Goal: Task Accomplishment & Management: Use online tool/utility

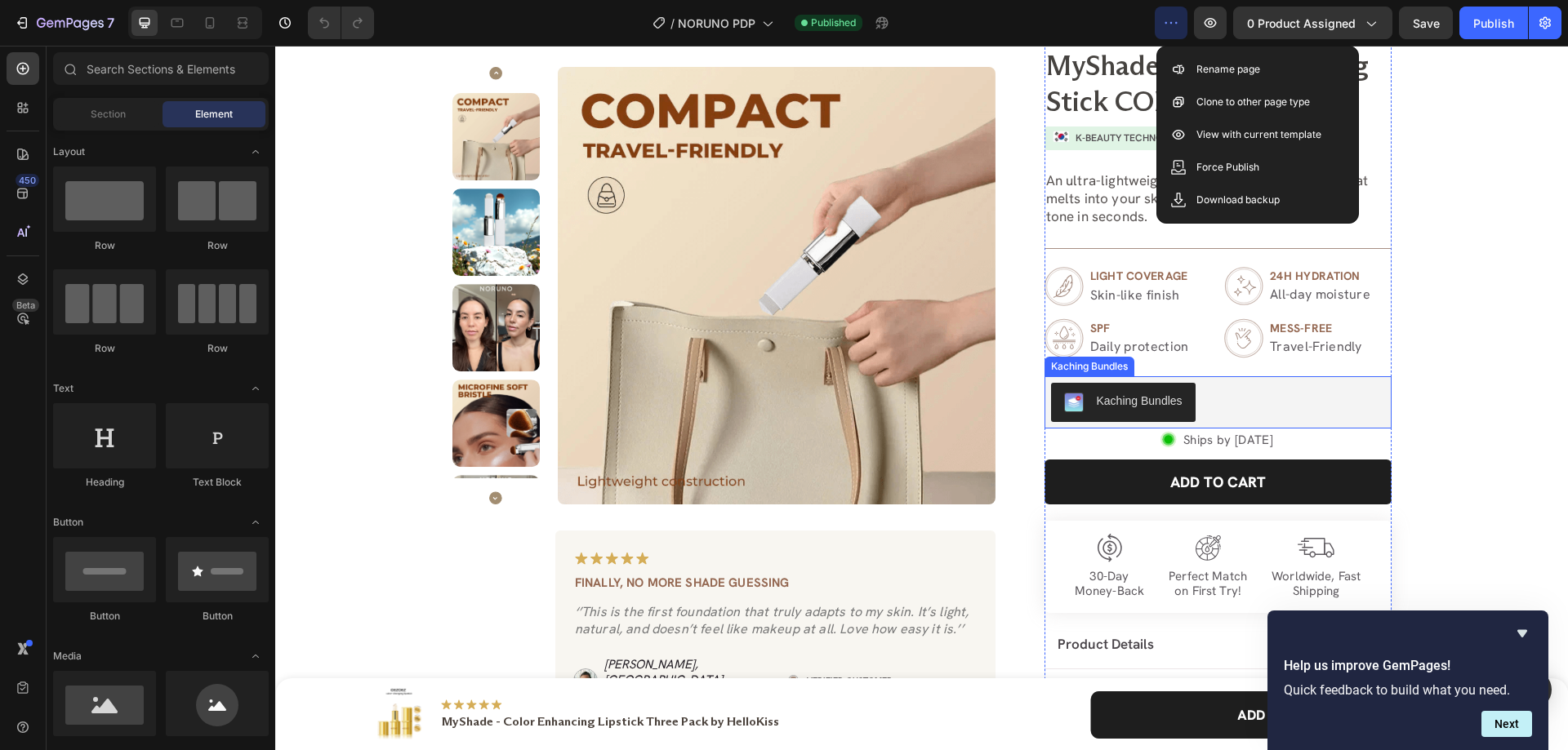
click at [1204, 384] on div "Kaching Bundles" at bounding box center [1218, 402] width 334 height 39
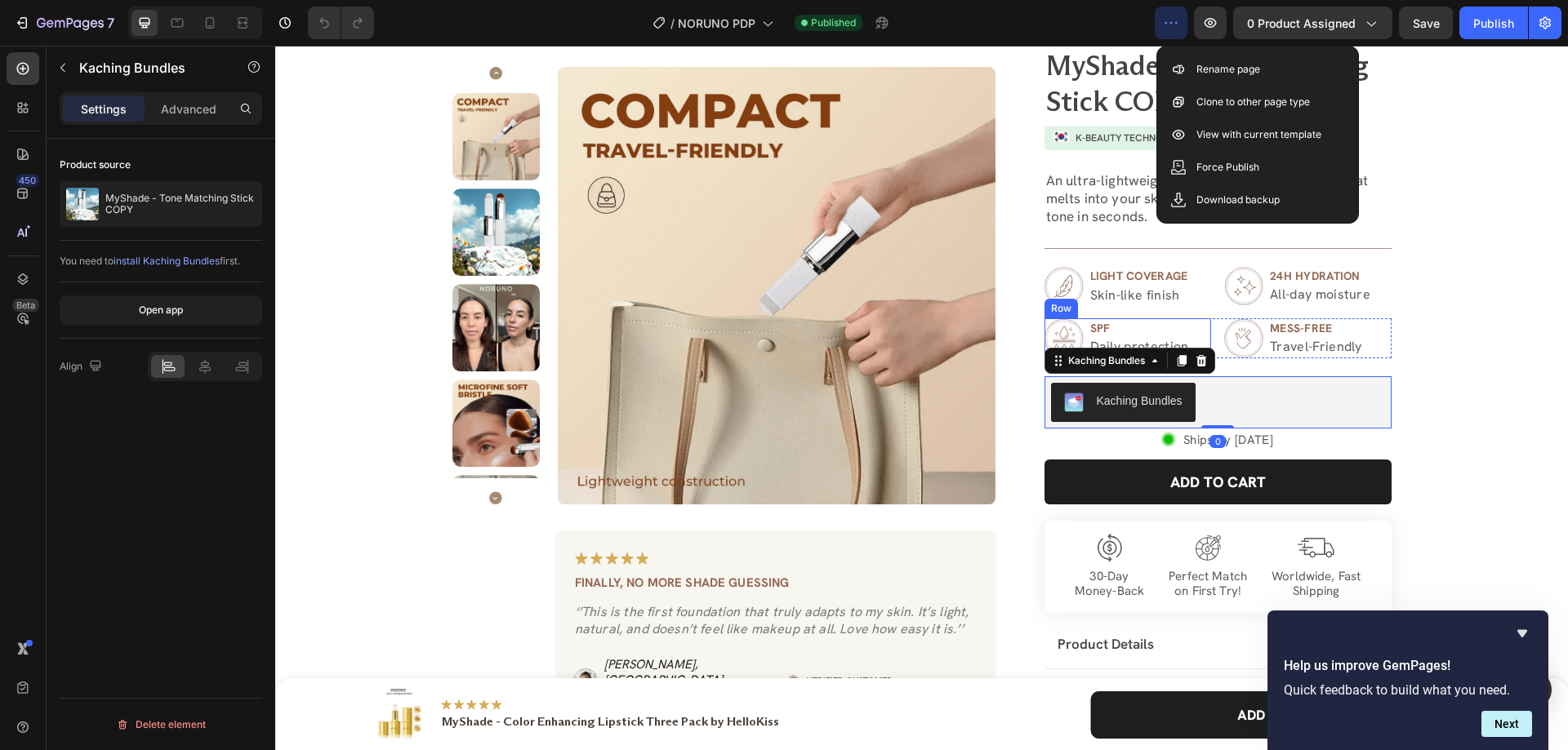
click at [1204, 323] on div "Image spf Text Block Daily protection Text Block Row" at bounding box center [1129, 338] width 168 height 40
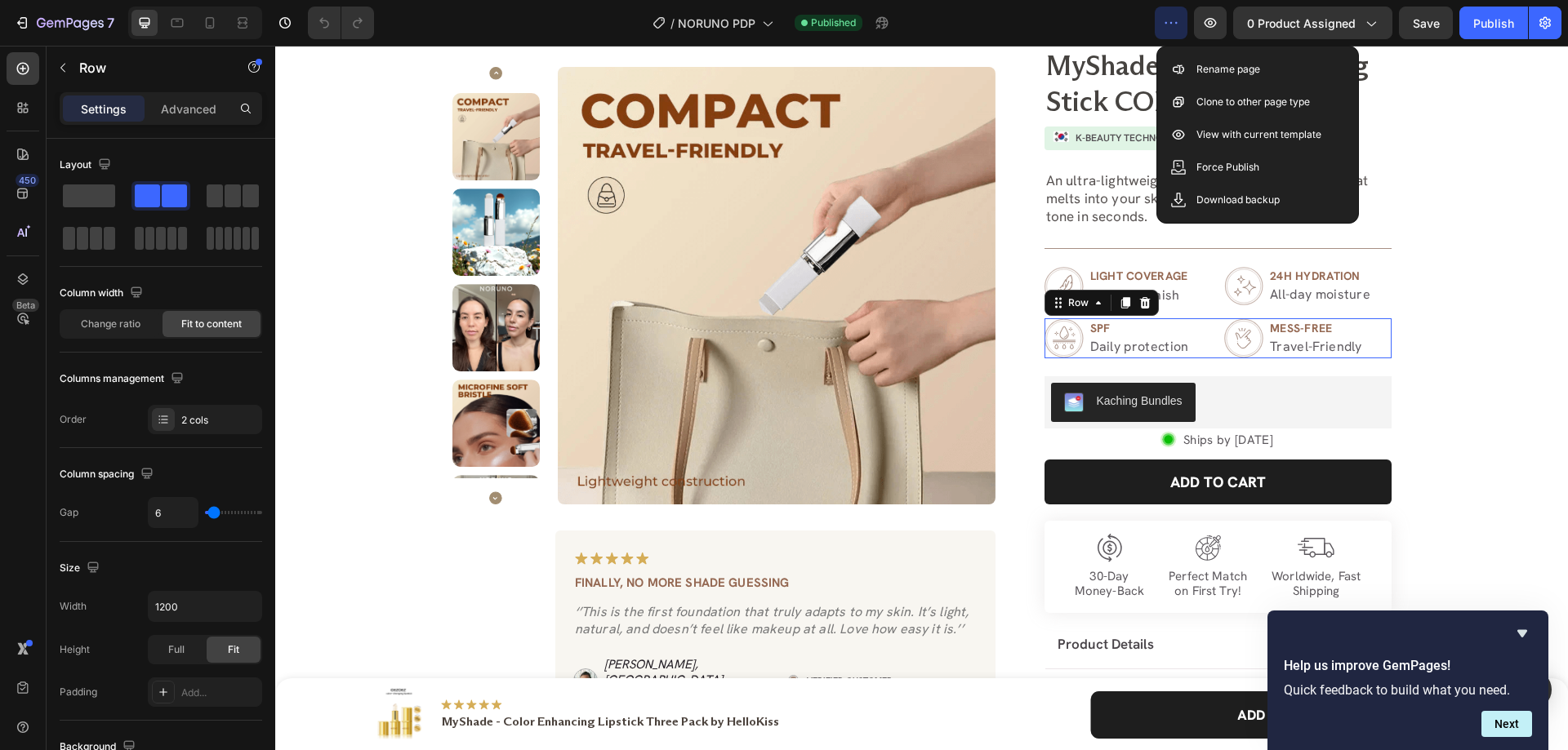
click at [1209, 326] on div "Image spf Text Block Daily protection Text Block Row Image mess-free Text Block…" at bounding box center [1218, 338] width 347 height 40
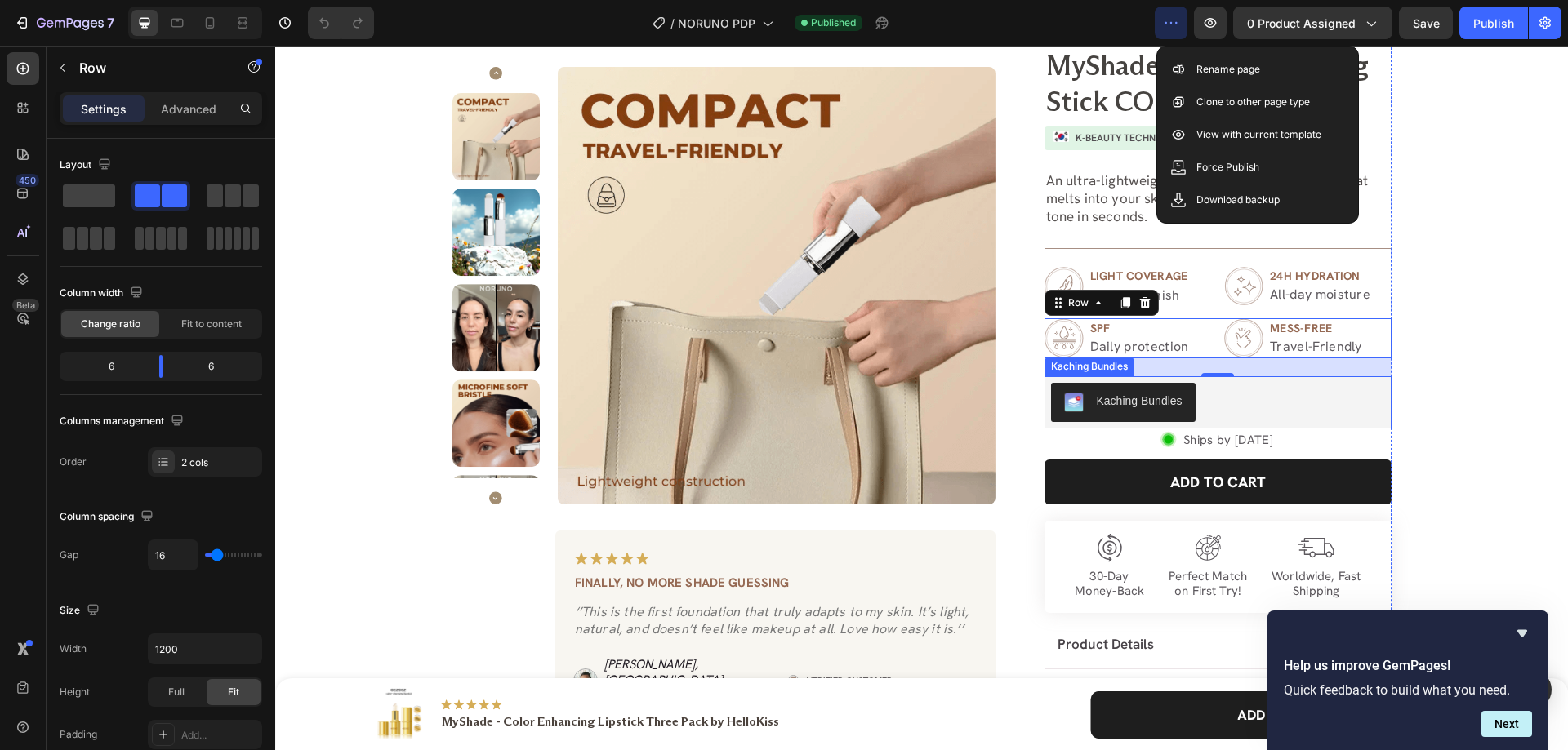
click at [1251, 412] on div "Kaching Bundles" at bounding box center [1218, 402] width 334 height 39
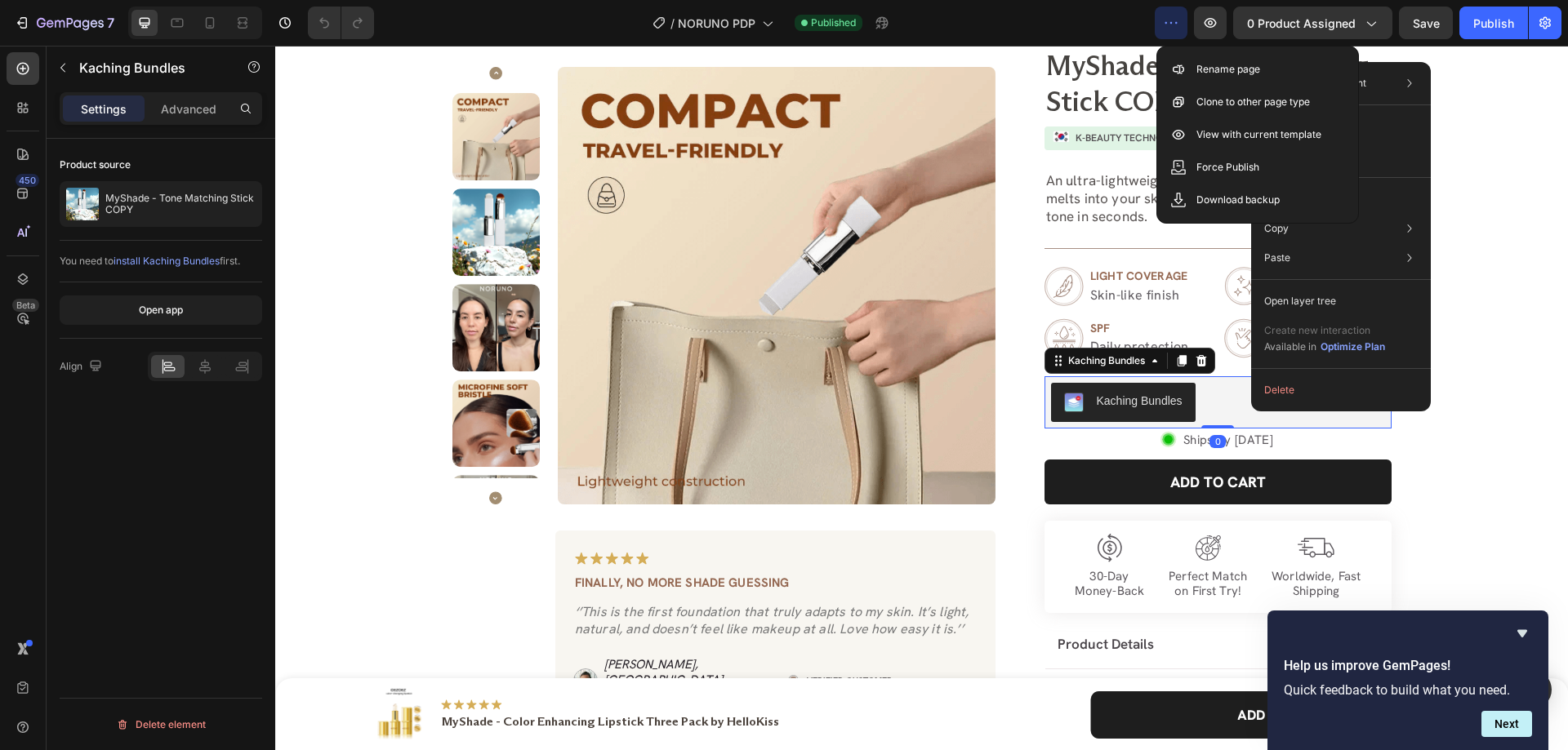
click at [1475, 222] on div "Product Images Image Finally, no more shade guessing Text Block ‘’This is the f…" at bounding box center [922, 482] width 1270 height 926
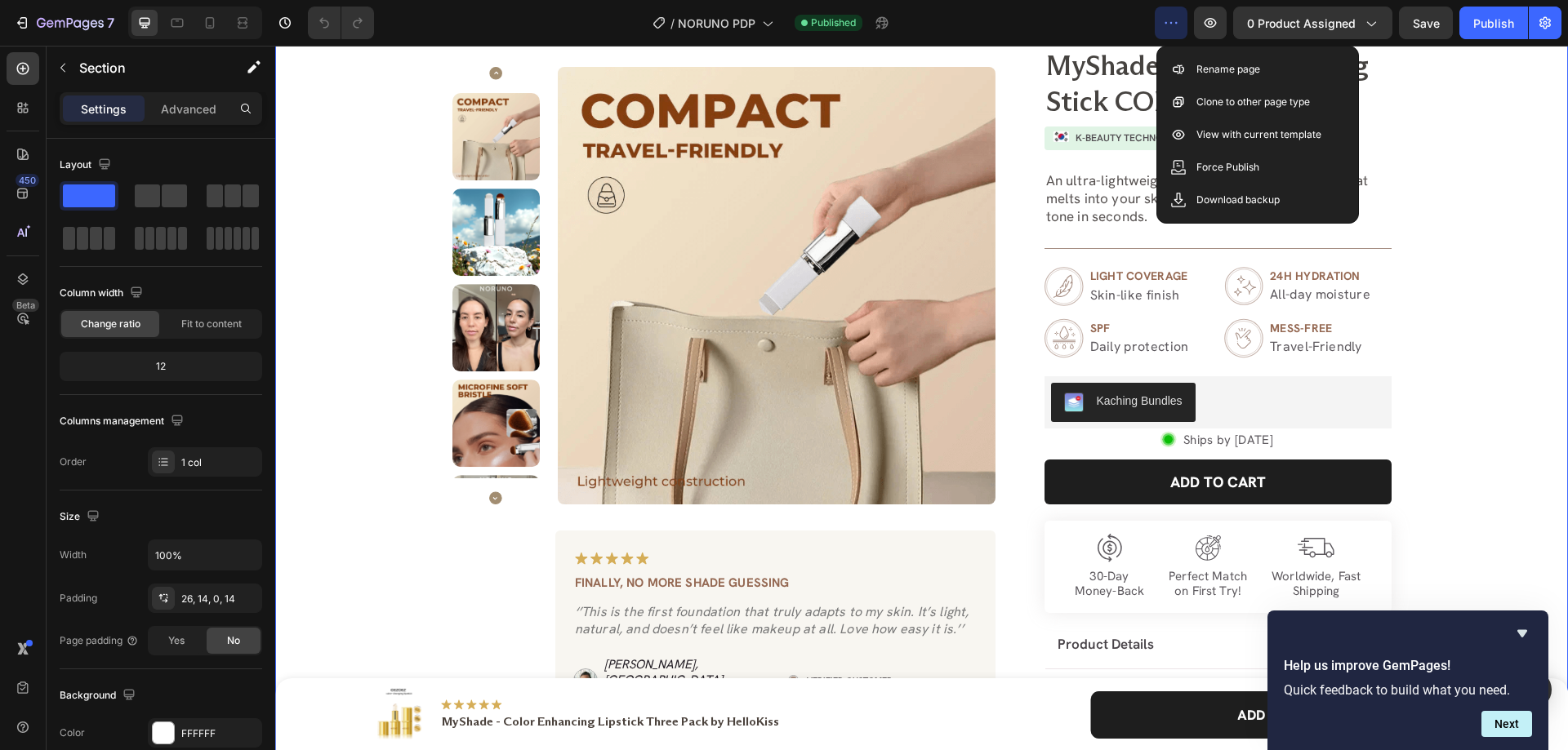
click at [1118, 30] on div "/ NORUNO PDP Published" at bounding box center [771, 22] width 768 height 33
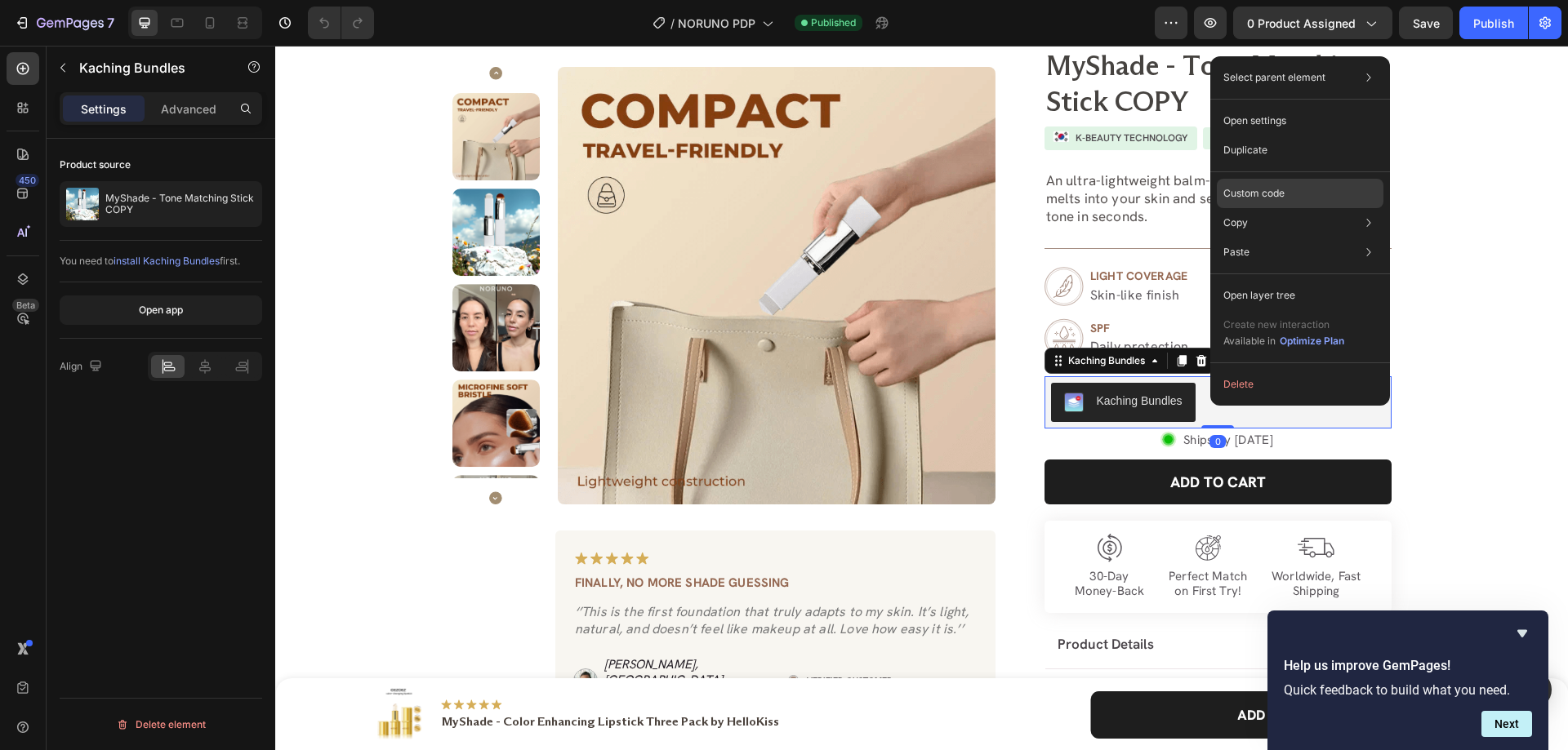
click at [1262, 194] on p "Custom code" at bounding box center [1254, 194] width 62 height 15
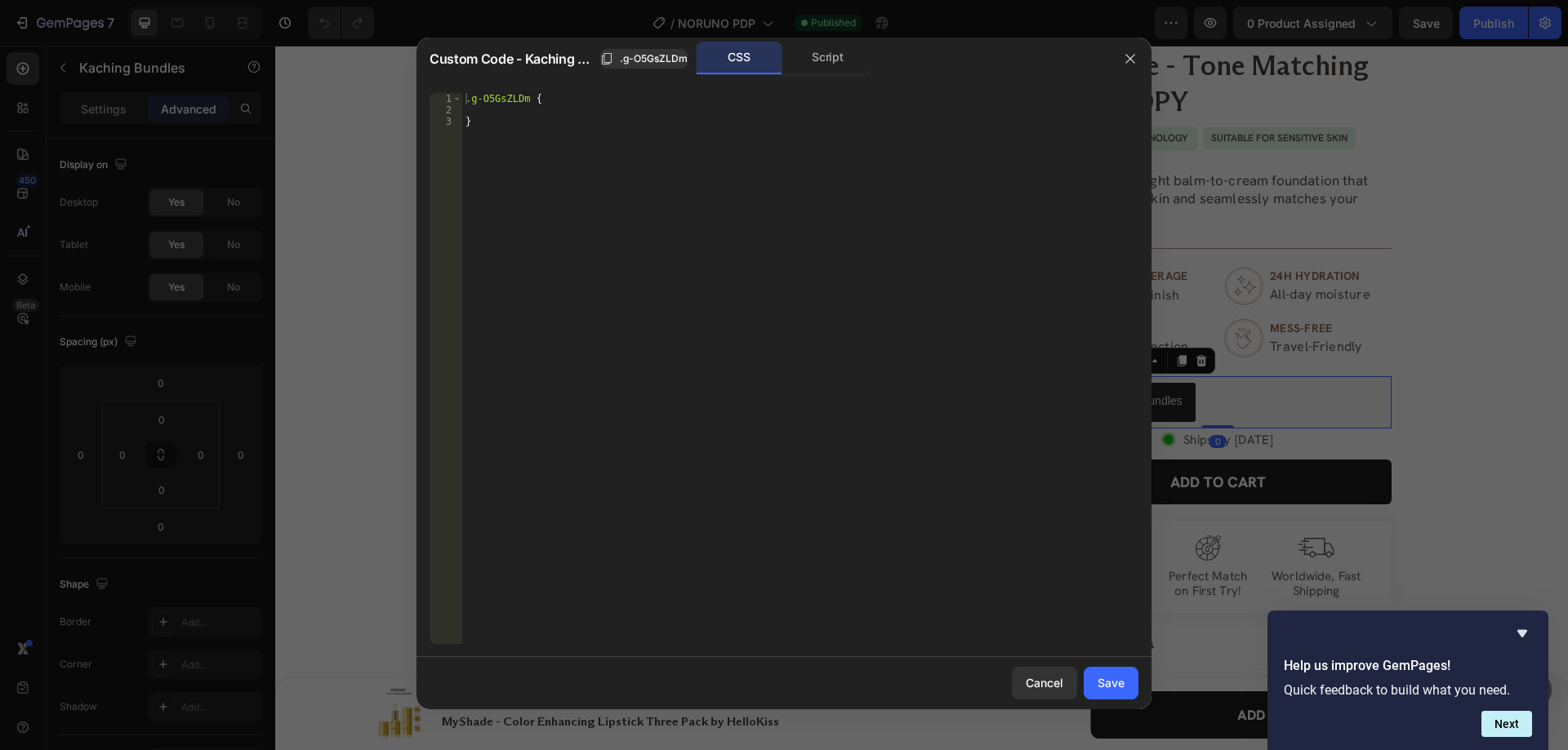
click at [776, 303] on div ".g-O5GsZLDm { }" at bounding box center [800, 380] width 676 height 574
type textarea "}"
paste textarea "kaching-bundles__bar-label"
type textarea ".kaching-bundles__bar-label{"
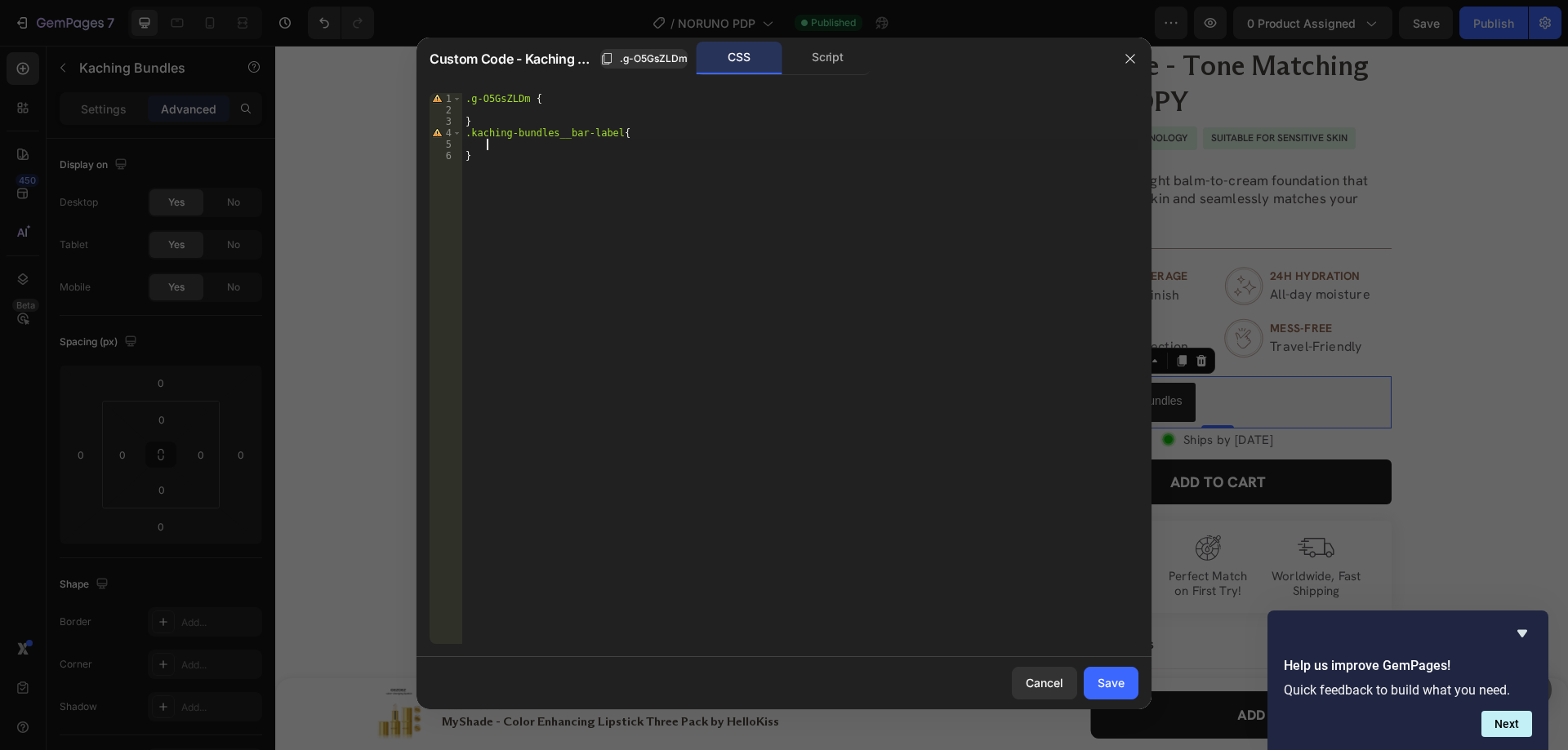
paste textarea "padding: 4px 16px;"
type textarea "padding: 4px 16px;"
click at [526, 116] on div ".g-O5GsZLDm { } .kaching-bundles__bar-label { margin-top : -15 px ; left : 50 %…" at bounding box center [803, 380] width 671 height 574
click at [542, 116] on div ".g-O5GsZLDm { } .kaching-bundles__bar-label { margin-top : -15 px ; left : 50 %…" at bounding box center [803, 380] width 671 height 574
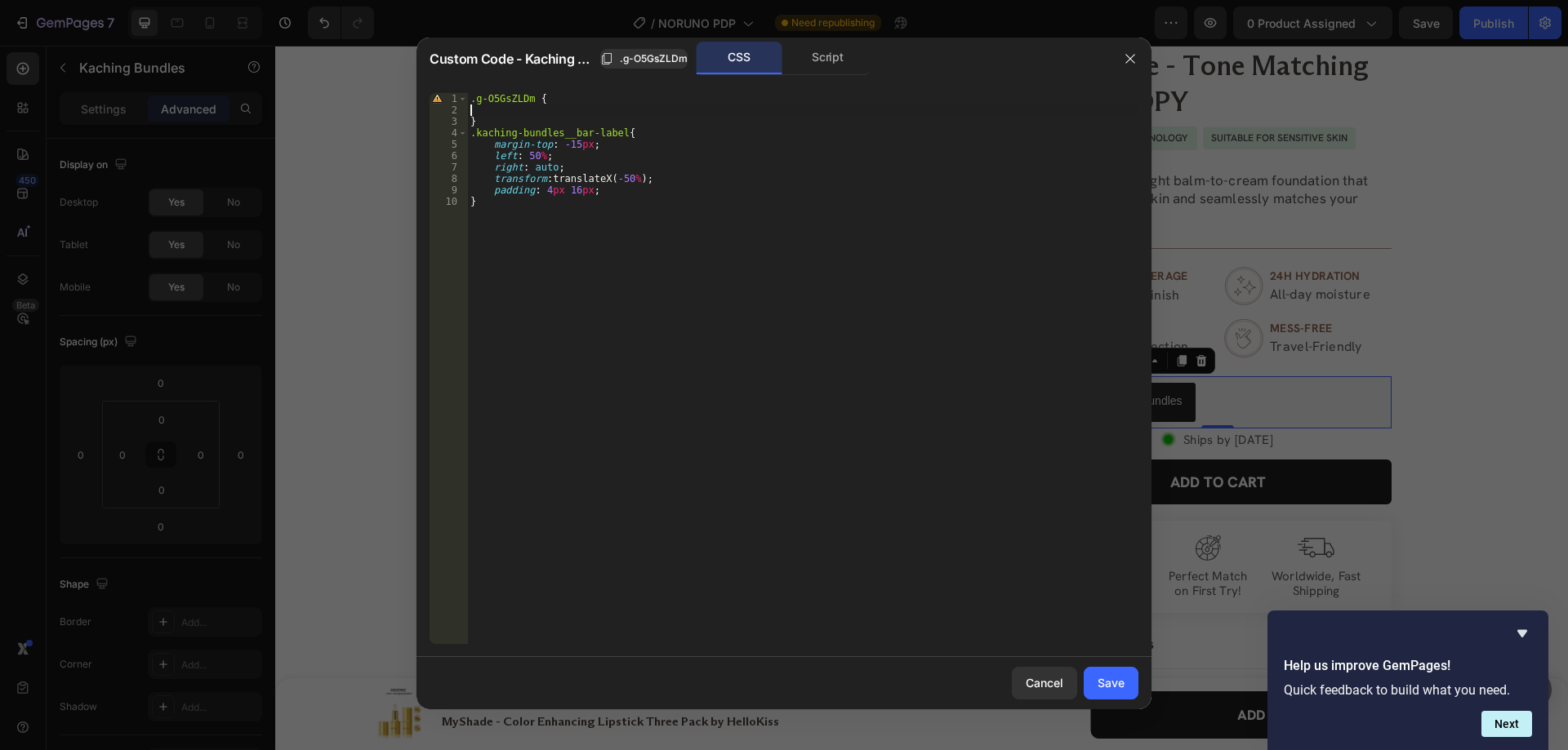
click at [543, 125] on div ".g-O5GsZLDm { } .kaching-bundles__bar-label { margin-top : -15 px ; left : 50 %…" at bounding box center [803, 380] width 671 height 574
type textarea "}"
paste textarea "kaching-bundles__bar-wrapper"
type textarea "kaching-bundles__bar-wrapper{"
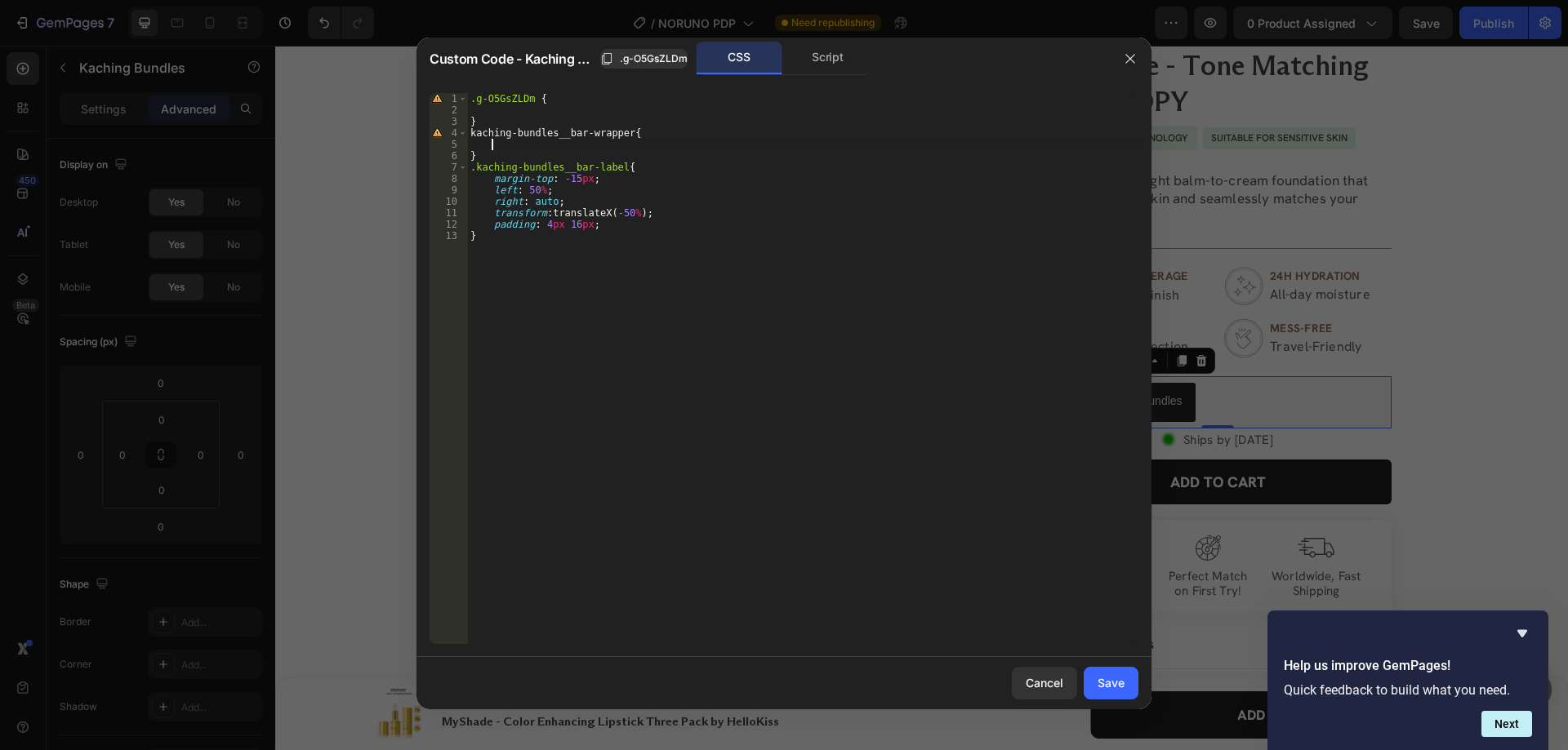
paste textarea "padding-top: 17px !important;"
click at [653, 63] on span ".g-O5GsZLDm" at bounding box center [653, 59] width 68 height 15
click at [469, 131] on div ".g-O5GsZLDm { } kaching-bundles__bar-wrapper { padding-top : 17 px !important ;…" at bounding box center [803, 380] width 671 height 574
paste textarea ".g-O5GsZLDm"
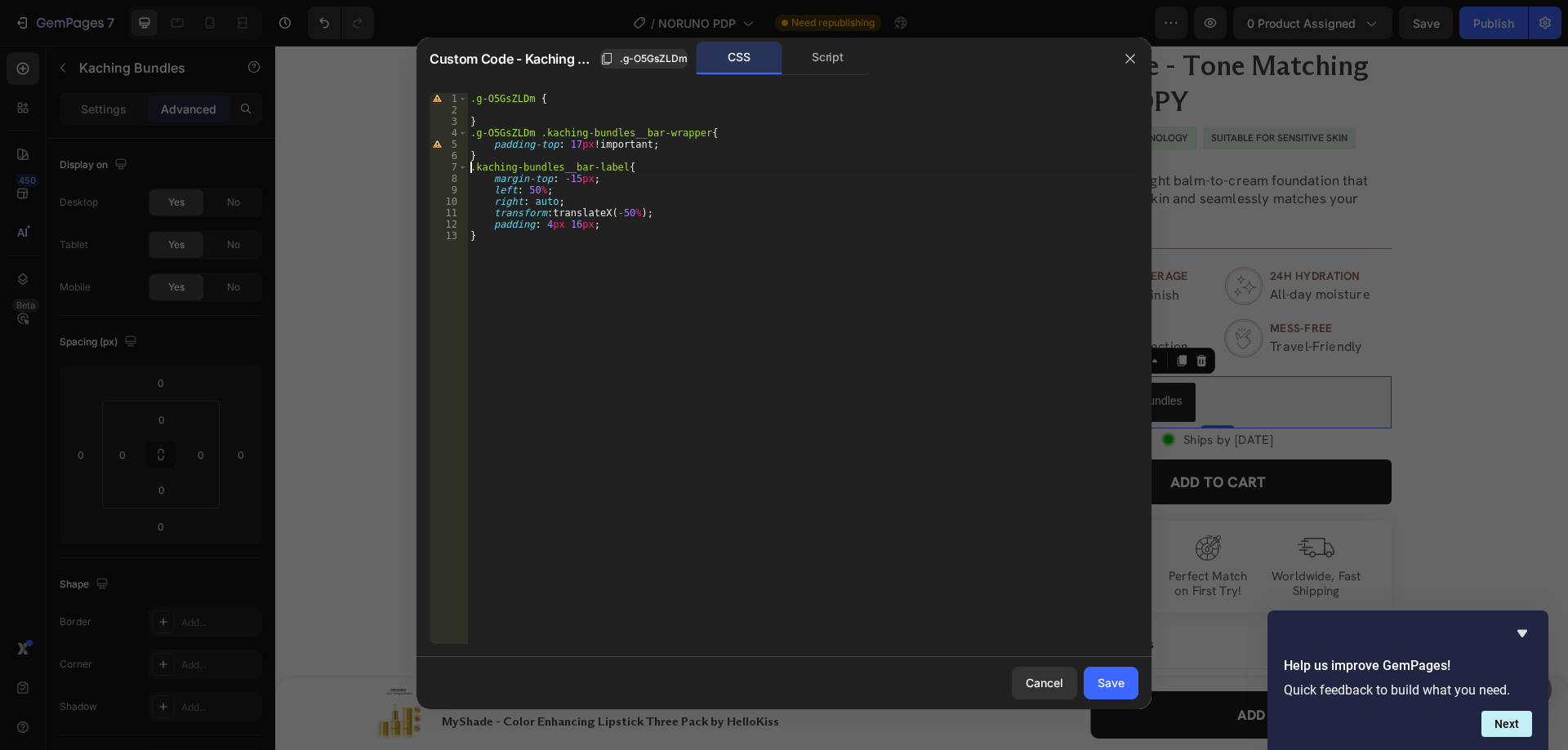
click at [470, 168] on div ".g-O5GsZLDm { } .g-O5GsZLDm .kaching-bundles__bar-wrapper { padding-top : 17 px…" at bounding box center [803, 380] width 671 height 574
paste textarea ".g-O5GsZLDm"
click at [613, 250] on div ".g-O5GsZLDm { } .g-O5GsZLDm .kaching-bundles__bar-wrapper { padding-top : 17 px…" at bounding box center [803, 380] width 671 height 574
type textarea "}"
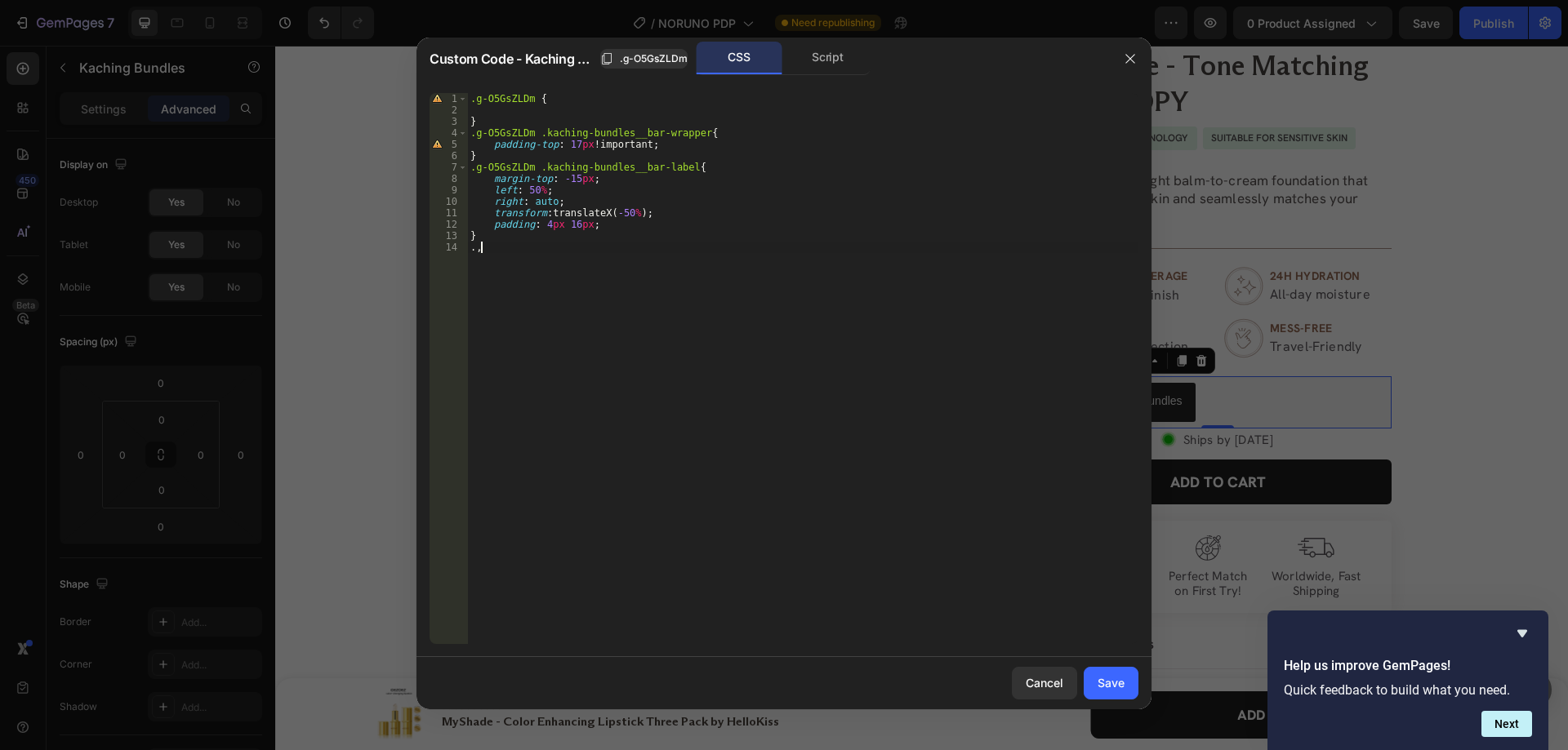
paste textarea "kaching-bundles__bar-title"
type textarea ".,kaching-bundles__bar-title{"
click at [625, 64] on span ".g-O5GsZLDm" at bounding box center [653, 59] width 68 height 15
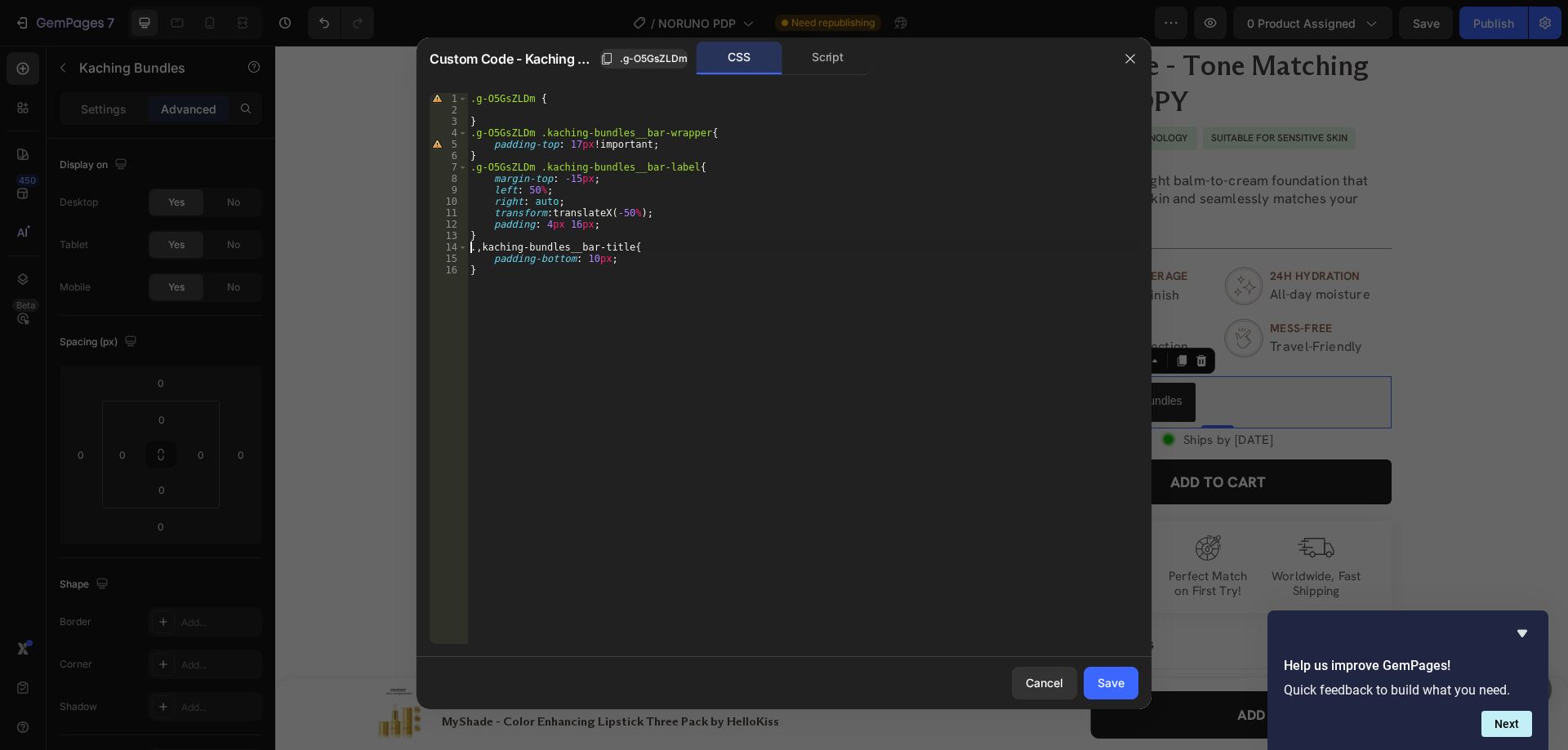
click at [470, 251] on div ".g-O5GsZLDm { } .g-O5GsZLDm .kaching-bundles__bar-wrapper { padding-top : 17 px…" at bounding box center [803, 380] width 671 height 574
paste textarea ".g-O5GsZLDm"
click at [678, 264] on div ".g-O5GsZLDm { } .g-O5GsZLDm .kaching-bundles__bar-wrapper { padding-top : 17 px…" at bounding box center [803, 380] width 671 height 574
click at [674, 286] on div ".g-O5GsZLDm { } .g-O5GsZLDm .kaching-bundles__bar-wrapper { padding-top : 17 px…" at bounding box center [803, 380] width 671 height 574
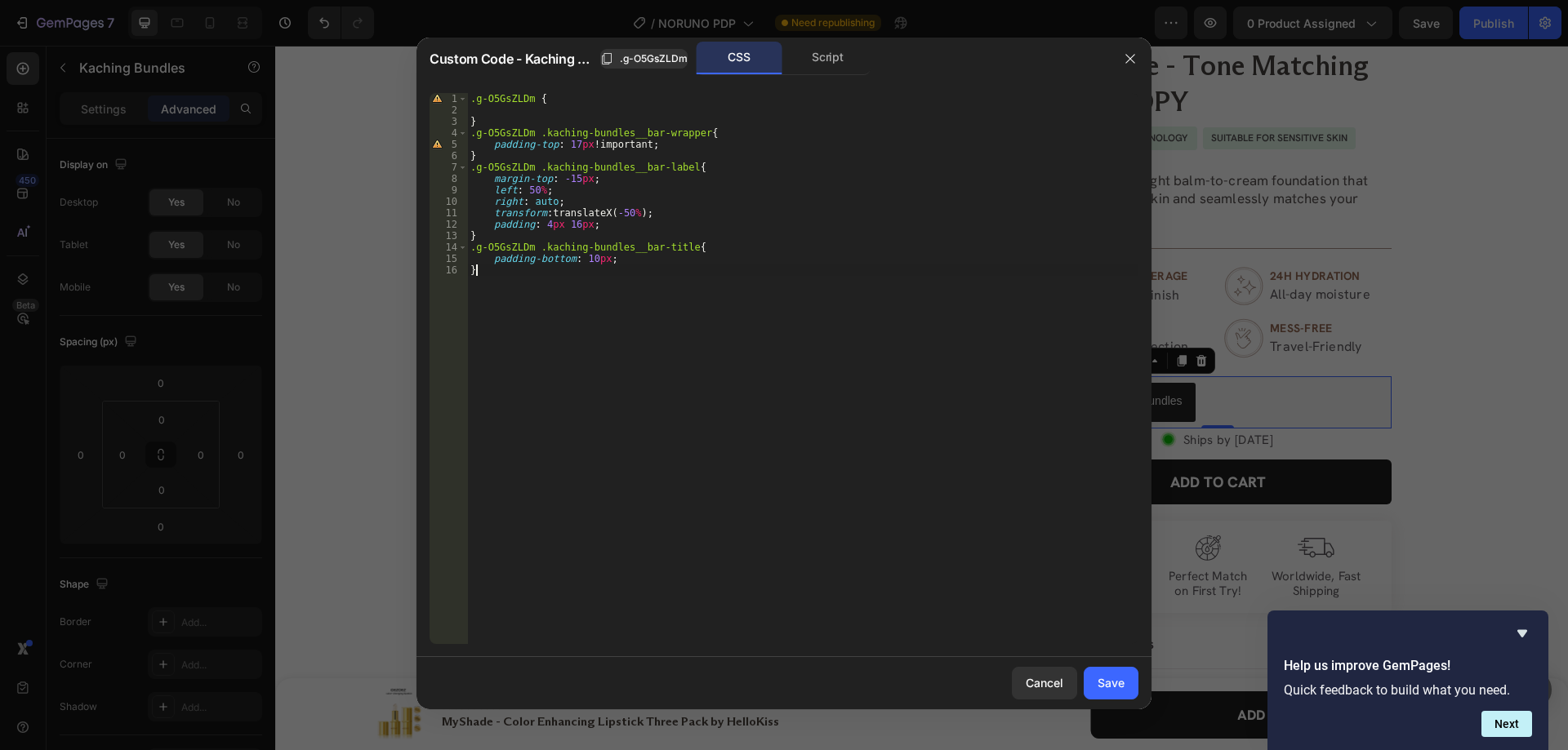
type textarea "}"
paste textarea "kaching-bundles__bar-pricing"
type textarea ".kaching-bundles__bar-pricing{"
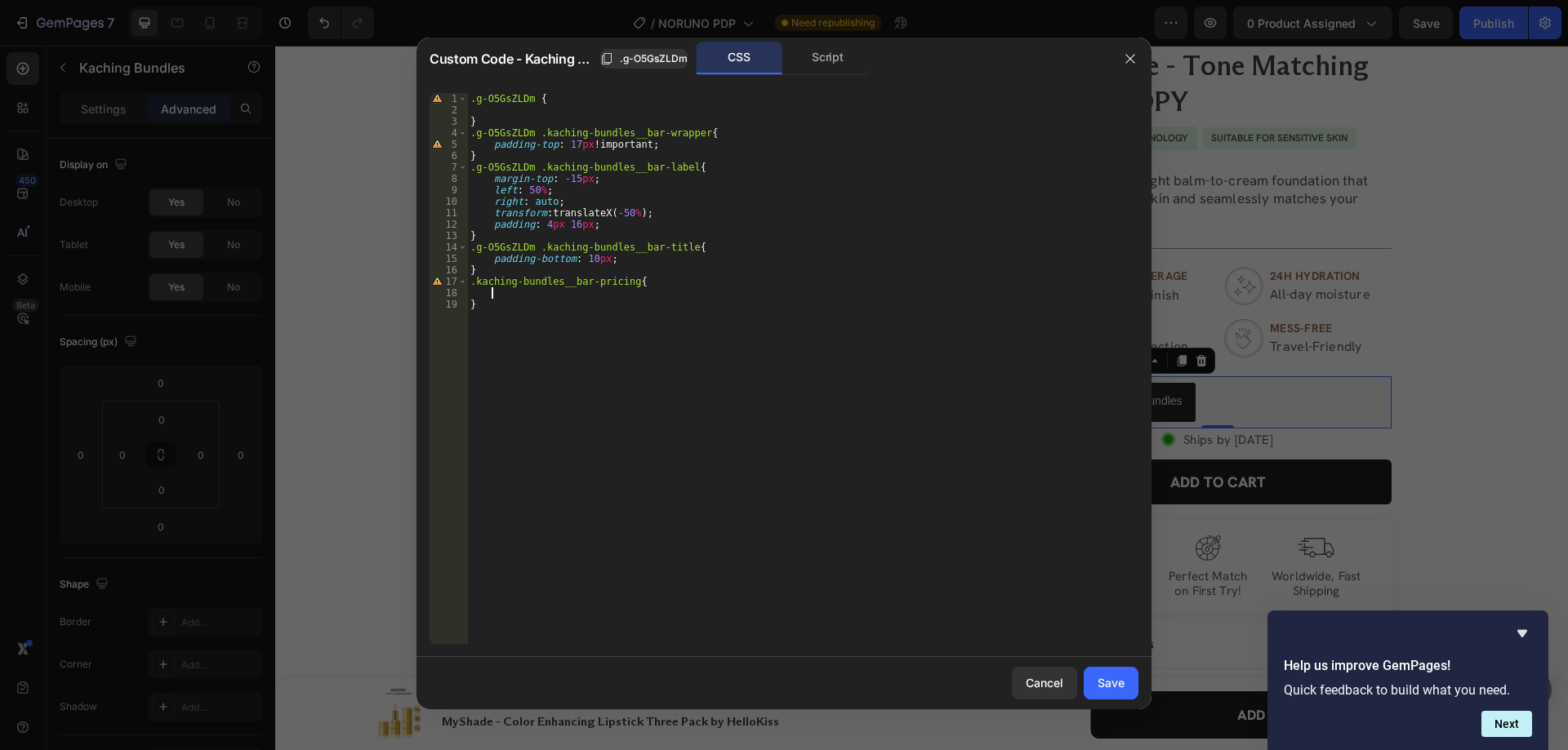
paste textarea "justify-content: center;"
click at [563, 313] on div ".g-O5GsZLDm { } .g-O5GsZLDm .kaching-bundles__bar-wrapper { padding-top : 17 px…" at bounding box center [803, 380] width 671 height 574
paste textarea "#96867B"
click at [502, 360] on div ".g-O5GsZLDm { } .g-O5GsZLDm .kaching-bundles__bar-wrapper { padding-top : 17 px…" at bounding box center [803, 380] width 671 height 574
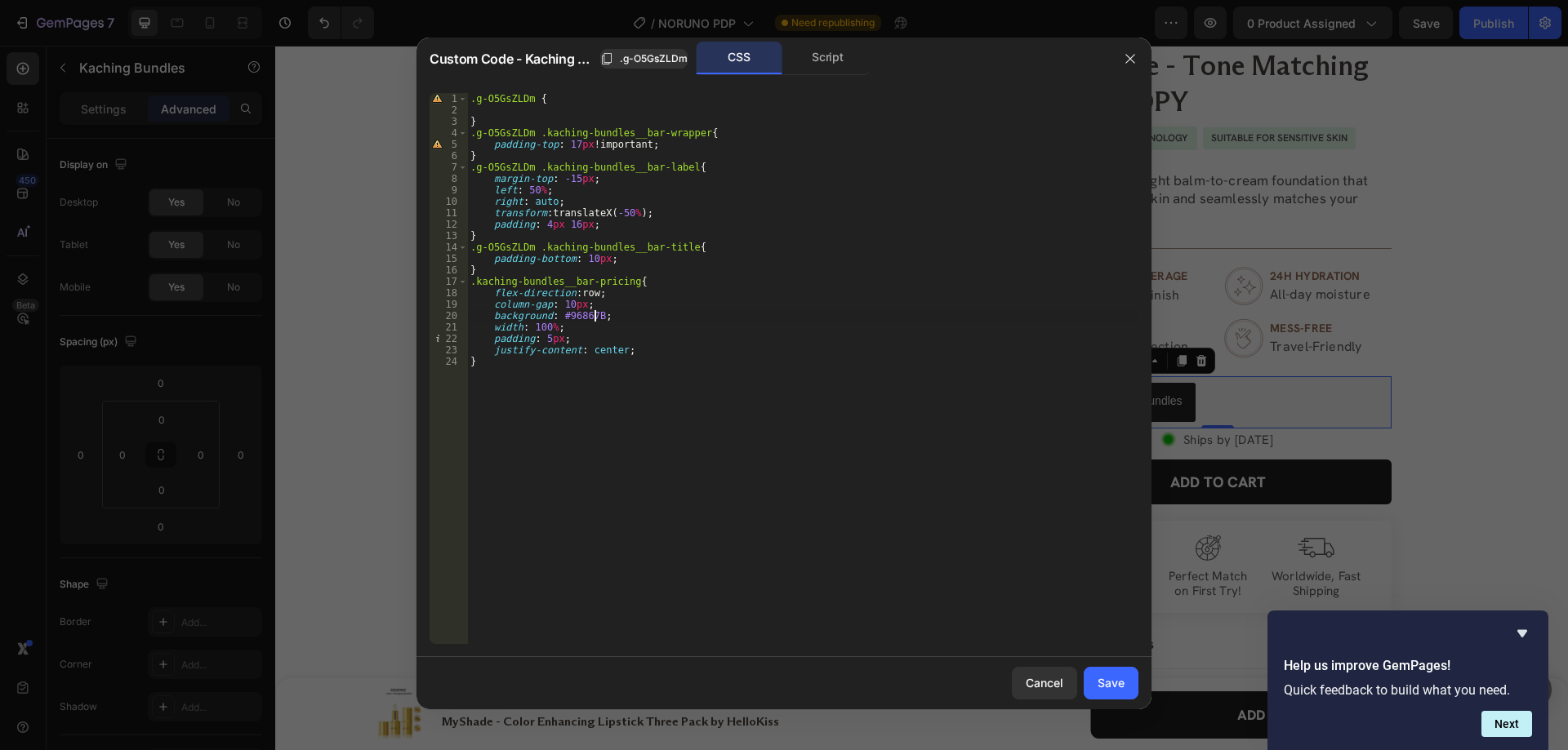
type textarea "}"
paste textarea "kaching-bundles__bar kaching-bundles__bar--selected"
click at [582, 373] on div ".g-O5GsZLDm { } .g-O5GsZLDm .kaching-bundles__bar-wrapper { padding-top : 17 px…" at bounding box center [803, 380] width 671 height 574
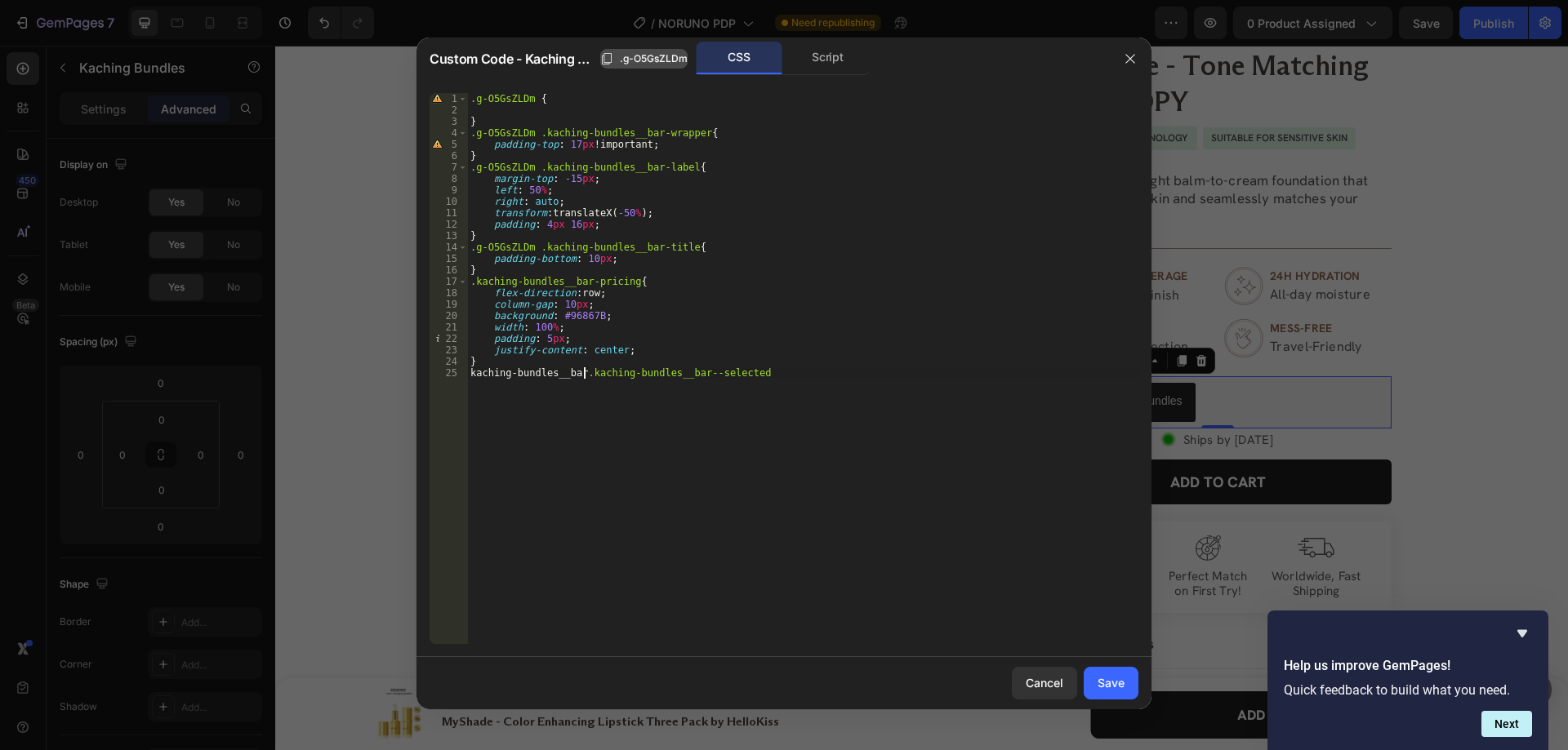
click at [650, 64] on span ".g-O5GsZLDm" at bounding box center [653, 59] width 68 height 15
click at [471, 371] on div ".g-O5GsZLDm { } .g-O5GsZLDm .kaching-bundles__bar-wrapper { padding-top : 17 px…" at bounding box center [803, 380] width 671 height 574
paste textarea ".g-O5GsZLDm"
drag, startPoint x: 653, startPoint y: 279, endPoint x: 422, endPoint y: 280, distance: 231.0
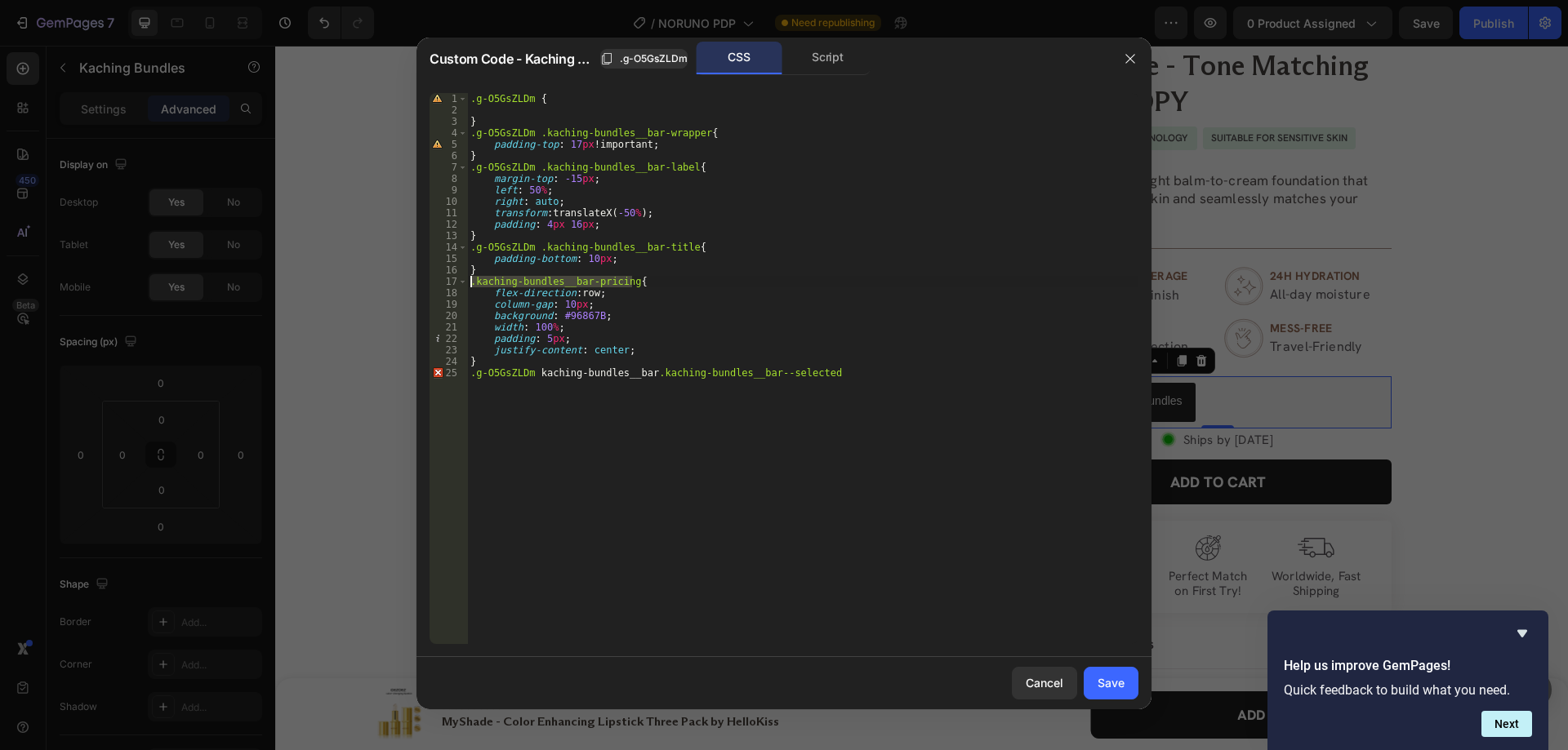
click at [422, 280] on div ".g-O5GsZLDm kaching-bundles__bar.kaching-bundles__bar--selected 1 2 3 4 5 6 7 8…" at bounding box center [784, 368] width 735 height 577
click at [858, 376] on div ".g-O5GsZLDm { } .g-O5GsZLDm .kaching-bundles__bar-wrapper { padding-top : 17 px…" at bounding box center [803, 380] width 671 height 574
paste textarea ".kaching-bundles__bar-pricing{"
type textarea ".g-O5GsZLDm kaching-bundles__bar.kaching-bundles__bar--selected .kaching-bundle…"
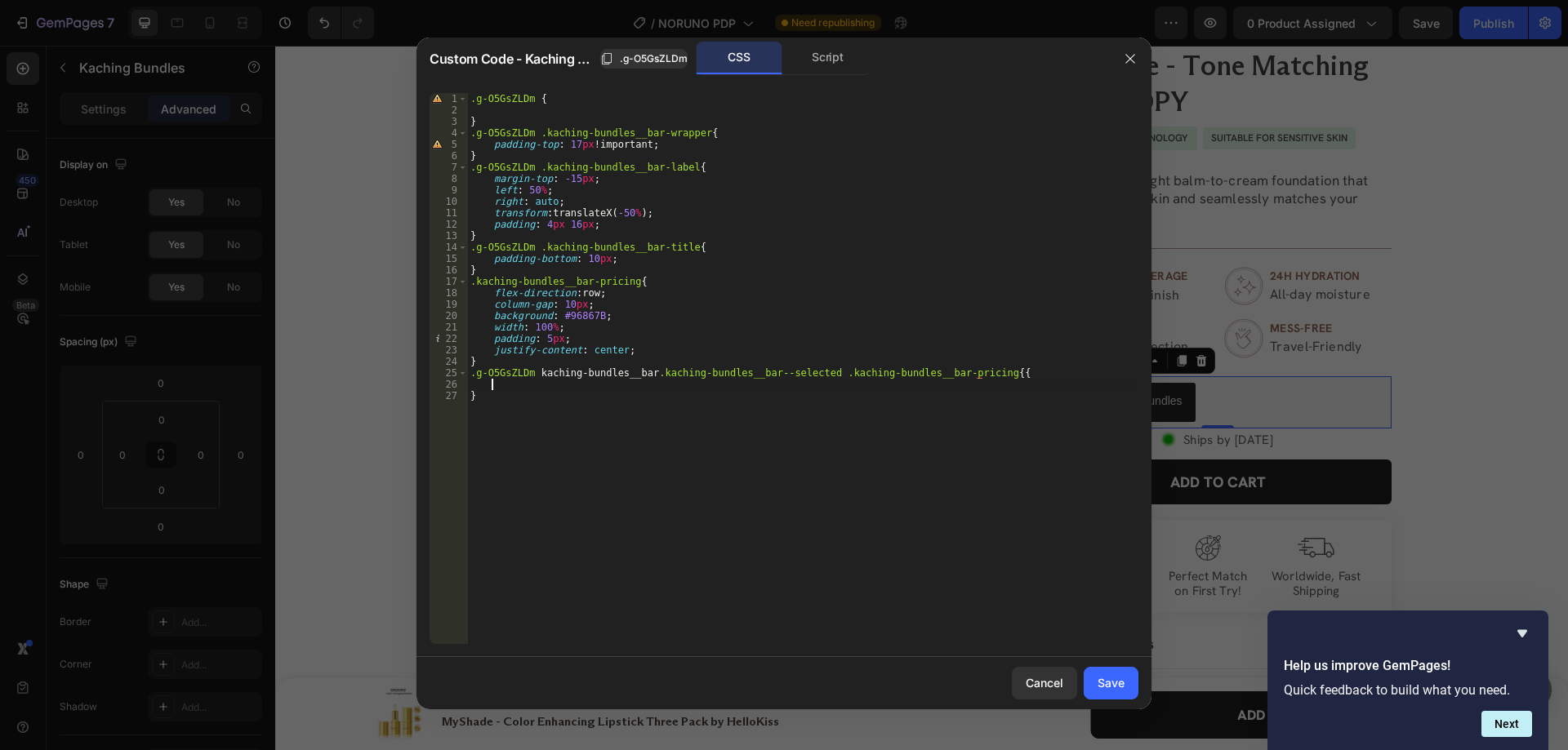
scroll to position [0, 1]
click at [1019, 378] on div ".g-O5GsZLDm { } .g-O5GsZLDm .kaching-bundles__bar-wrapper { padding-top : 17 px…" at bounding box center [803, 380] width 671 height 574
drag, startPoint x: 640, startPoint y: 315, endPoint x: 642, endPoint y: 307, distance: 8.2
click at [642, 307] on div ".g-O5GsZLDm { } .g-O5GsZLDm .kaching-bundles__bar-wrapper { padding-top : 17 px…" at bounding box center [803, 380] width 671 height 574
type textarea "column-gap: 10px;"
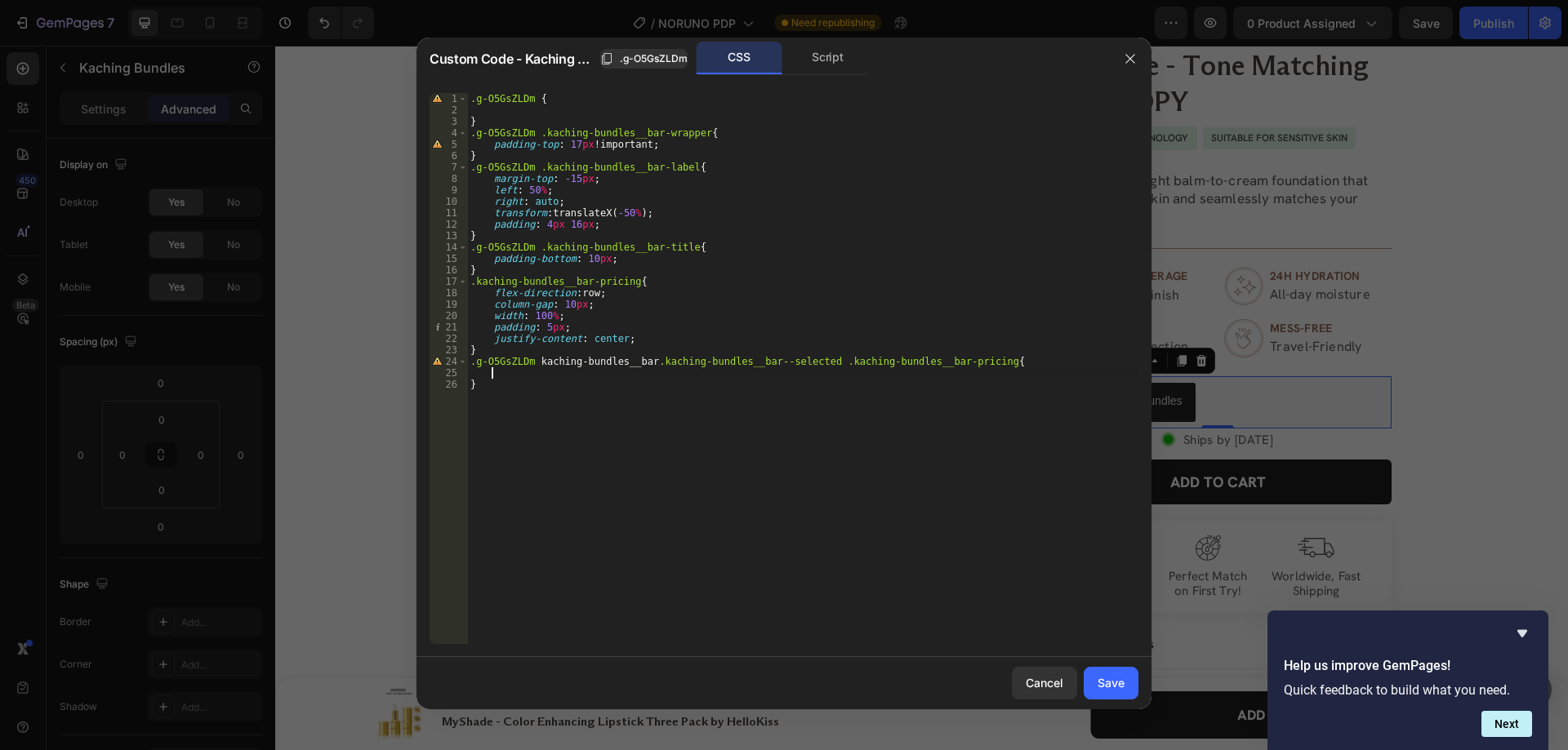
click at [623, 374] on div ".g-O5GsZLDm { } .g-O5GsZLDm .kaching-bundles__bar-wrapper { padding-top : 17 px…" at bounding box center [803, 380] width 671 height 574
paste textarea "background: #96867B;"
click at [540, 360] on div ".g-O5GsZLDm { } .g-O5GsZLDm .kaching-bundles__bar-wrapper { padding-top : 17 px…" at bounding box center [803, 380] width 671 height 574
type textarea ".g-O5GsZLDm .kaching-bundles__bar.kaching-bundles__bar--selected .kaching-bundl…"
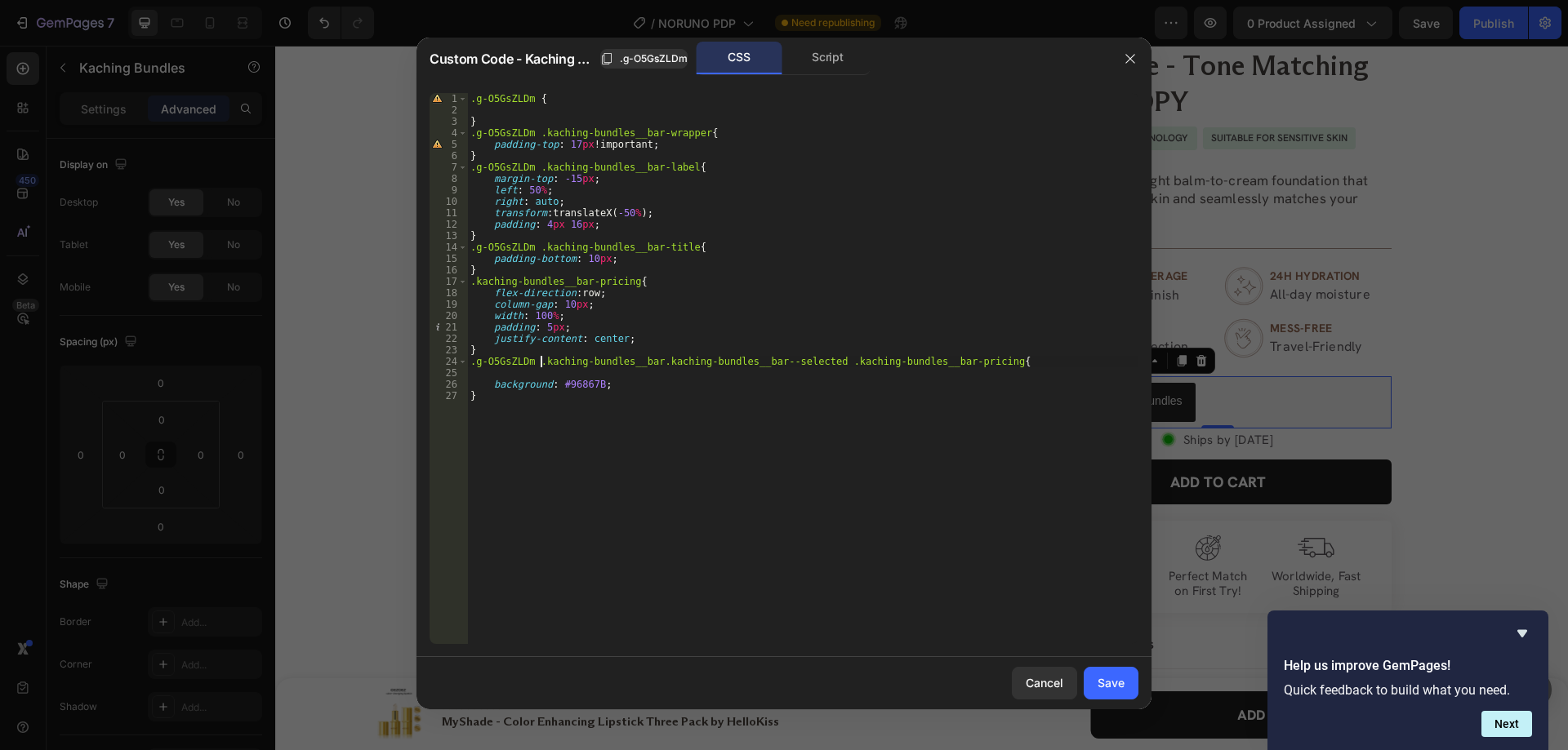
click at [582, 376] on div ".g-O5GsZLDm { } .g-O5GsZLDm .kaching-bundles__bar-wrapper { padding-top : 17 px…" at bounding box center [803, 380] width 671 height 574
click at [688, 142] on div ".g-O5GsZLDm { } .g-O5GsZLDm .kaching-bundles__bar-wrapper { padding-top : 17 px…" at bounding box center [803, 380] width 671 height 574
type textarea "padding-top: 17px !important;"
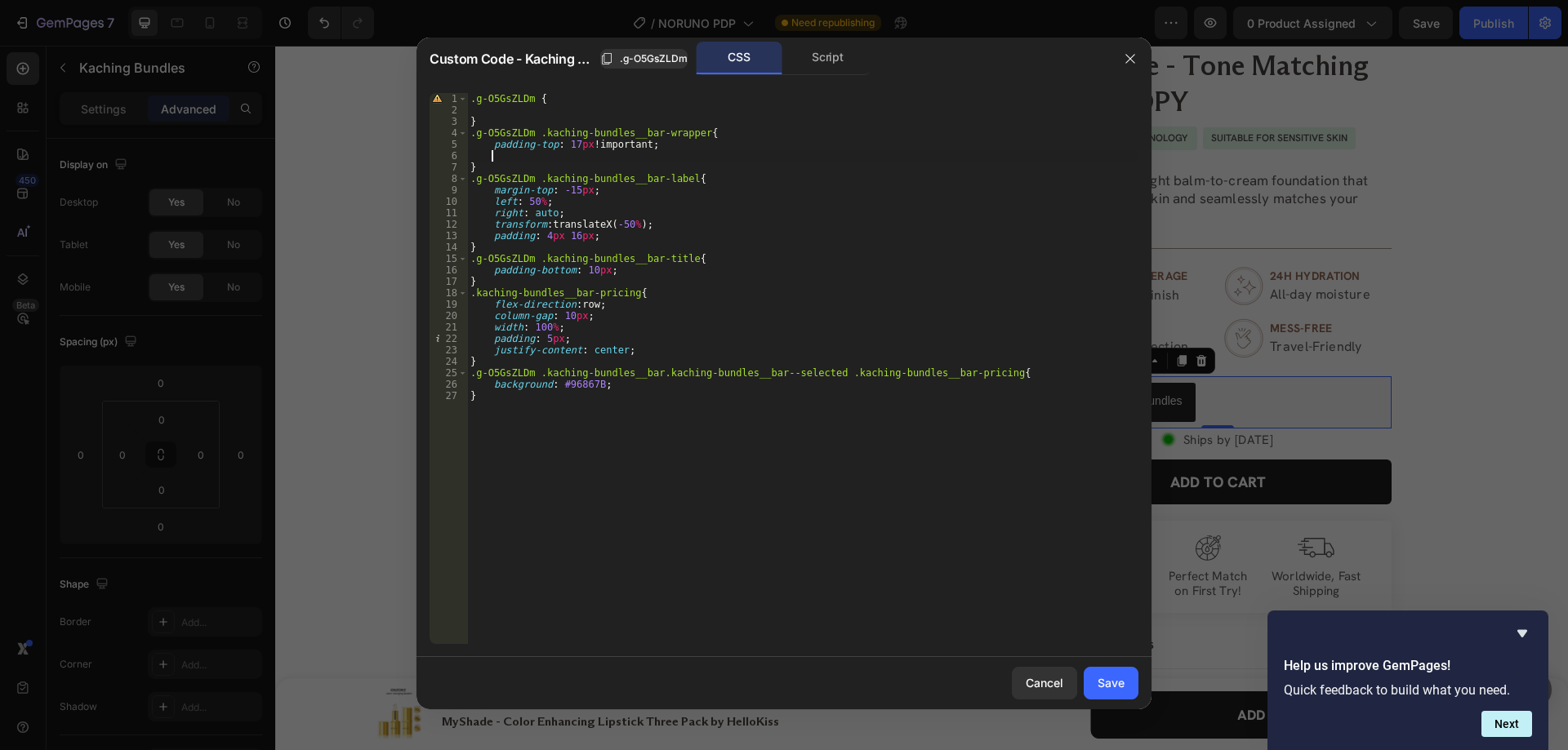
paste textarea "padding-right: 0;"
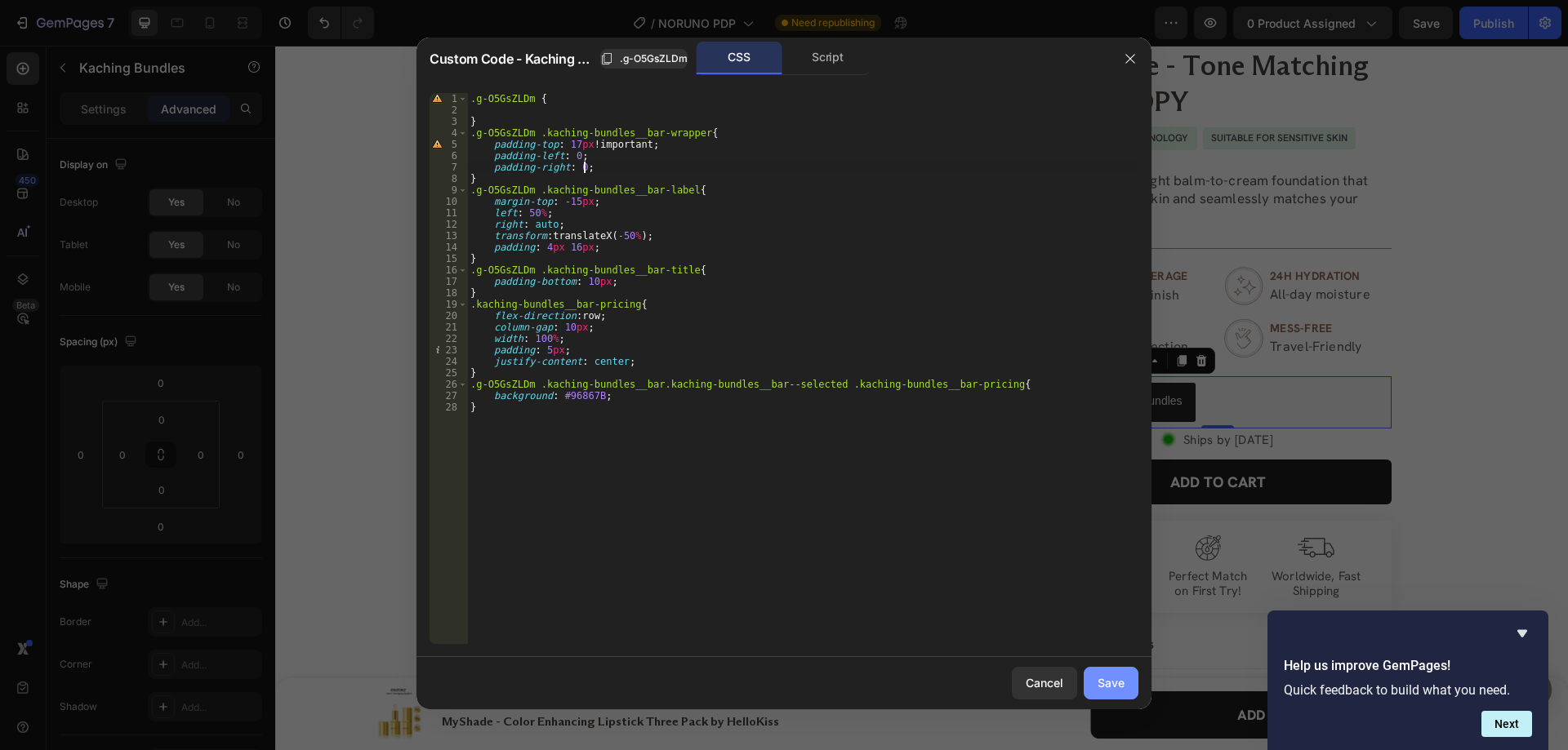
type textarea "padding-right: 0;"
click at [1100, 688] on div "Save" at bounding box center [1110, 683] width 27 height 17
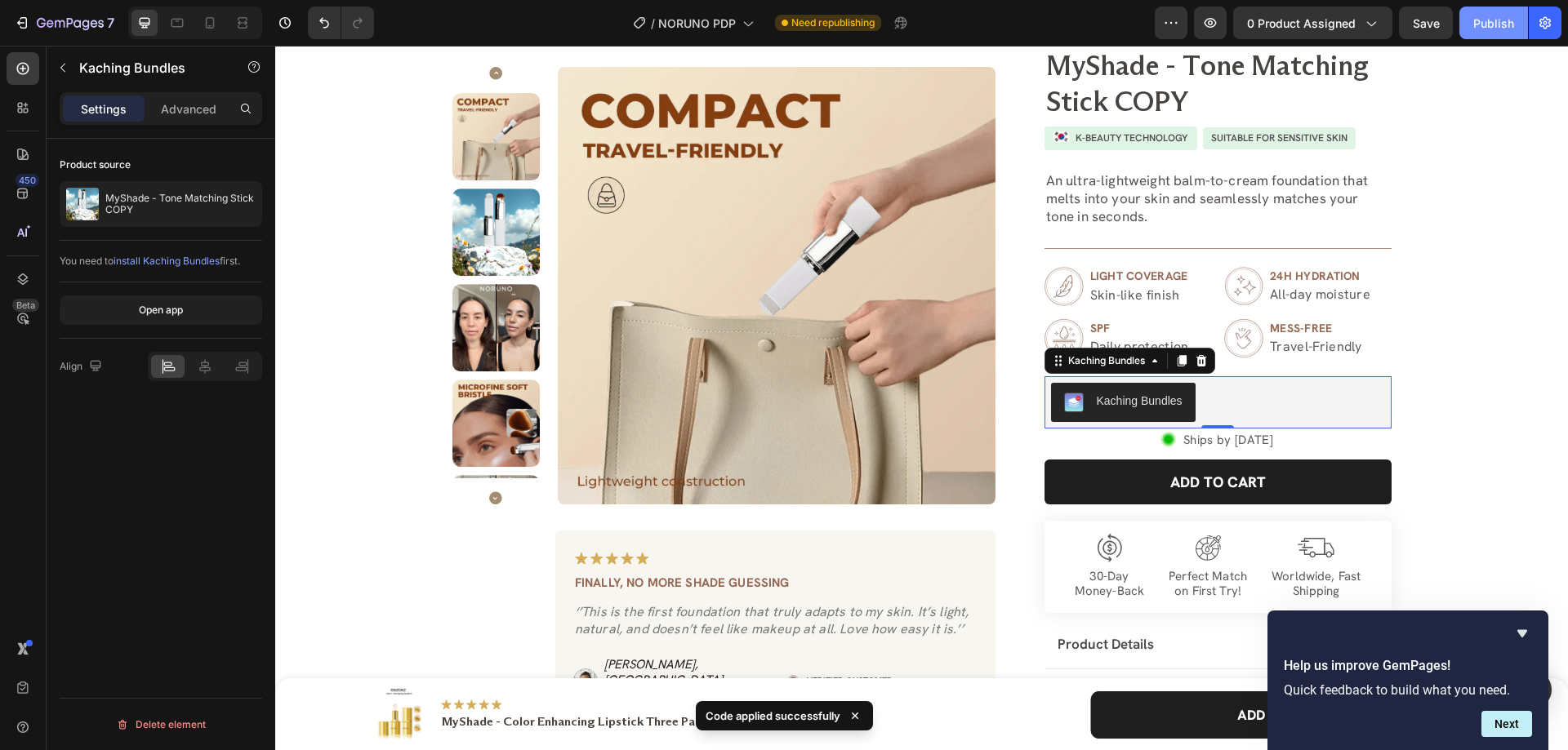
click at [1492, 22] on div "Publish" at bounding box center [1493, 23] width 41 height 17
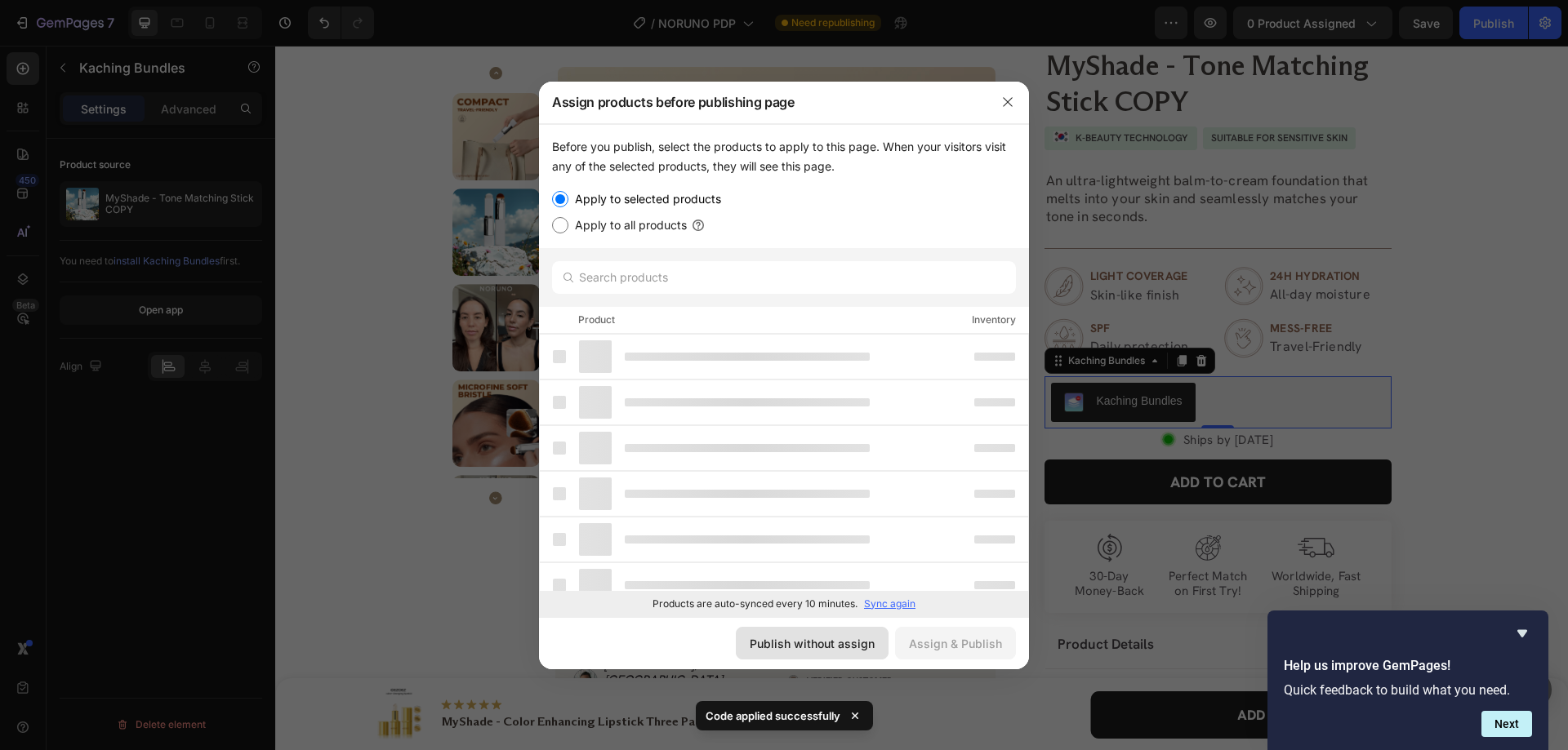
click at [869, 636] on div "Publish without assign" at bounding box center [812, 644] width 125 height 17
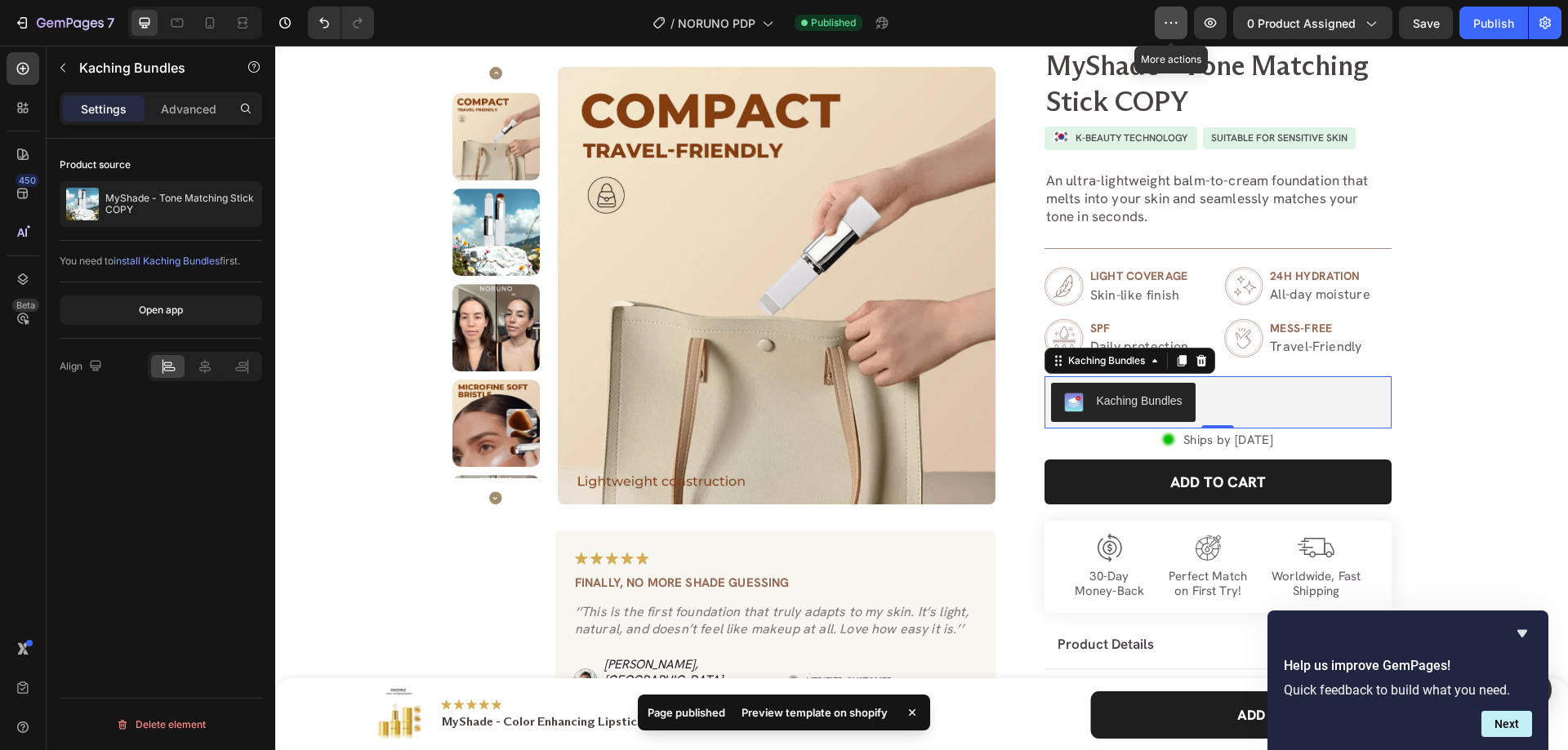
click at [1170, 29] on icon "button" at bounding box center [1172, 23] width 17 height 17
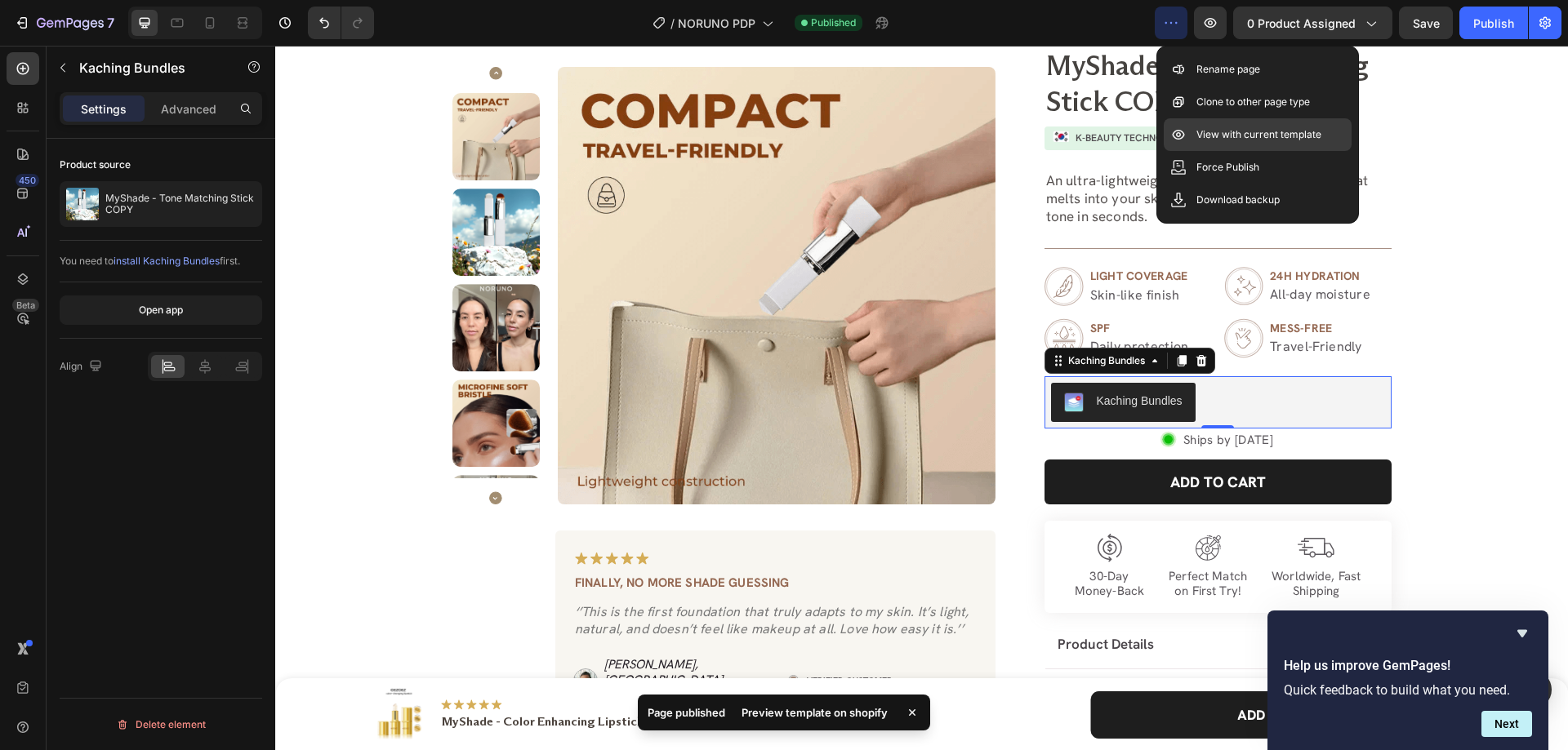
click at [1215, 130] on p "View with current template" at bounding box center [1259, 135] width 125 height 17
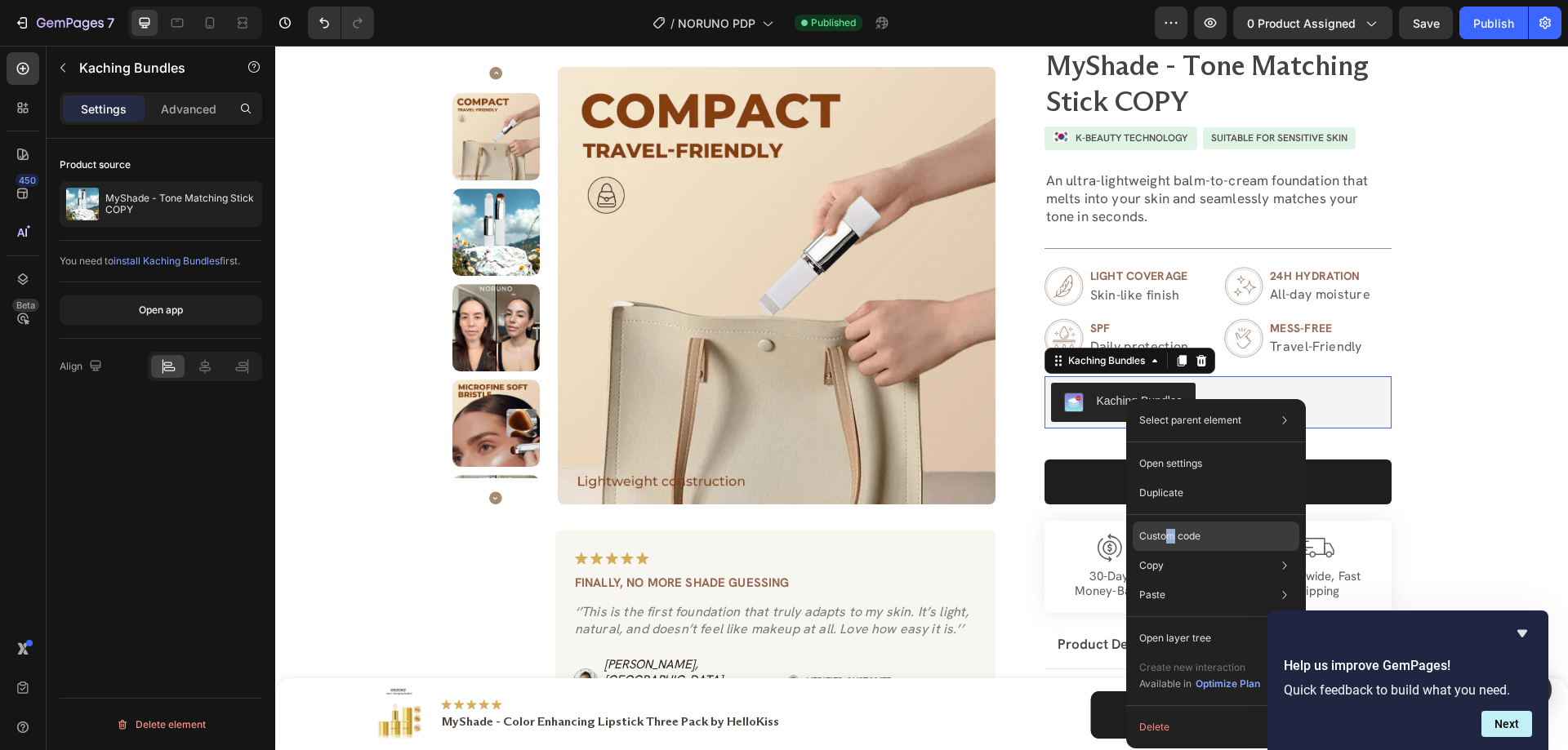
click at [1170, 527] on div "Custom code" at bounding box center [1216, 537] width 167 height 30
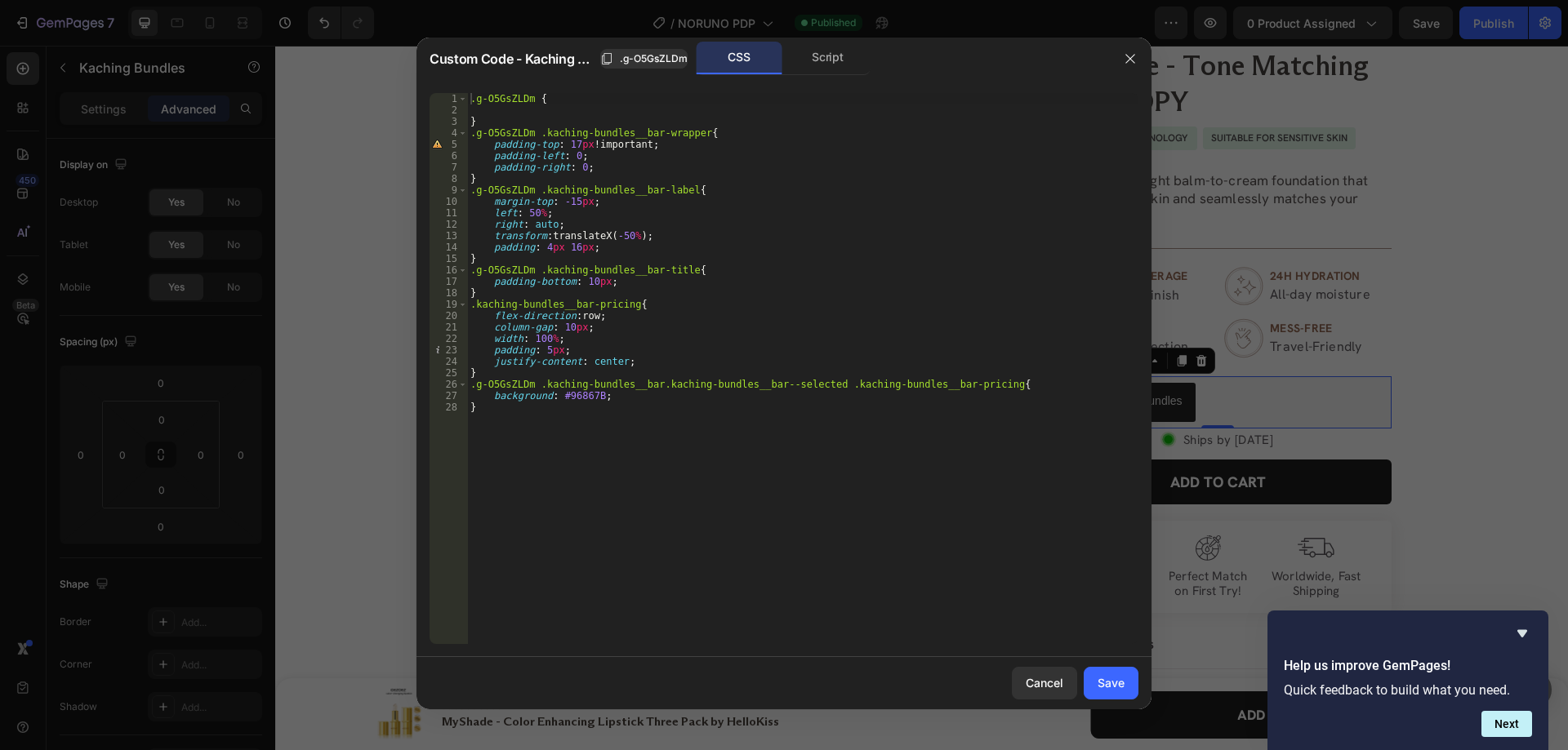
type textarea "}"
click at [536, 124] on div ".g-O5GsZLDm { } .g-O5GsZLDm .kaching-bundles__bar-wrapper { padding-top : 17 px…" at bounding box center [803, 380] width 671 height 574
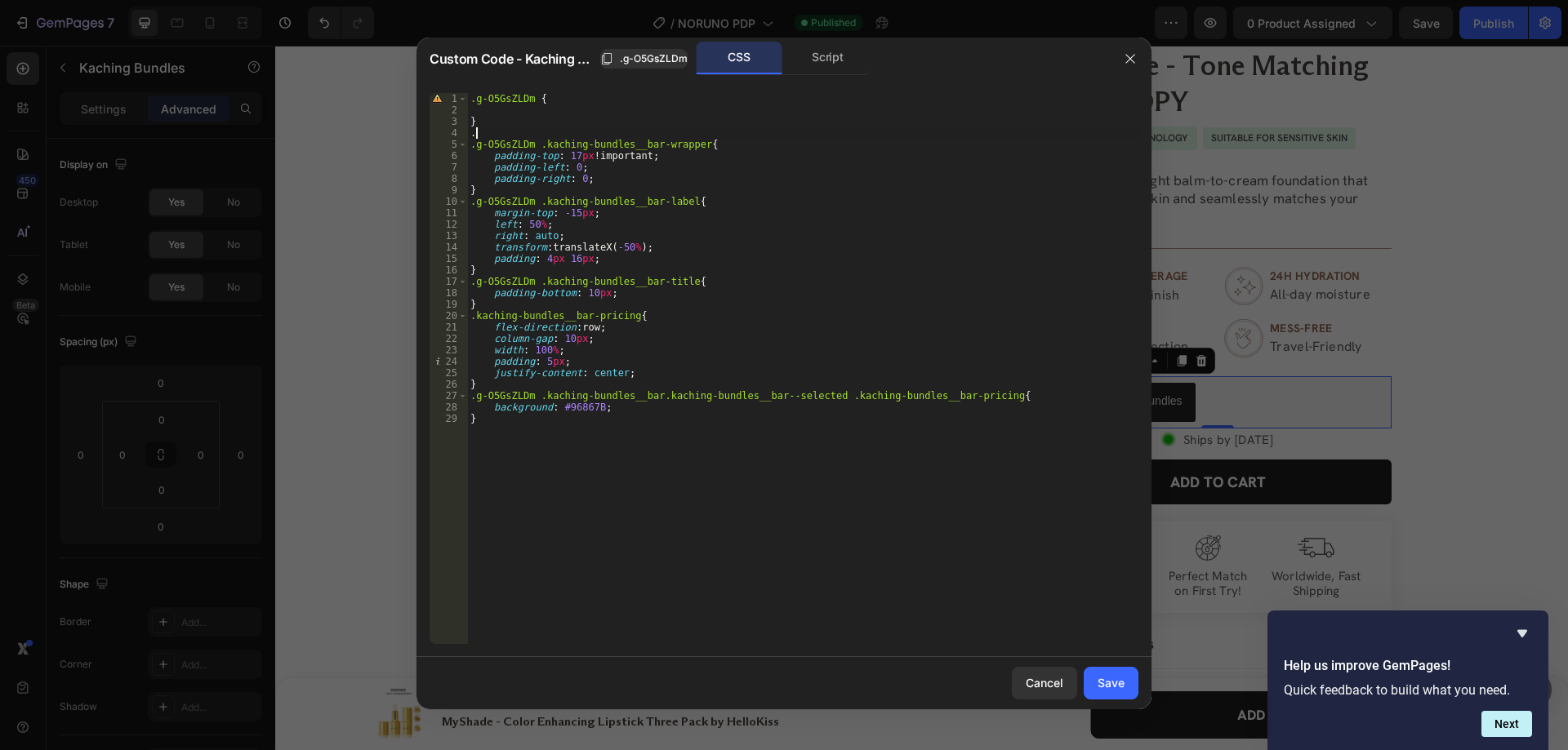
paste textarea "kaching-bundles__bar-container"
type textarea ".kaching-bundles__bar-container{"
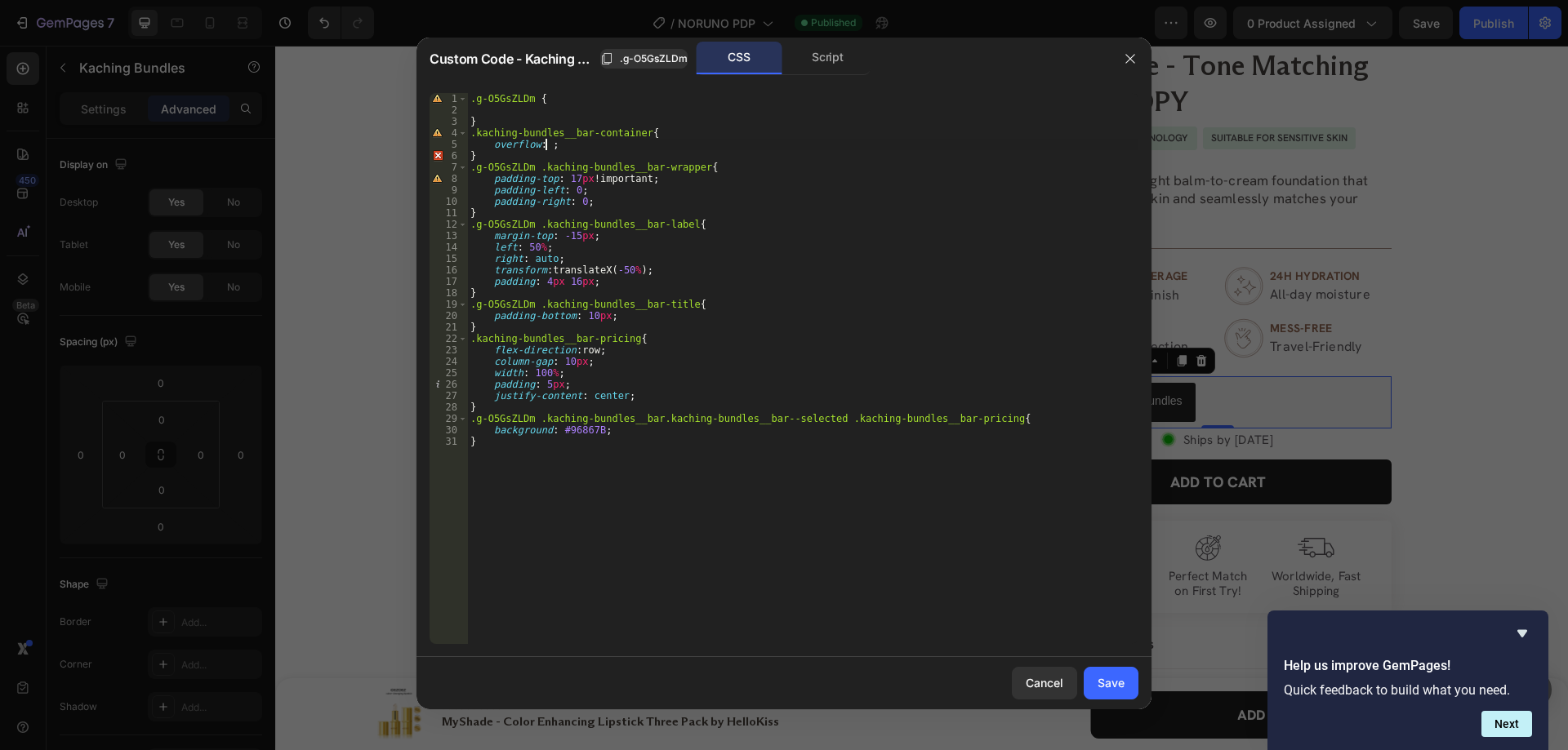
scroll to position [0, 7]
click at [545, 177] on div ".g-O5GsZLDm { } .kaching-bundles__bar-container { overflow : hidden ; } .g-O5Gs…" at bounding box center [803, 380] width 671 height 574
click at [559, 177] on div ".g-O5GsZLDm { } .kaching-bundles__bar-container { overflow : hidden ; } .g-O5Gs…" at bounding box center [803, 380] width 671 height 574
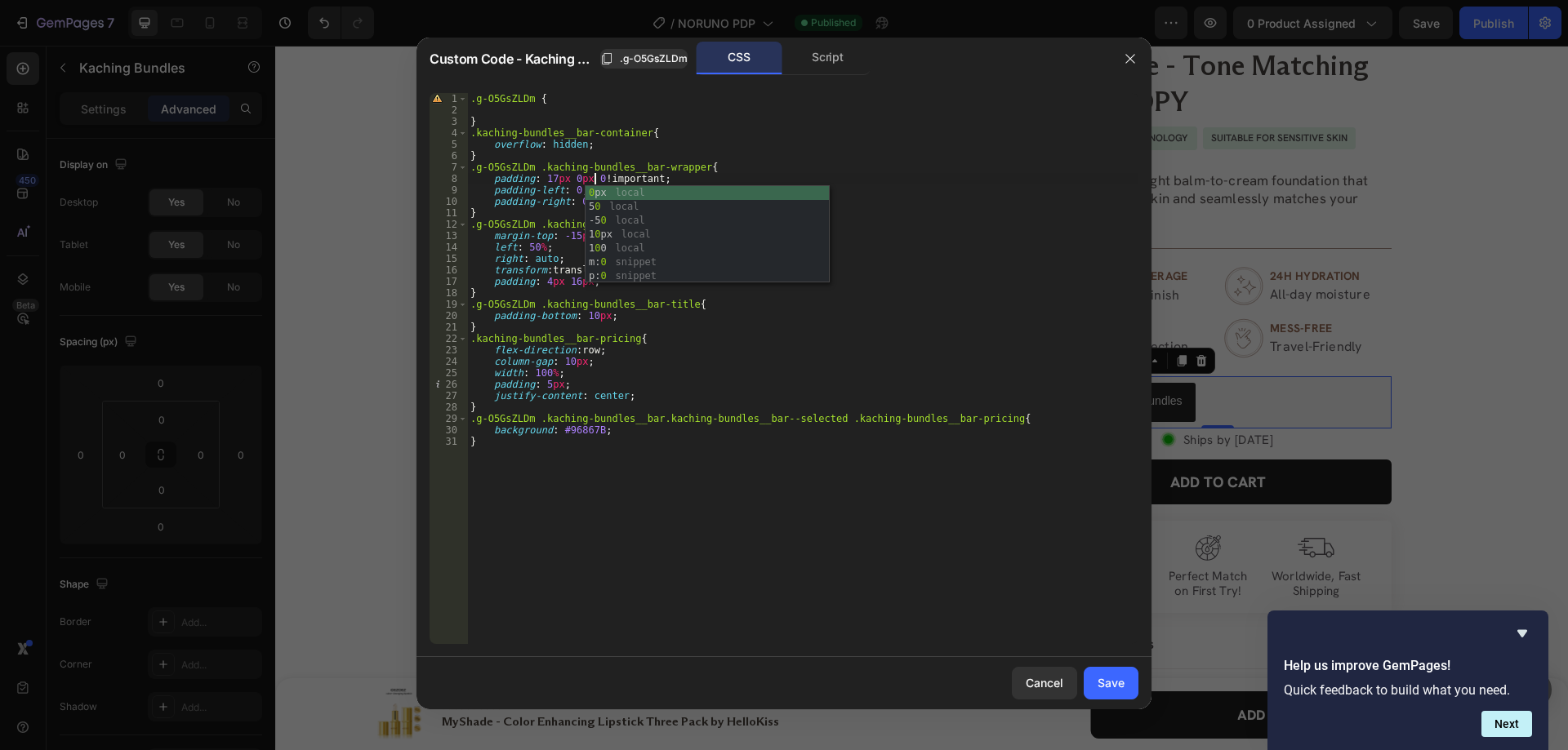
scroll to position [0, 10]
click at [764, 302] on div ".g-O5GsZLDm { } .kaching-bundles__bar-container { overflow : hidden ; } .g-O5Gs…" at bounding box center [803, 380] width 671 height 574
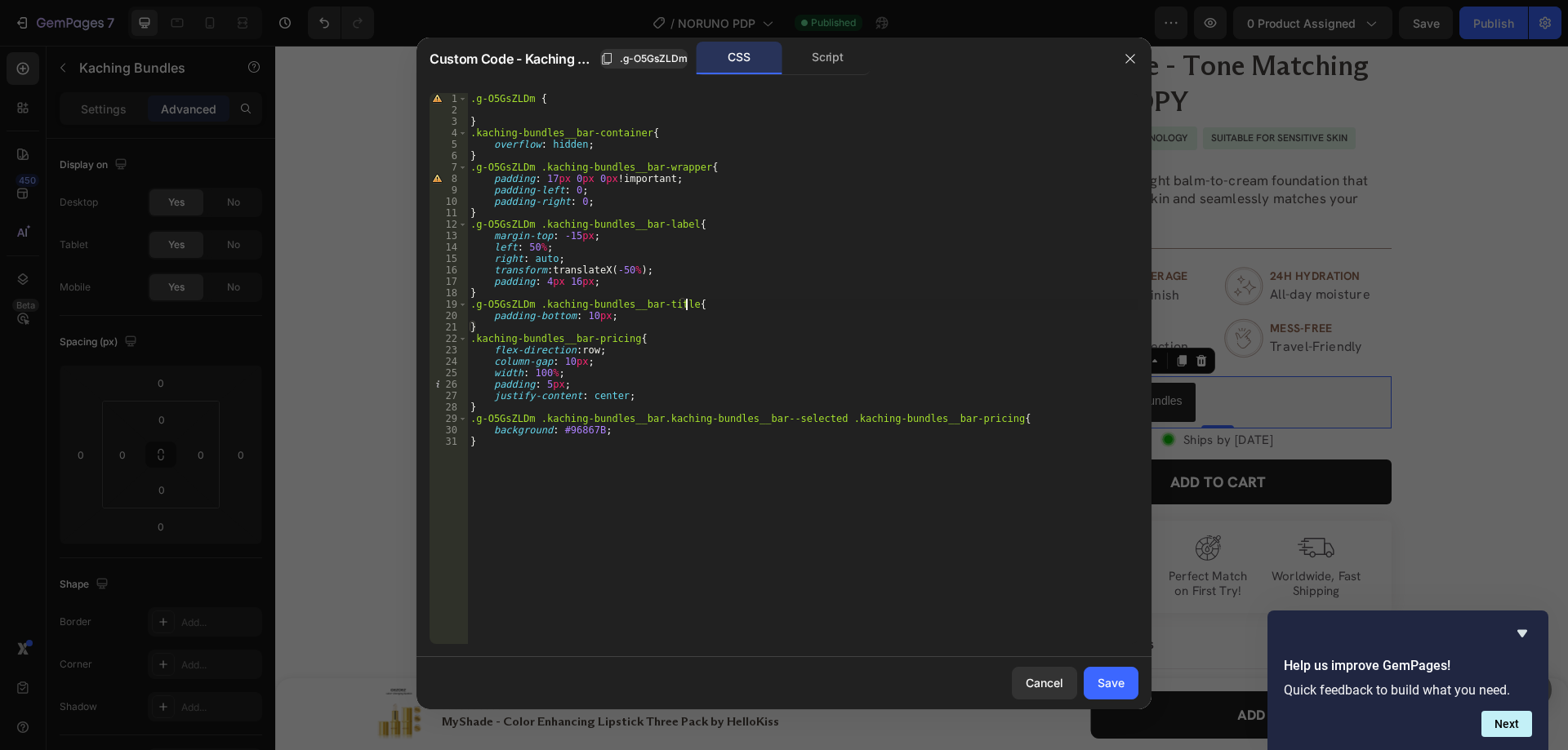
click at [636, 160] on div ".g-O5GsZLDm { } .kaching-bundles__bar-container { overflow : hidden ; } .g-O5Gs…" at bounding box center [803, 380] width 671 height 574
type textarea "}"
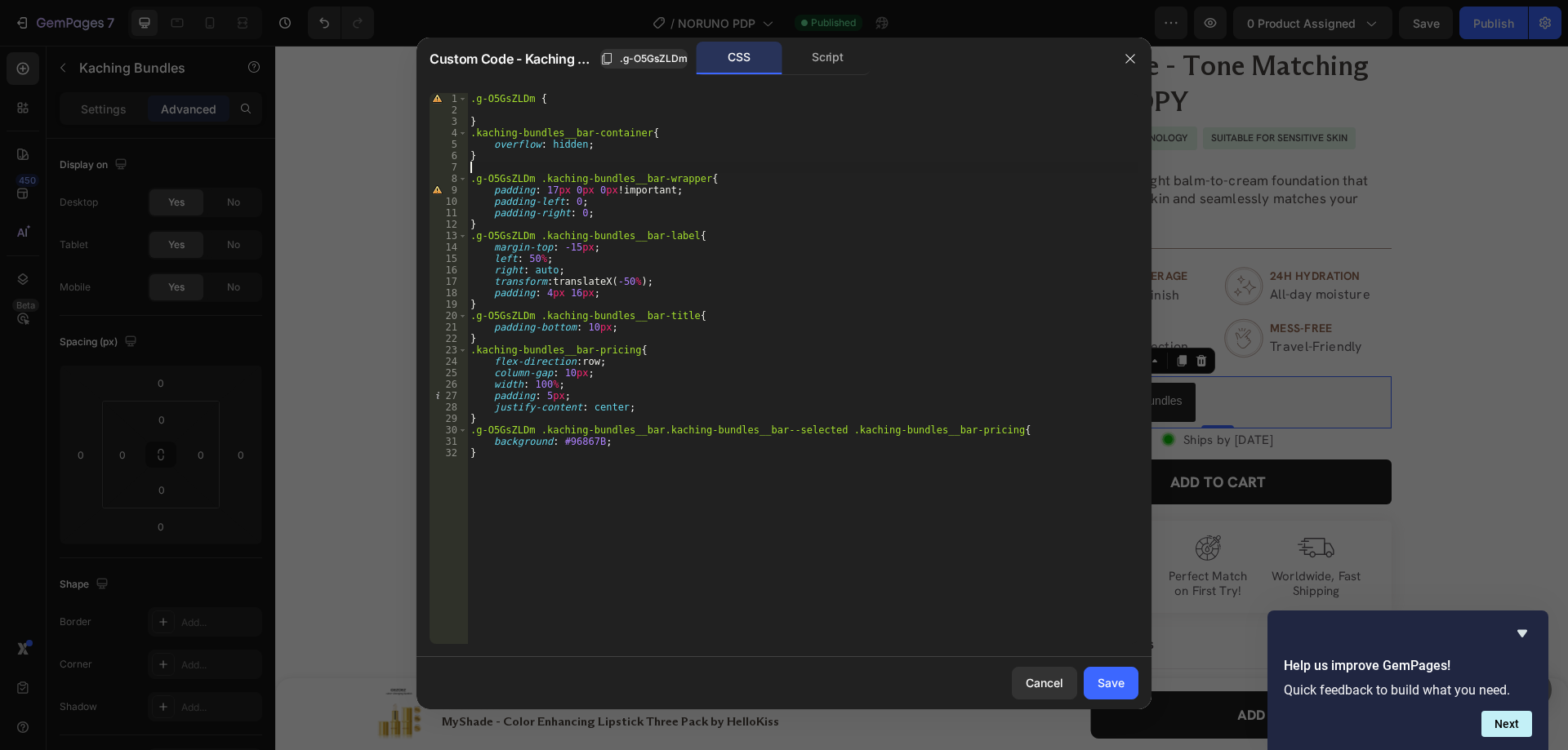
paste textarea "kaching-bundles__bars kaching-bundles__bars--horizontal"
click at [596, 167] on div ".g-O5GsZLDm { } .kaching-bundles__bar-container { overflow : hidden ; } .kachin…" at bounding box center [803, 380] width 671 height 574
click at [804, 177] on div ".g-O5GsZLDm { } .kaching-bundles__bar-container { overflow : hidden ; } .kachin…" at bounding box center [803, 380] width 671 height 574
click at [817, 170] on div ".g-O5GsZLDm { } .kaching-bundles__bar-container { overflow : hidden ; } .kachin…" at bounding box center [803, 380] width 671 height 574
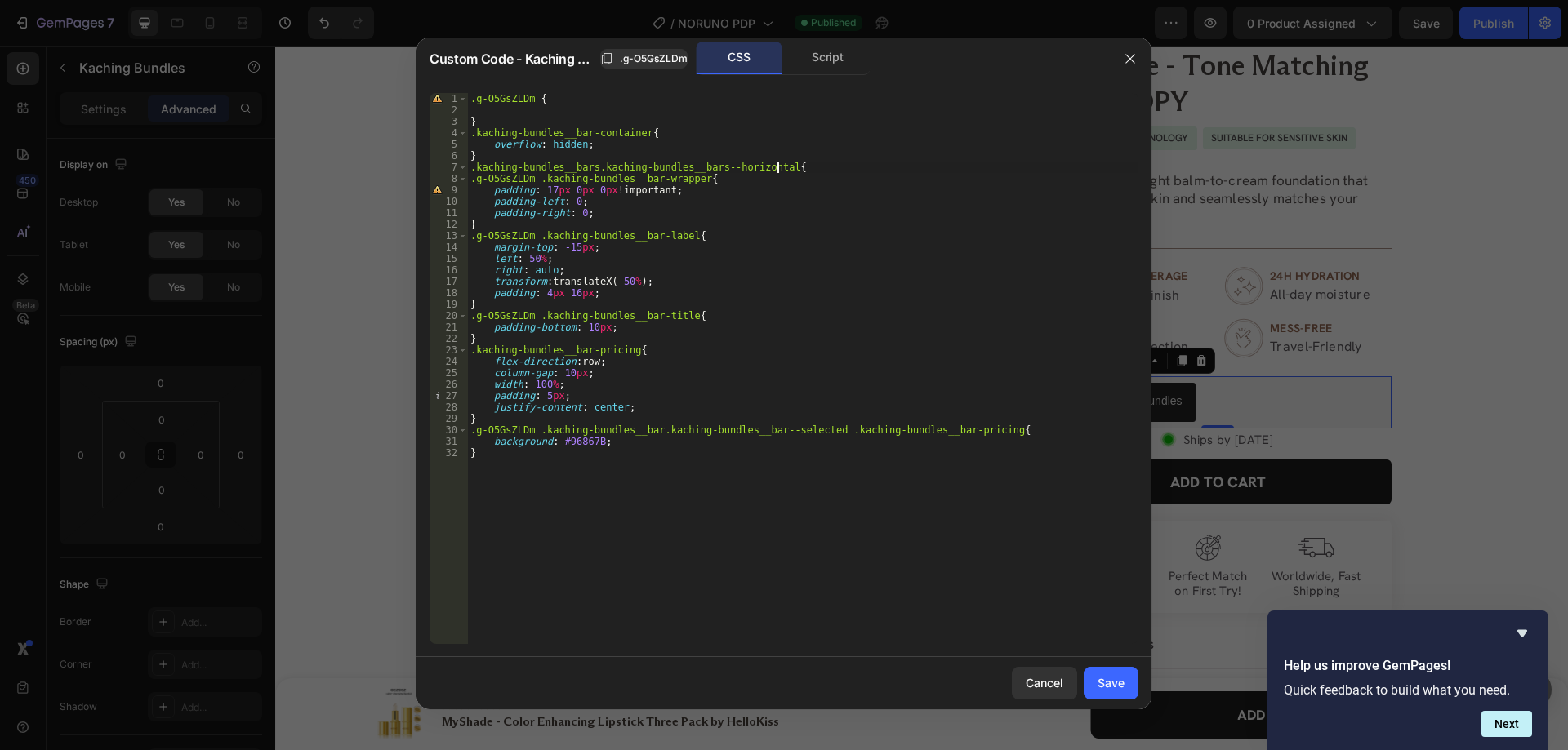
type textarea ".kaching-bundles__bars.kaching-bundles__bars--horizontal{"
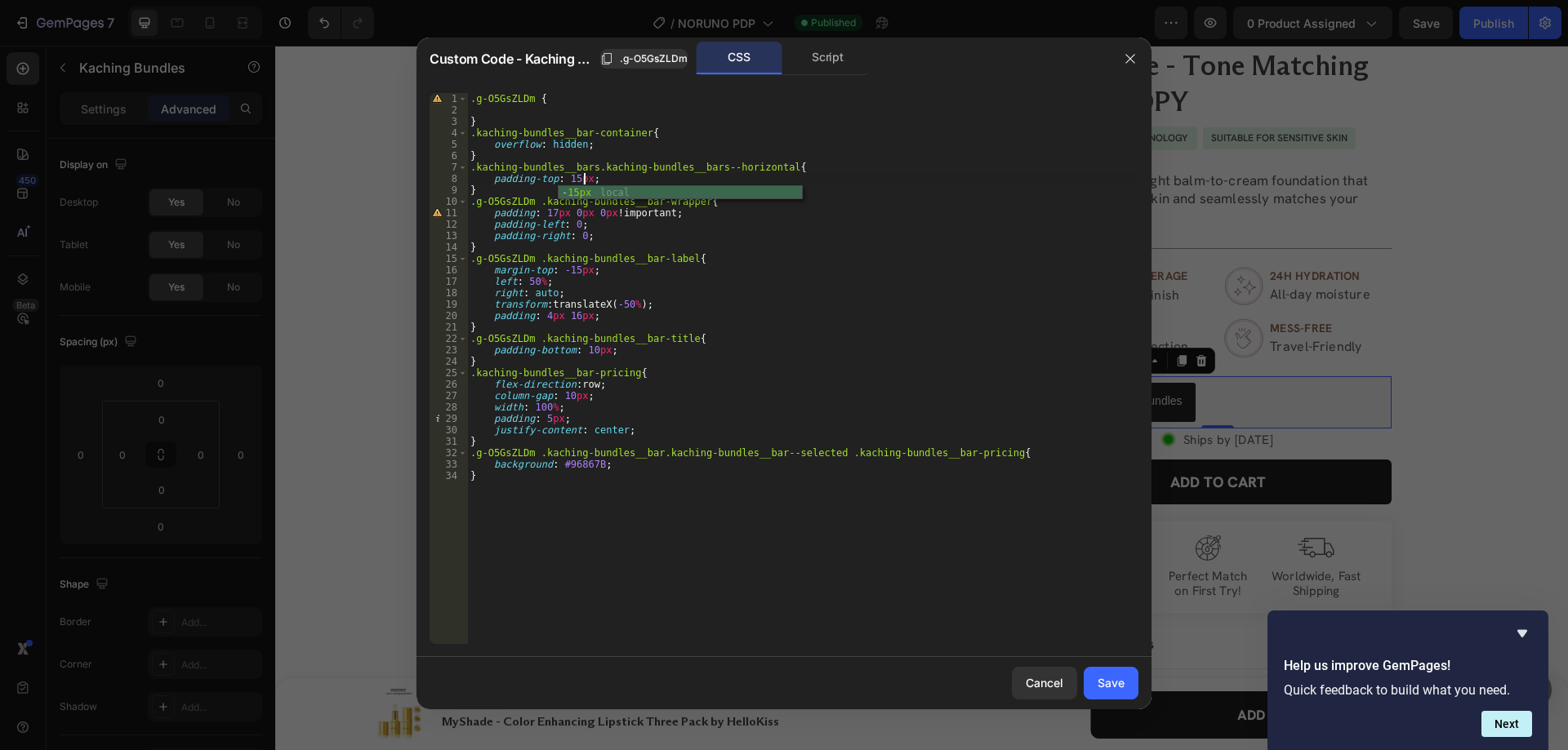
scroll to position [0, 9]
click at [658, 64] on span ".g-O5GsZLDm" at bounding box center [653, 59] width 68 height 15
click at [472, 161] on div ".g-O5GsZLDm { } .kaching-bundles__bar-container { overflow : hidden ; } .kachin…" at bounding box center [803, 380] width 671 height 574
paste textarea ".g-O5GsZLDm"
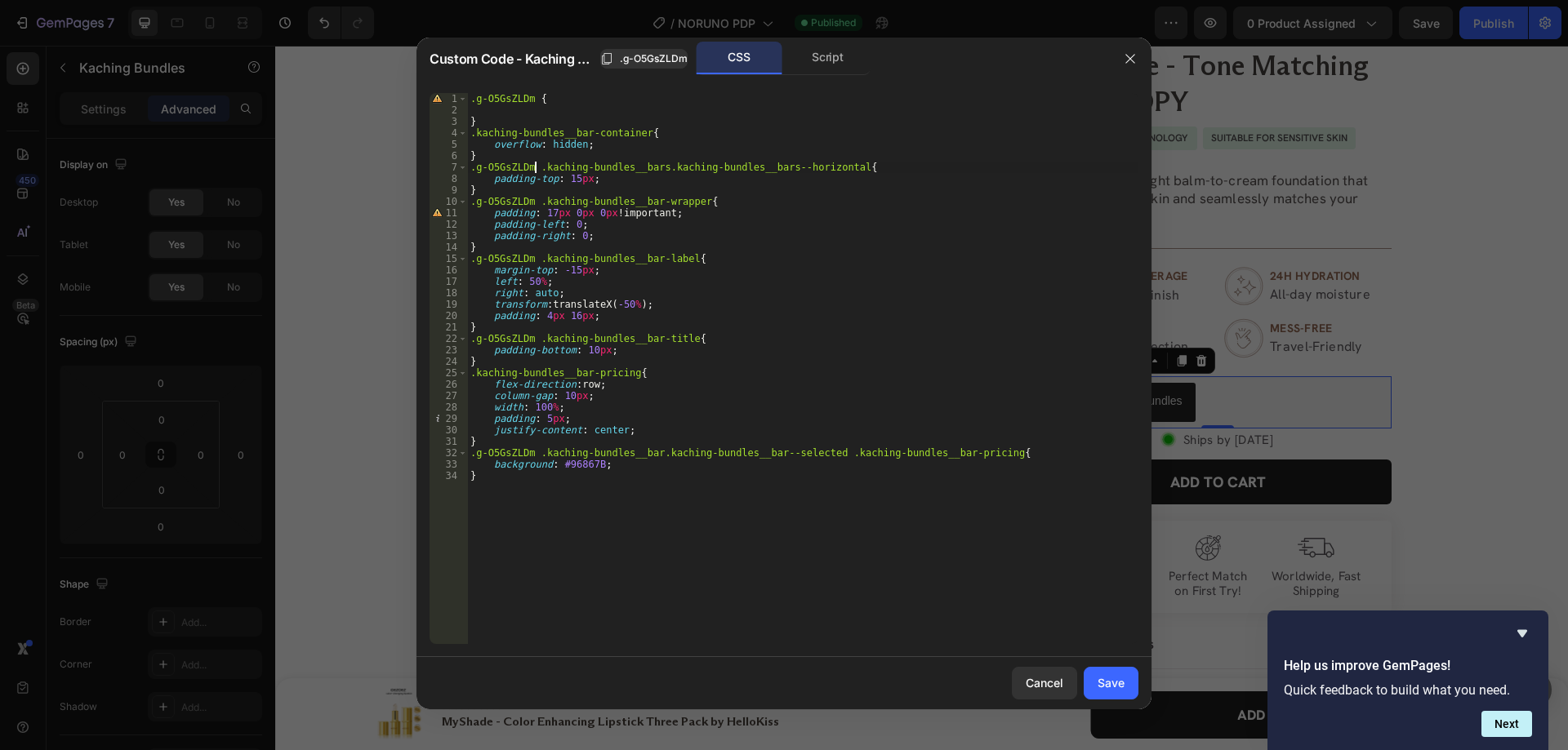
click at [471, 138] on div ".g-O5GsZLDm { } .kaching-bundles__bar-container { overflow : hidden ; } .g-O5Gs…" at bounding box center [803, 380] width 671 height 574
paste textarea ".g-O5GsZLDm"
click at [624, 195] on div ".g-O5GsZLDm { } .g-O5GsZLDm .kaching-bundles__bar-container { overflow : hidden…" at bounding box center [803, 380] width 671 height 574
type textarea "}"
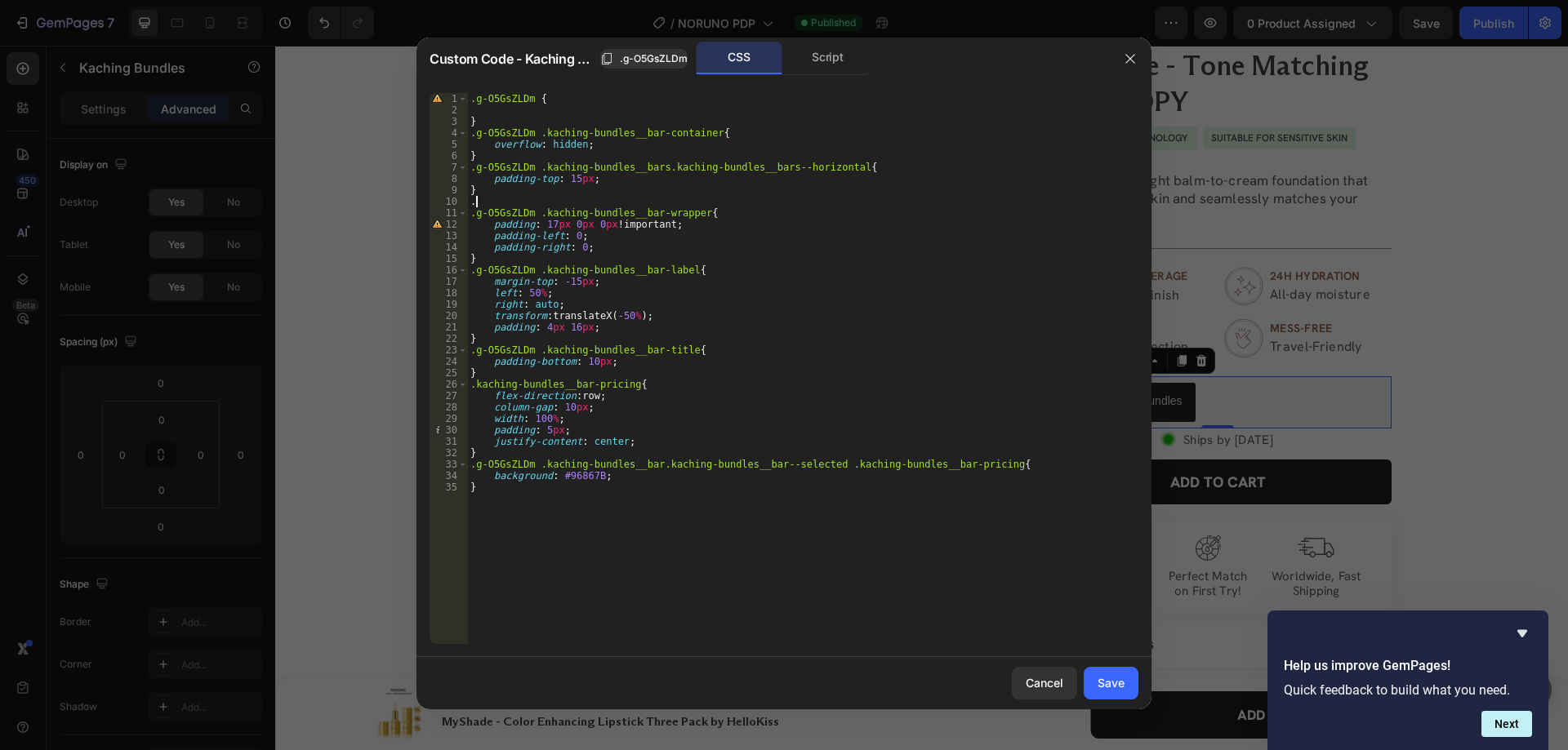
paste textarea "kaching-bundles__bar-content"
type textarea ".kaching-bundles__bar-content{"
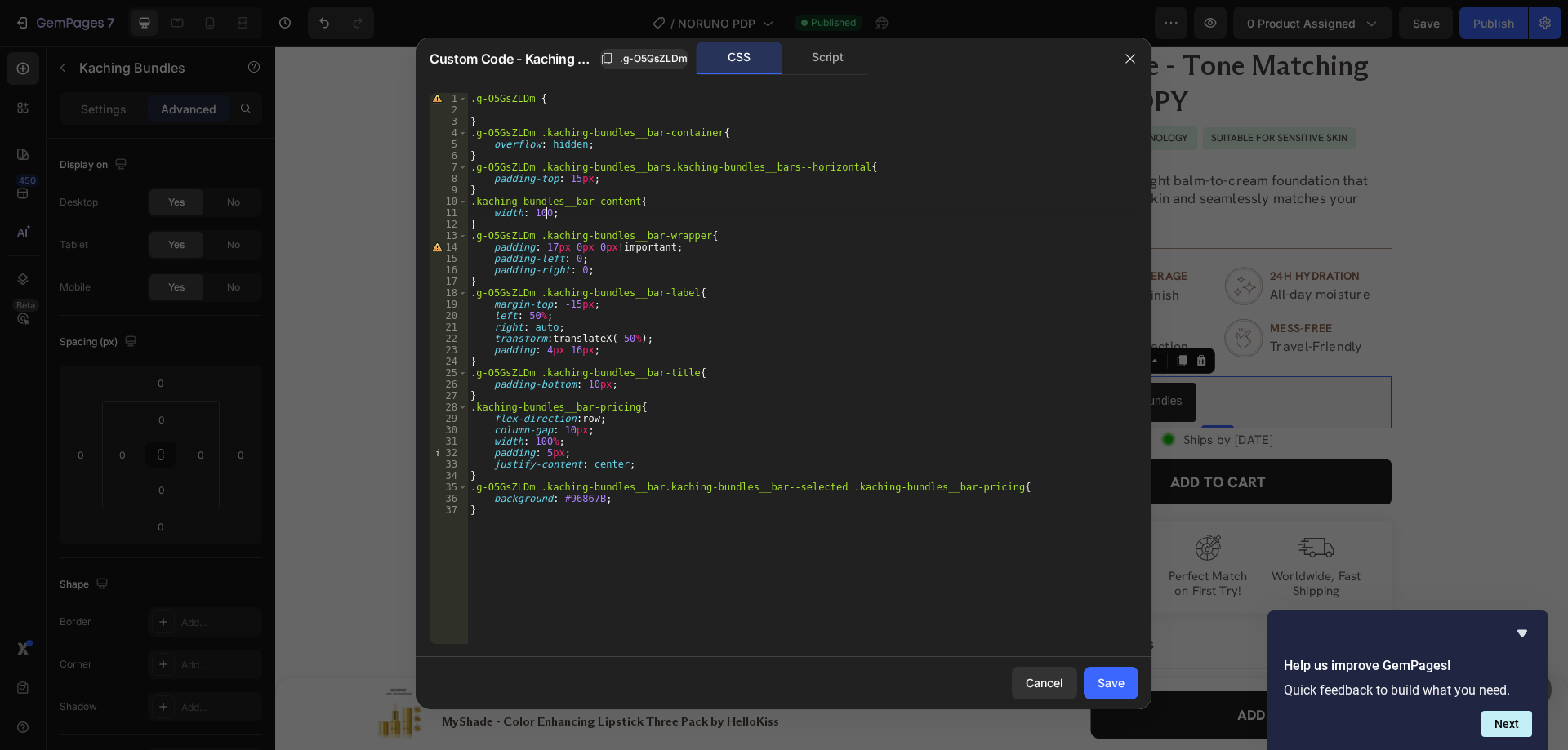
scroll to position [0, 6]
click at [623, 64] on span ".g-O5GsZLDm" at bounding box center [653, 59] width 68 height 15
click at [472, 199] on div ".g-O5GsZLDm { } .g-O5GsZLDm .kaching-bundles__bar-container { overflow : hidden…" at bounding box center [803, 380] width 671 height 574
paste textarea ".g-O5GsZLDm"
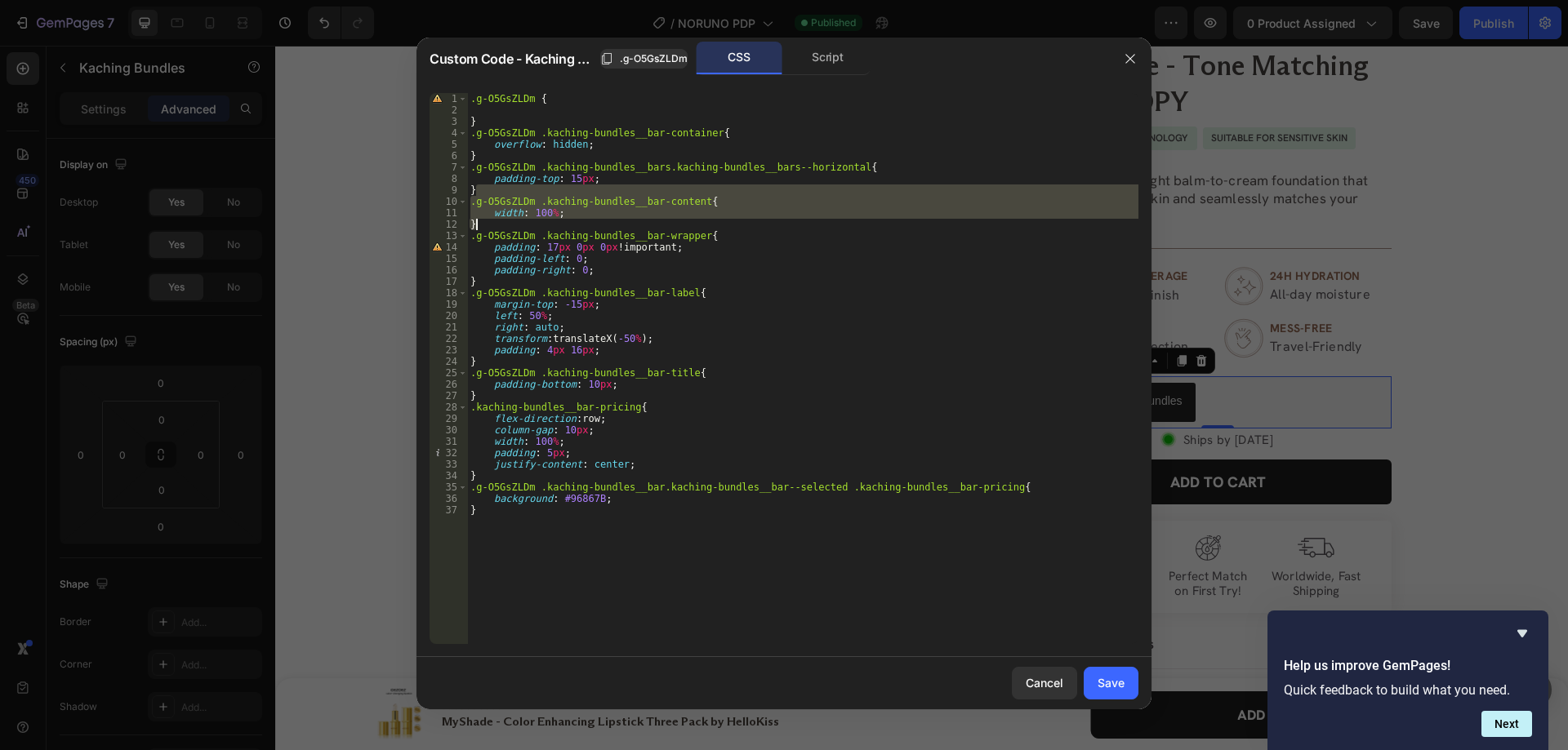
drag, startPoint x: 485, startPoint y: 188, endPoint x: 488, endPoint y: 227, distance: 39.1
click at [488, 227] on div ".g-O5GsZLDm { } .g-O5GsZLDm .kaching-bundles__bar-container { overflow : hidden…" at bounding box center [803, 380] width 671 height 574
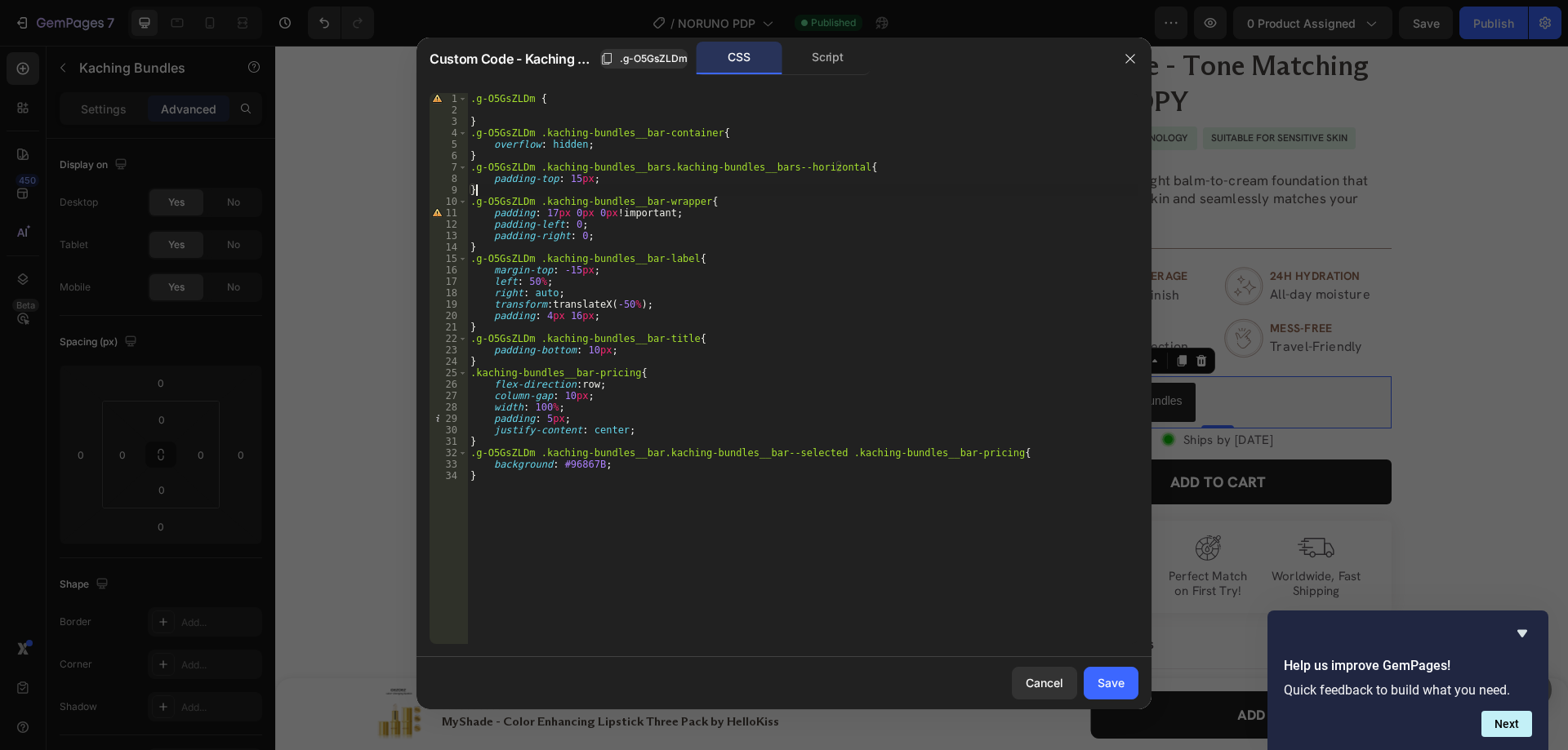
click at [494, 359] on div ".g-O5GsZLDm { } .g-O5GsZLDm .kaching-bundles__bar-container { overflow : hidden…" at bounding box center [803, 380] width 671 height 574
paste textarea
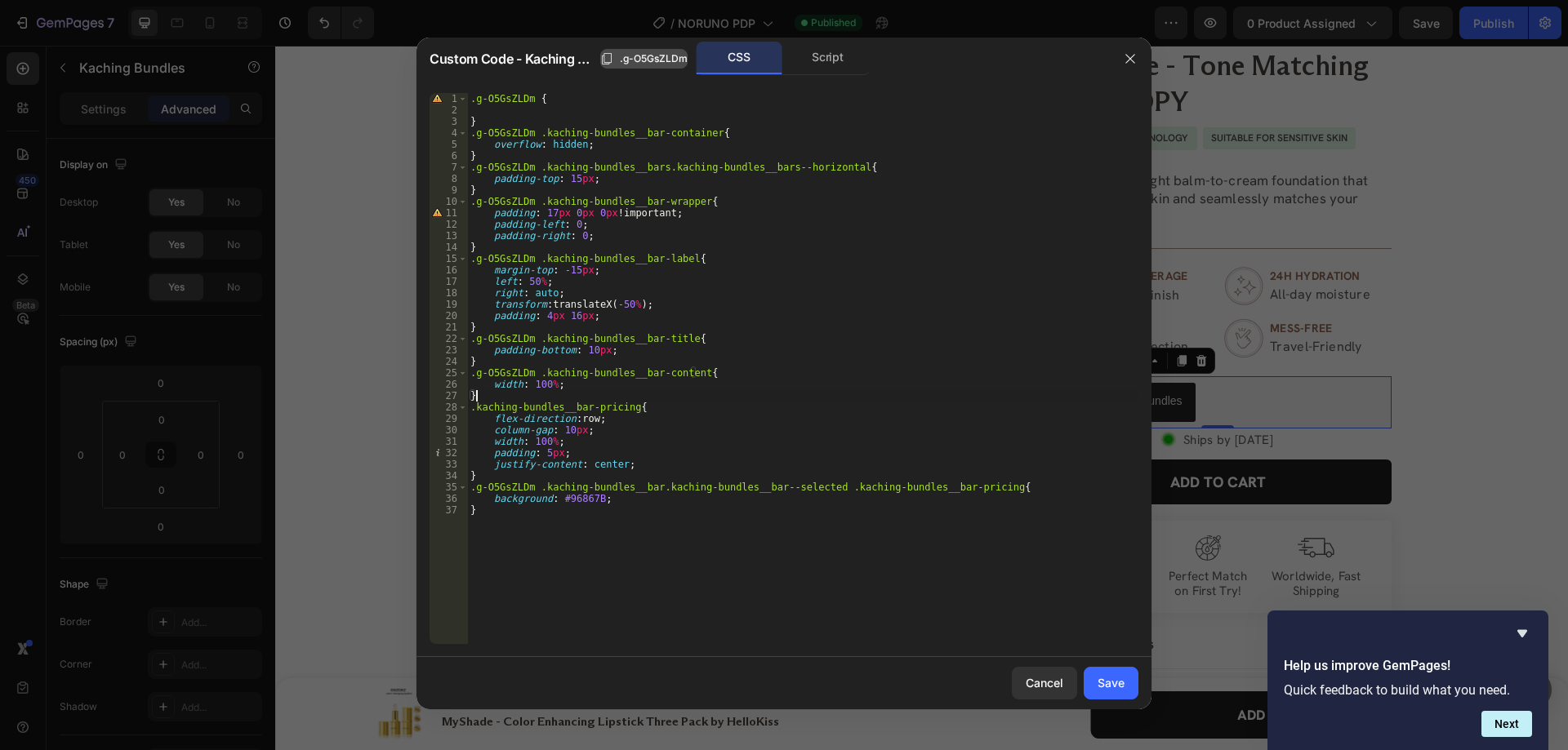
click at [644, 62] on span ".g-O5GsZLDm" at bounding box center [653, 59] width 68 height 15
click at [470, 405] on div ".g-O5GsZLDm { } .g-O5GsZLDm .kaching-bundles__bar-container { overflow : hidden…" at bounding box center [803, 380] width 671 height 574
paste textarea ".g-O5GsZLDm"
type textarea ".g-O5GsZLDm .kaching-bundles__bar-pricing{"
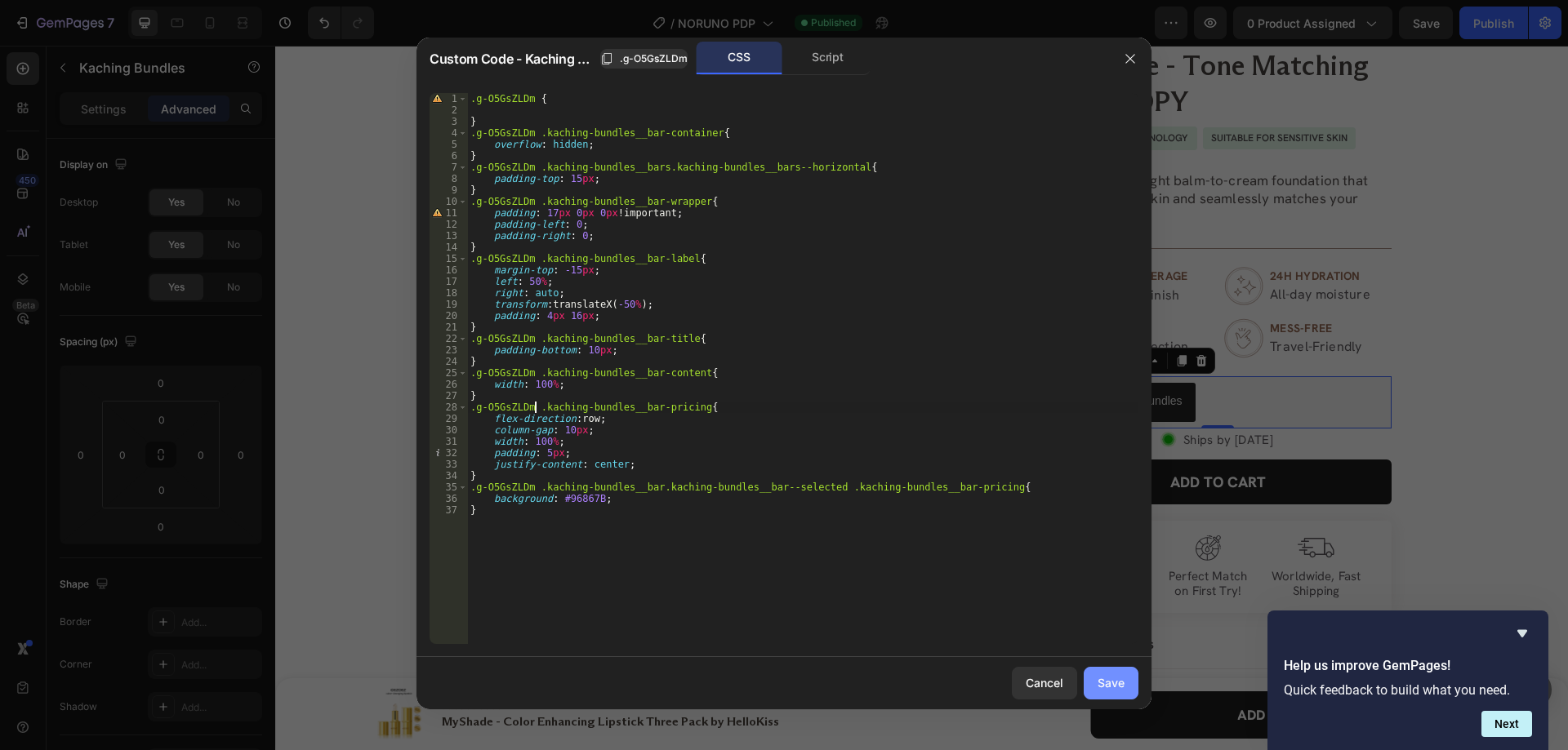
click at [1095, 681] on button "Save" at bounding box center [1111, 683] width 55 height 33
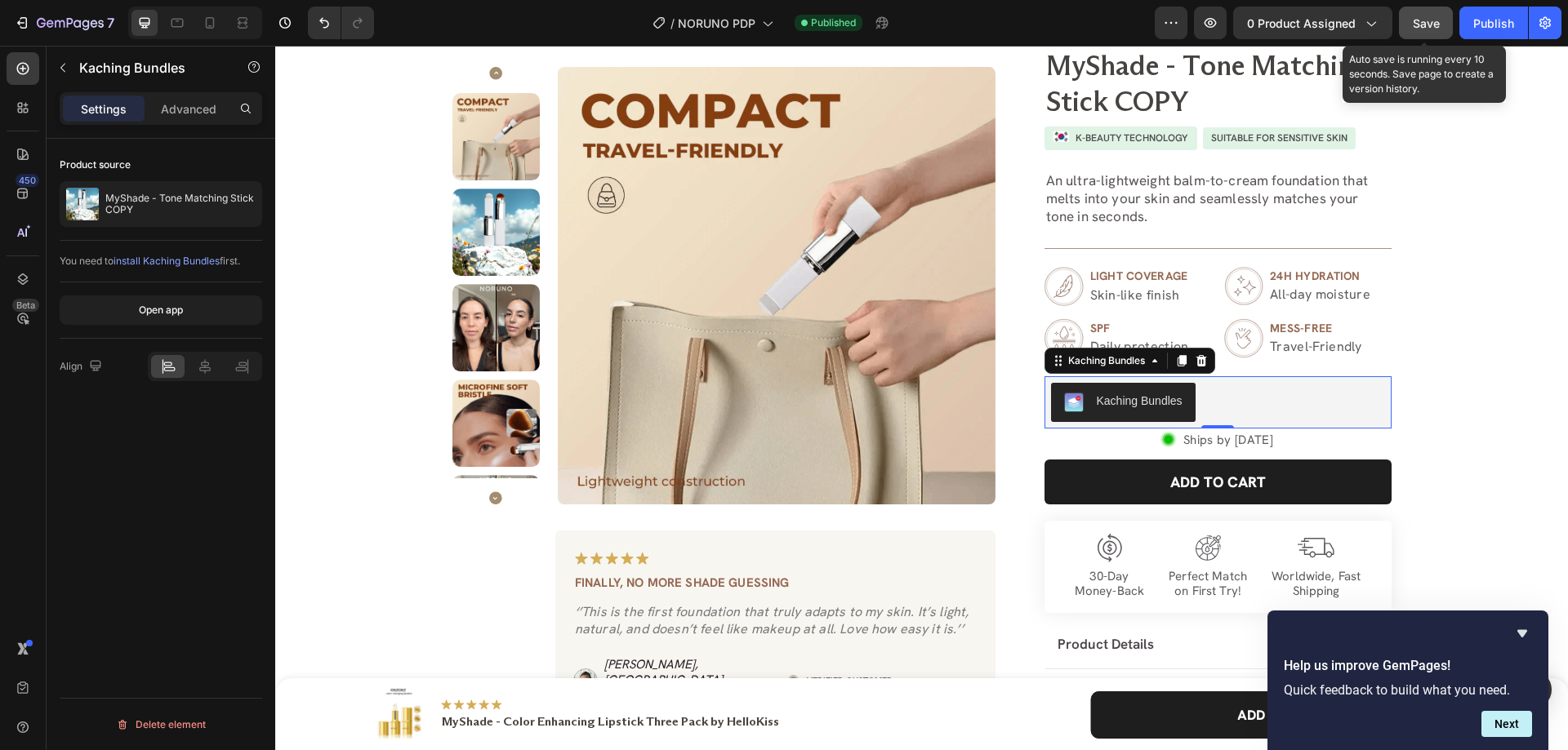
click at [1415, 17] on span "Save" at bounding box center [1426, 23] width 27 height 14
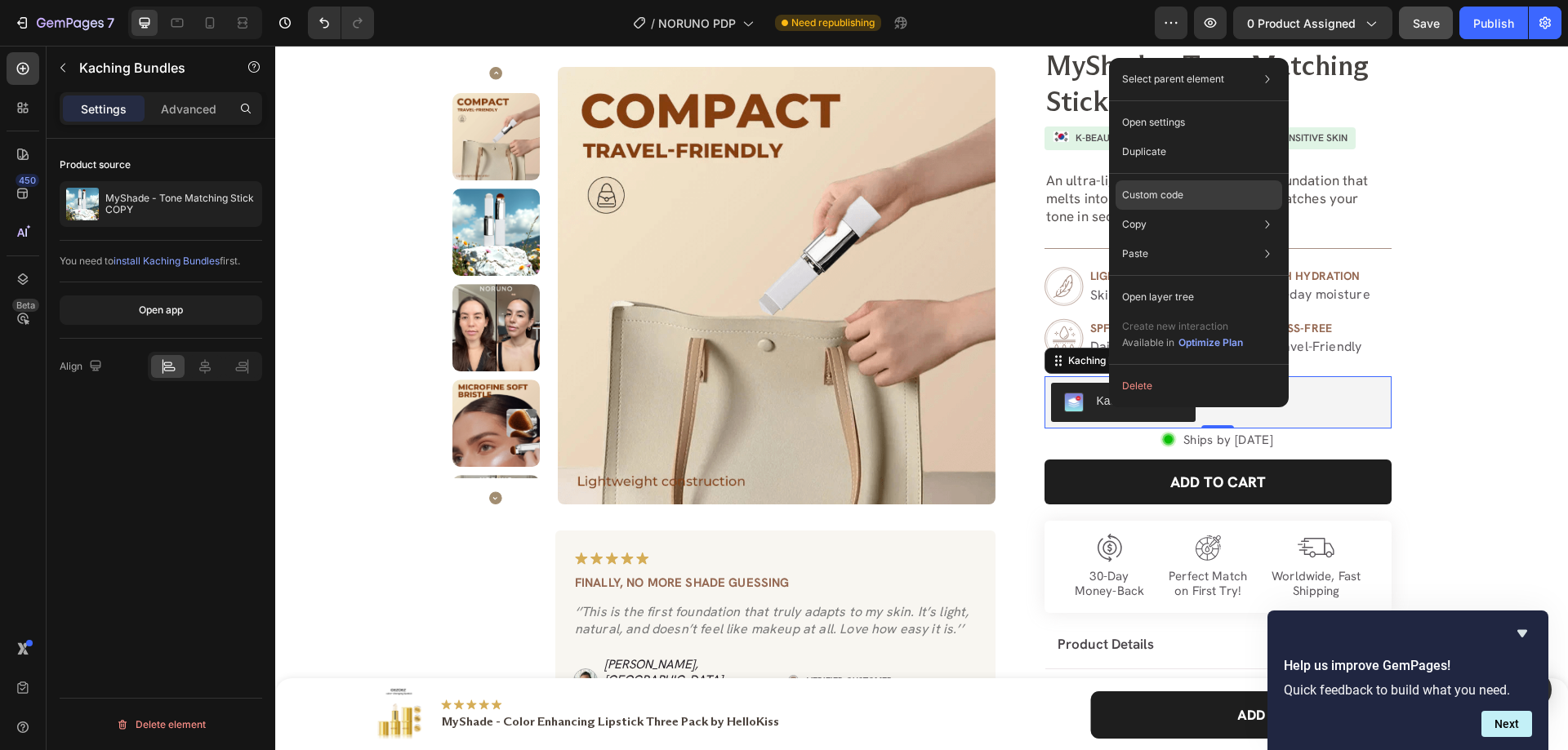
click at [1141, 196] on p "Custom code" at bounding box center [1153, 196] width 62 height 15
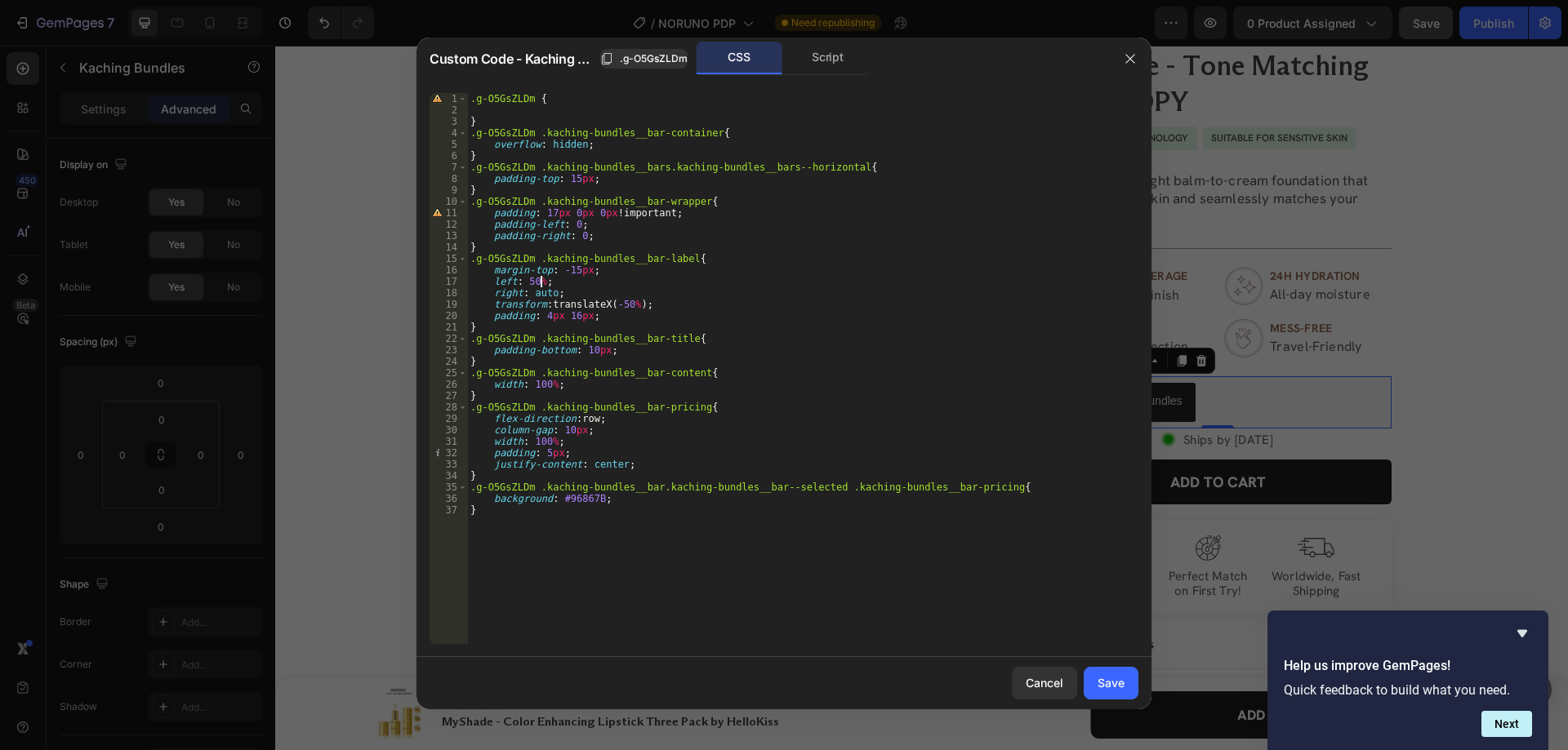
click at [540, 282] on div ".g-O5GsZLDm { } .g-O5GsZLDm .kaching-bundles__bar-container { overflow : hidden…" at bounding box center [803, 380] width 671 height 574
click at [550, 288] on div ".g-O5GsZLDm { } .g-O5GsZLDm .kaching-bundles__bar-container { overflow : hidden…" at bounding box center [803, 380] width 671 height 574
click at [584, 316] on div ".g-O5GsZLDm { } .g-O5GsZLDm .kaching-bundles__bar-container { overflow : hidden…" at bounding box center [803, 380] width 671 height 574
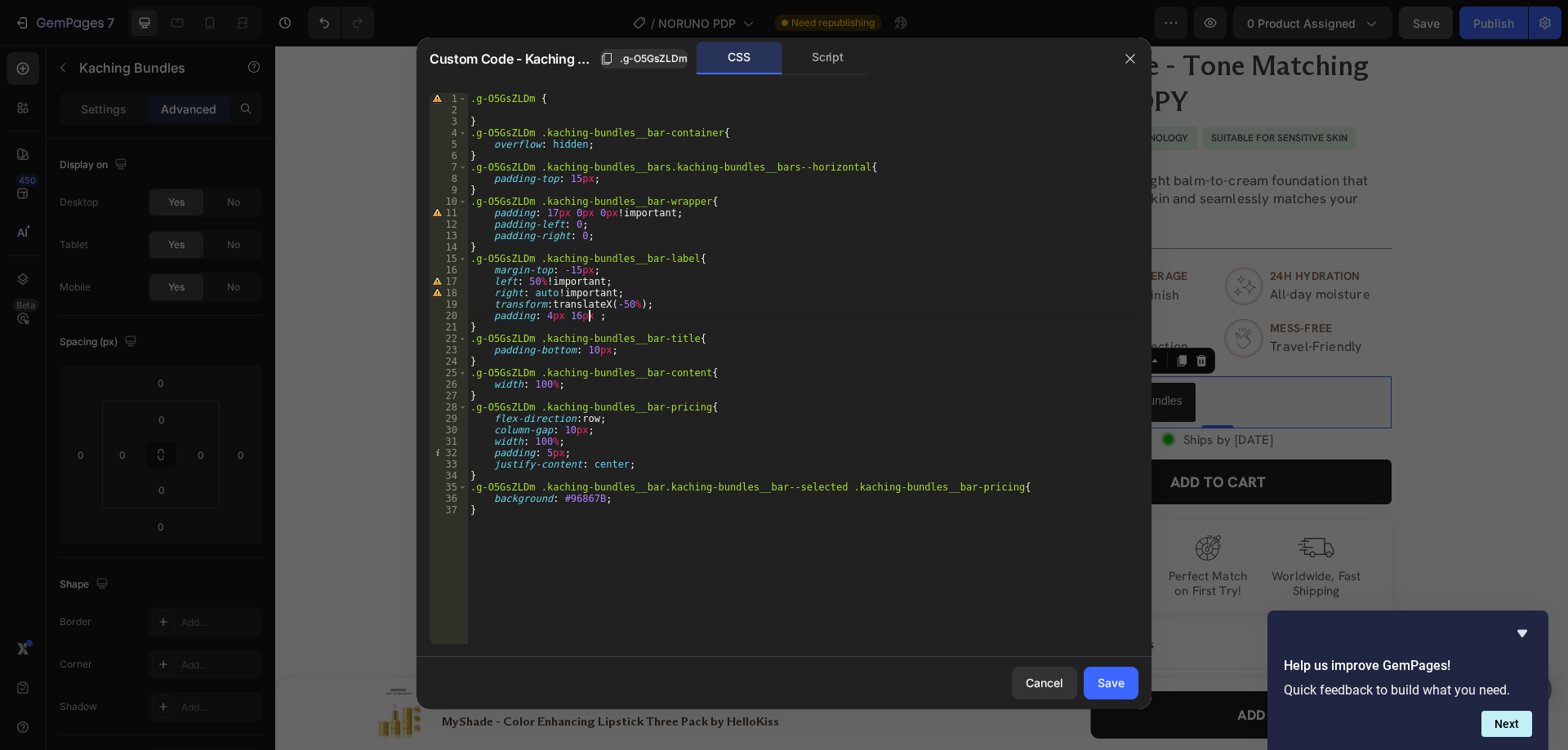
scroll to position [0, 10]
type textarea "padding: 4px 16px !;"
click at [1116, 689] on div "Save" at bounding box center [1110, 683] width 27 height 17
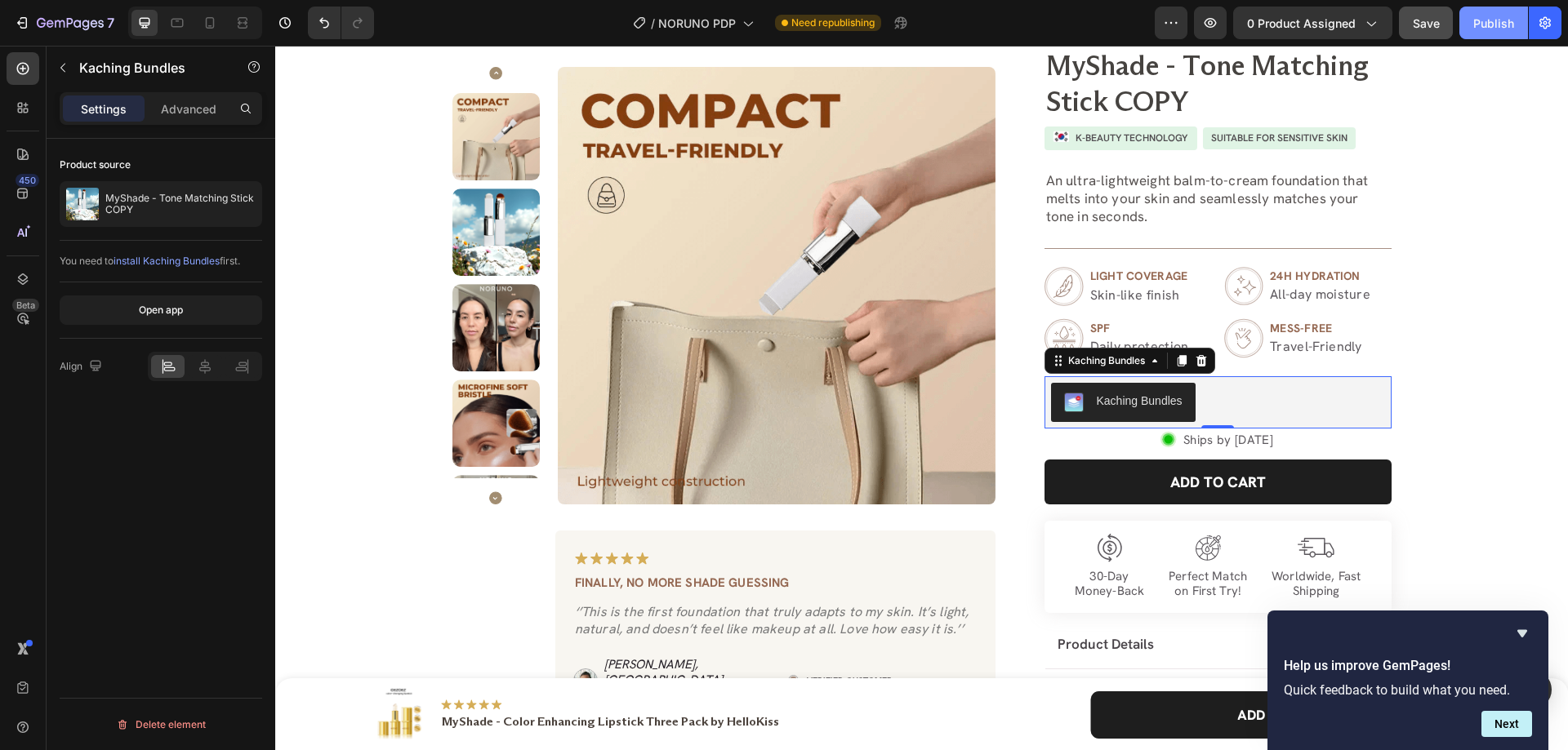
click at [1512, 25] on div "Publish" at bounding box center [1493, 23] width 41 height 17
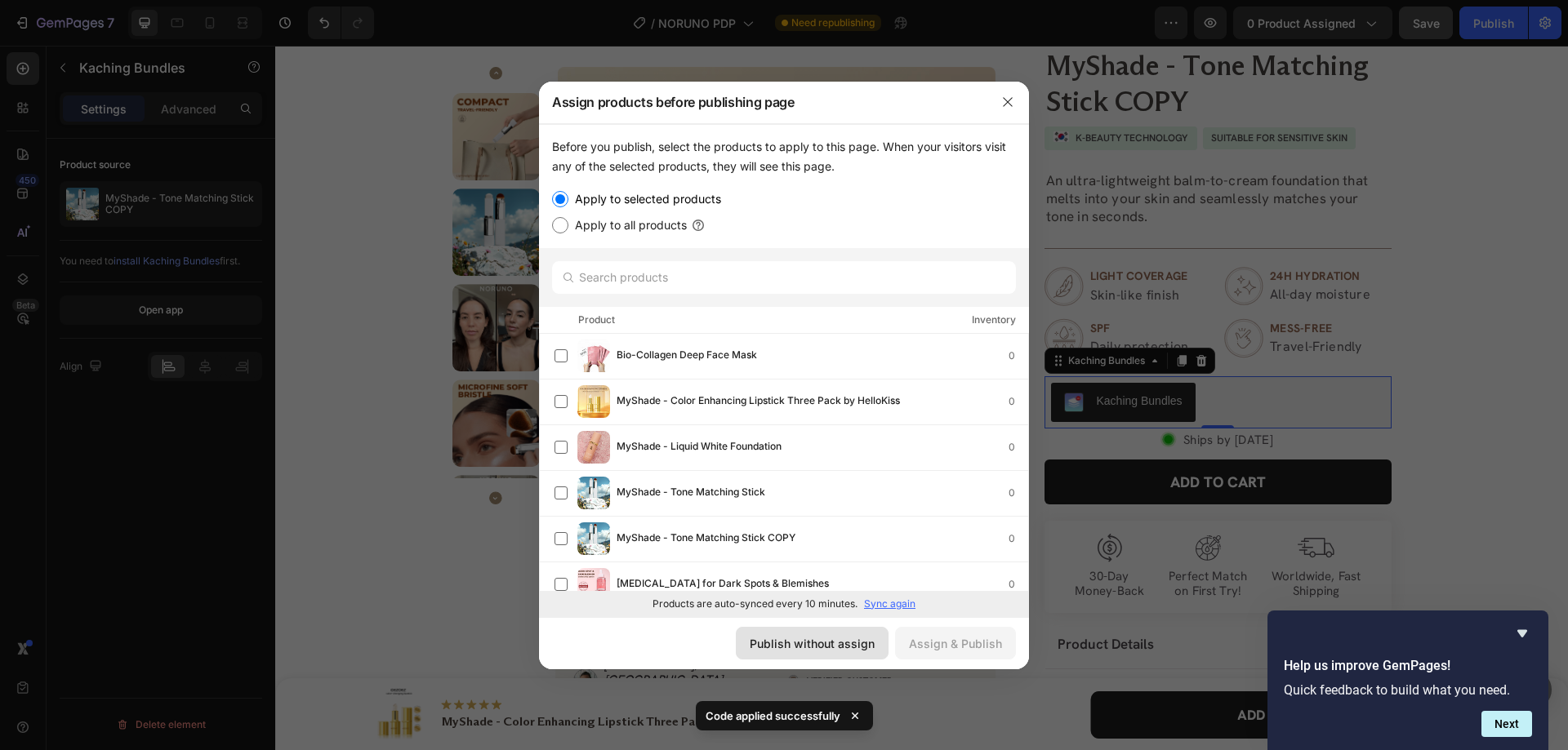
click at [852, 638] on div "Publish without assign" at bounding box center [812, 644] width 125 height 17
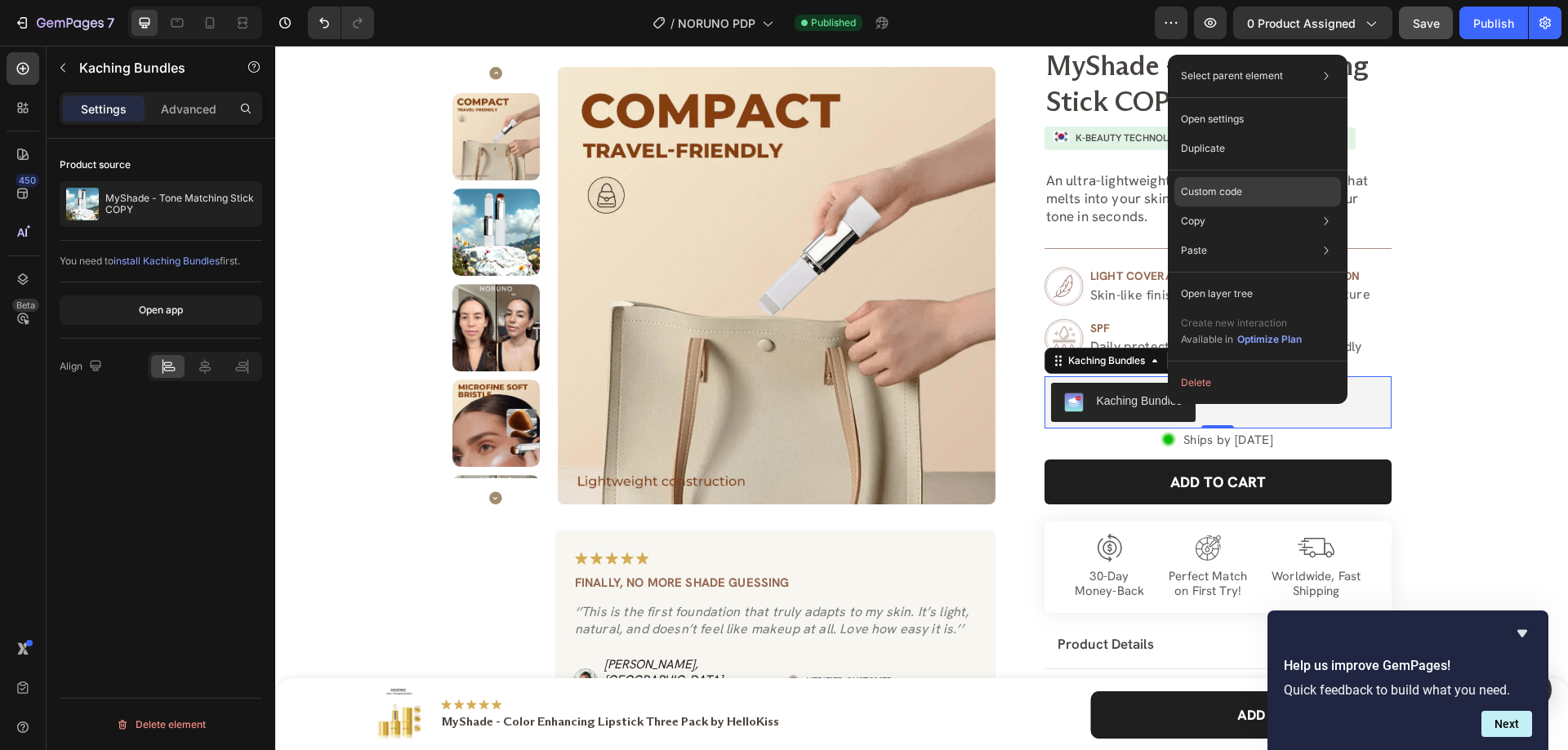
click at [1192, 202] on div "Custom code" at bounding box center [1258, 192] width 167 height 30
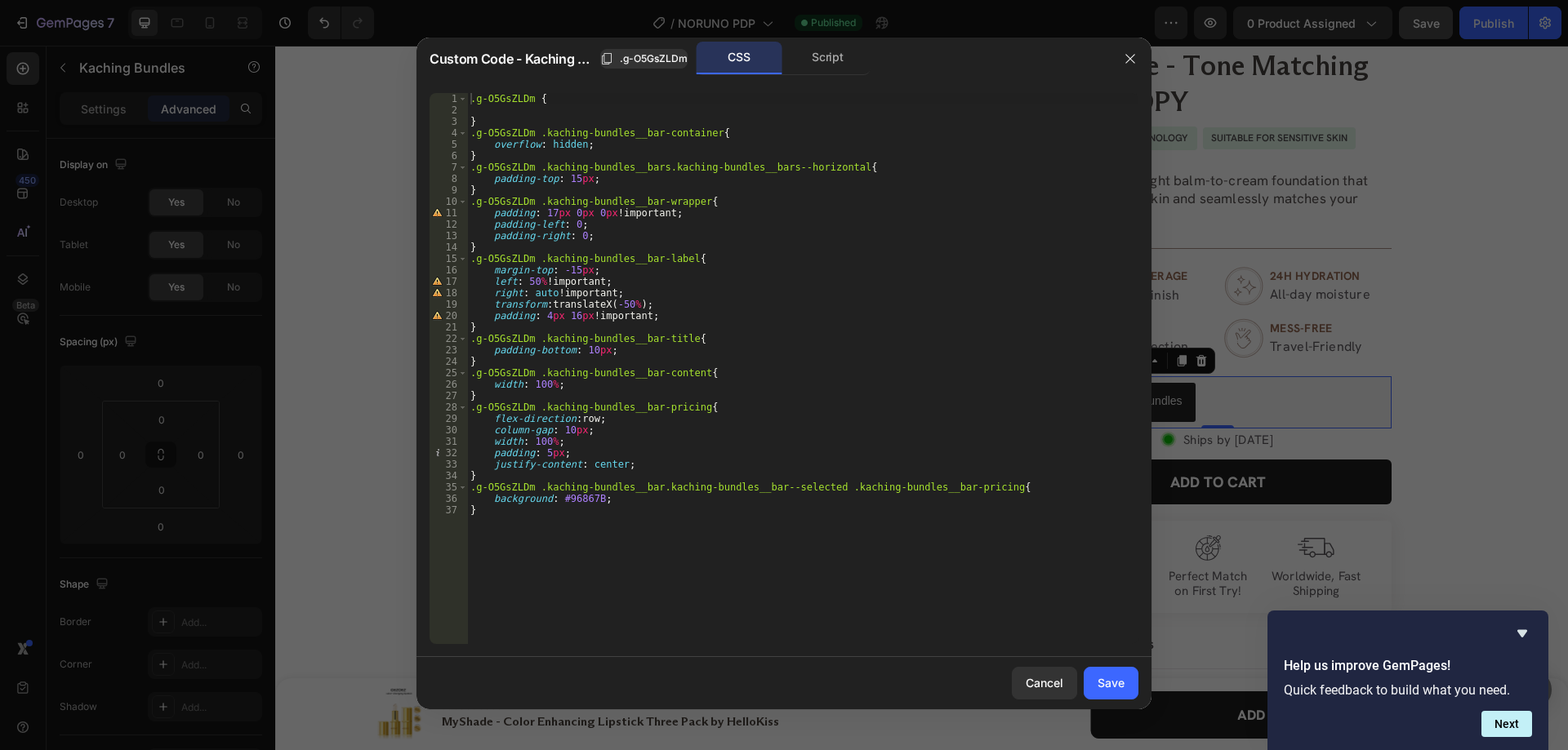
type textarea "}"
click at [594, 249] on div ".g-O5GsZLDm { } .g-O5GsZLDm .kaching-bundles__bar-container { overflow : hidden…" at bounding box center [803, 380] width 671 height 574
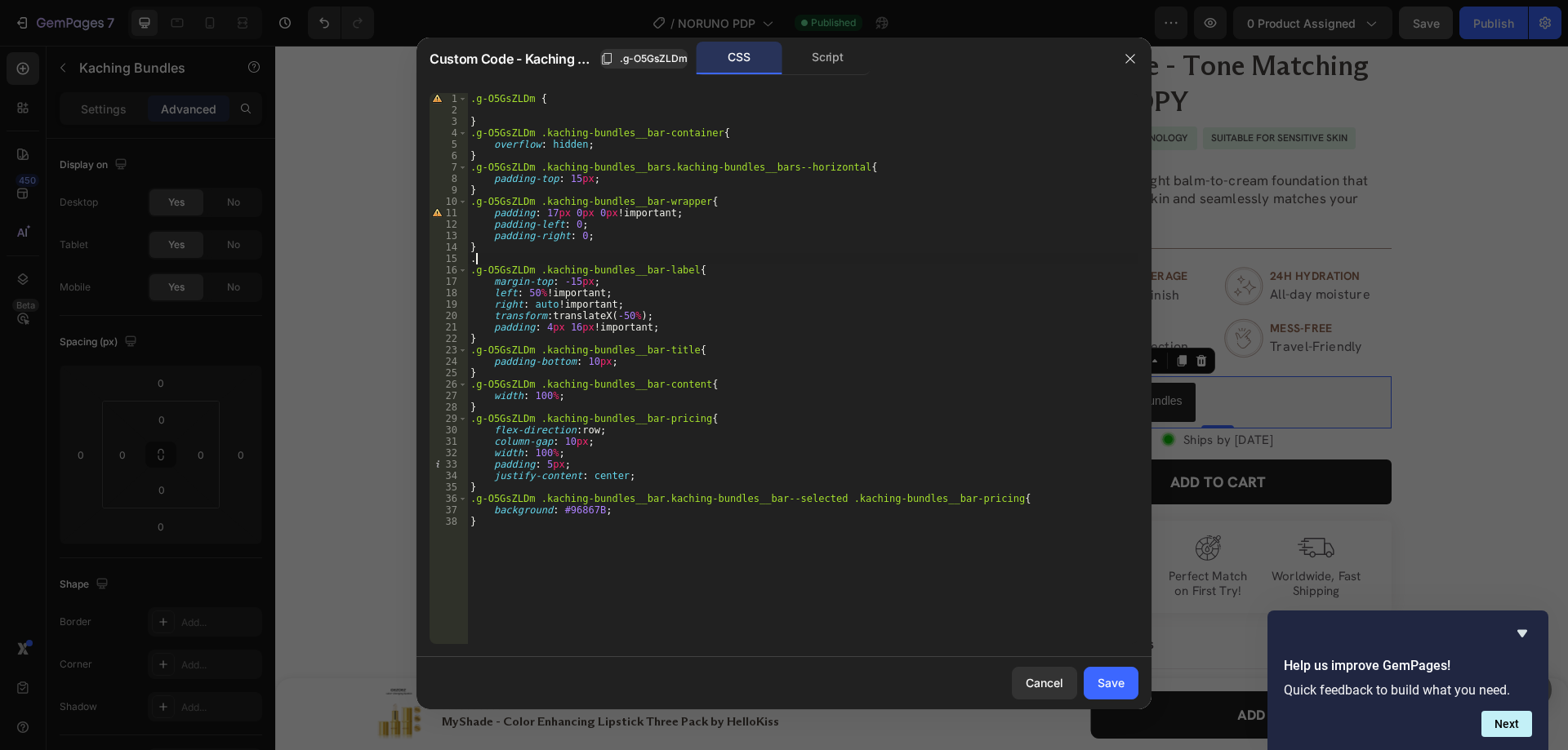
paste textarea "kaching-bundles__bar-main"
type textarea ".kaching-bundles__bar-main{"
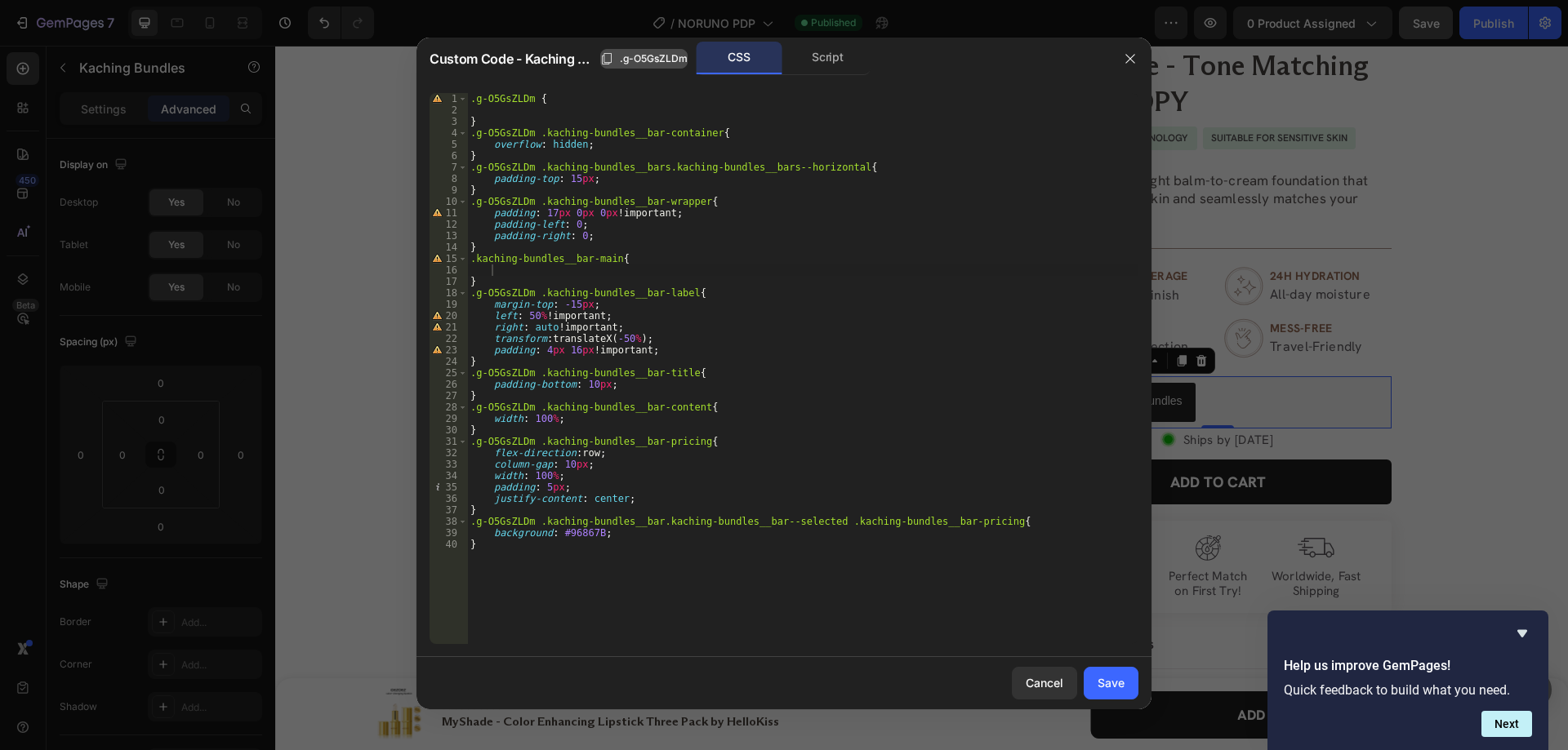
click at [634, 63] on span ".g-O5GsZLDm" at bounding box center [653, 59] width 68 height 15
click at [477, 258] on div ".g-O5GsZLDm { } .g-O5GsZLDm .kaching-bundles__bar-container { overflow : hidden…" at bounding box center [803, 380] width 671 height 574
paste textarea ".g-O5GsZLDm"
type textarea ".g-O5GsZLDm .kaching-bundles__bar-main{"
click at [485, 273] on div ".g-O5GsZLDm { } .g-O5GsZLDm .kaching-bundles__bar-container { overflow : hidden…" at bounding box center [803, 380] width 671 height 574
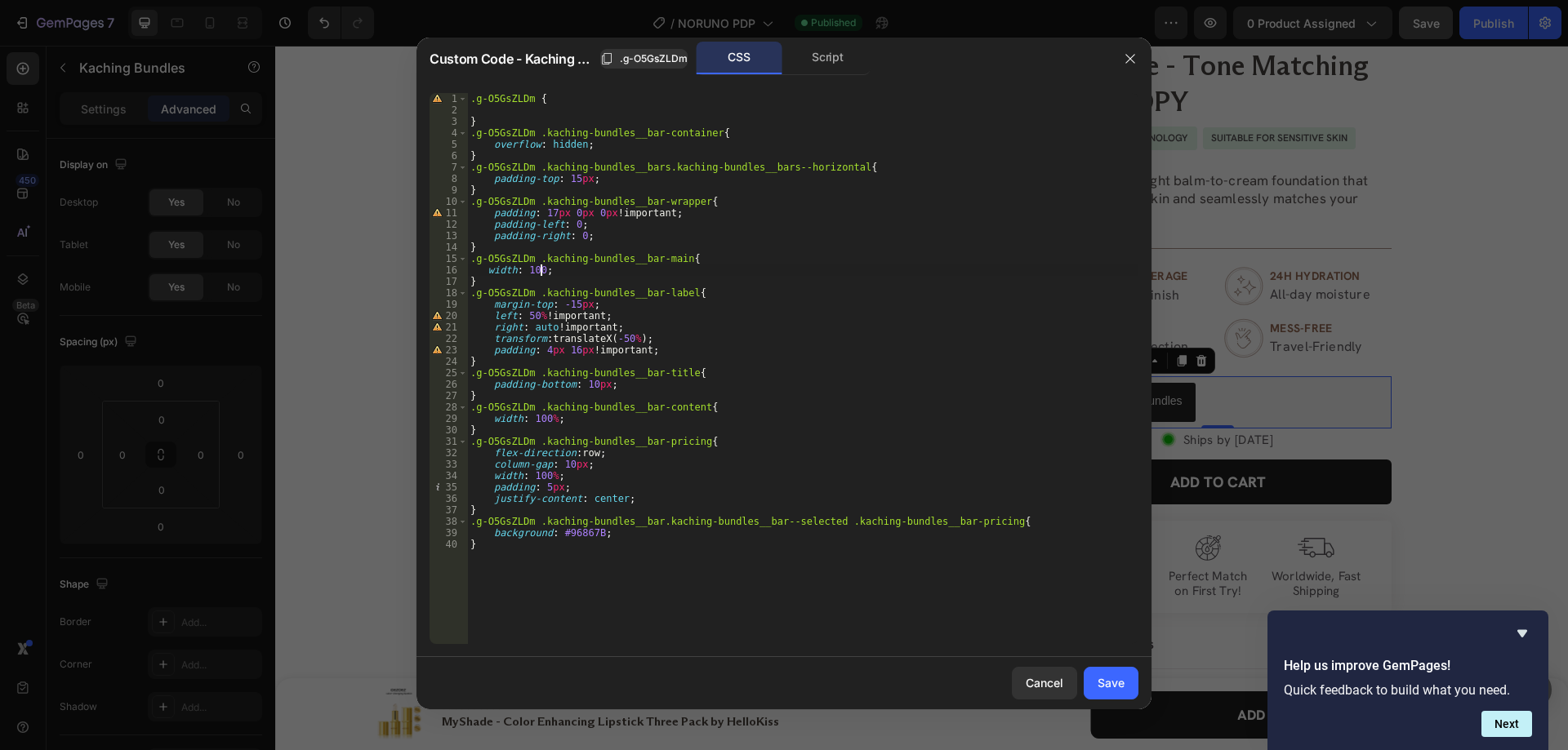
scroll to position [0, 6]
click at [742, 330] on div ".g-O5GsZLDm { } .g-O5GsZLDm .kaching-bundles__bar-container { overflow : hidden…" at bounding box center [803, 380] width 671 height 574
click at [595, 451] on div ".g-O5GsZLDm { } .g-O5GsZLDm .kaching-bundles__bar-container { overflow : hidden…" at bounding box center [803, 380] width 671 height 574
click at [564, 551] on div ".g-O5GsZLDm { } .g-O5GsZLDm .kaching-bundles__bar-container { overflow : hidden…" at bounding box center [803, 380] width 671 height 574
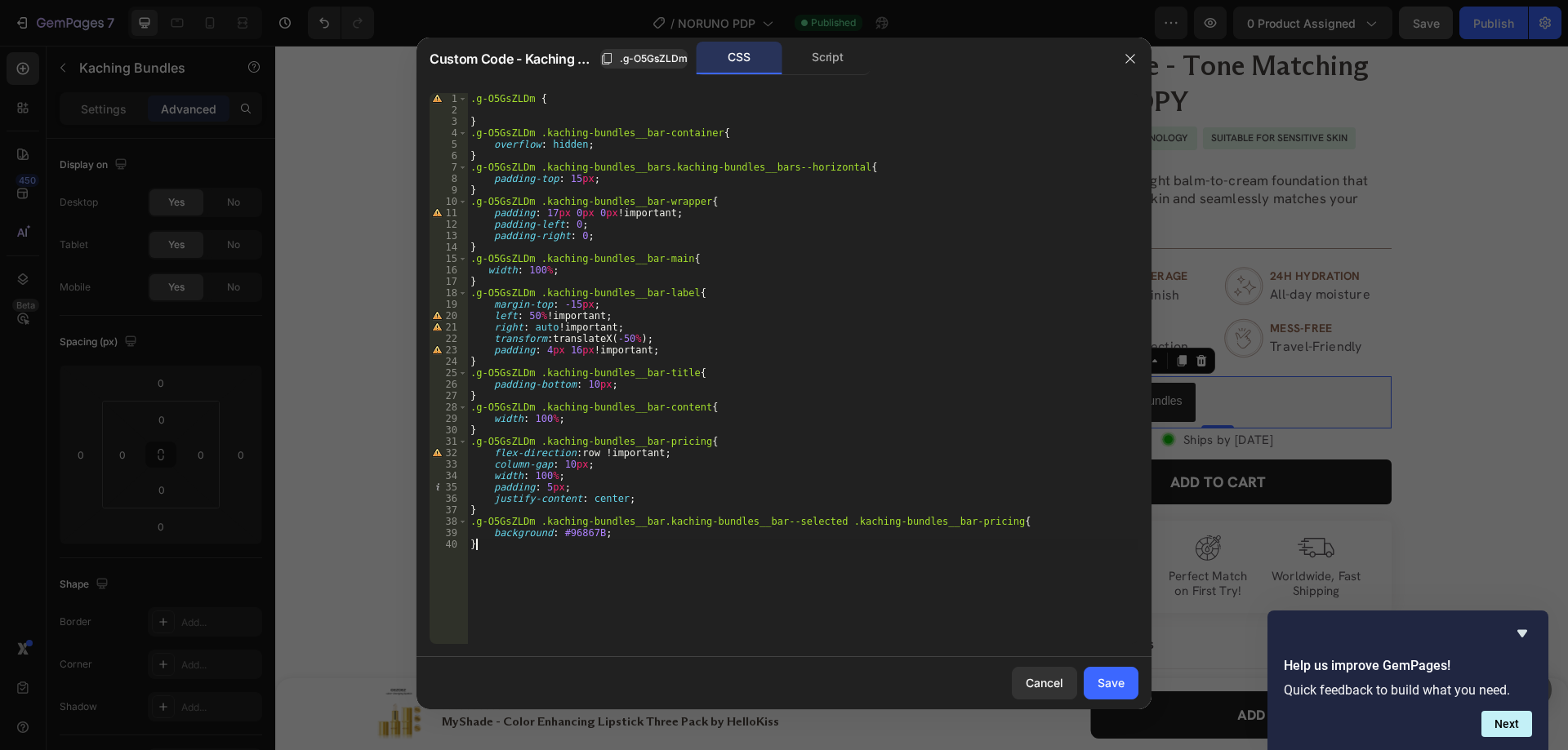
type textarea "}"
paste textarea "kaching-bundles__bar-full-price"
type textarea ".kaching-bundles__bar-full-price{"
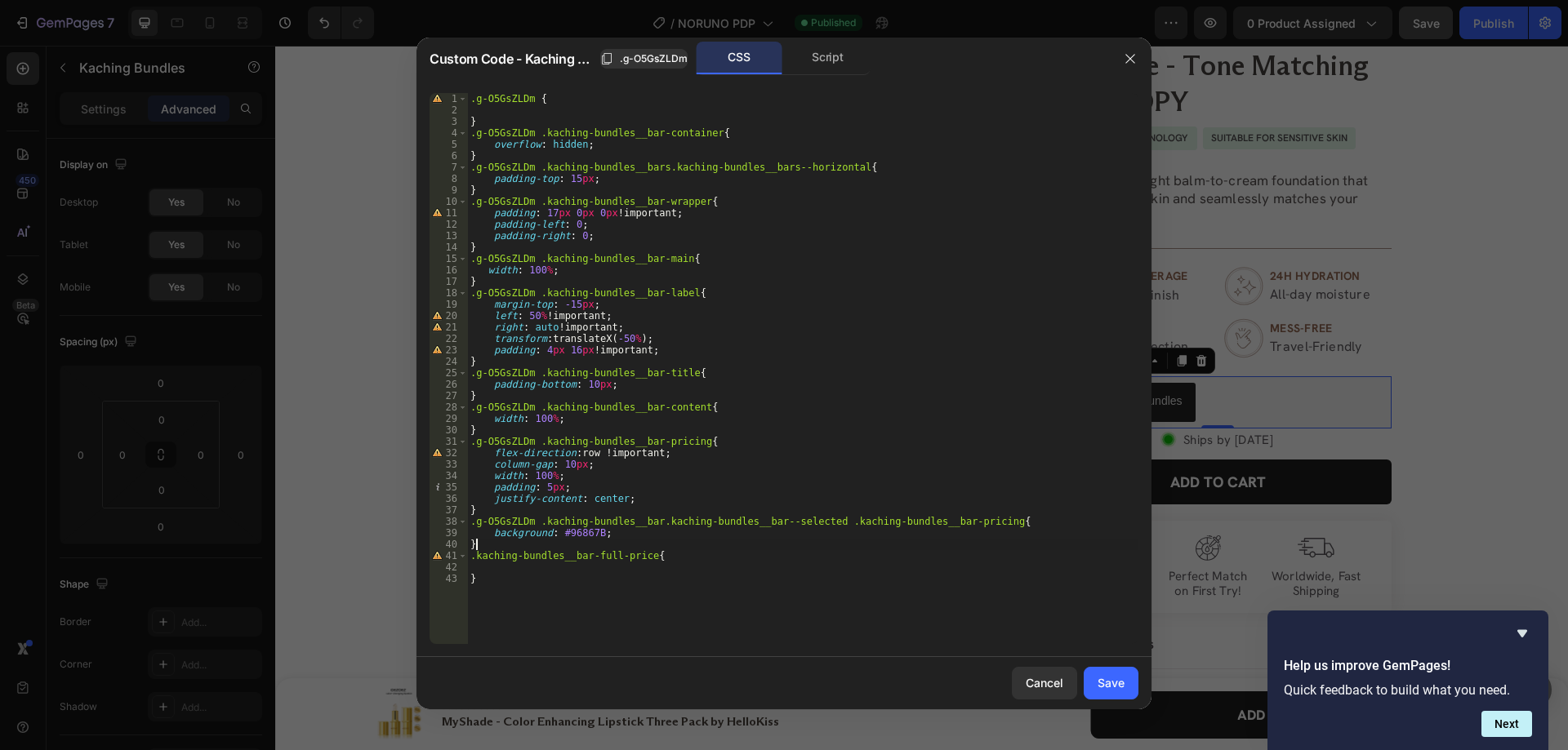
click at [480, 550] on div ".g-O5GsZLDm { } .g-O5GsZLDm .kaching-bundles__bar-container { overflow : hidden…" at bounding box center [803, 380] width 671 height 574
type textarea "}"
paste textarea "kaching-bundles__bar-price"
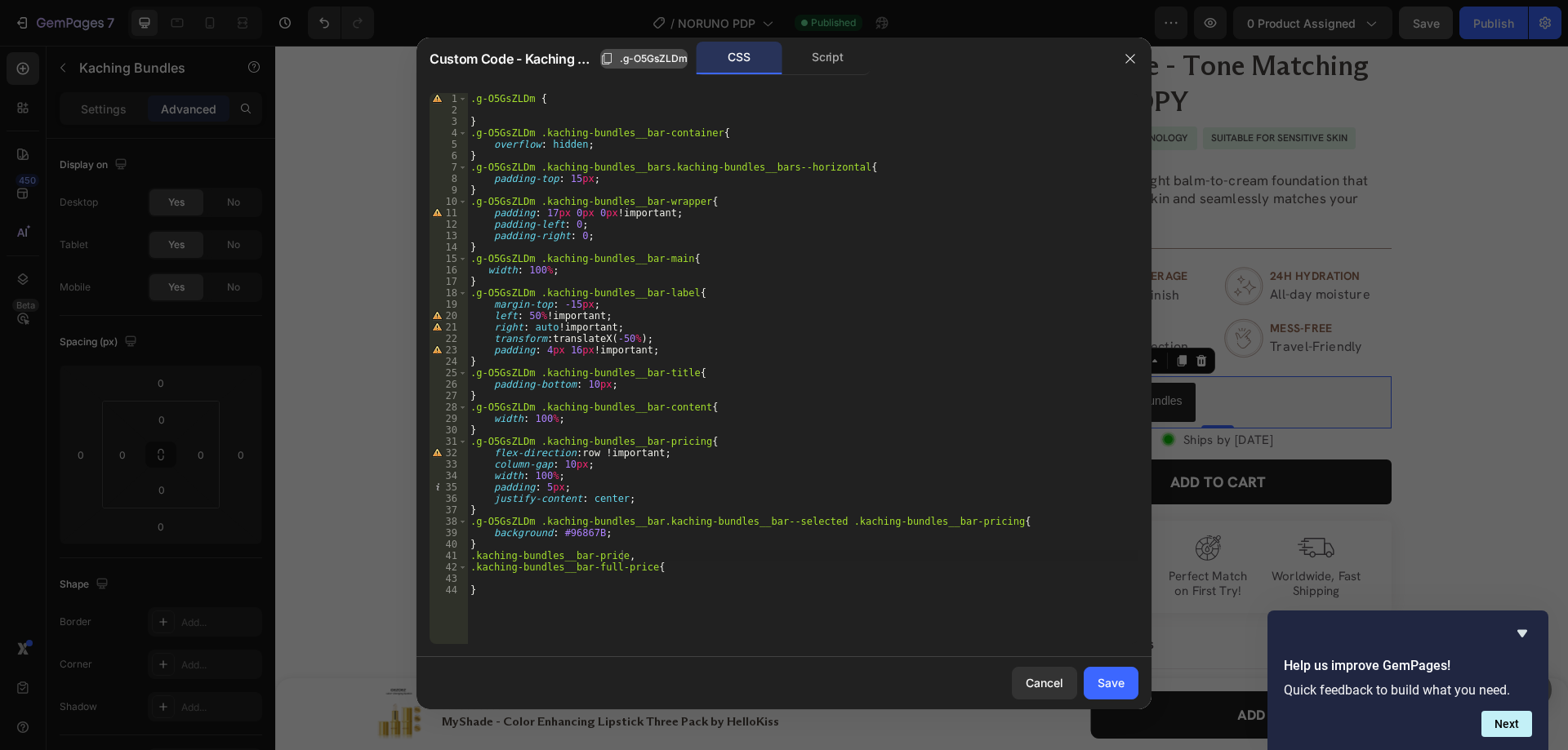
click at [657, 65] on span ".g-O5GsZLDm" at bounding box center [653, 59] width 68 height 15
click at [472, 557] on div ".g-O5GsZLDm { } .g-O5GsZLDm .kaching-bundles__bar-container { overflow : hidden…" at bounding box center [803, 380] width 671 height 574
paste textarea ".g-O5GsZLDm"
click at [472, 571] on div ".g-O5GsZLDm { } .g-O5GsZLDm .kaching-bundles__bar-container { overflow : hidden…" at bounding box center [803, 380] width 671 height 574
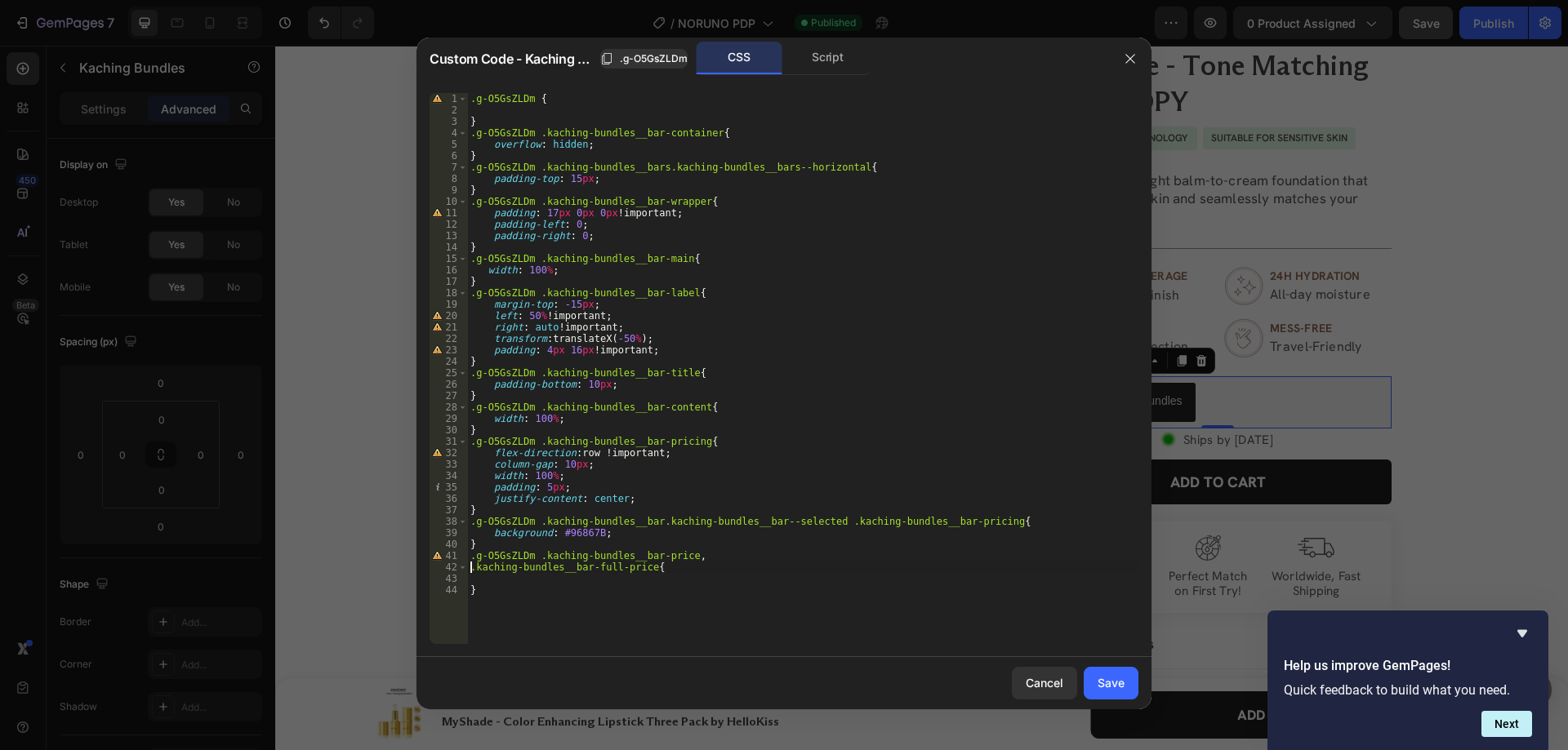
paste textarea ".g-O5GsZLDm"
type textarea ".g-O5GsZLDm .kaching-bundles__bar-full-price{"
click at [500, 577] on div ".g-O5GsZLDm { } .g-O5GsZLDm .kaching-bundles__bar-container { overflow : hidden…" at bounding box center [803, 380] width 671 height 574
click at [737, 609] on div ".g-O5GsZLDm { } .g-O5GsZLDm .kaching-bundles__bar-container { overflow : hidden…" at bounding box center [803, 380] width 671 height 574
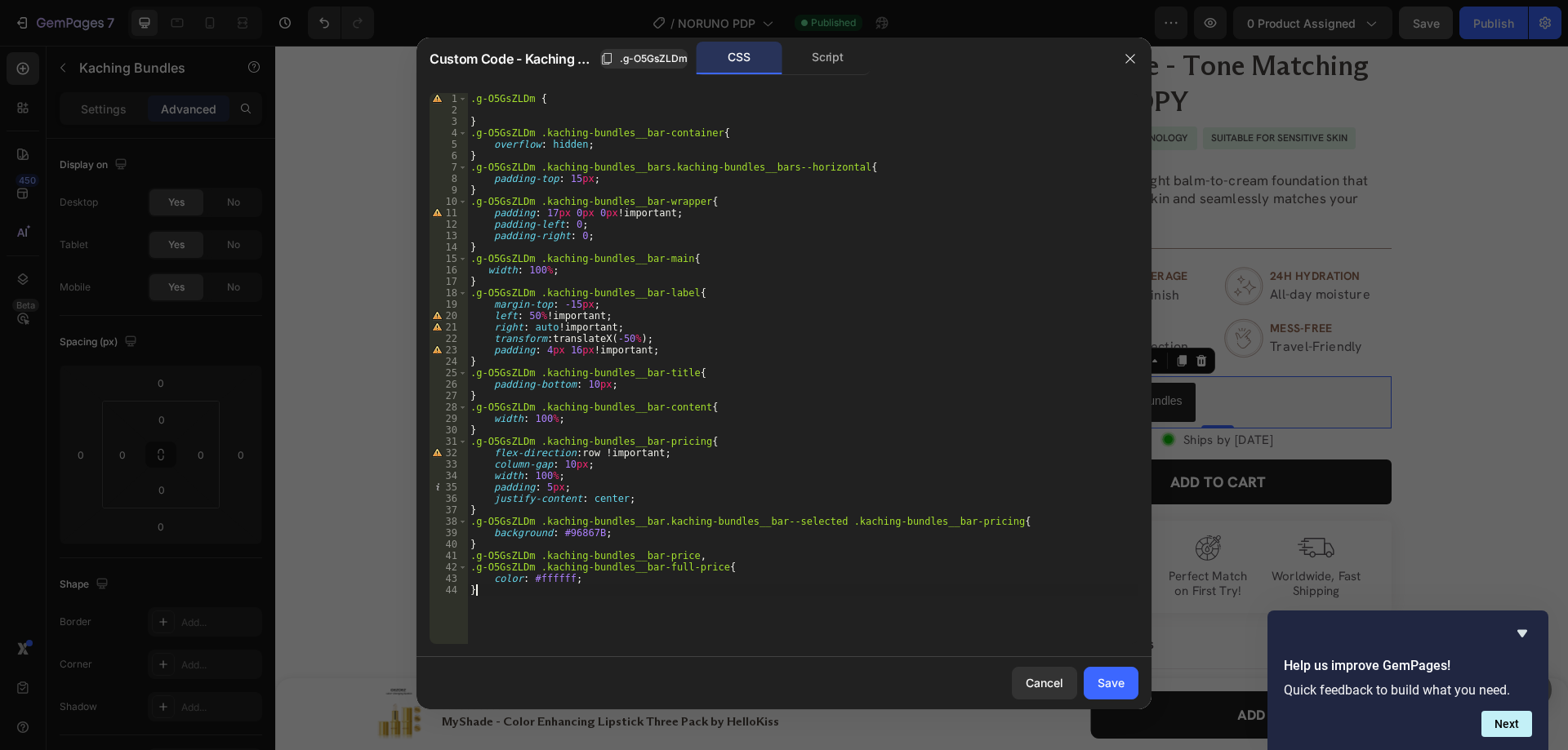
scroll to position [0, 0]
drag, startPoint x: 816, startPoint y: 521, endPoint x: 461, endPoint y: 517, distance: 355.0
click at [461, 517] on div "} 1 2 3 4 5 6 7 8 9 10 11 12 13 14 15 16 17 18 19 20 21 22 23 24 25 26 27 28 29…" at bounding box center [784, 368] width 708 height 551
click at [470, 552] on div ".g-O5GsZLDm { } .g-O5GsZLDm .kaching-bundles__bar-container { overflow : hidden…" at bounding box center [803, 380] width 671 height 574
paste textarea ".g-O5GsZLDm .kaching-bundles__bar.kaching-bundles__bar--selected"
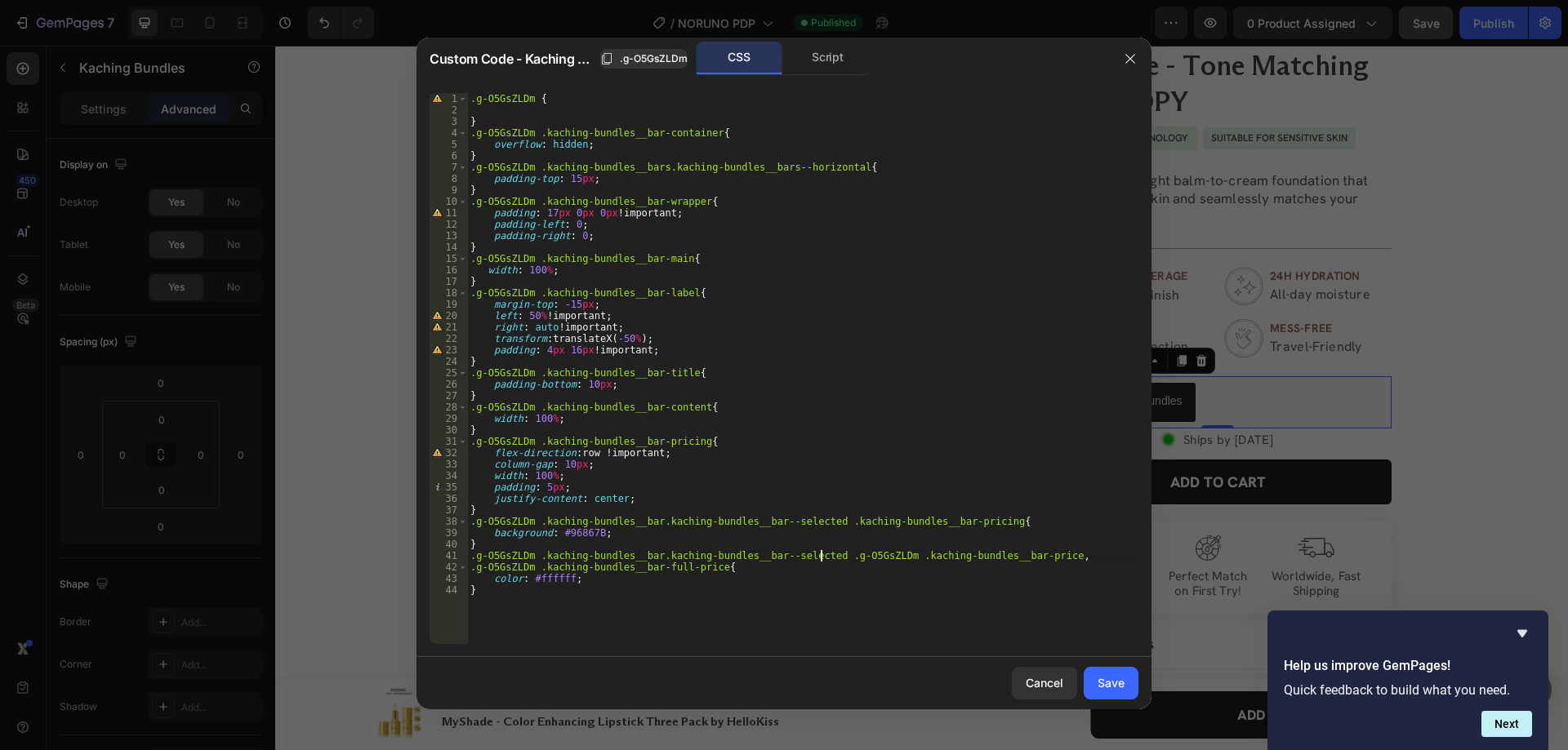
scroll to position [0, 29]
click at [472, 566] on div ".g-O5GsZLDm { } .g-O5GsZLDm .kaching-bundles__bar-container { overflow : hidden…" at bounding box center [803, 380] width 671 height 574
paste textarea ".g-O5GsZLDm .kaching-bundles__bar.kaching-bundles__bar--selected"
drag, startPoint x: 887, startPoint y: 556, endPoint x: 823, endPoint y: 556, distance: 64.0
click at [823, 556] on div ".g-O5GsZLDm { } .g-O5GsZLDm .kaching-bundles__bar-container { overflow : hidden…" at bounding box center [803, 380] width 671 height 574
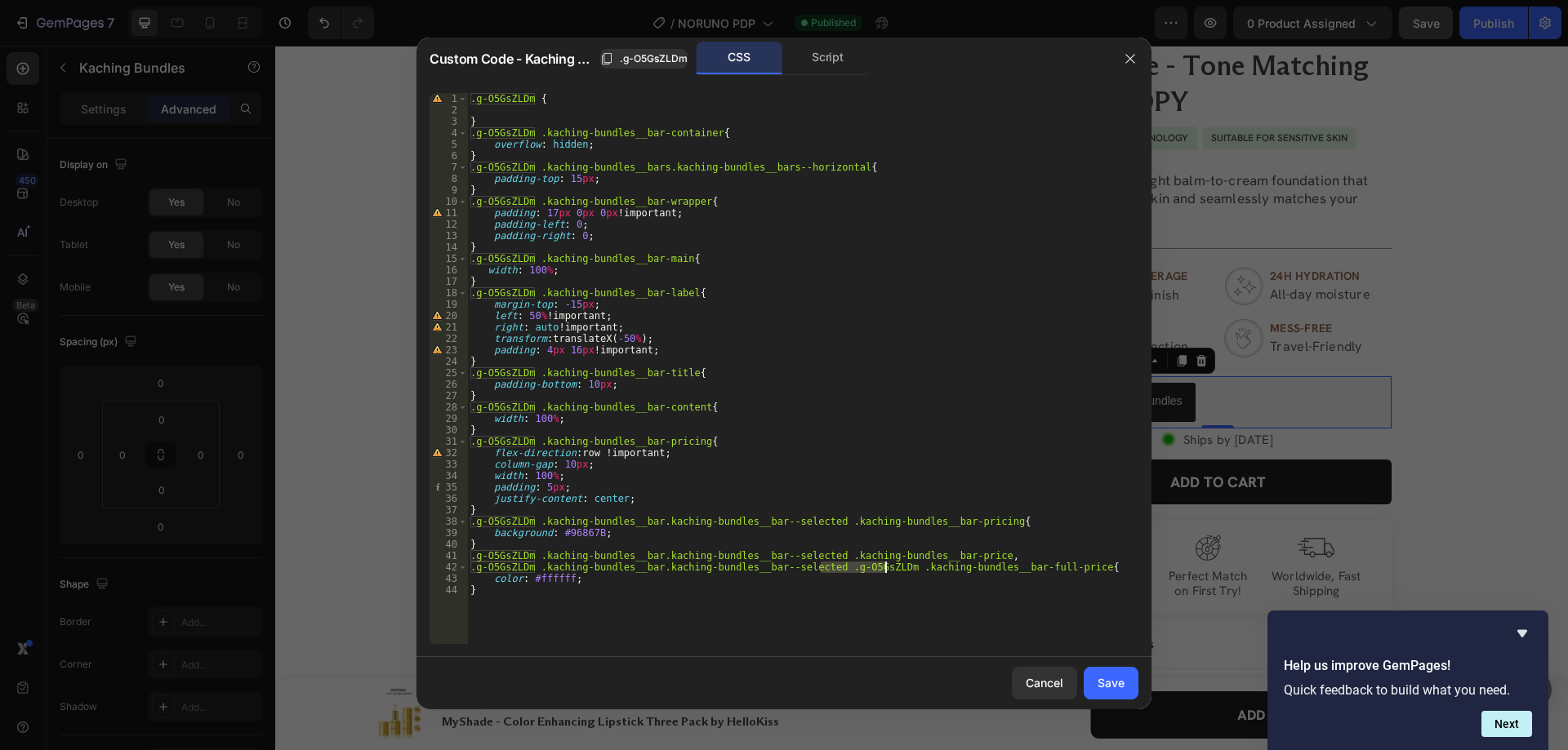
drag, startPoint x: 820, startPoint y: 567, endPoint x: 887, endPoint y: 569, distance: 67.0
click at [887, 569] on div ".g-O5GsZLDm { } .g-O5GsZLDm .kaching-bundles__bar-container { overflow : hidden…" at bounding box center [803, 380] width 671 height 574
type textarea ".g-O5GsZLDm .kaching-bundles__bar.kaching-bundles__bar--selected .kaching-bundl…"
click at [1119, 686] on div "Save" at bounding box center [1110, 683] width 27 height 17
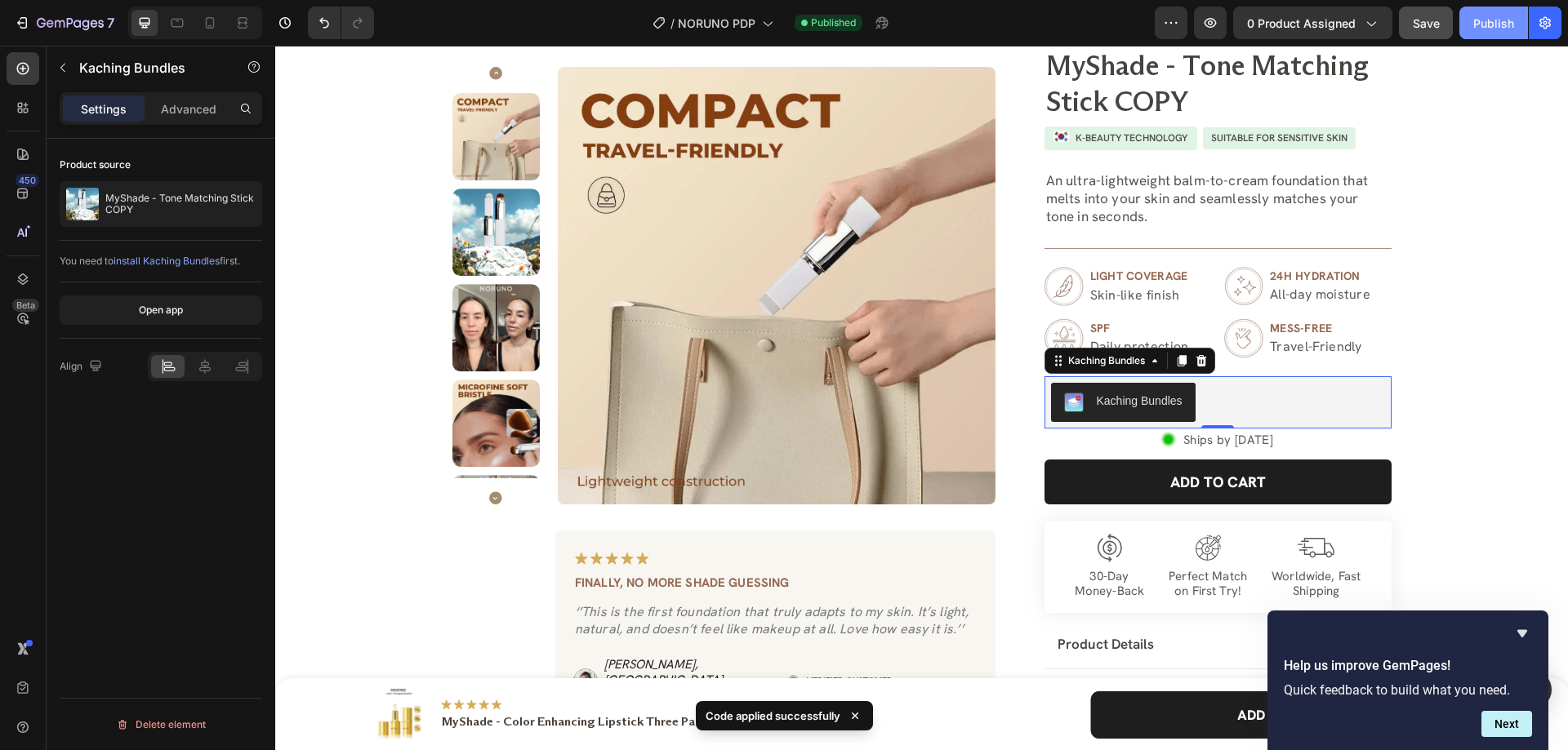
click at [1479, 20] on div "Publish" at bounding box center [1493, 23] width 41 height 17
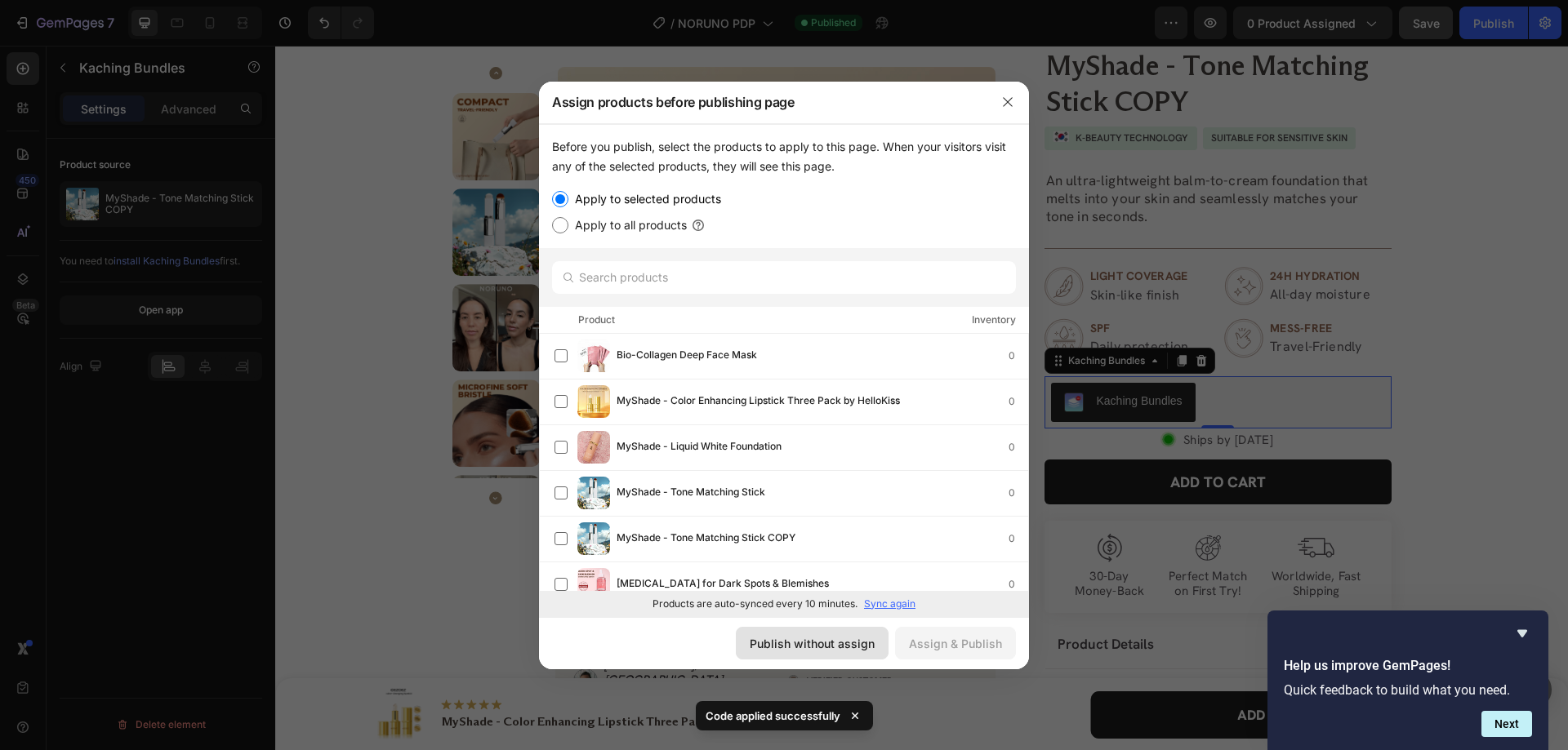
click at [828, 638] on div "Publish without assign" at bounding box center [812, 644] width 125 height 17
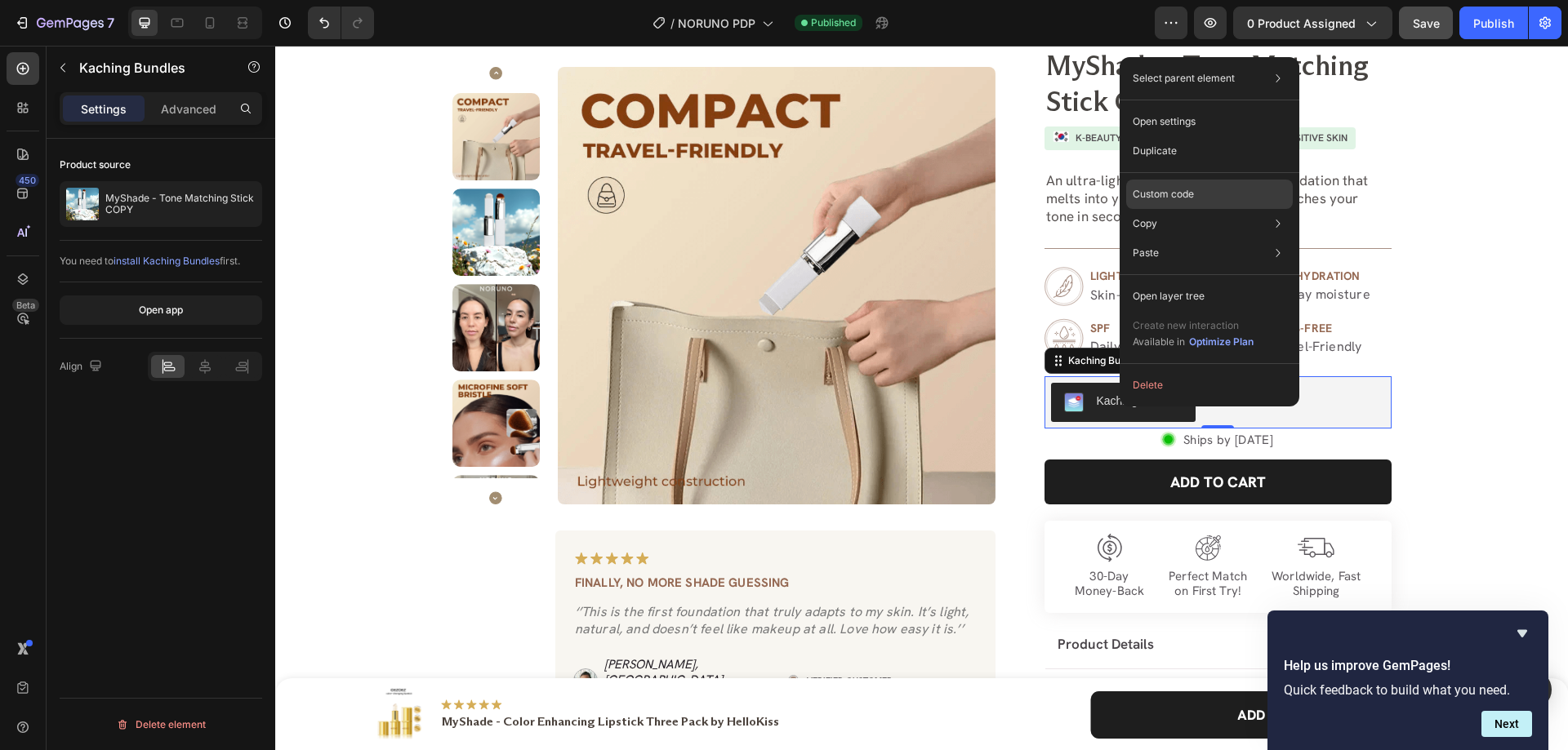
click at [1156, 188] on p "Custom code" at bounding box center [1163, 195] width 62 height 15
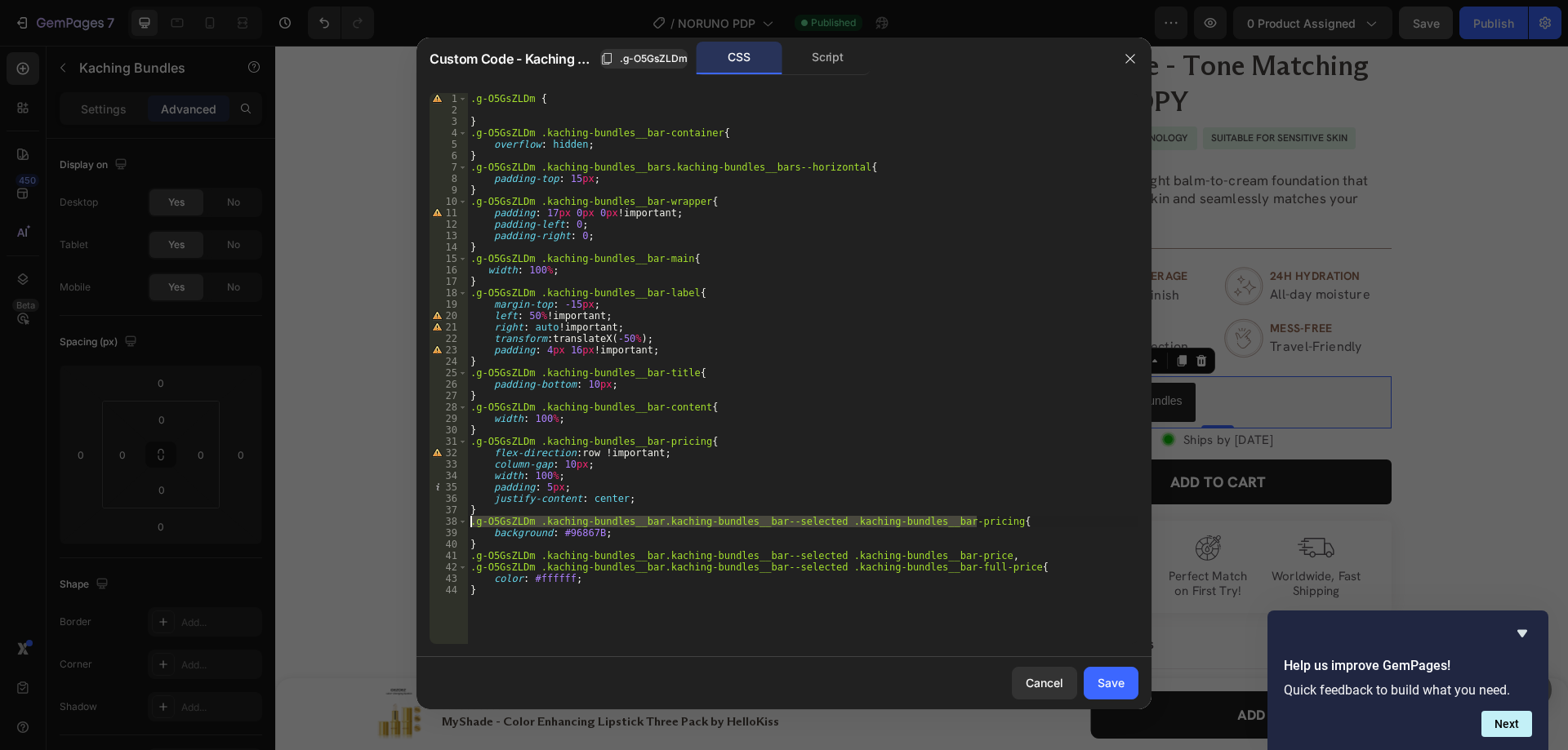
drag, startPoint x: 977, startPoint y: 520, endPoint x: 448, endPoint y: 517, distance: 529.0
click at [448, 517] on div ".g-O5GsZLDm .kaching-bundles__bar.kaching-bundles__bar--selected .kaching-bundl…" at bounding box center [784, 368] width 708 height 551
click at [514, 511] on div ".g-O5GsZLDm { } .g-O5GsZLDm .kaching-bundles__bar-container { overflow : hidden…" at bounding box center [803, 380] width 671 height 574
type textarea "}"
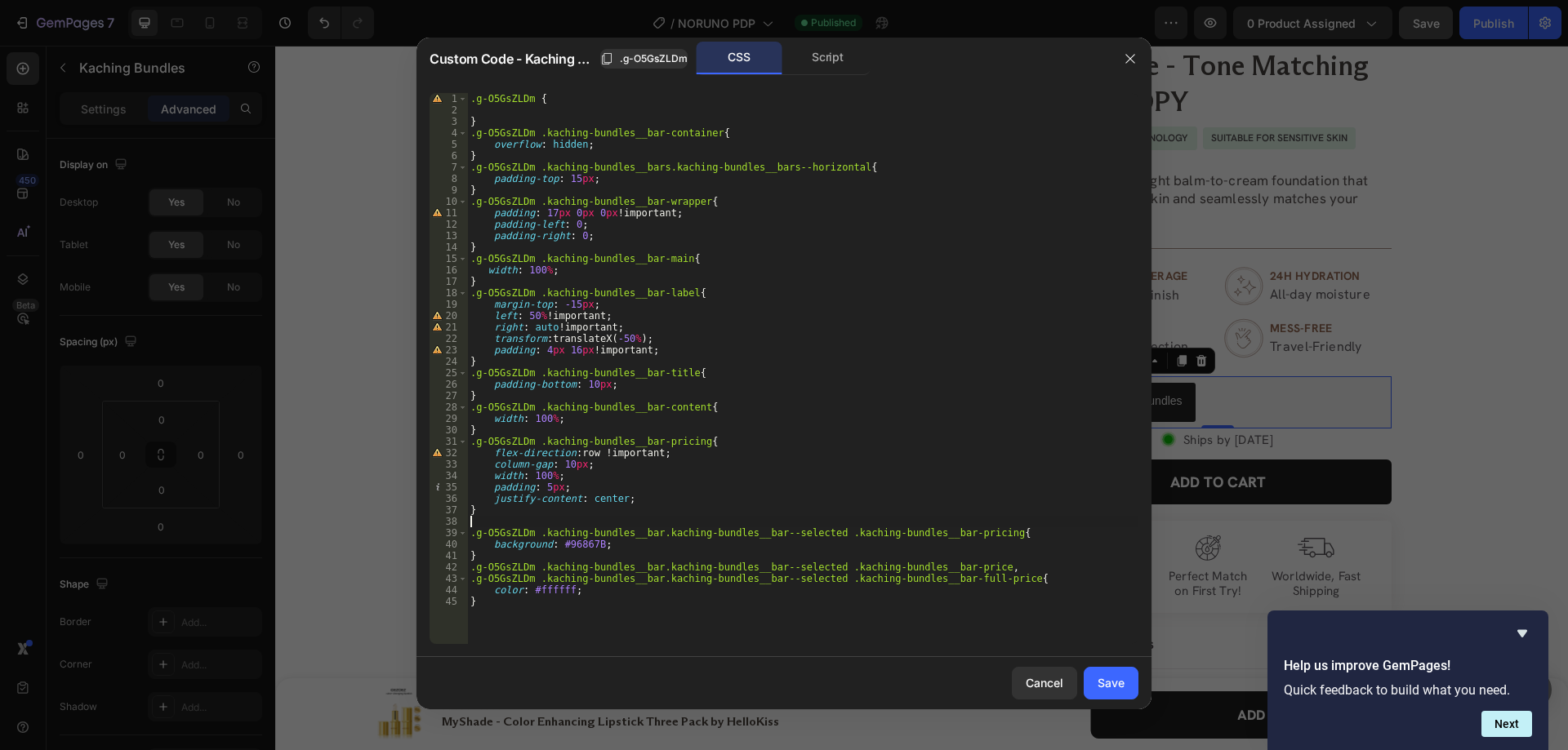
paste textarea ".g-O5GsZLDm .kaching-bundles__bar.kaching-bundles__bar--selected .kaching-bundl…"
type textarea ".g-O5GsZLDm .kaching-bundles__bar.kaching-bundles__bar--selected .kaching-bundl…"
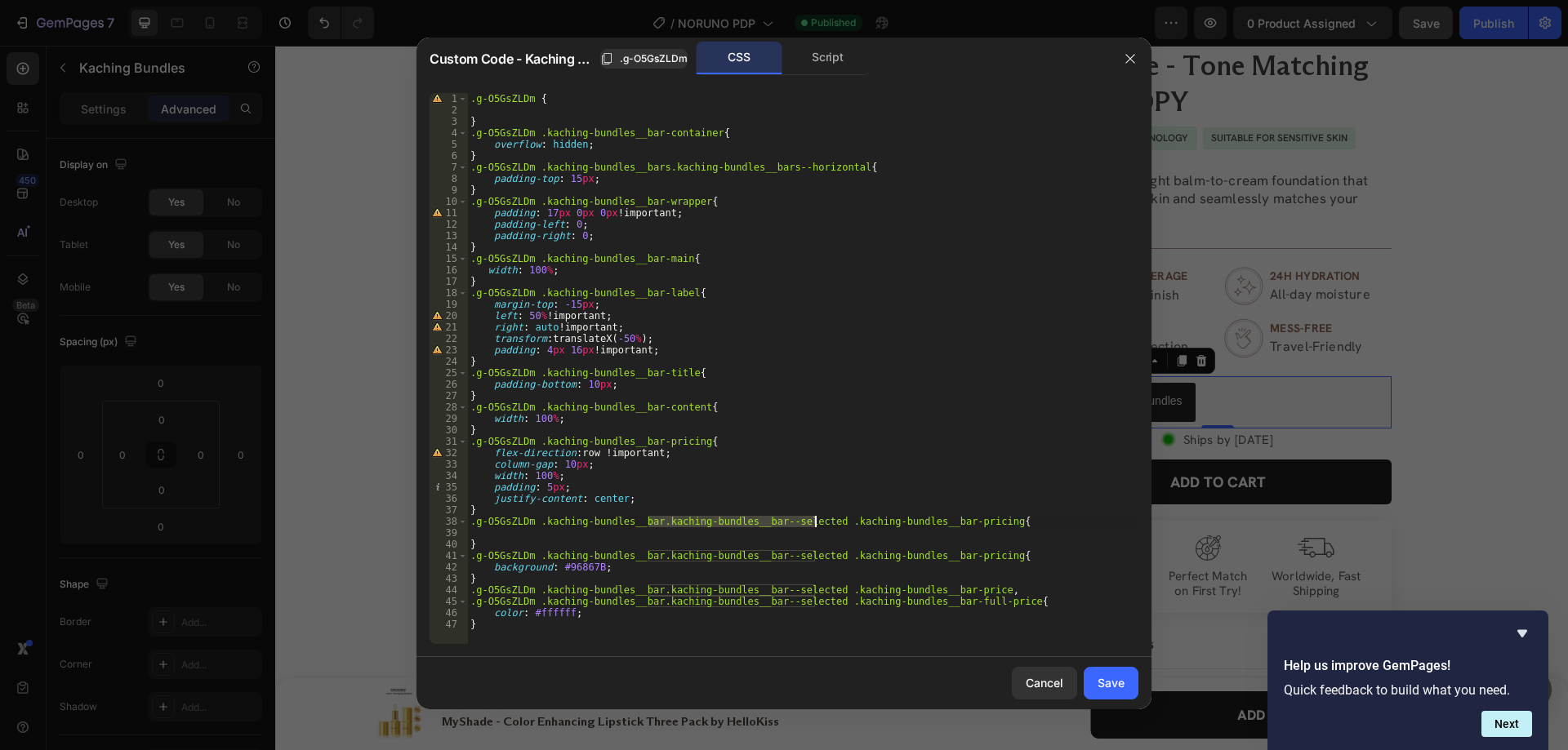
drag, startPoint x: 650, startPoint y: 525, endPoint x: 814, endPoint y: 526, distance: 164.0
click at [814, 526] on div ".g-O5GsZLDm { } .g-O5GsZLDm .kaching-bundles__bar-container { overflow : hidden…" at bounding box center [803, 380] width 671 height 574
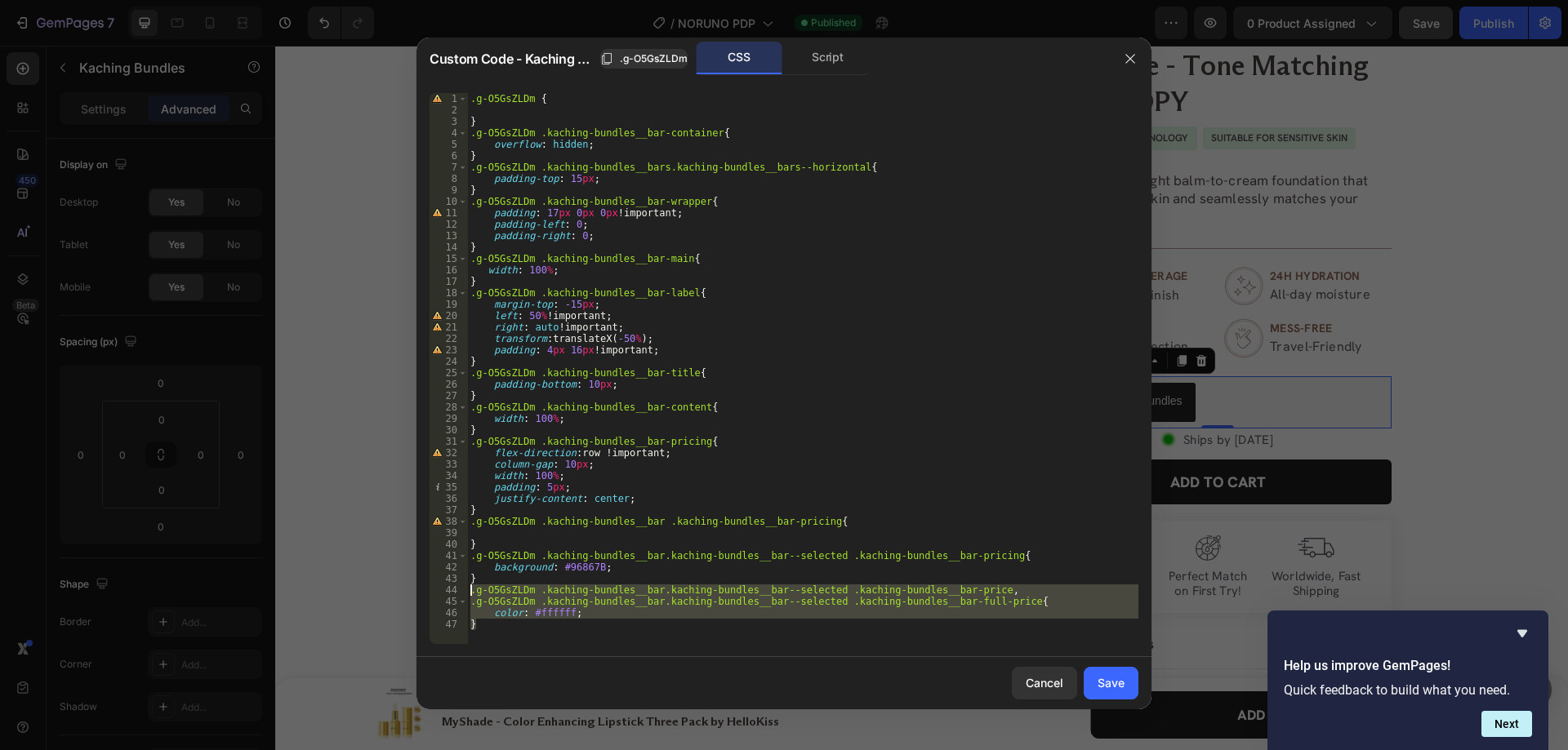
drag, startPoint x: 486, startPoint y: 626, endPoint x: 462, endPoint y: 592, distance: 41.6
click at [462, 592] on div ".g-O5GsZLDm .kaching-bundles__bar .kaching-bundles__bar-pricing{ 1 2 3 4 5 6 7 …" at bounding box center [784, 368] width 708 height 551
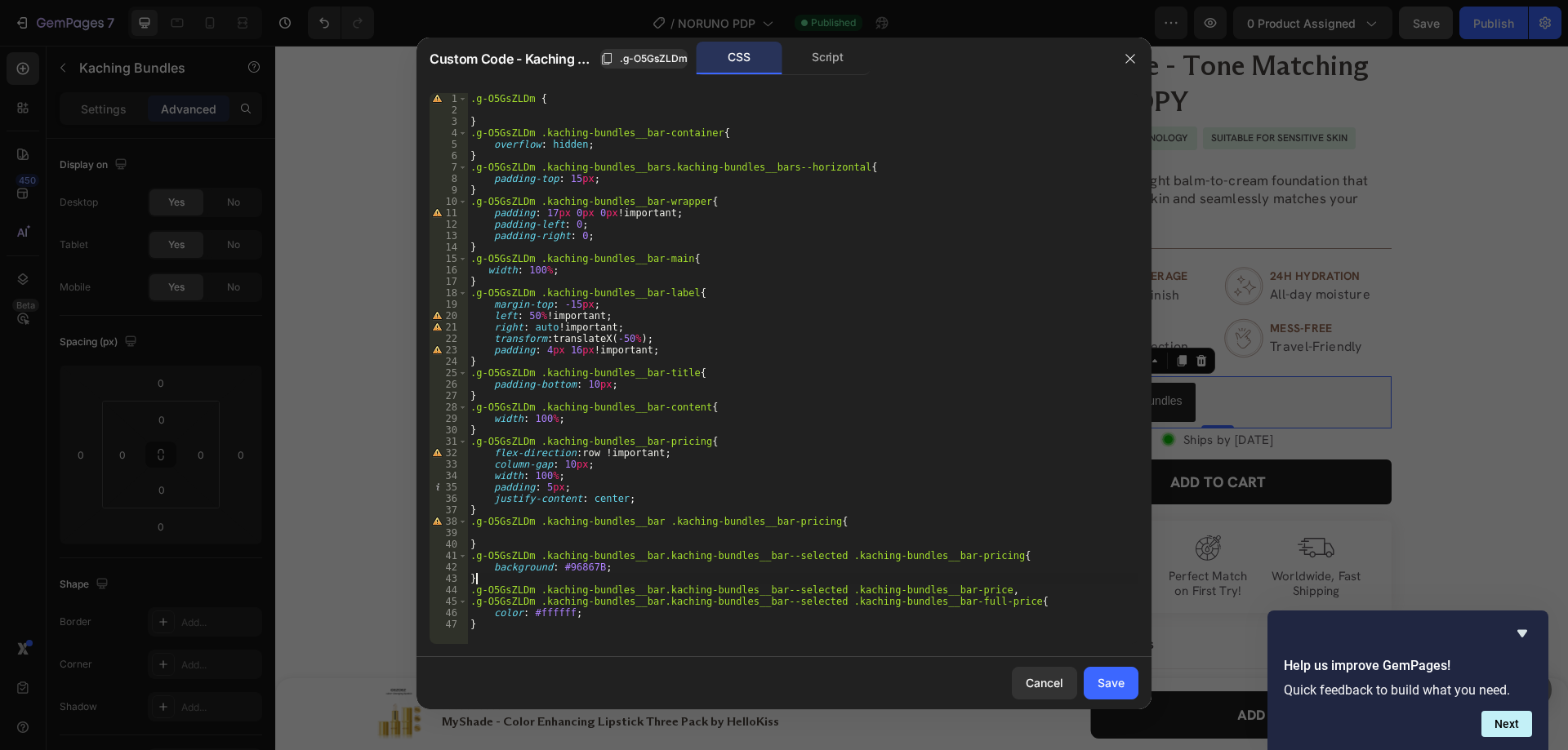
click at [494, 576] on div ".g-O5GsZLDm { } .g-O5GsZLDm .kaching-bundles__bar-container { overflow : hidden…" at bounding box center [803, 380] width 671 height 574
type textarea "}"
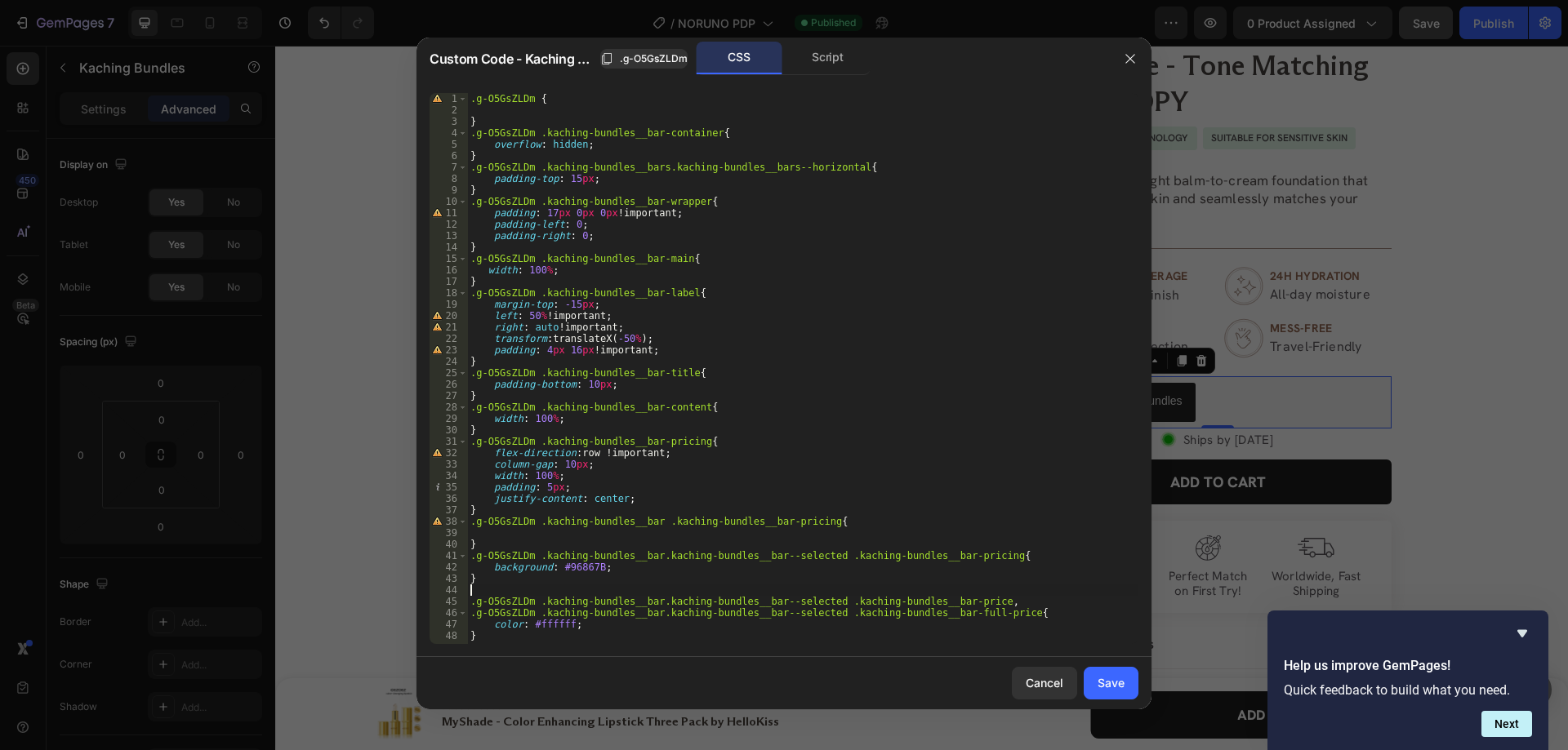
paste textarea "}"
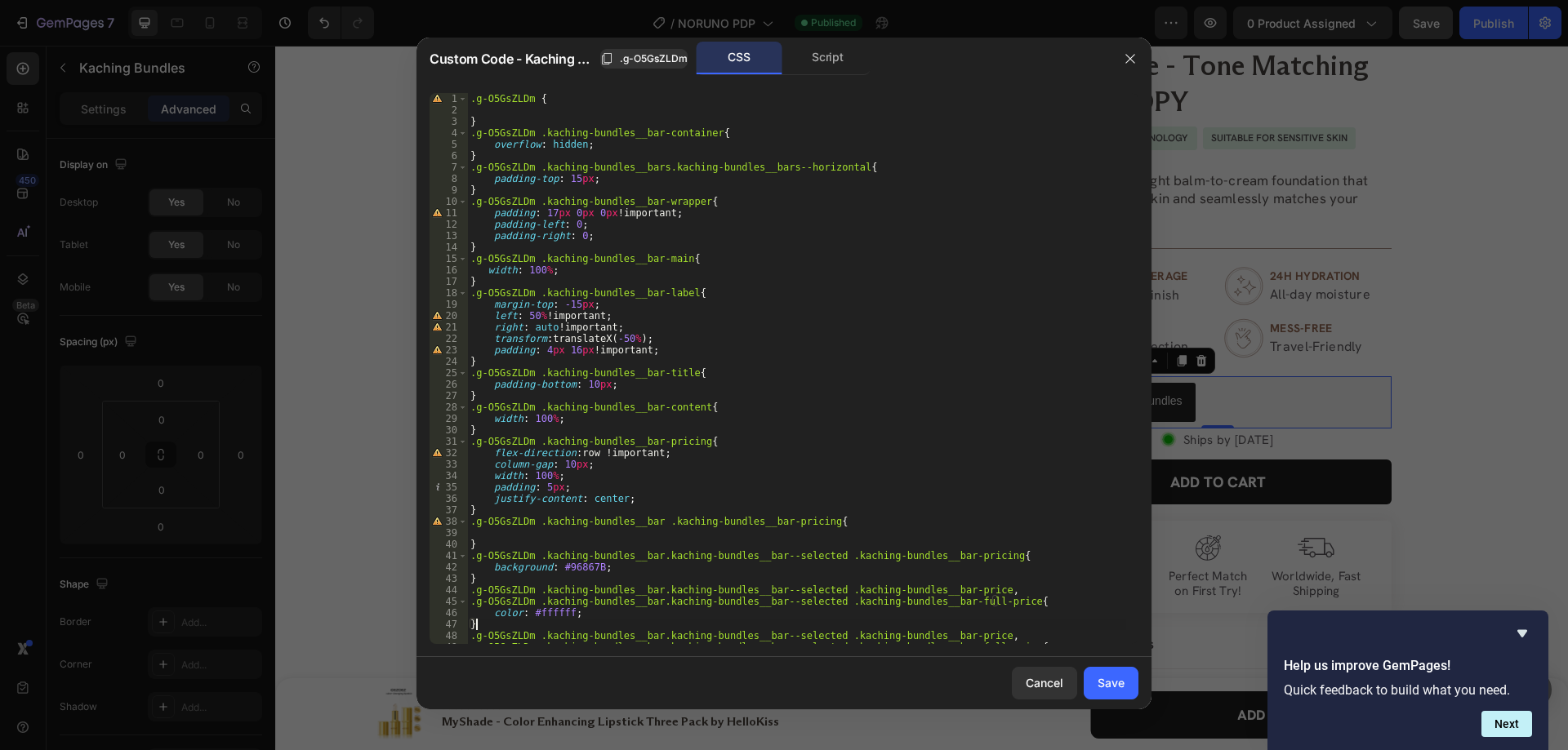
scroll to position [32, 0]
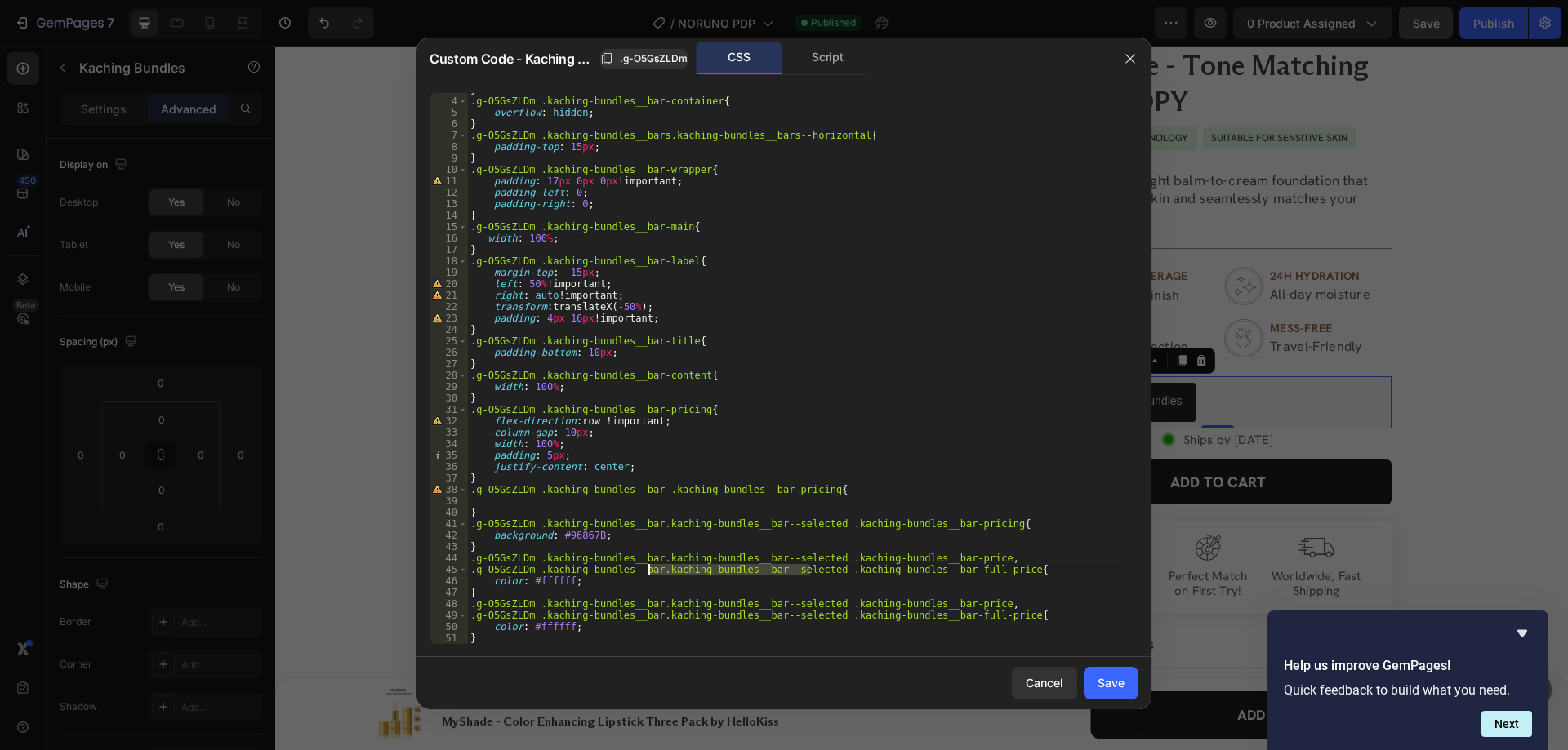
drag, startPoint x: 813, startPoint y: 572, endPoint x: 651, endPoint y: 571, distance: 162.0
click at [651, 571] on div "} .g-O5GsZLDm .kaching-bundles__bar-container { overflow : hidden ; } .g-O5GsZL…" at bounding box center [796, 371] width 659 height 574
drag, startPoint x: 650, startPoint y: 557, endPoint x: 816, endPoint y: 559, distance: 166.0
click at [816, 559] on div "} .g-O5GsZLDm .kaching-bundles__bar-container { overflow : hidden ; } .g-O5GsZL…" at bounding box center [796, 371] width 659 height 574
drag, startPoint x: 489, startPoint y: 626, endPoint x: 607, endPoint y: 622, distance: 118.1
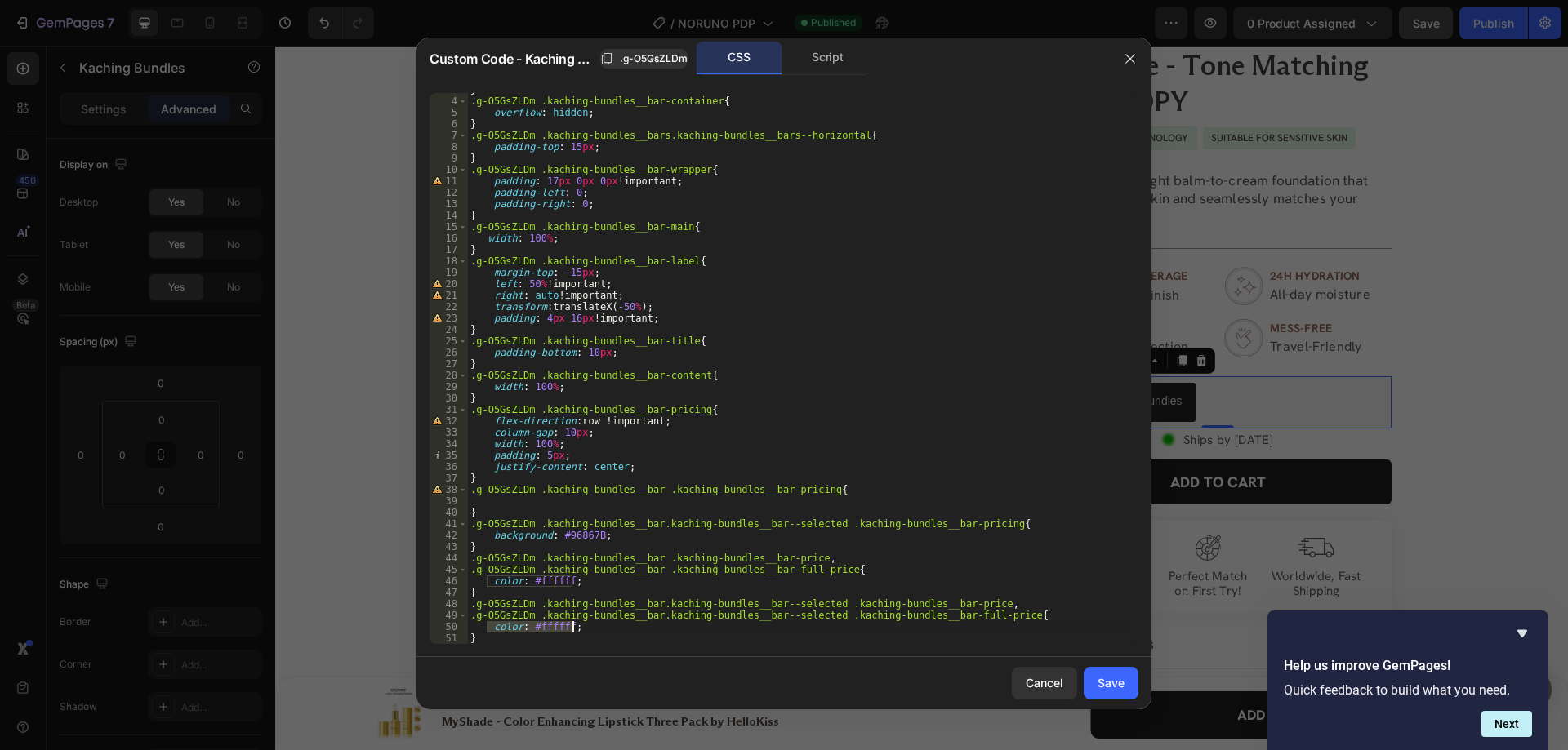
click at [607, 622] on div "} .g-O5GsZLDm .kaching-bundles__bar-container { overflow : hidden ; } .g-O5GsZL…" at bounding box center [796, 371] width 659 height 574
drag, startPoint x: 571, startPoint y: 537, endPoint x: 494, endPoint y: 533, distance: 77.1
click at [494, 533] on div "} .g-O5GsZLDm .kaching-bundles__bar-container { overflow : hidden ; } .g-O5GsZL…" at bounding box center [796, 371] width 659 height 574
type textarea "background: #96867B;"
click at [526, 501] on div "} .g-O5GsZLDm .kaching-bundles__bar-container { overflow : hidden ; } .g-O5GsZL…" at bounding box center [796, 371] width 659 height 574
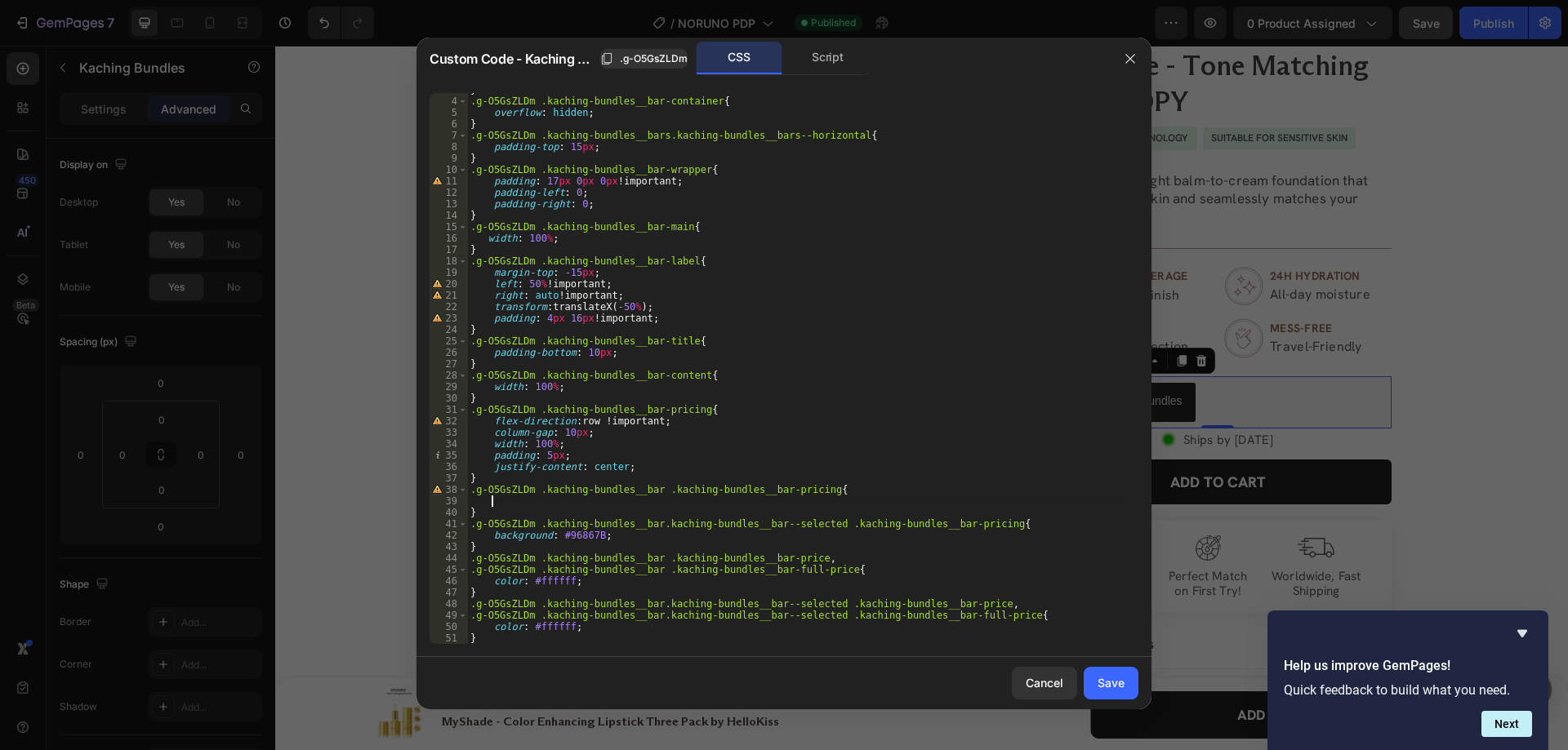
paste textarea "background: #96867B;"
click at [571, 499] on div "} .g-O5GsZLDm .kaching-bundles__bar-container { overflow : hidden ; } .g-O5GsZL…" at bounding box center [796, 371] width 659 height 574
paste textarea "#D9D9D9"
click at [567, 499] on div "} .g-O5GsZLDm .kaching-bundles__bar-container { overflow : hidden ; } .g-O5GsZL…" at bounding box center [796, 371] width 659 height 574
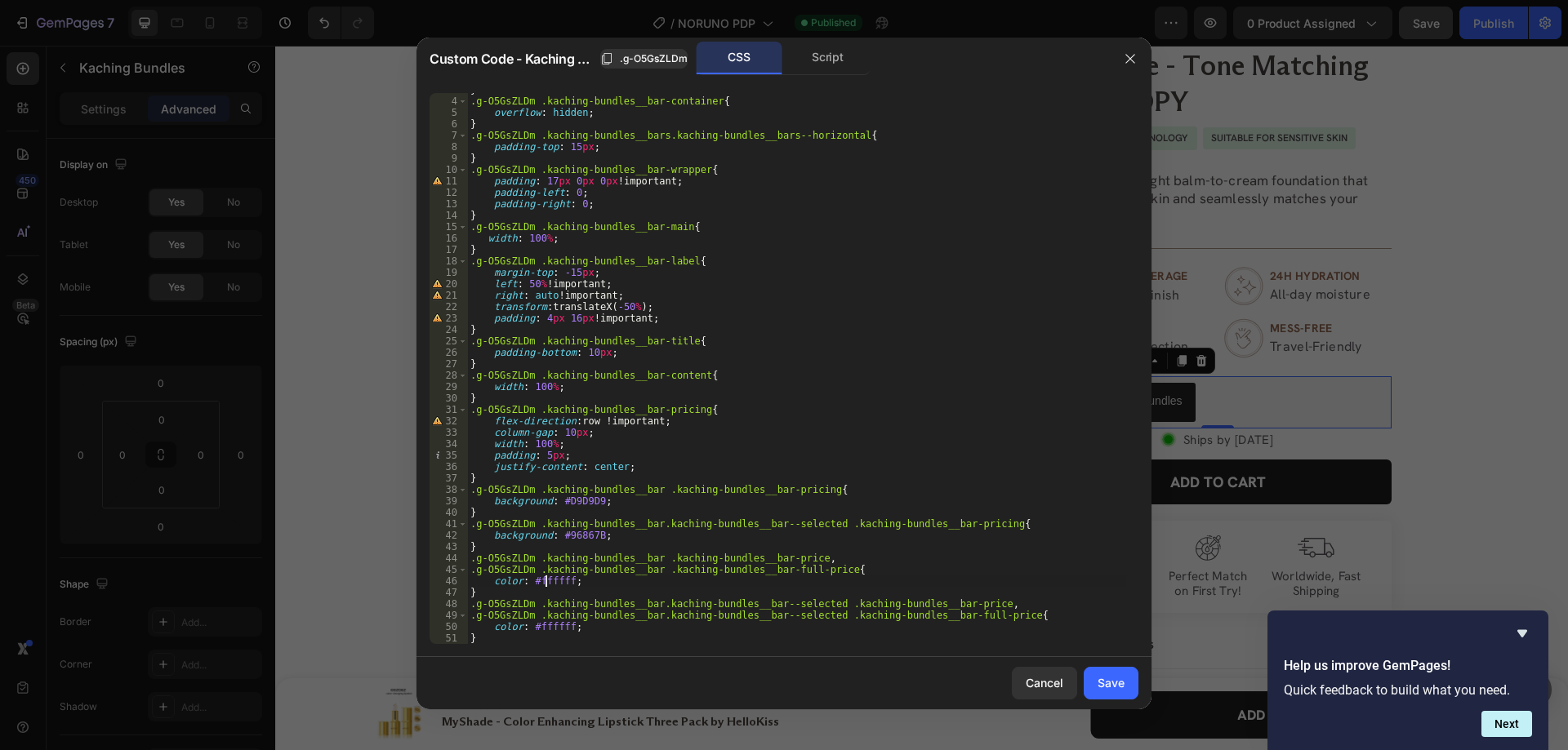
click at [548, 583] on div "} .g-O5GsZLDm .kaching-bundles__bar-container { overflow : hidden ; } .g-O5GsZL…" at bounding box center [796, 371] width 659 height 574
paste textarea "#636363"
click at [539, 580] on div "} .g-O5GsZLDm .kaching-bundles__bar-container { overflow : hidden ; } .g-O5GsZL…" at bounding box center [796, 371] width 659 height 574
click at [731, 590] on div "} .g-O5GsZLDm .kaching-bundles__bar-container { overflow : hidden ; } .g-O5GsZL…" at bounding box center [796, 371] width 659 height 574
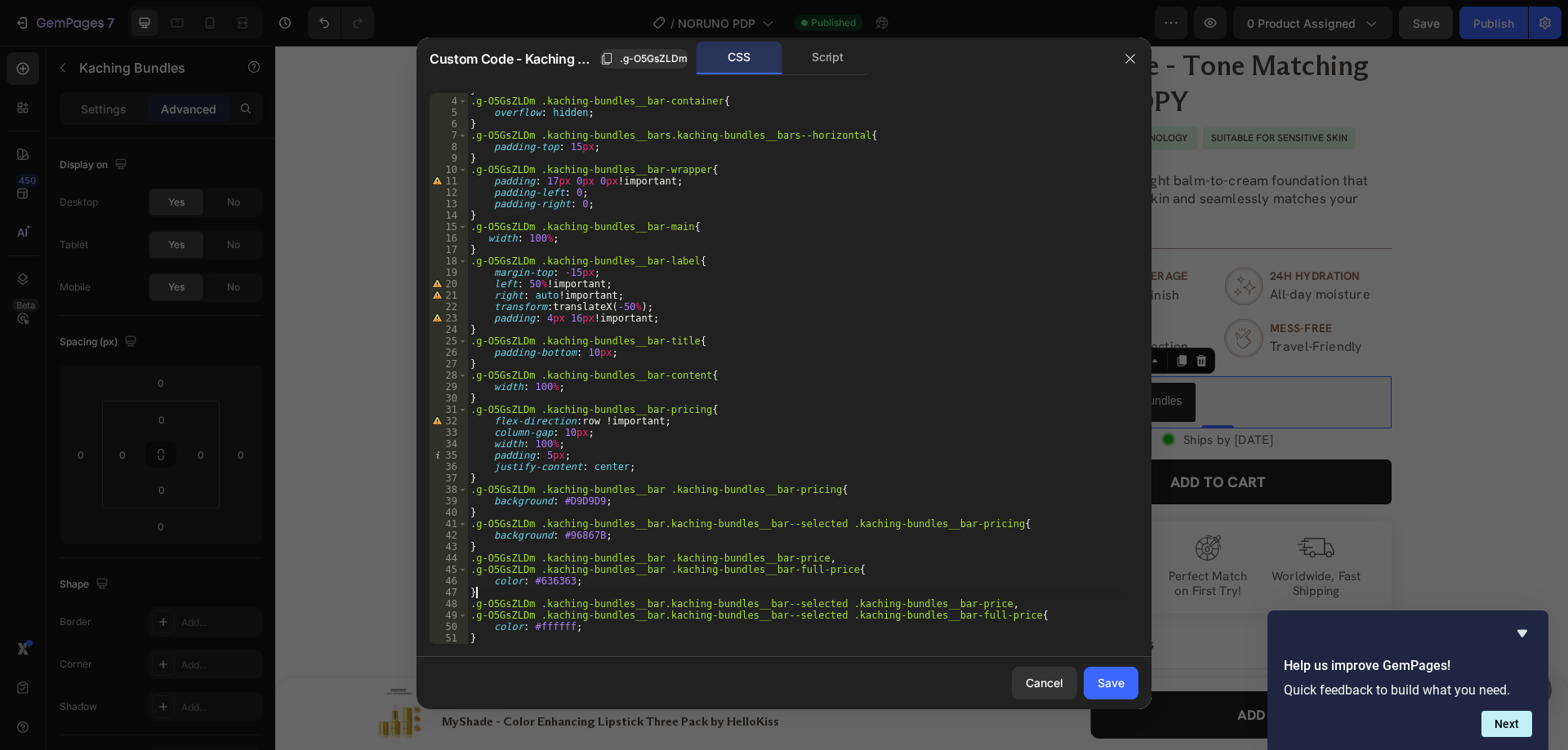
type textarea "}"
click at [1107, 682] on div "Save" at bounding box center [1110, 683] width 27 height 17
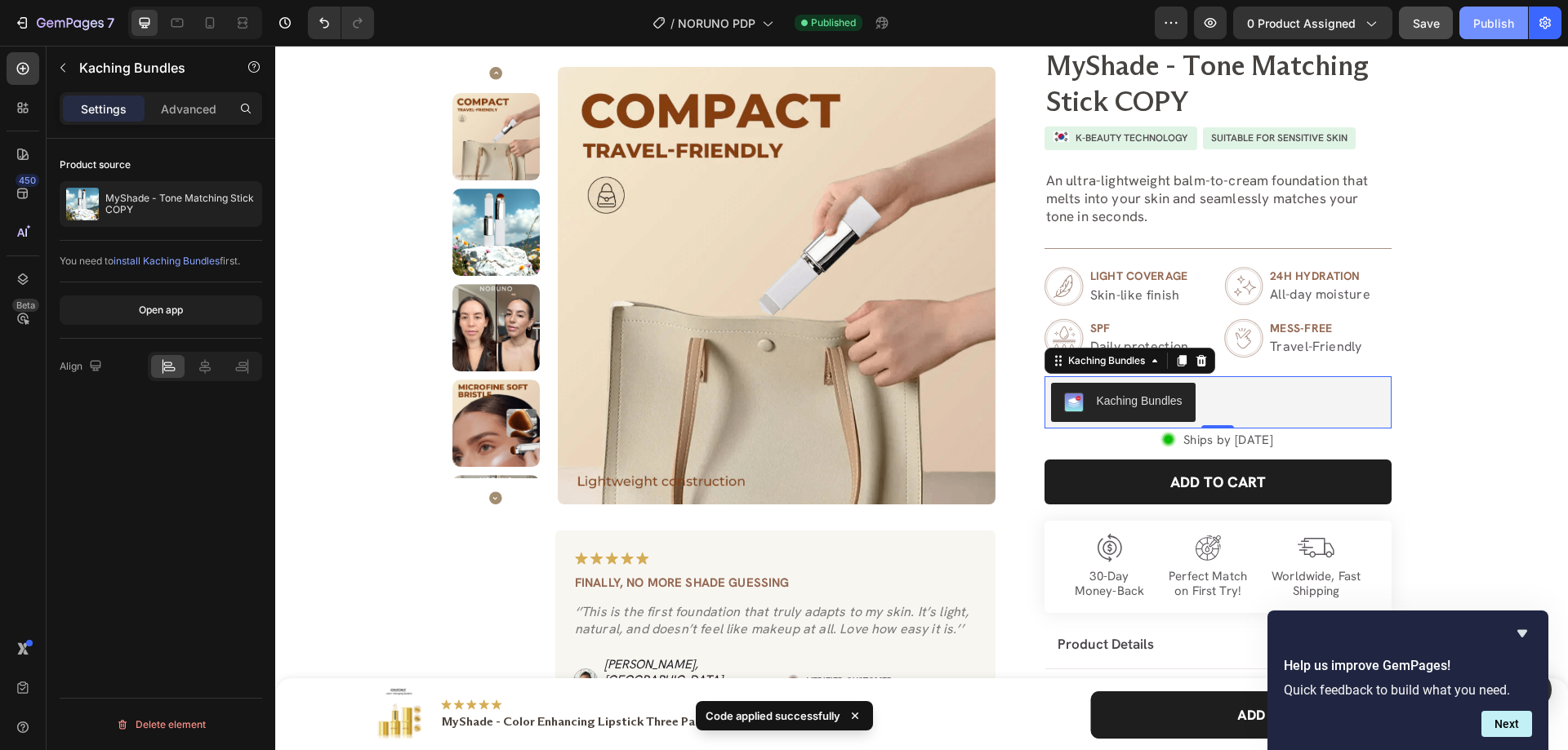
click at [1492, 21] on div "Publish" at bounding box center [1493, 23] width 41 height 17
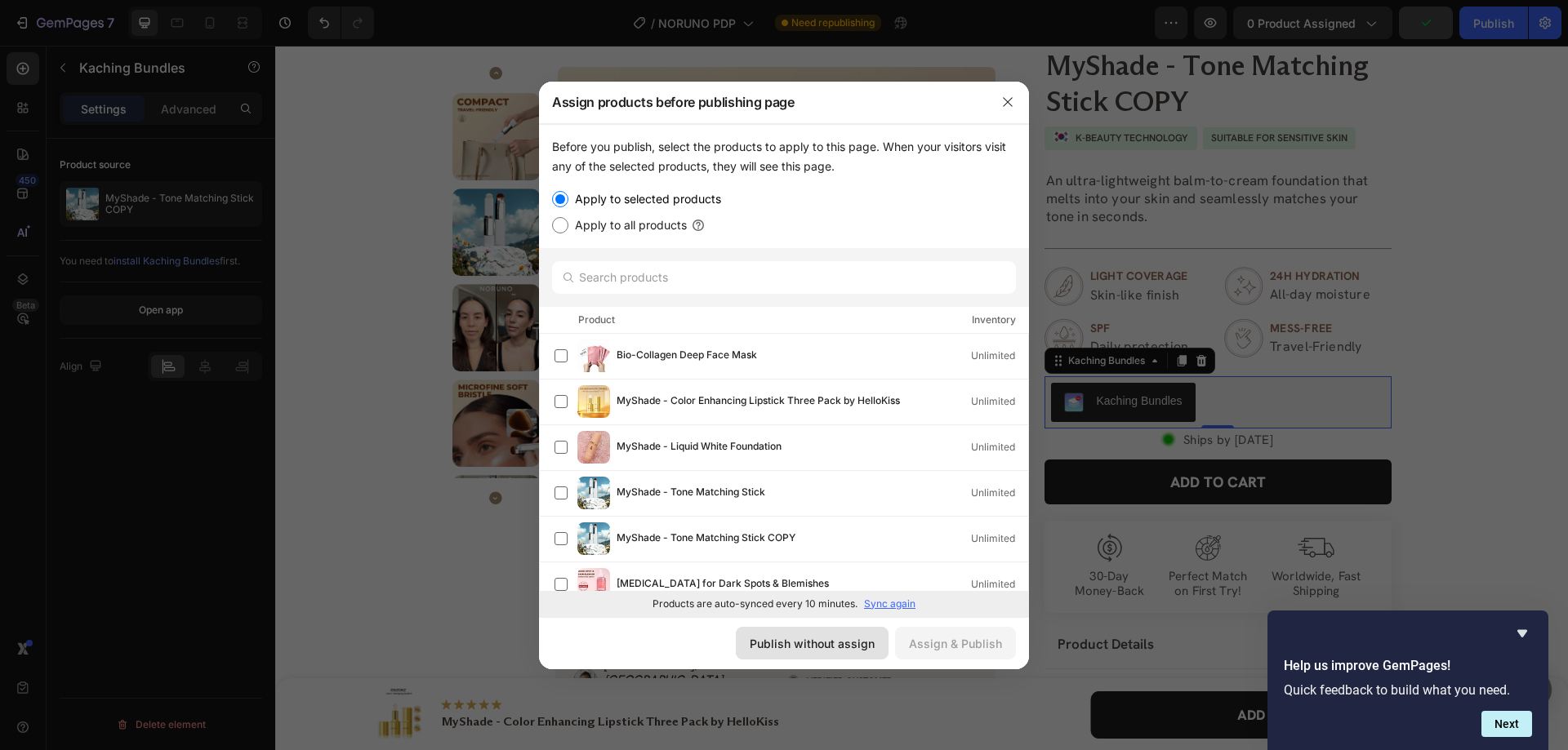
click at [829, 643] on div "Publish without assign" at bounding box center [812, 644] width 125 height 17
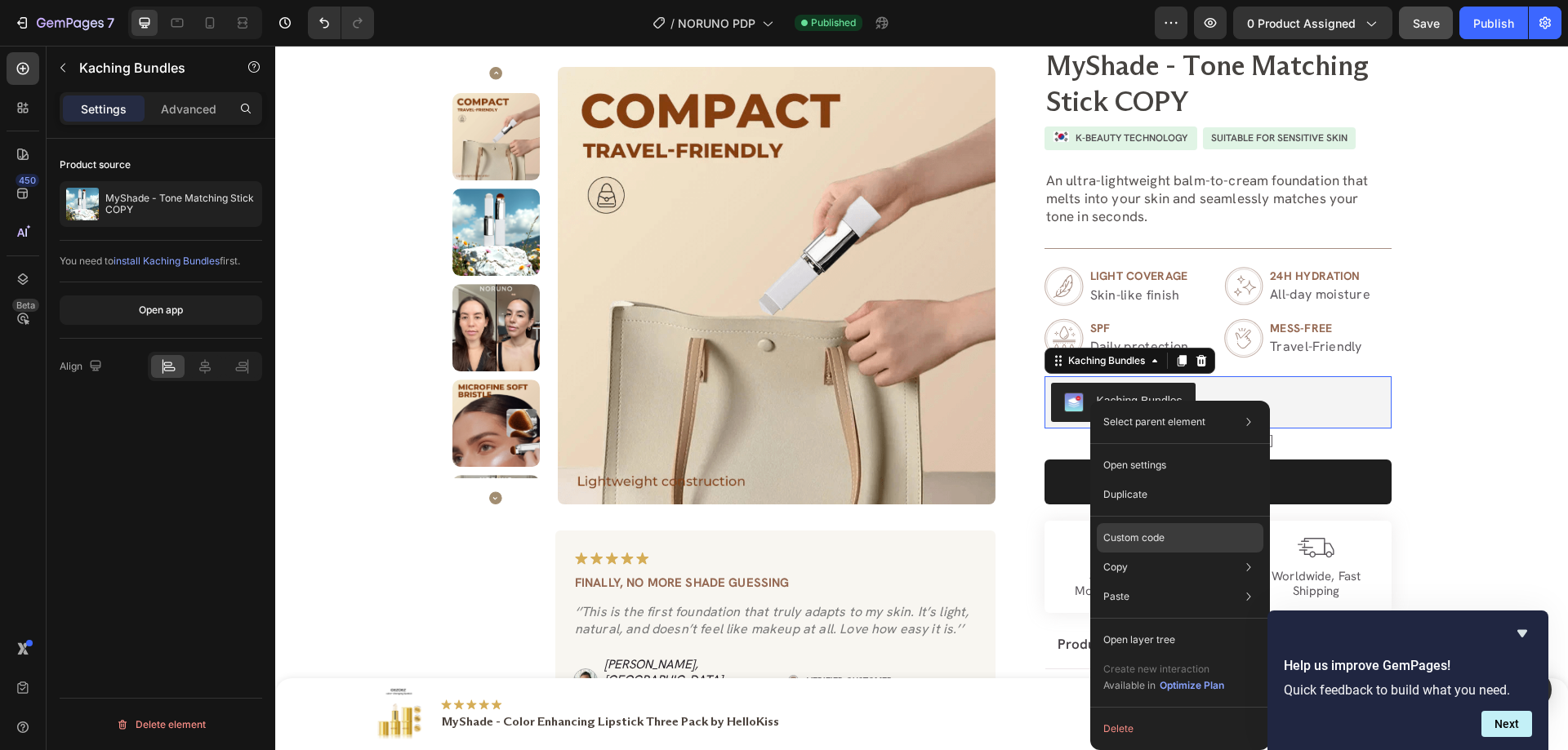
click at [1133, 530] on p "Custom code" at bounding box center [1135, 538] width 62 height 15
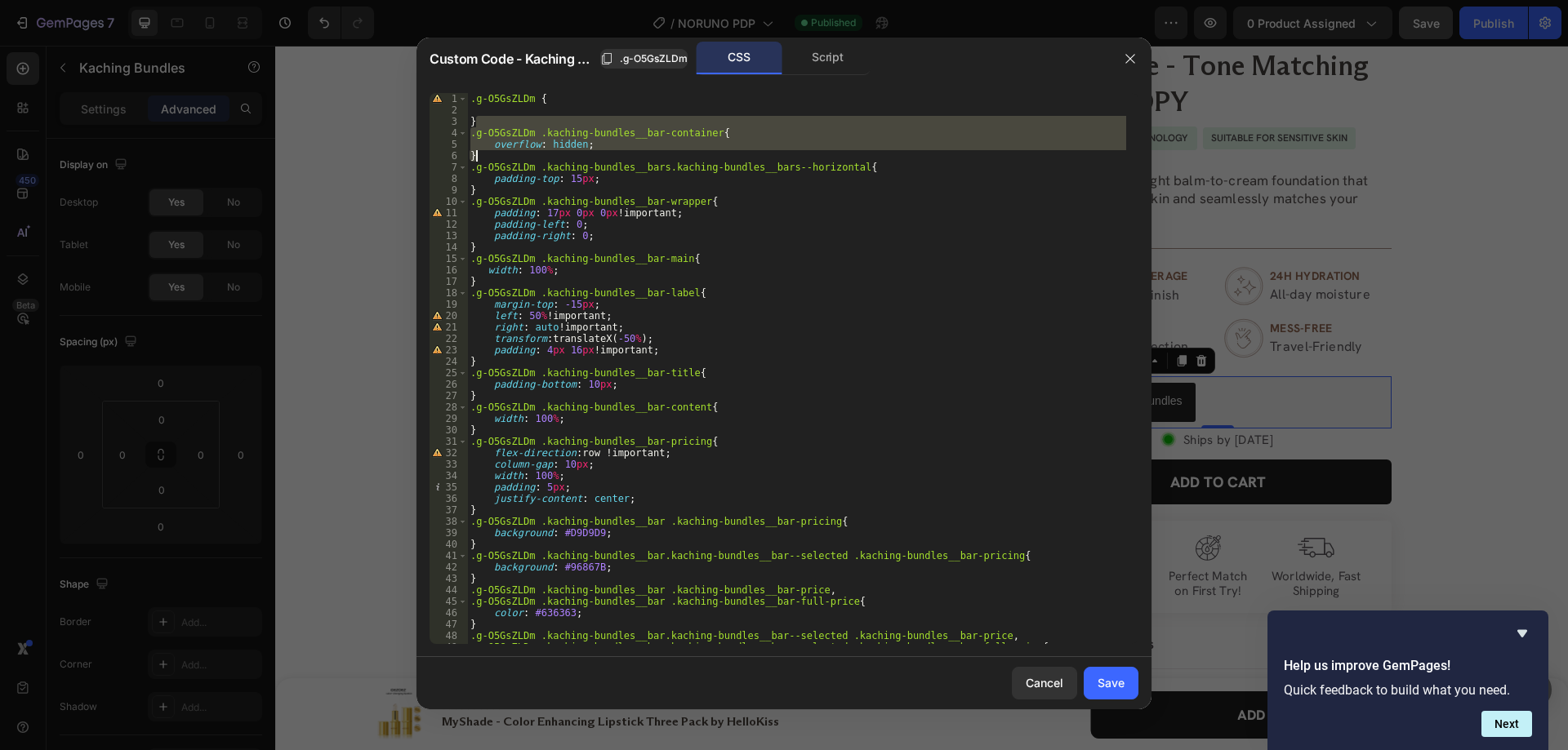
drag, startPoint x: 476, startPoint y: 121, endPoint x: 480, endPoint y: 151, distance: 30.3
click at [480, 151] on div ".g-O5GsZLDm { } .g-O5GsZLDm .kaching-bundles__bar-container { overflow : hidden…" at bounding box center [796, 380] width 659 height 574
type textarea "}"
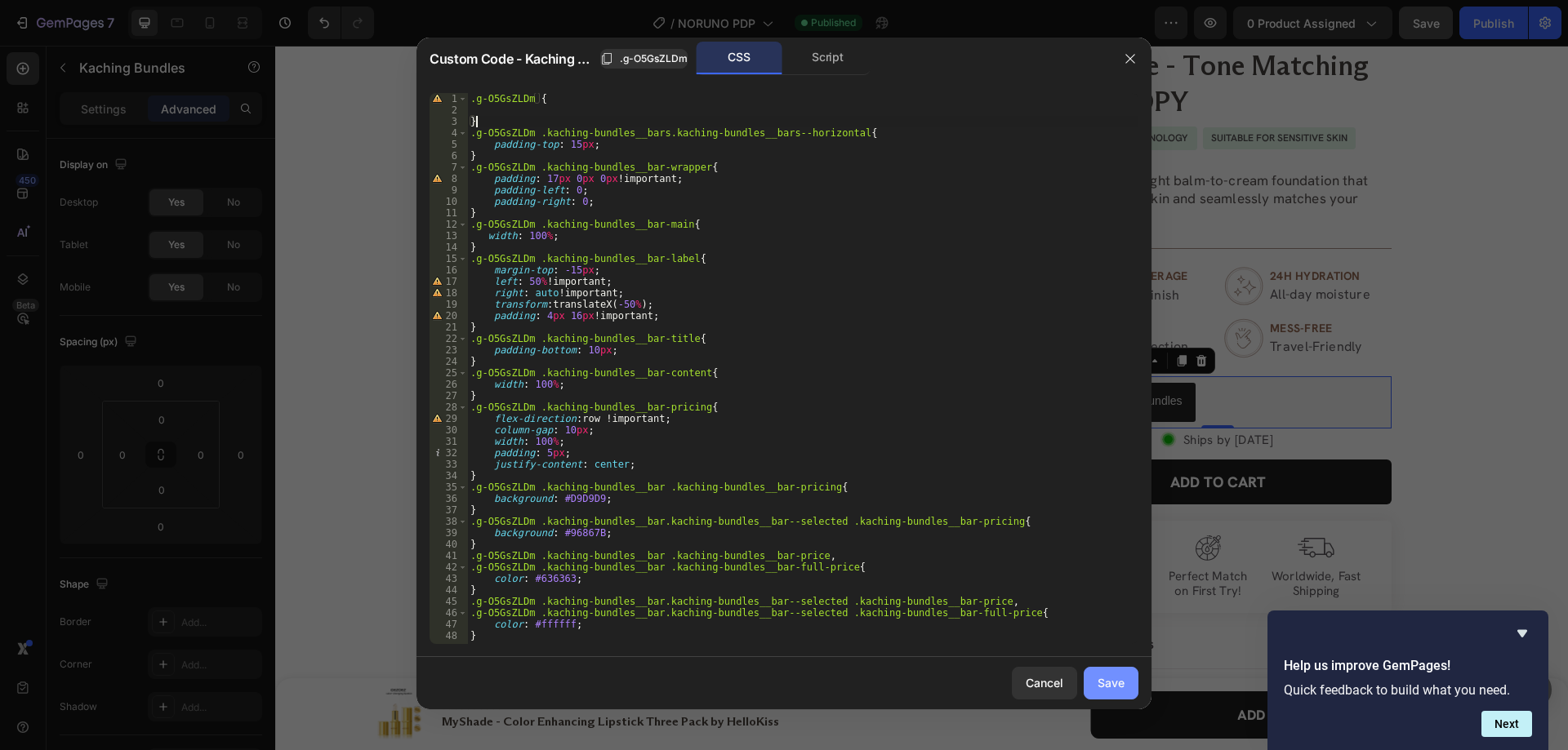
click at [1116, 689] on div "Save" at bounding box center [1110, 683] width 27 height 17
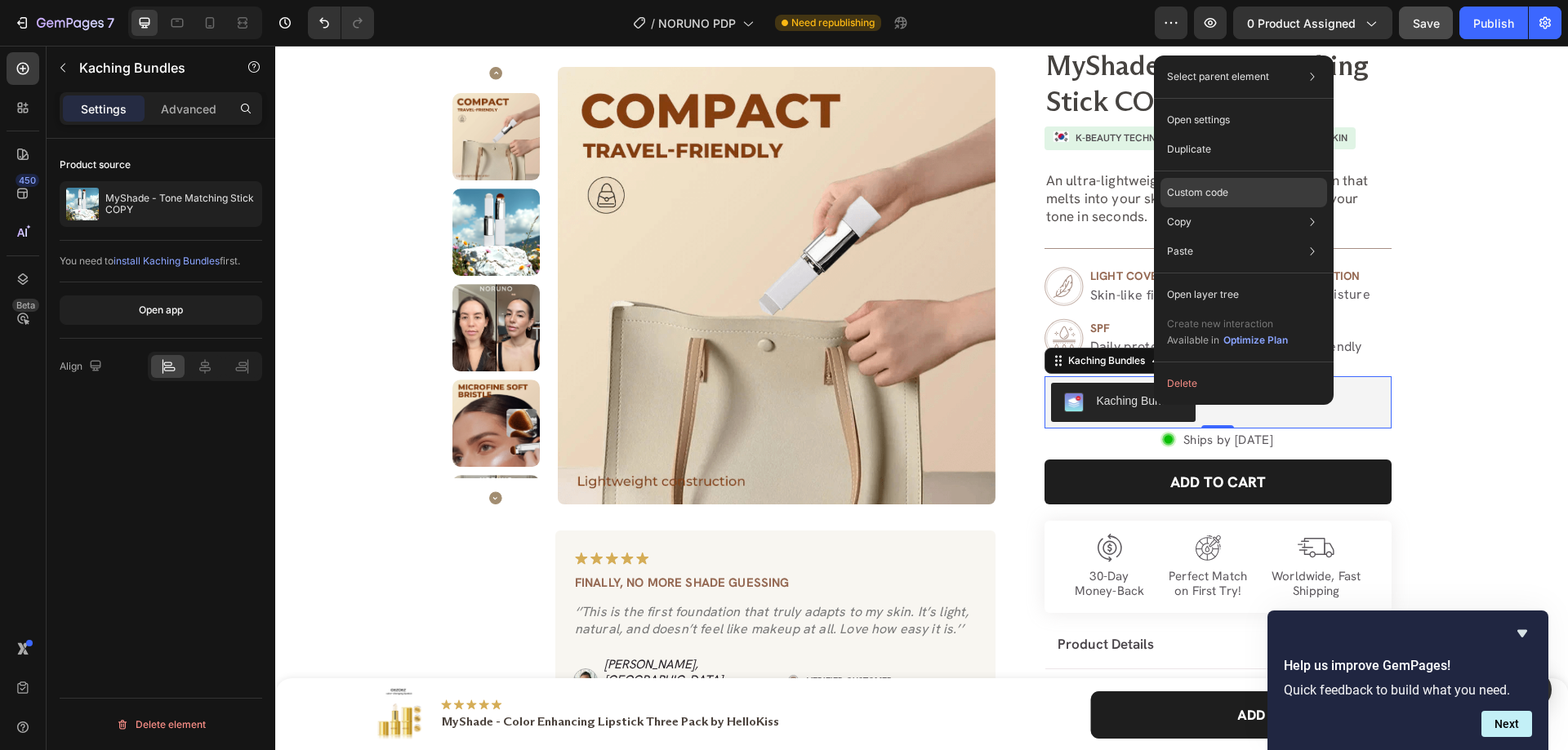
click at [1190, 189] on p "Custom code" at bounding box center [1198, 193] width 62 height 15
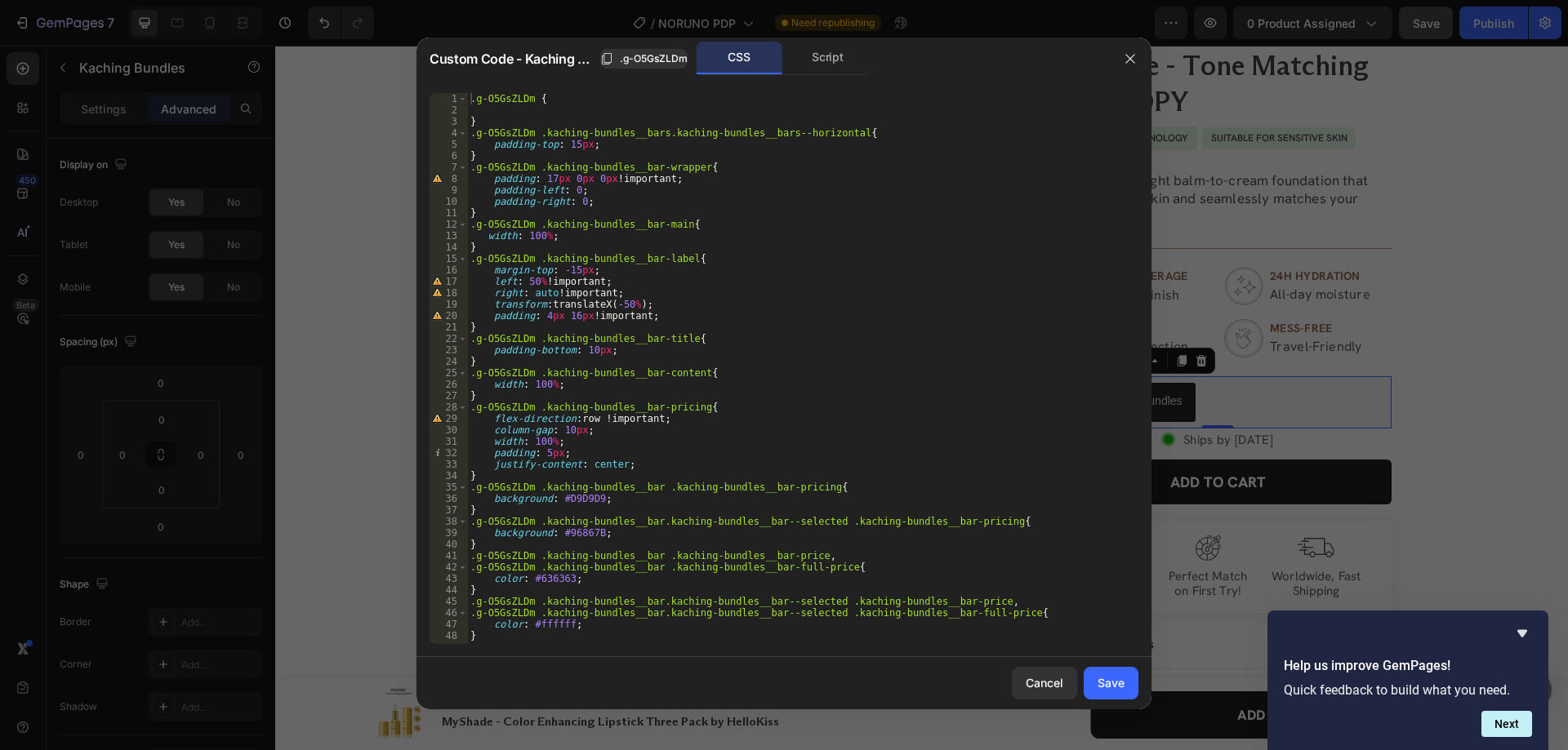
type textarea "justify-content: center;"
click at [661, 469] on div ".g-O5GsZLDm { } .g-O5GsZLDm .kaching-bundles__bars.kaching-bundles__bars--horiz…" at bounding box center [803, 380] width 671 height 574
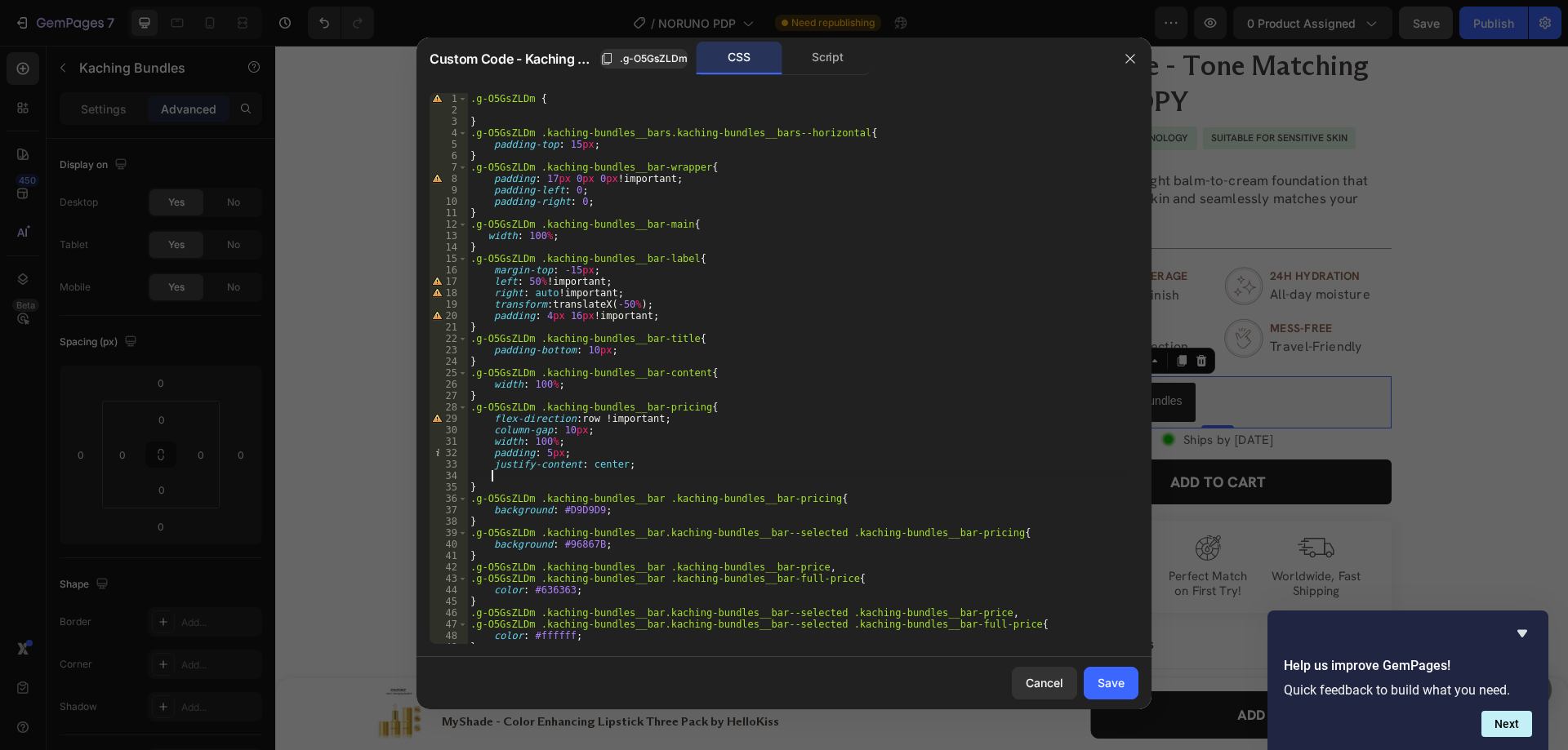
paste textarea "border-radius: 0px 0px 10px 10px;"
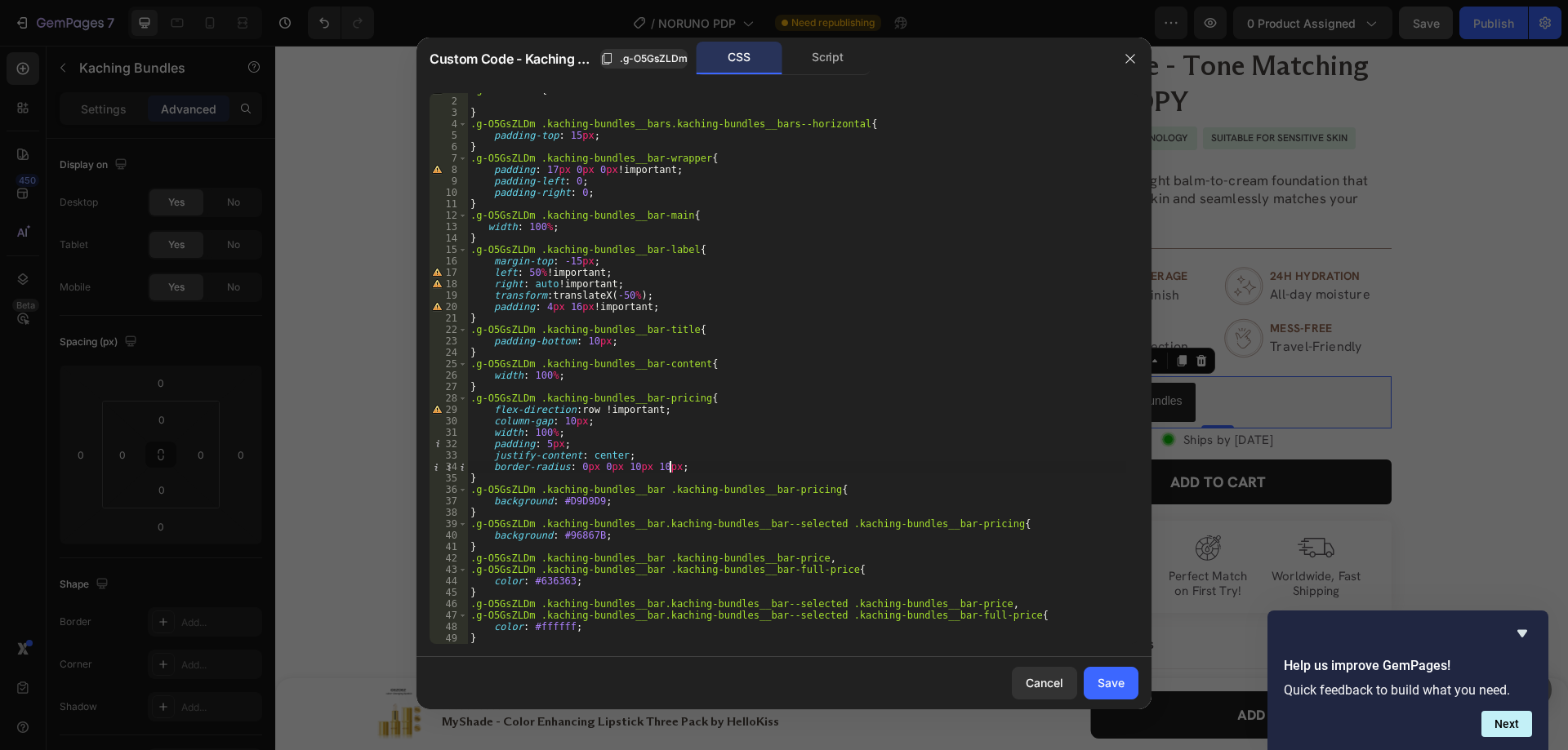
scroll to position [9, 0]
click at [669, 379] on div ".g-O5GsZLDm { } .g-O5GsZLDm .kaching-bundles__bars.kaching-bundles__bars--horiz…" at bounding box center [796, 371] width 659 height 574
click at [670, 380] on div ".g-O5GsZLDm { } .g-O5GsZLDm .kaching-bundles__bars.kaching-bundles__bars--horiz…" at bounding box center [796, 371] width 659 height 574
click at [670, 385] on div ".g-O5GsZLDm { } .g-O5GsZLDm .kaching-bundles__bars.kaching-bundles__bars--horiz…" at bounding box center [796, 371] width 659 height 574
type textarea "}"
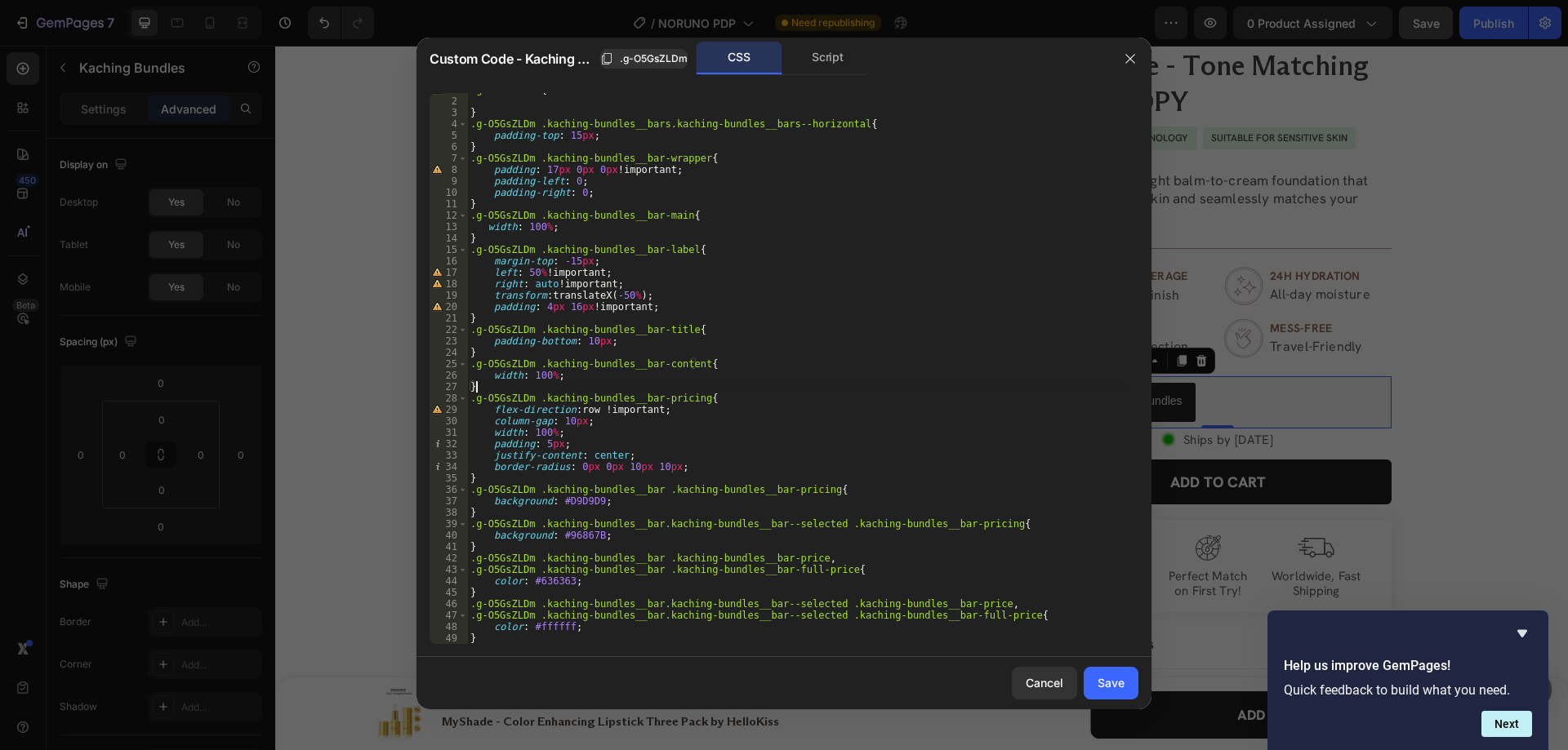
scroll to position [0, 0]
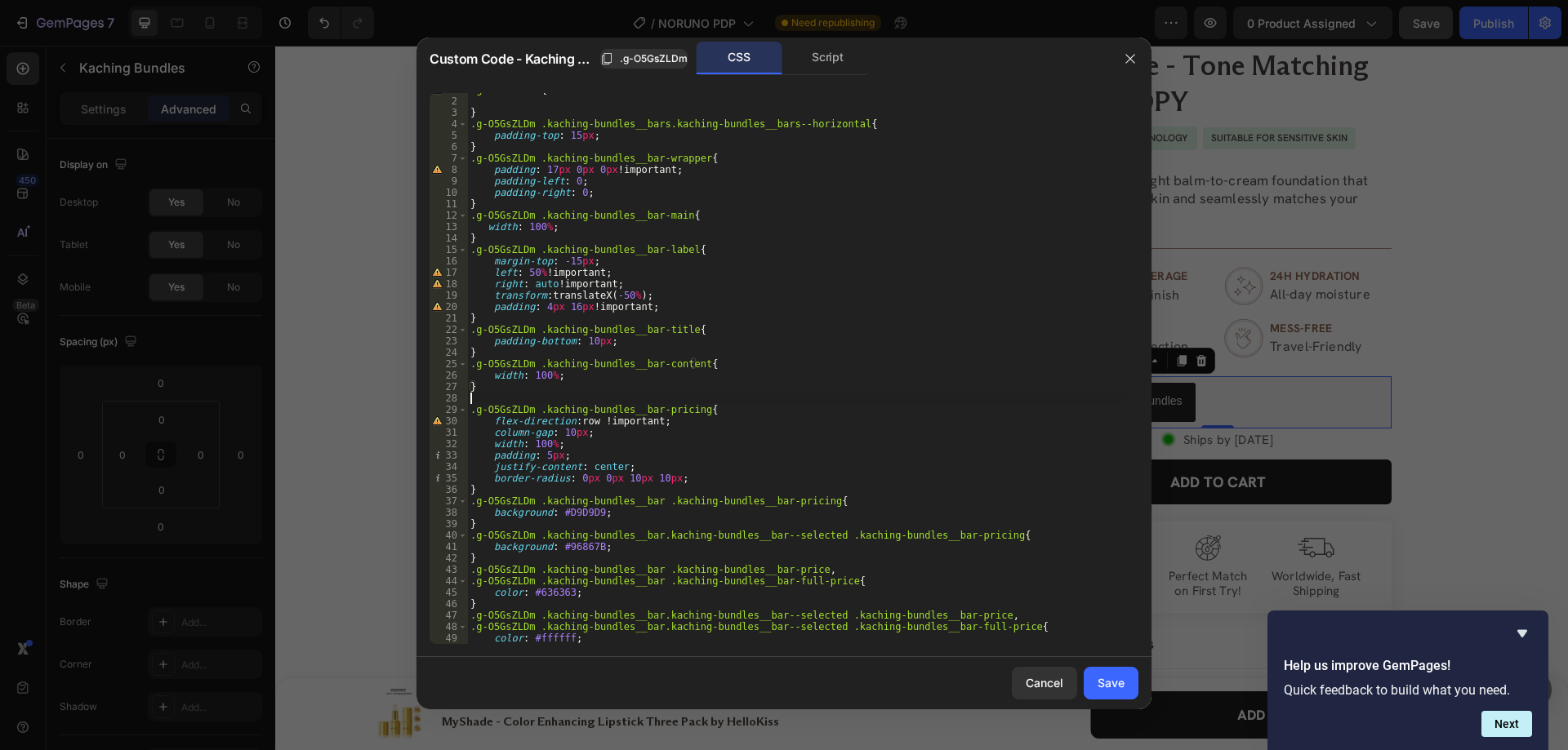
paste textarea "kaching-bundles__bar-content-left"
click at [649, 64] on span ".g-O5GsZLDm" at bounding box center [653, 59] width 68 height 15
click at [468, 399] on div ".g-O5GsZLDm { } .g-O5GsZLDm .kaching-bundles__bars.kaching-bundles__bars--horiz…" at bounding box center [796, 371] width 659 height 574
paste textarea ".g-O5GsZLDm"
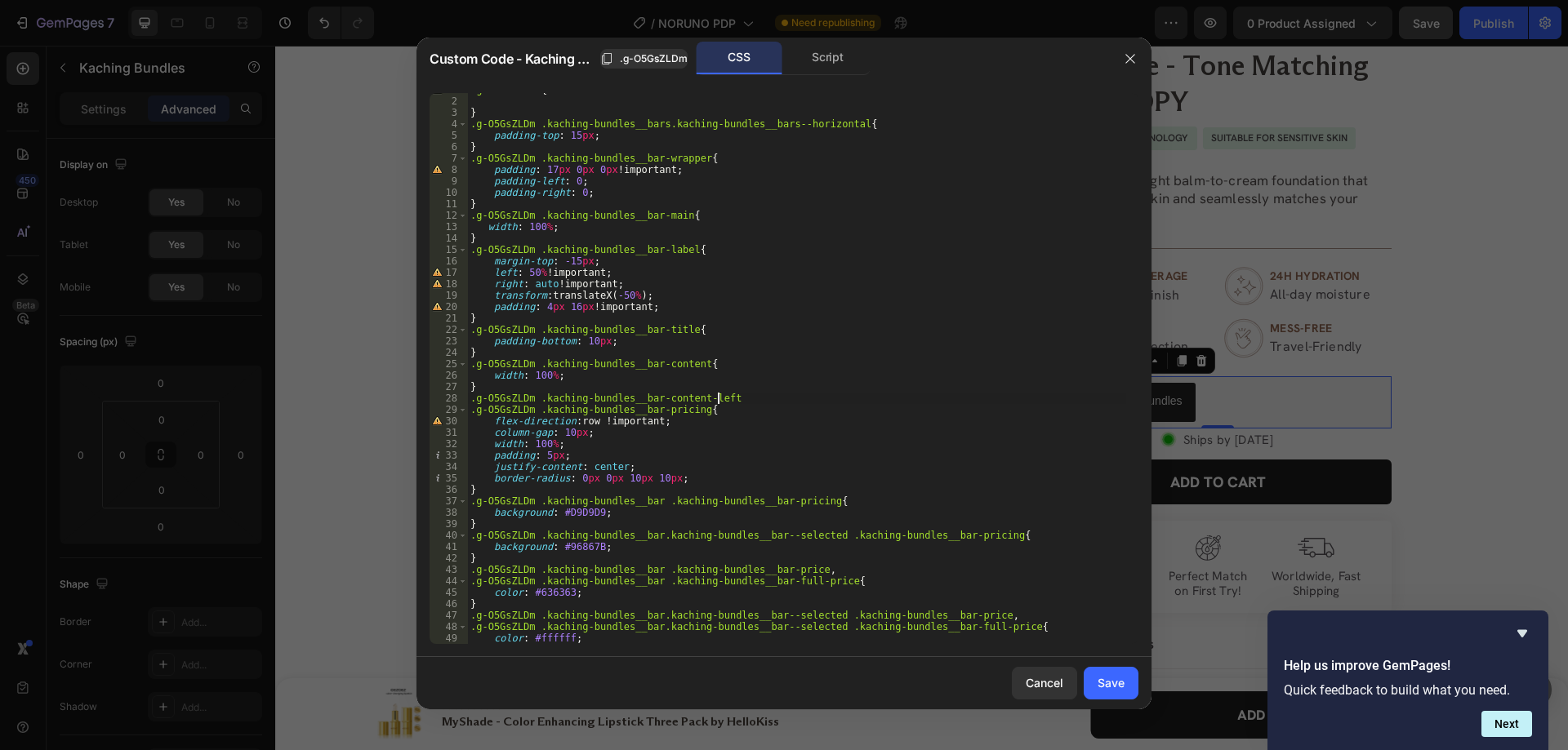
click at [774, 398] on div ".g-O5GsZLDm { } .g-O5GsZLDm .kaching-bundles__bars.kaching-bundles__bars--horiz…" at bounding box center [796, 371] width 659 height 574
type textarea ".g-O5GsZLDm .kaching-bundles__bar-content-left{"
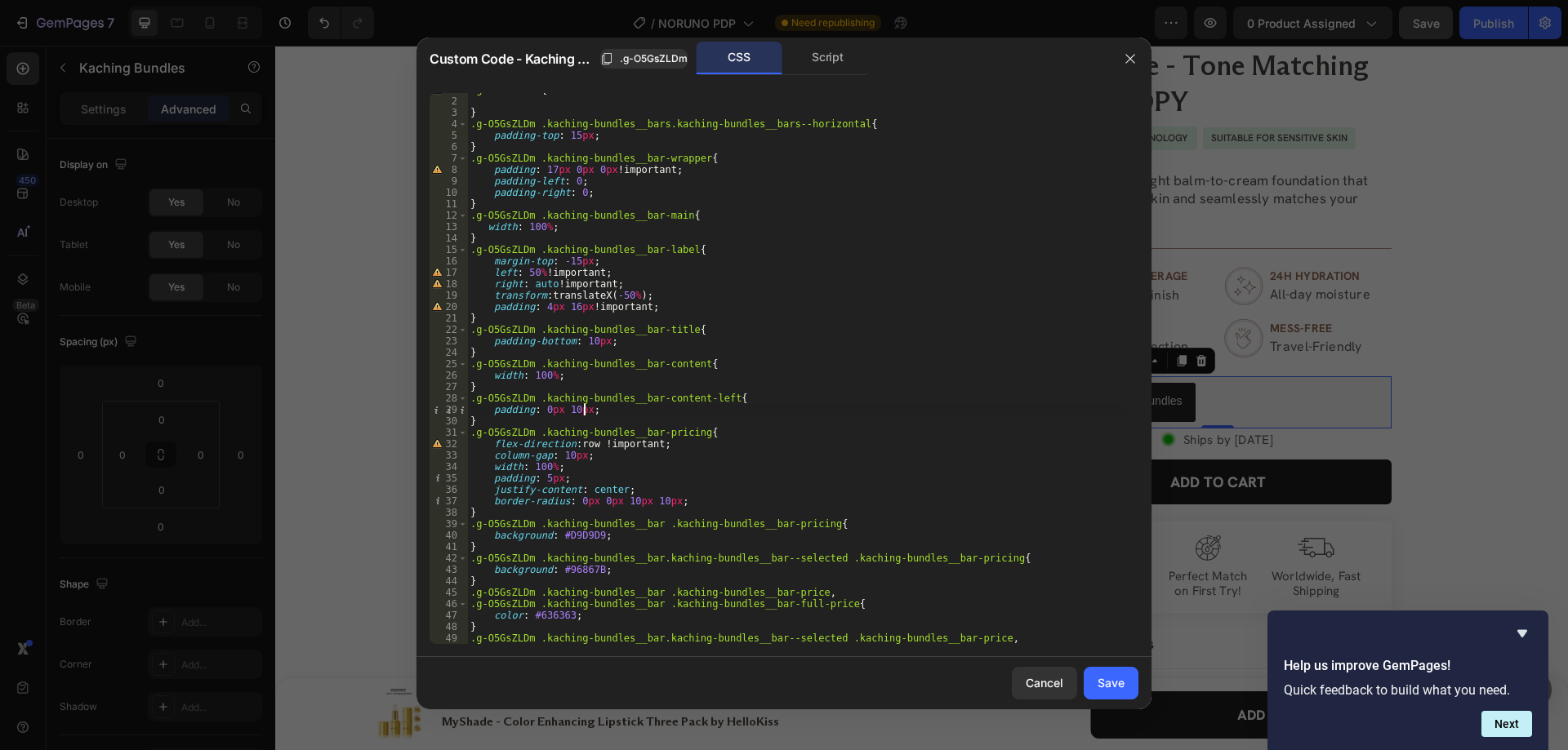
scroll to position [0, 9]
type textarea "padding: 0px 10px;"
click at [1120, 678] on div "Save" at bounding box center [1110, 683] width 27 height 17
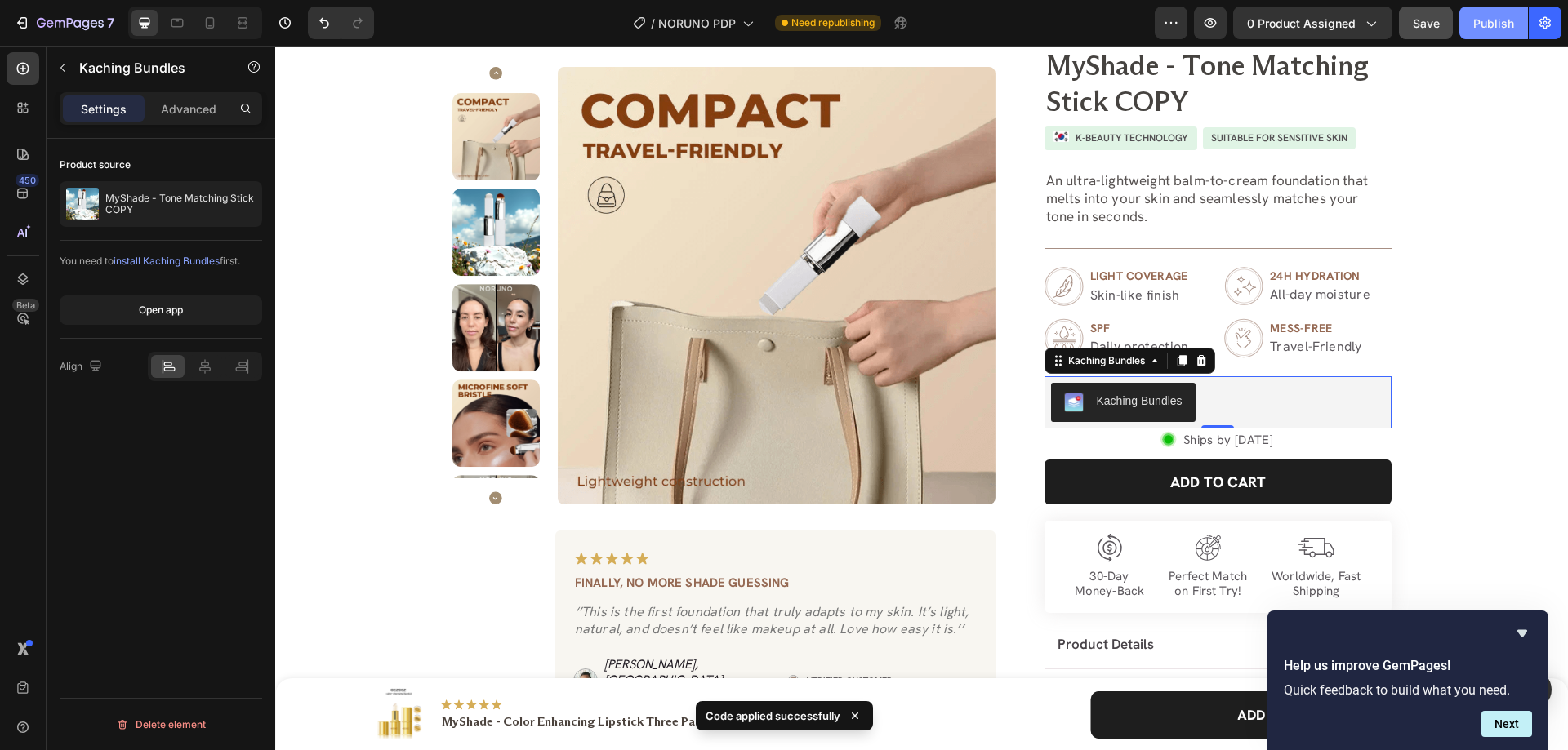
click at [1476, 20] on div "Publish" at bounding box center [1493, 23] width 41 height 17
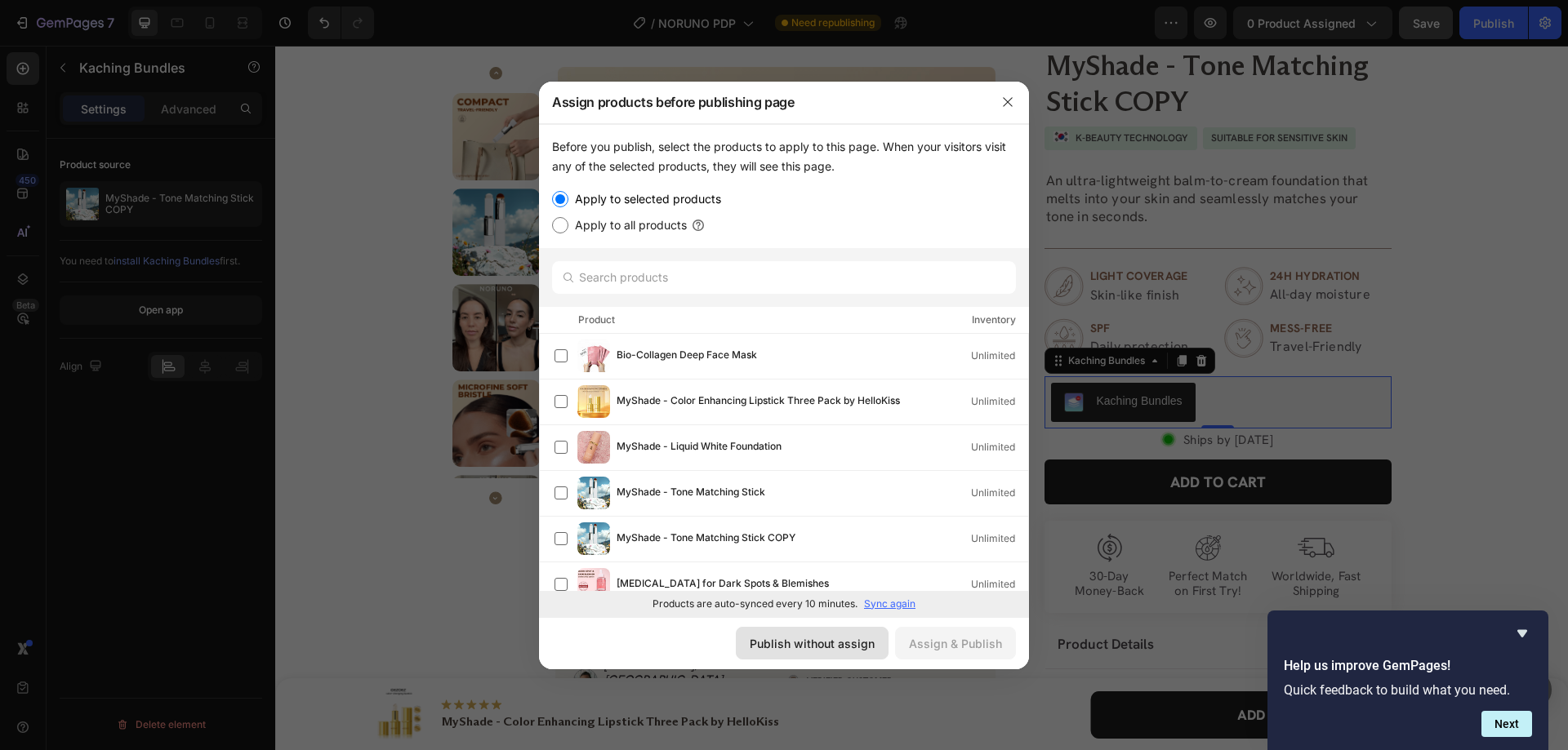
click at [838, 638] on div "Publish without assign" at bounding box center [812, 644] width 125 height 17
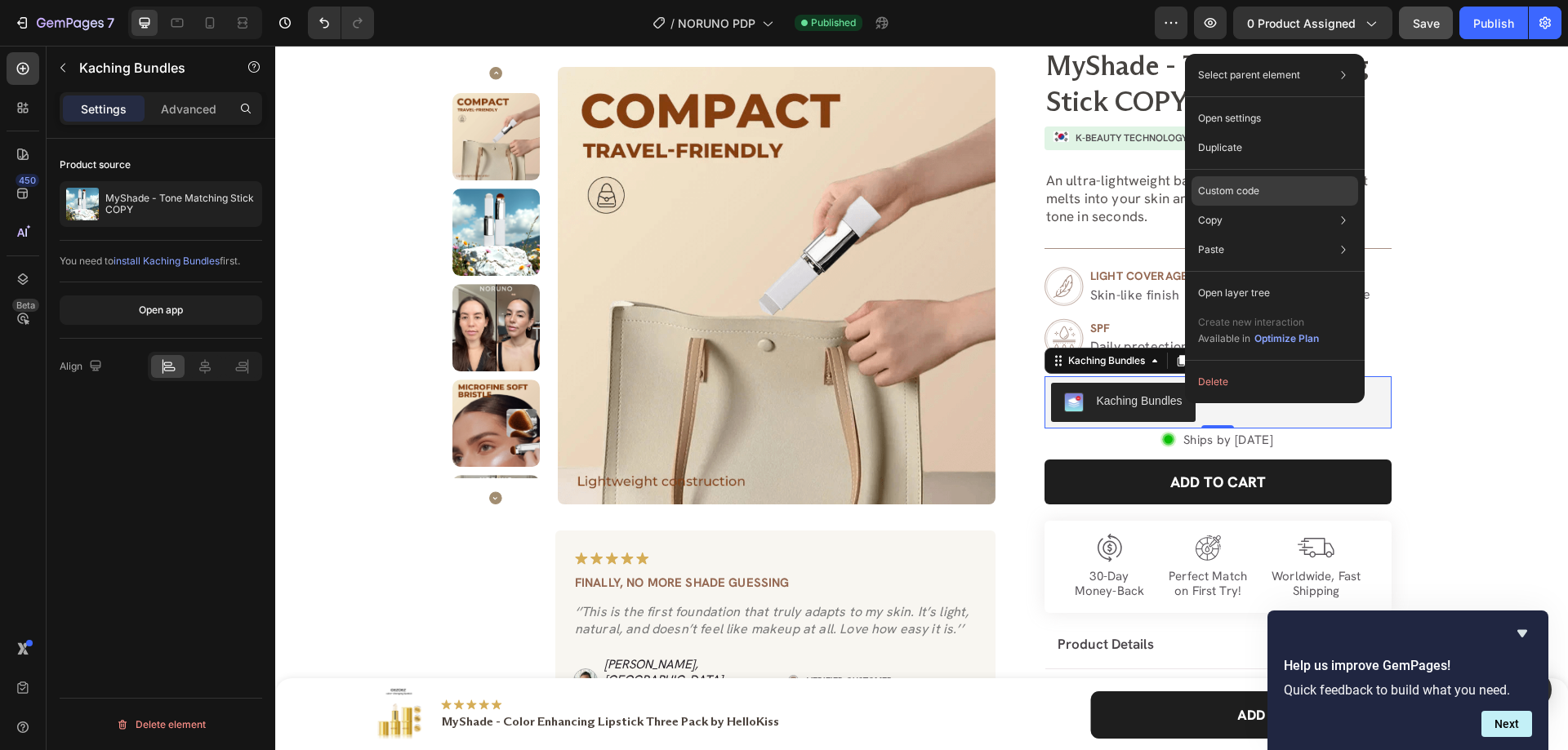
click at [1227, 193] on p "Custom code" at bounding box center [1229, 191] width 62 height 15
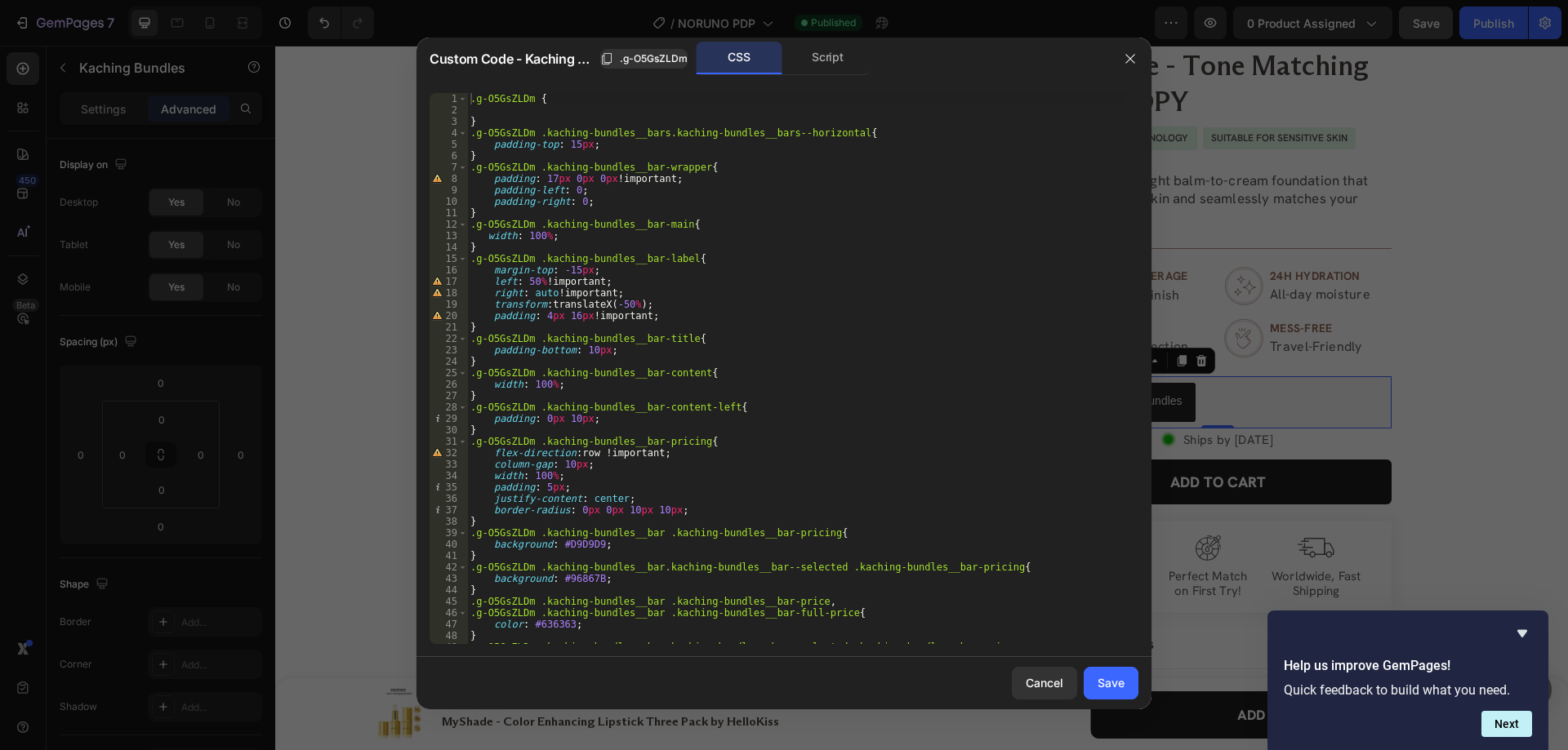
type textarea "padding: 4px 16px !important;"
click at [731, 320] on div ".g-O5GsZLDm { } .g-O5GsZLDm .kaching-bundles__bars.kaching-bundles__bars--horiz…" at bounding box center [796, 380] width 659 height 574
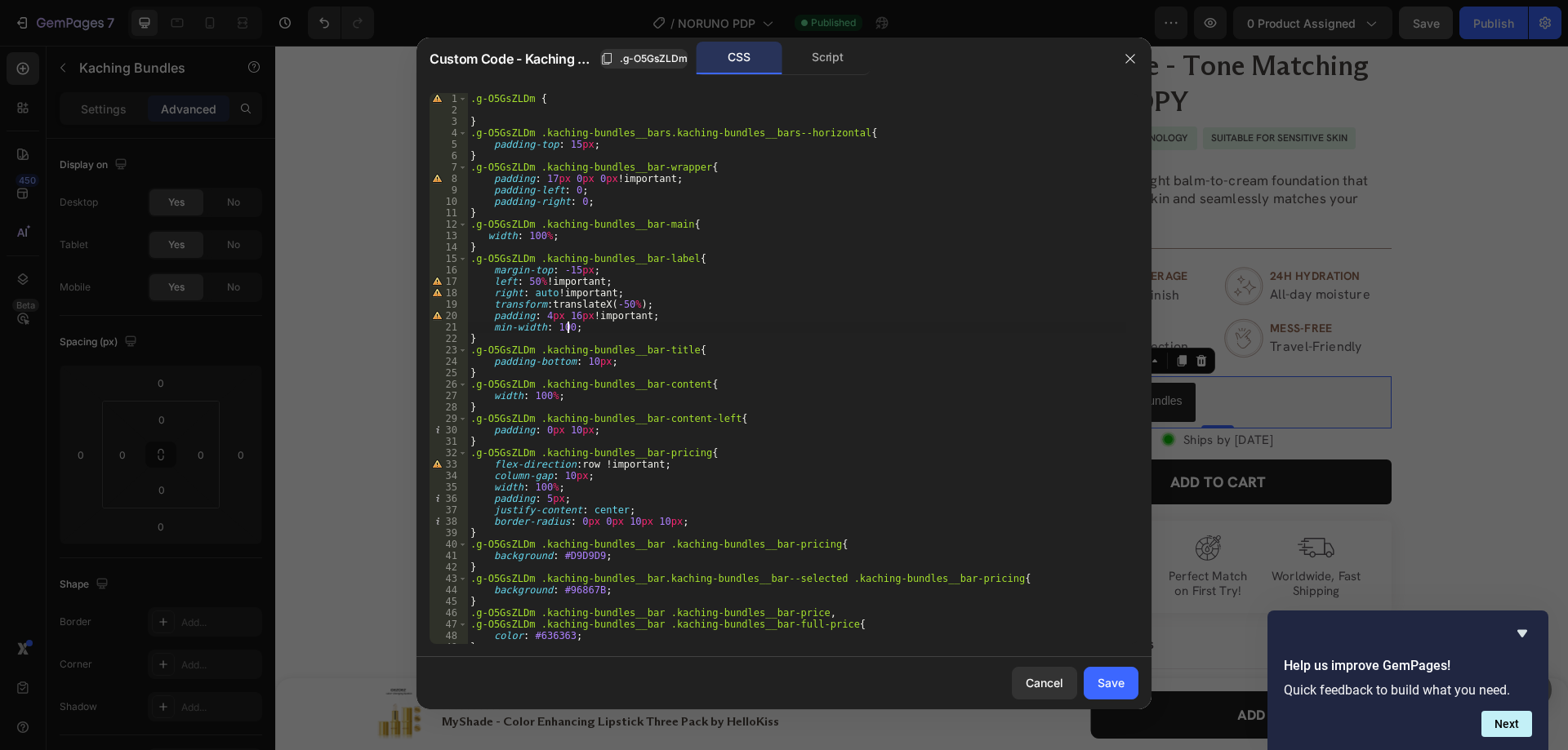
scroll to position [0, 8]
type textarea "min-width: 100px;"
click at [1109, 685] on div "Save" at bounding box center [1110, 683] width 27 height 17
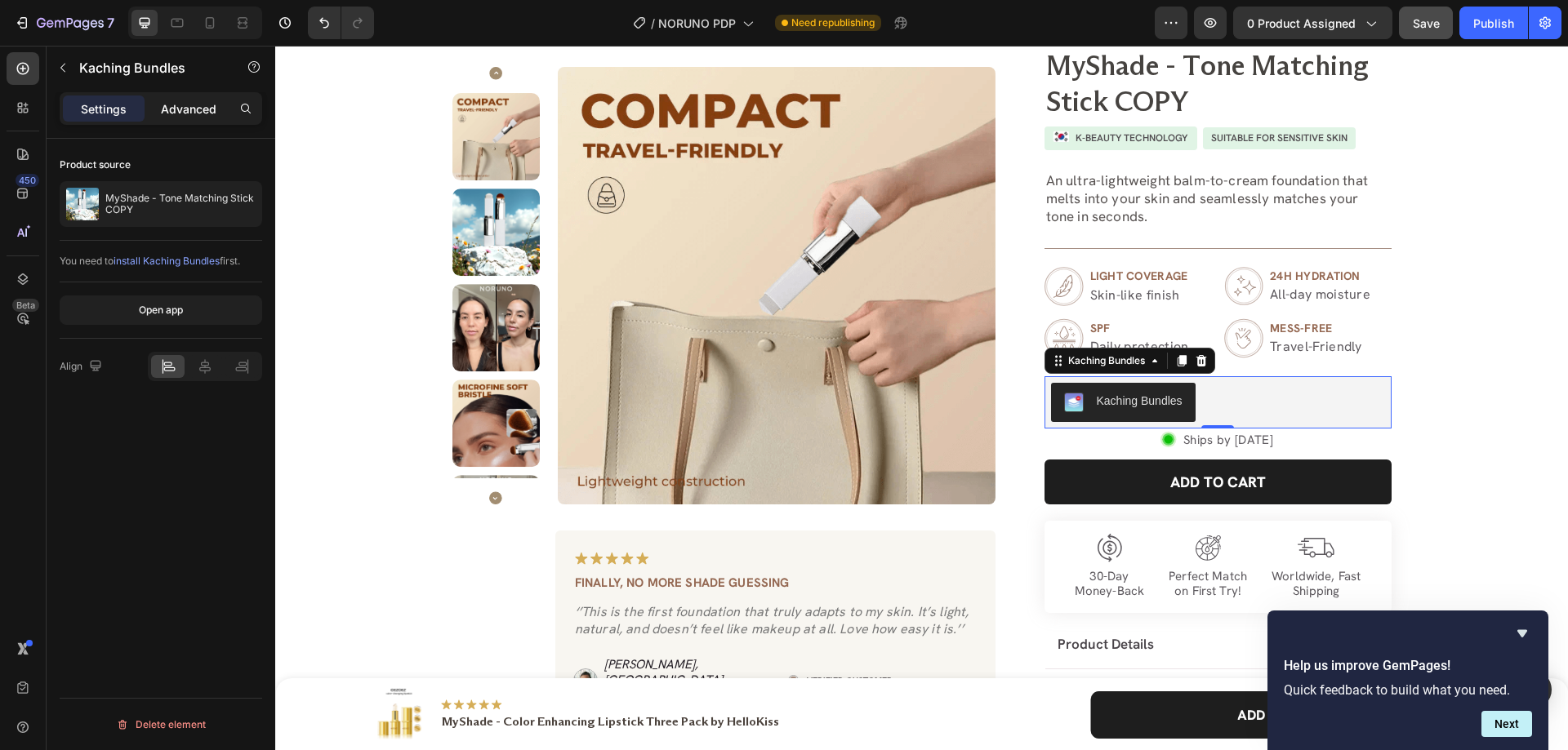
click at [195, 110] on p "Advanced" at bounding box center [189, 109] width 56 height 17
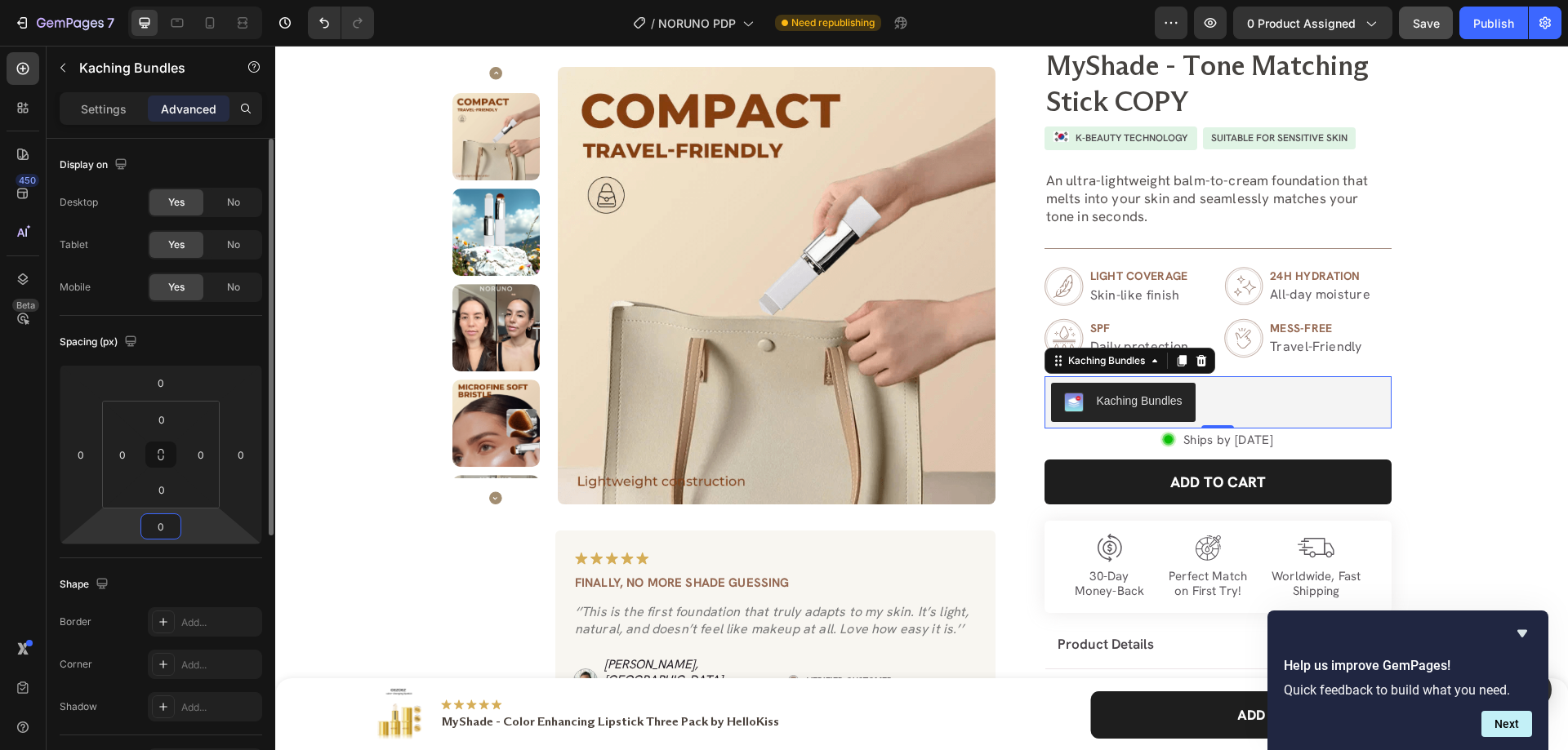
click at [166, 530] on input "0" at bounding box center [160, 526] width 33 height 24
type input "24"
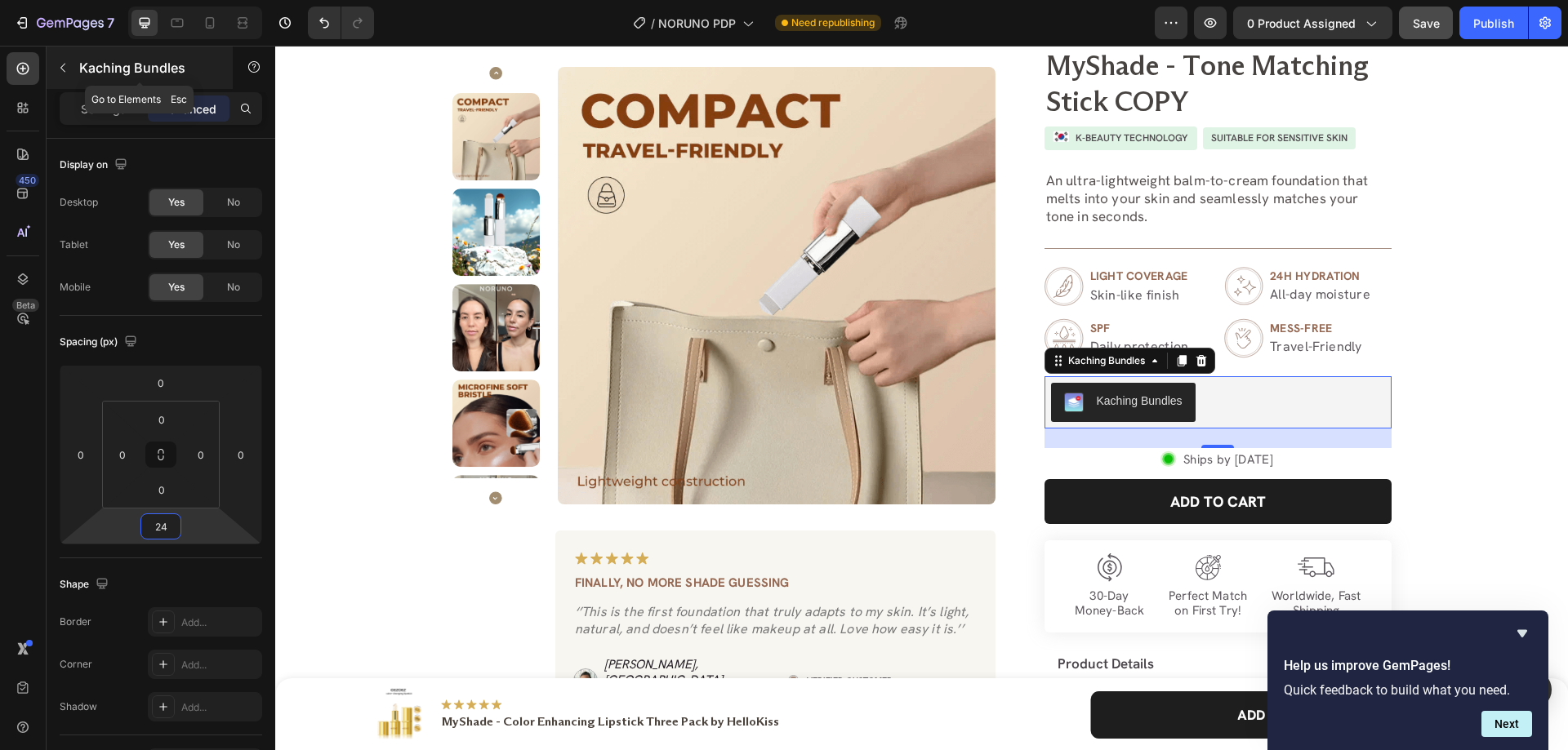
click at [59, 64] on icon "button" at bounding box center [62, 68] width 13 height 13
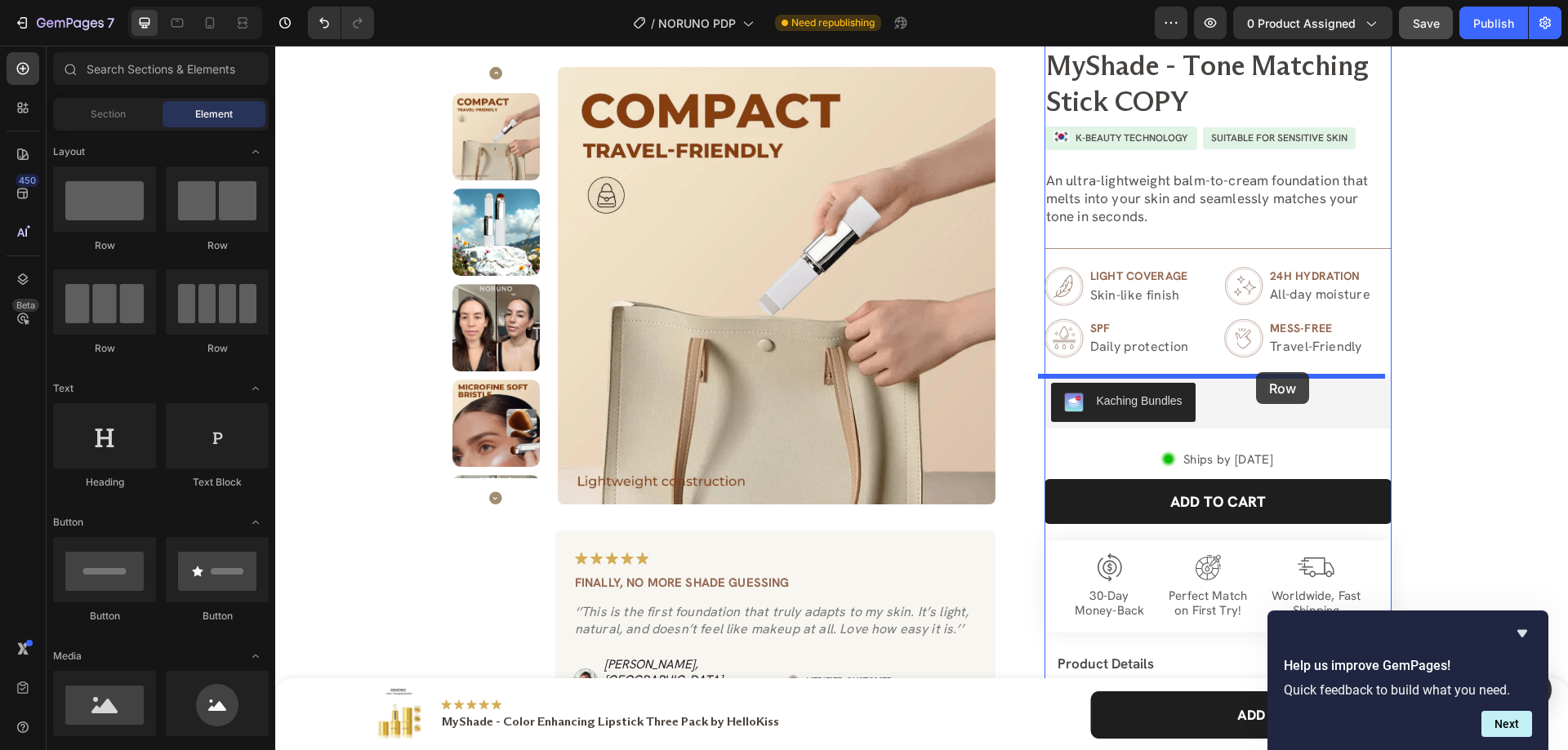
drag, startPoint x: 381, startPoint y: 358, endPoint x: 1256, endPoint y: 373, distance: 875.1
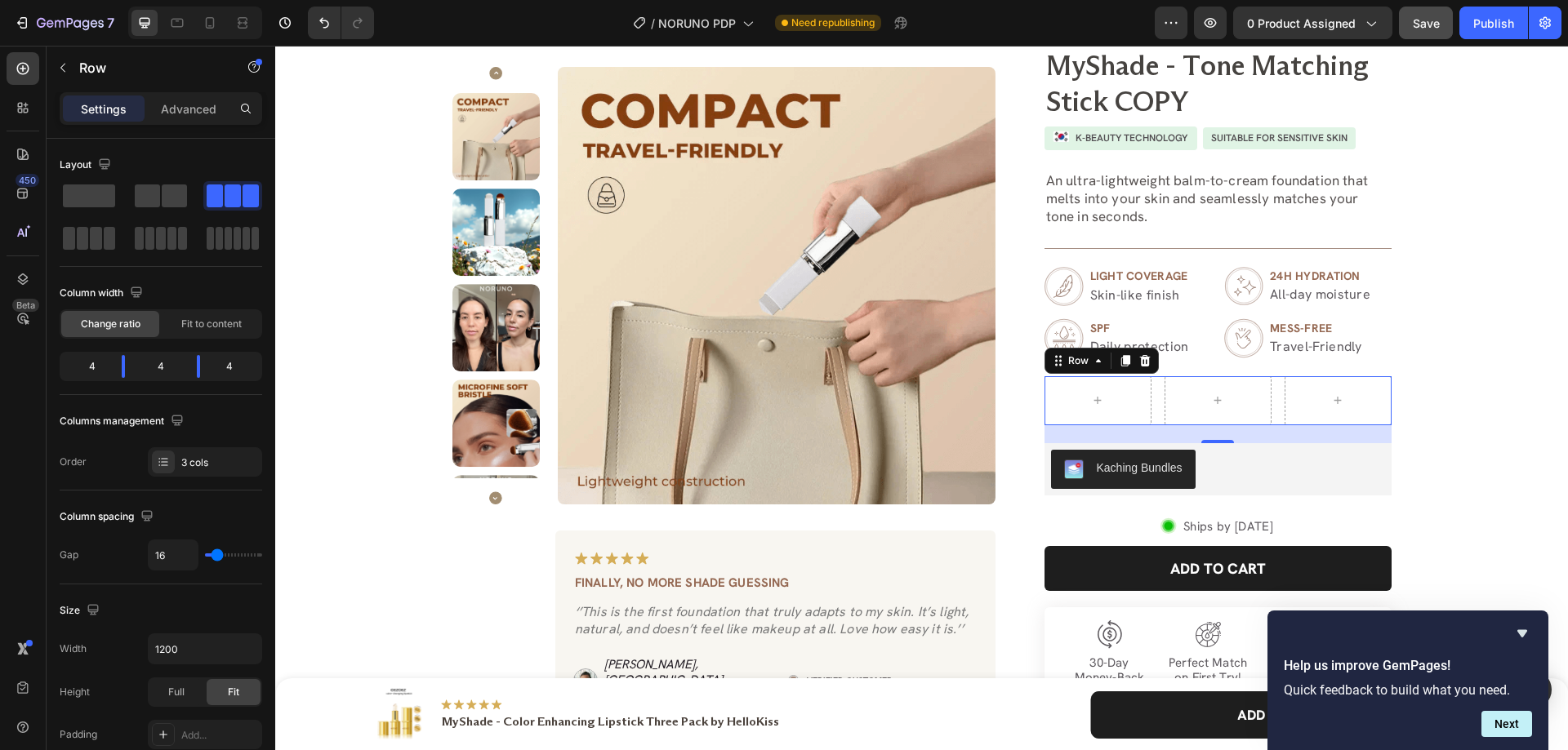
click at [193, 107] on p "Advanced" at bounding box center [189, 109] width 56 height 17
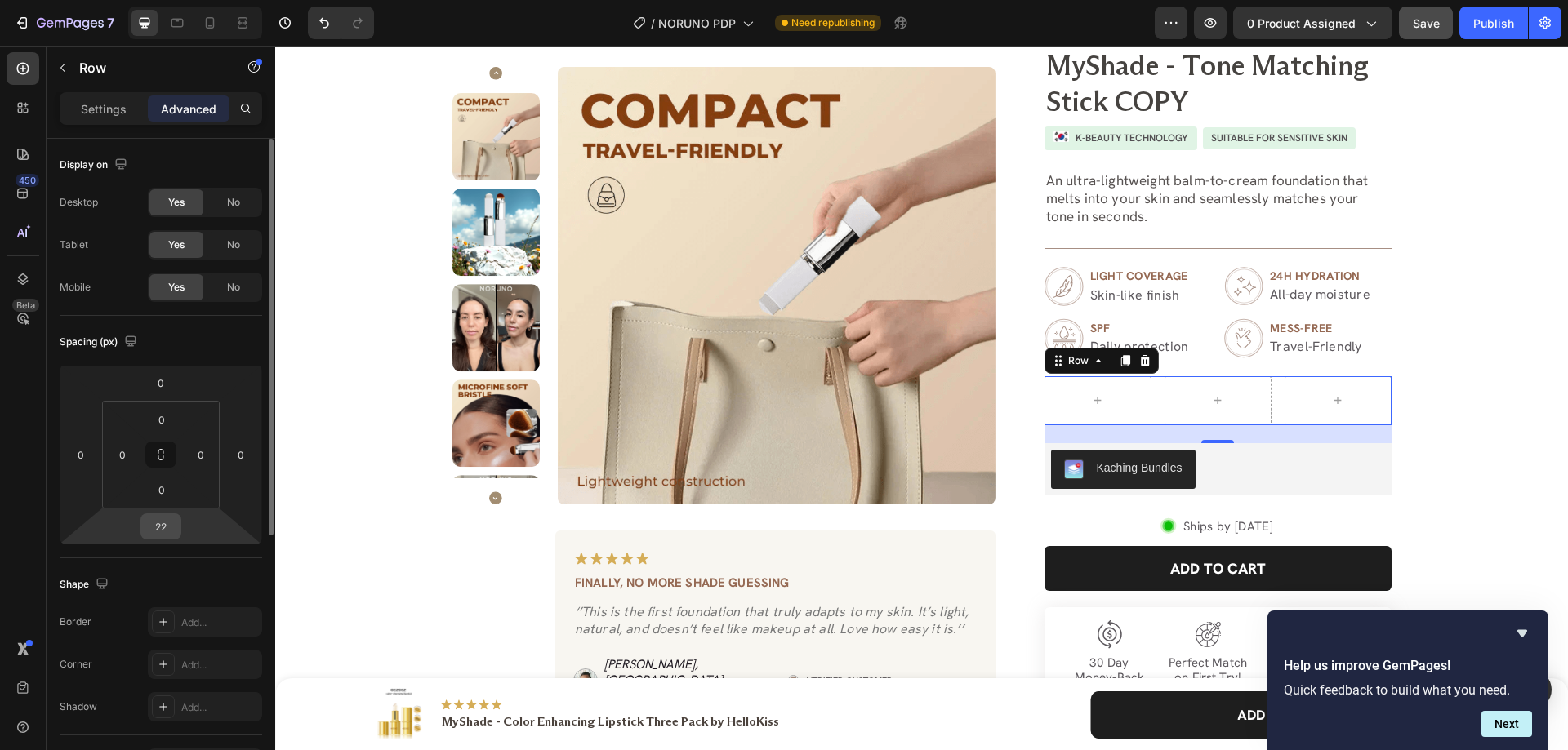
click at [176, 531] on input "22" at bounding box center [160, 526] width 33 height 24
type input "0"
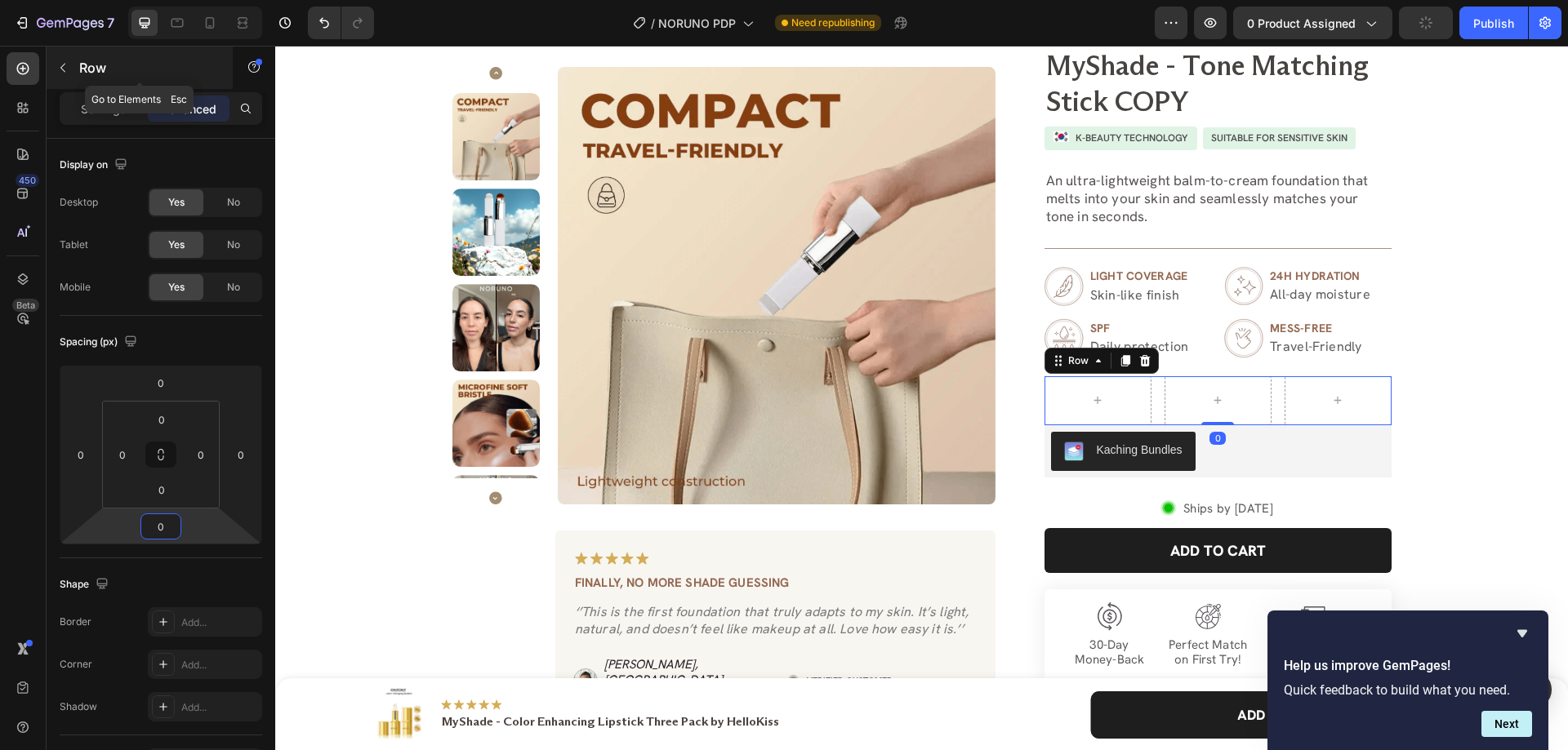
click at [54, 67] on button "button" at bounding box center [62, 68] width 26 height 26
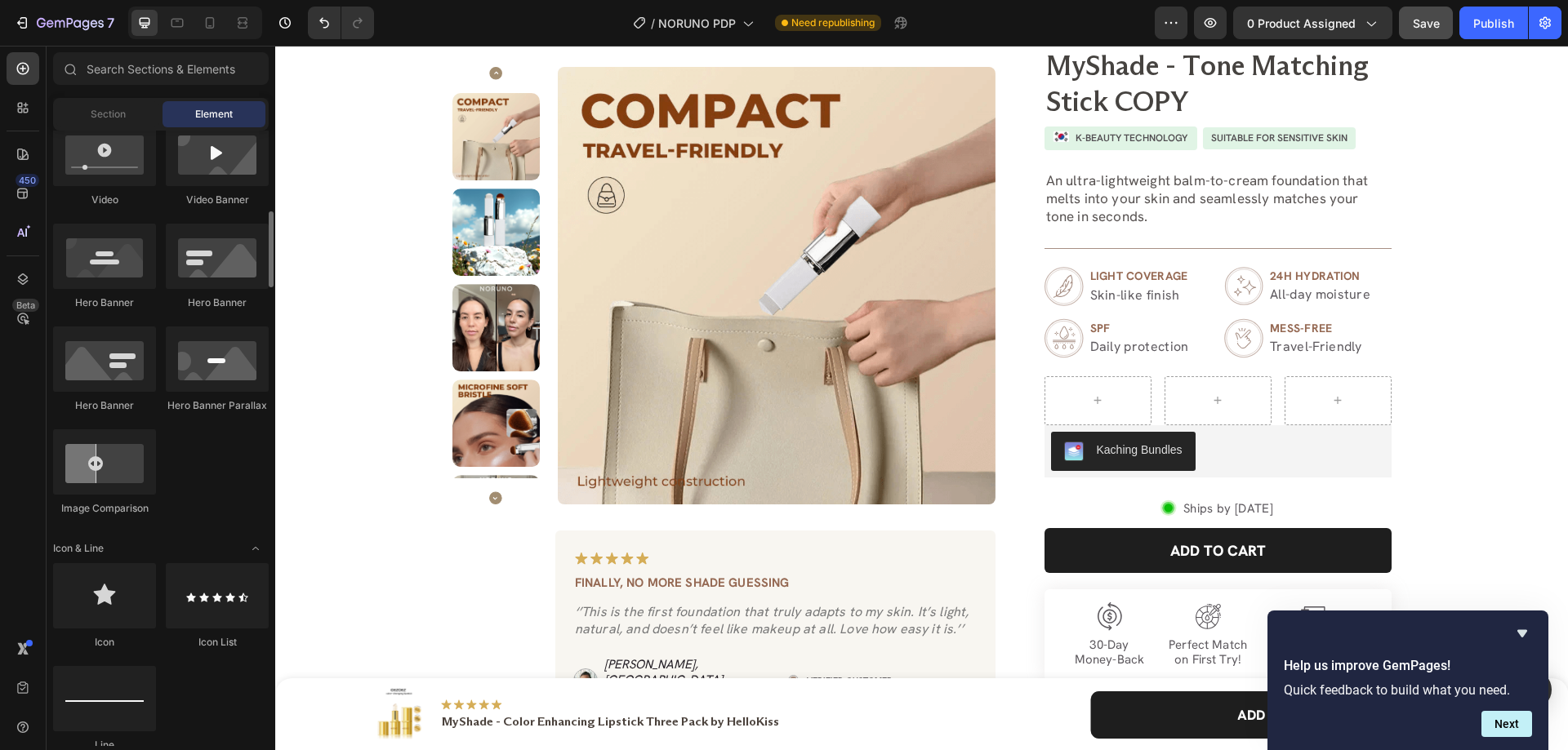
scroll to position [979, 0]
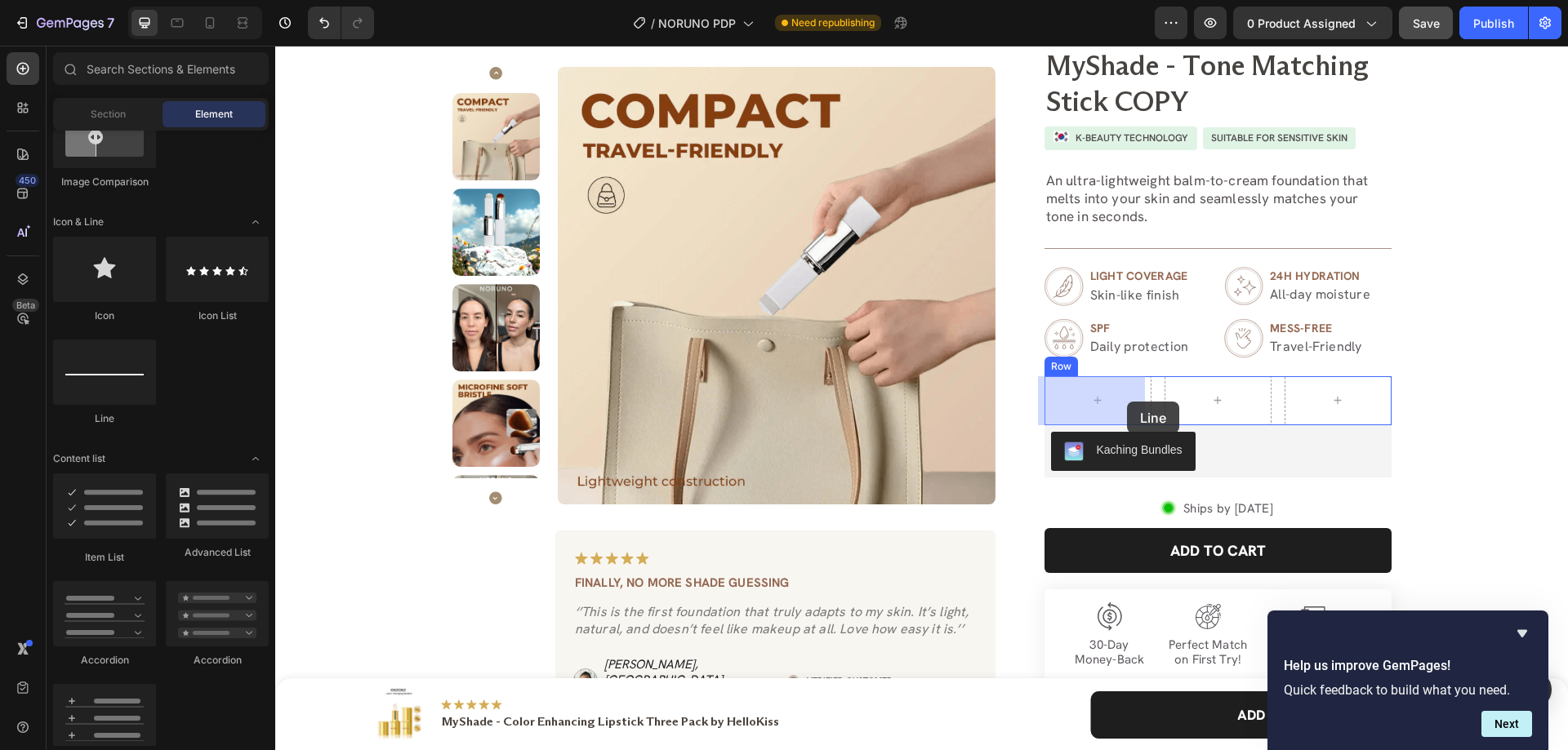
drag, startPoint x: 505, startPoint y: 444, endPoint x: 1127, endPoint y: 402, distance: 623.4
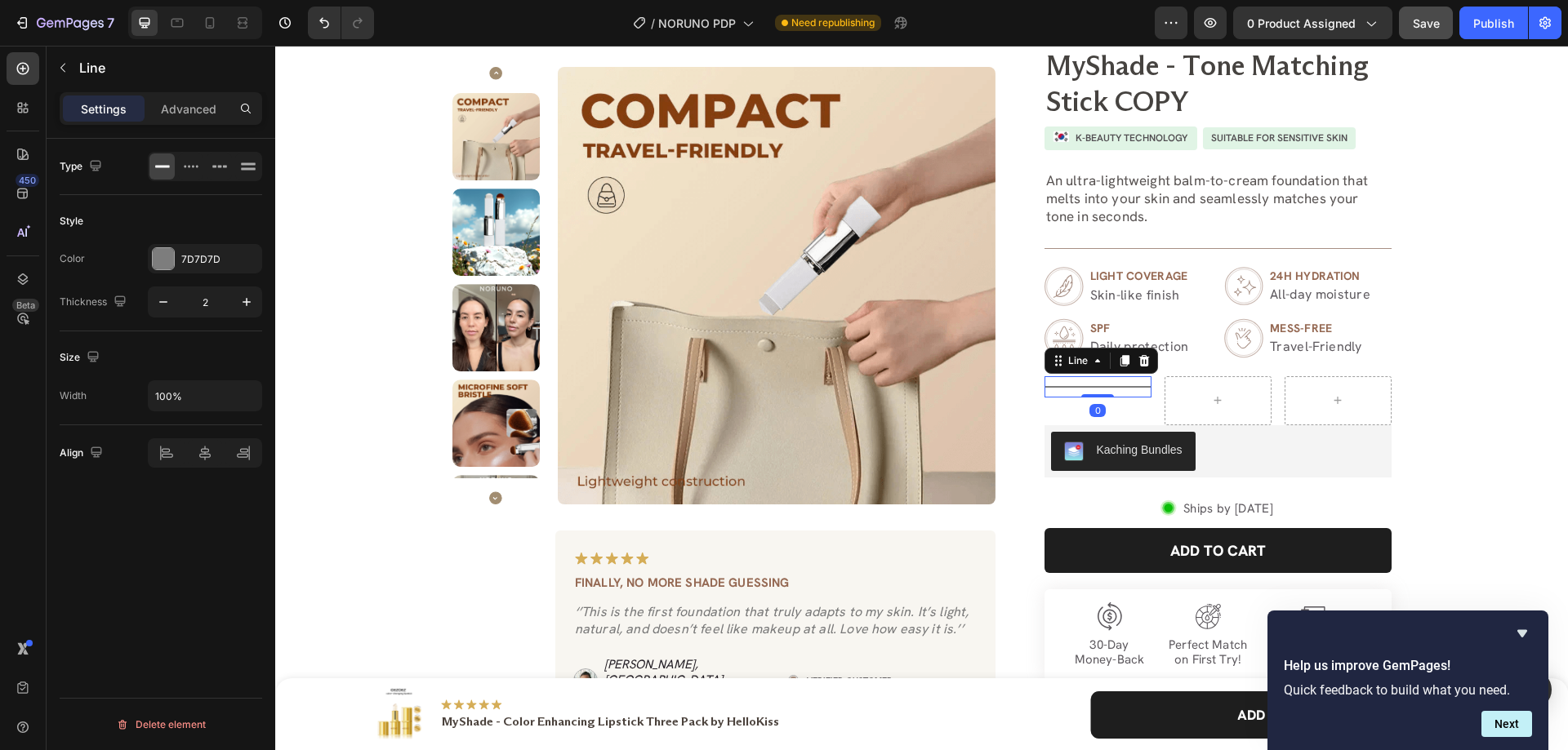
click at [1120, 359] on icon at bounding box center [1124, 361] width 9 height 11
drag, startPoint x: 1080, startPoint y: 389, endPoint x: 1091, endPoint y: 405, distance: 19.4
click at [1139, 385] on icon at bounding box center [1144, 382] width 13 height 13
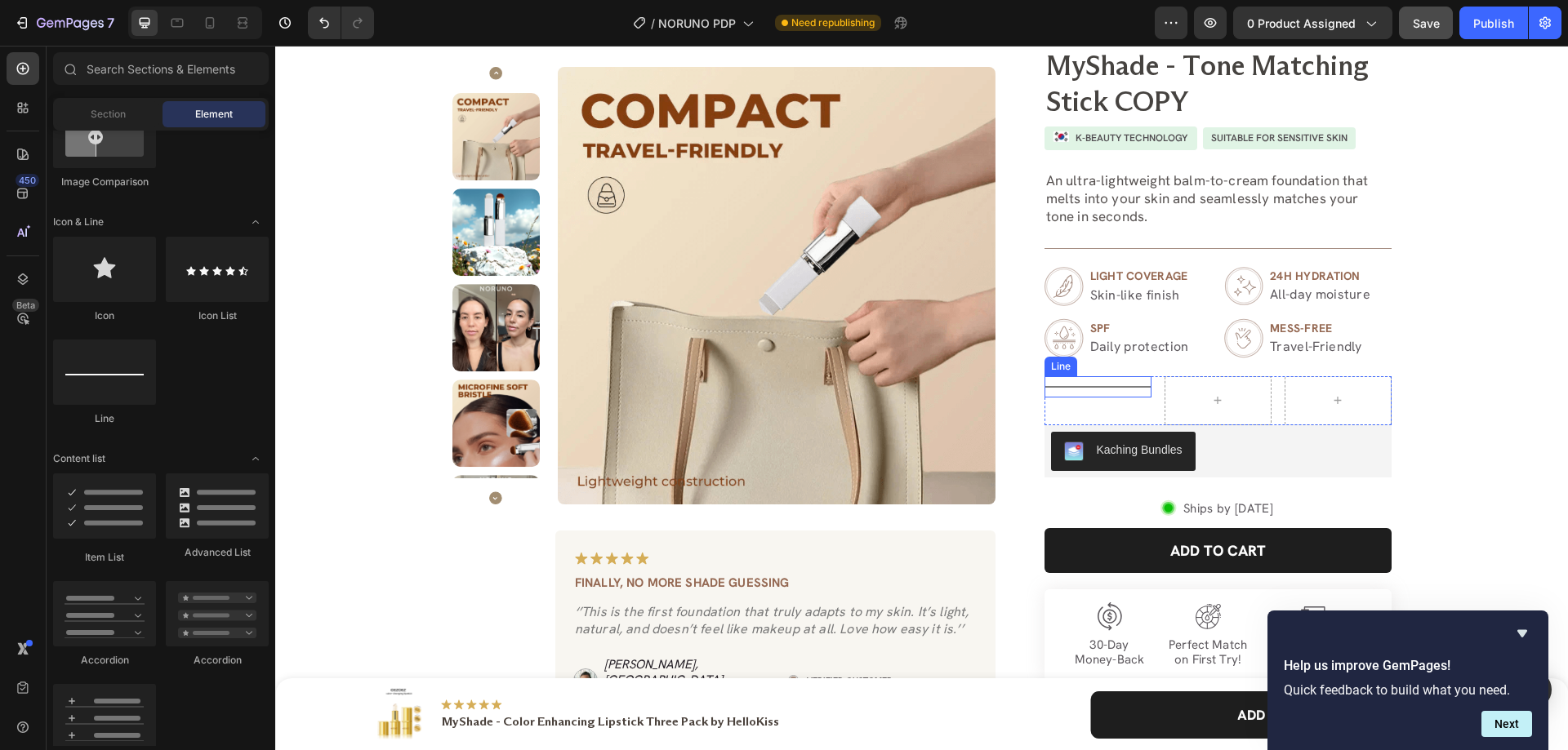
click at [1088, 386] on div at bounding box center [1098, 387] width 107 height 2
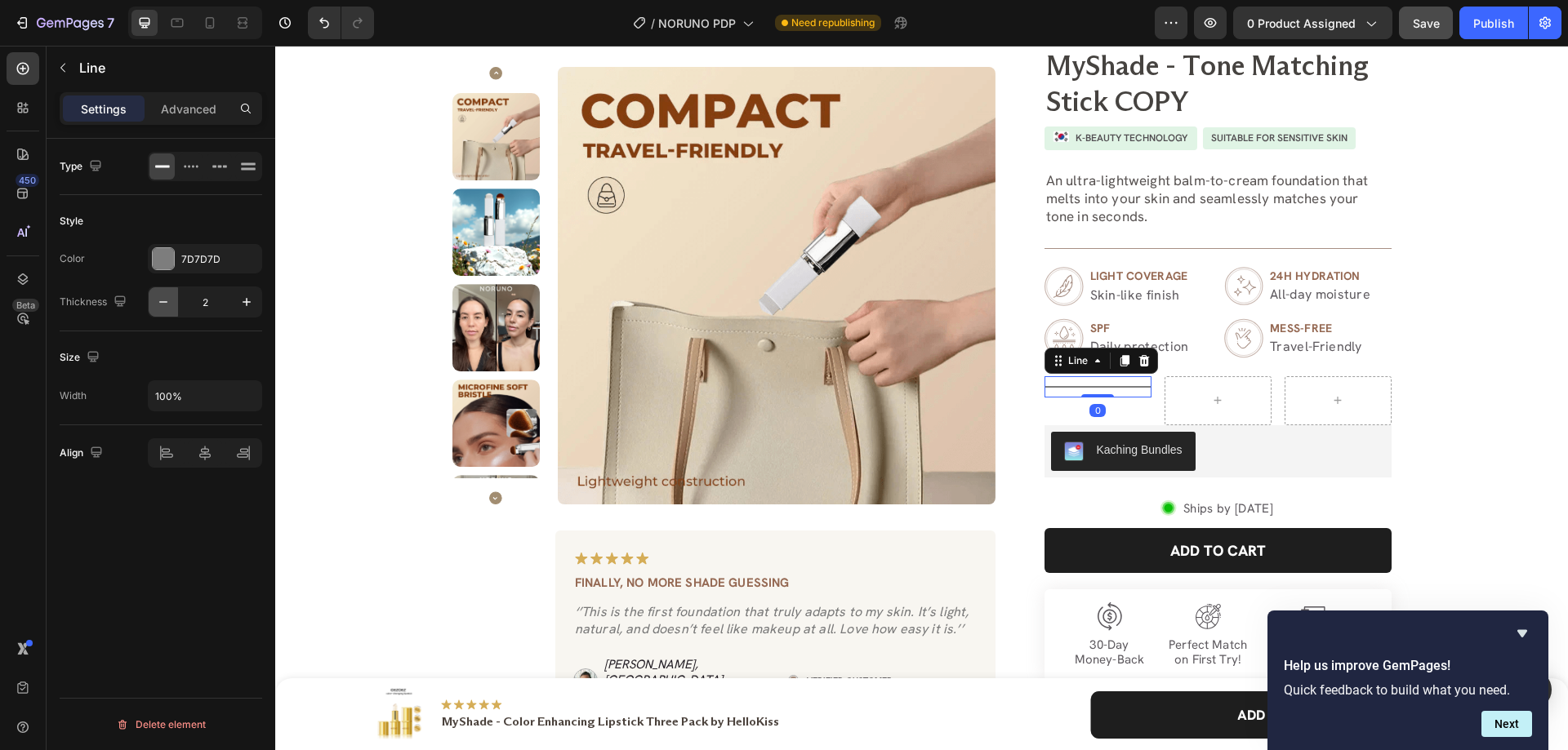
click at [162, 299] on icon "button" at bounding box center [163, 302] width 17 height 17
type input "1"
click at [197, 254] on div "7D7D7D" at bounding box center [204, 260] width 48 height 15
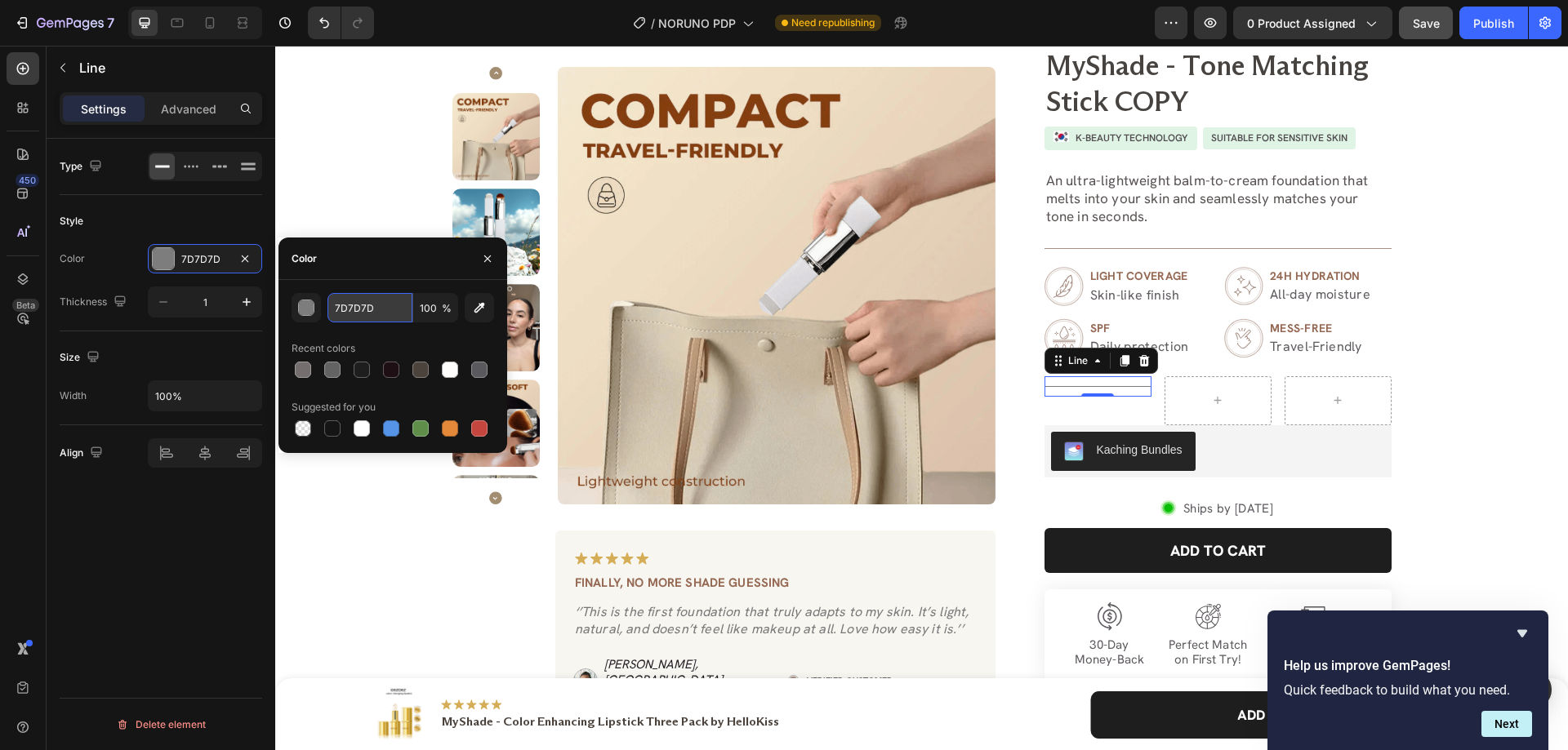
click at [354, 315] on input "7D7D7D" at bounding box center [369, 308] width 85 height 30
paste input "#464340"
type input "#464340"
drag, startPoint x: 210, startPoint y: 209, endPoint x: 210, endPoint y: 198, distance: 11.0
click at [210, 208] on div "Style" at bounding box center [160, 221] width 202 height 26
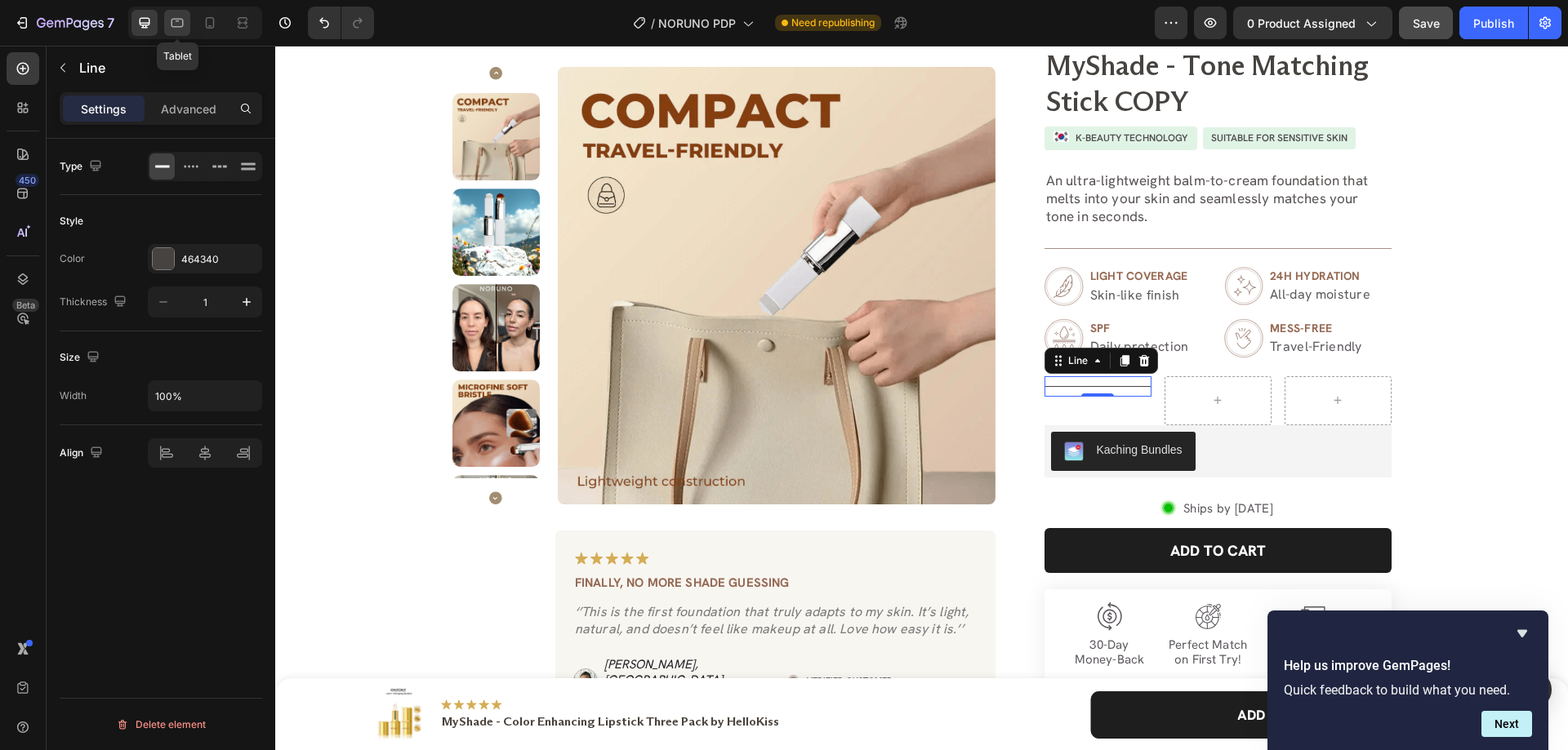
click at [186, 14] on div at bounding box center [177, 23] width 26 height 26
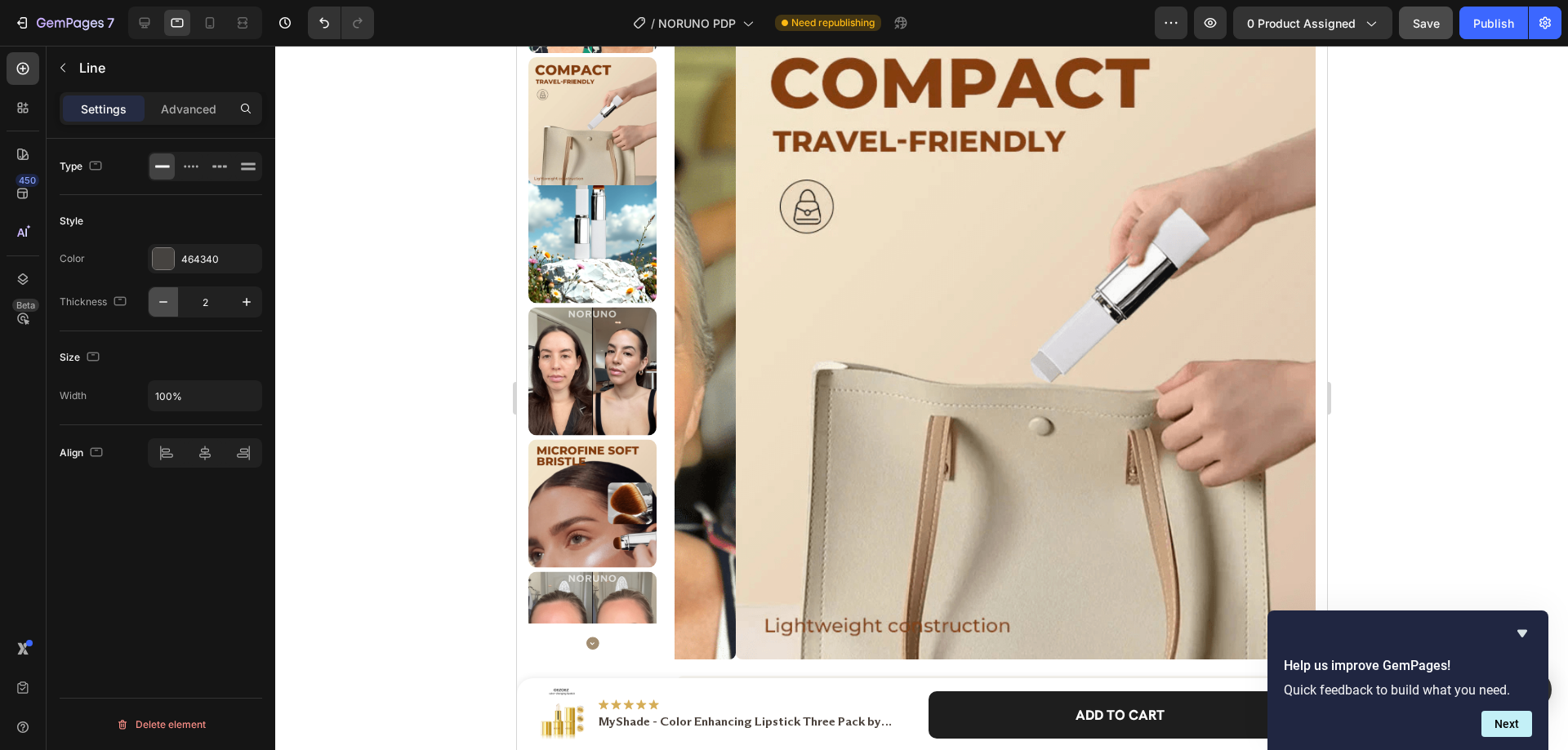
click at [158, 300] on icon "button" at bounding box center [163, 302] width 17 height 17
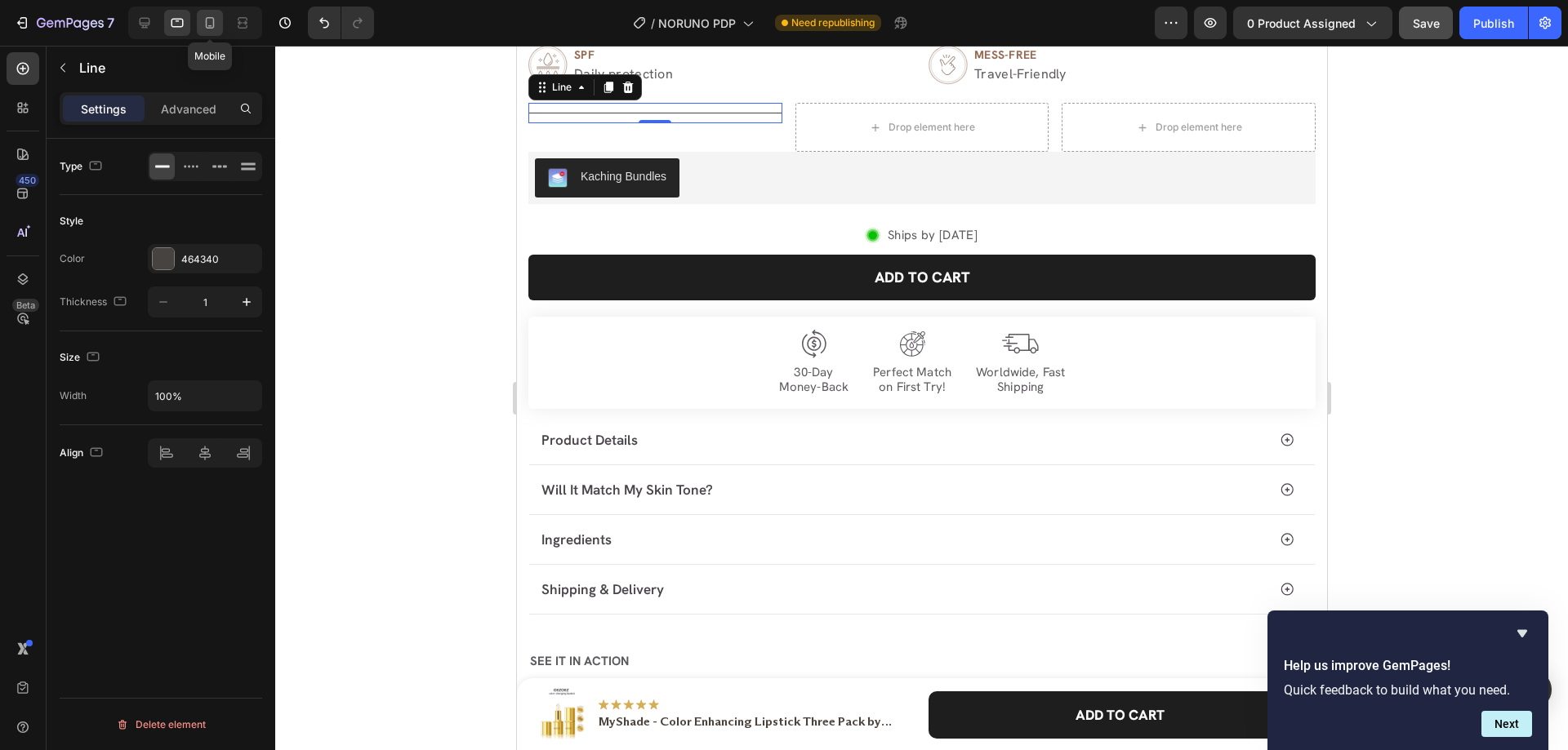
click at [208, 22] on icon at bounding box center [210, 23] width 17 height 17
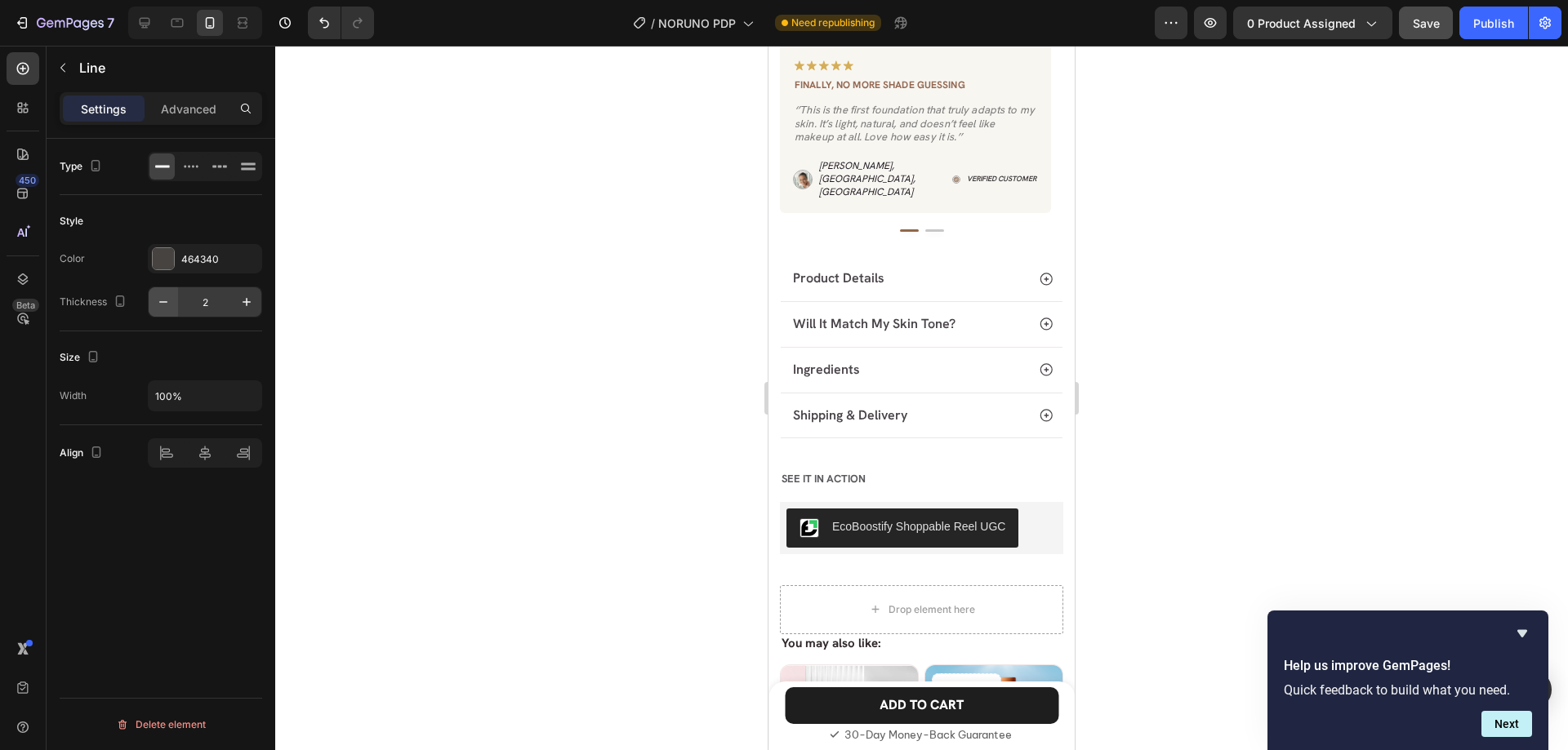
scroll to position [670, 0]
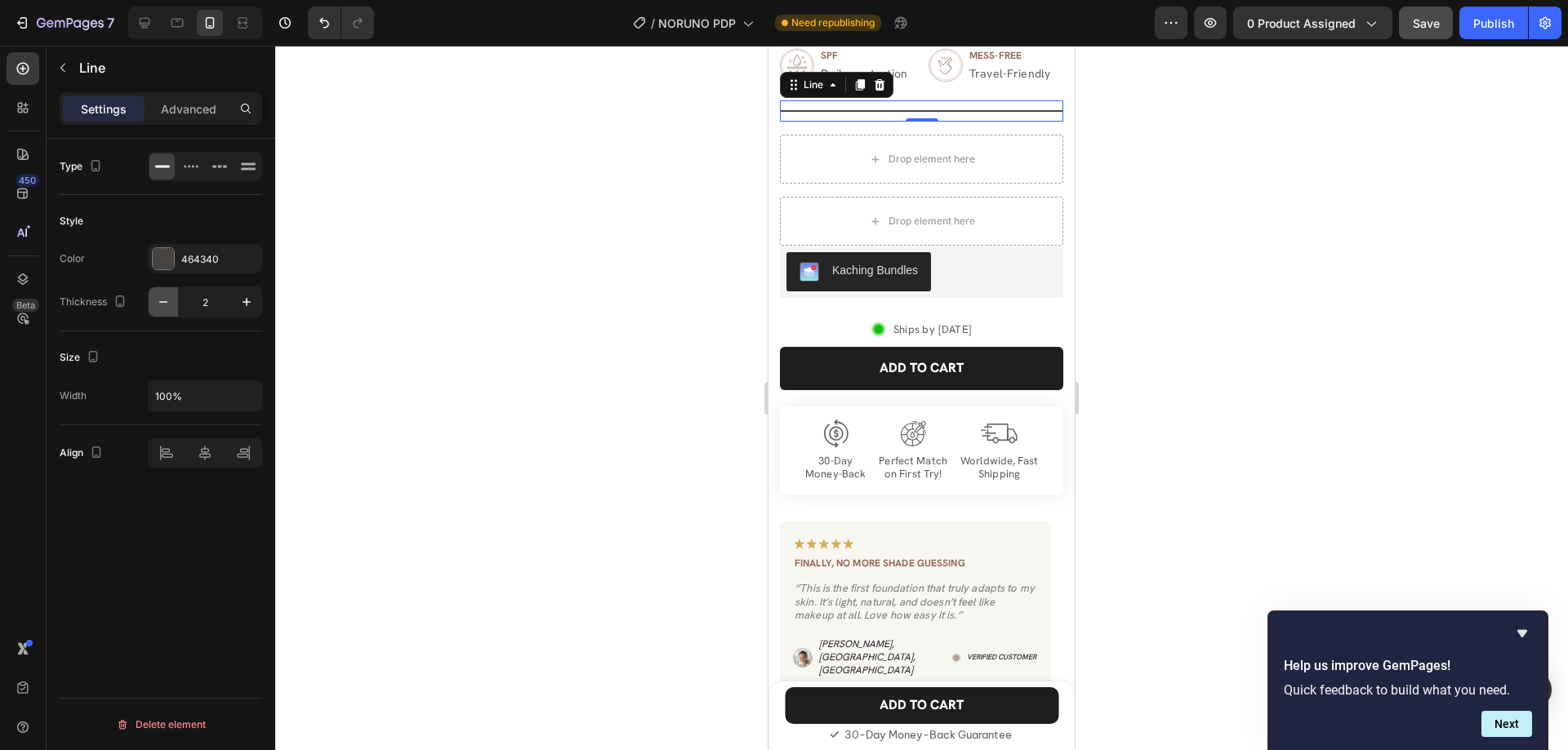
click at [162, 304] on icon "button" at bounding box center [163, 302] width 17 height 17
type input "1"
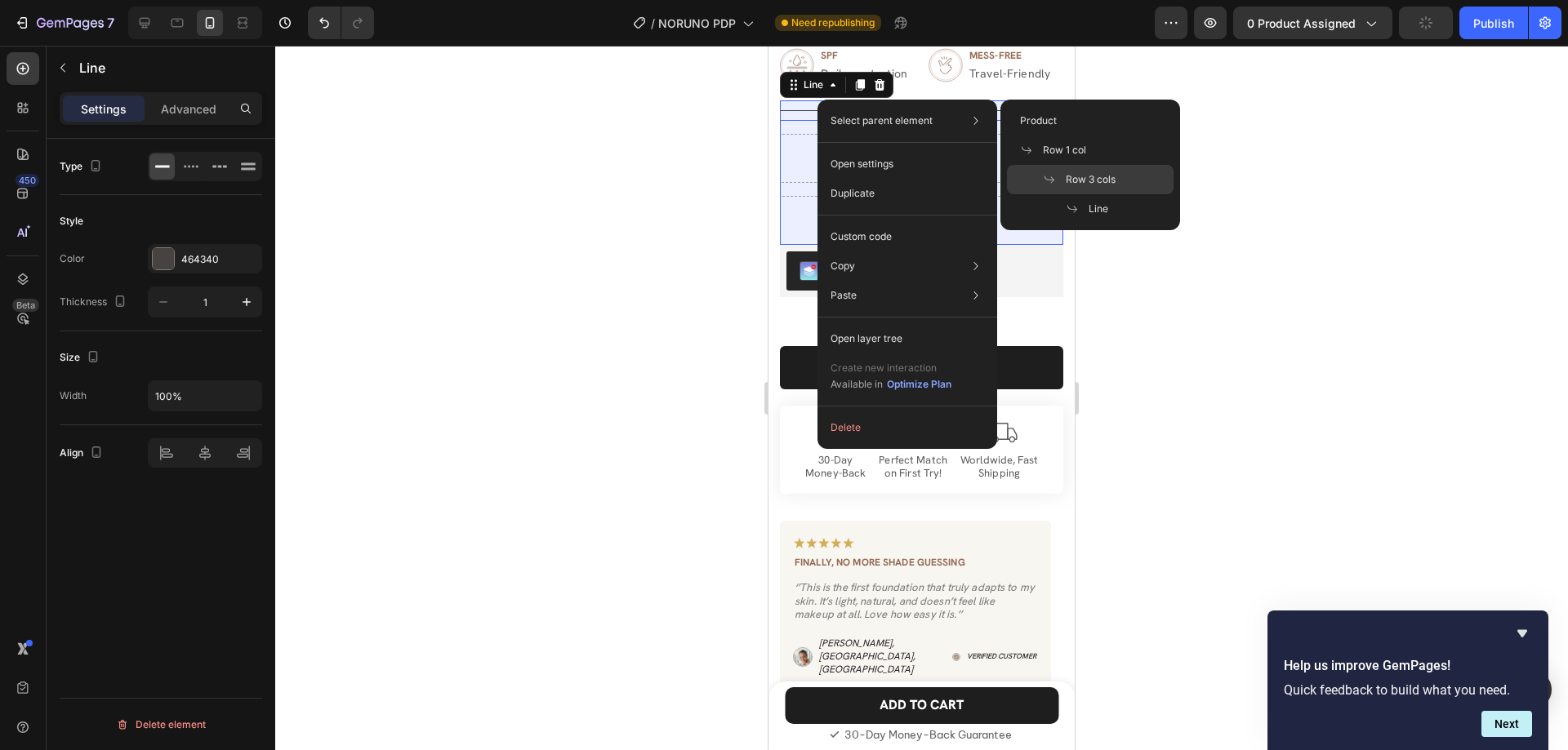
click at [1105, 170] on div "Row 3 cols" at bounding box center [1090, 180] width 167 height 30
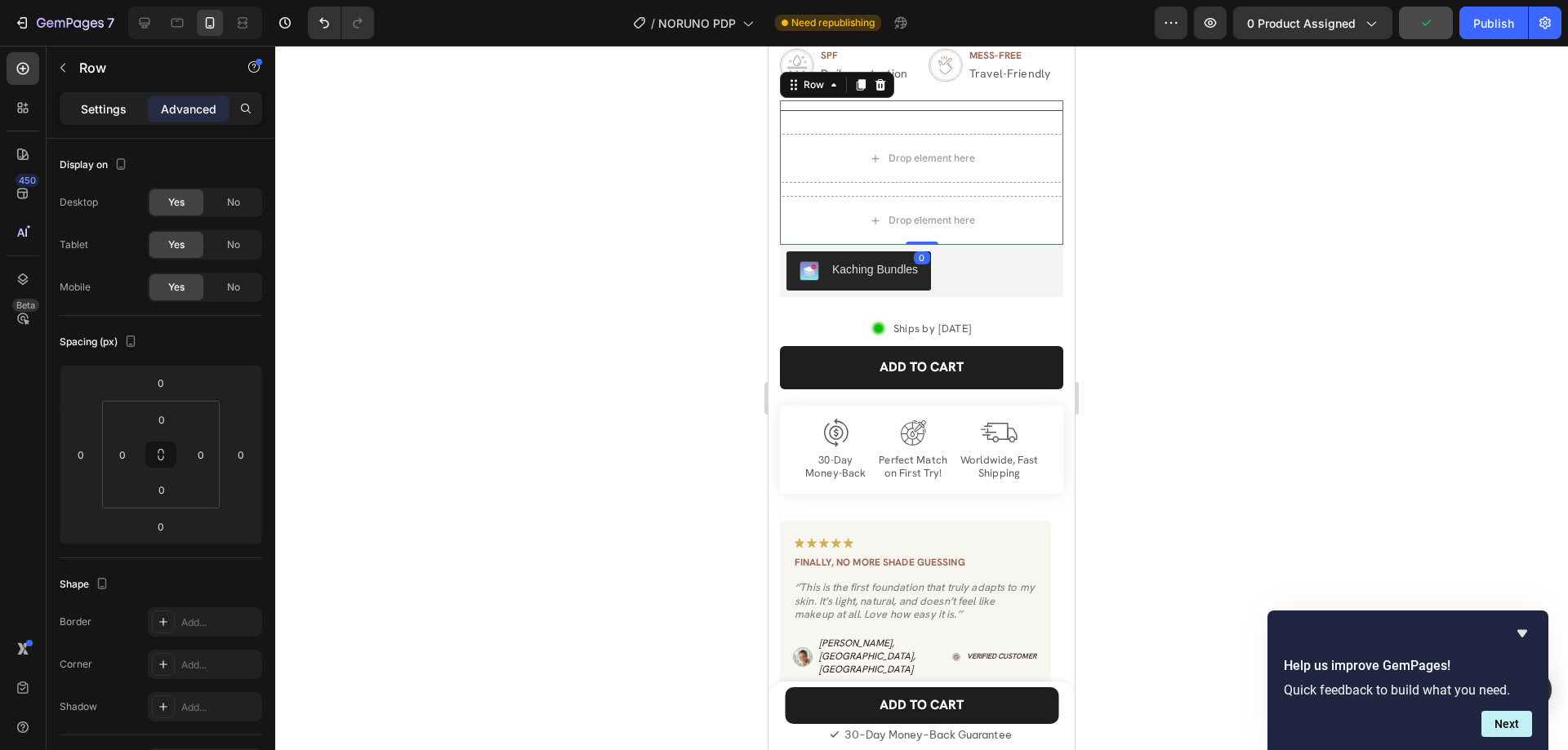
click at [109, 105] on p "Settings" at bounding box center [103, 109] width 46 height 17
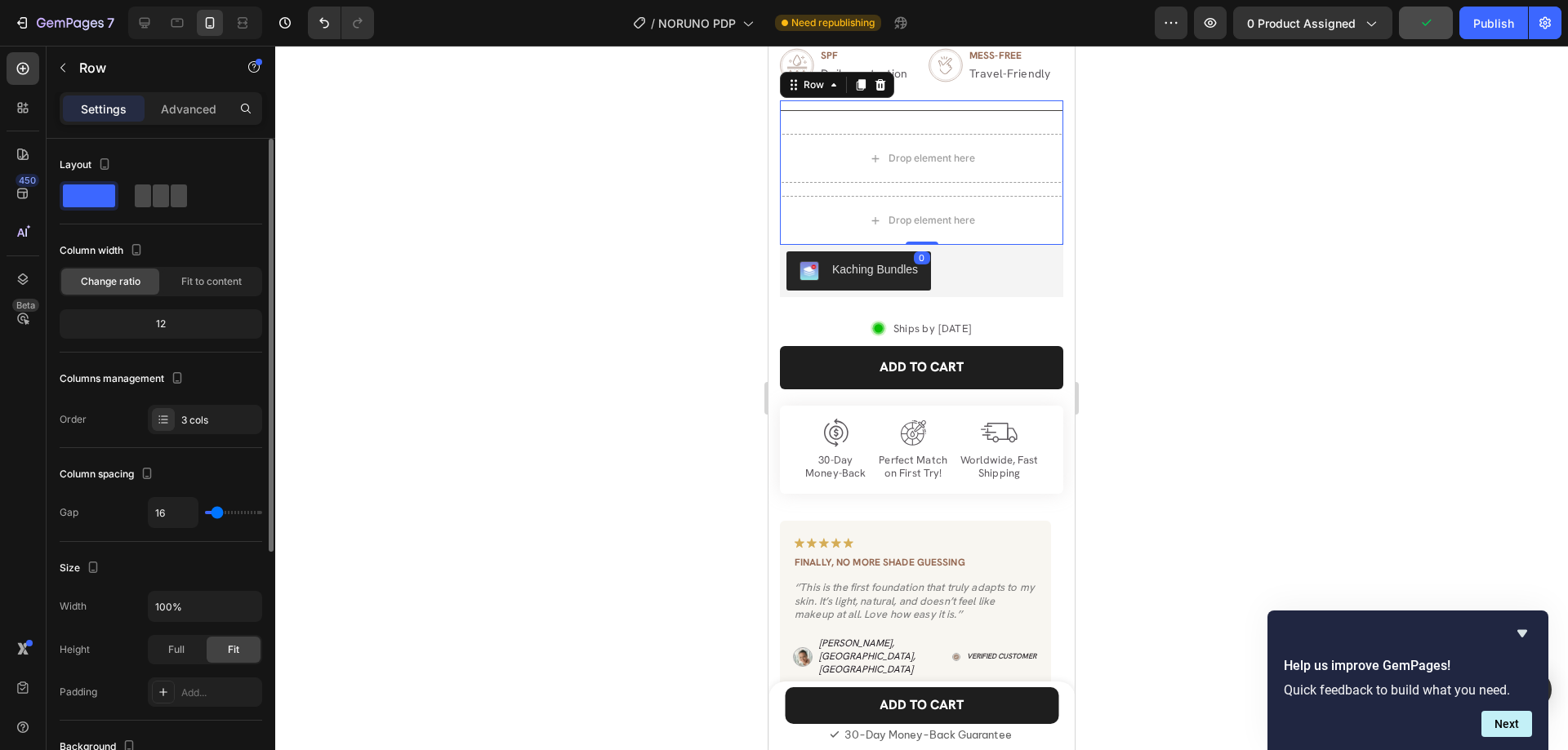
click at [168, 197] on span at bounding box center [161, 196] width 17 height 23
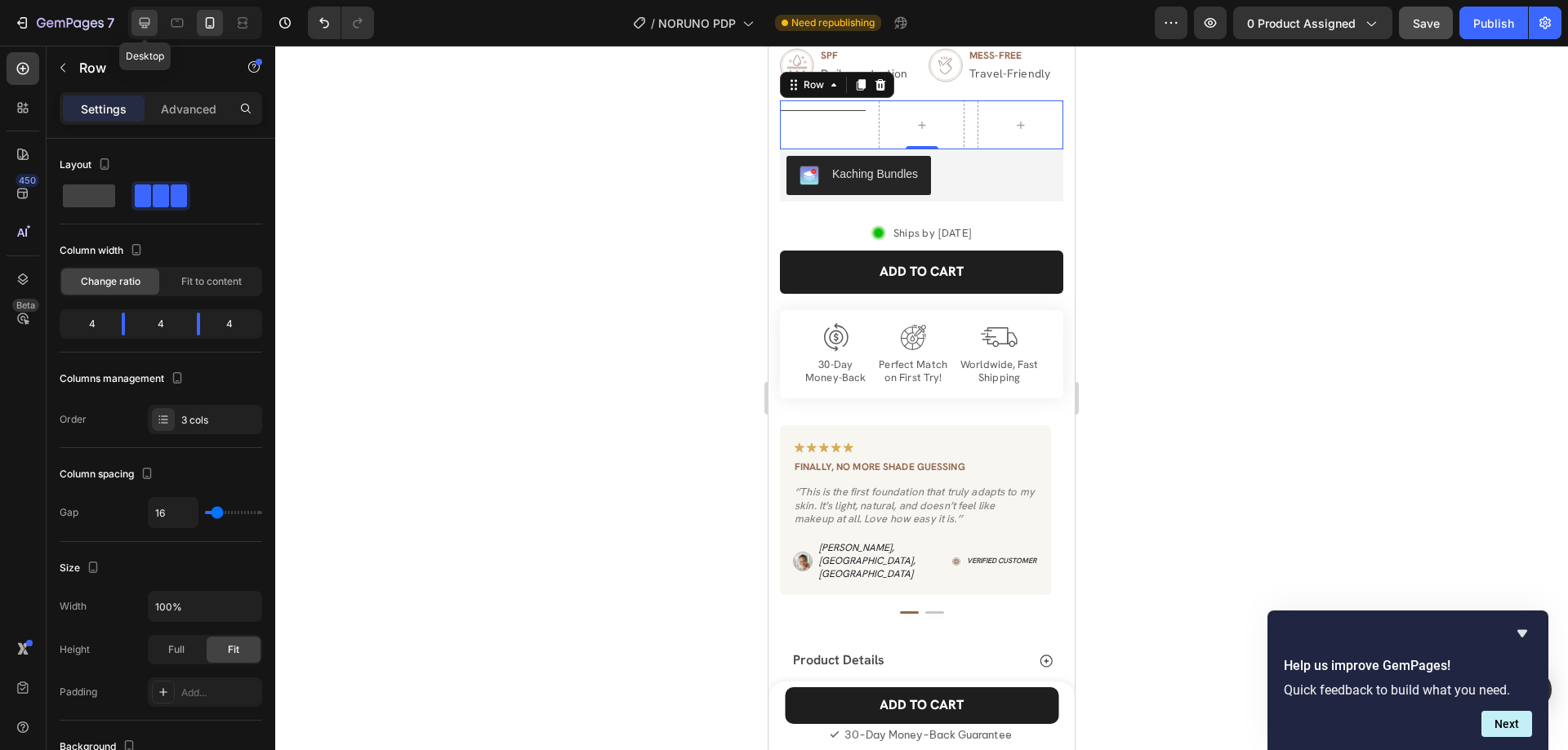
click at [142, 30] on icon at bounding box center [144, 23] width 17 height 17
type input "1200"
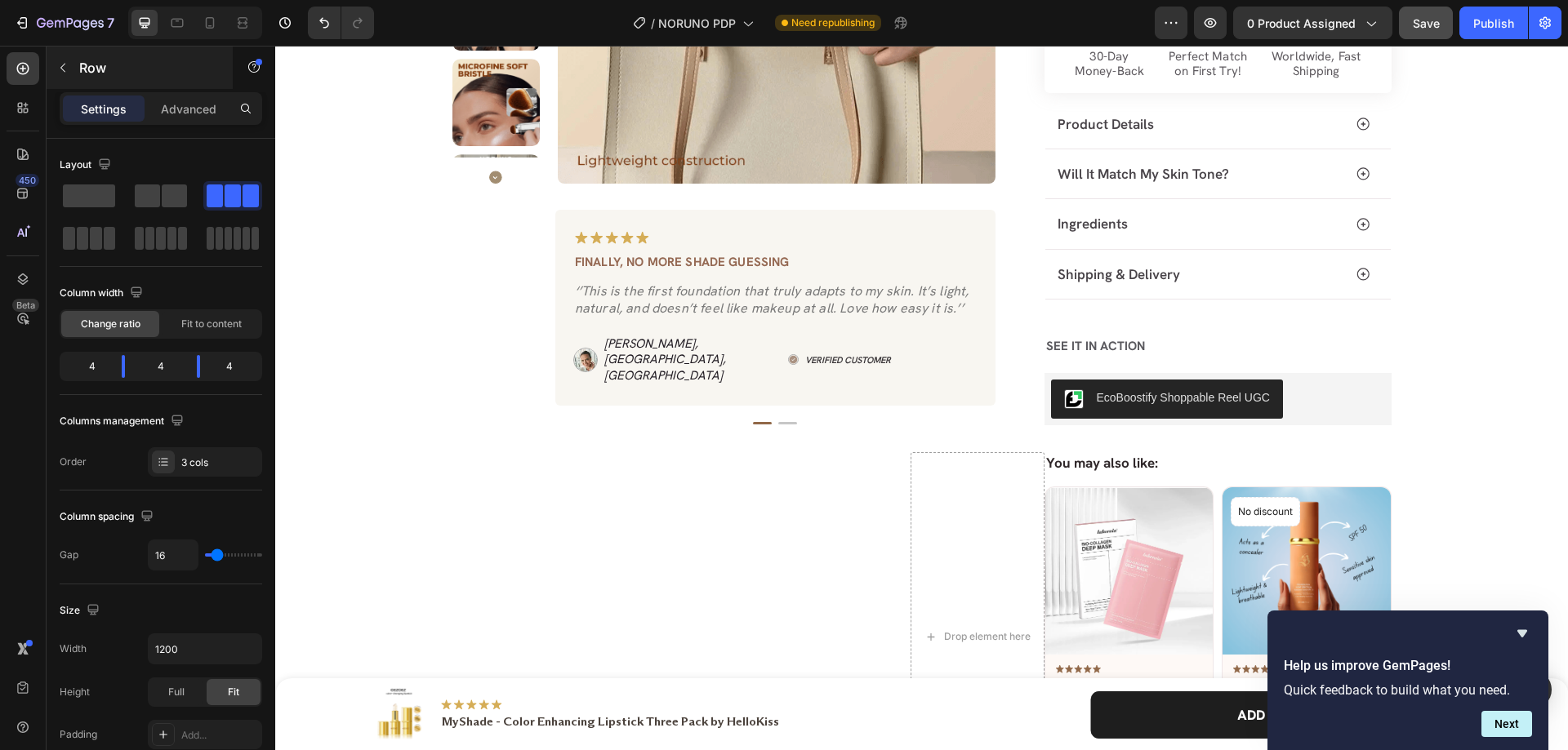
scroll to position [355, 0]
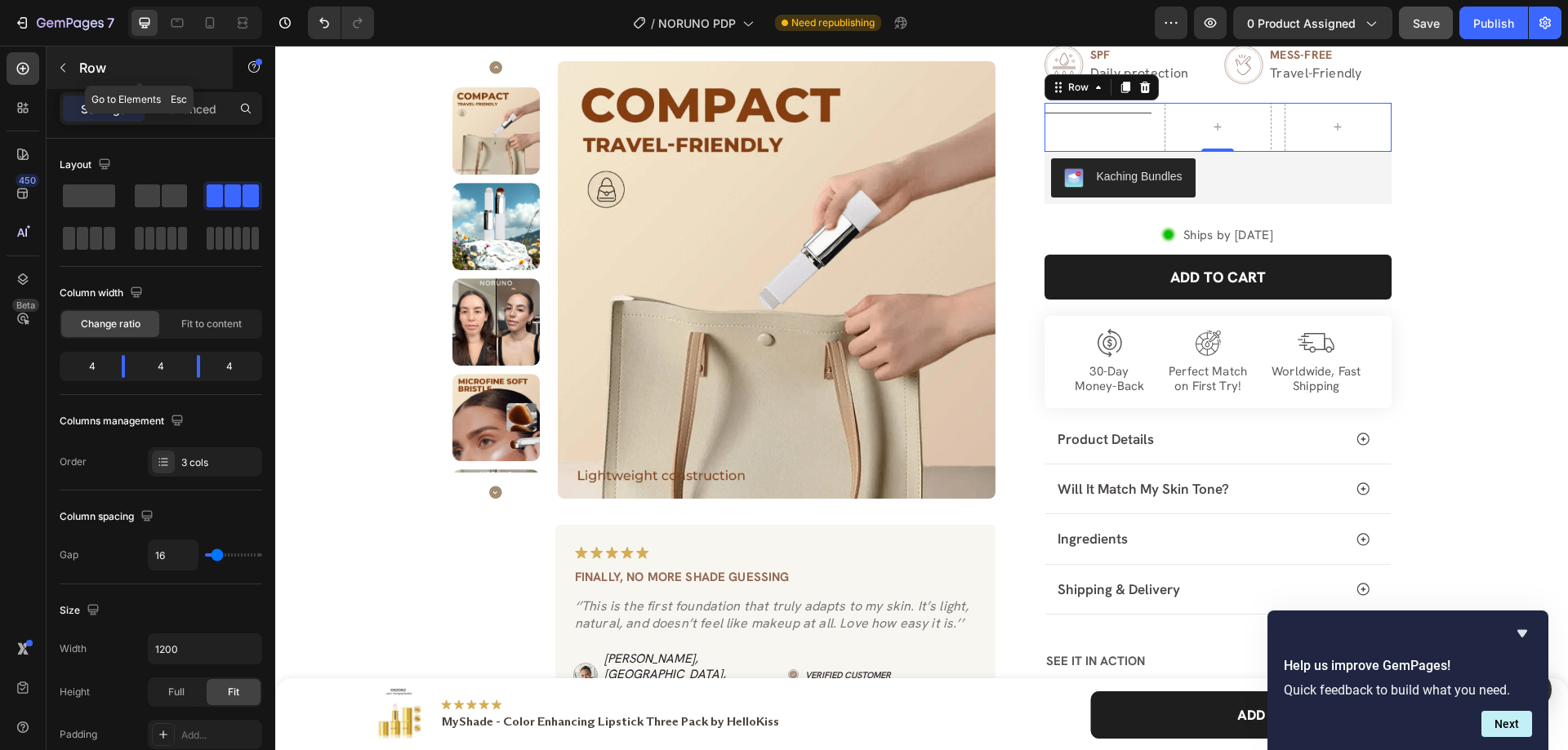
click at [68, 70] on icon "button" at bounding box center [62, 68] width 13 height 13
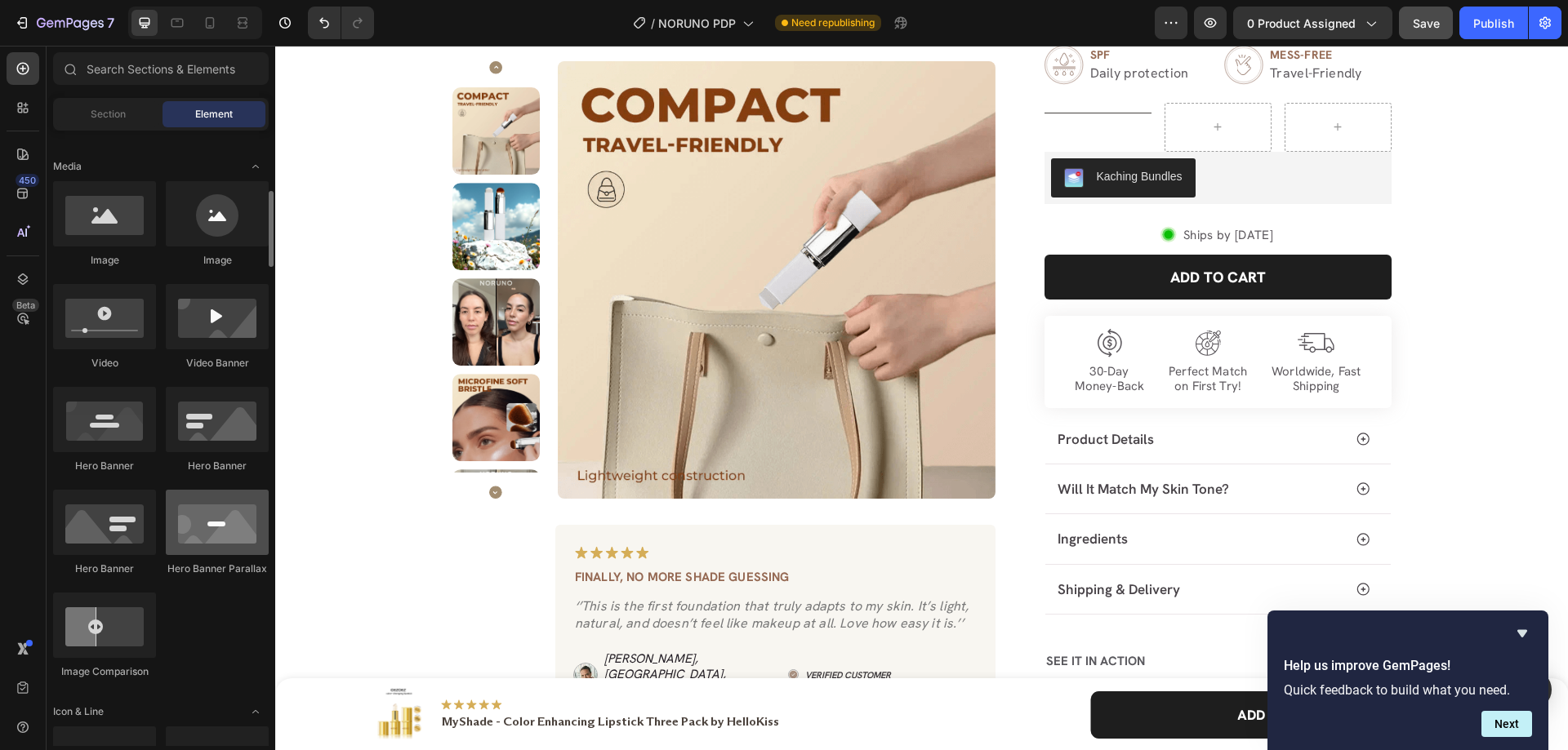
scroll to position [163, 0]
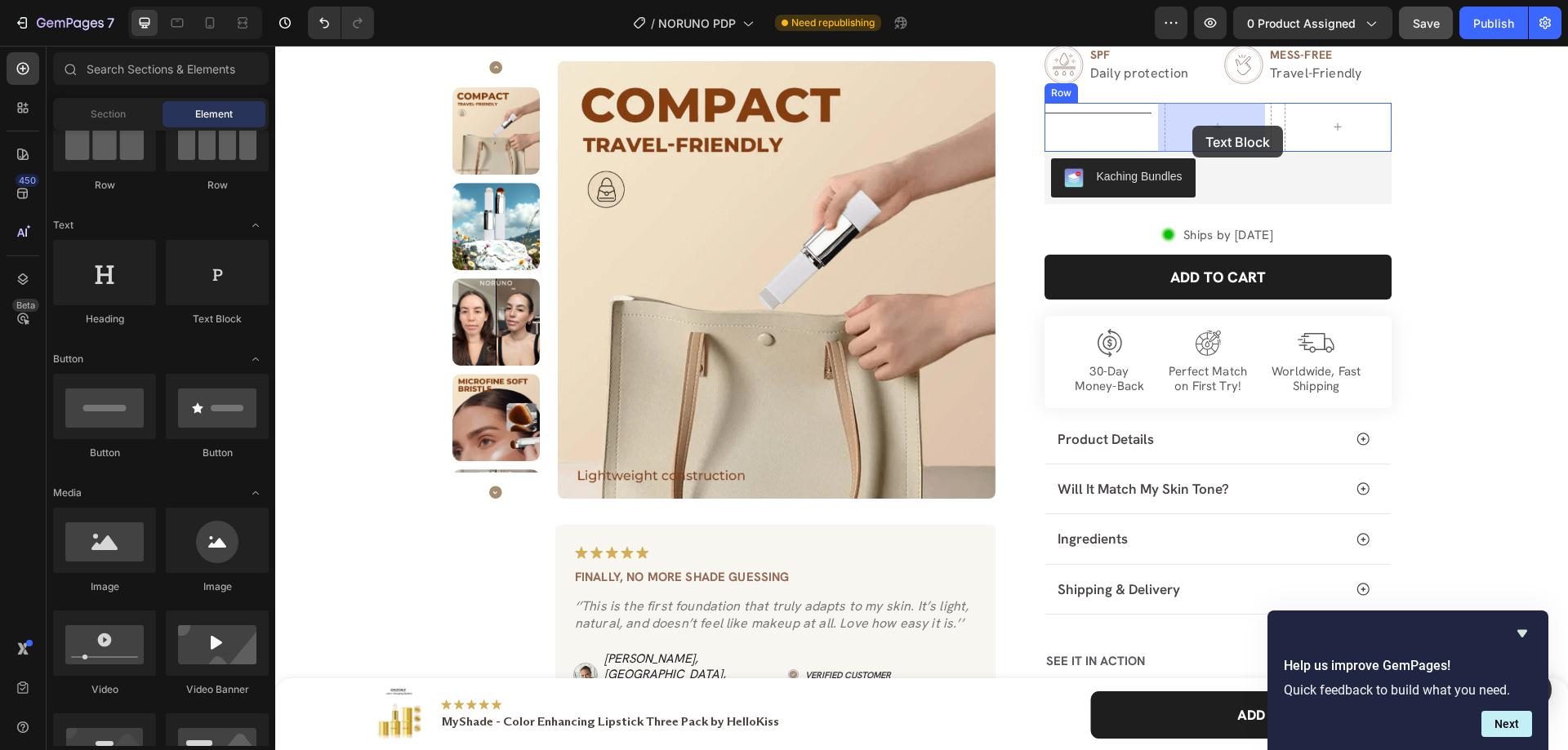
drag, startPoint x: 502, startPoint y: 324, endPoint x: 1192, endPoint y: 126, distance: 717.8
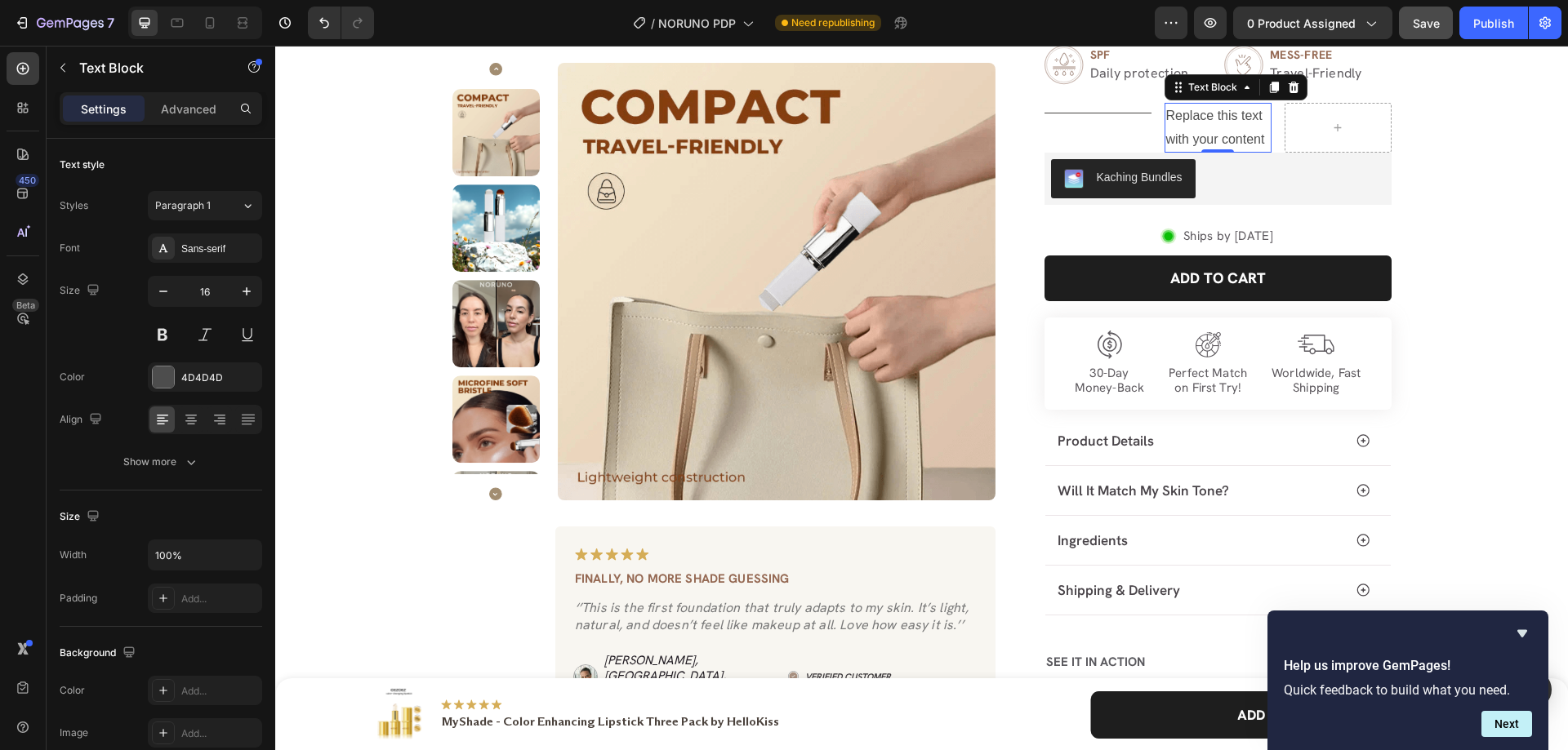
click at [1208, 139] on div "Replace this text with your content" at bounding box center [1217, 128] width 107 height 50
click at [1117, 129] on div "Title Line" at bounding box center [1098, 128] width 107 height 50
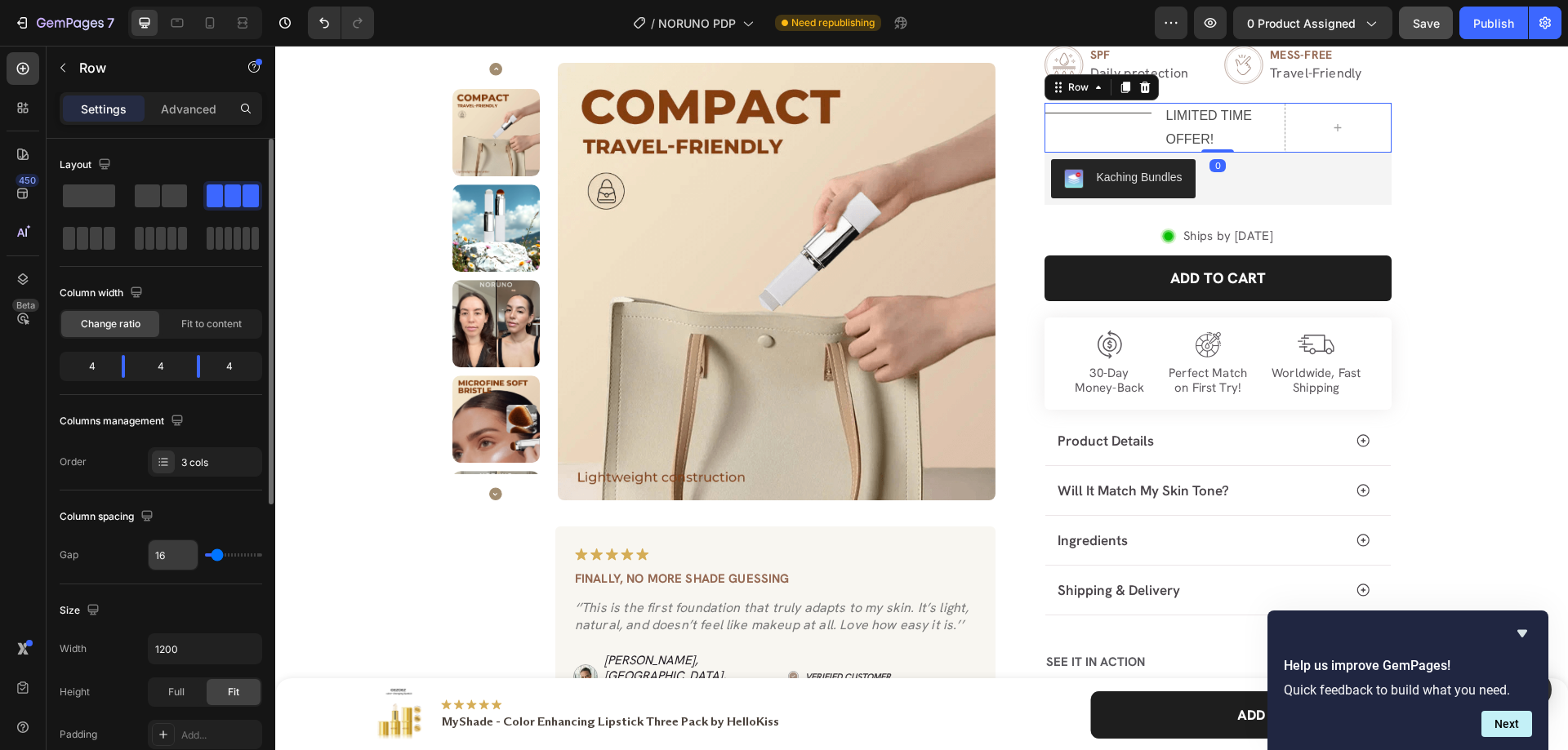
click at [168, 556] on input "16" at bounding box center [172, 555] width 49 height 30
type input "0"
type input "20"
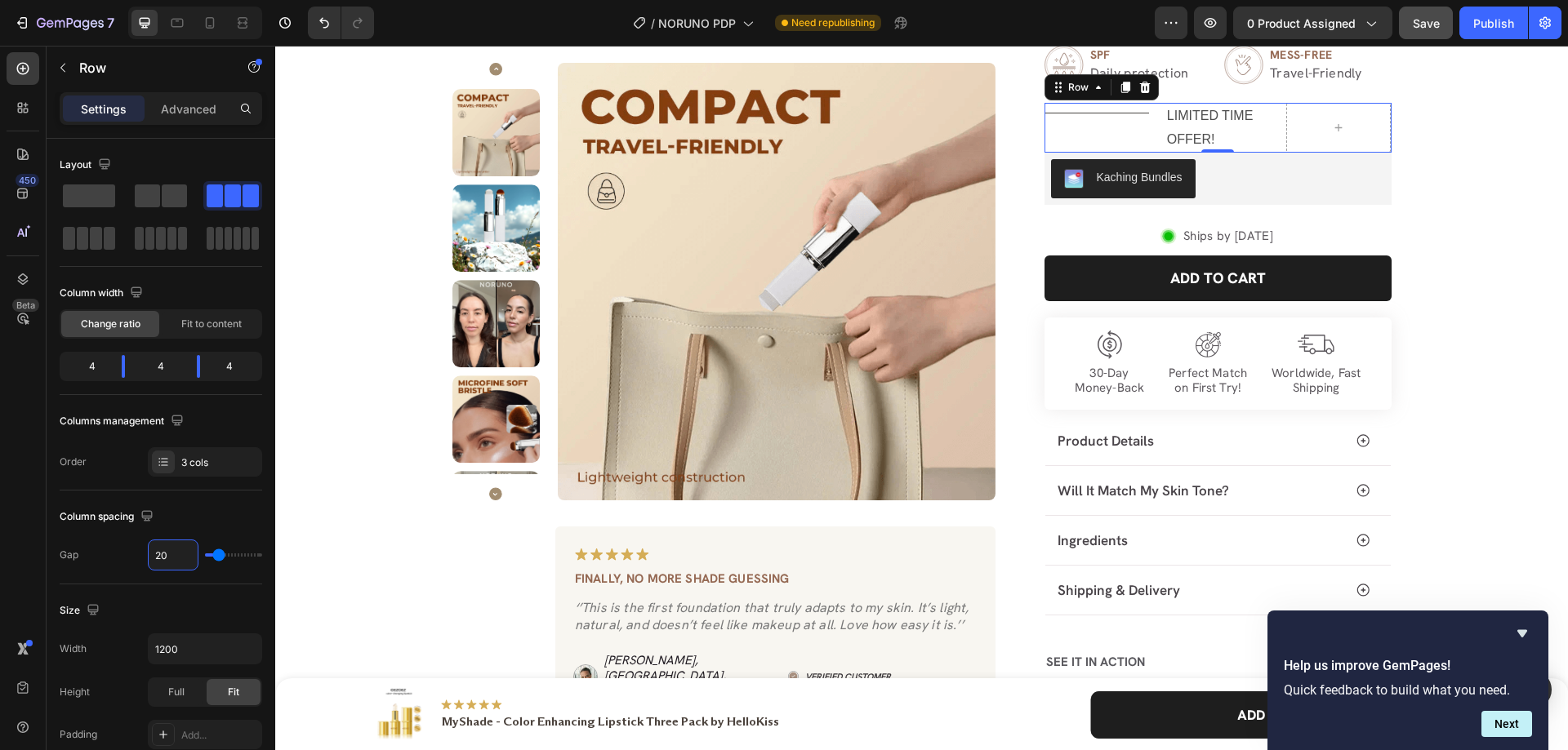
type input "20"
click at [1203, 116] on p "LIMITED TIME OFFER!" at bounding box center [1217, 128] width 102 height 48
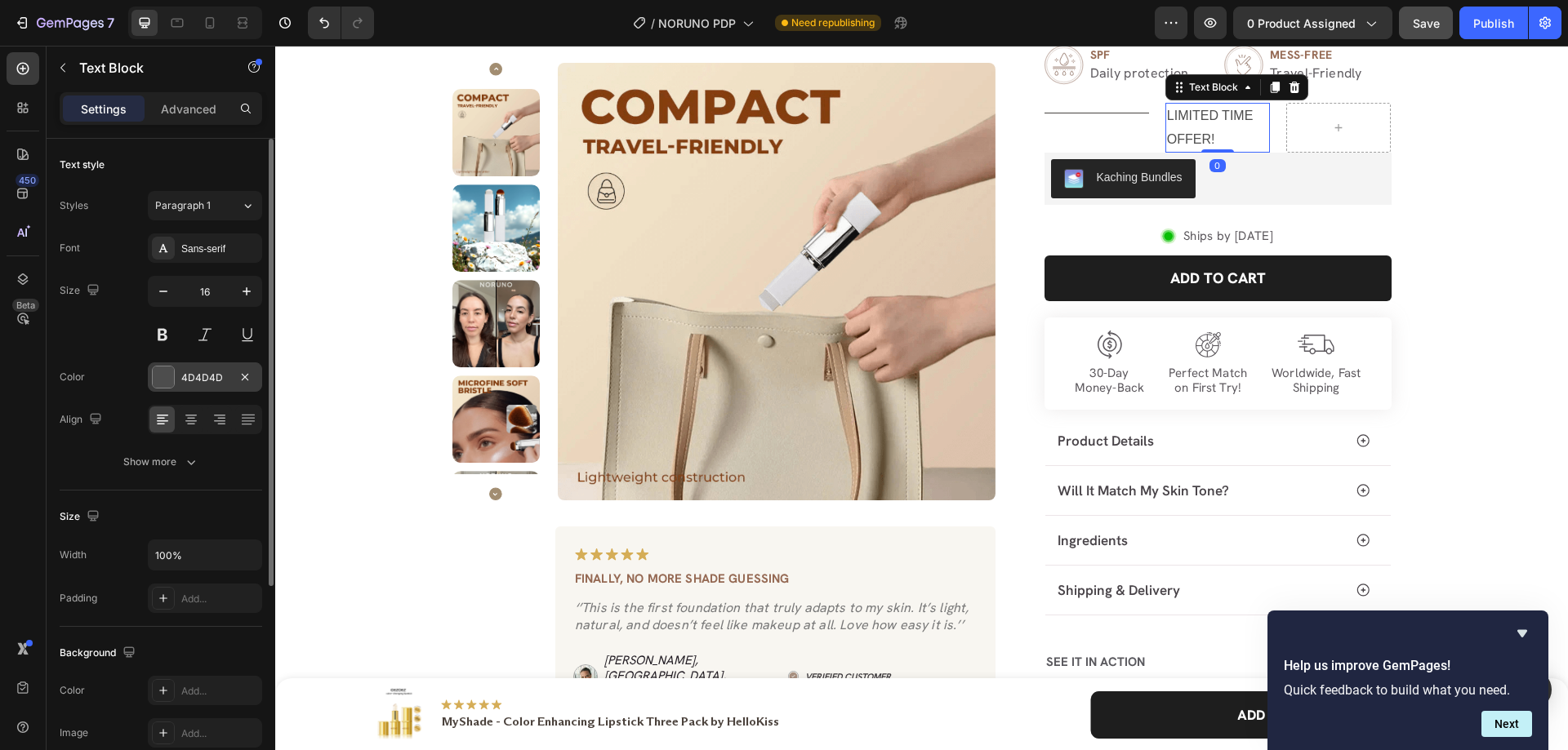
click at [176, 379] on div "4D4D4D" at bounding box center [205, 377] width 115 height 30
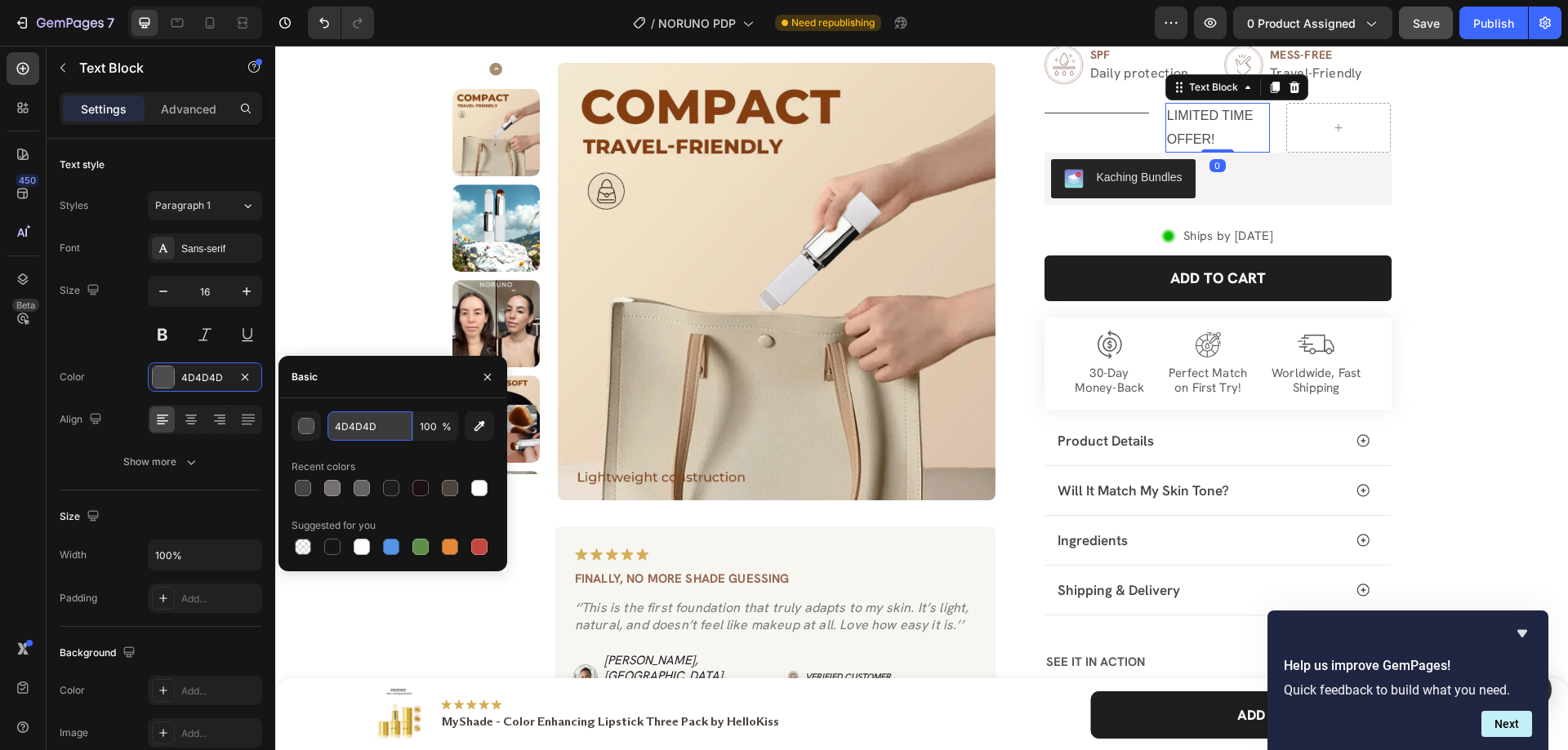
click at [351, 426] on input "4D4D4D" at bounding box center [369, 427] width 85 height 30
paste input "#464340"
type input "464340"
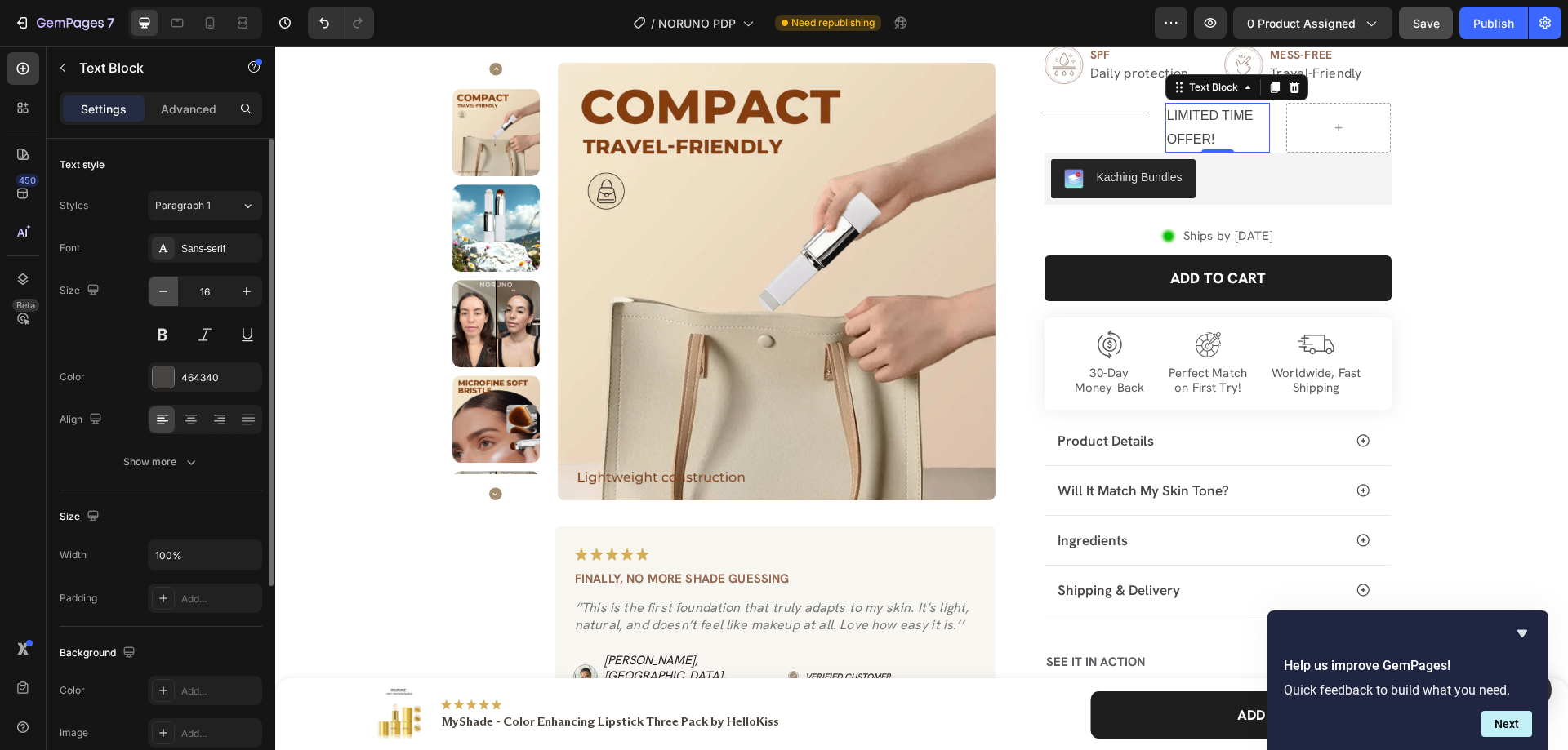
click at [166, 291] on icon "button" at bounding box center [163, 292] width 17 height 17
type input "15"
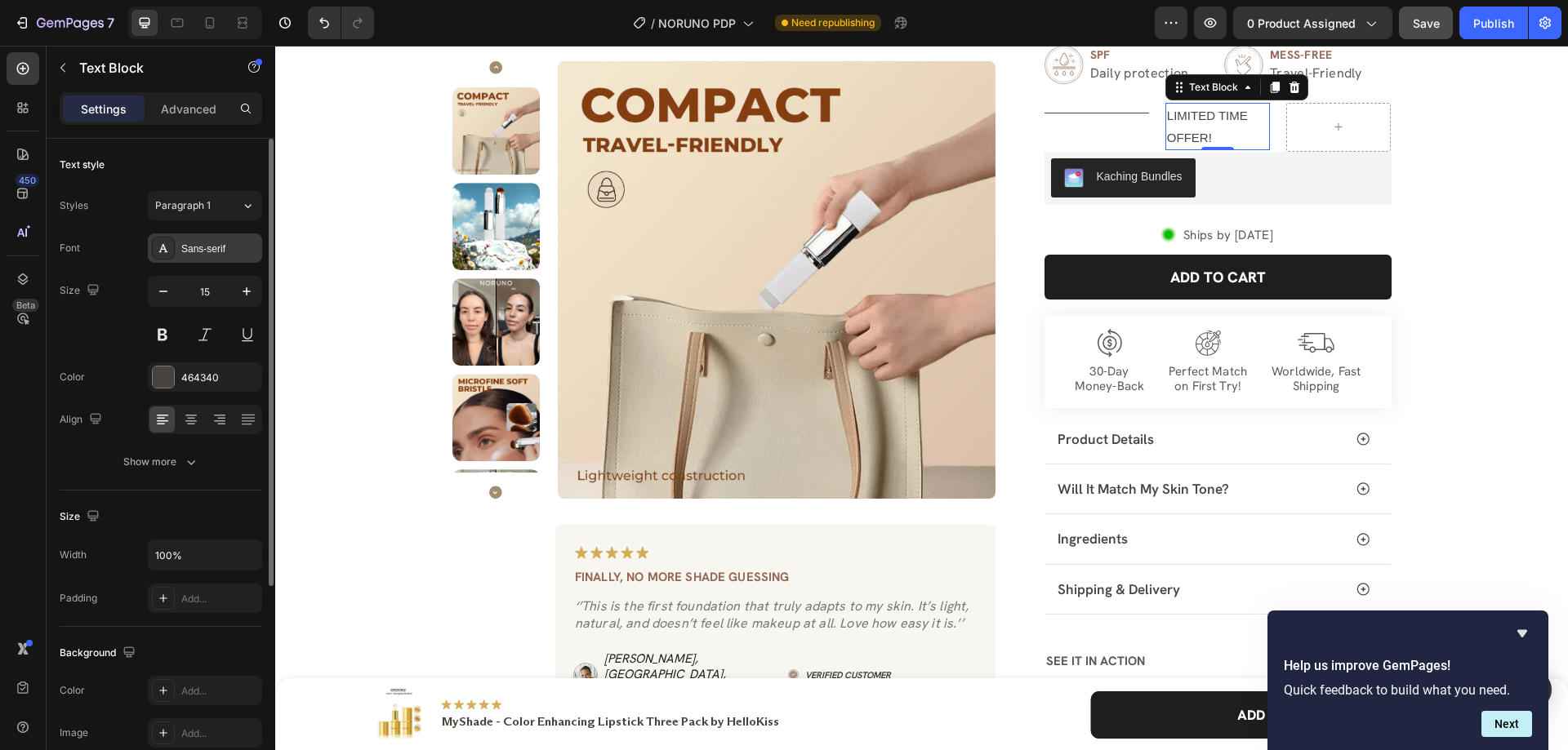
click at [204, 251] on div "Sans-serif" at bounding box center [219, 249] width 76 height 15
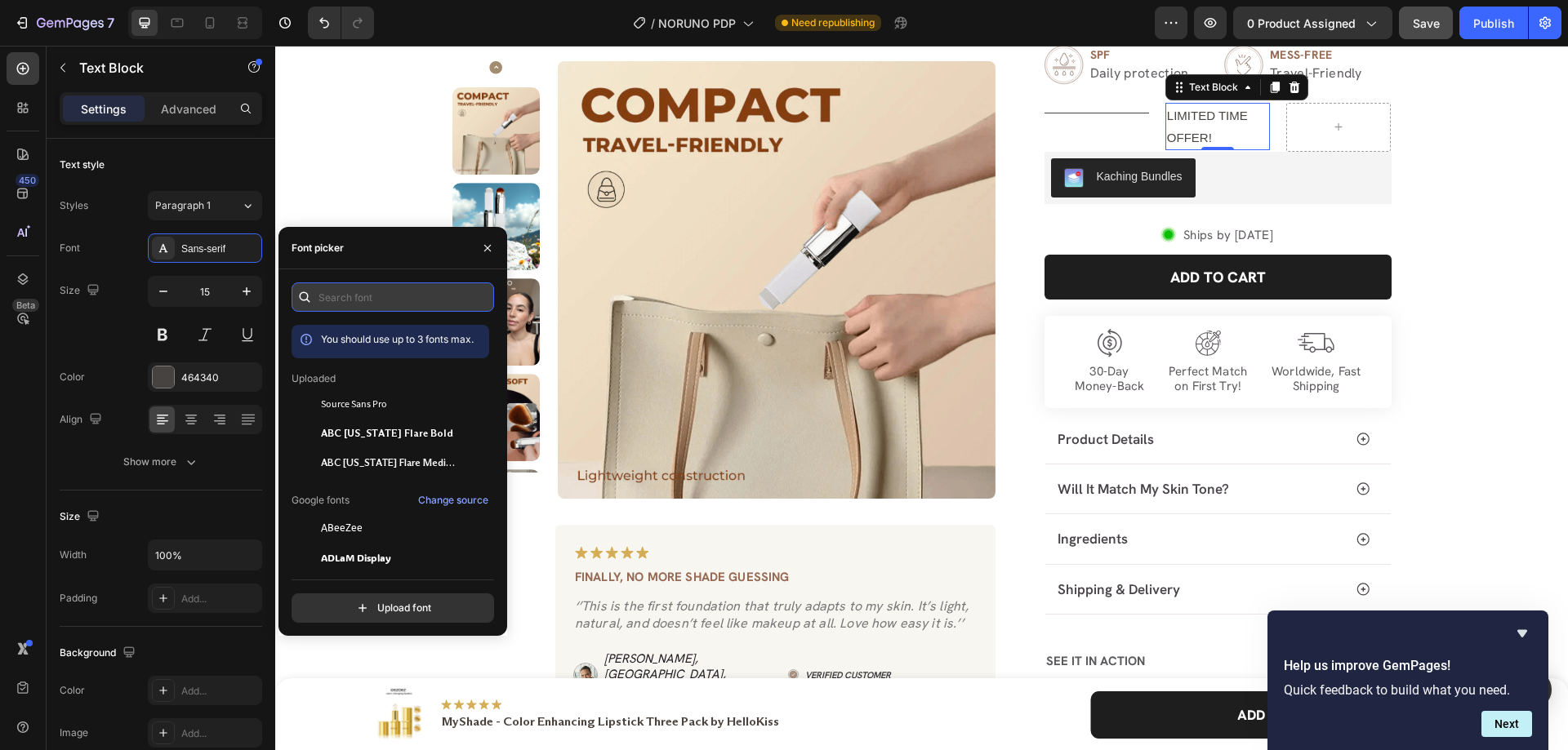
click at [357, 300] on input "text" at bounding box center [392, 297] width 202 height 30
paste input "[PERSON_NAME] grotesk"
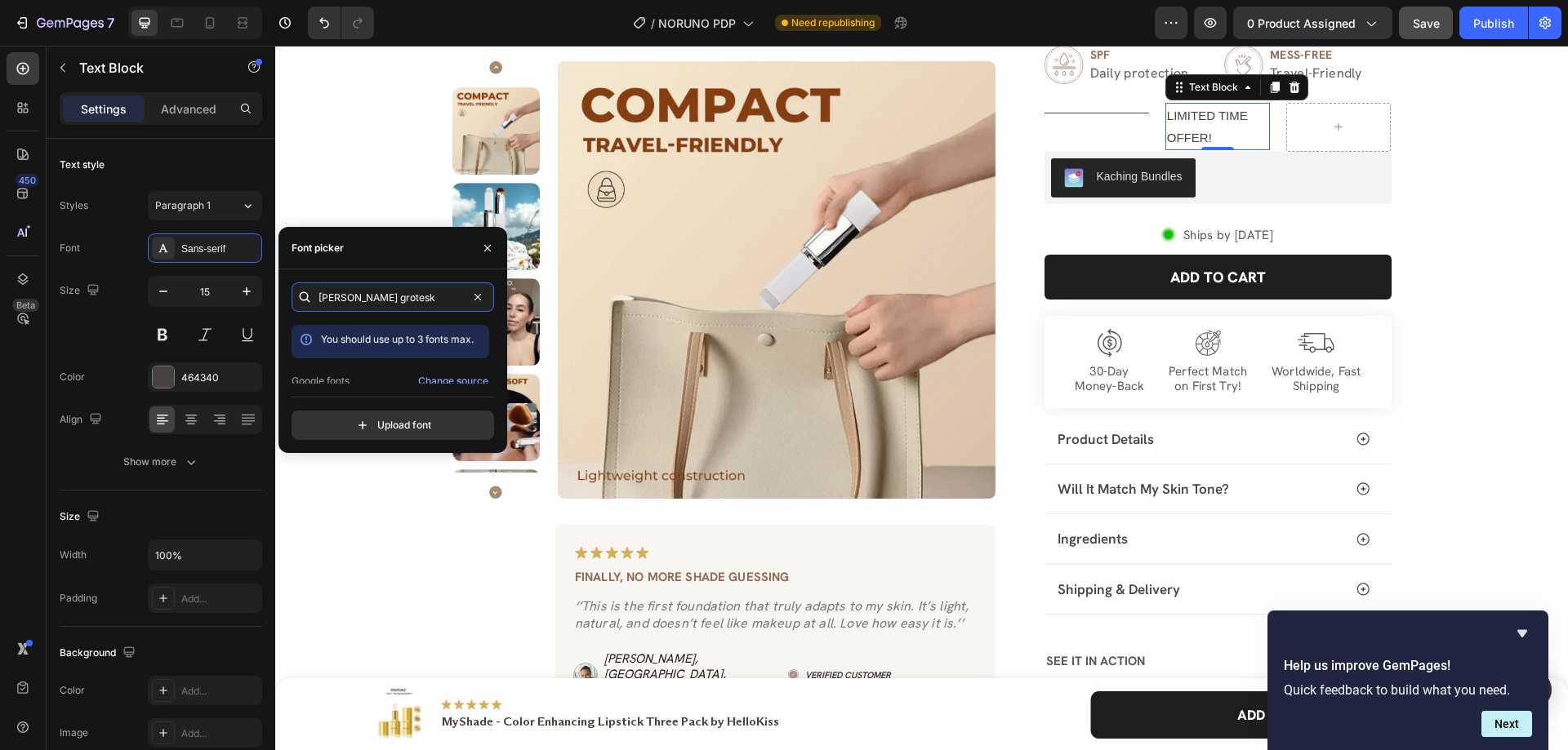
scroll to position [40, 0]
type input "[PERSON_NAME] grotesk"
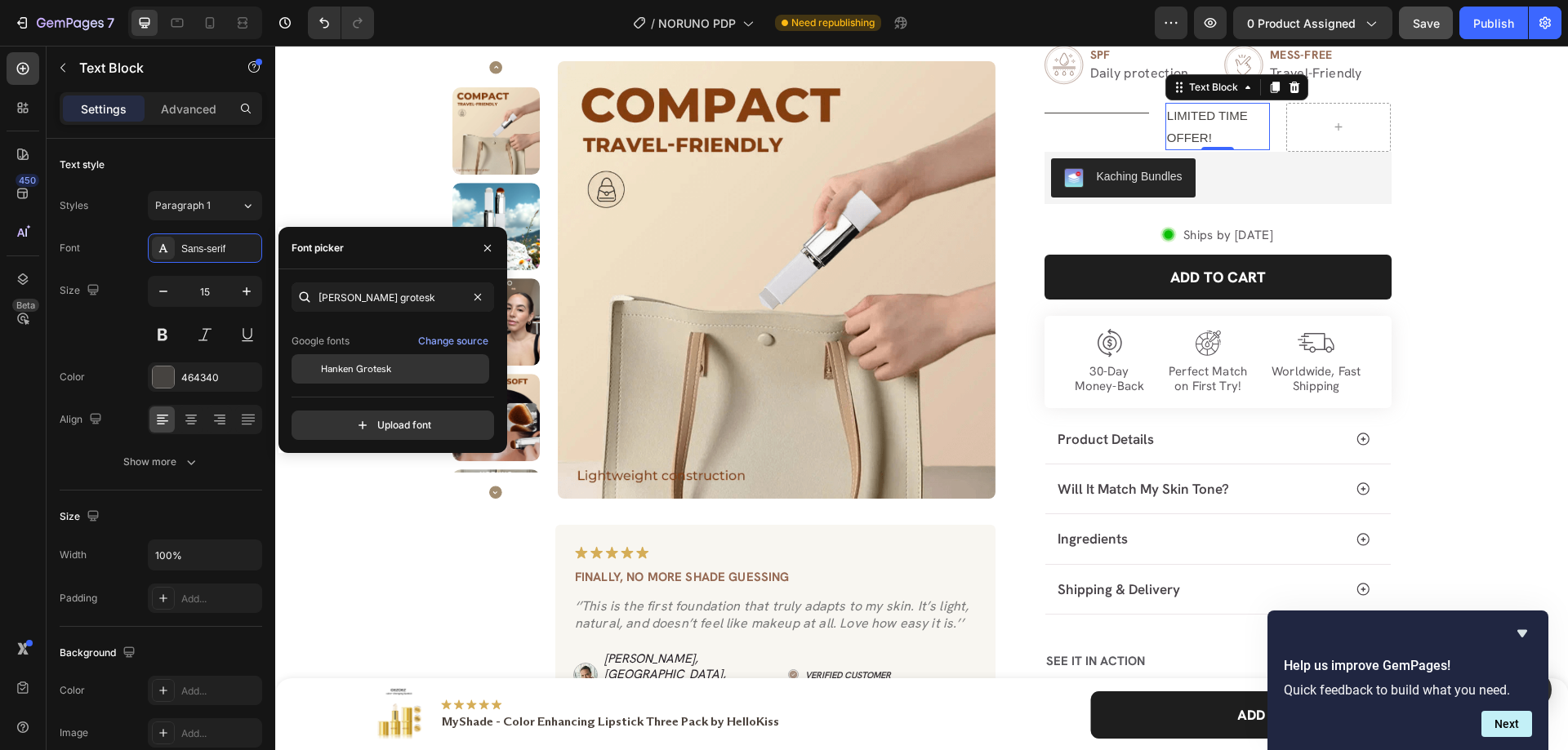
click at [365, 367] on span "Hanken Grotesk" at bounding box center [355, 369] width 70 height 15
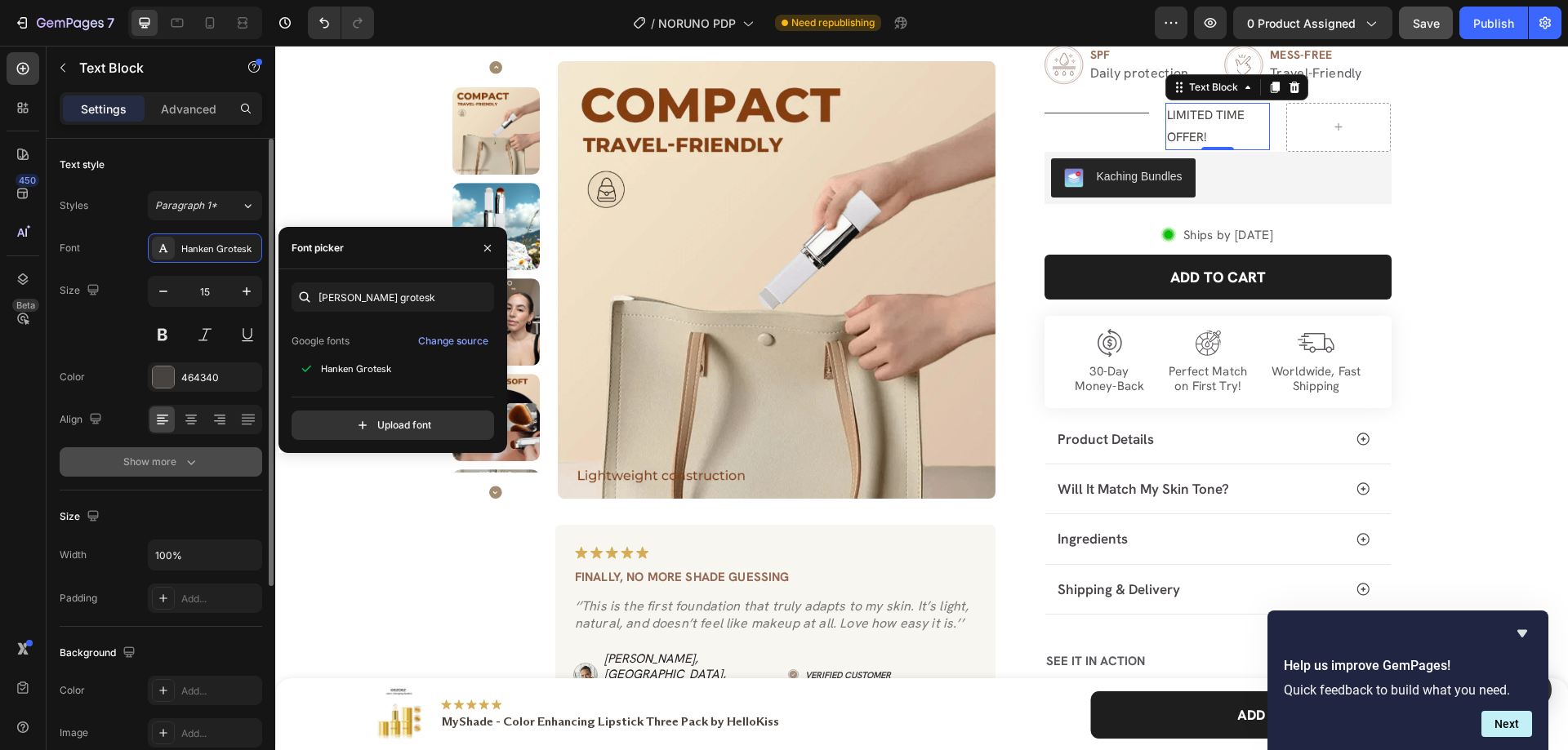
click at [172, 466] on div "Show more" at bounding box center [160, 462] width 76 height 17
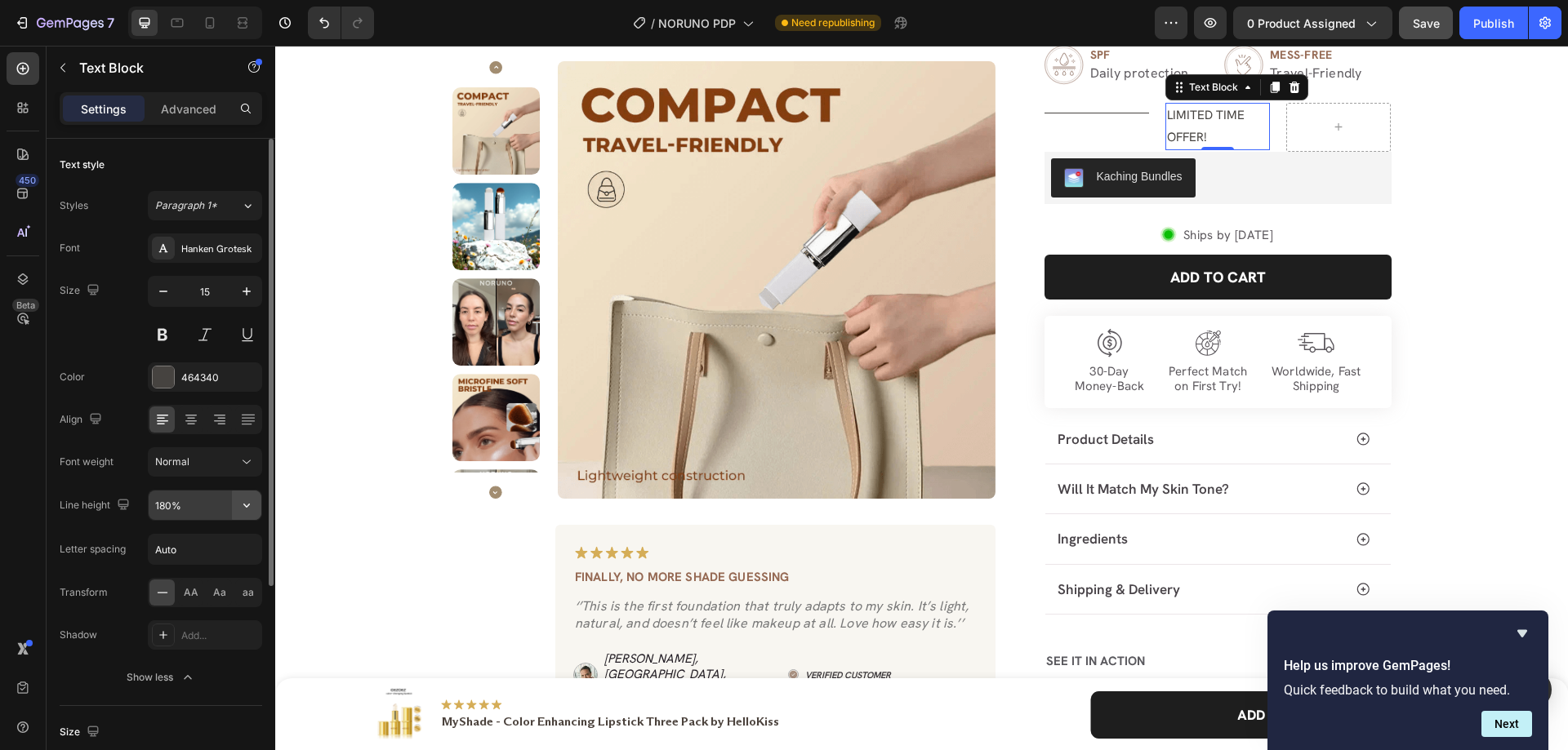
click at [247, 506] on icon "button" at bounding box center [246, 506] width 7 height 4
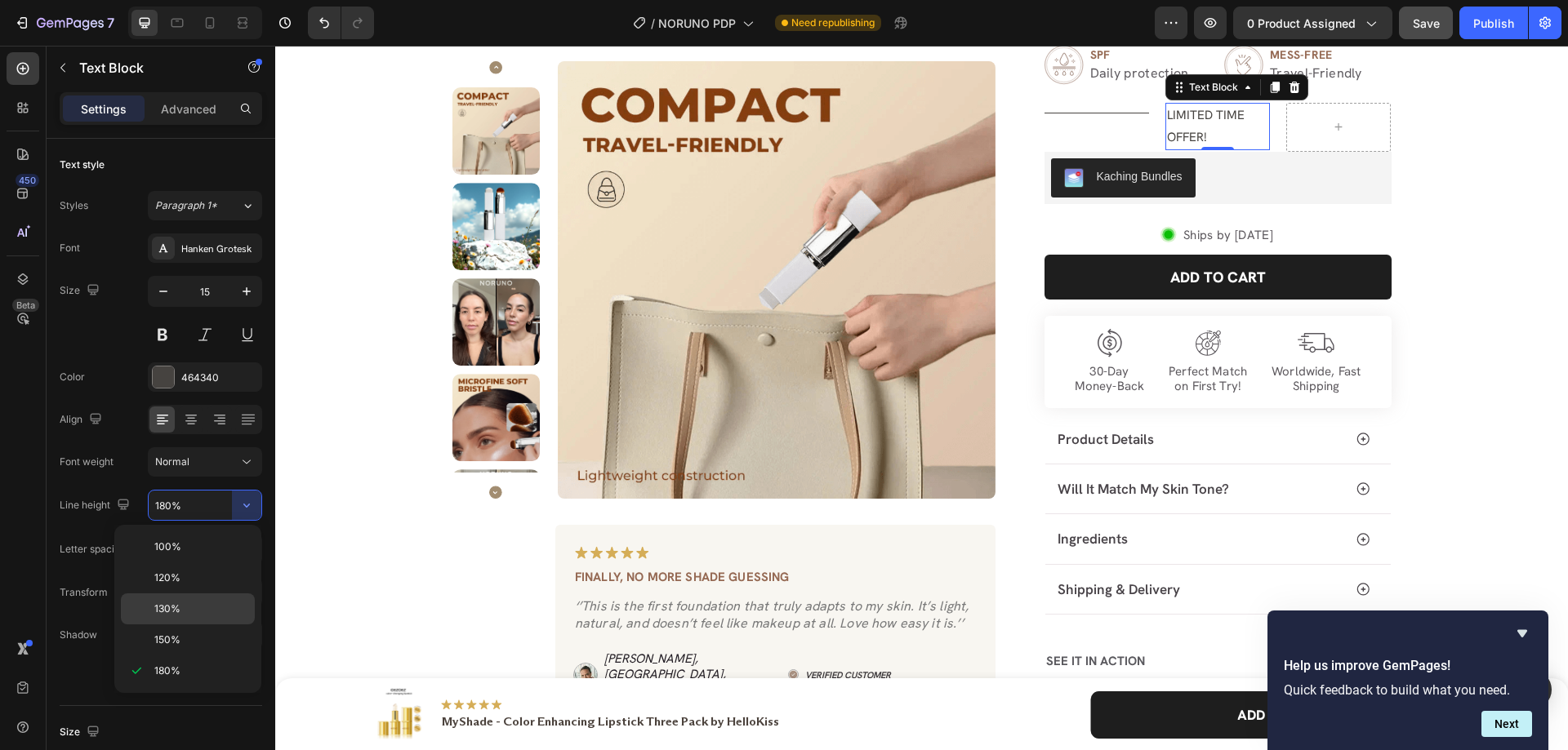
click at [199, 604] on p "130%" at bounding box center [201, 609] width 93 height 15
type input "130%"
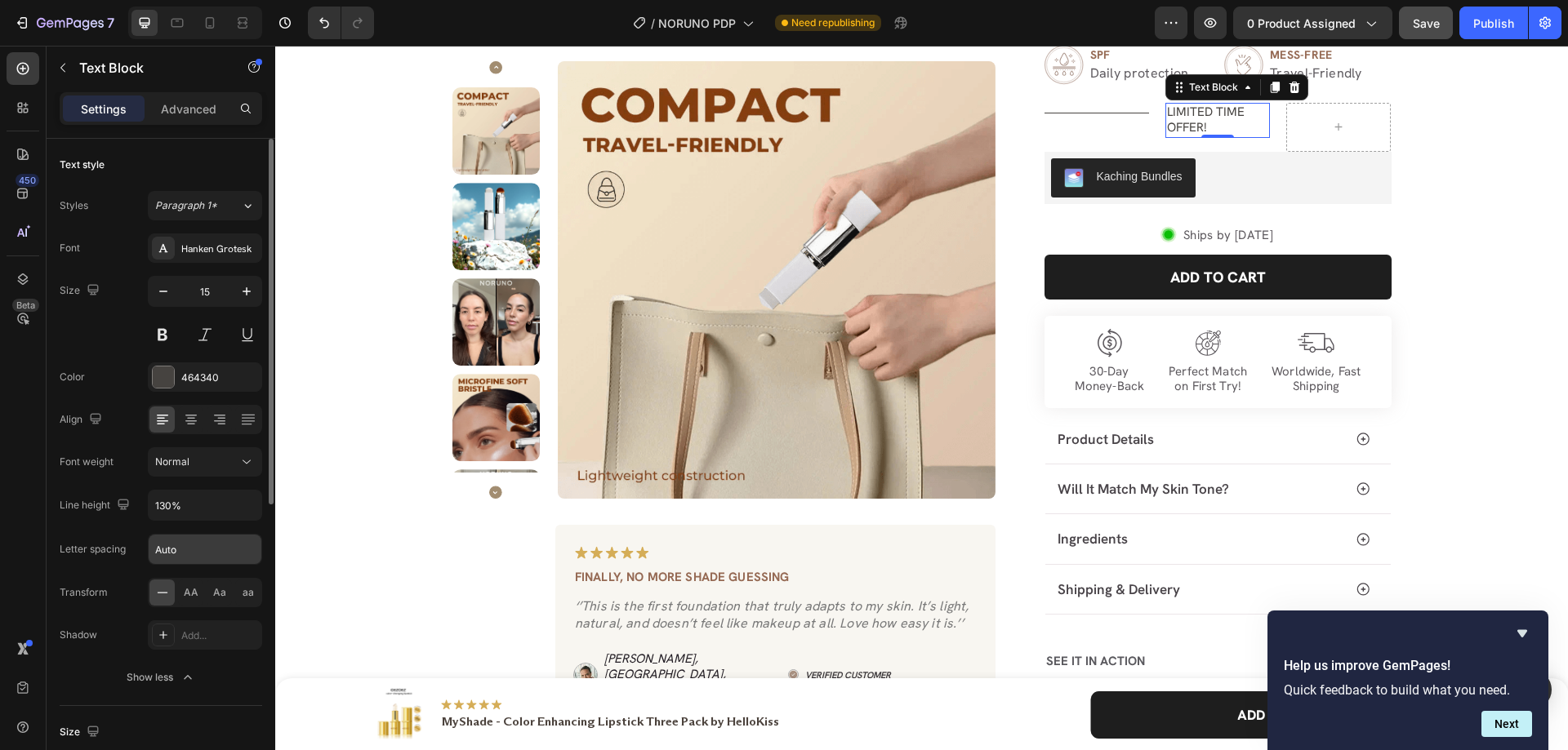
drag, startPoint x: 201, startPoint y: 554, endPoint x: 203, endPoint y: 545, distance: 9.2
click at [201, 552] on input "Auto" at bounding box center [204, 550] width 113 height 30
type input "0"
click at [176, 26] on icon at bounding box center [177, 23] width 12 height 9
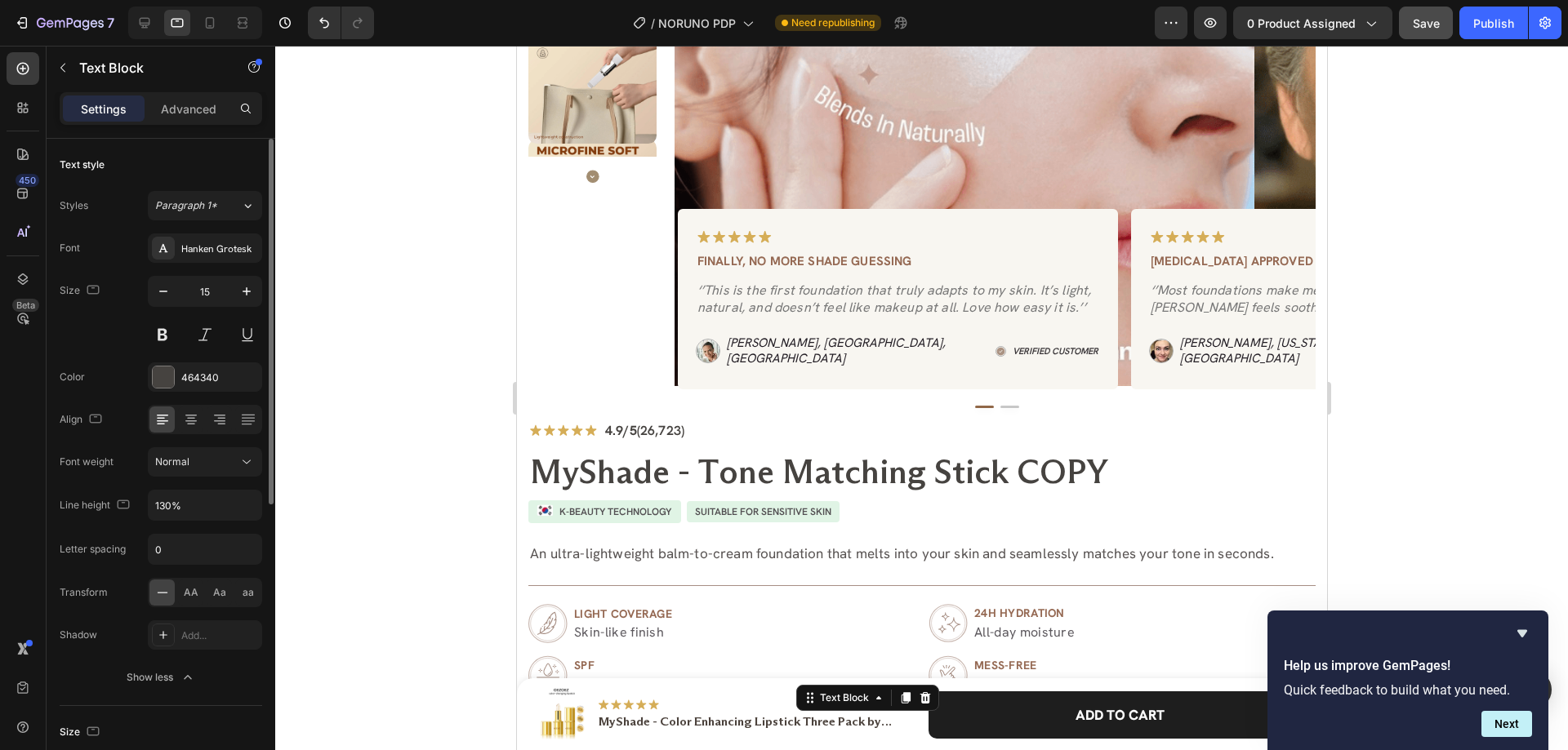
type input "16"
type input "180%"
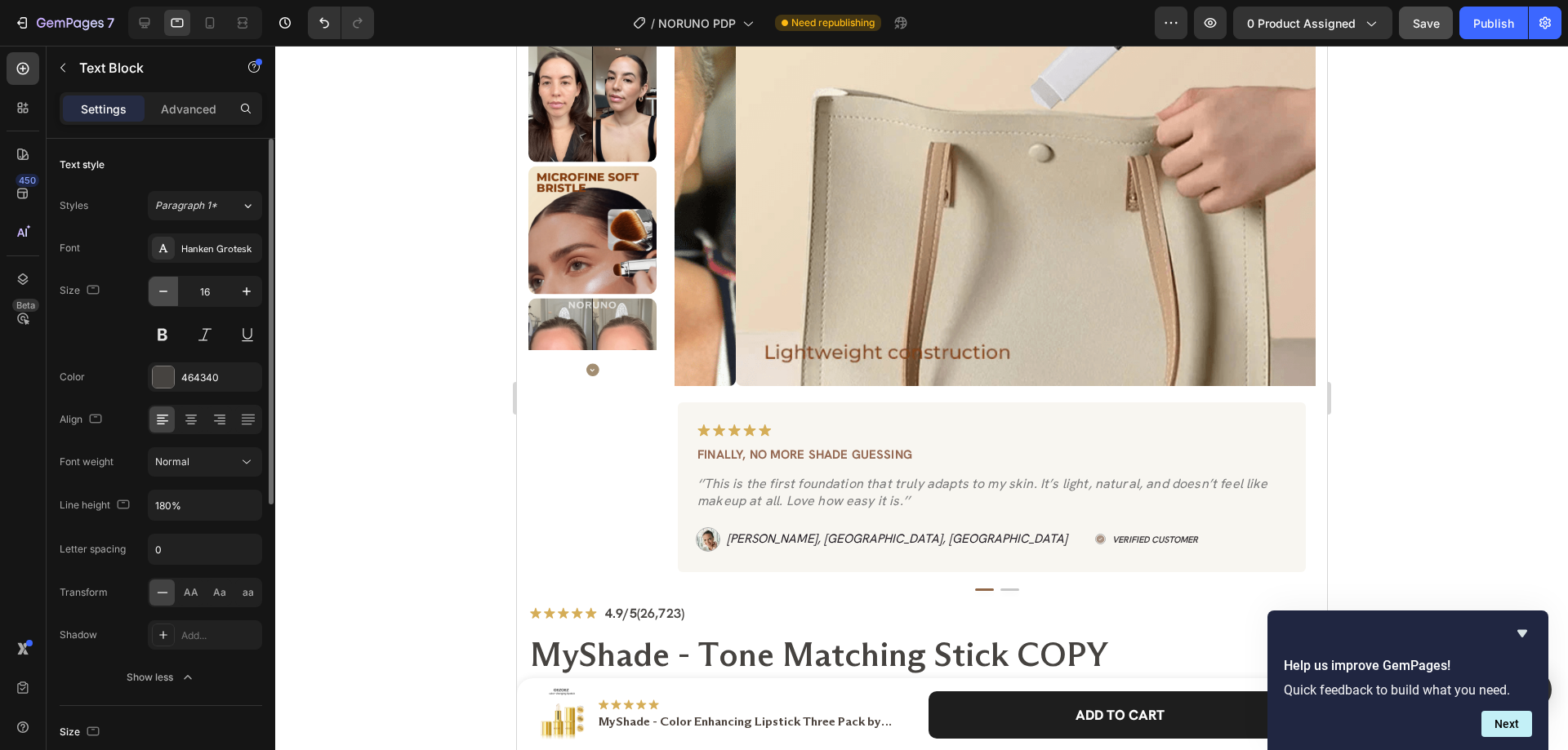
scroll to position [1149, 0]
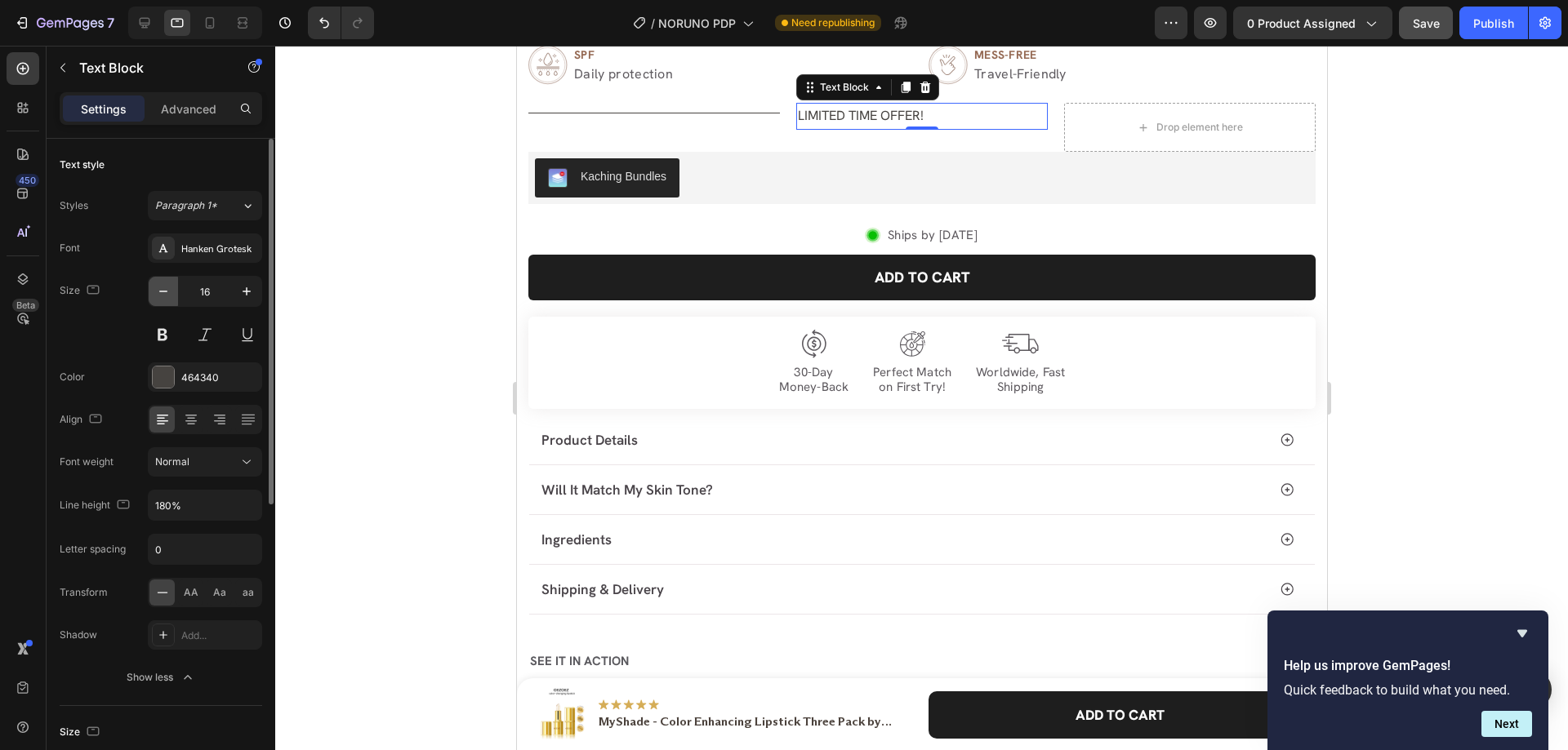
click at [162, 289] on icon "button" at bounding box center [163, 292] width 17 height 17
type input "15"
click at [250, 511] on icon "button" at bounding box center [247, 506] width 17 height 17
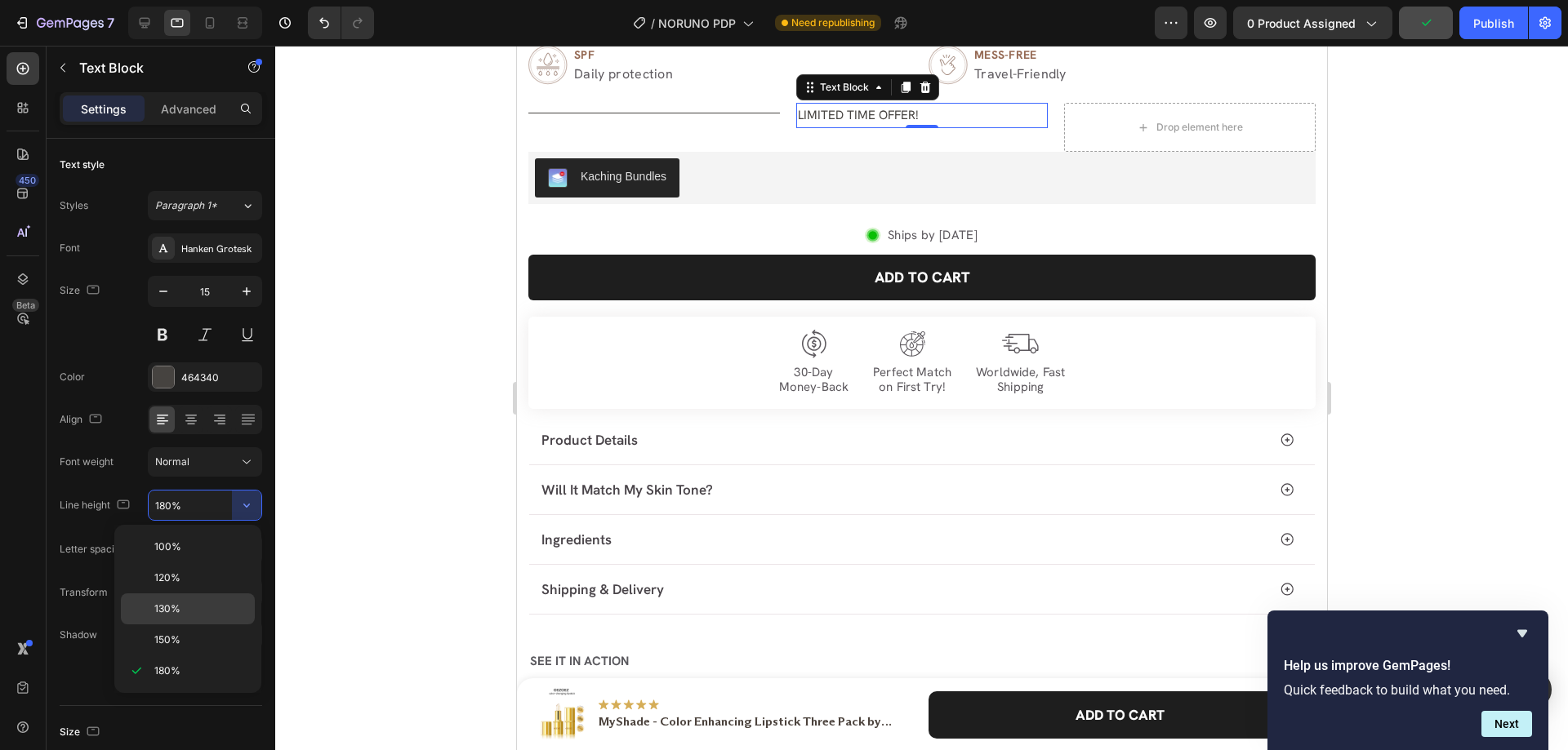
click at [199, 601] on div "130%" at bounding box center [188, 608] width 134 height 31
type input "130%"
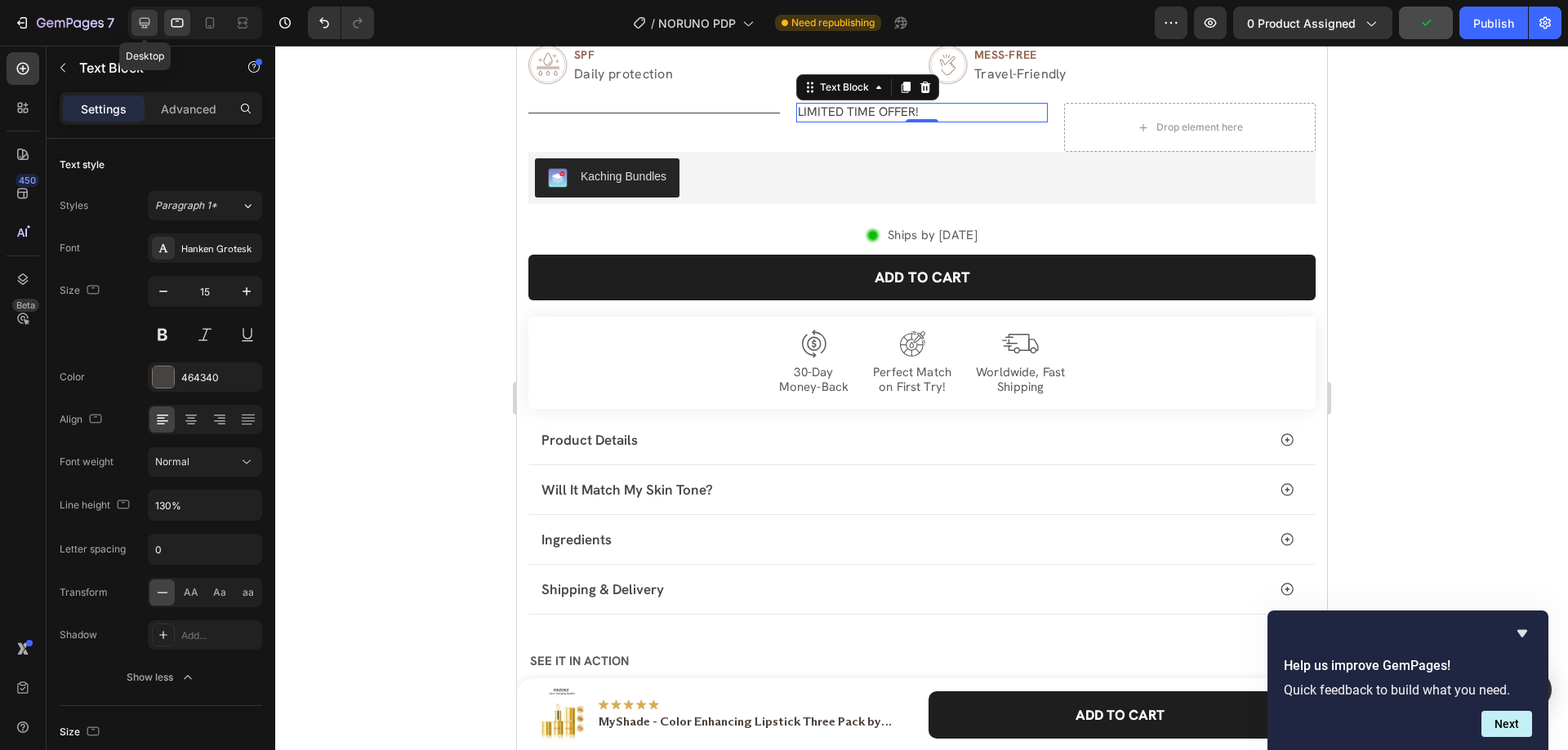
drag, startPoint x: 142, startPoint y: 20, endPoint x: 665, endPoint y: 98, distance: 528.8
click at [142, 20] on icon at bounding box center [144, 23] width 17 height 17
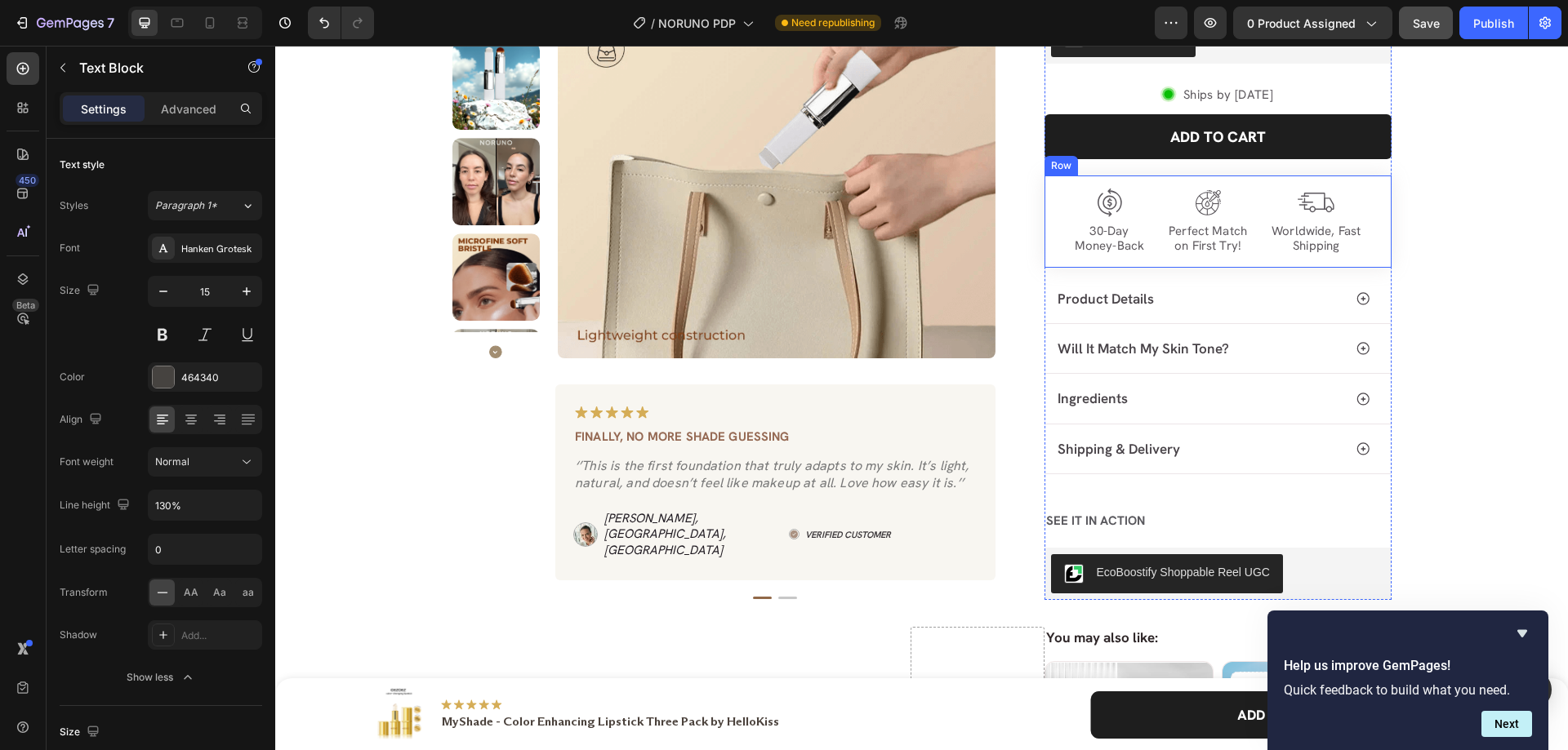
scroll to position [333, 0]
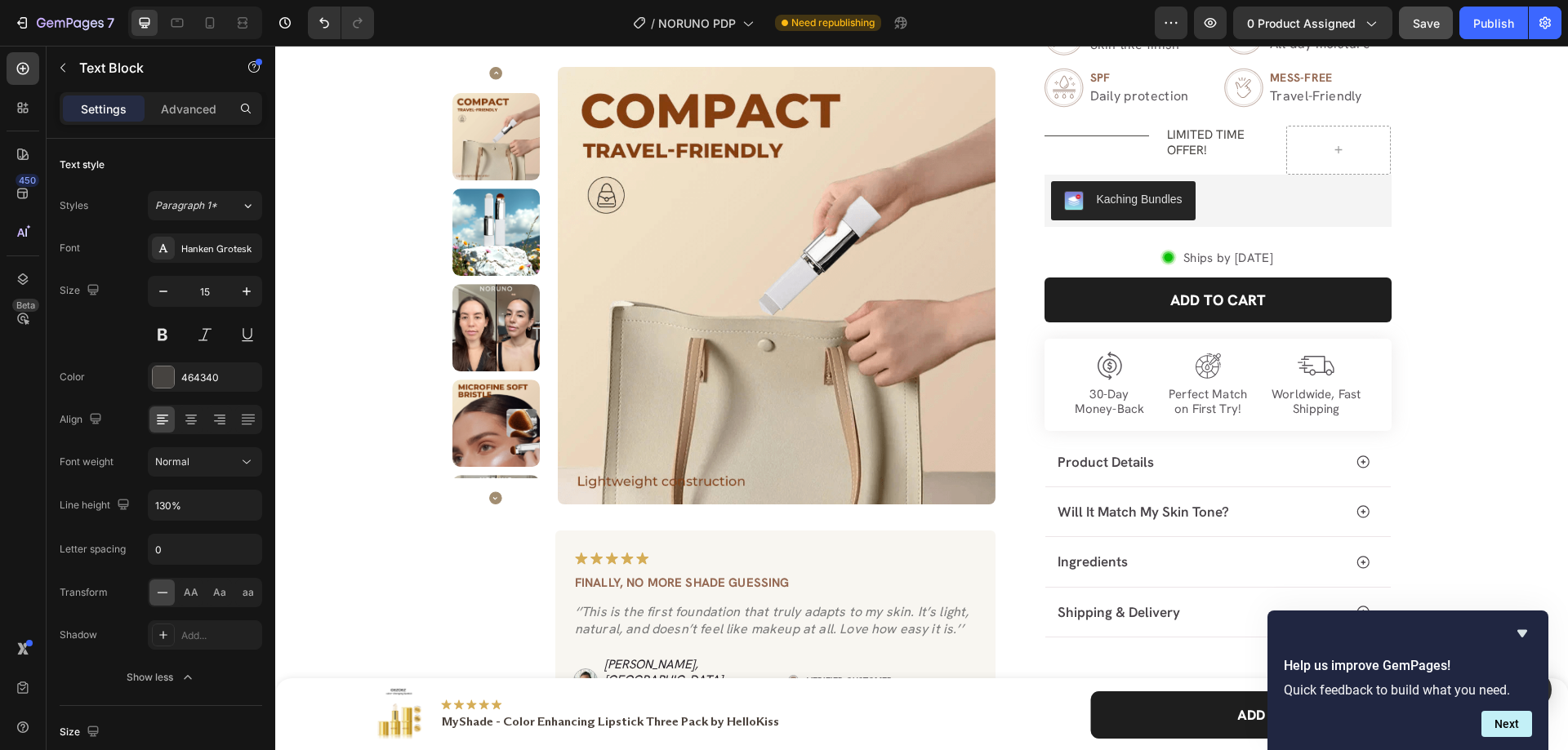
click at [1148, 144] on div "Title Line LIMITED TIME OFFER! Text Block Row" at bounding box center [1218, 150] width 347 height 49
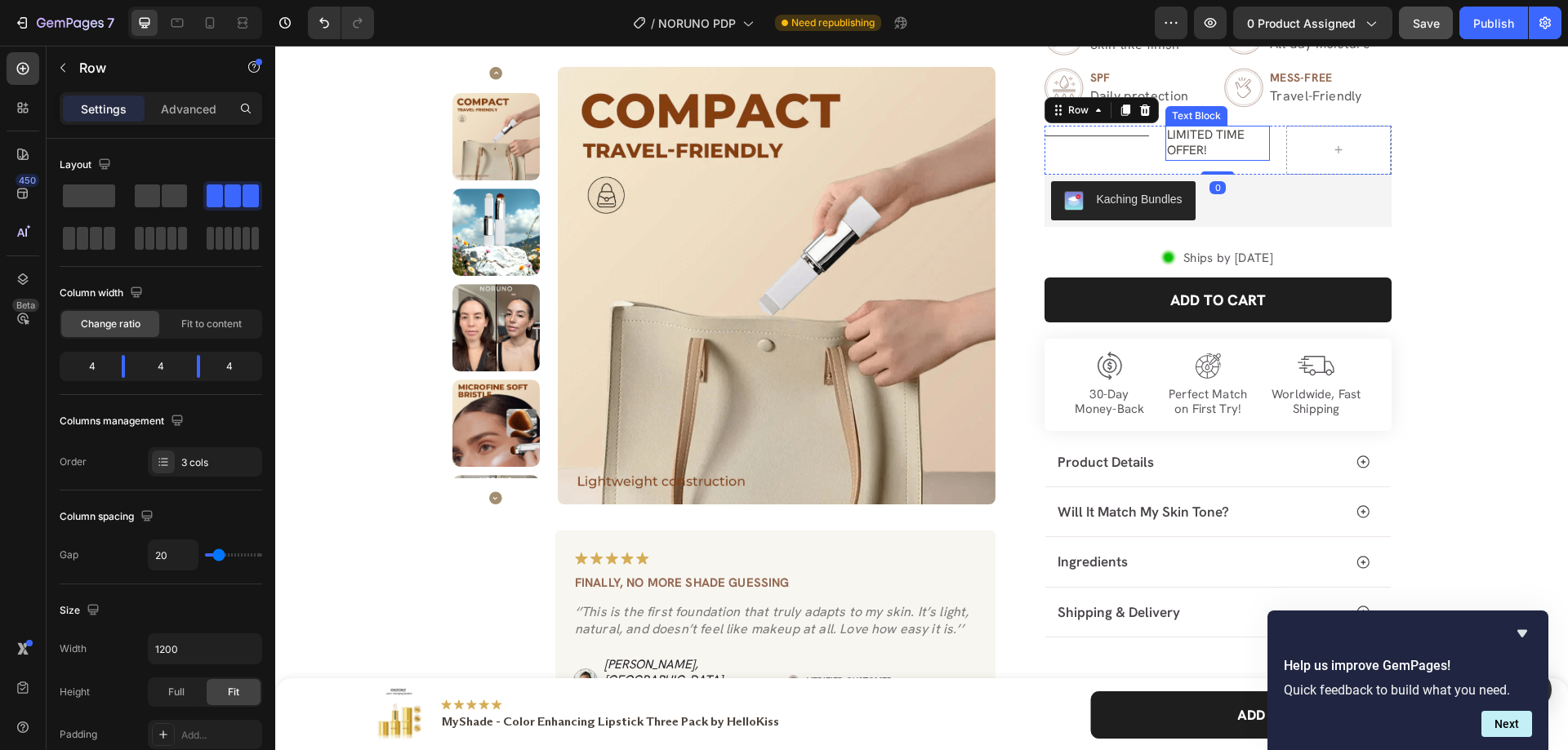
click at [1176, 146] on p "LIMITED TIME OFFER!" at bounding box center [1217, 143] width 102 height 32
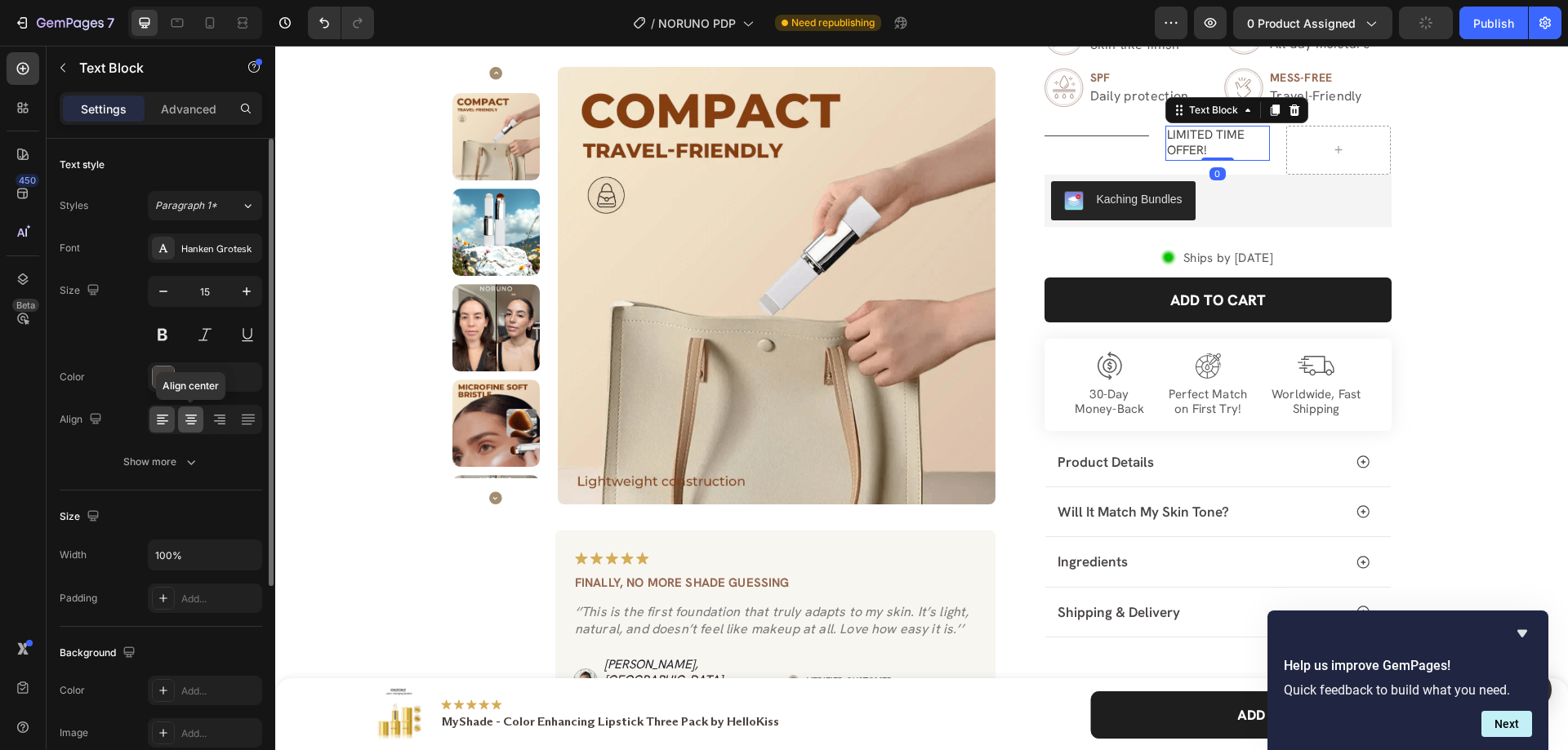
click at [188, 419] on icon at bounding box center [191, 420] width 17 height 17
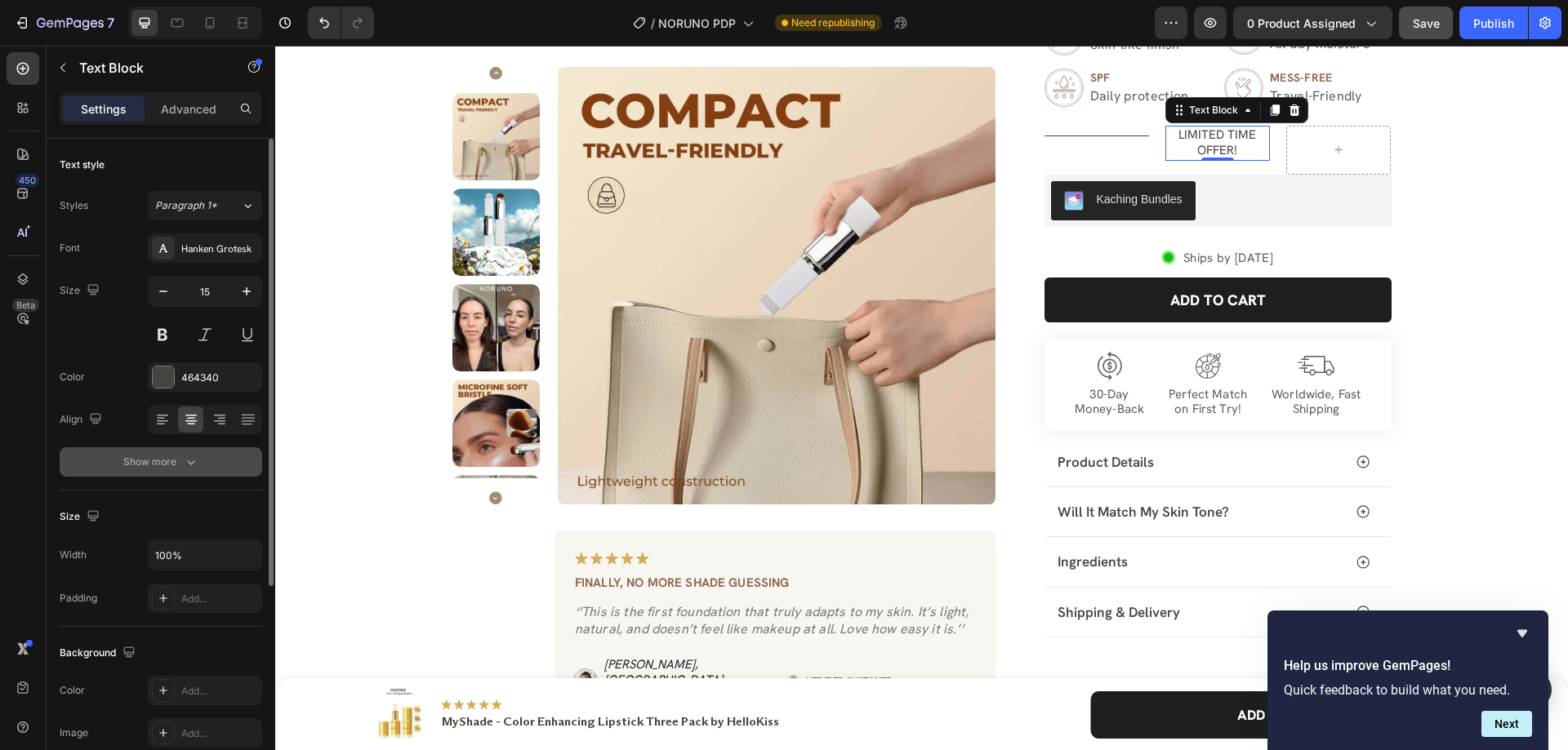
click at [172, 457] on div "Show more" at bounding box center [160, 462] width 76 height 17
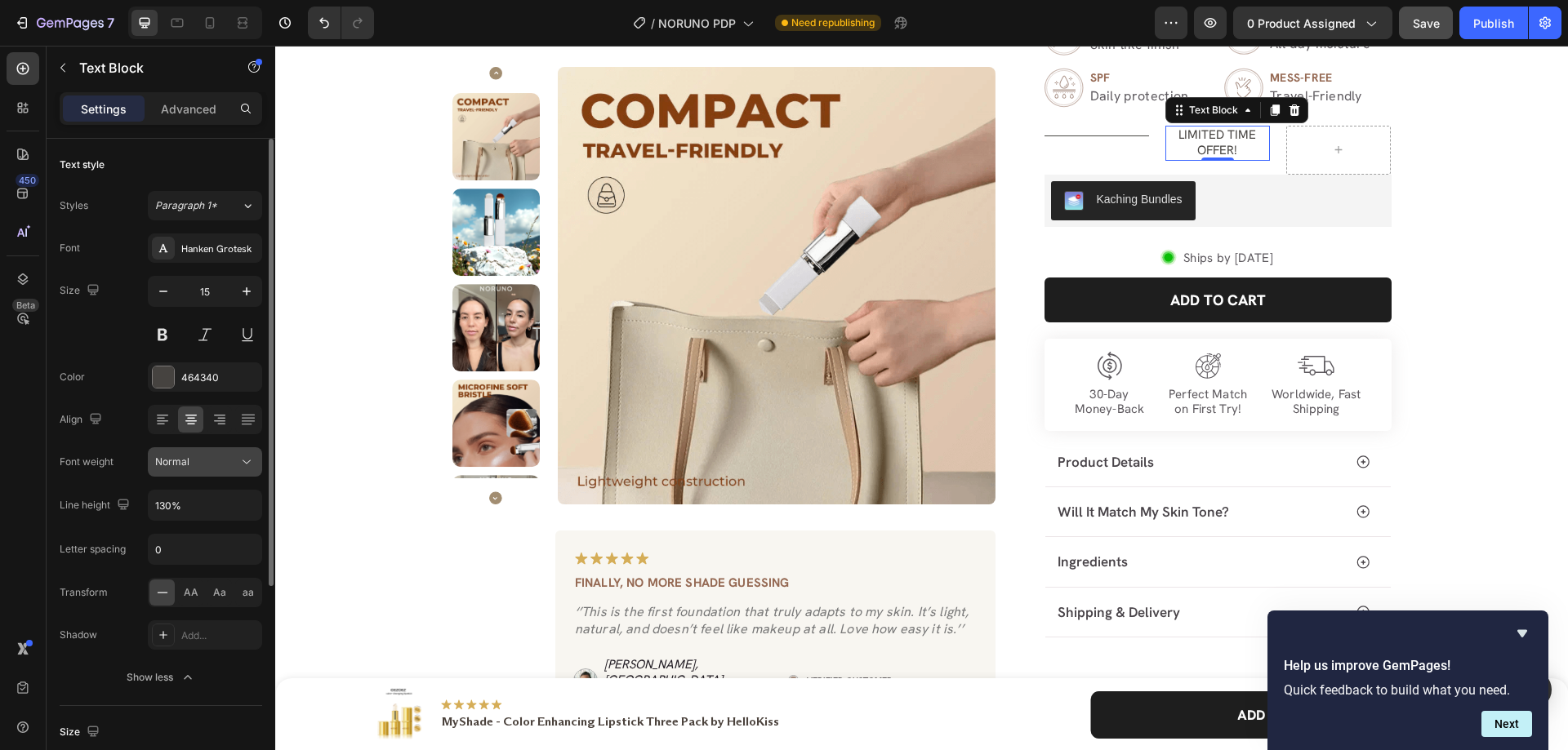
click at [247, 464] on icon at bounding box center [247, 462] width 17 height 17
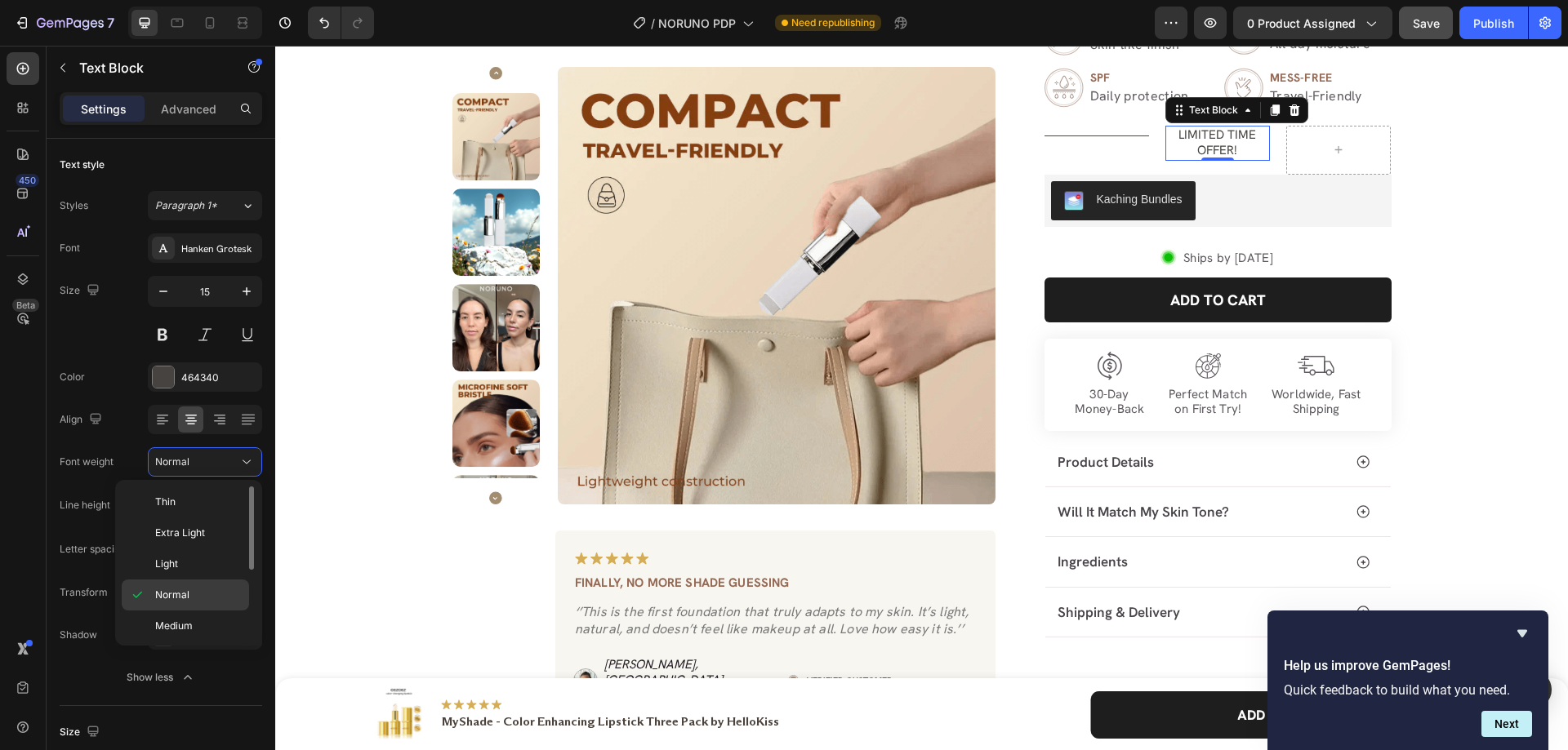
scroll to position [82, 0]
click at [179, 578] on span "Semi Bold" at bounding box center [178, 576] width 47 height 15
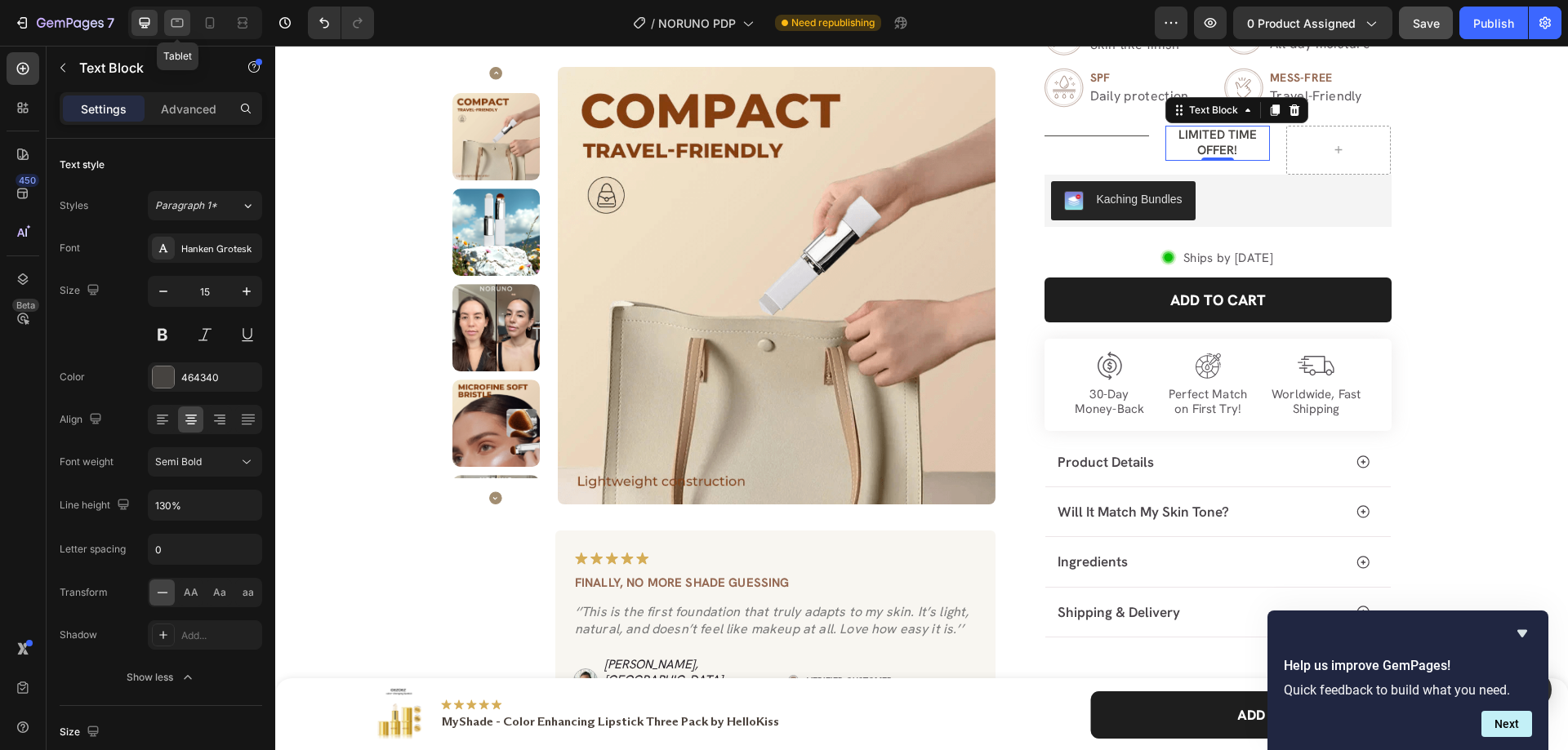
click at [185, 24] on icon at bounding box center [177, 23] width 17 height 17
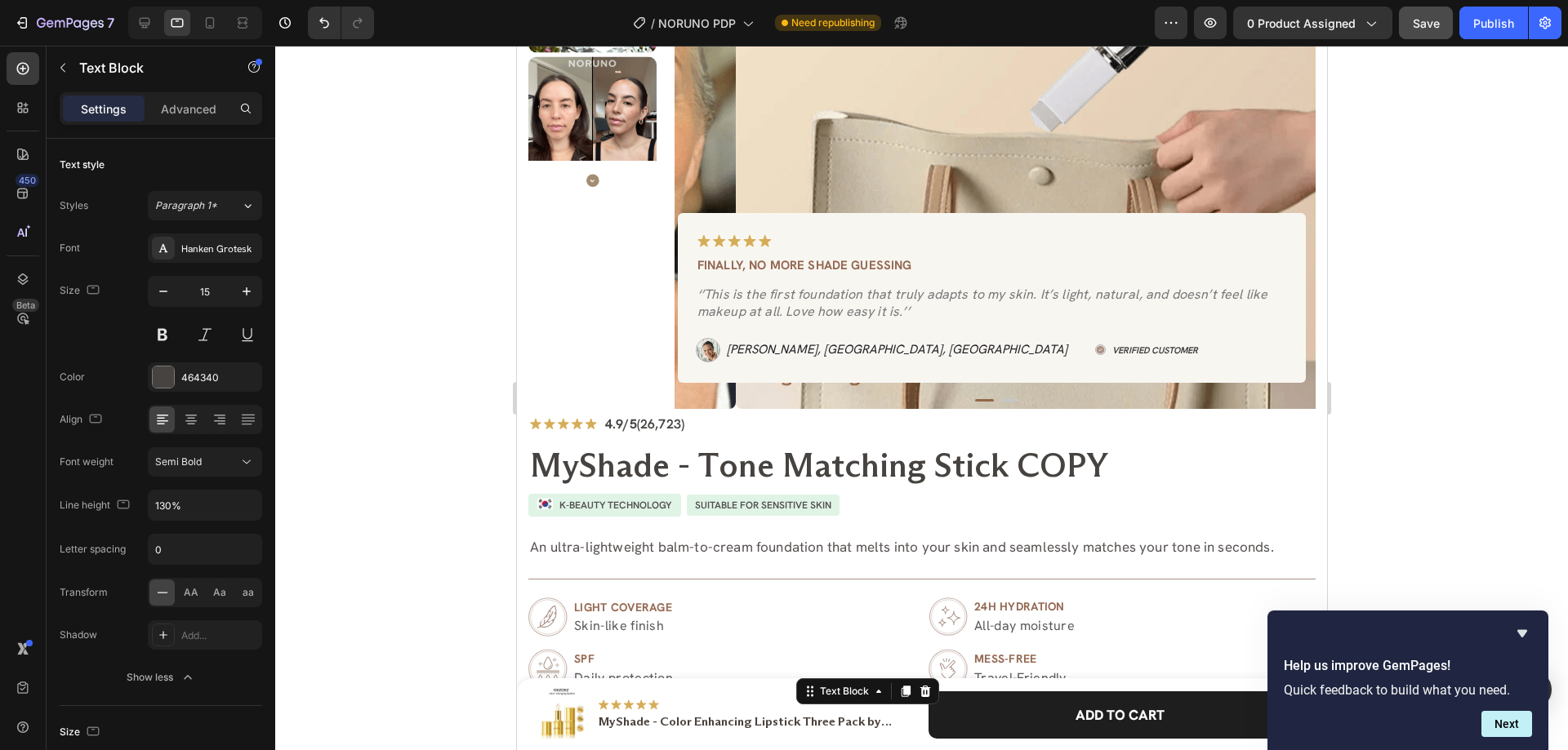
click at [202, 18] on icon at bounding box center [210, 23] width 17 height 17
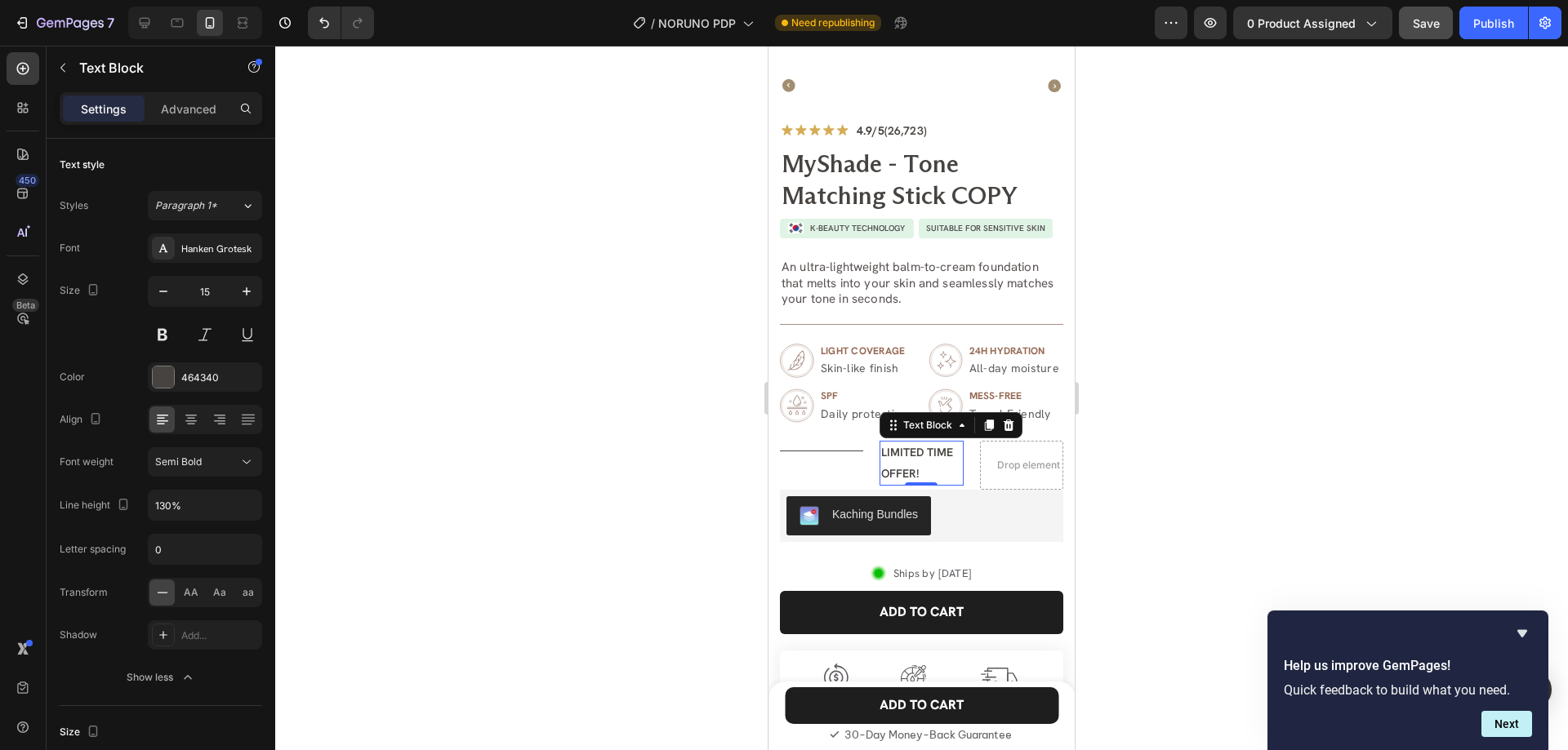
type input "14"
type input "180%"
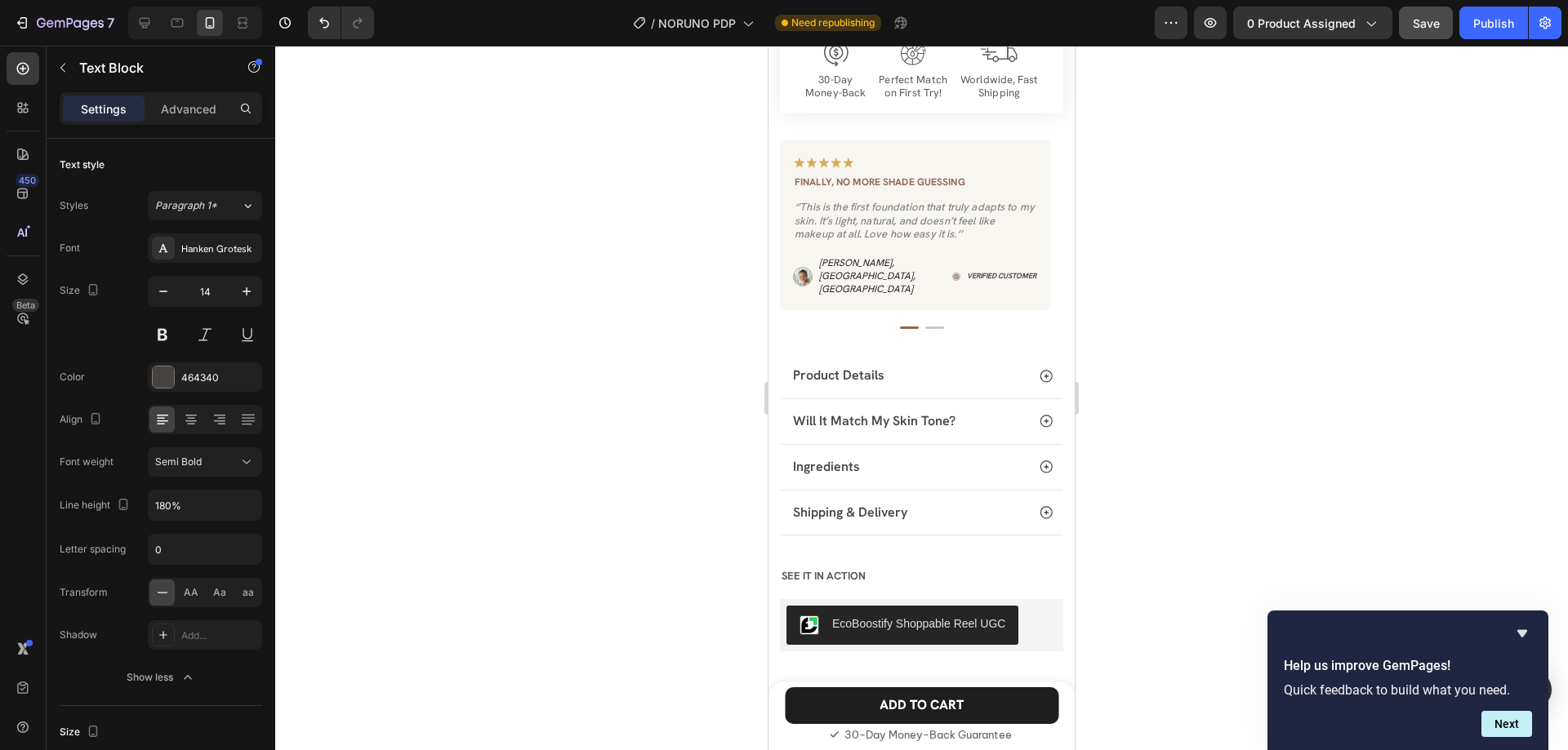
scroll to position [670, 0]
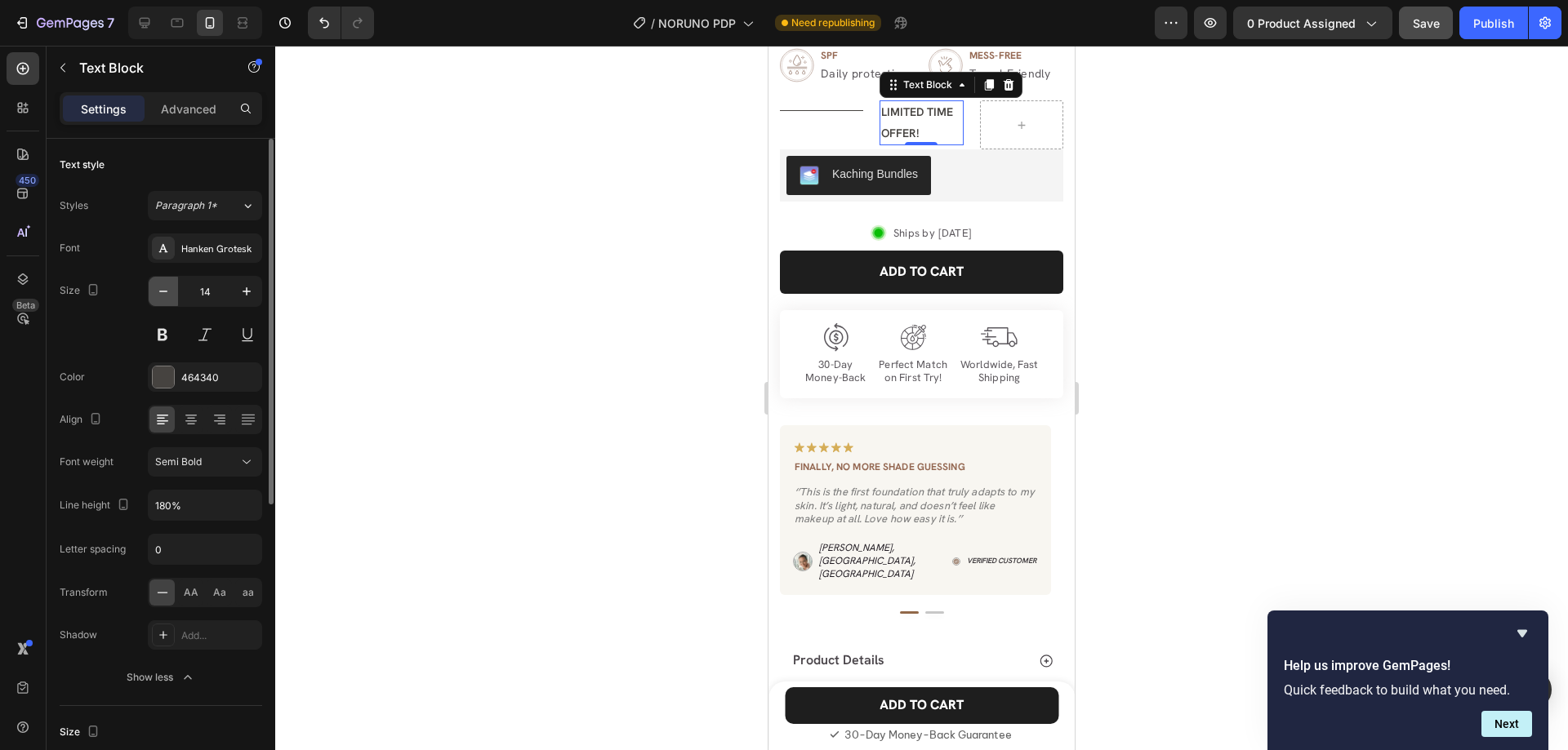
click at [169, 300] on button "button" at bounding box center [163, 292] width 30 height 30
type input "13"
click at [249, 503] on icon "button" at bounding box center [247, 506] width 17 height 17
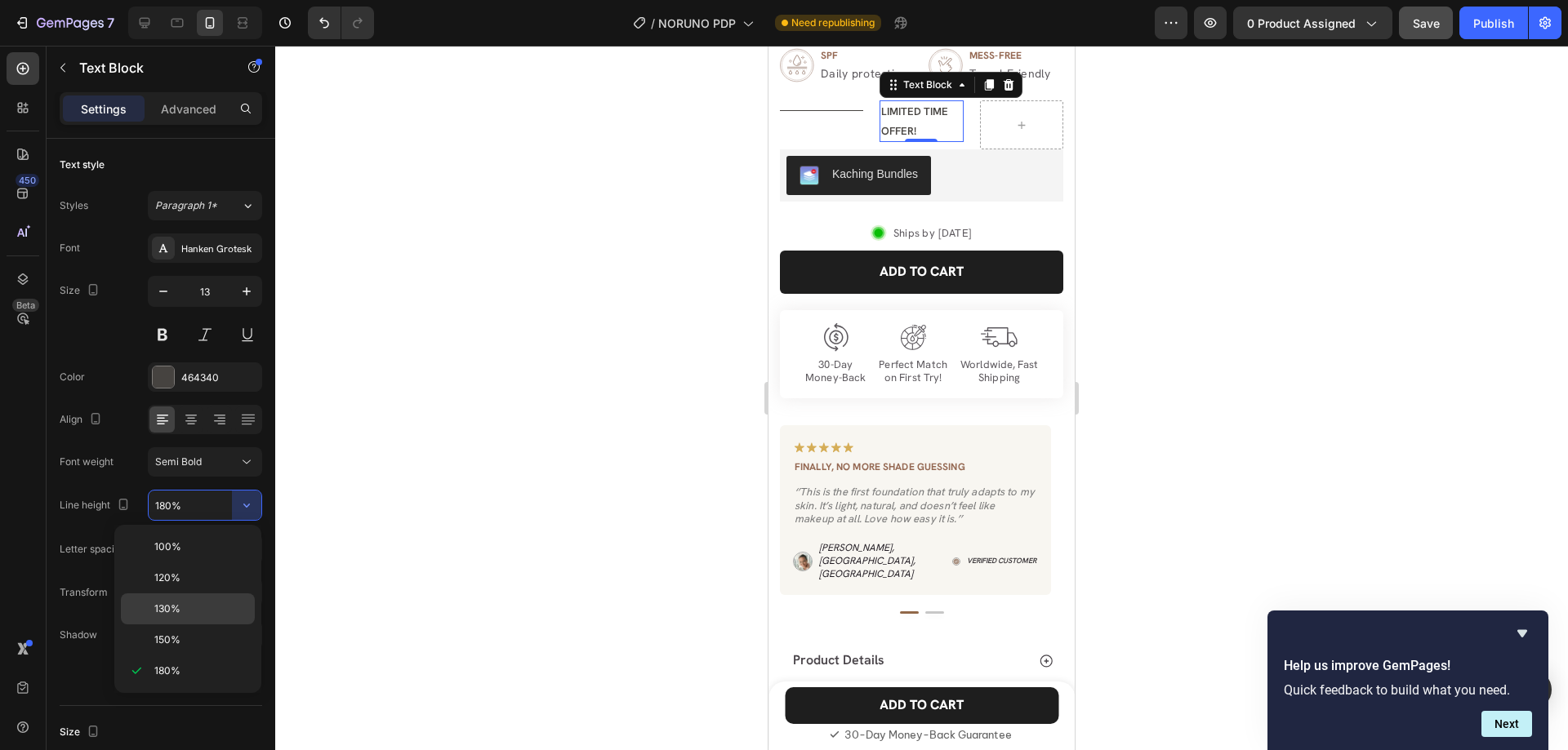
click at [185, 601] on div "130%" at bounding box center [188, 608] width 134 height 31
type input "130%"
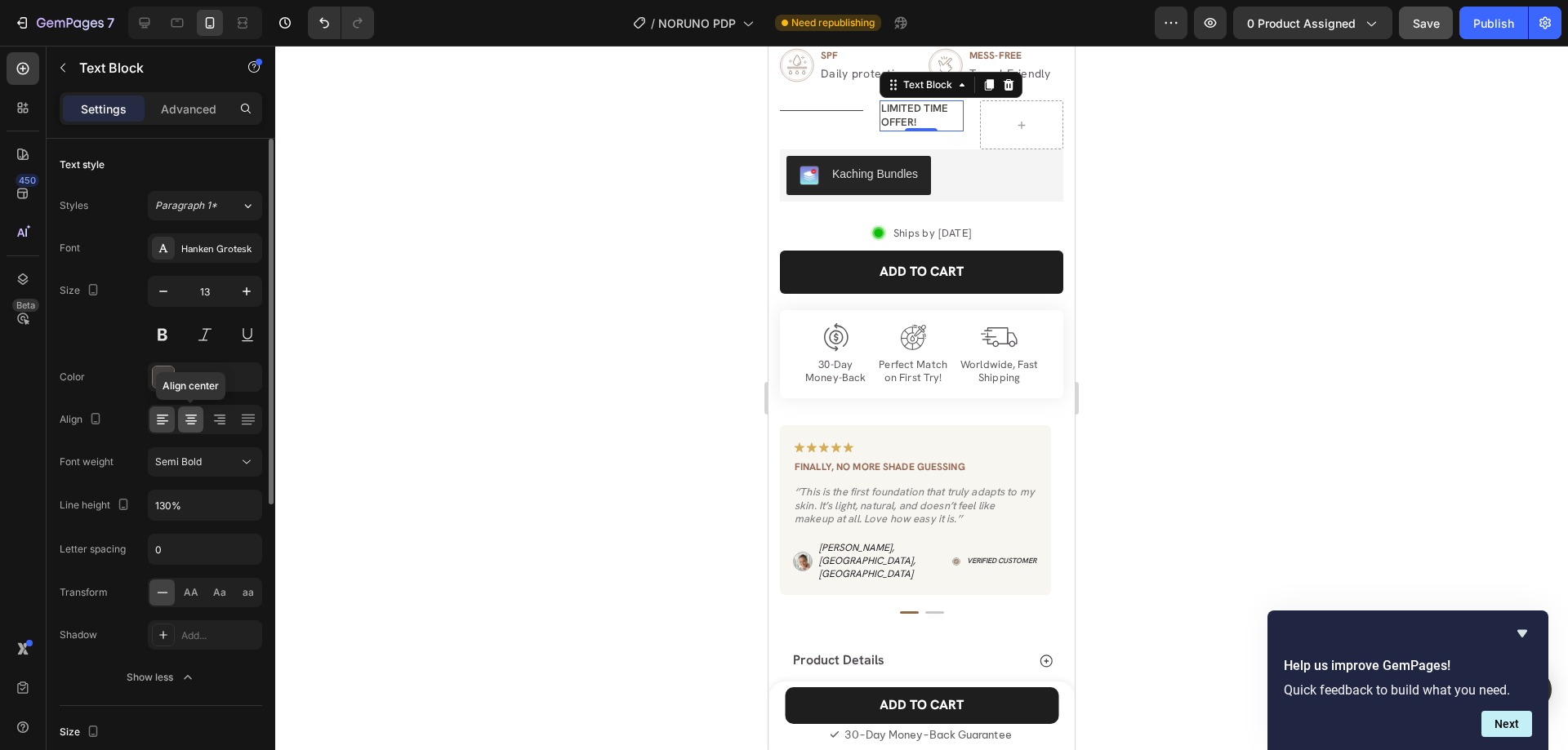
click at [190, 425] on icon at bounding box center [191, 420] width 17 height 17
click at [855, 112] on div "Title Line" at bounding box center [821, 111] width 83 height 20
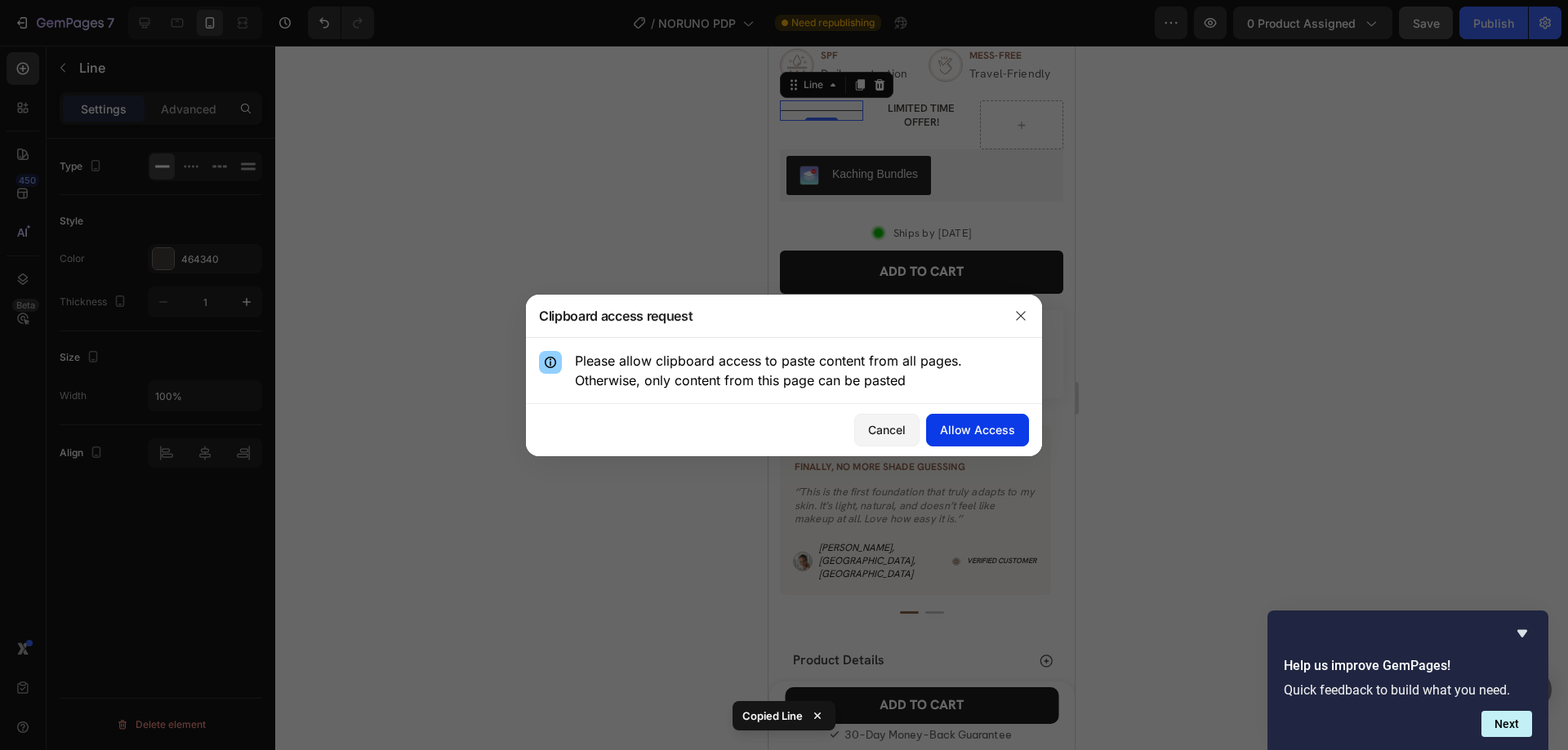
click at [964, 432] on div "Allow Access" at bounding box center [977, 430] width 76 height 17
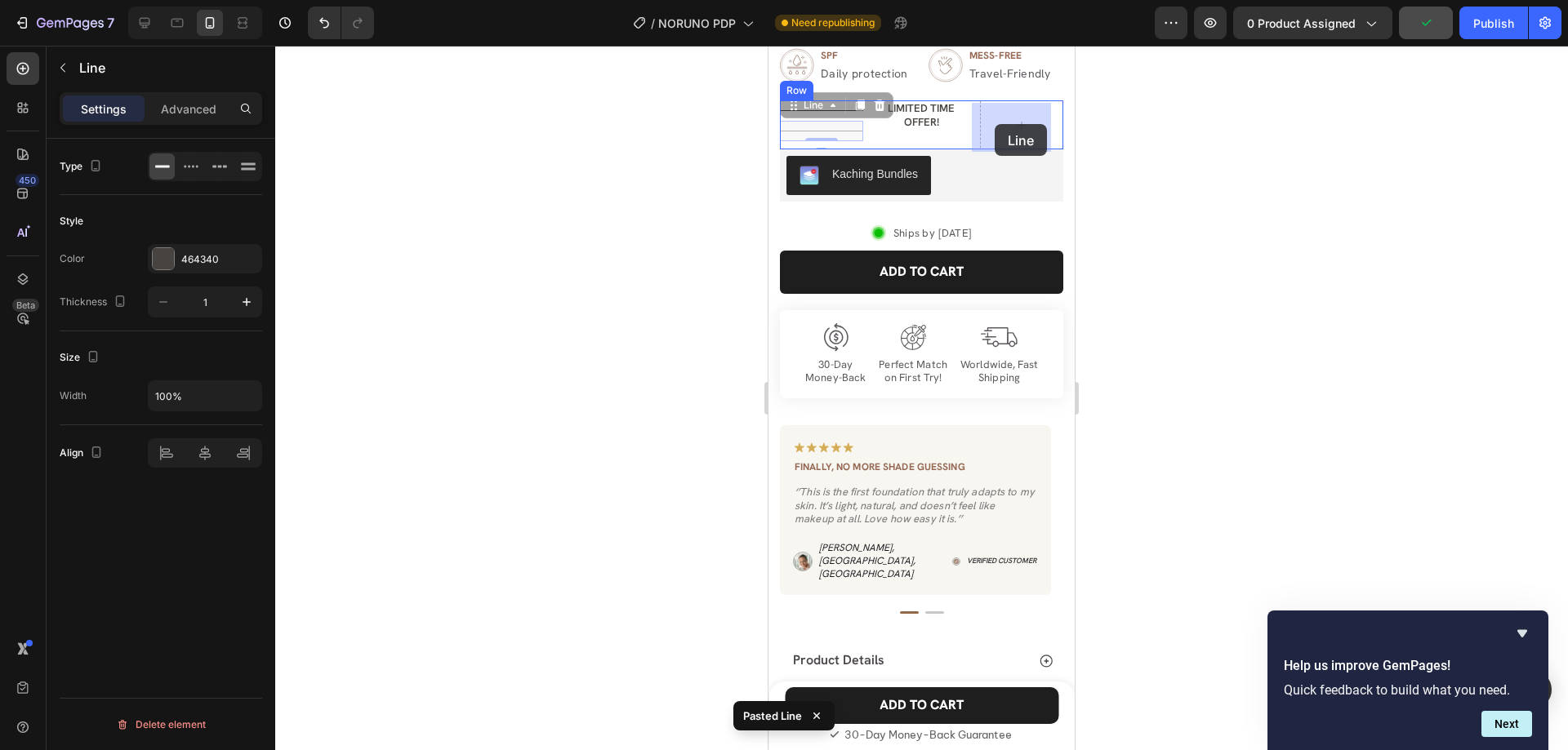
drag, startPoint x: 814, startPoint y: 116, endPoint x: 995, endPoint y: 124, distance: 181.2
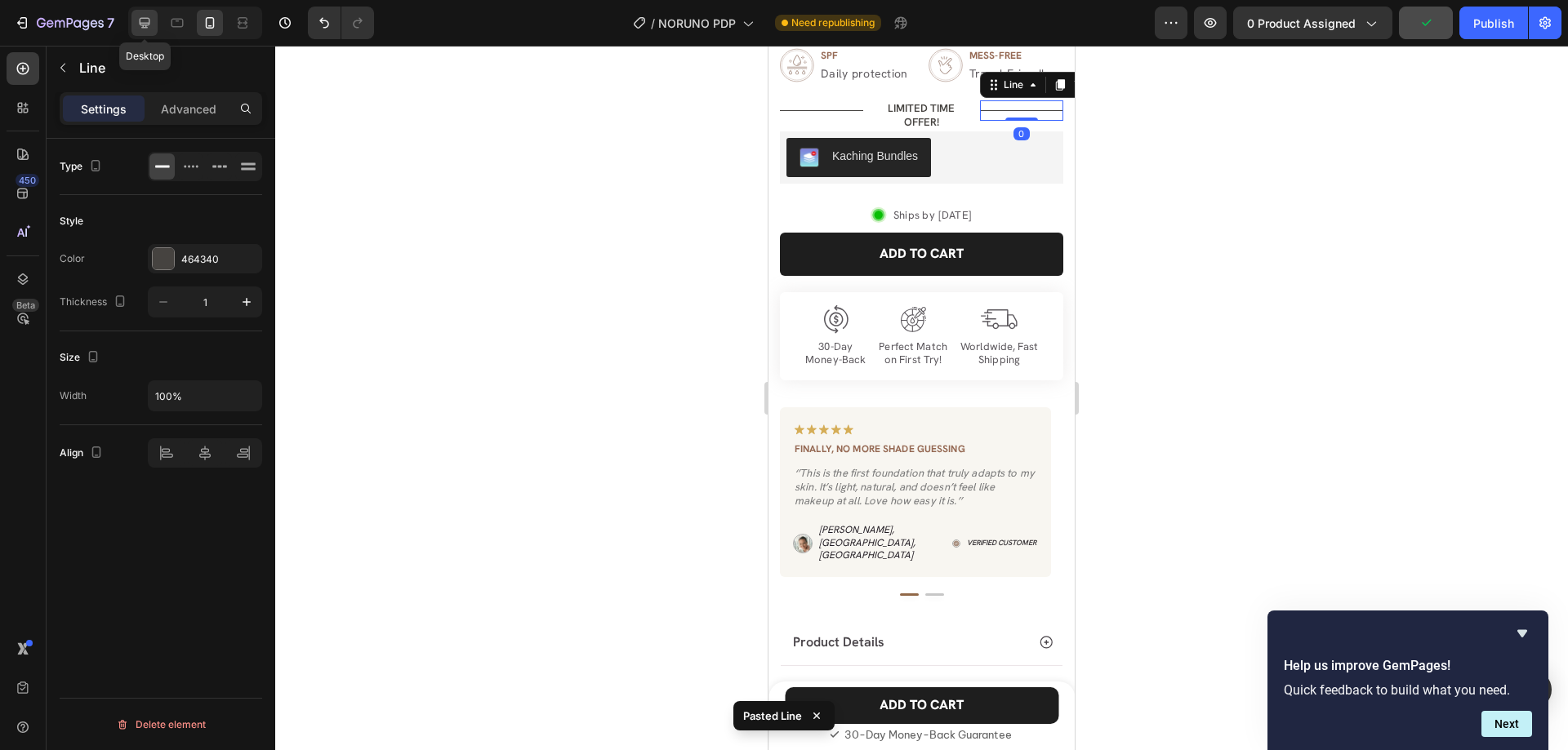
click at [149, 27] on icon at bounding box center [144, 23] width 17 height 17
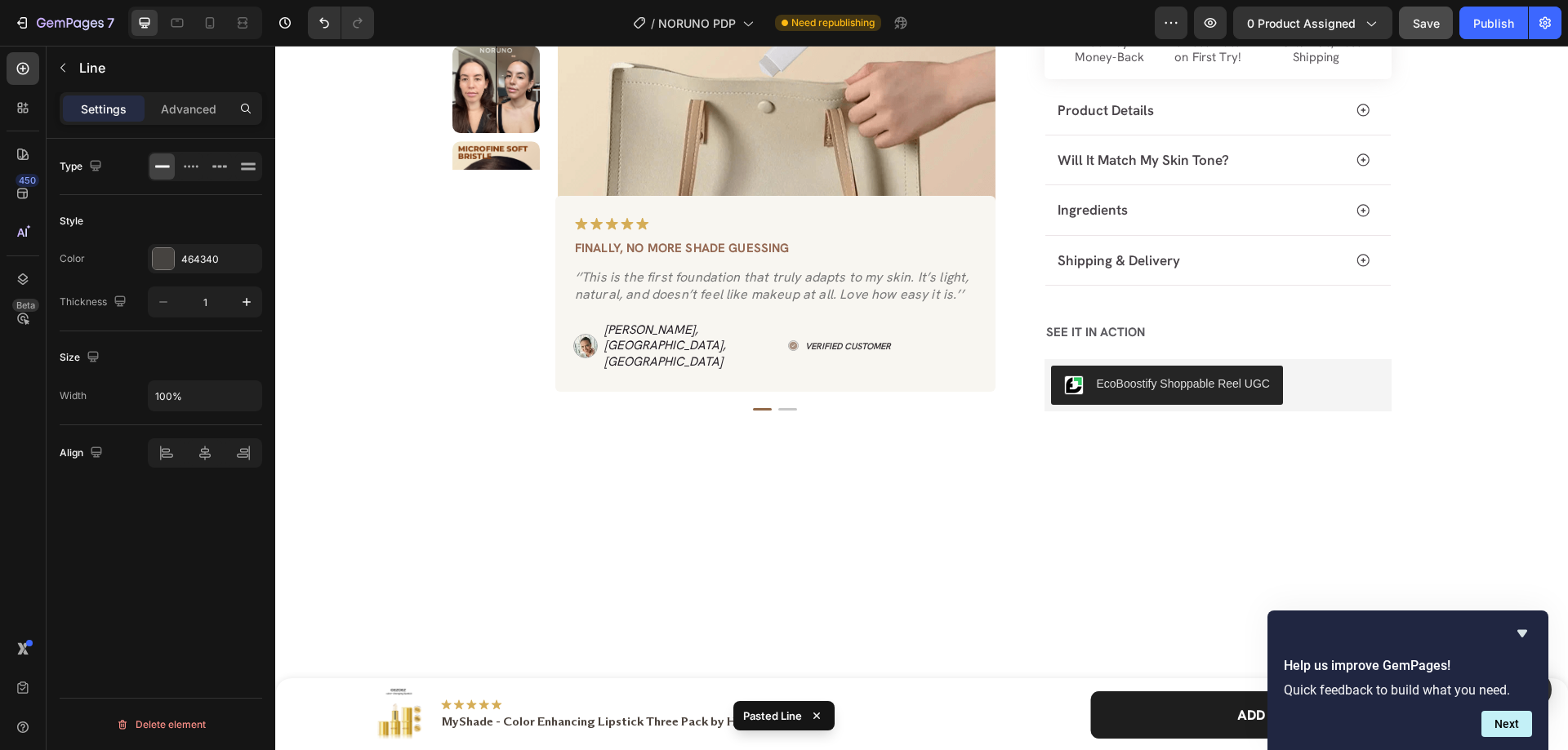
click at [181, 114] on p "Advanced" at bounding box center [189, 109] width 56 height 17
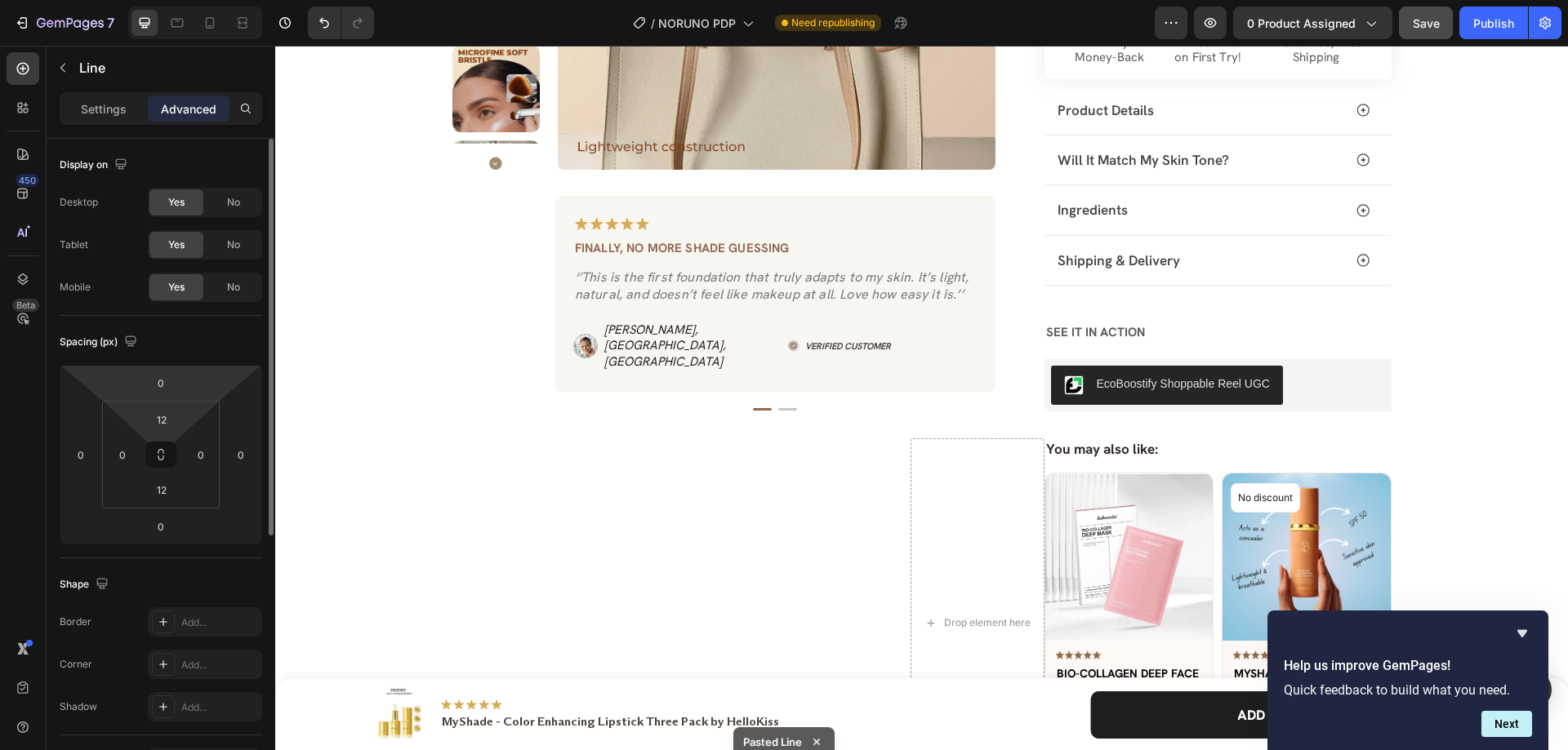
scroll to position [355, 0]
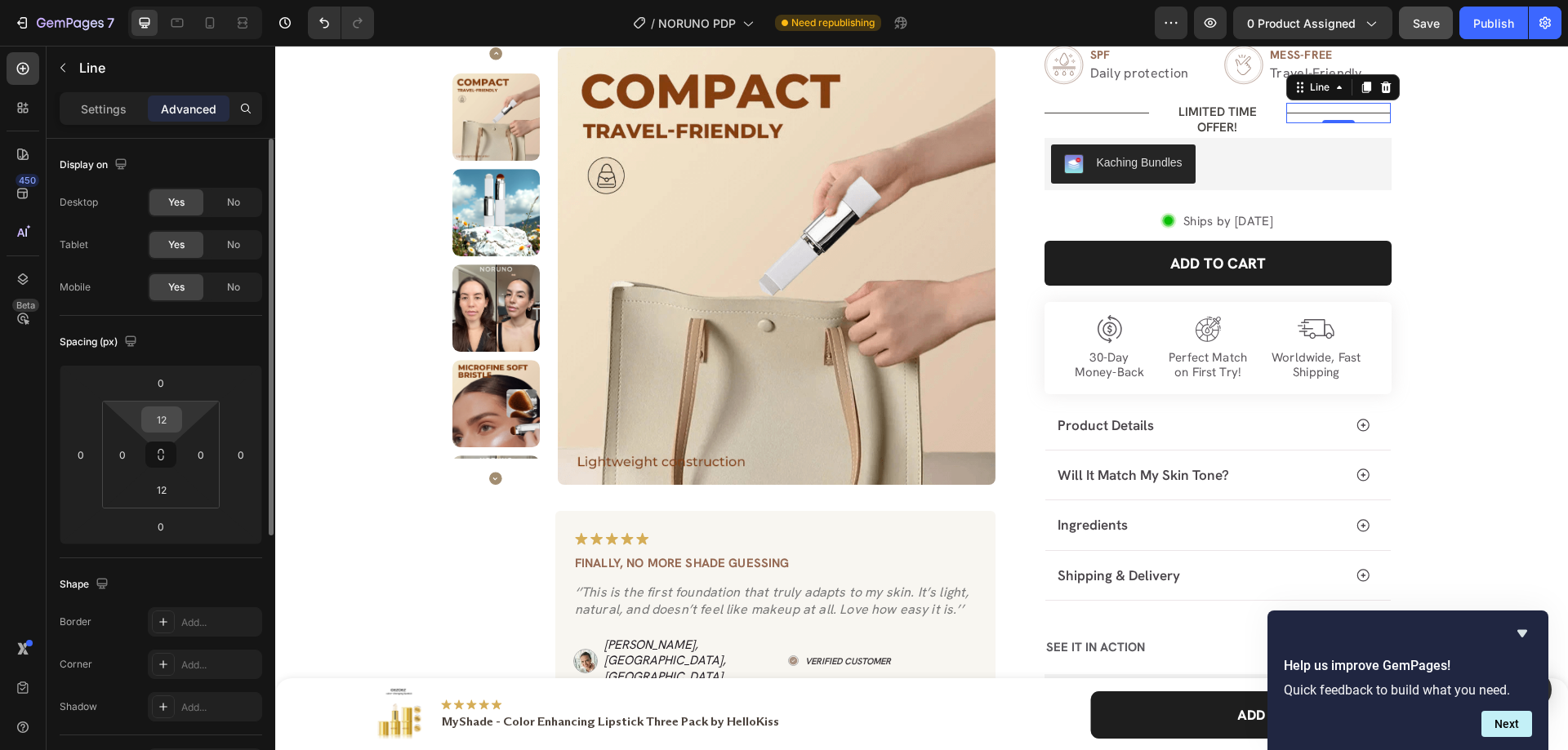
click at [166, 428] on input "12" at bounding box center [161, 419] width 33 height 24
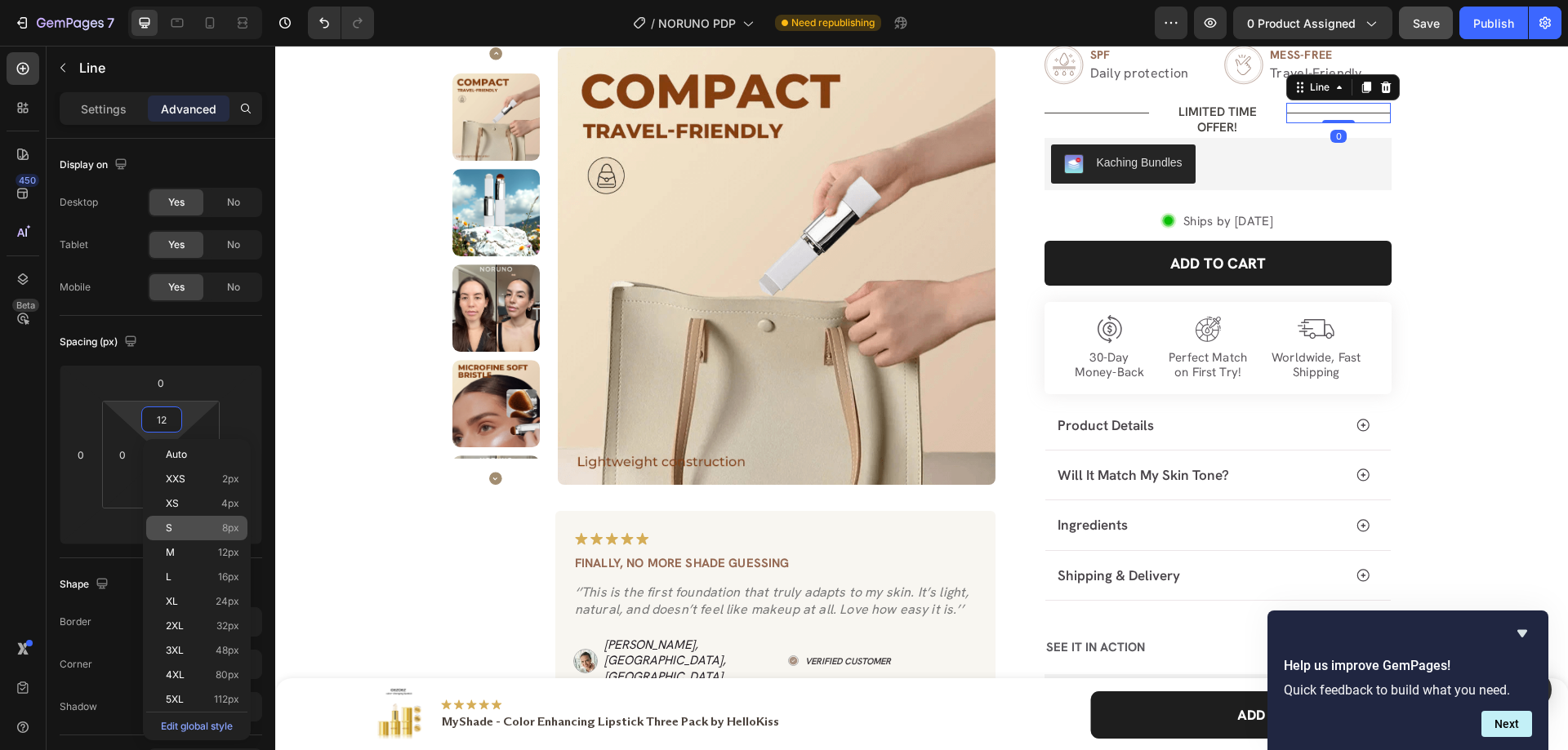
click at [184, 524] on p "S 8px" at bounding box center [202, 528] width 74 height 11
type input "8"
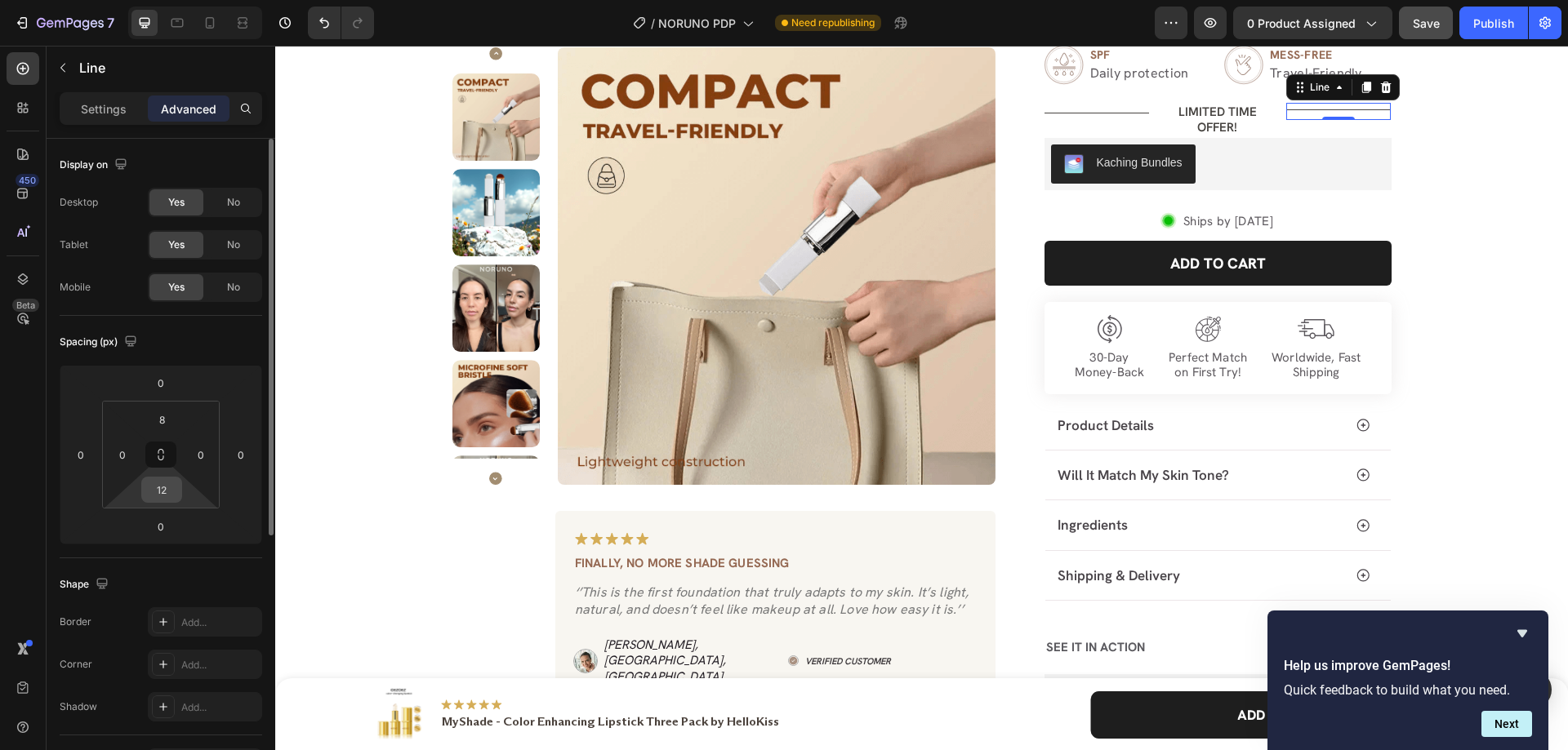
click at [168, 500] on input "12" at bounding box center [161, 490] width 33 height 24
drag, startPoint x: 176, startPoint y: 590, endPoint x: 217, endPoint y: 487, distance: 110.9
click at [176, 591] on div "S 8px" at bounding box center [197, 598] width 102 height 24
type input "8"
click at [186, 15] on icon at bounding box center [177, 23] width 17 height 17
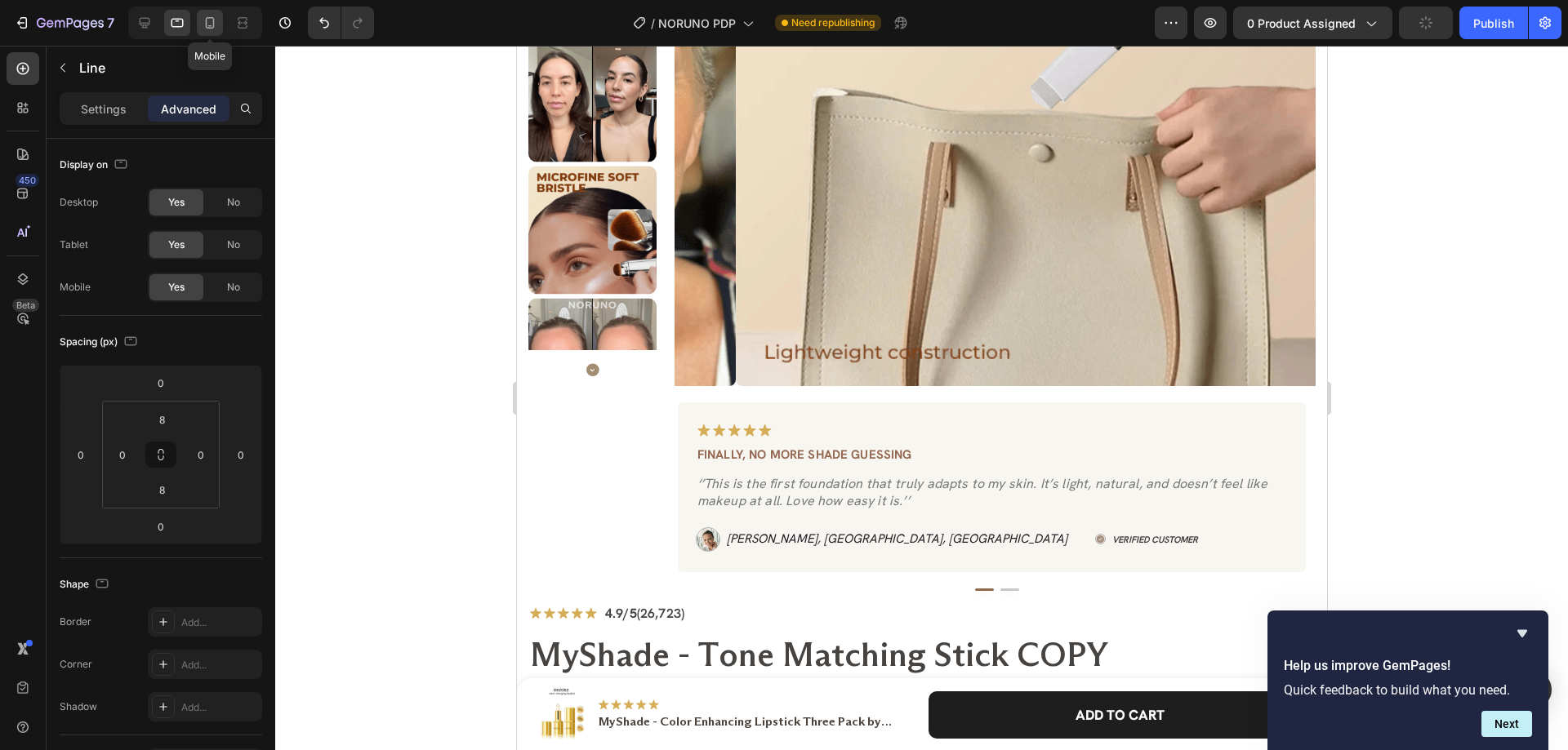
click at [205, 23] on icon at bounding box center [210, 23] width 17 height 17
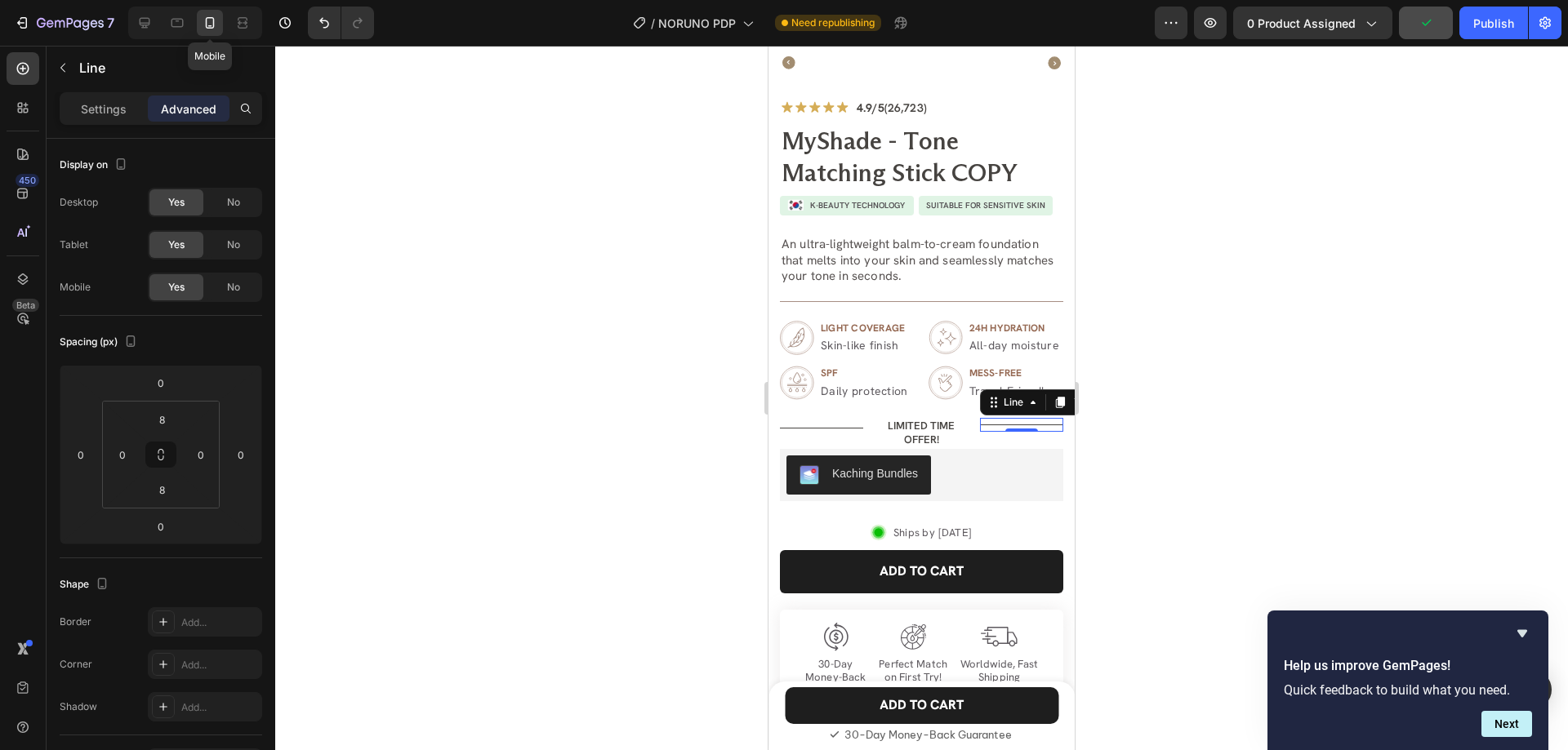
scroll to position [1149, 0]
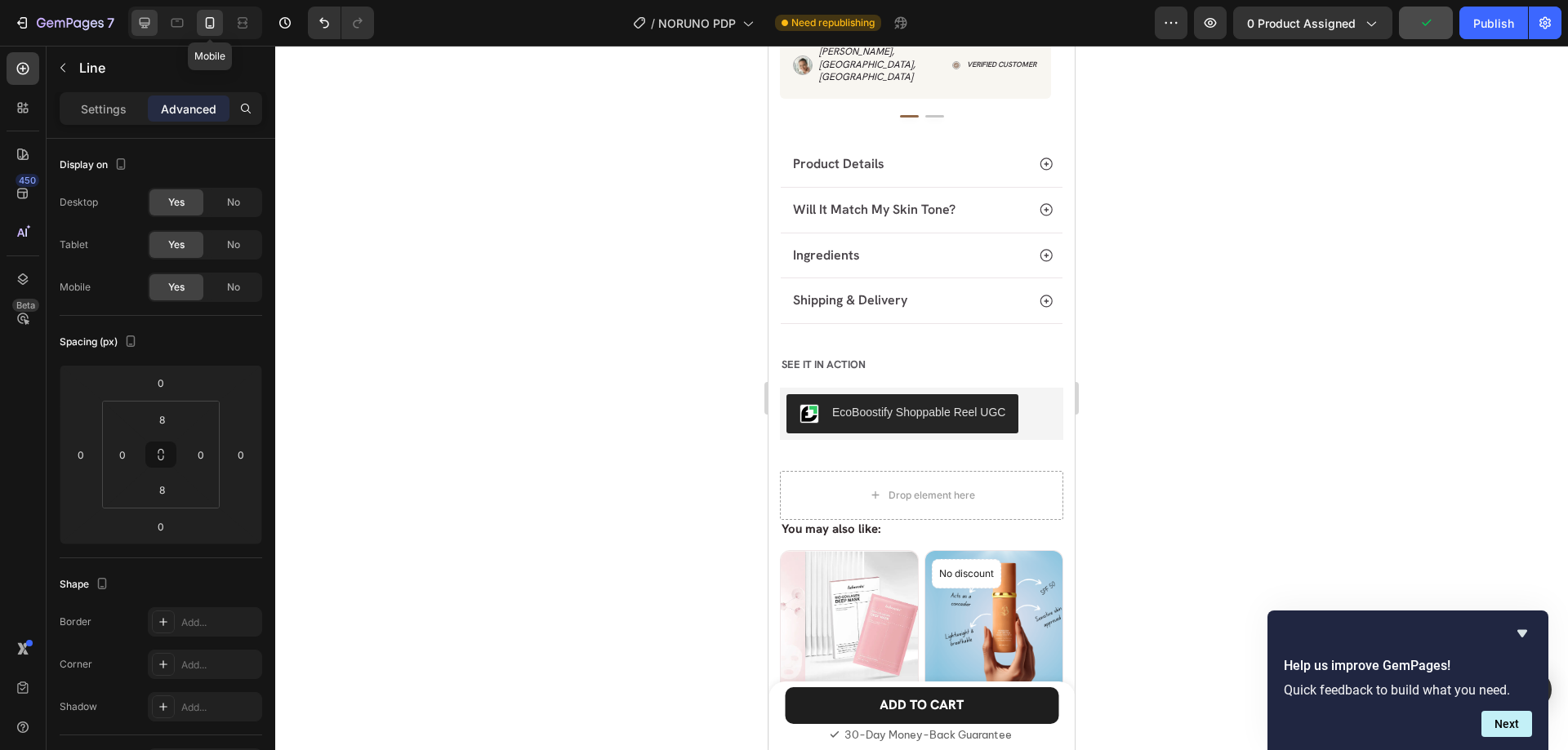
click at [144, 20] on icon at bounding box center [144, 23] width 17 height 17
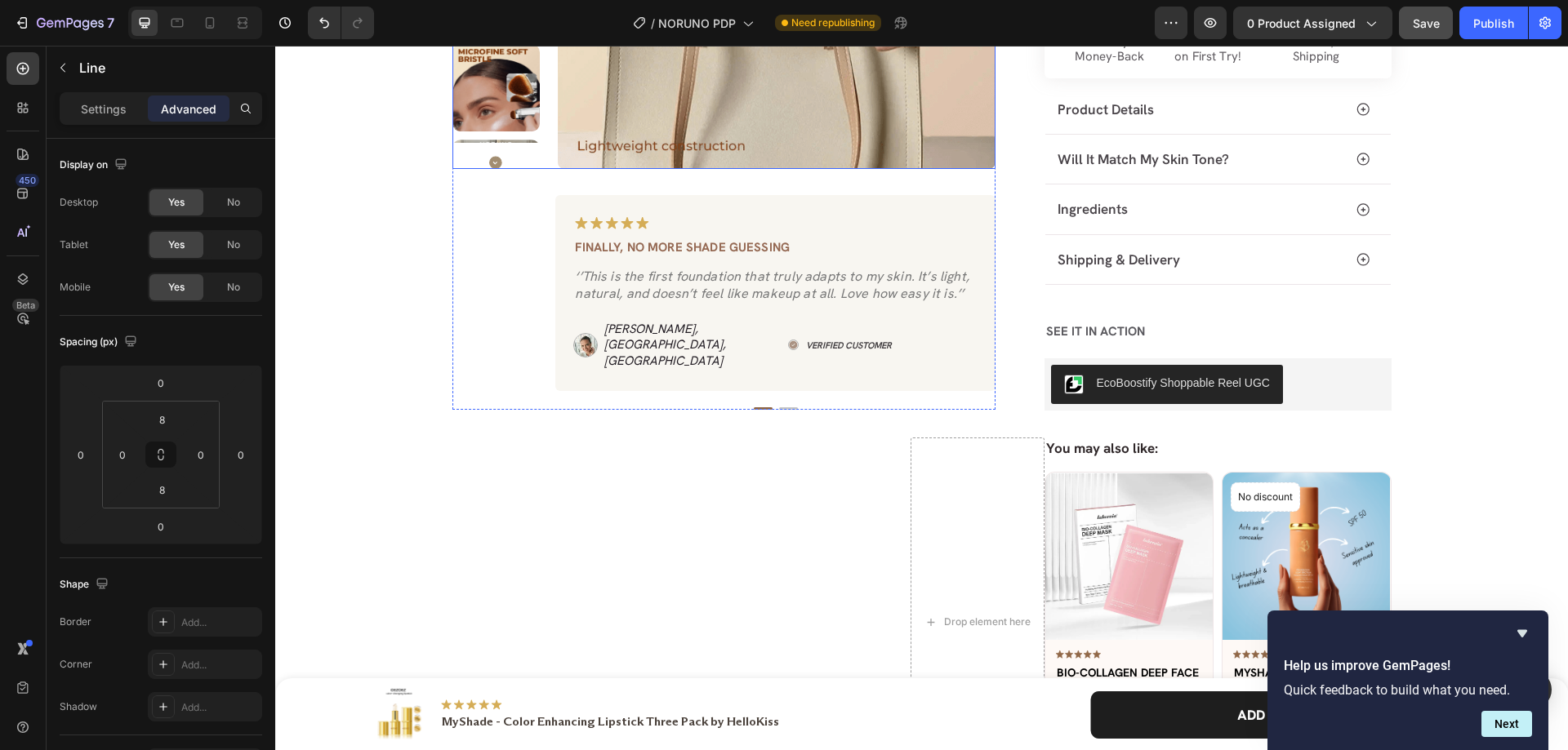
scroll to position [355, 0]
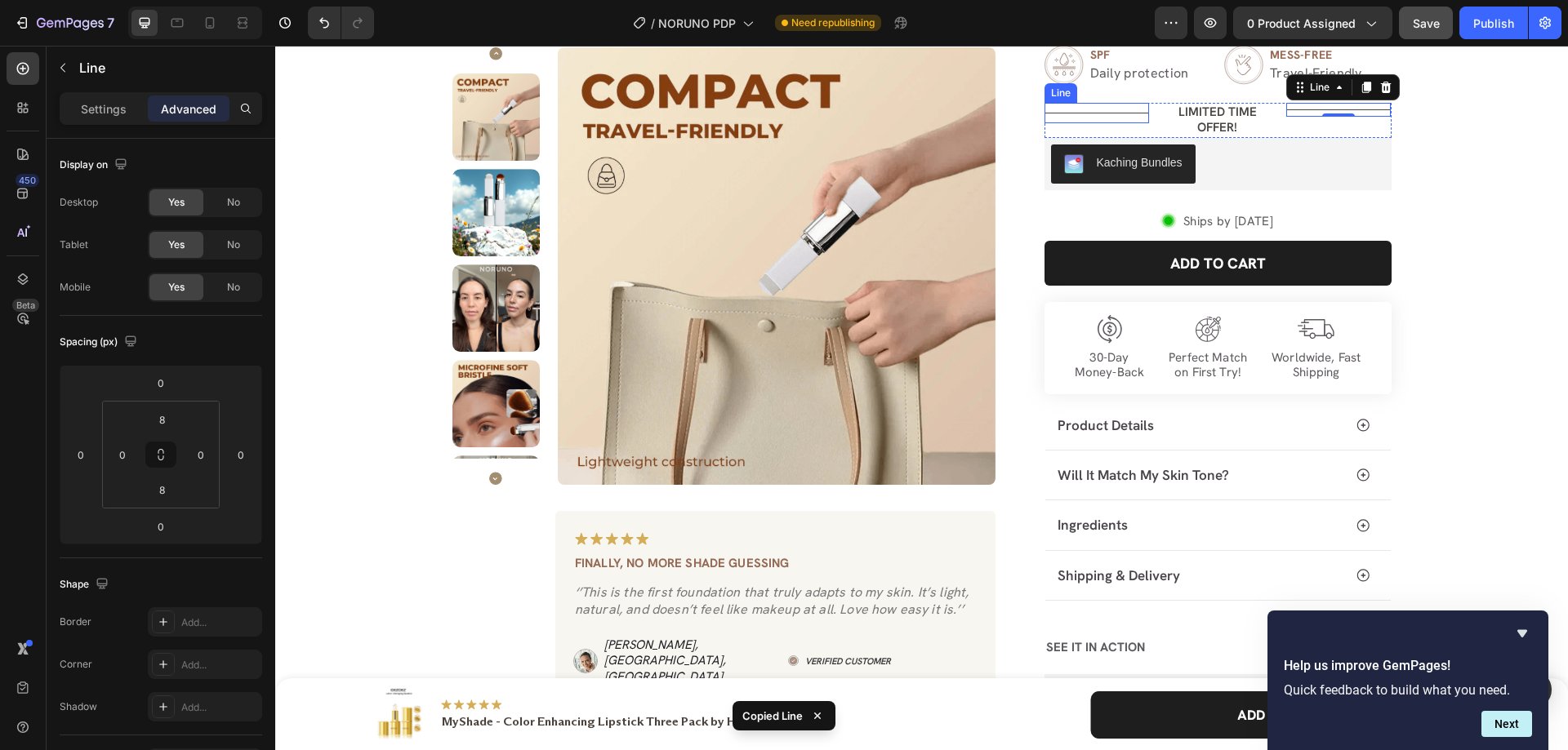
click at [1093, 109] on div "Title Line" at bounding box center [1097, 113] width 104 height 20
type input "8"
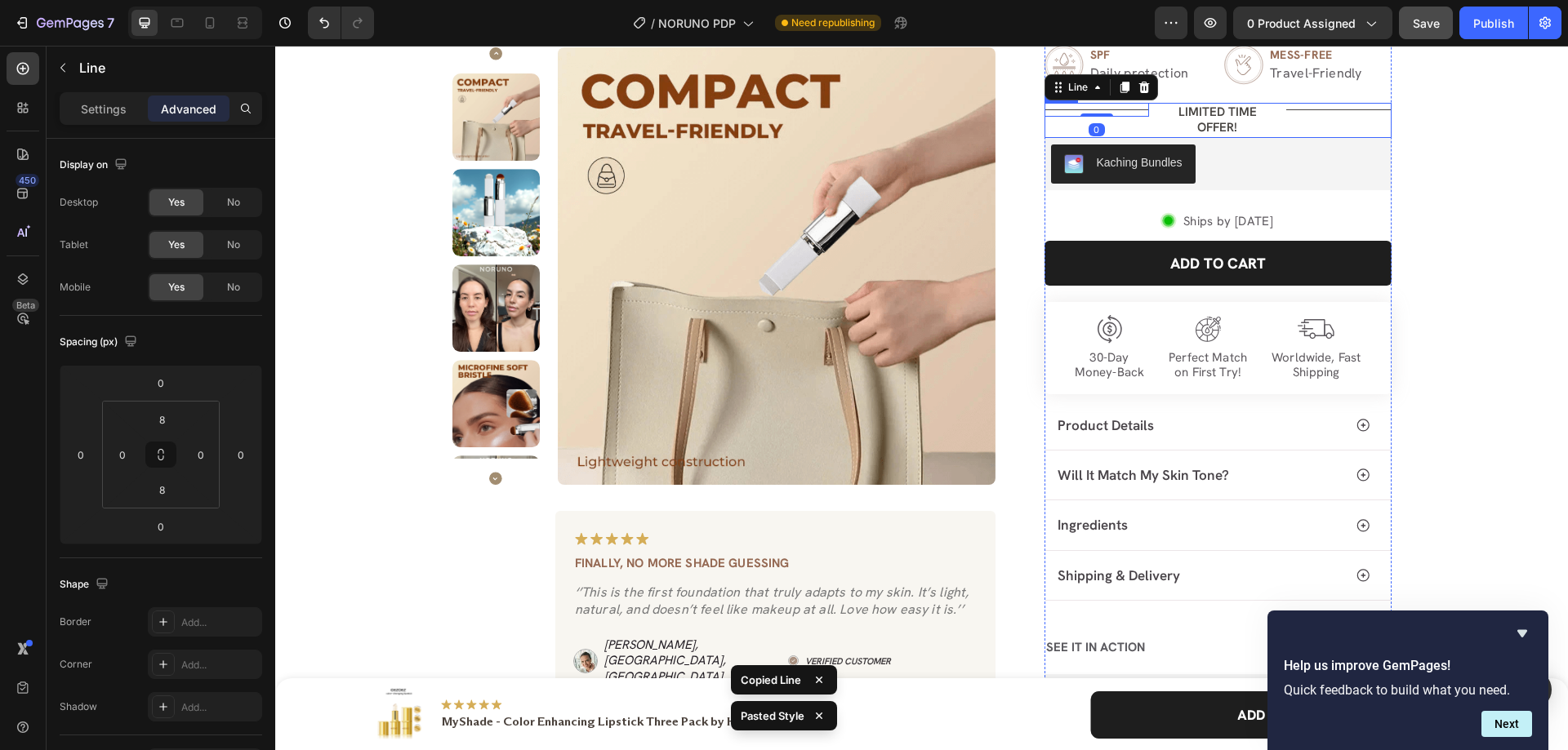
click at [1151, 128] on div "Title Line 0 LIMITED TIME OFFER! Text Block Title Line Row" at bounding box center [1218, 120] width 347 height 35
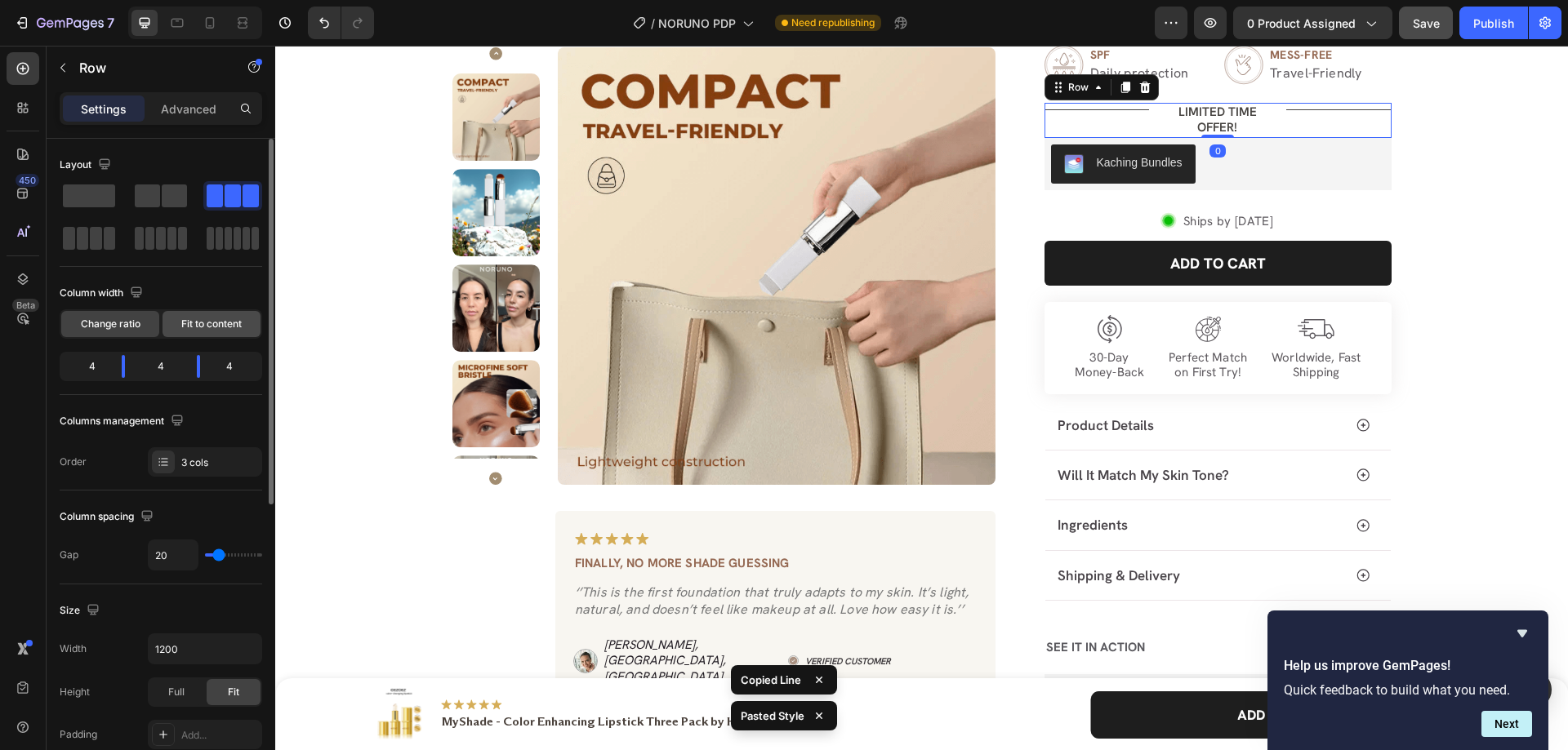
click at [190, 327] on span "Fit to content" at bounding box center [211, 324] width 61 height 15
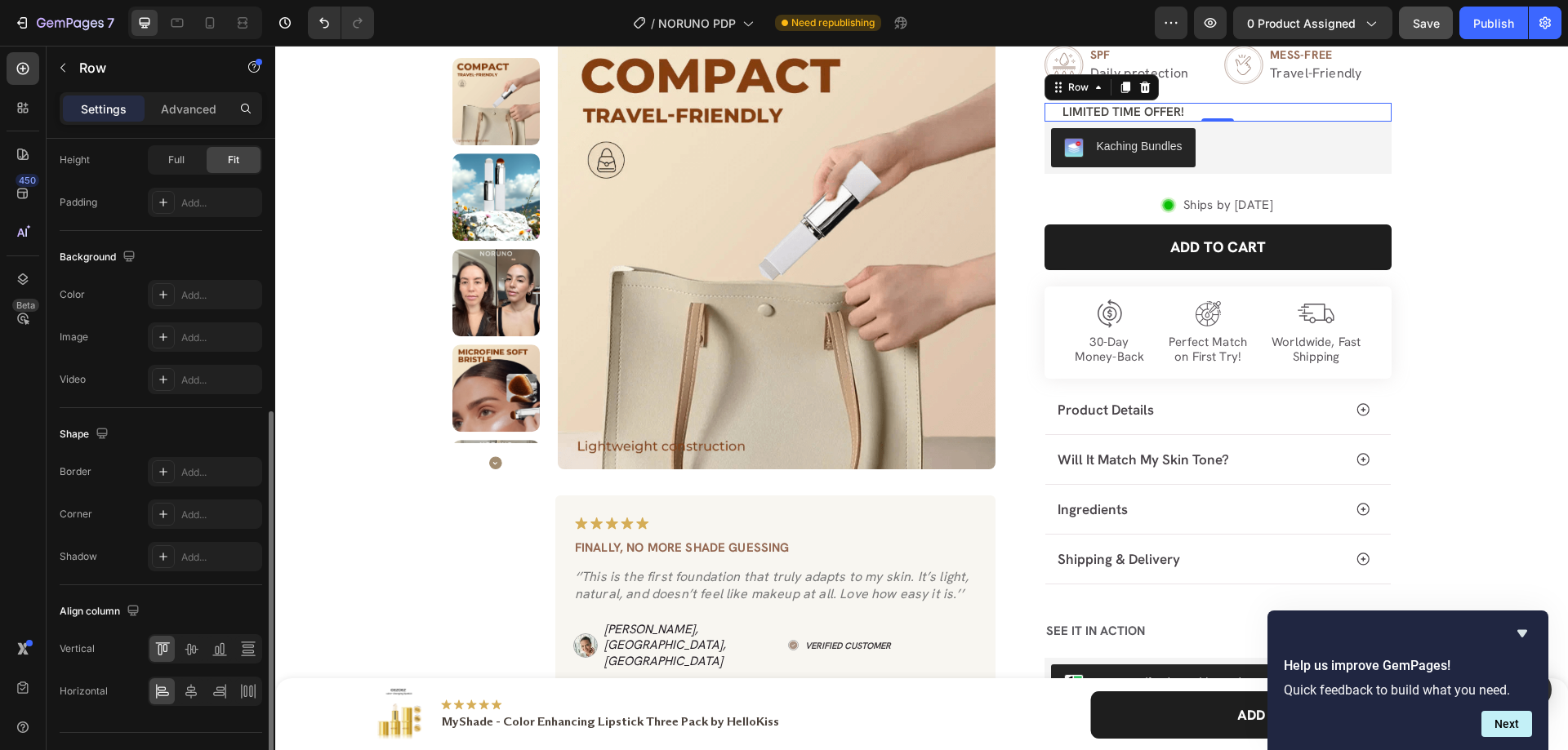
scroll to position [524, 0]
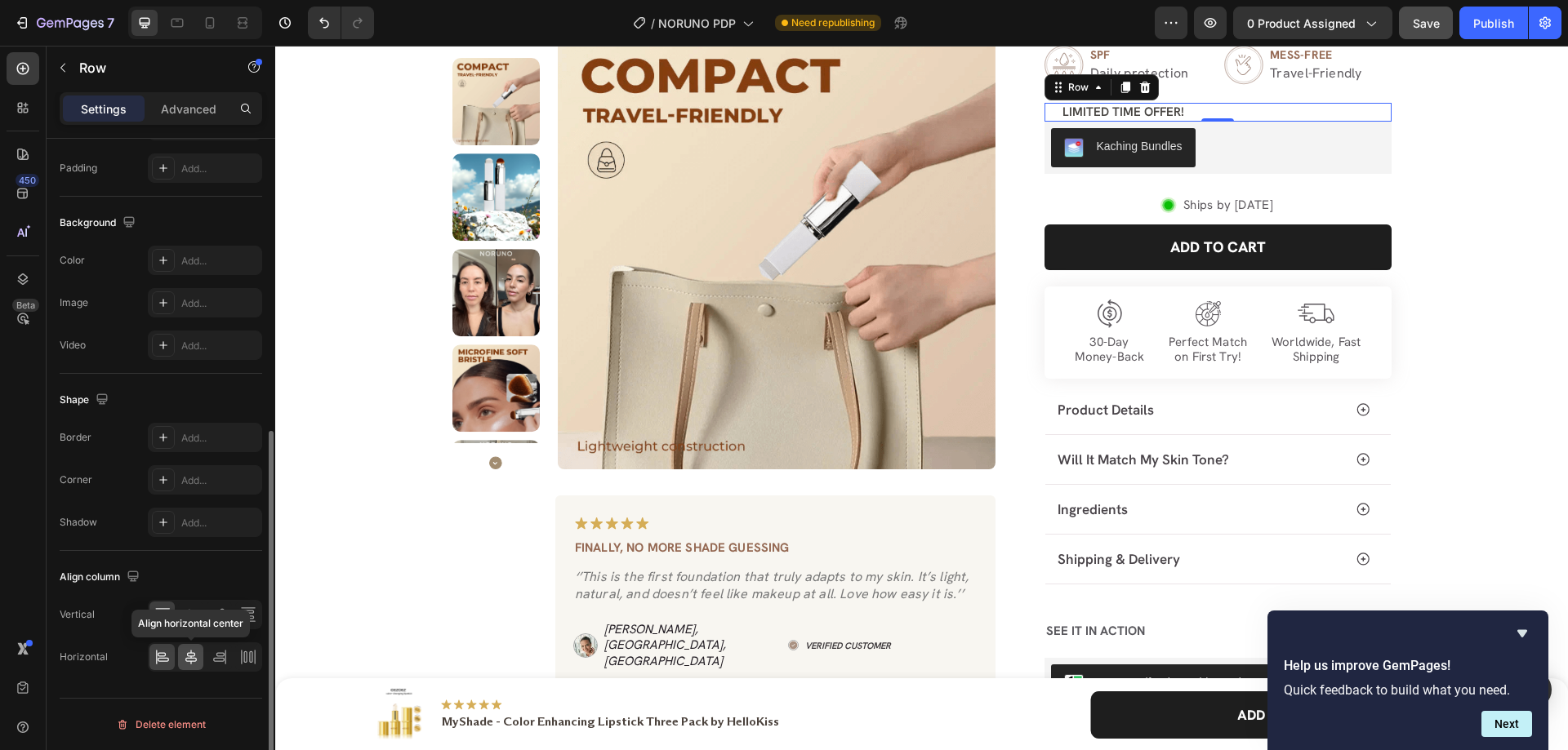
click at [186, 653] on icon at bounding box center [191, 658] width 17 height 17
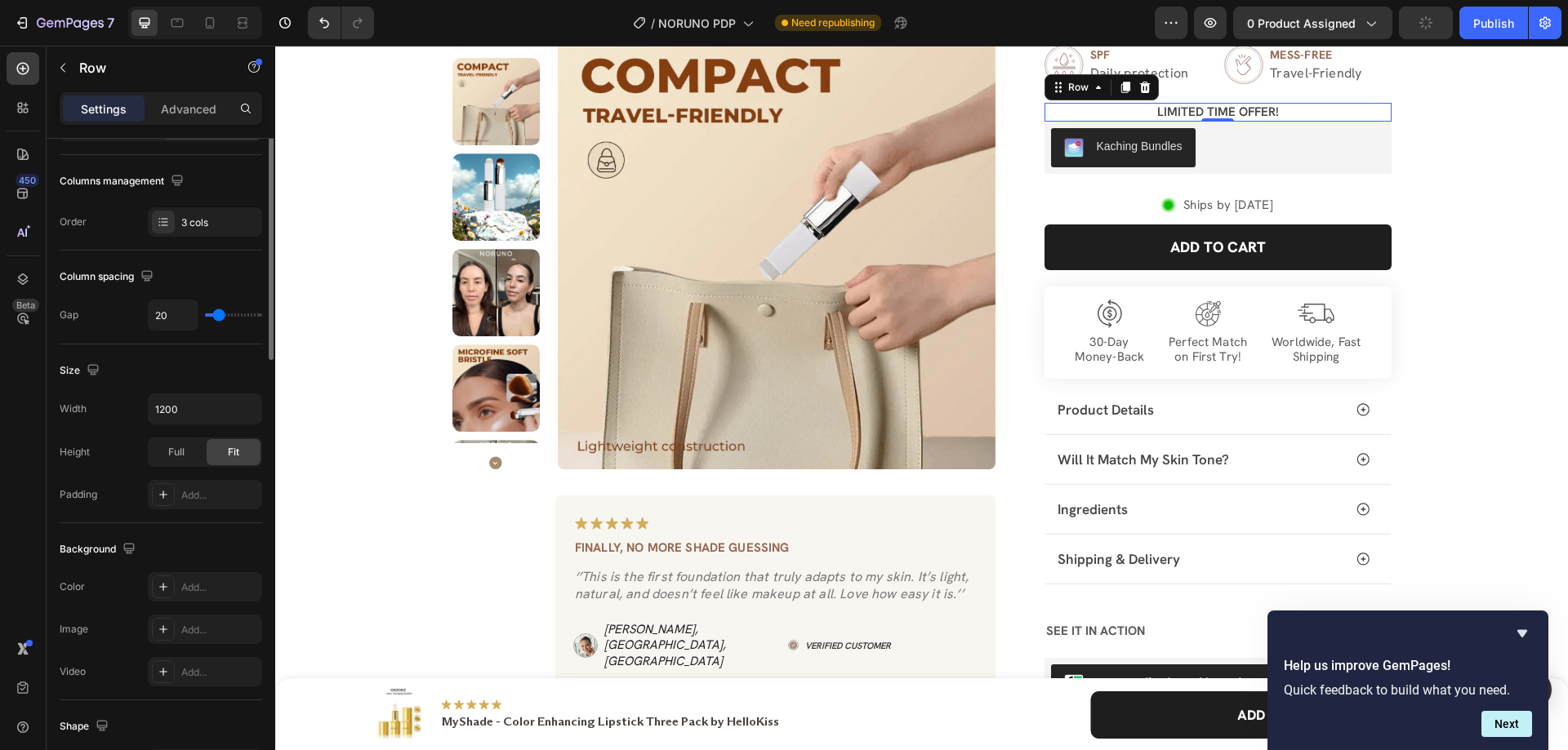
scroll to position [0, 0]
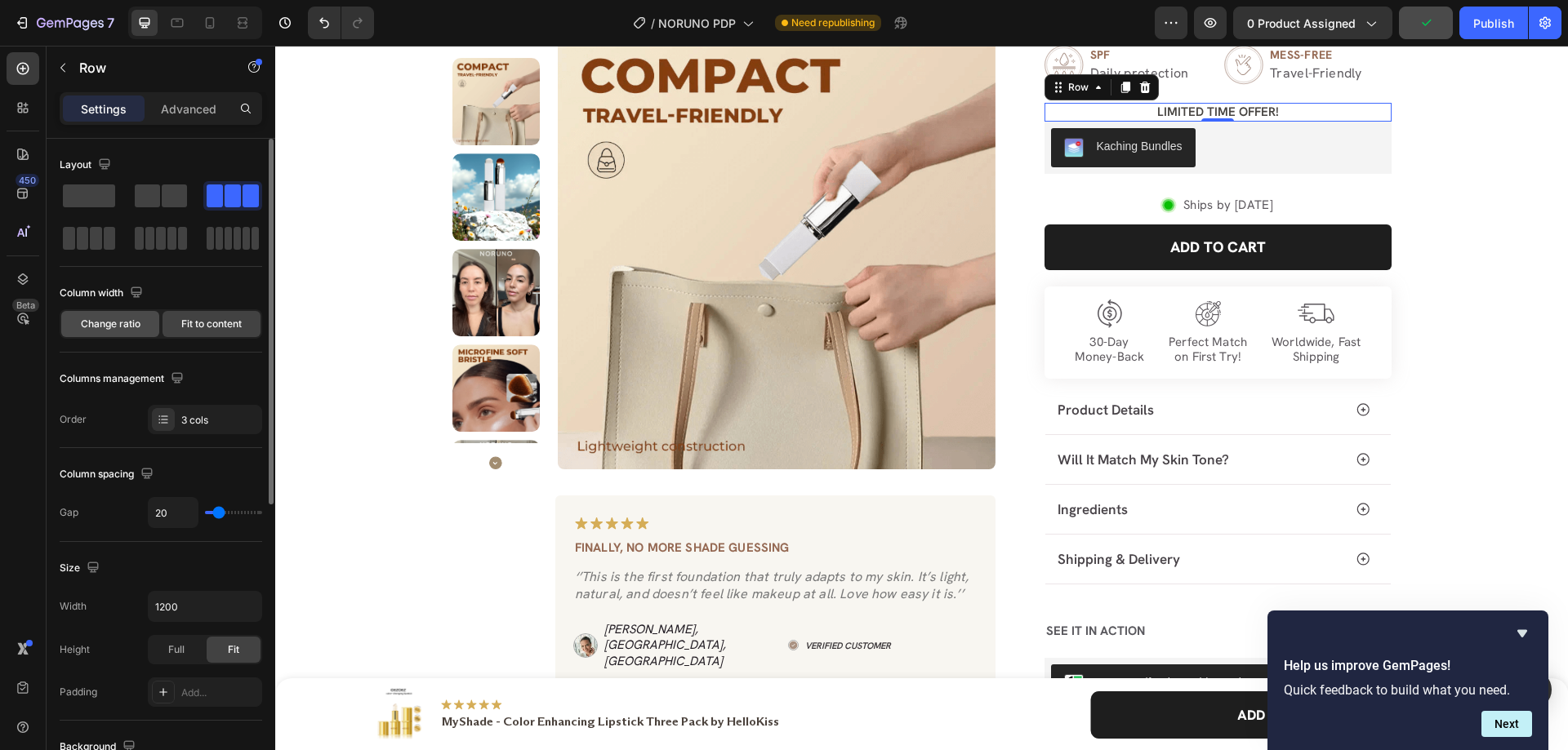
drag, startPoint x: 125, startPoint y: 321, endPoint x: 887, endPoint y: 42, distance: 811.5
click at [125, 321] on span "Change ratio" at bounding box center [111, 324] width 60 height 15
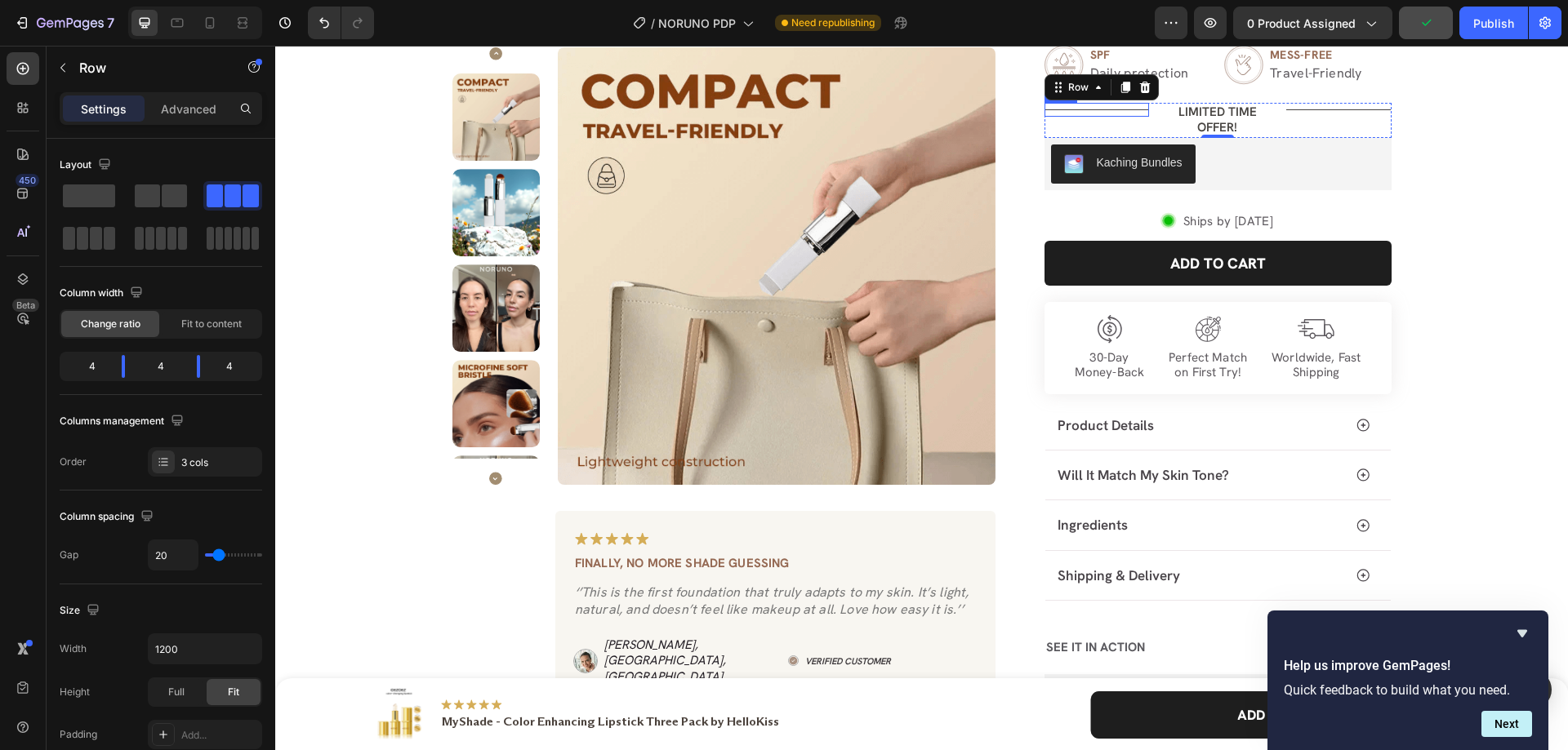
click at [1106, 106] on div "Title Line" at bounding box center [1097, 109] width 104 height 14
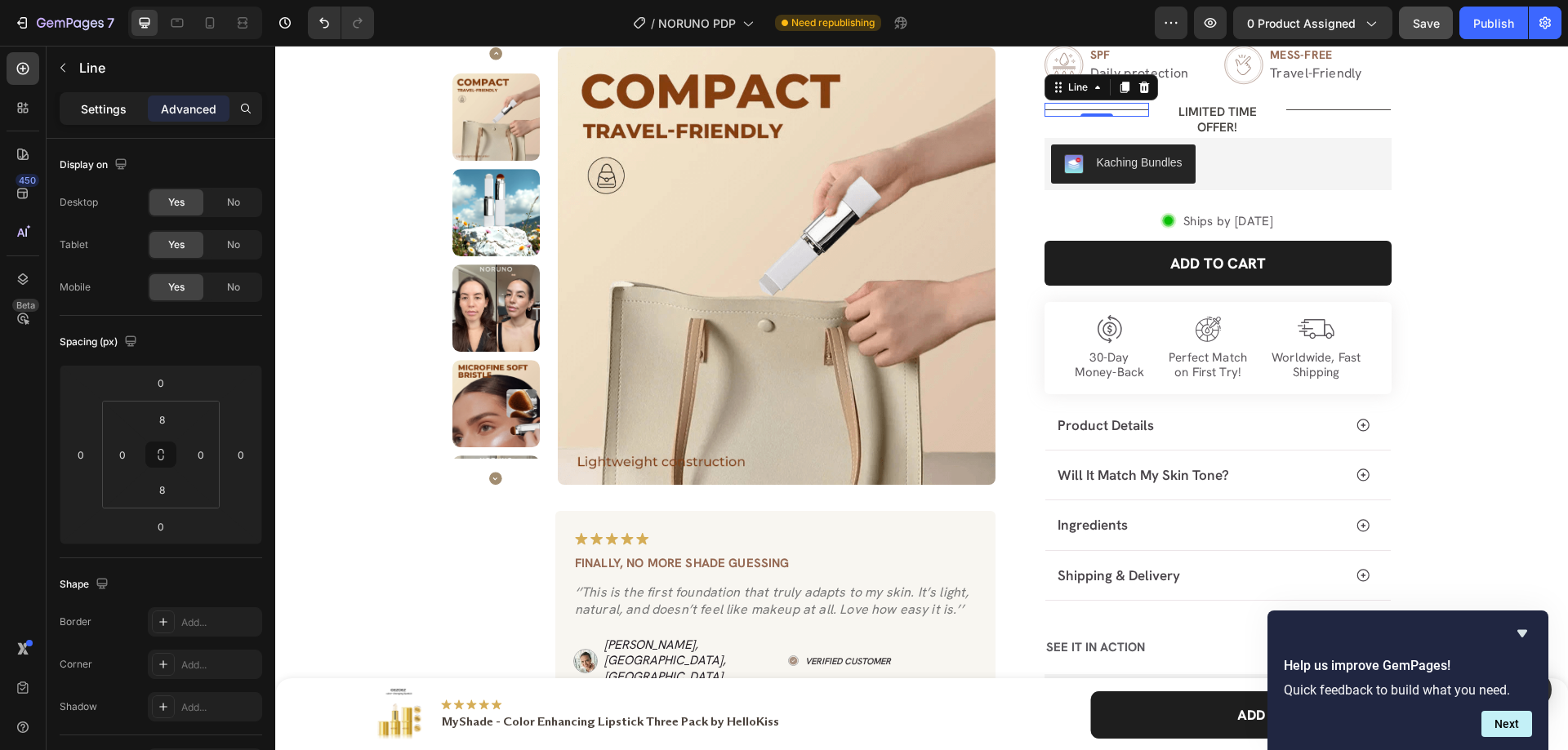
click at [99, 98] on div "Settings" at bounding box center [103, 109] width 82 height 26
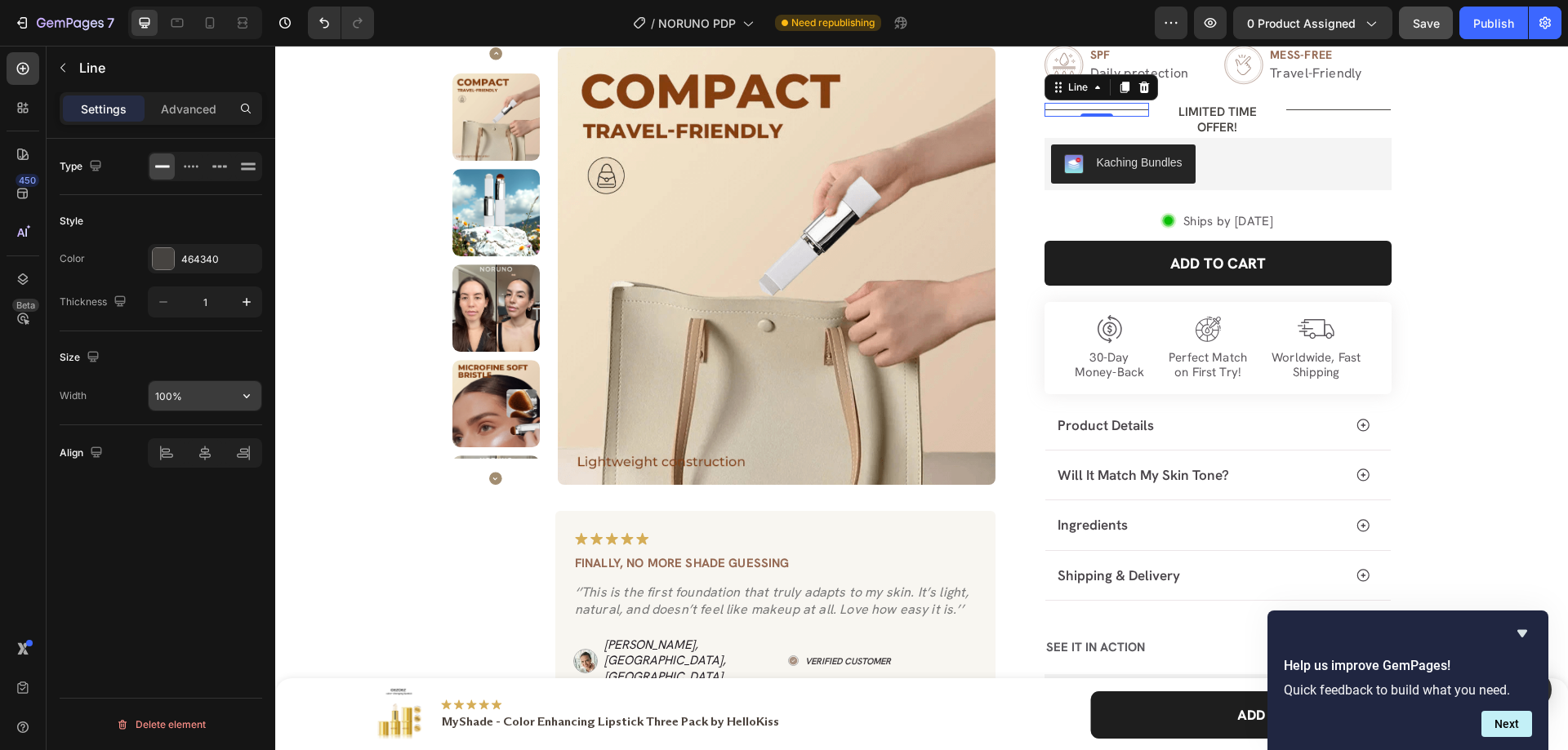
click at [195, 386] on input "100%" at bounding box center [204, 396] width 113 height 30
click at [252, 393] on icon "button" at bounding box center [247, 396] width 17 height 17
click at [213, 464] on p "Default 1200px" at bounding box center [201, 469] width 93 height 15
type input "1200"
click at [1300, 105] on div "Title Line" at bounding box center [1339, 109] width 104 height 14
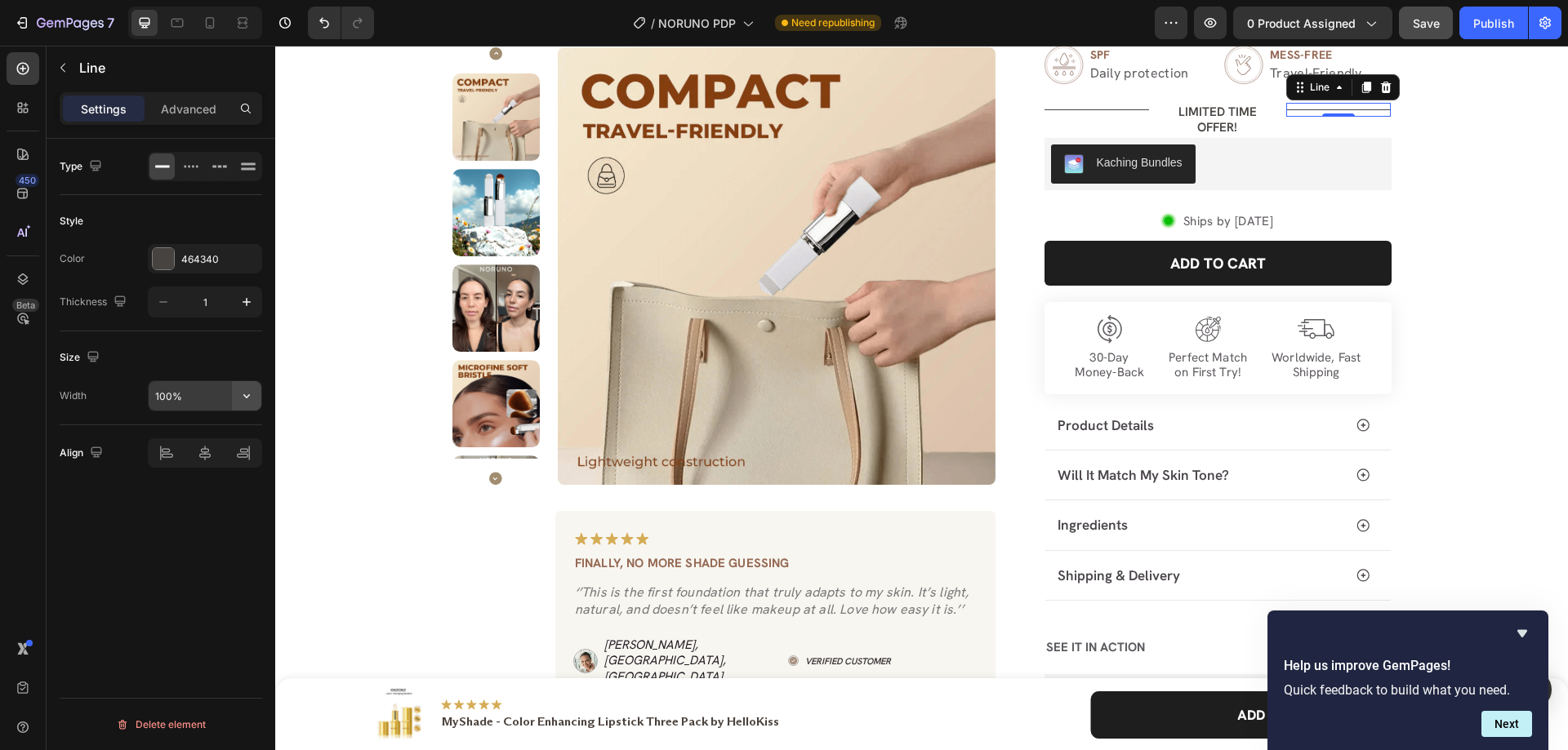
click at [245, 399] on icon "button" at bounding box center [247, 396] width 17 height 17
click at [183, 471] on span "Default" at bounding box center [172, 469] width 34 height 15
type input "1200"
click at [1140, 125] on div "Title Line" at bounding box center [1097, 120] width 104 height 35
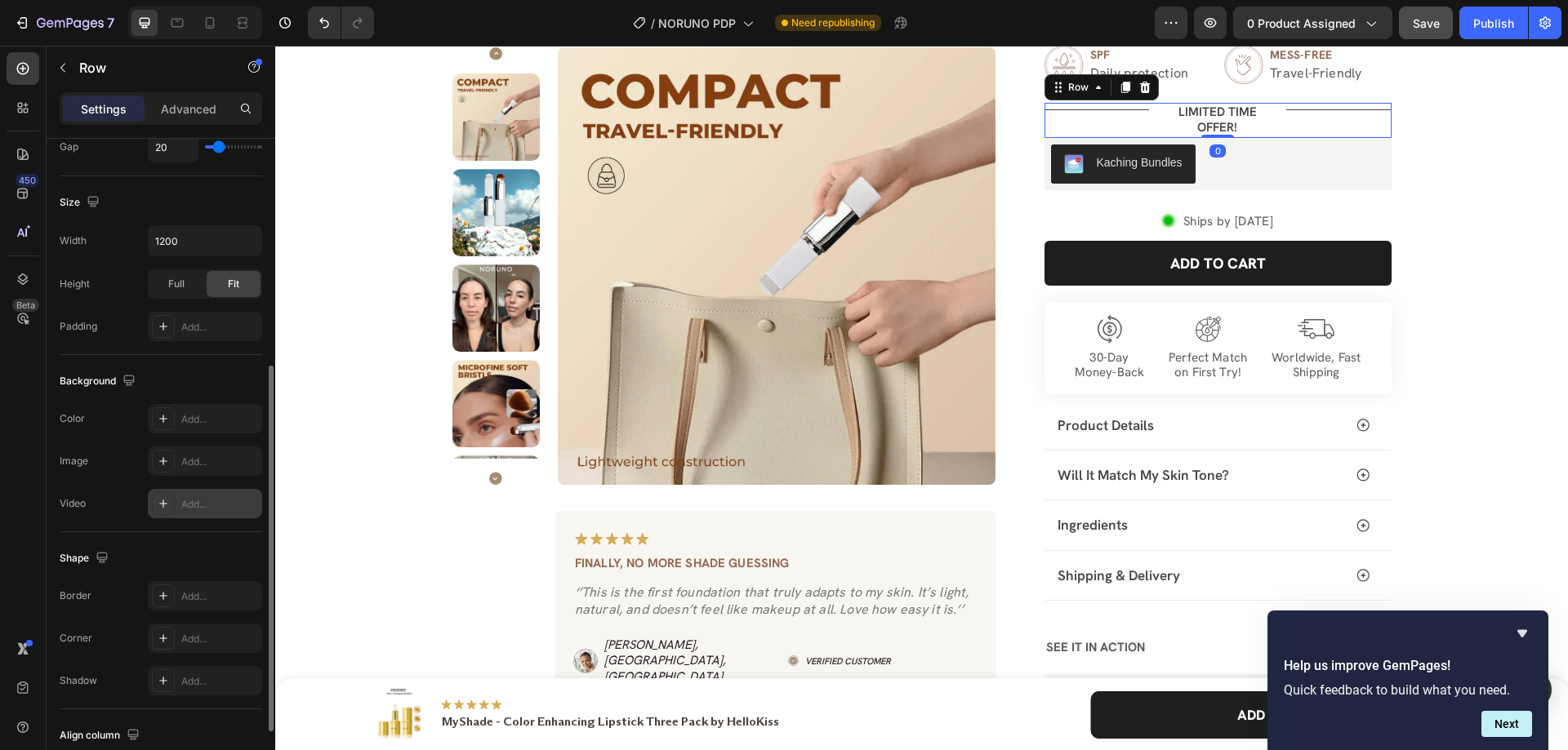
scroll to position [524, 0]
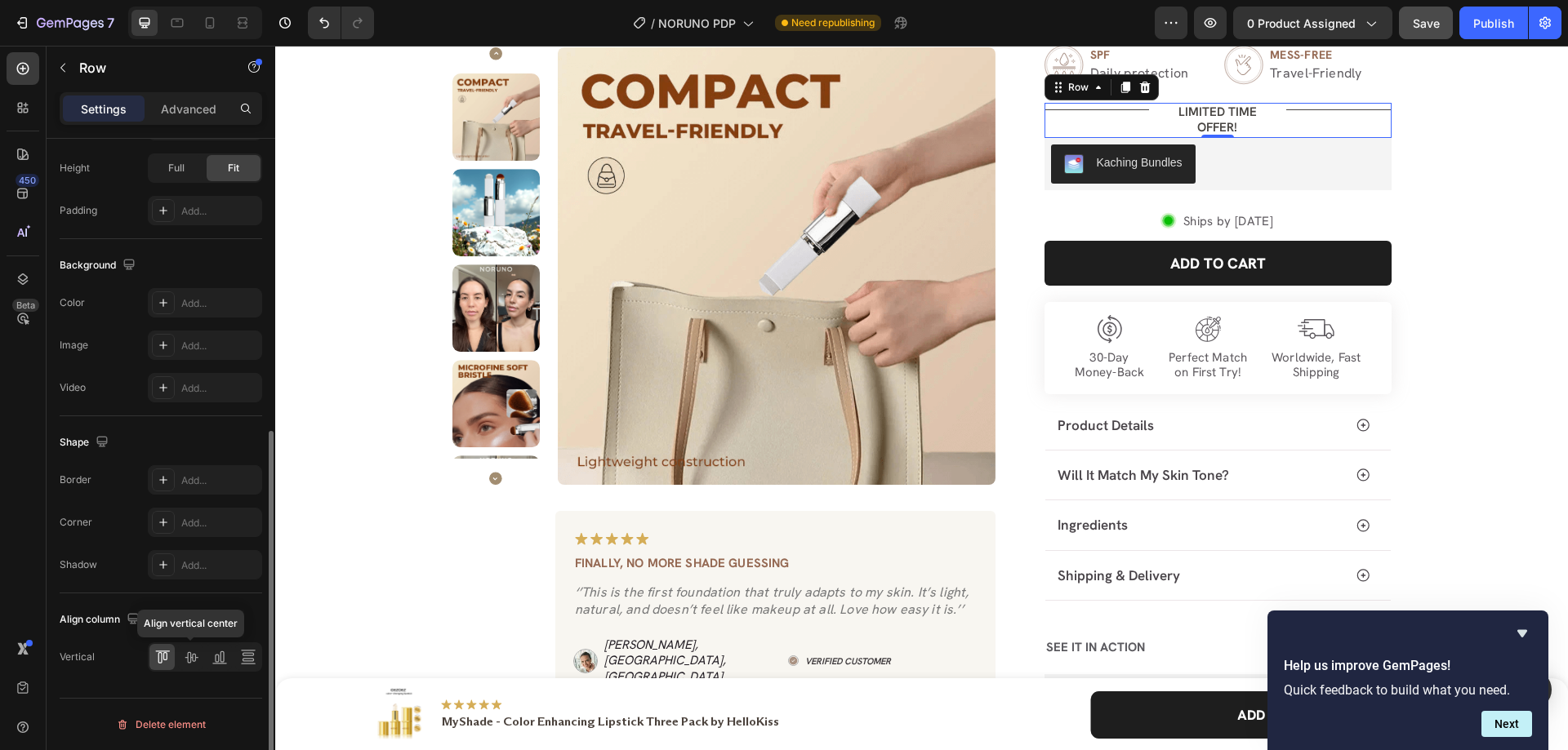
drag, startPoint x: 189, startPoint y: 653, endPoint x: 193, endPoint y: 599, distance: 54.1
click at [190, 653] on icon at bounding box center [191, 658] width 13 height 11
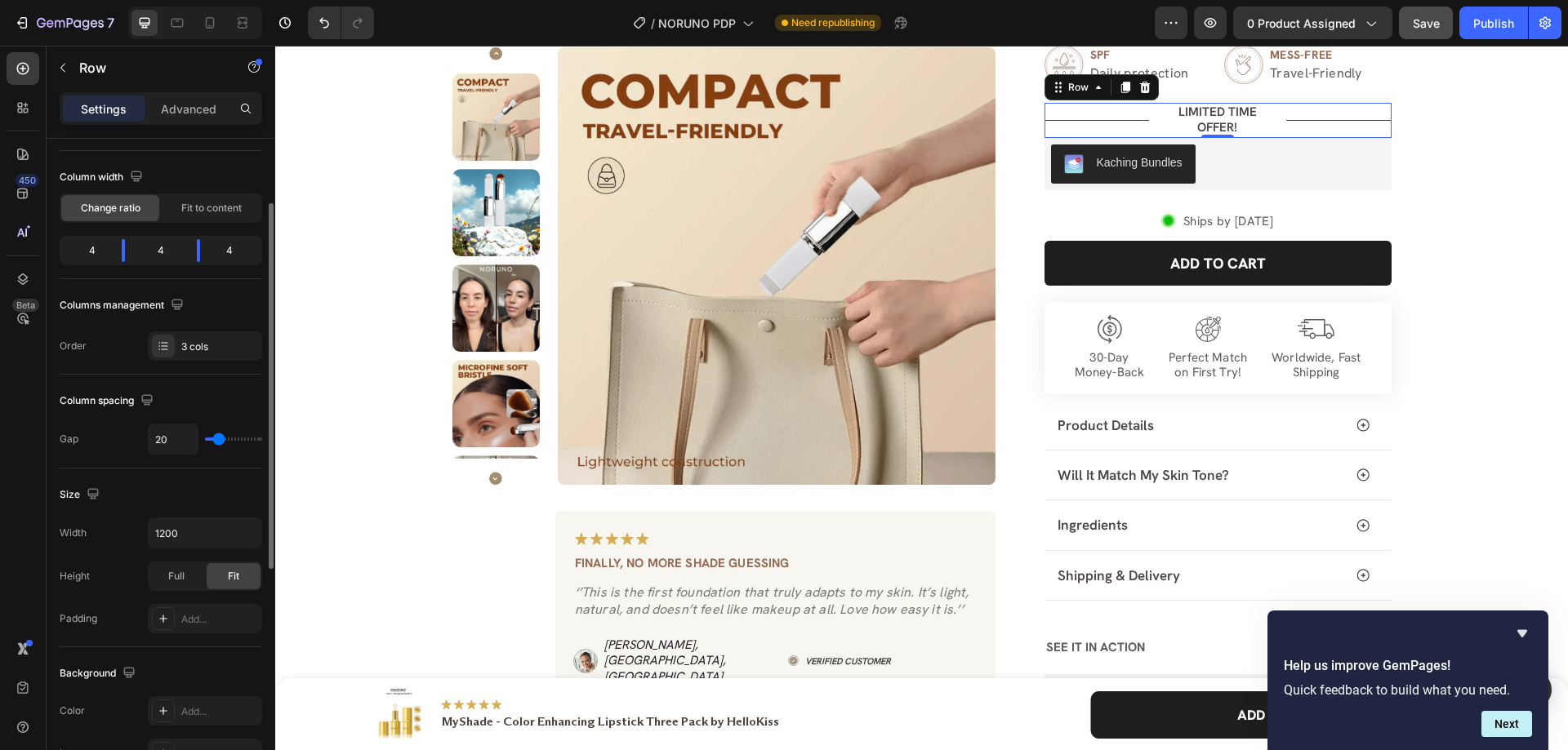
scroll to position [0, 0]
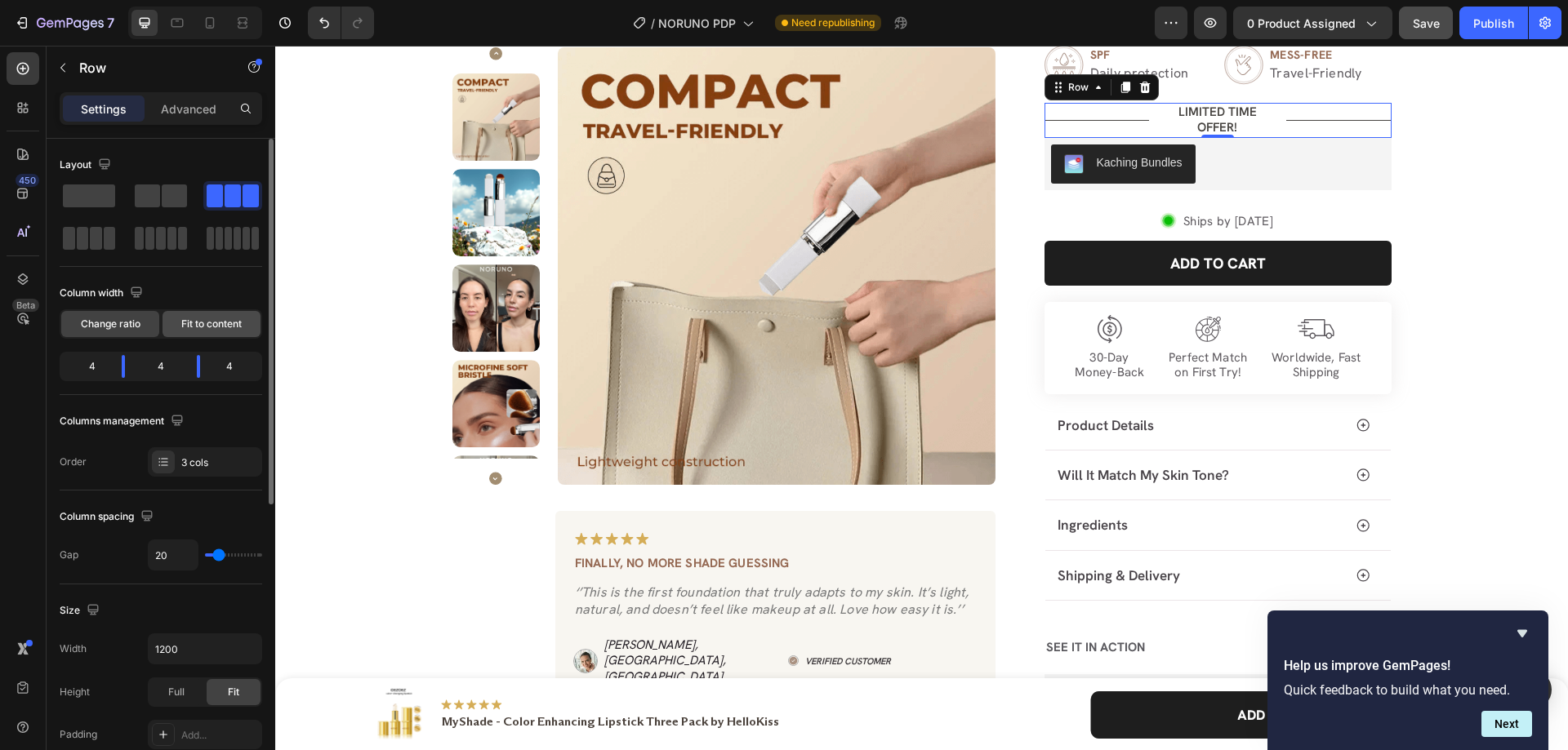
click at [204, 327] on span "Fit to content" at bounding box center [211, 324] width 61 height 15
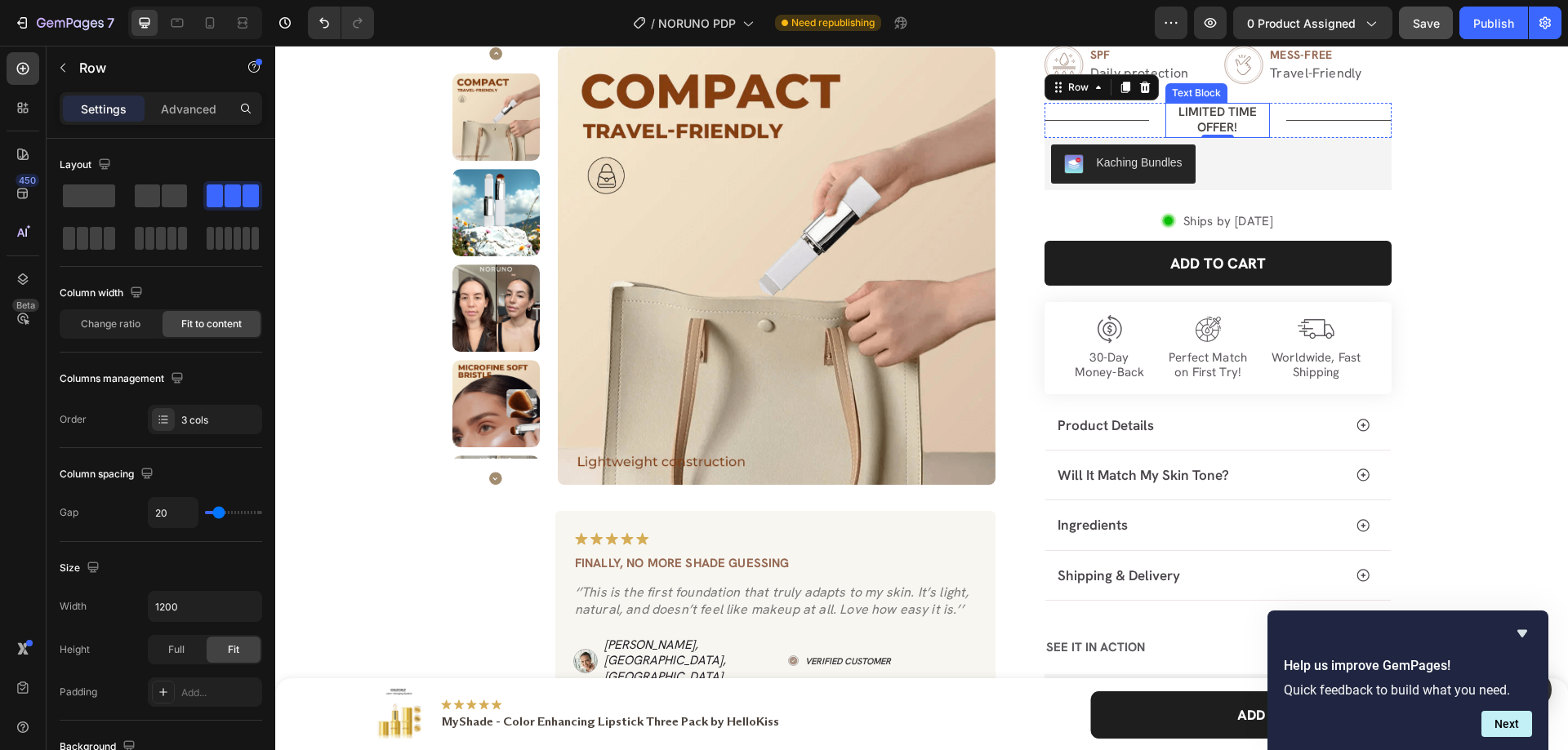
click at [1197, 118] on p "LIMITED TIME OFFER!" at bounding box center [1217, 120] width 102 height 32
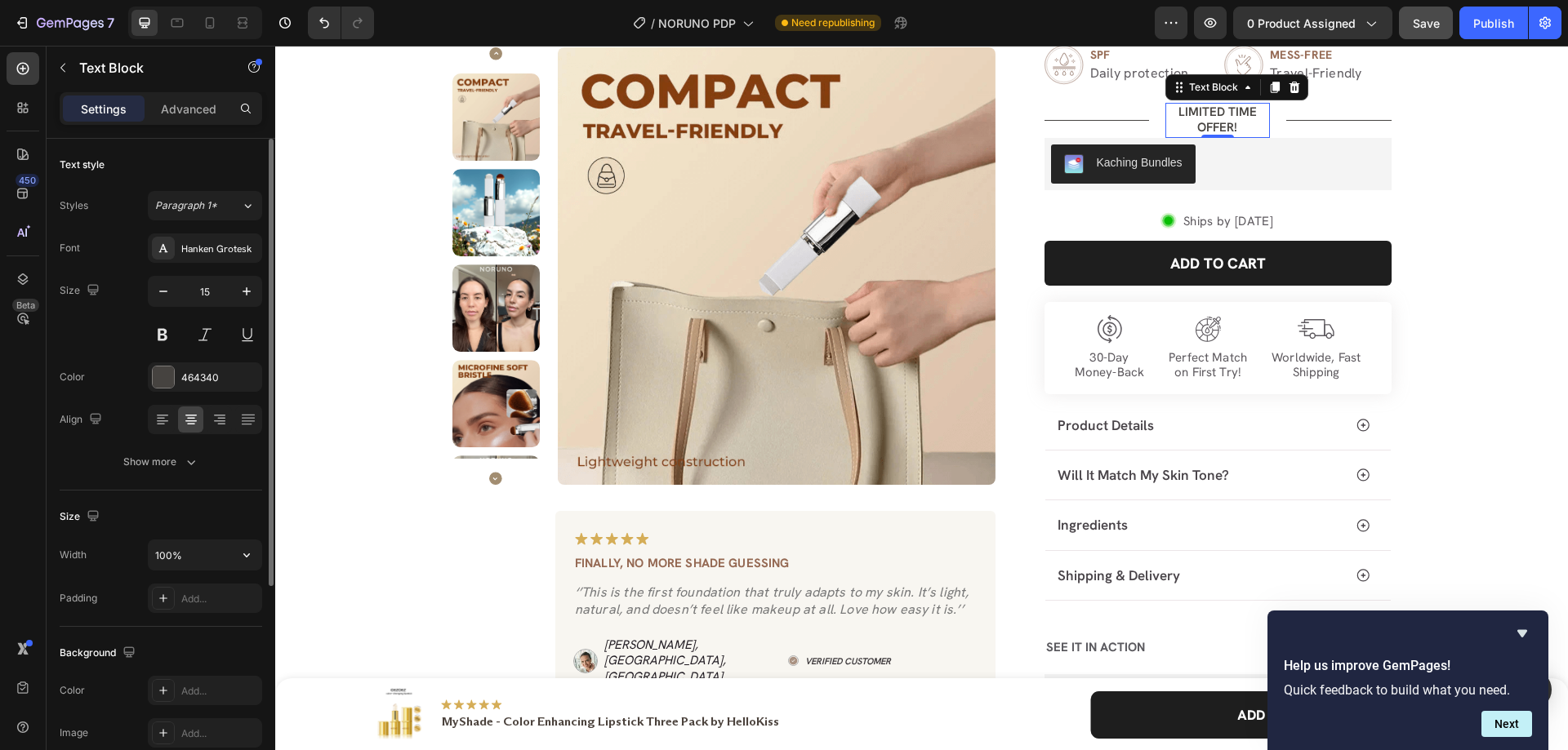
click at [212, 570] on div "Width 100% Padding Add..." at bounding box center [160, 576] width 202 height 74
click at [209, 559] on input "100%" at bounding box center [204, 555] width 113 height 30
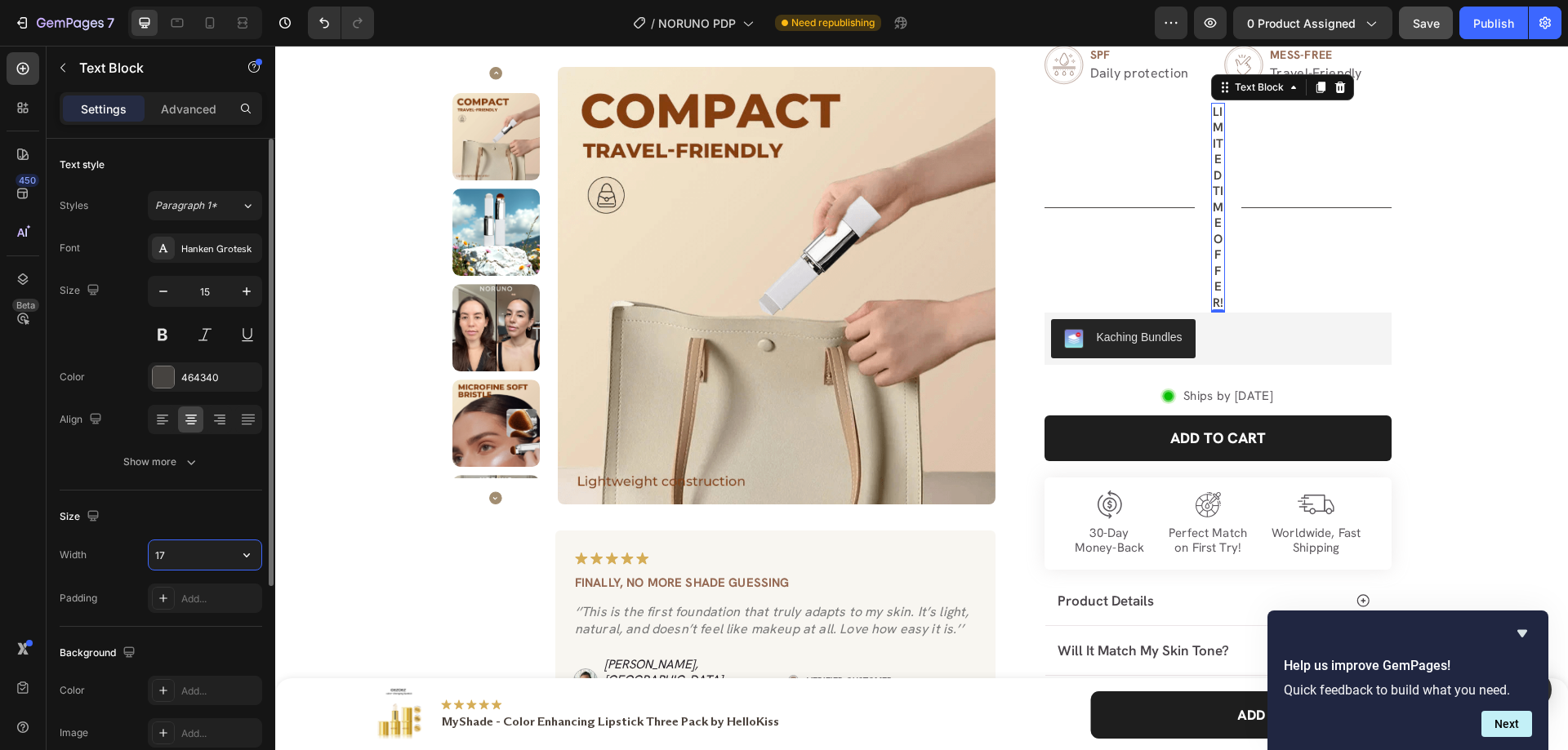
type input "175"
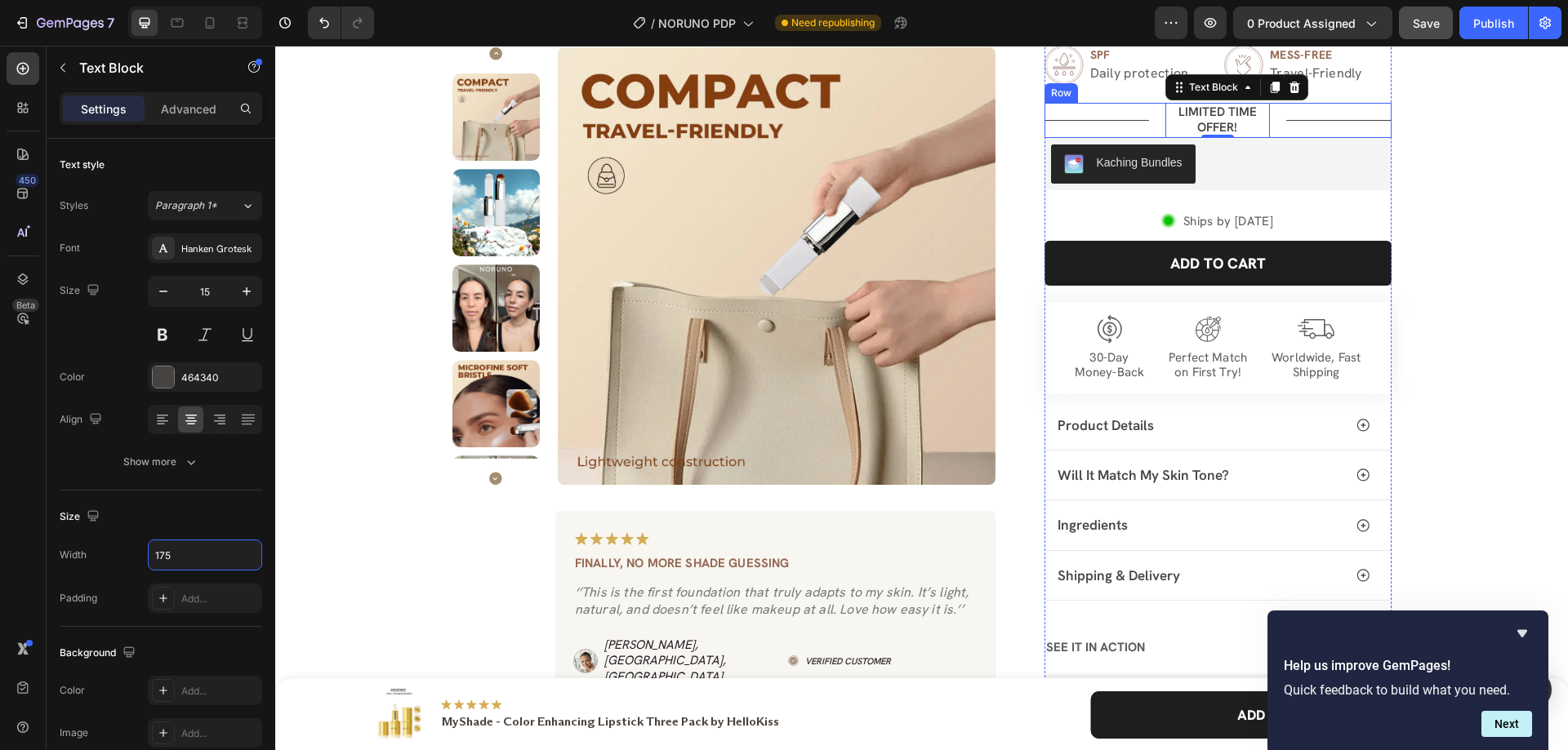
click at [1147, 128] on div "Title Line LIMITED TIME OFFER! Text Block 0 Title Line Row" at bounding box center [1218, 120] width 347 height 35
drag, startPoint x: 1135, startPoint y: 125, endPoint x: 1087, endPoint y: 136, distance: 49.2
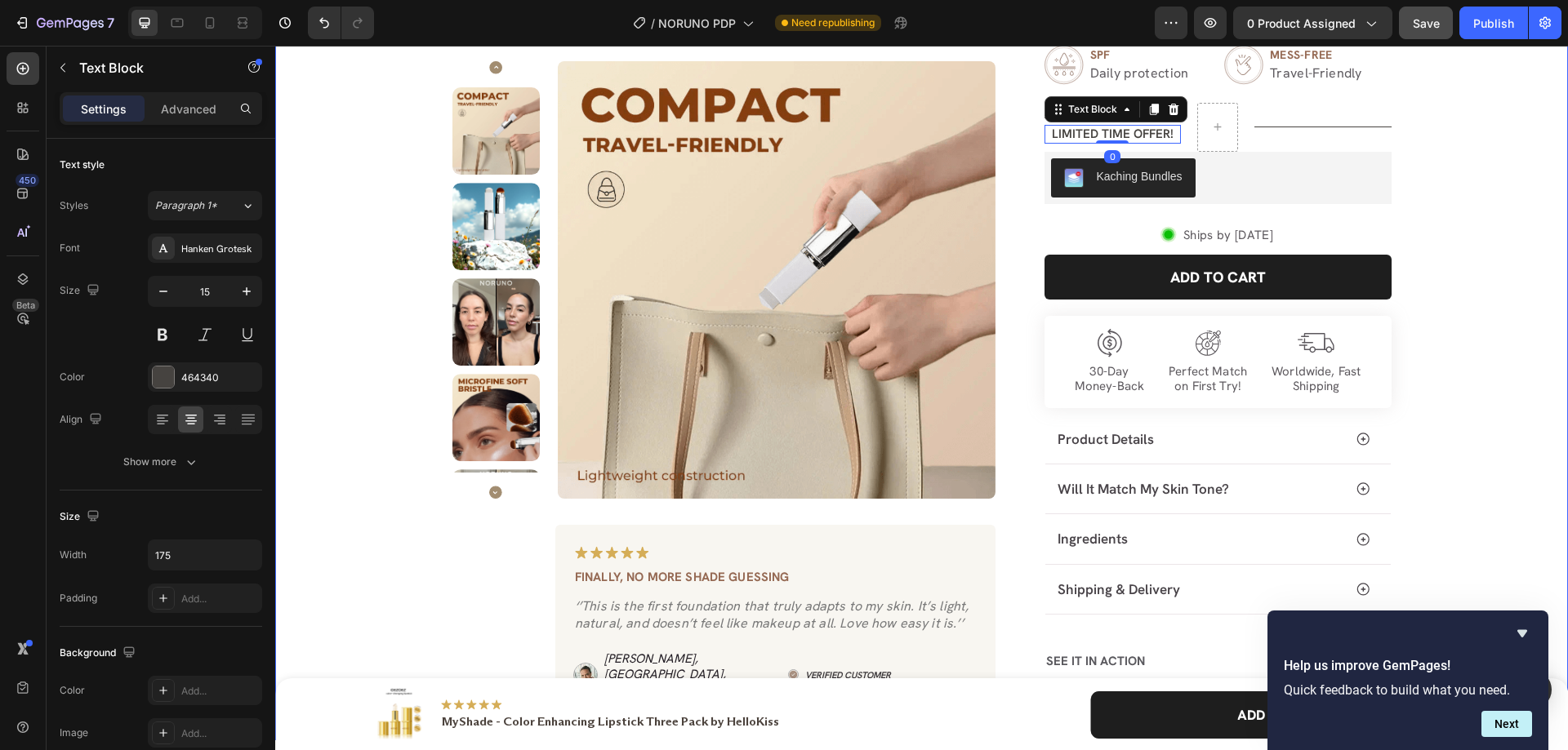
click at [1447, 161] on div "Product Images Image Finally, no more shade guessing Text Block ‘’This is the f…" at bounding box center [922, 243] width 1270 height 995
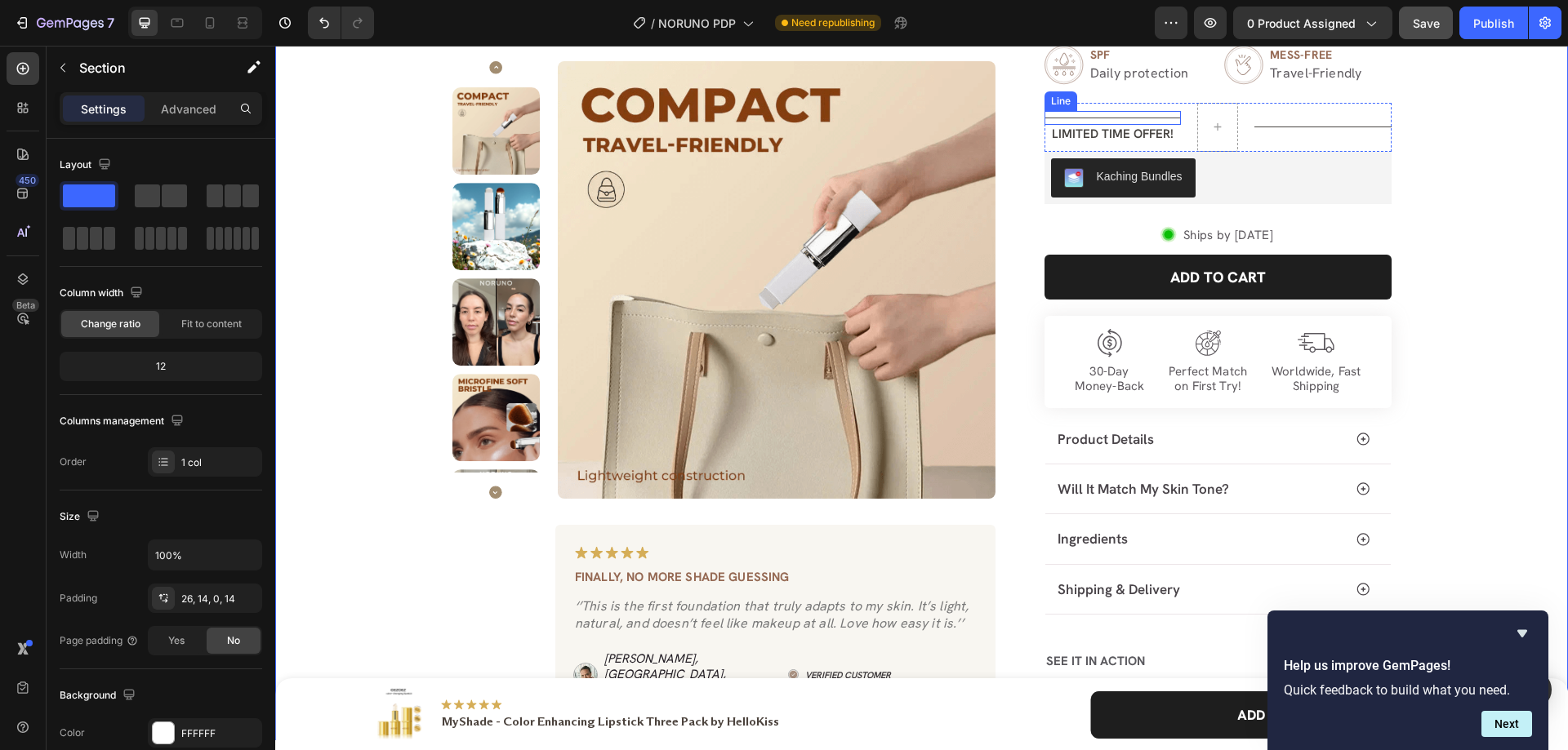
click at [1139, 113] on div "Title Line" at bounding box center [1113, 117] width 137 height 14
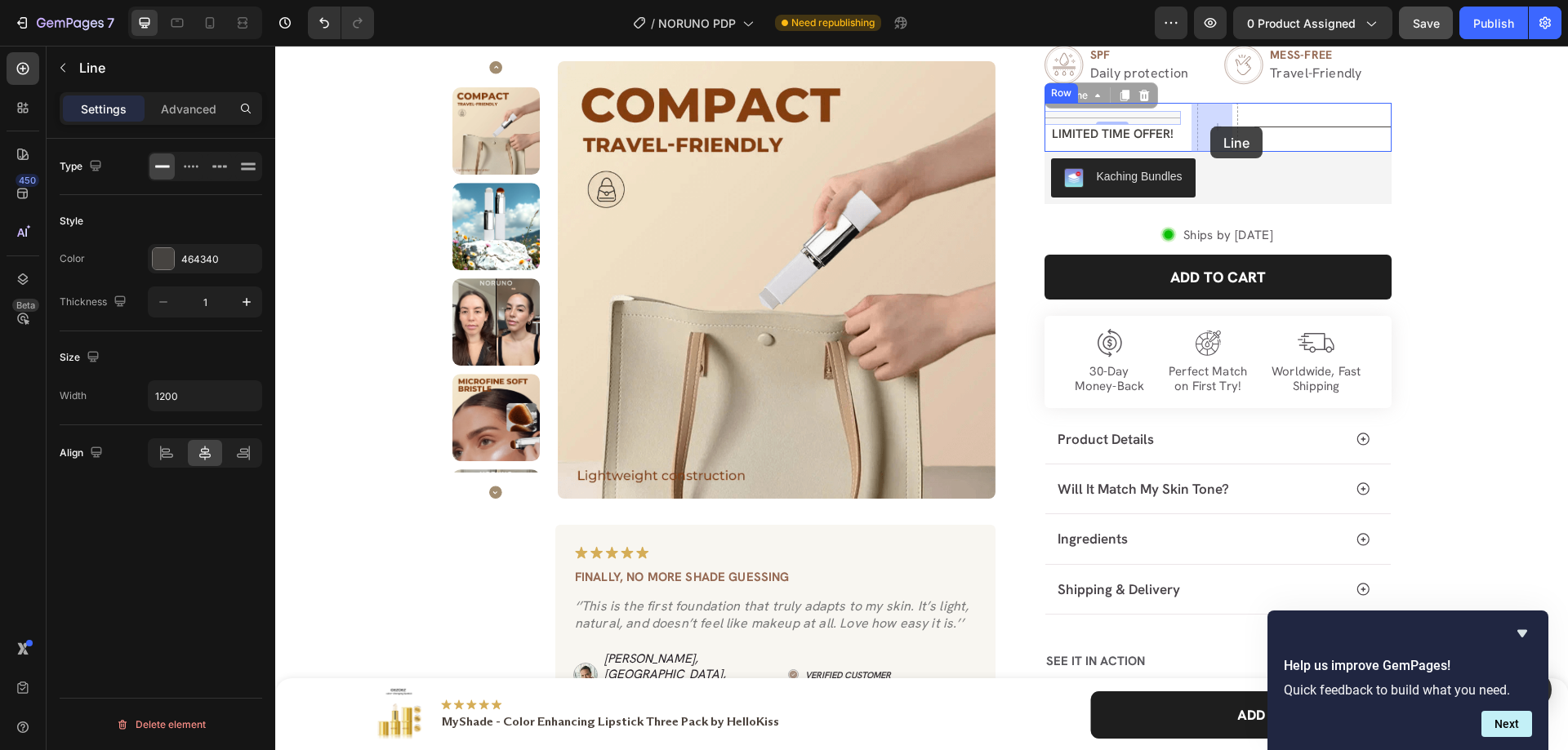
drag, startPoint x: 1108, startPoint y: 109, endPoint x: 1203, endPoint y: 128, distance: 96.9
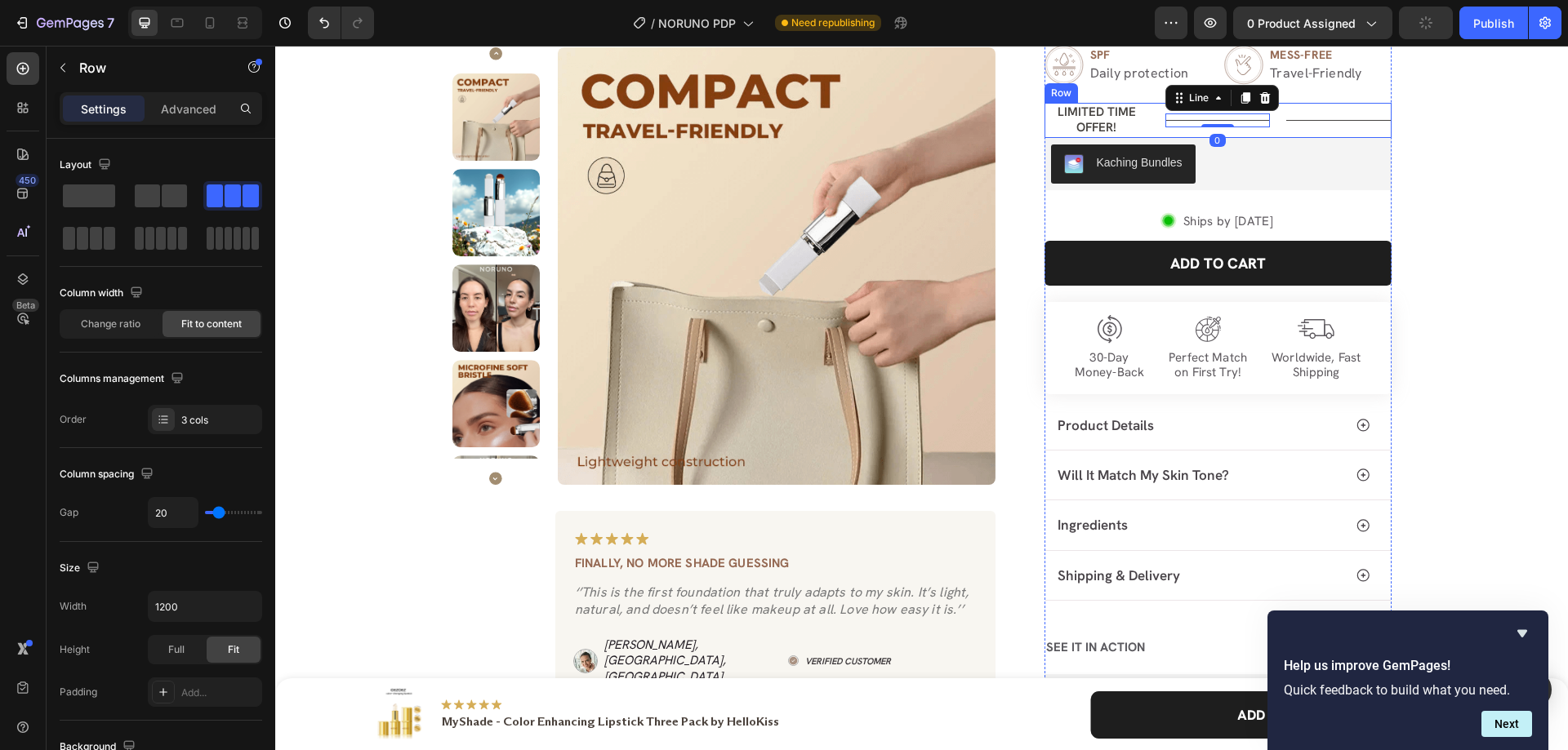
click at [1148, 124] on div "LIMITED TIME OFFER! Text Block Title Line 0 Title Line Row" at bounding box center [1218, 120] width 347 height 35
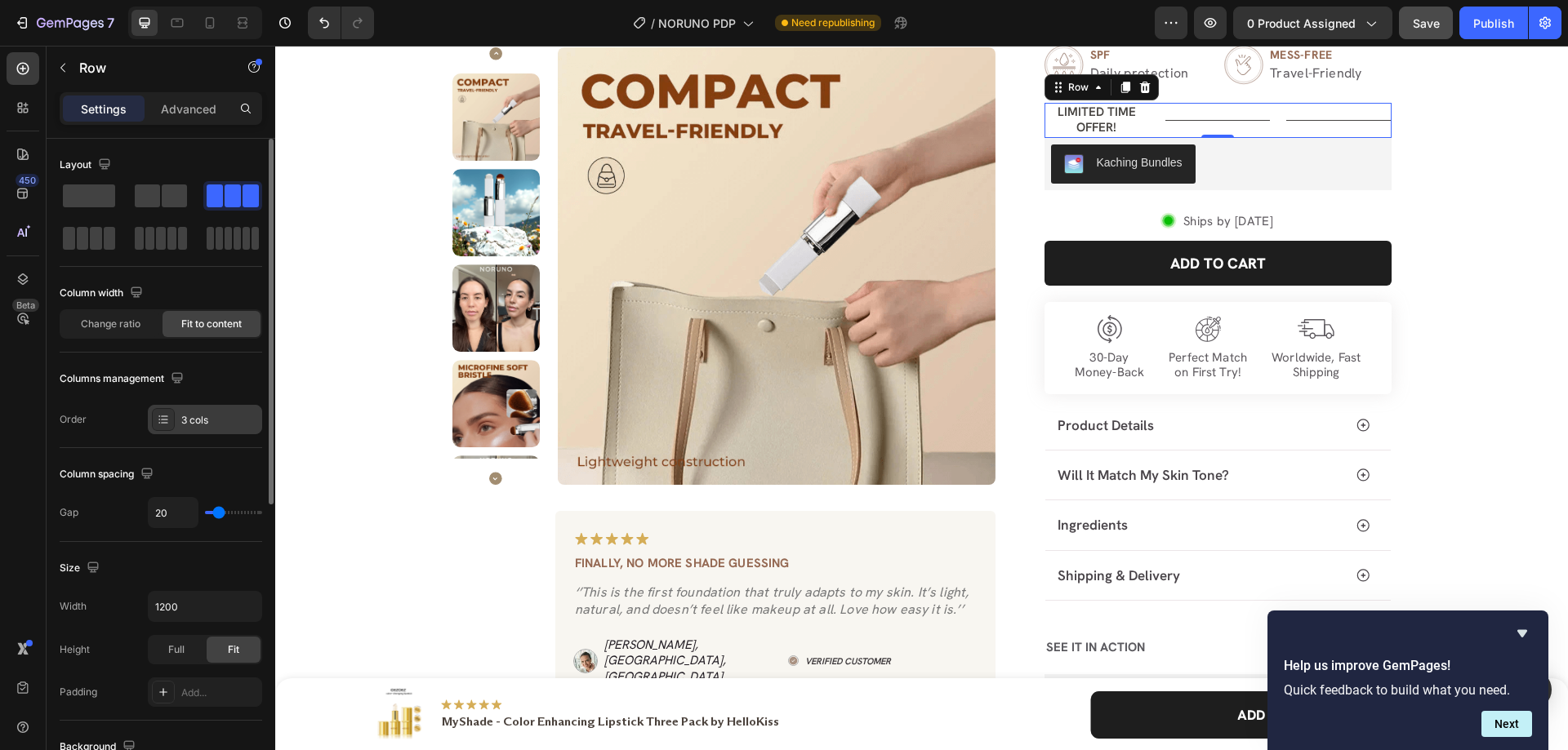
click at [193, 418] on div "3 cols" at bounding box center [219, 420] width 76 height 15
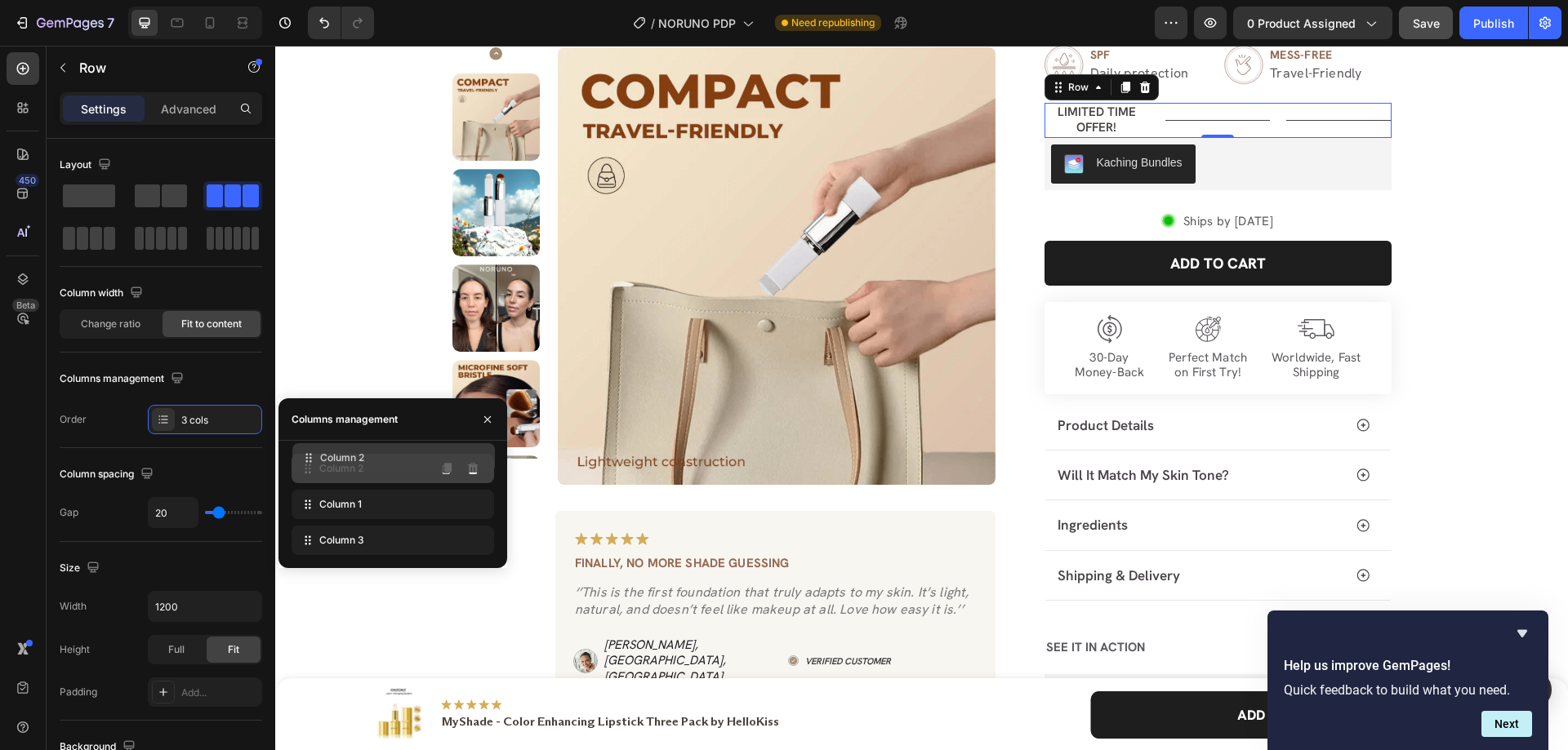
drag, startPoint x: 382, startPoint y: 515, endPoint x: 383, endPoint y: 469, distance: 46.0
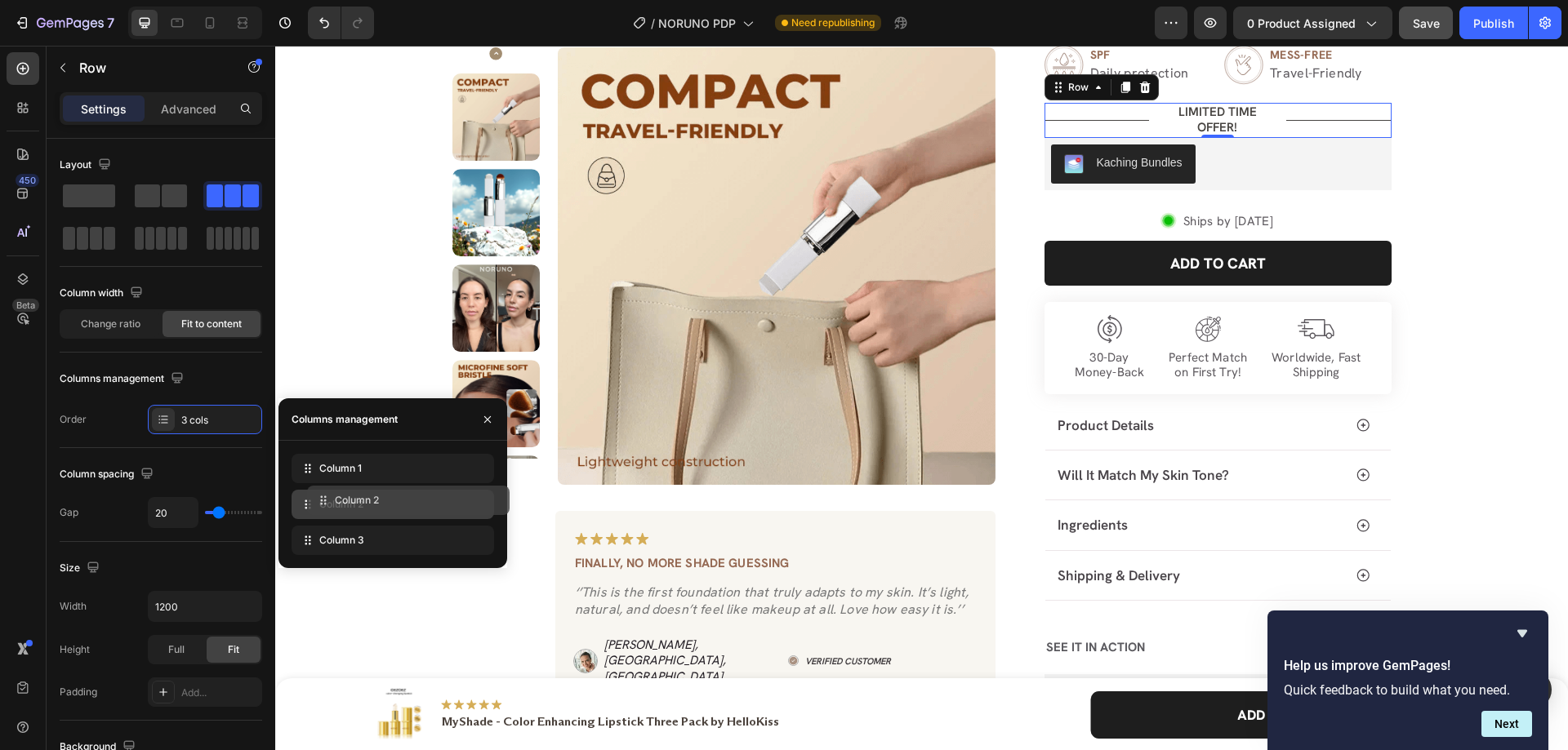
drag, startPoint x: 348, startPoint y: 474, endPoint x: 360, endPoint y: 500, distance: 28.6
click at [1119, 121] on p "LIMITED TIME OFFER!" at bounding box center [1096, 120] width 102 height 32
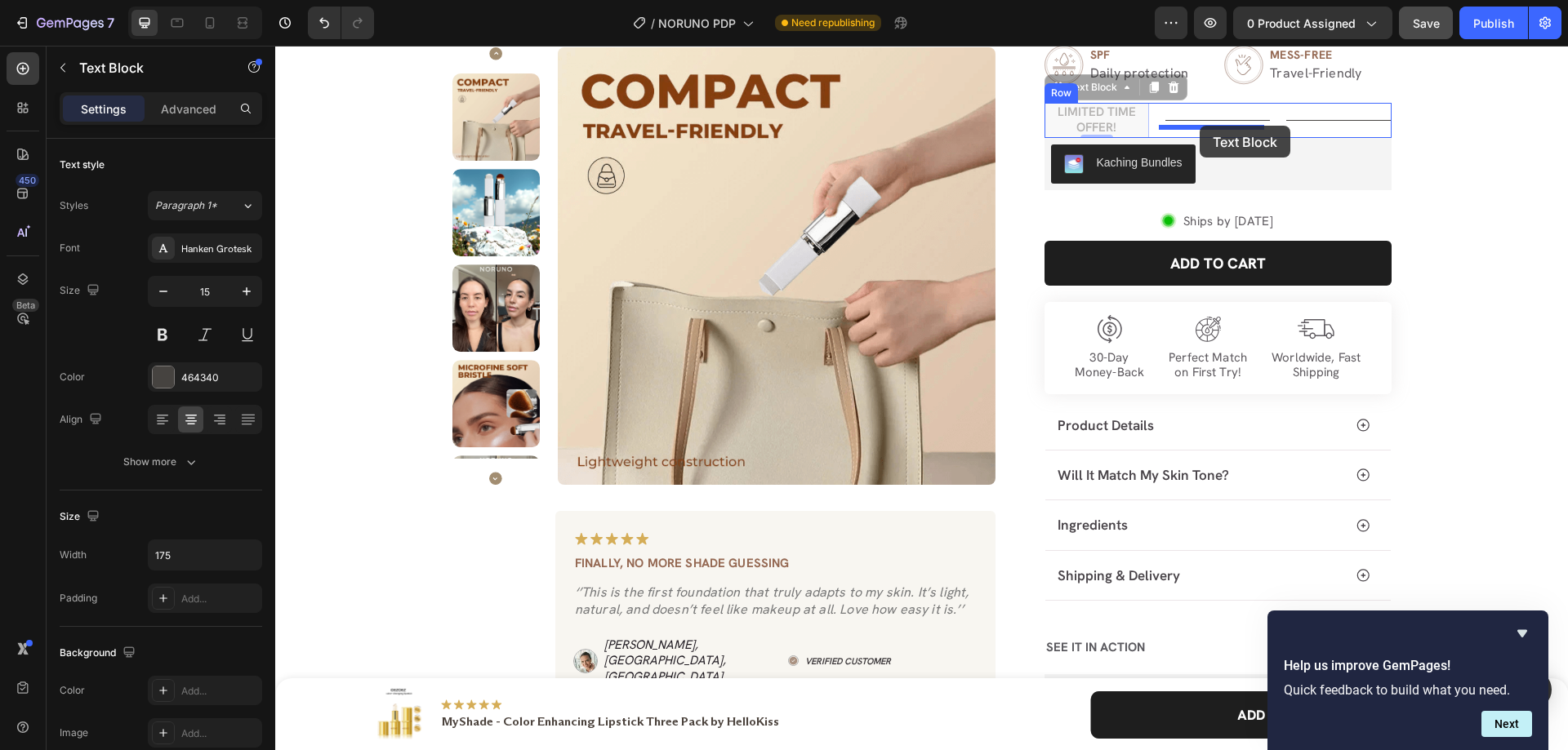
drag, startPoint x: 1083, startPoint y: 93, endPoint x: 1200, endPoint y: 126, distance: 121.6
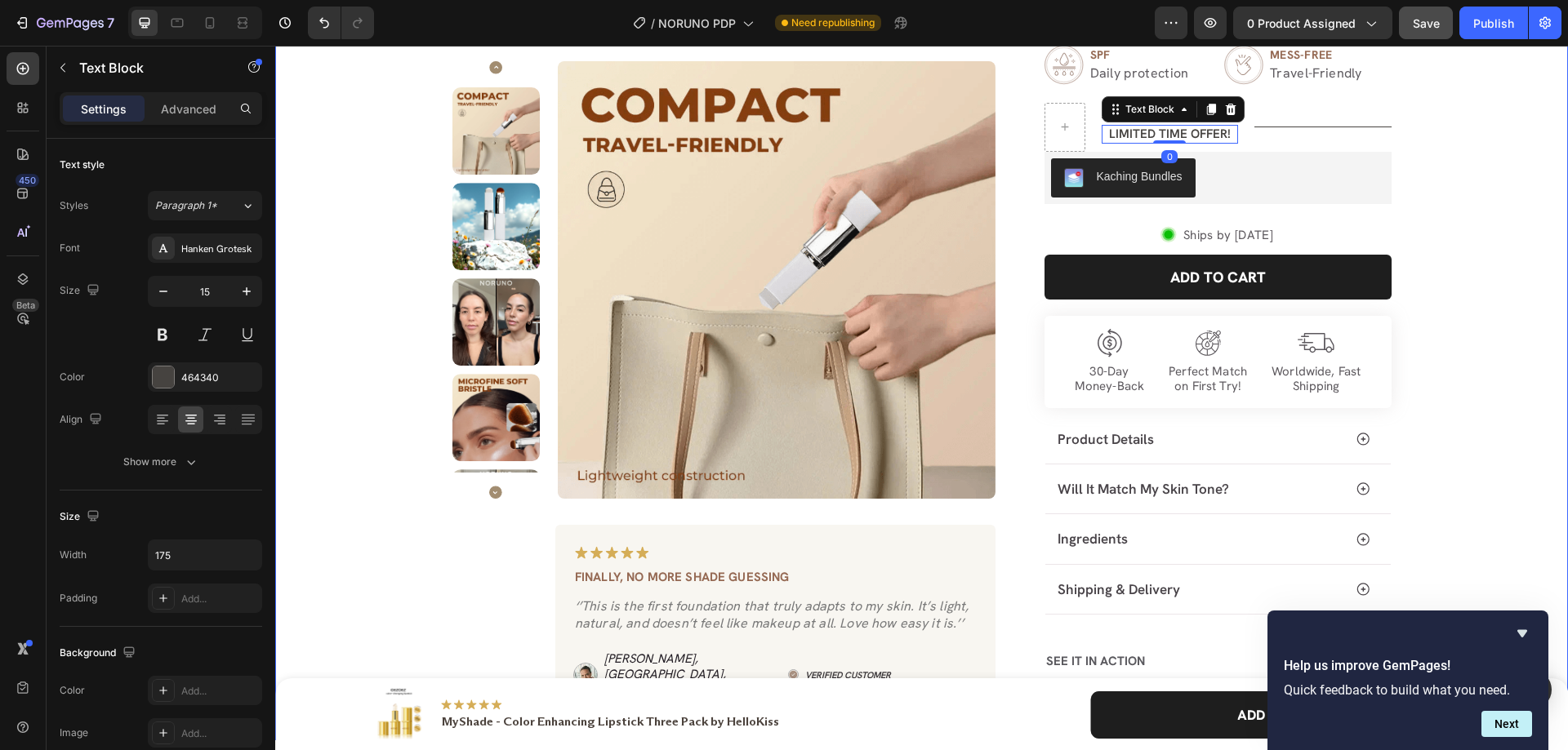
click at [1500, 175] on div "Product Images Image Finally, no more shade guessing Text Block ‘’This is the f…" at bounding box center [922, 243] width 1270 height 995
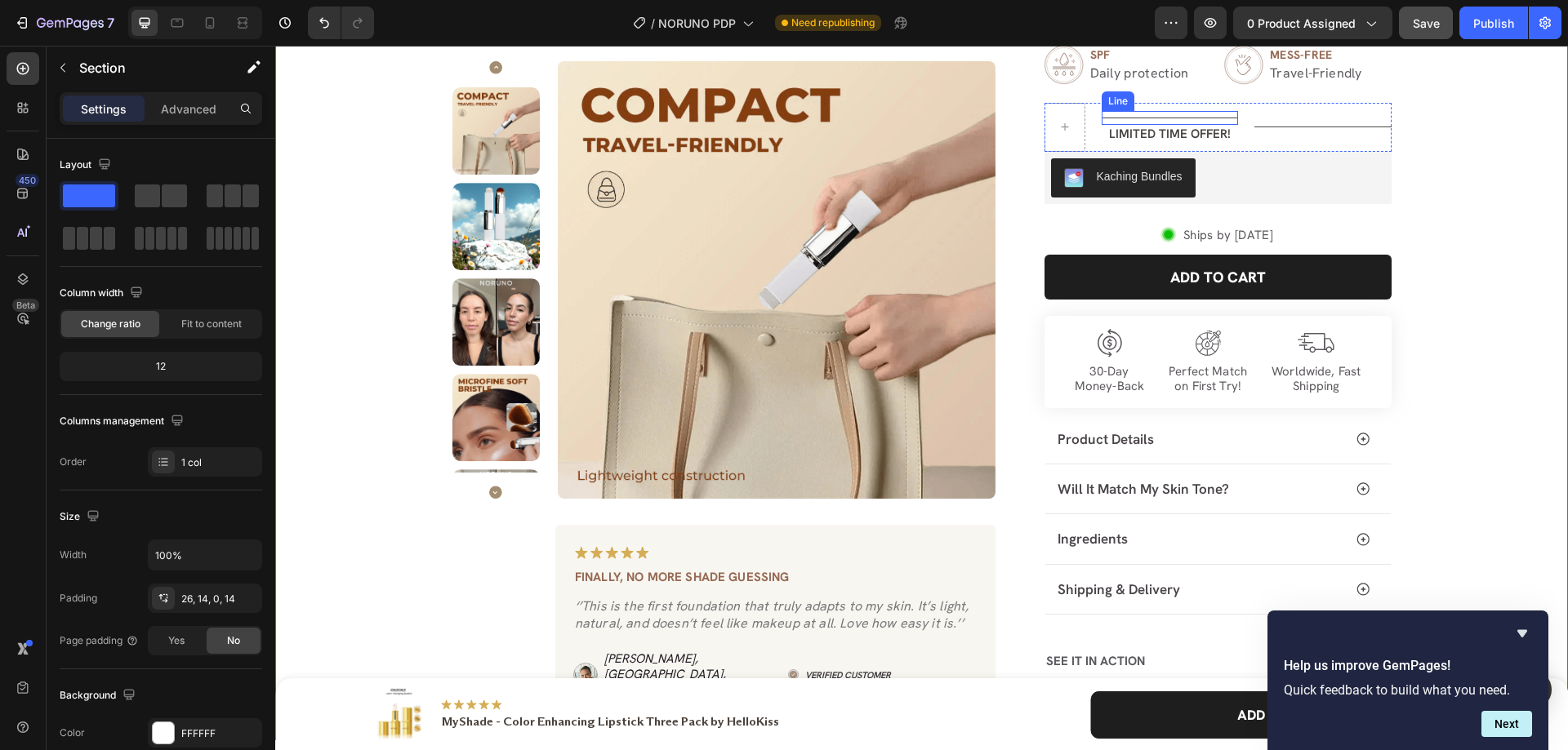
click at [1222, 113] on div "Title Line" at bounding box center [1170, 117] width 137 height 14
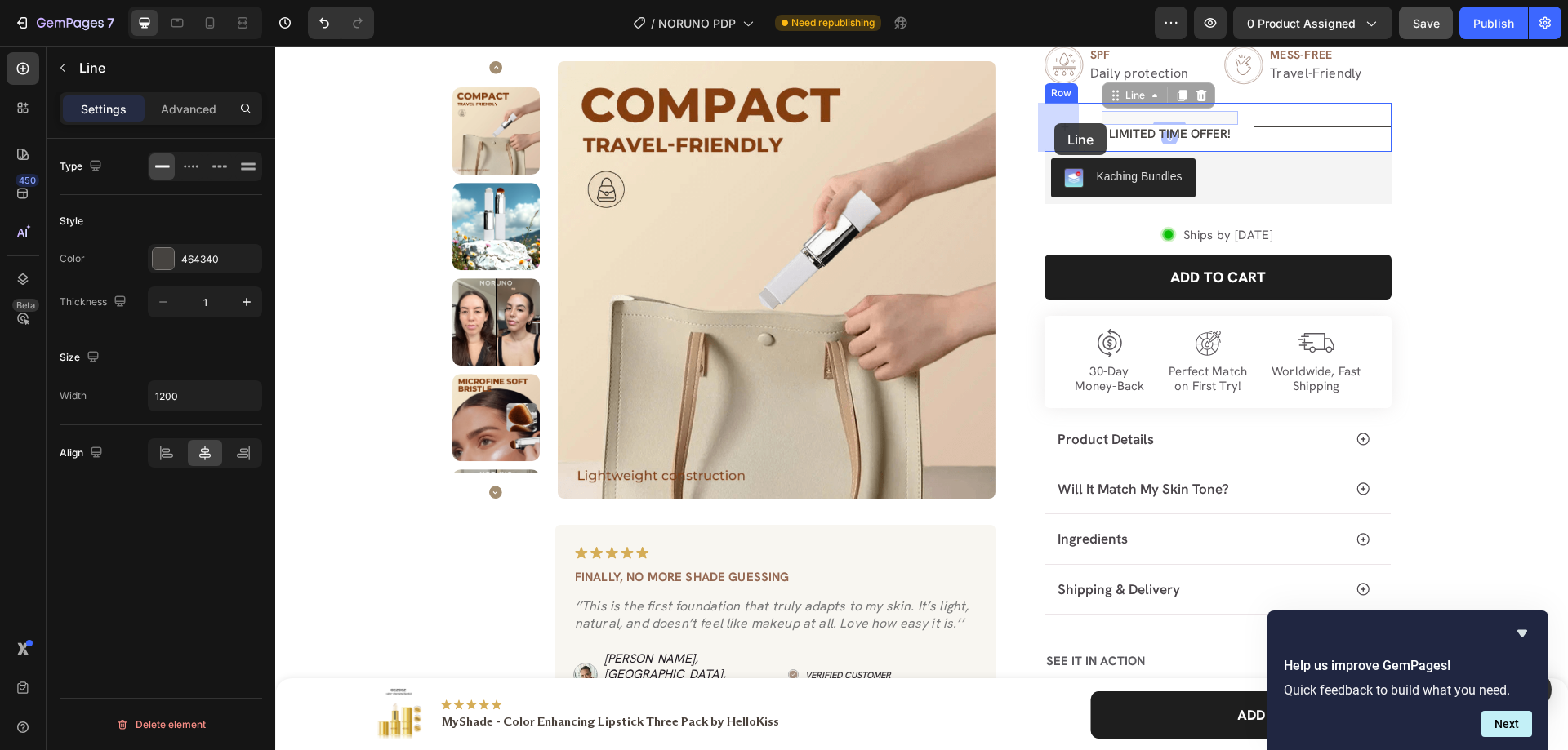
drag, startPoint x: 1135, startPoint y: 97, endPoint x: 1071, endPoint y: 112, distance: 65.7
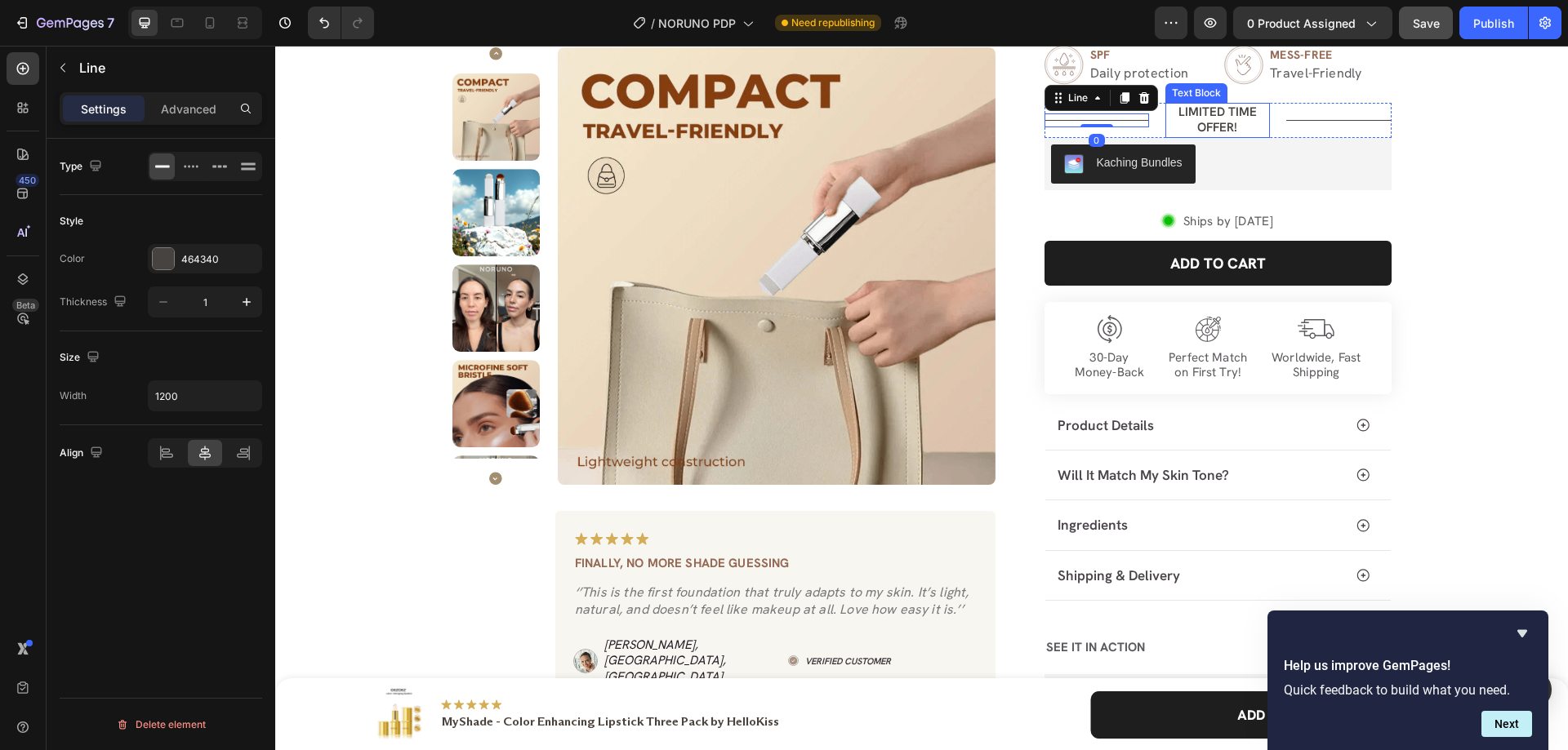
click at [1174, 129] on p "LIMITED TIME OFFER!" at bounding box center [1217, 120] width 102 height 32
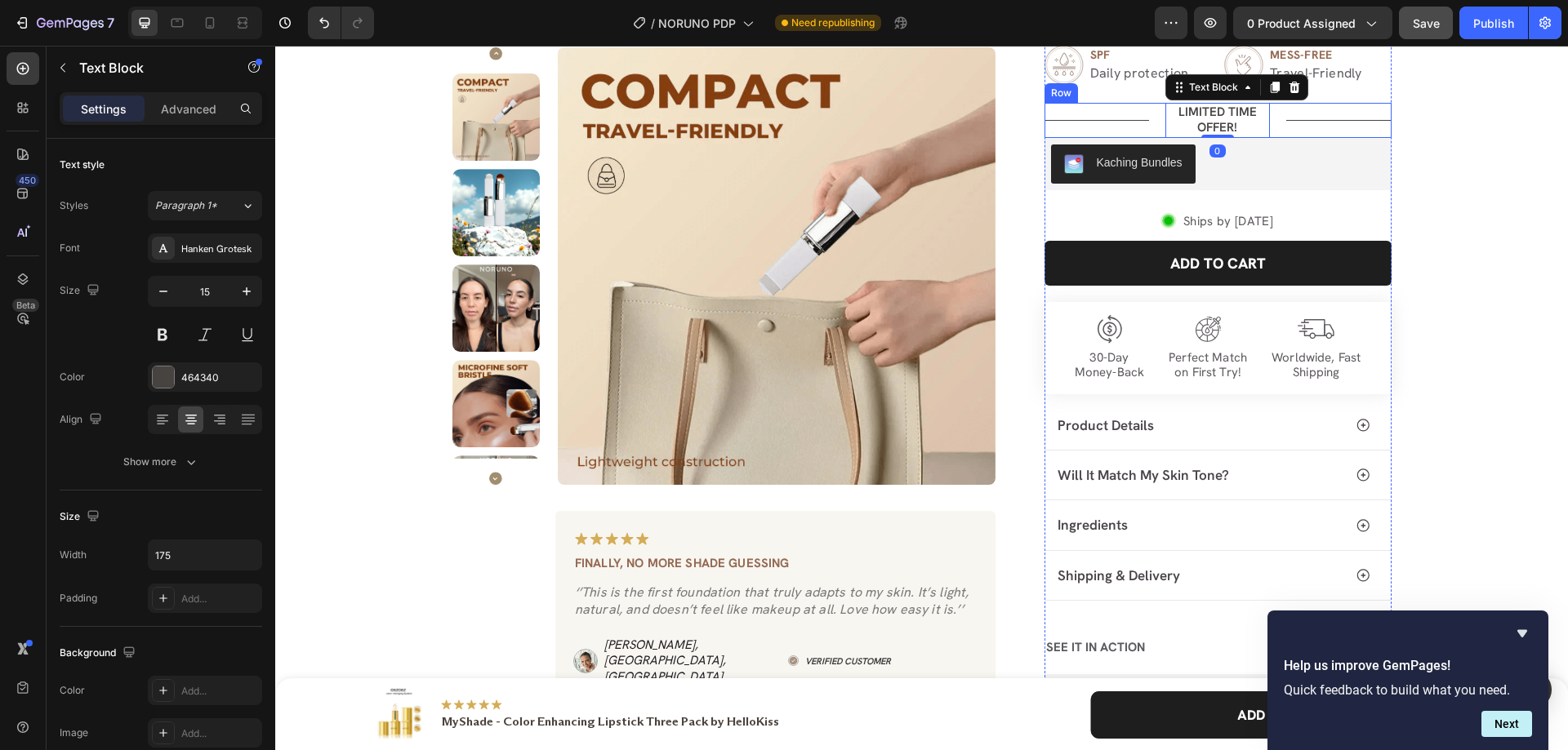
click at [1144, 130] on div "Title Line LIMITED TIME OFFER! Text Block 0 Title Line Row" at bounding box center [1218, 120] width 347 height 35
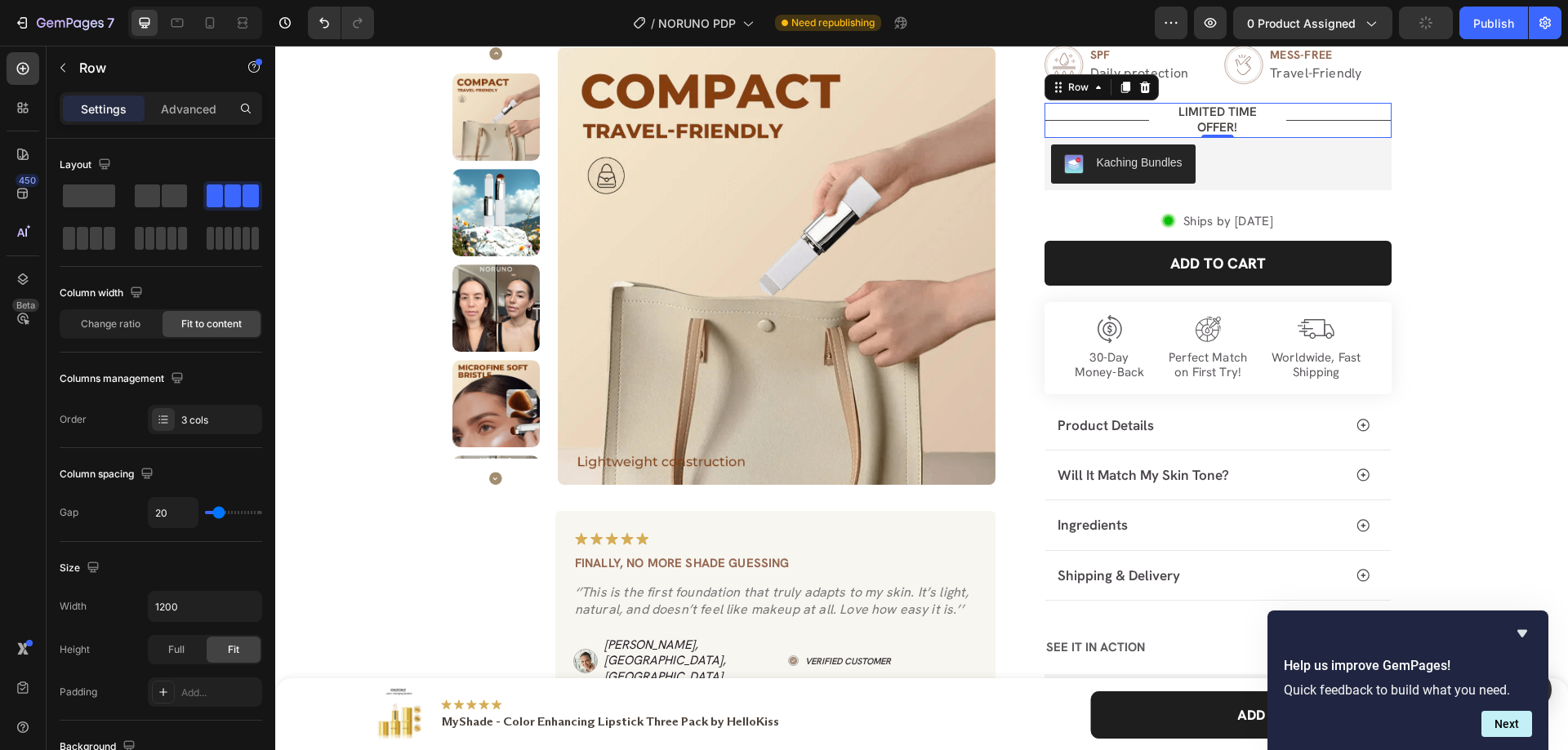
click at [1152, 134] on div "Title Line LIMITED TIME OFFER! Text Block Title Line Row 0" at bounding box center [1218, 120] width 347 height 35
click at [1148, 136] on div "Title Line LIMITED TIME OFFER! Text Block Title Line Row 0" at bounding box center [1218, 120] width 347 height 35
click at [227, 195] on span at bounding box center [233, 196] width 17 height 23
click at [128, 328] on span "Change ratio" at bounding box center [111, 324] width 60 height 15
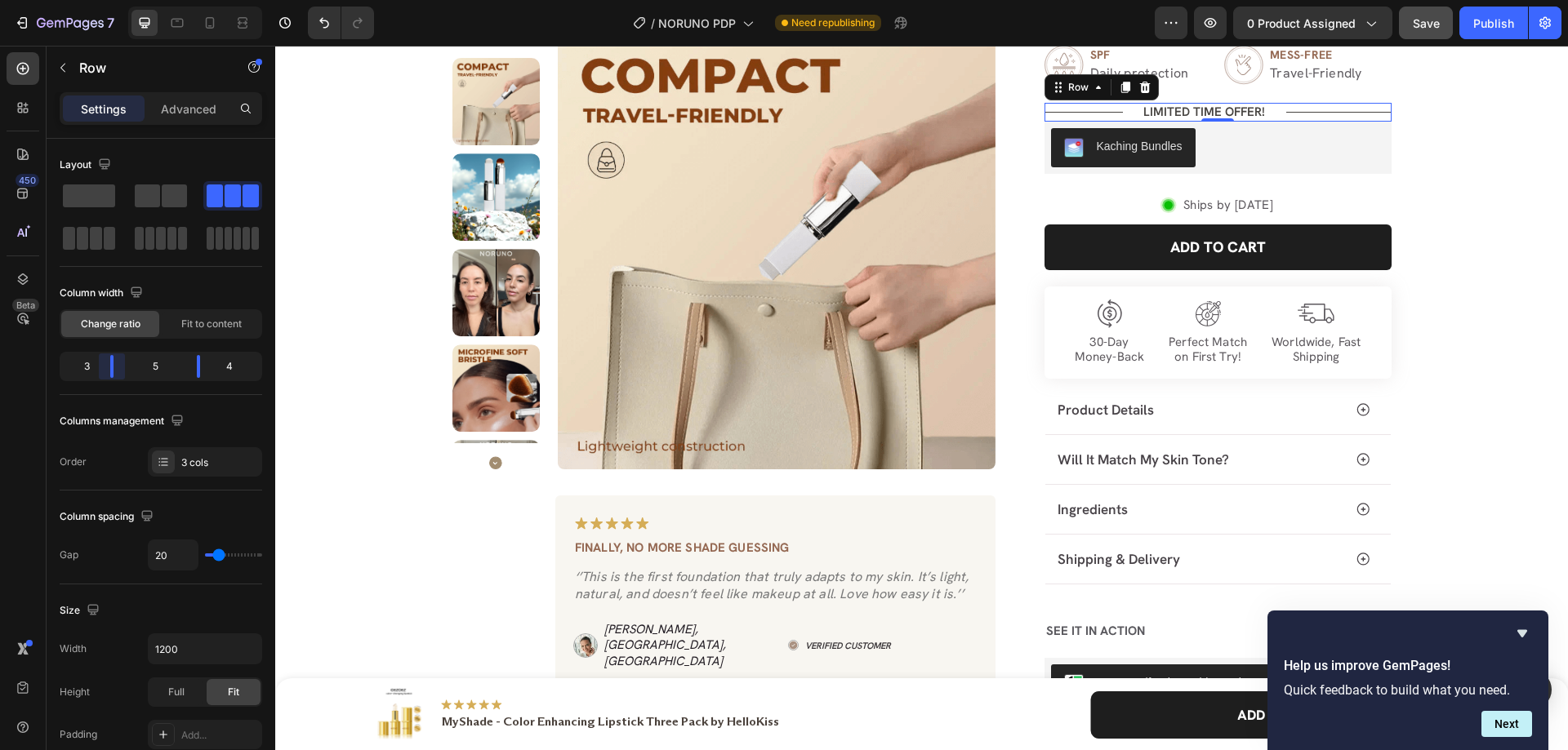
drag, startPoint x: 121, startPoint y: 363, endPoint x: 112, endPoint y: 362, distance: 9.1
click at [112, 0] on body "7 Version history / NORUNO PDP Need republishing Preview 0 product assigned Sav…" at bounding box center [784, 0] width 1568 height 0
drag, startPoint x: 198, startPoint y: 359, endPoint x: 213, endPoint y: 366, distance: 16.6
click at [213, 0] on body "7 Version history / NORUNO PDP Need republishing Preview 0 product assigned Sav…" at bounding box center [784, 0] width 1568 height 0
click at [1150, 113] on p "LIMITED TIME OFFER!" at bounding box center [1211, 113] width 140 height 17
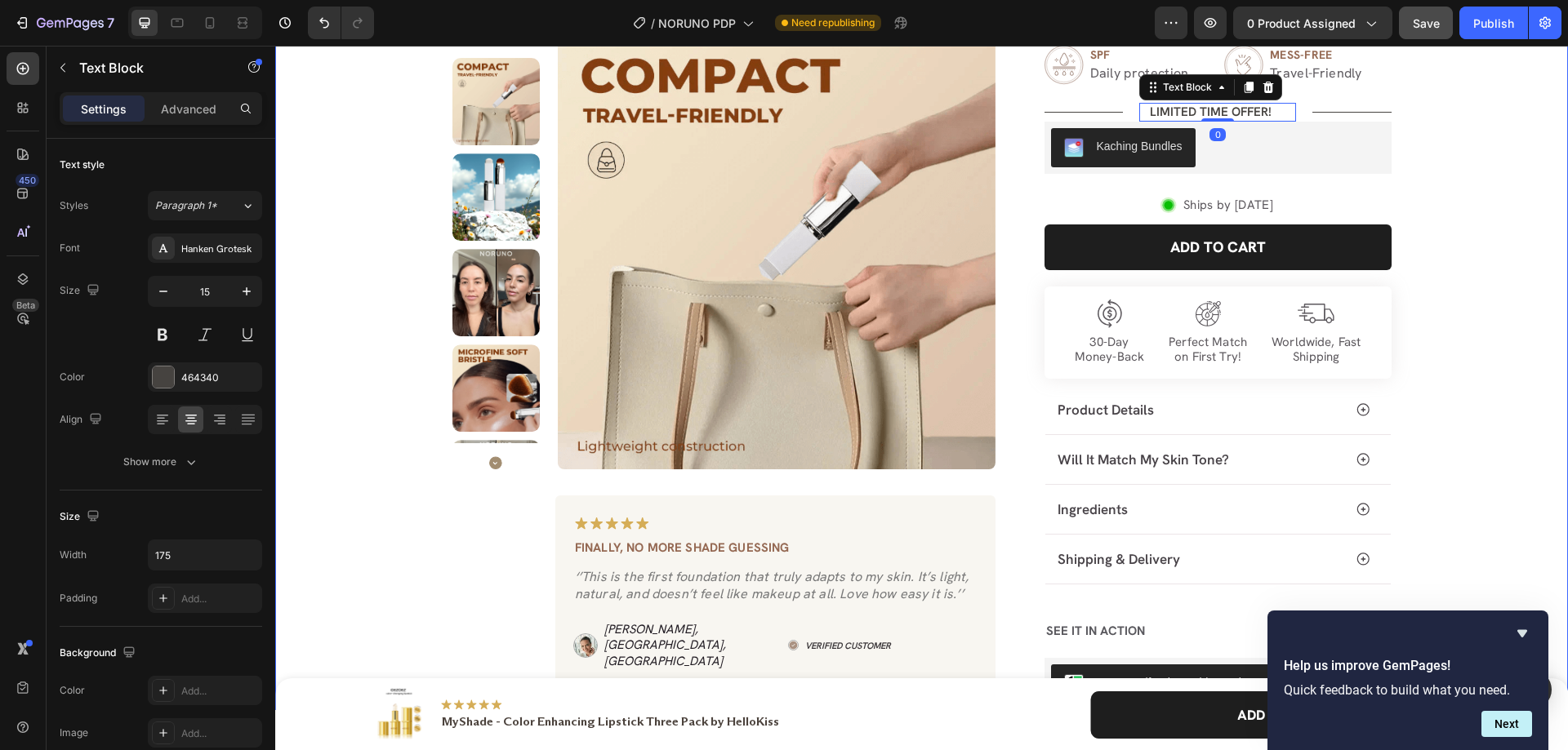
click at [1472, 185] on div "Product Images Image Finally, no more shade guessing Text Block ‘’This is the f…" at bounding box center [922, 228] width 1270 height 965
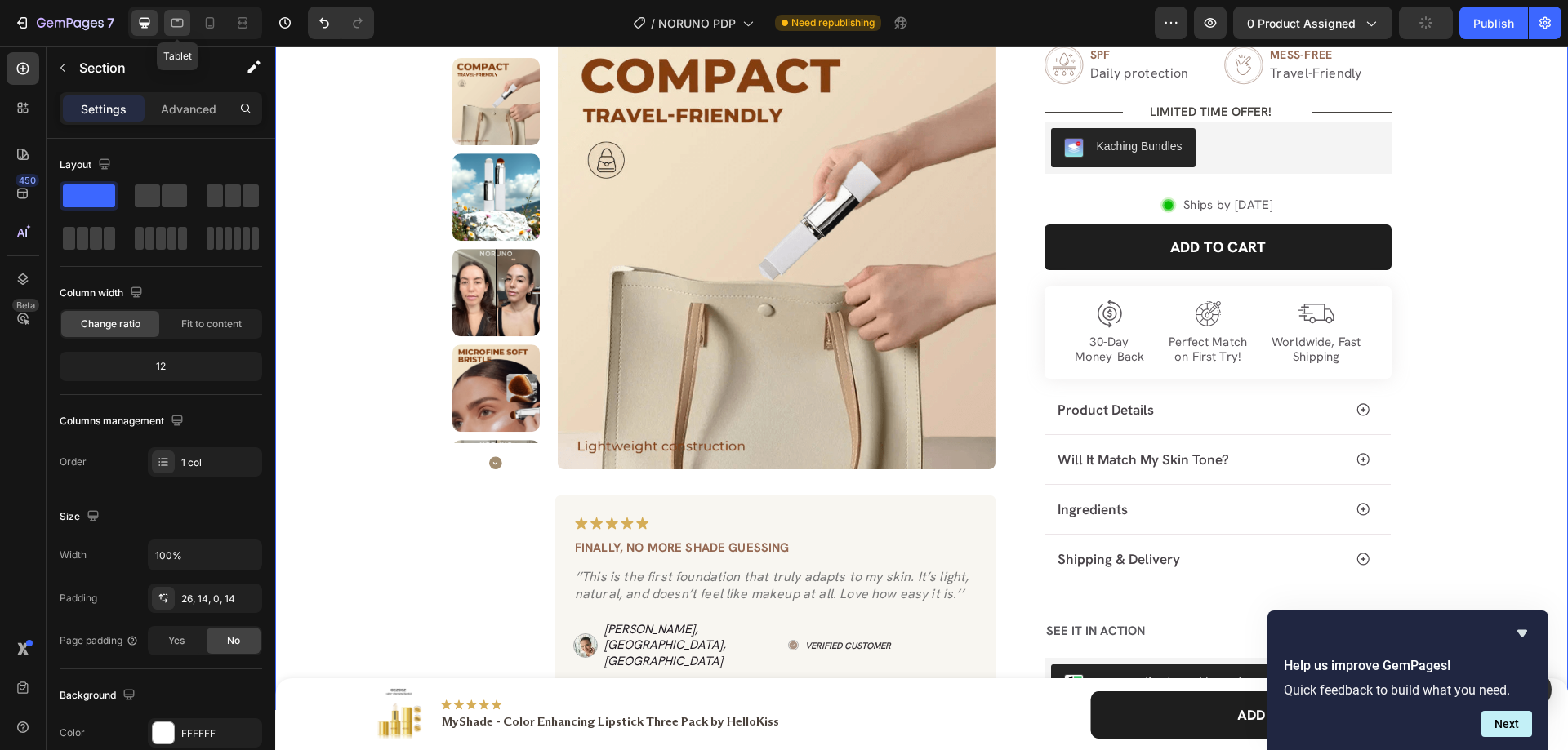
click at [171, 30] on icon at bounding box center [177, 23] width 17 height 17
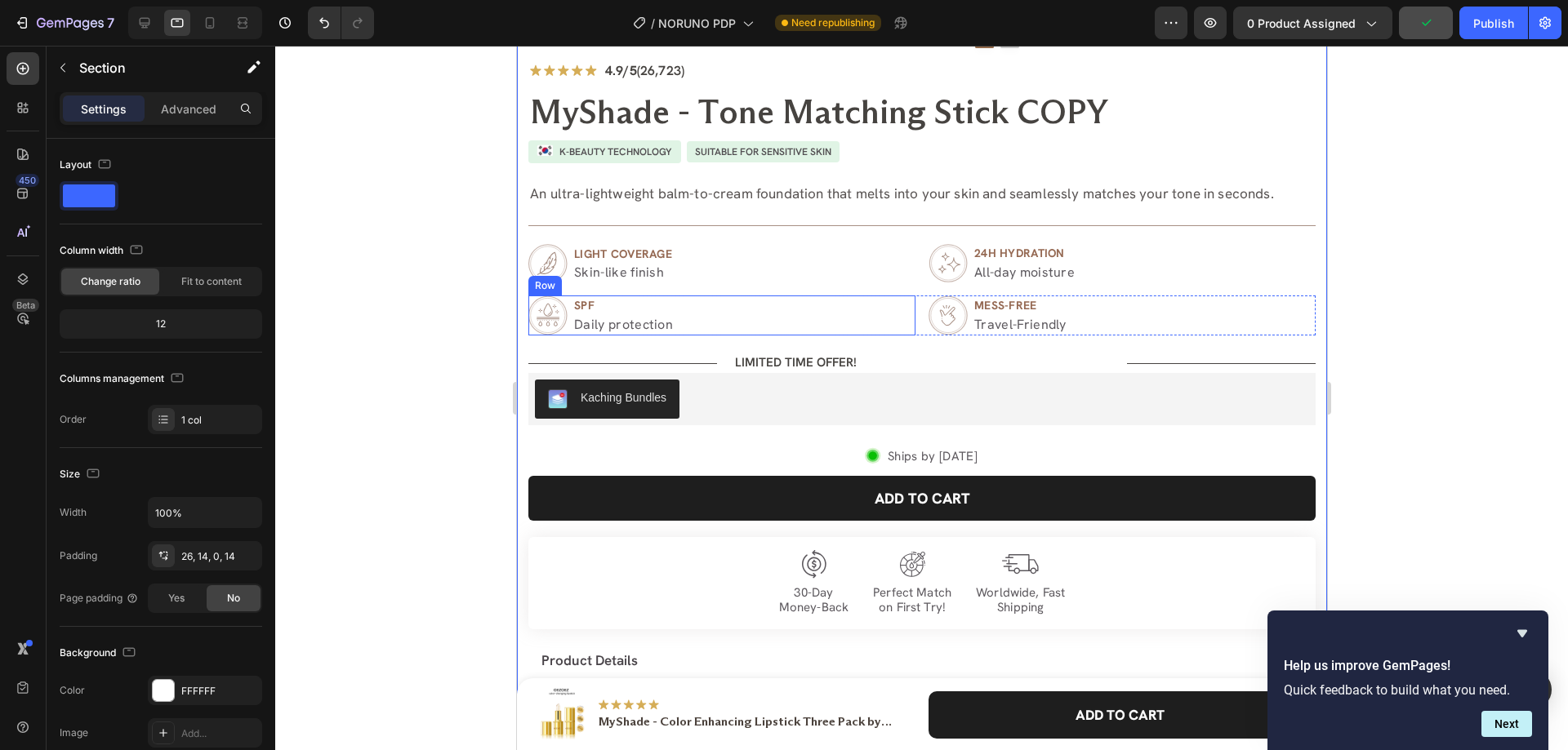
scroll to position [979, 0]
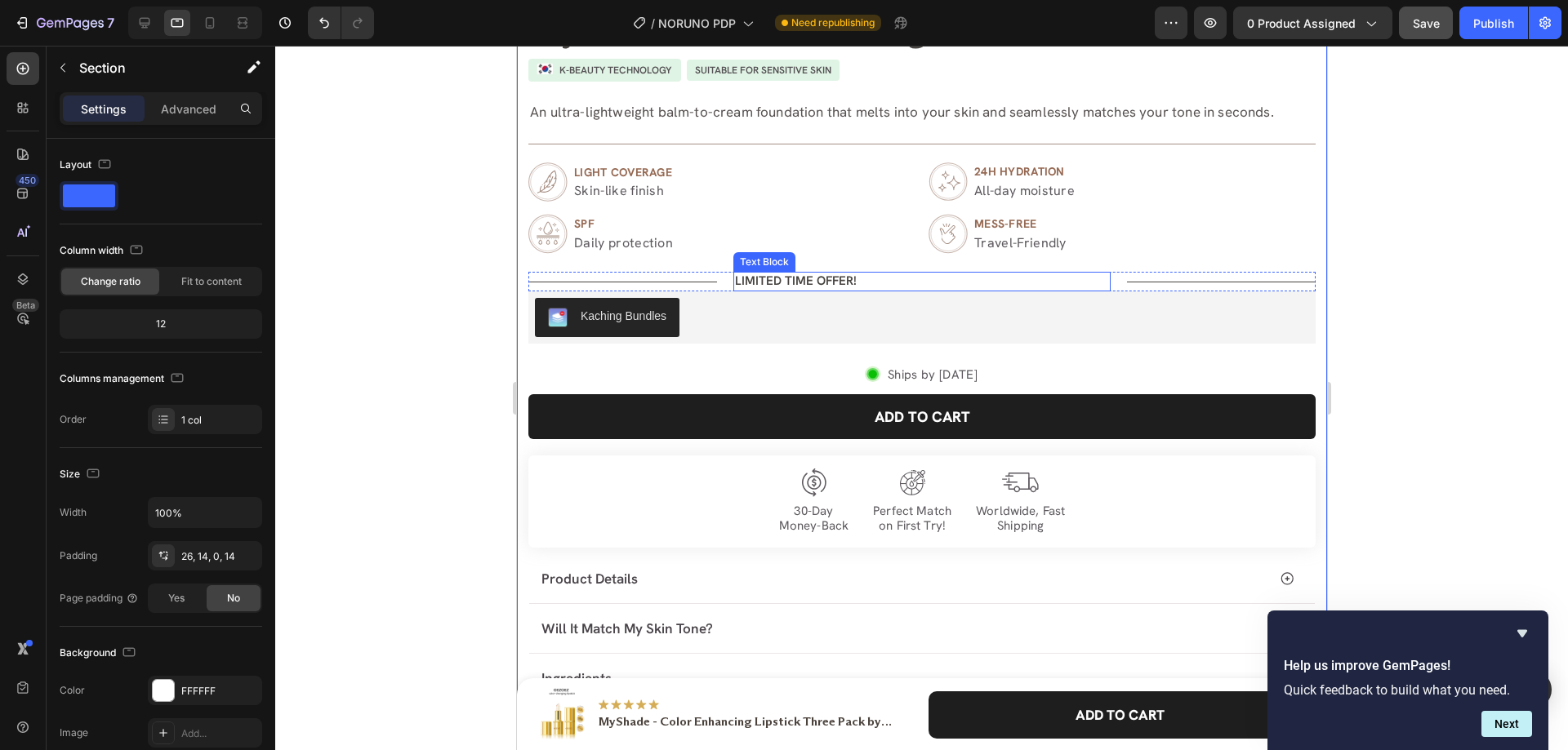
click at [767, 282] on p "LIMITED TIME OFFER!" at bounding box center [805, 281] width 140 height 17
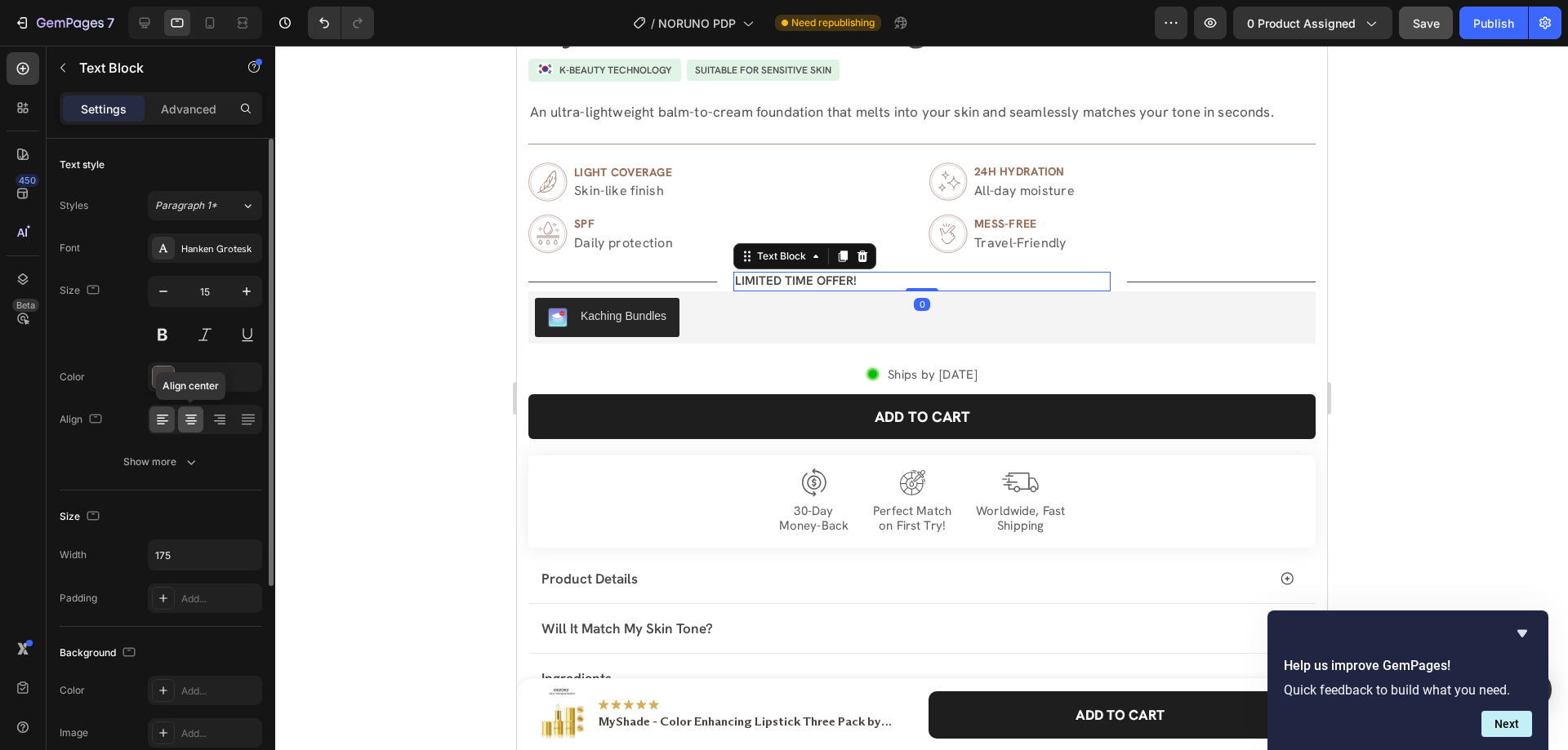
click at [190, 425] on icon at bounding box center [191, 425] width 8 height 2
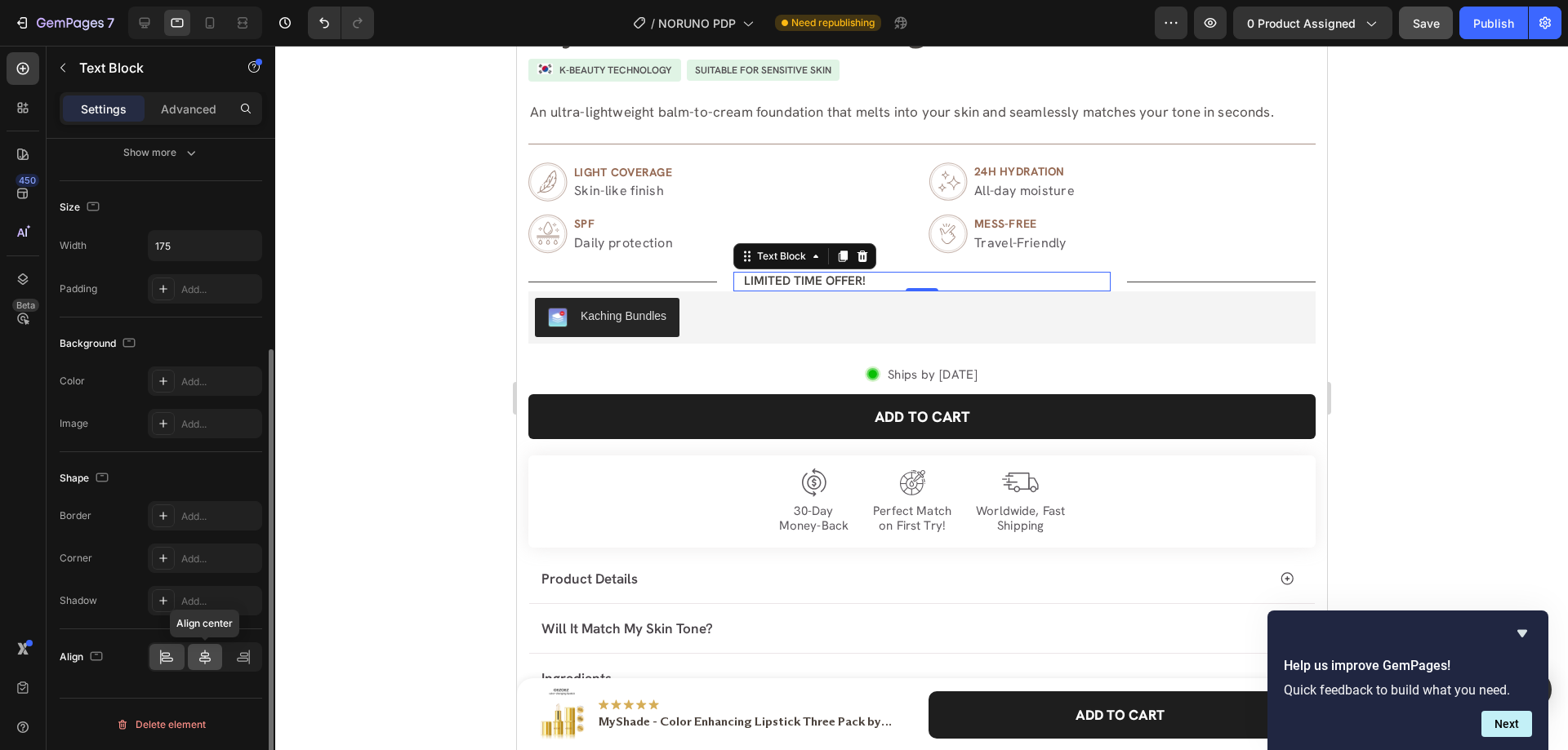
click at [201, 652] on icon at bounding box center [205, 658] width 17 height 17
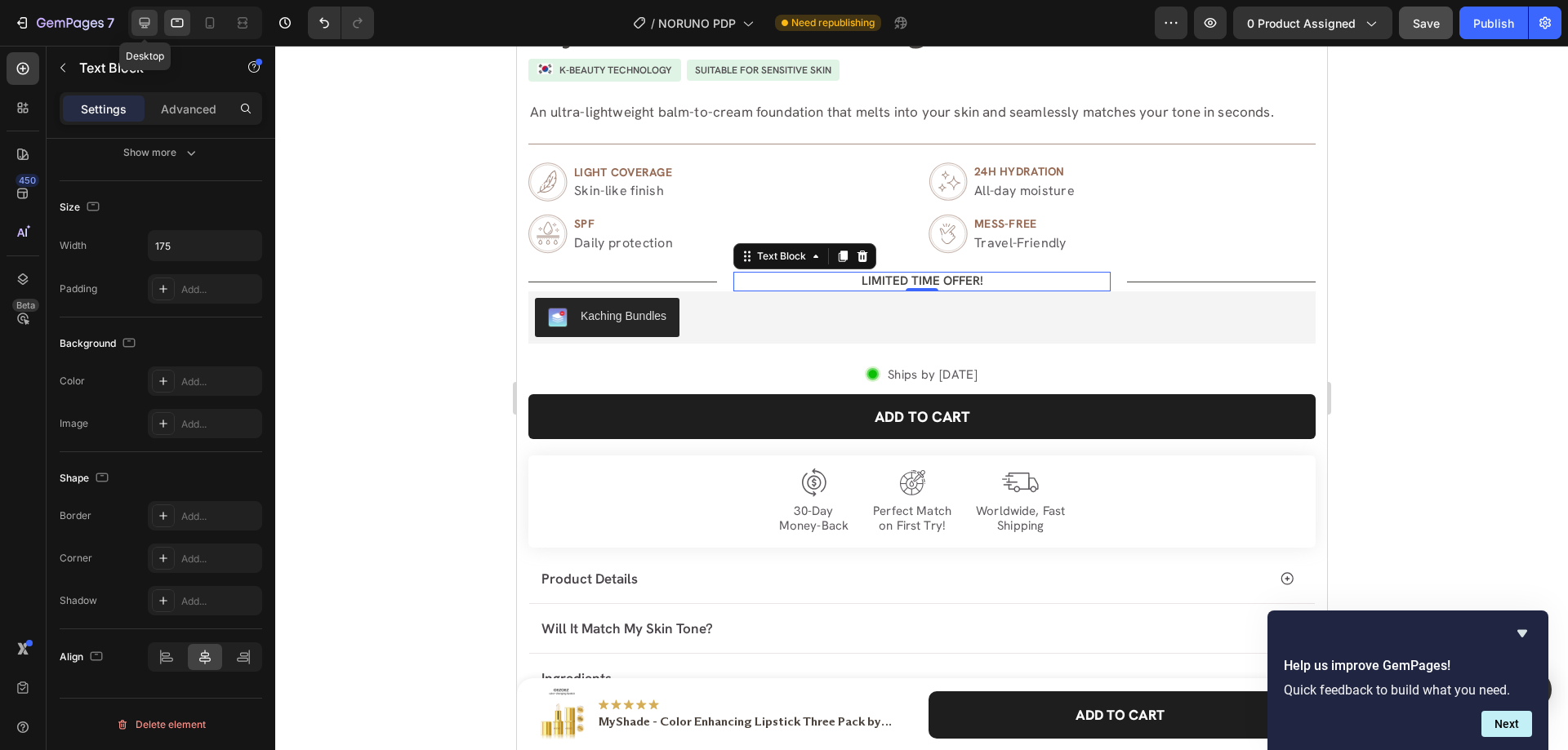
click at [137, 28] on icon at bounding box center [144, 23] width 17 height 17
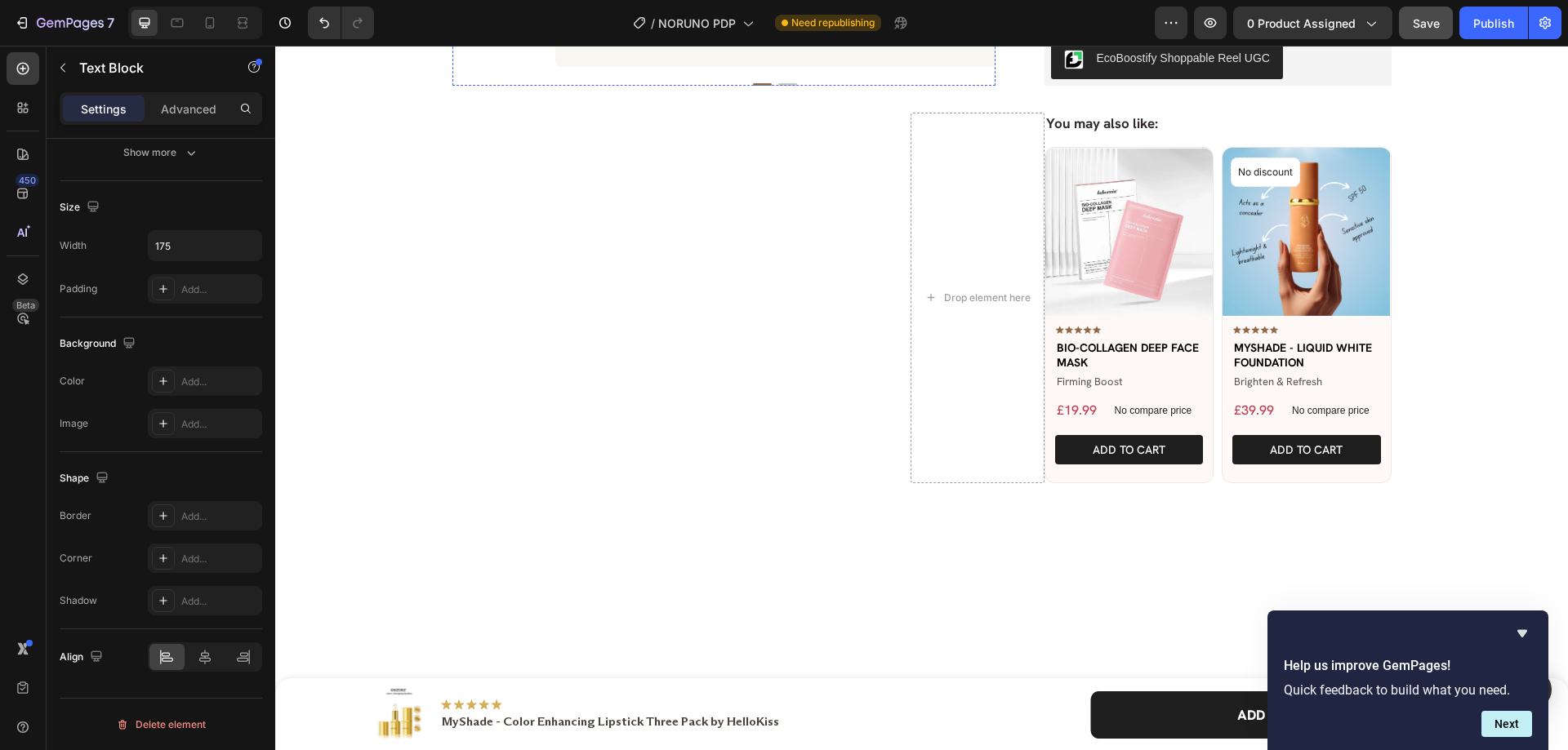
scroll to position [355, 0]
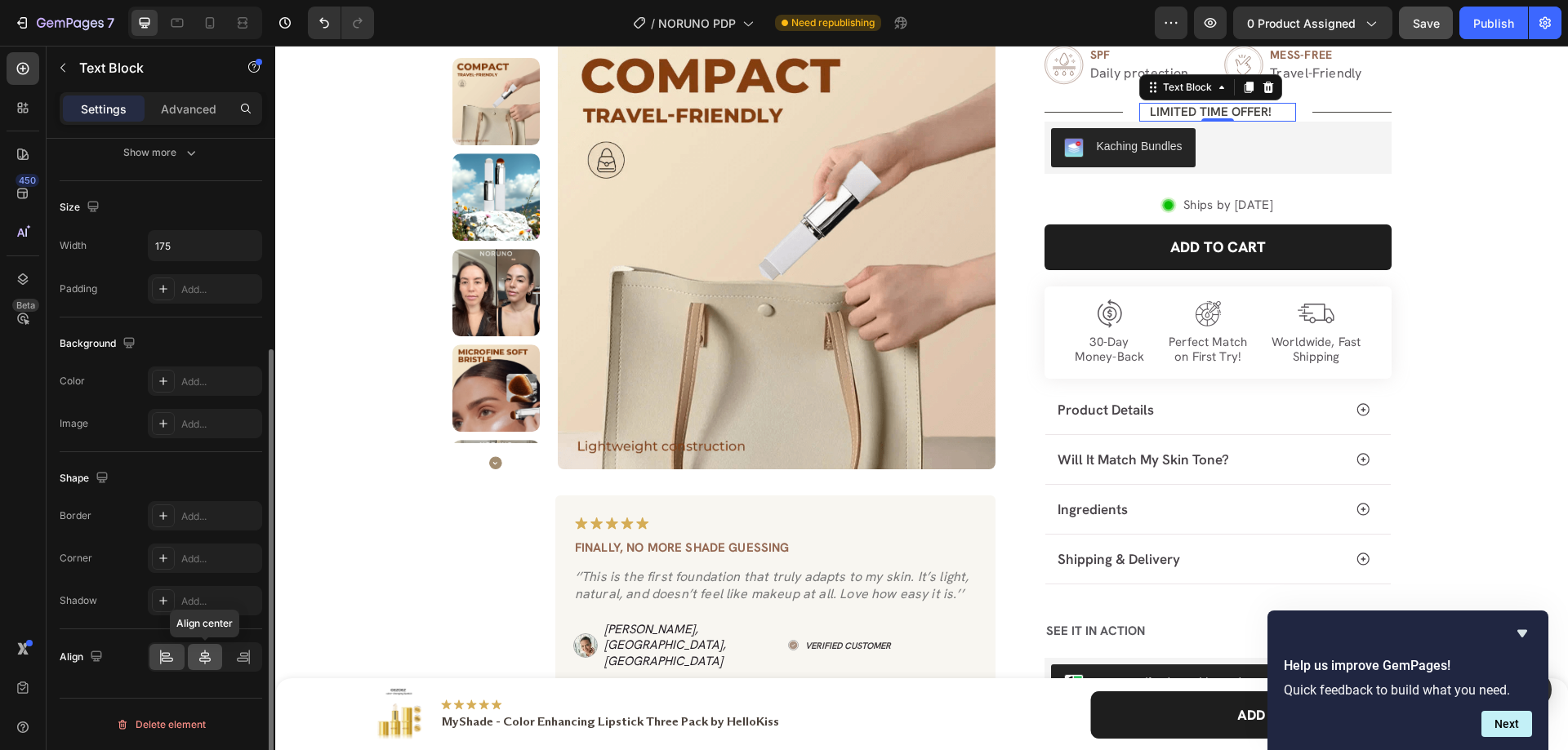
click at [205, 650] on icon at bounding box center [205, 657] width 11 height 15
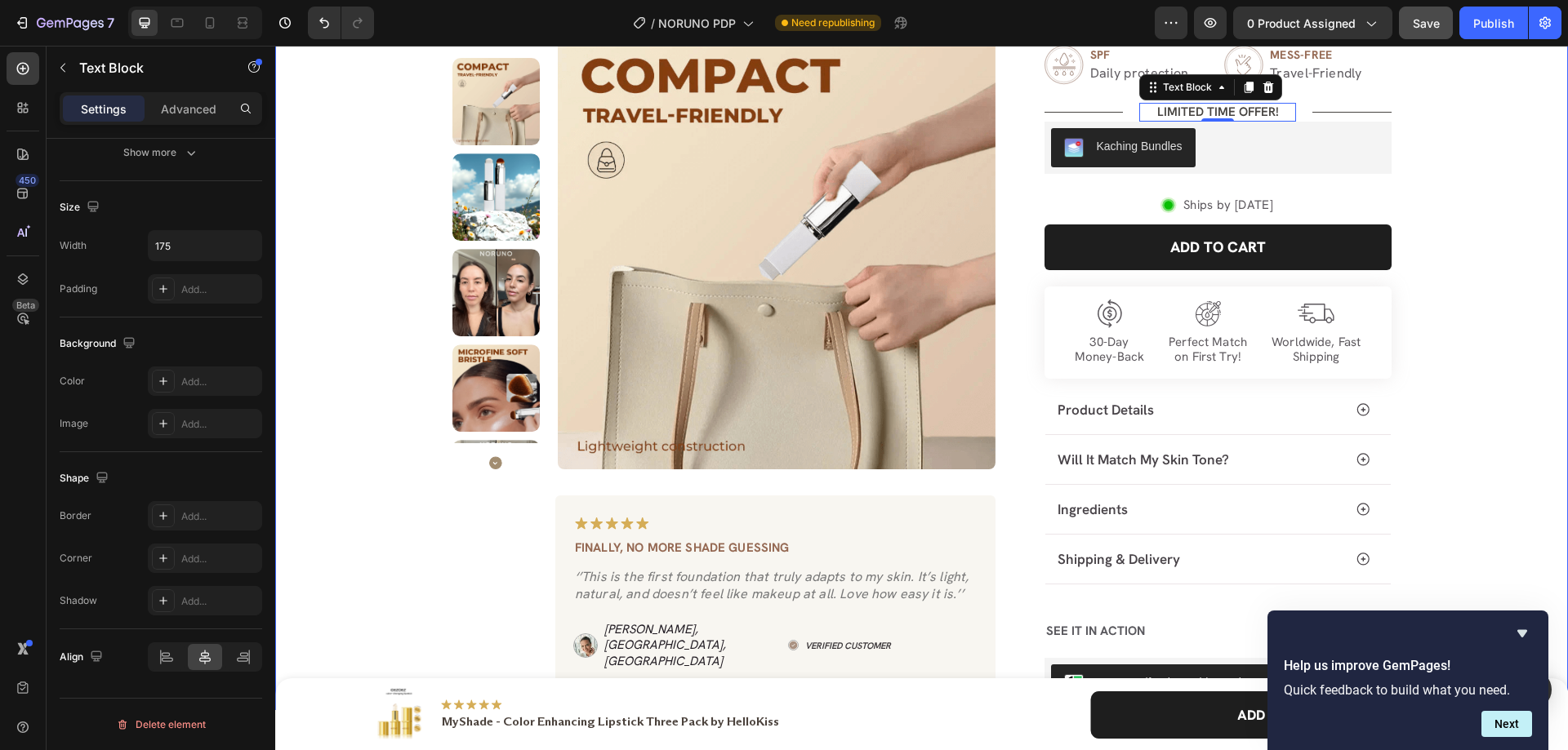
click at [1477, 156] on div "Product Images Image Finally, no more shade guessing Text Block ‘’This is the f…" at bounding box center [922, 228] width 1270 height 965
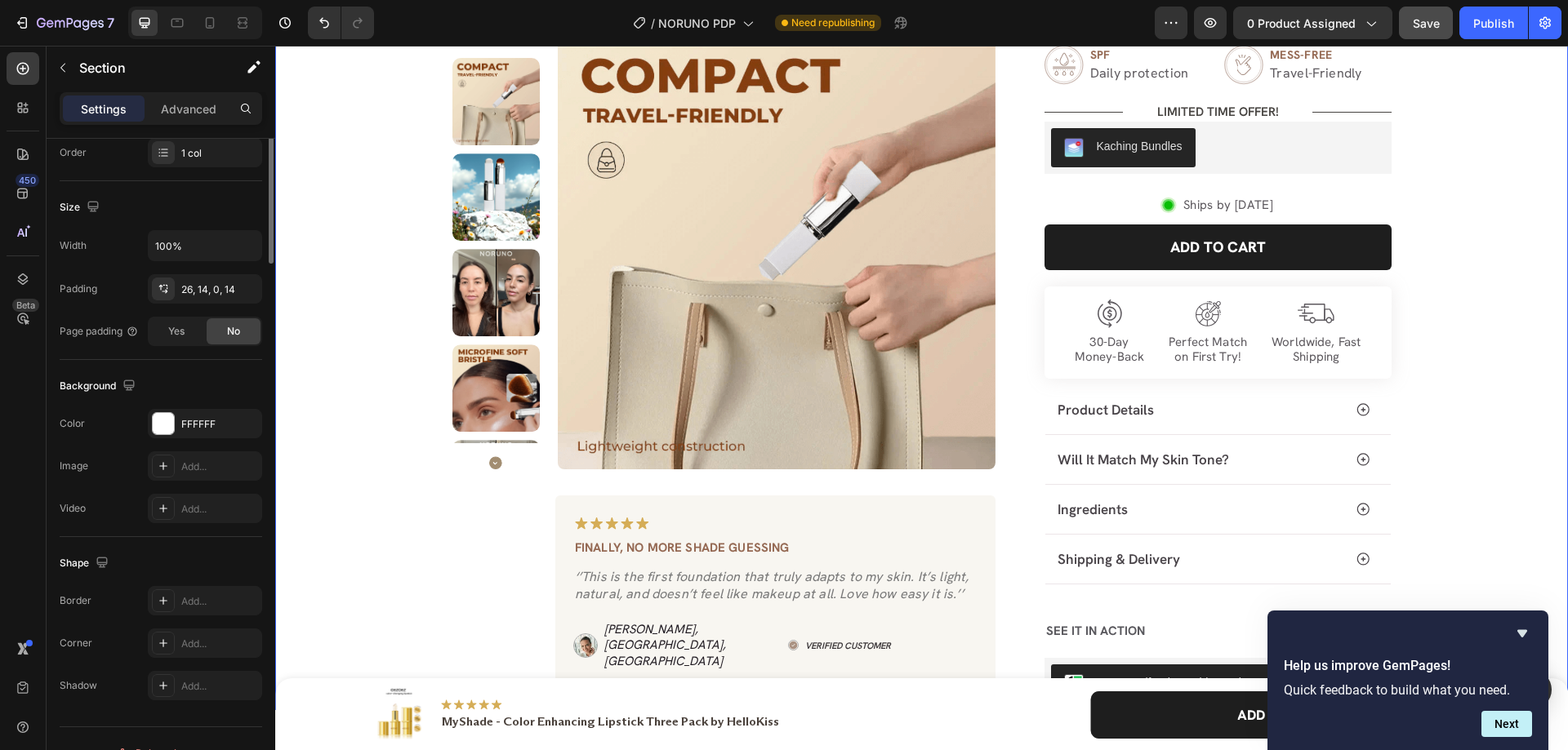
scroll to position [0, 0]
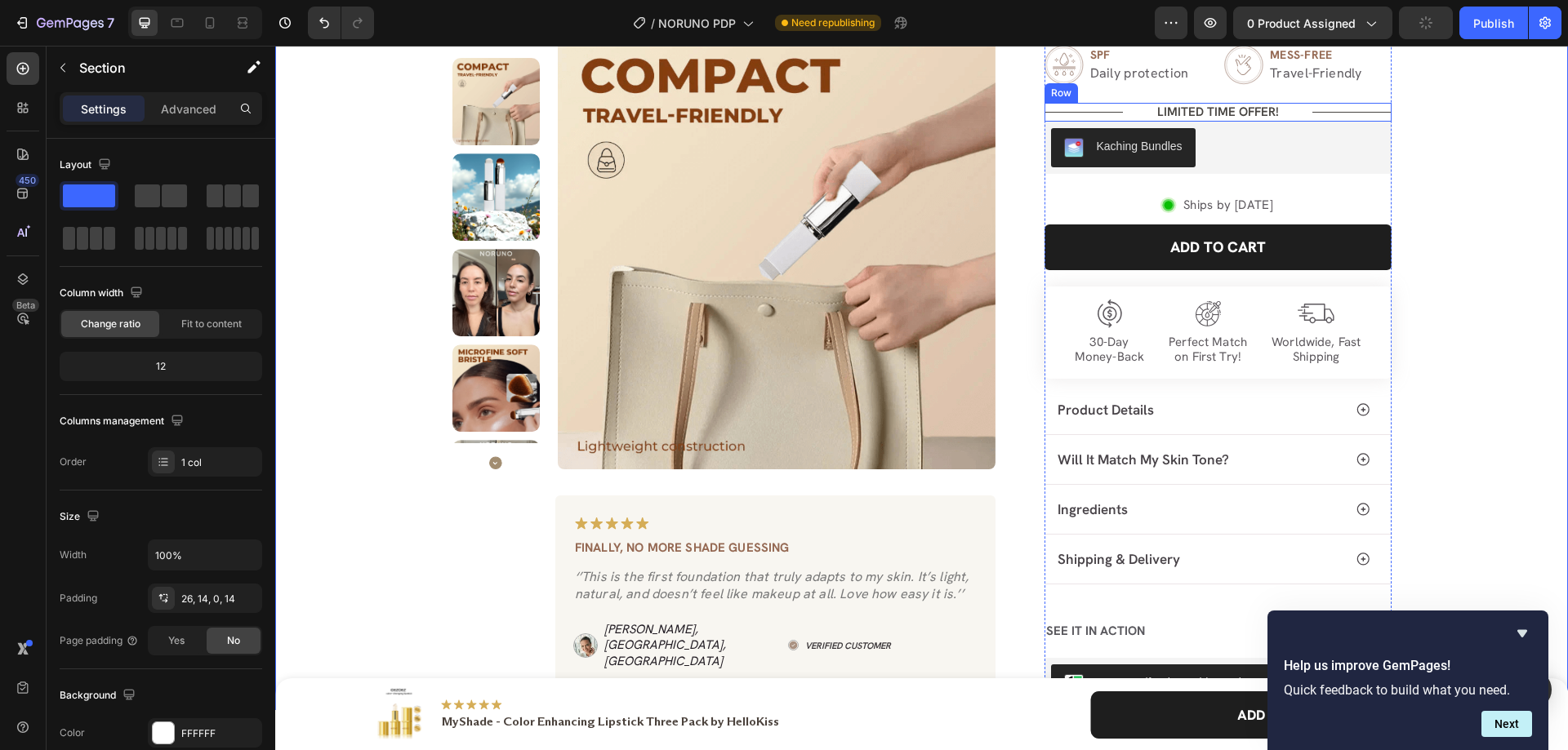
click at [1295, 116] on div "Title Line LIMITED TIME OFFER! Text Block Title Line Row" at bounding box center [1218, 112] width 347 height 20
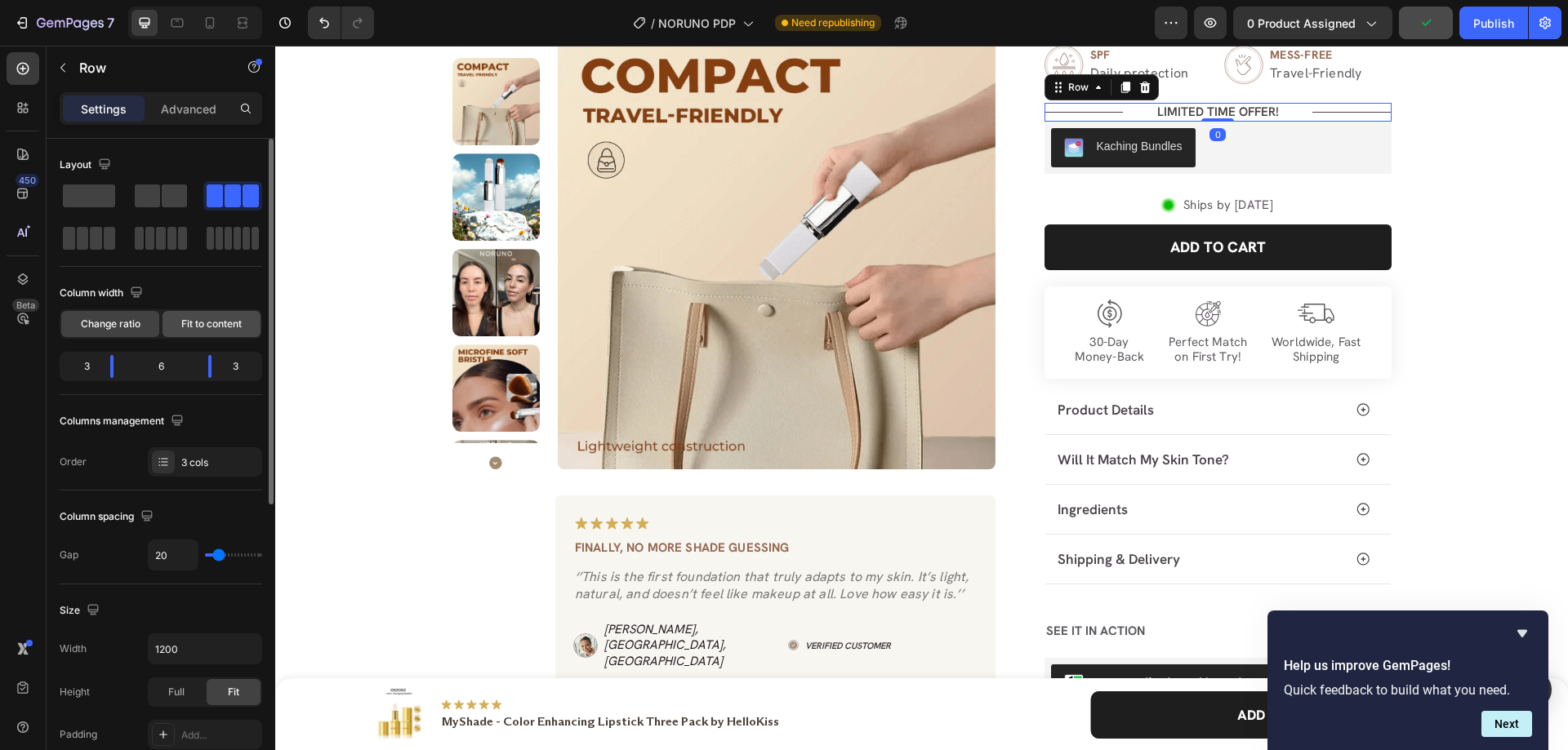
click at [219, 323] on span "Fit to content" at bounding box center [211, 324] width 61 height 15
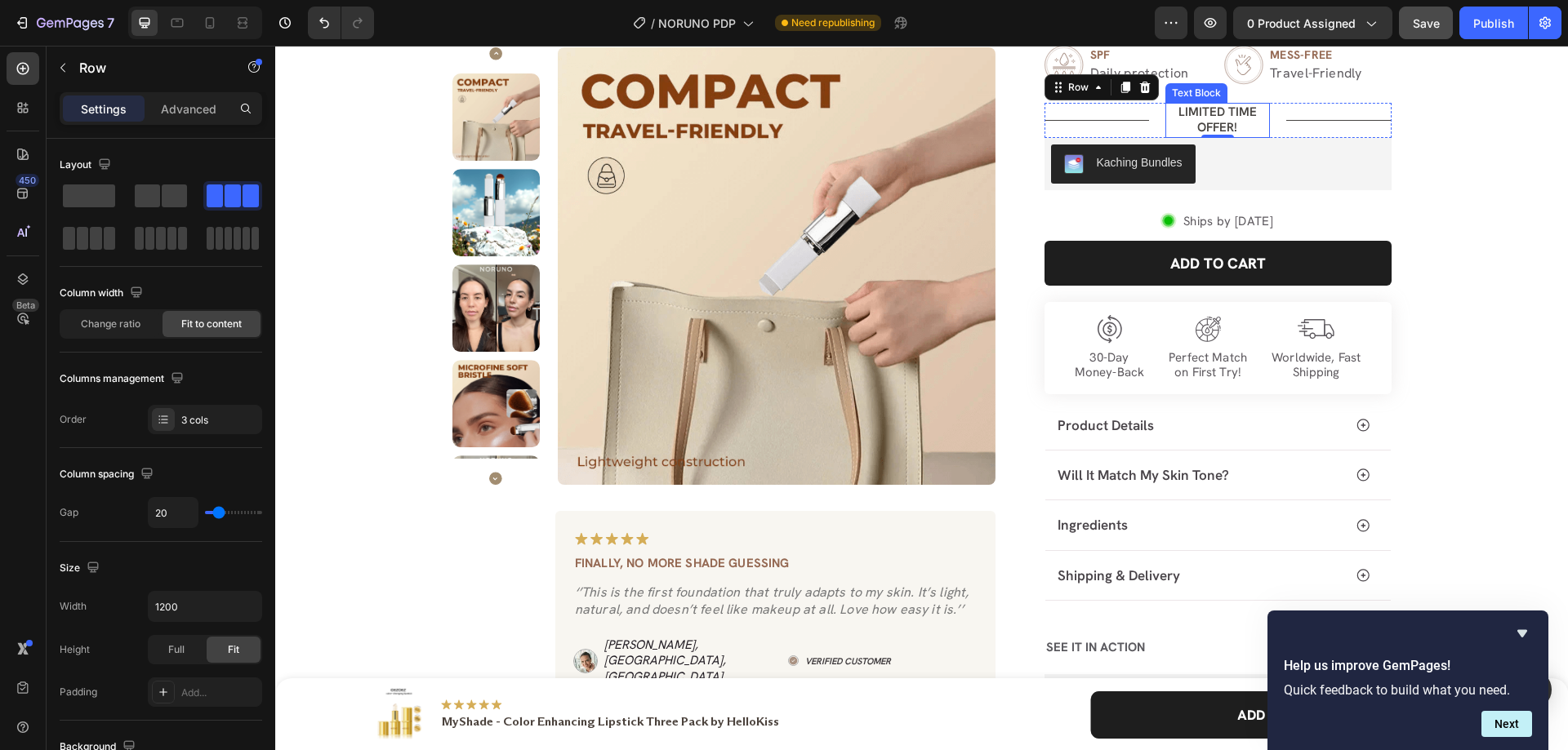
click at [1167, 120] on p "LIMITED TIME OFFER!" at bounding box center [1217, 120] width 102 height 32
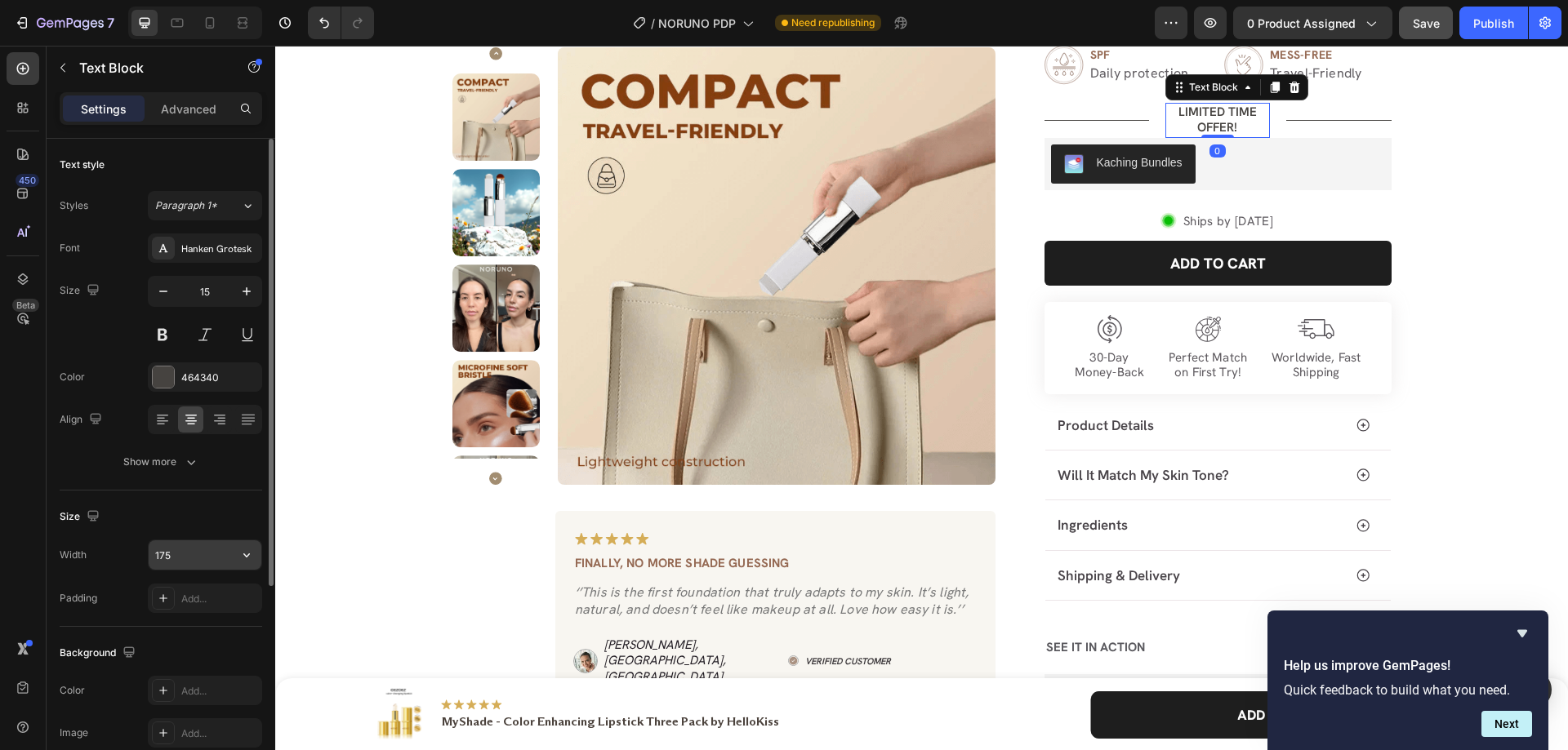
click at [214, 551] on input "175" at bounding box center [204, 555] width 113 height 30
click at [217, 540] on input "182" at bounding box center [204, 555] width 113 height 30
click at [217, 540] on input "200" at bounding box center [204, 555] width 113 height 30
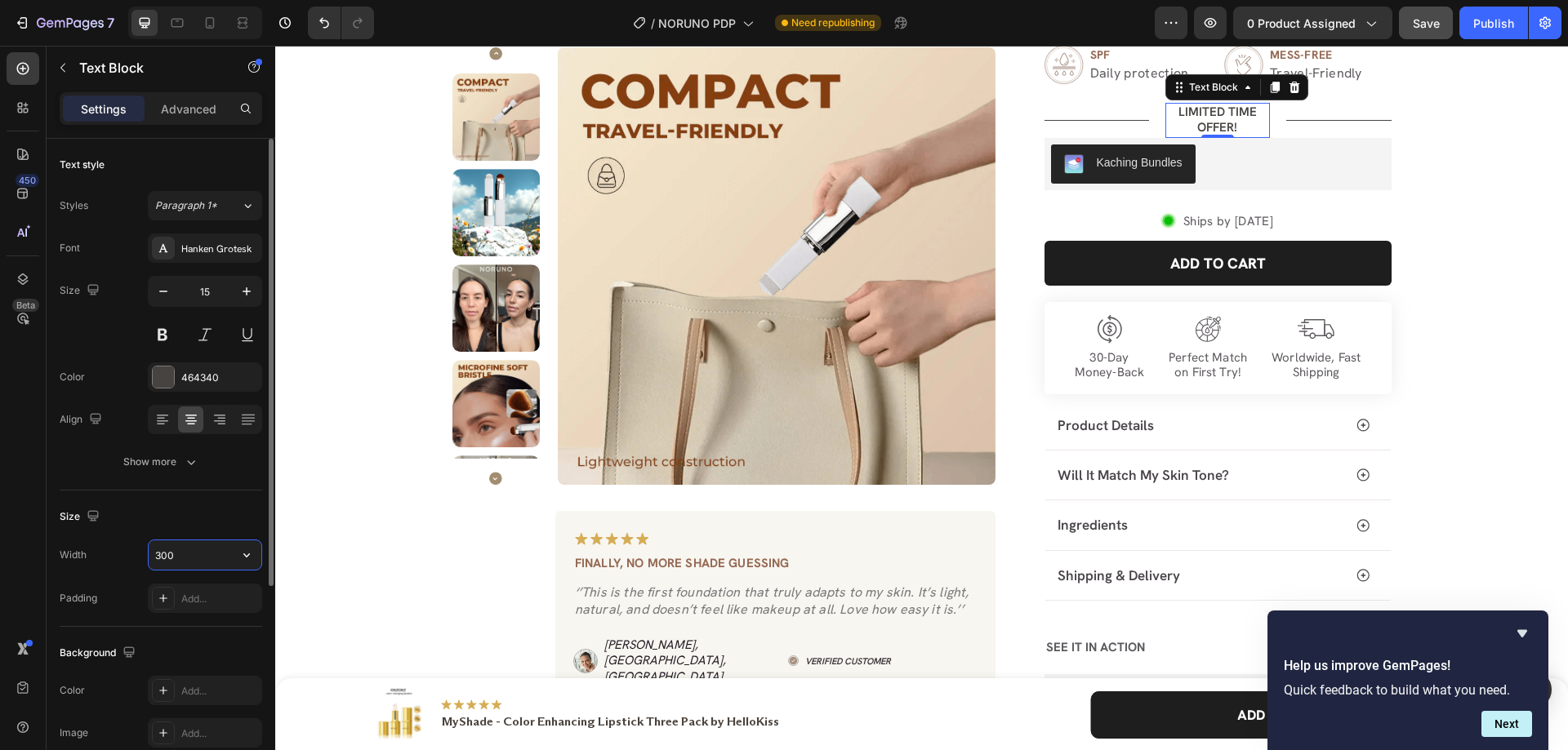
click at [211, 557] on input "300" at bounding box center [204, 555] width 113 height 30
type input "175"
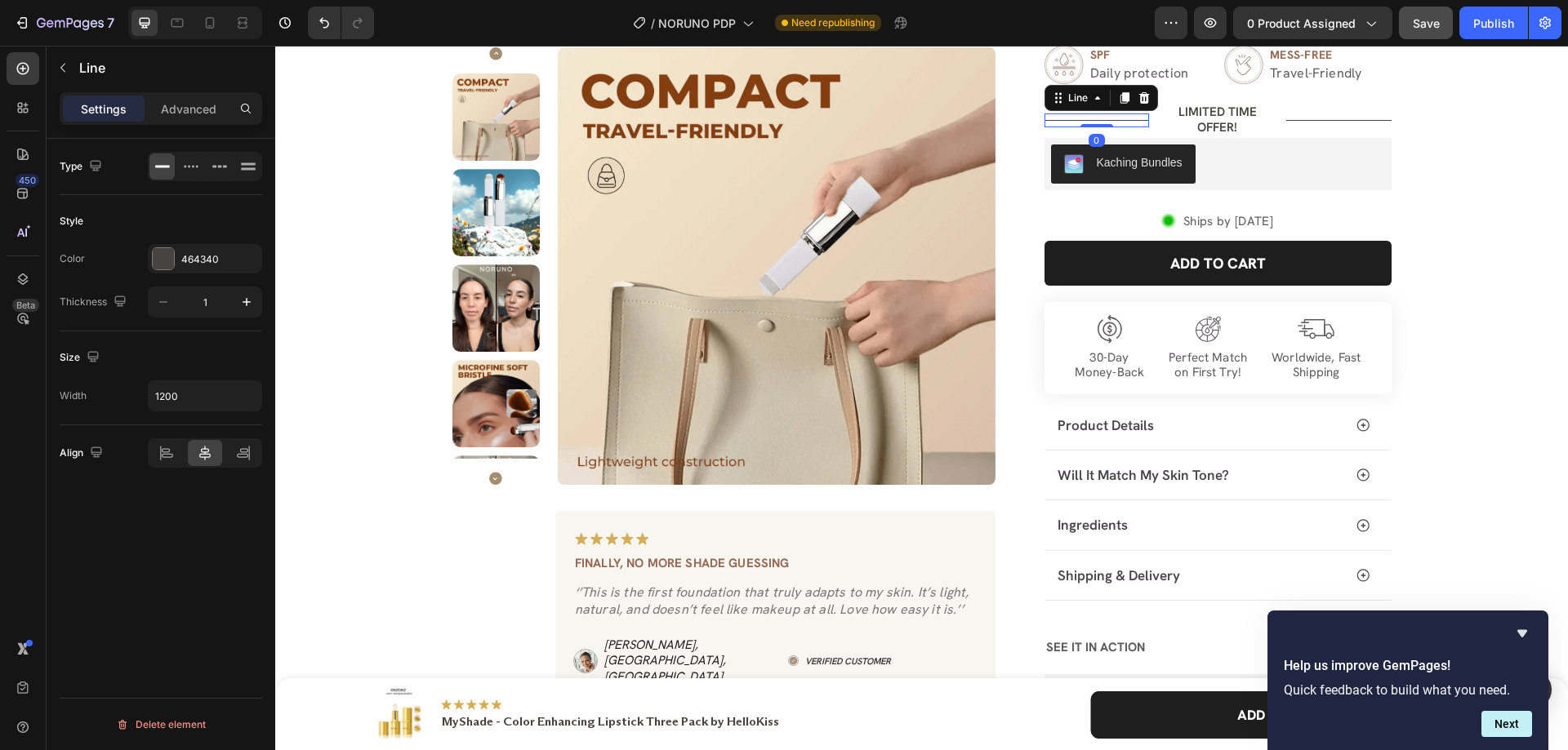
click at [1099, 120] on div at bounding box center [1097, 120] width 104 height 1
click at [208, 394] on input "1200" at bounding box center [204, 396] width 113 height 30
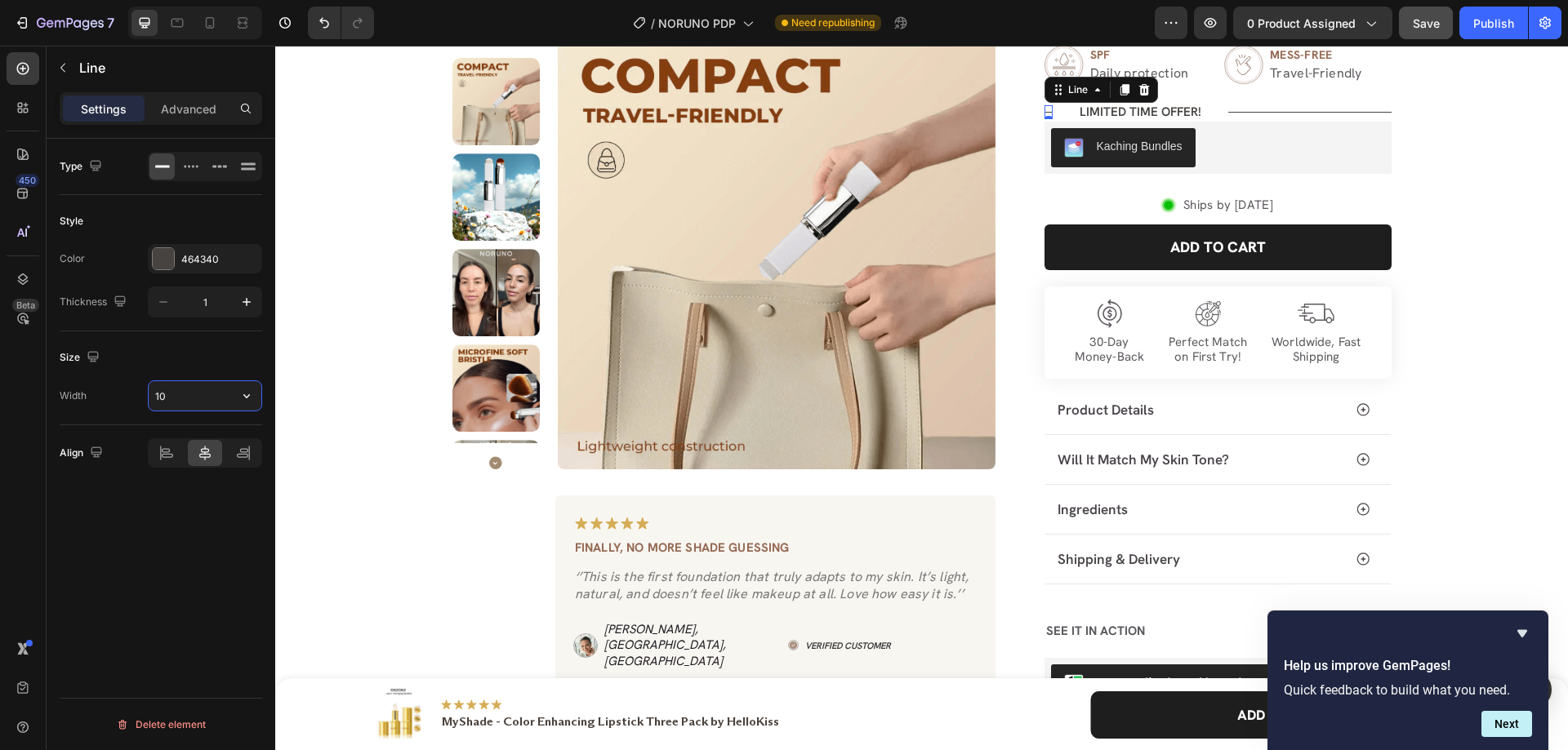
type input "107"
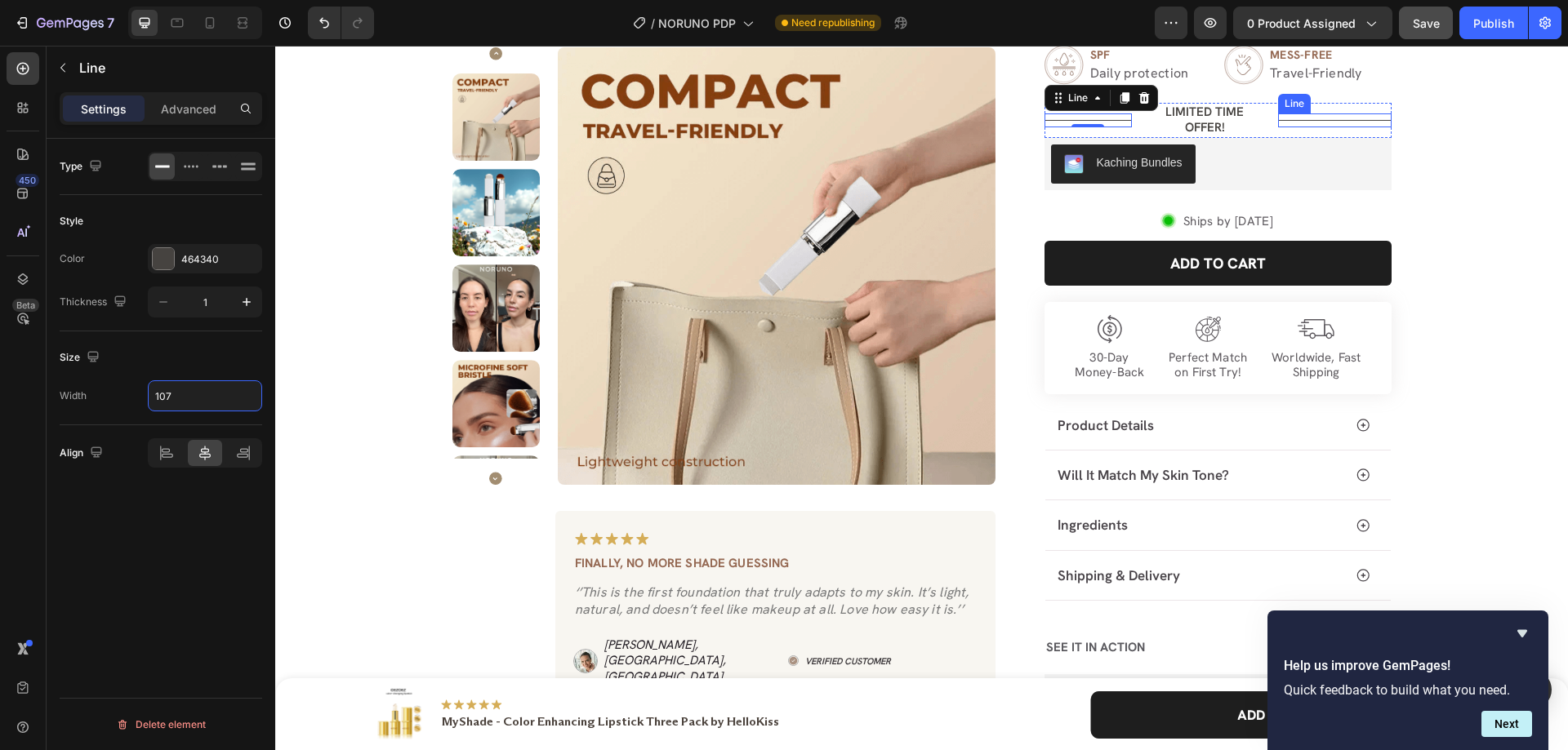
click at [1278, 116] on div "Title Line" at bounding box center [1335, 120] width 114 height 14
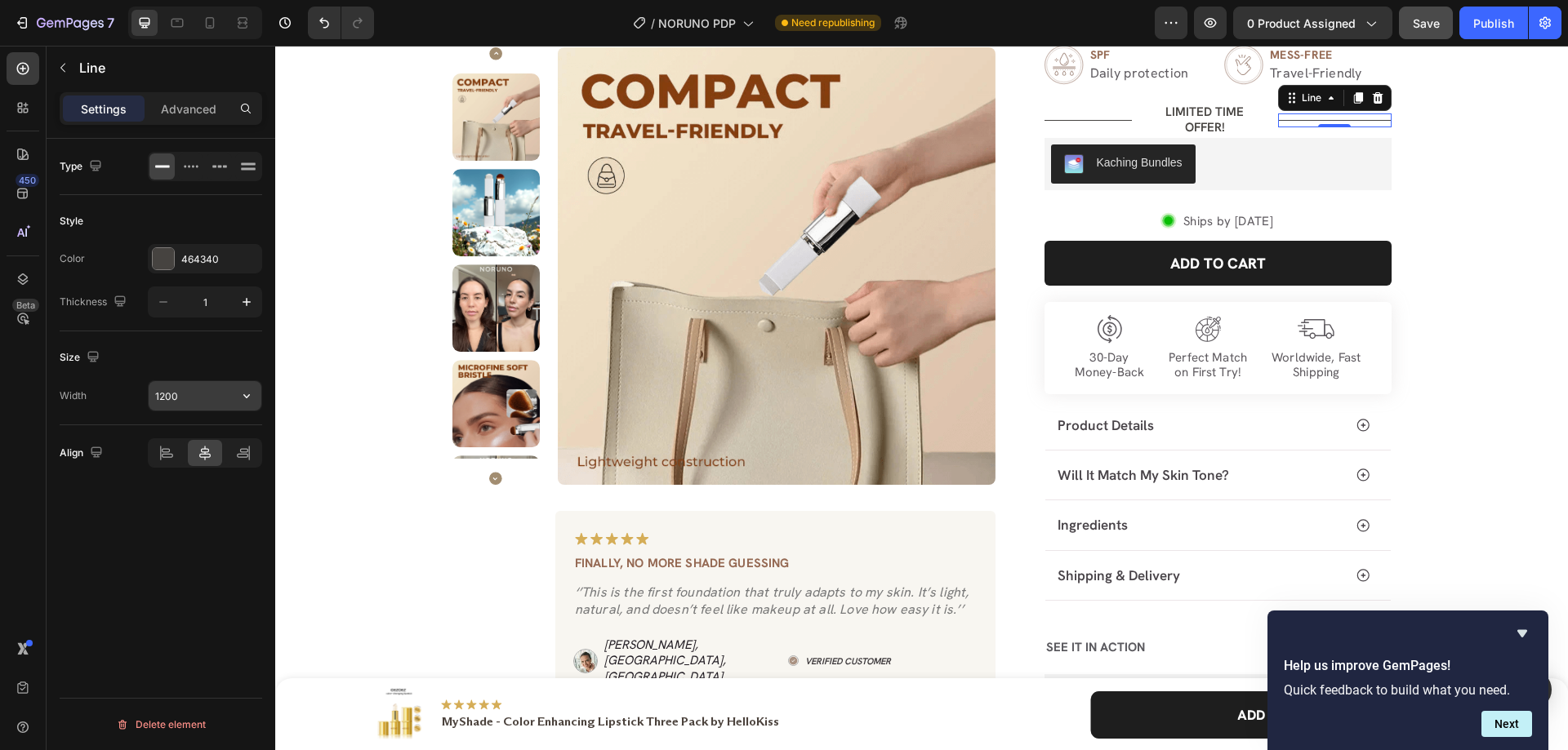
click at [186, 399] on input "1200" at bounding box center [204, 396] width 113 height 30
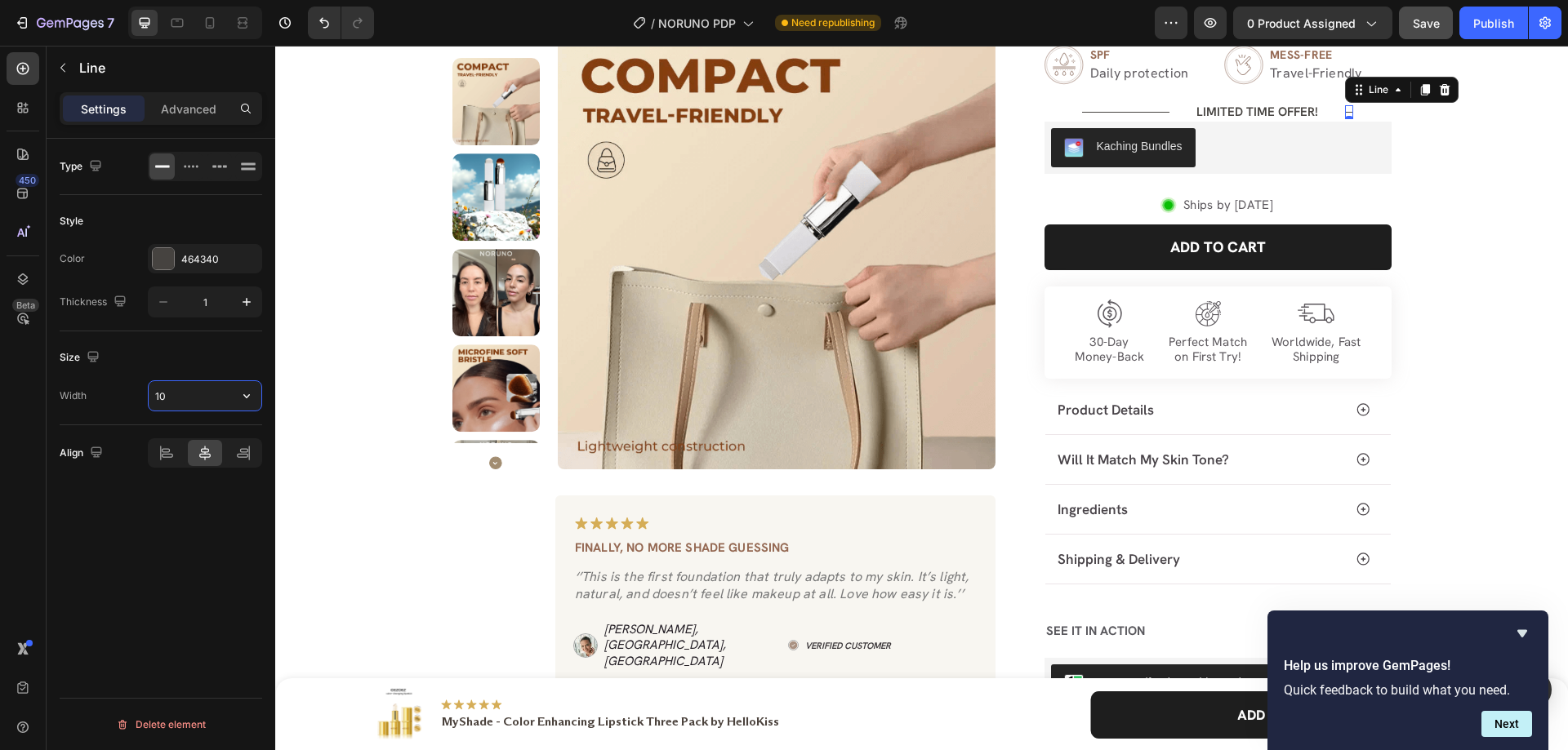
type input "107"
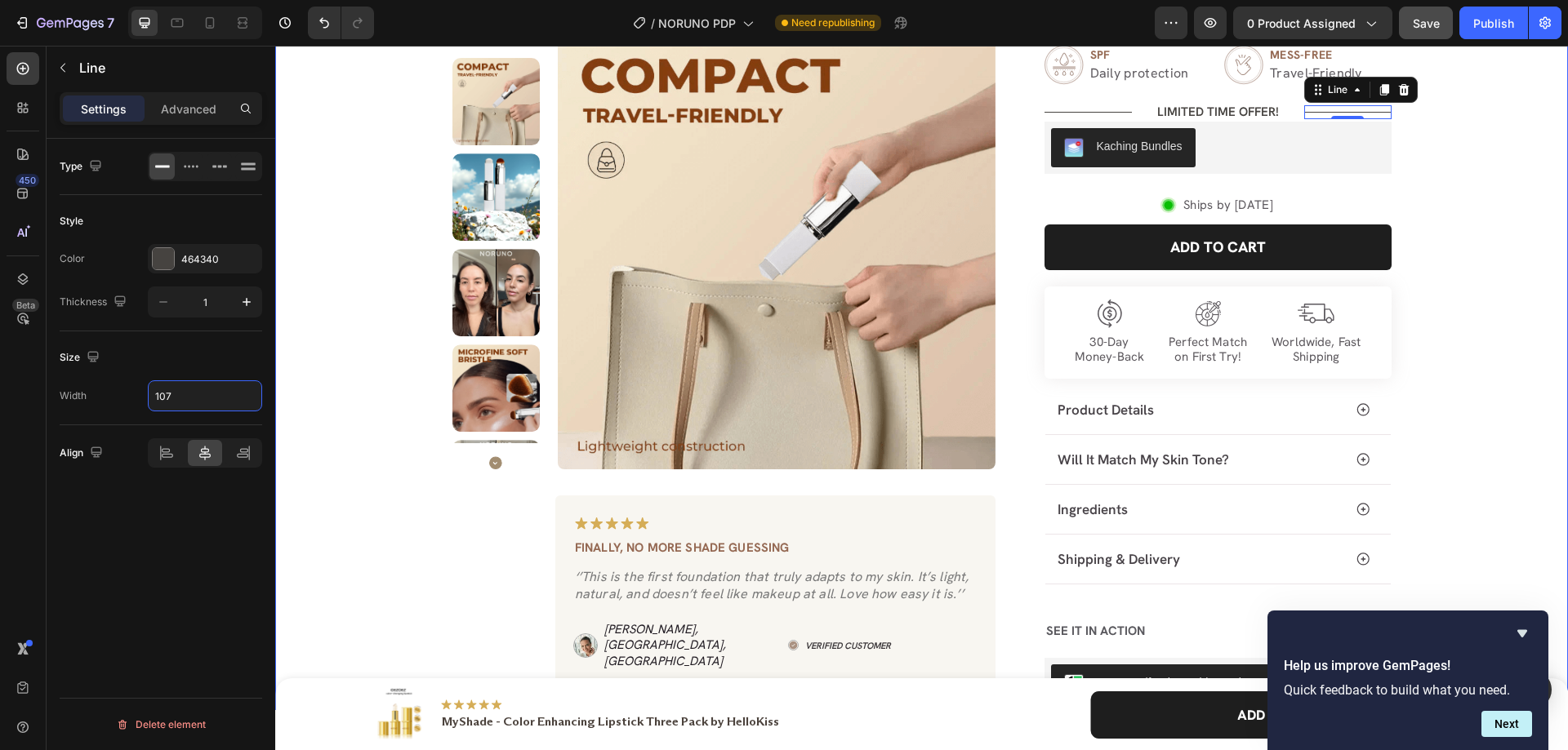
click at [1439, 195] on div "Product Images Image Finally, no more shade guessing Text Block ‘’This is the f…" at bounding box center [922, 228] width 1270 height 965
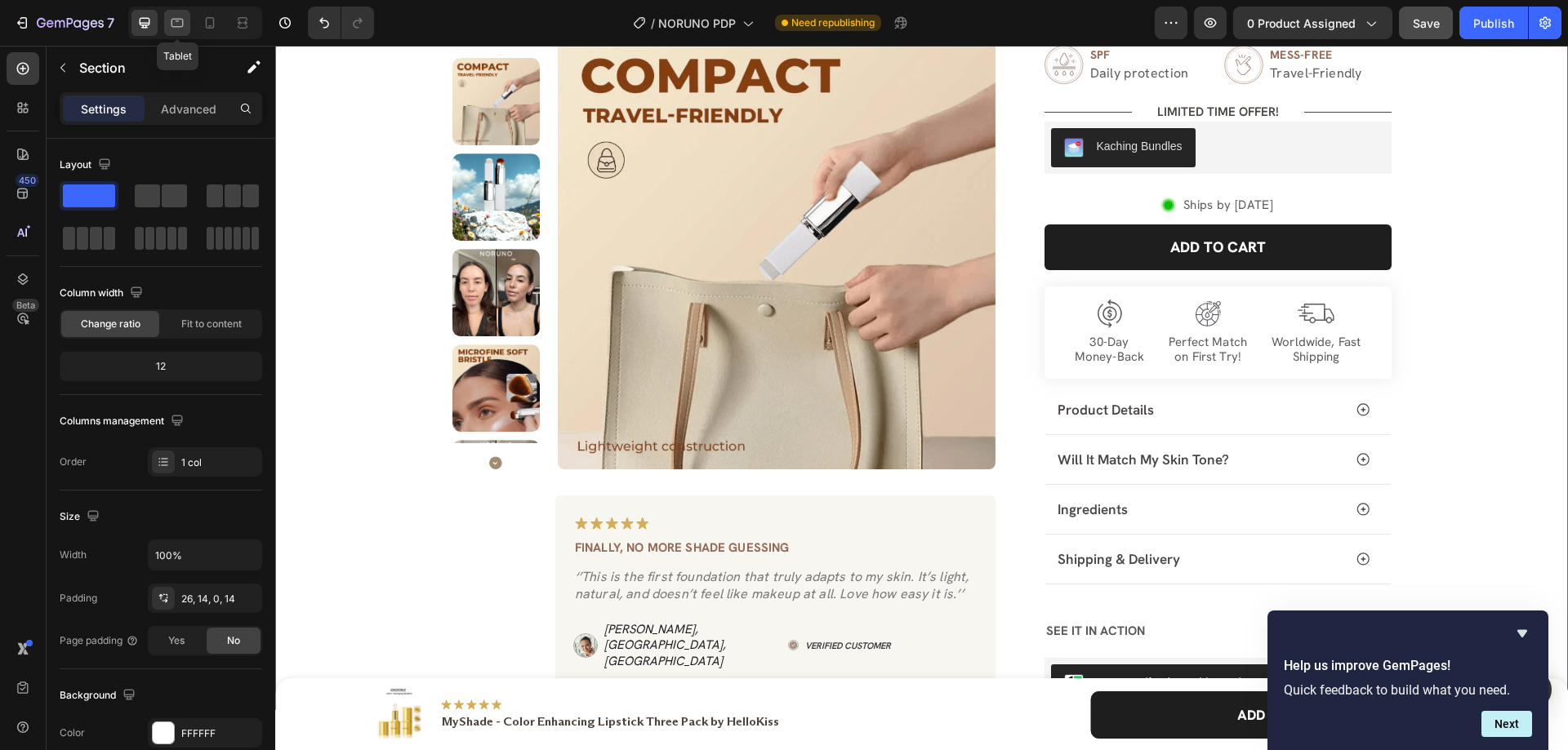
click at [178, 13] on div at bounding box center [177, 23] width 26 height 26
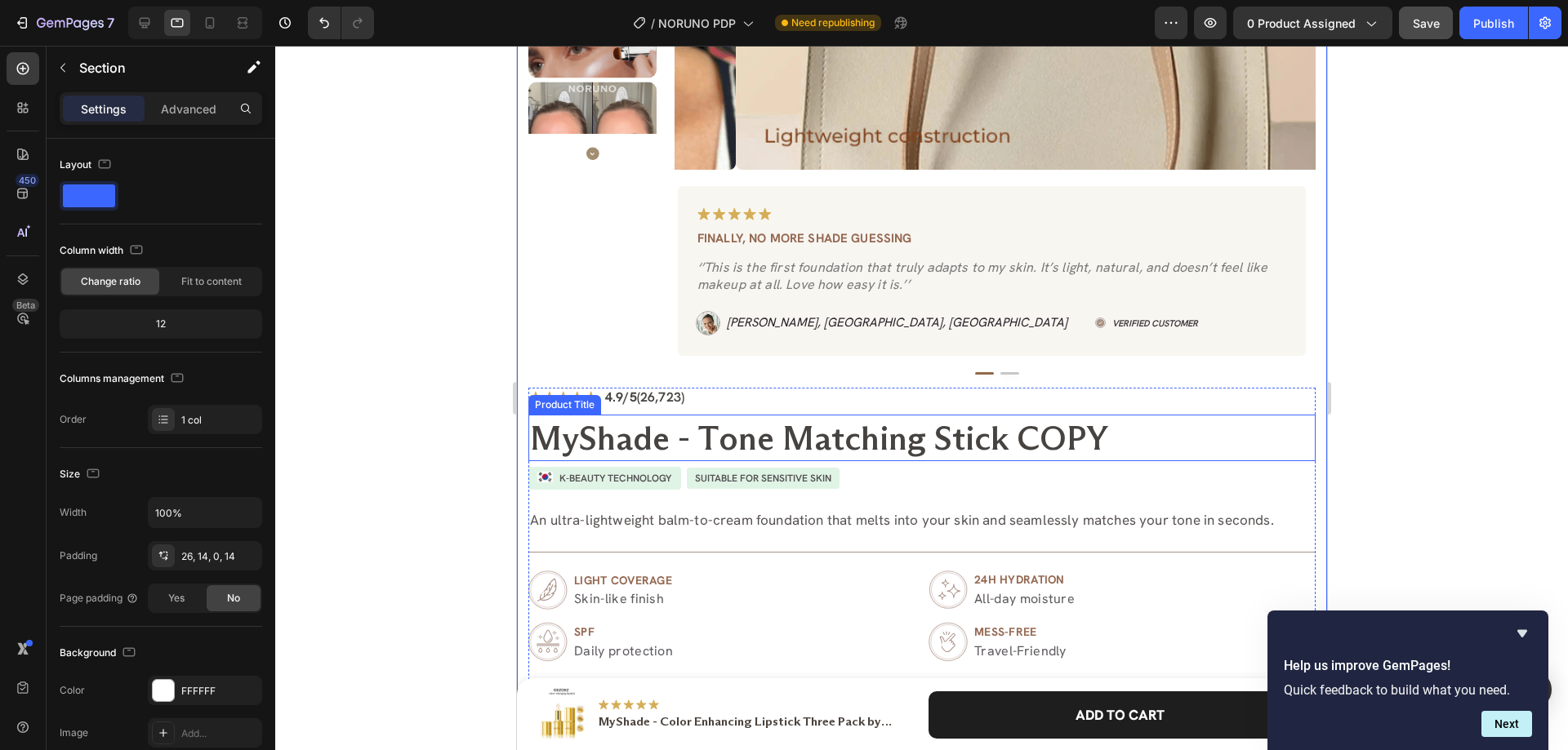
scroll to position [898, 0]
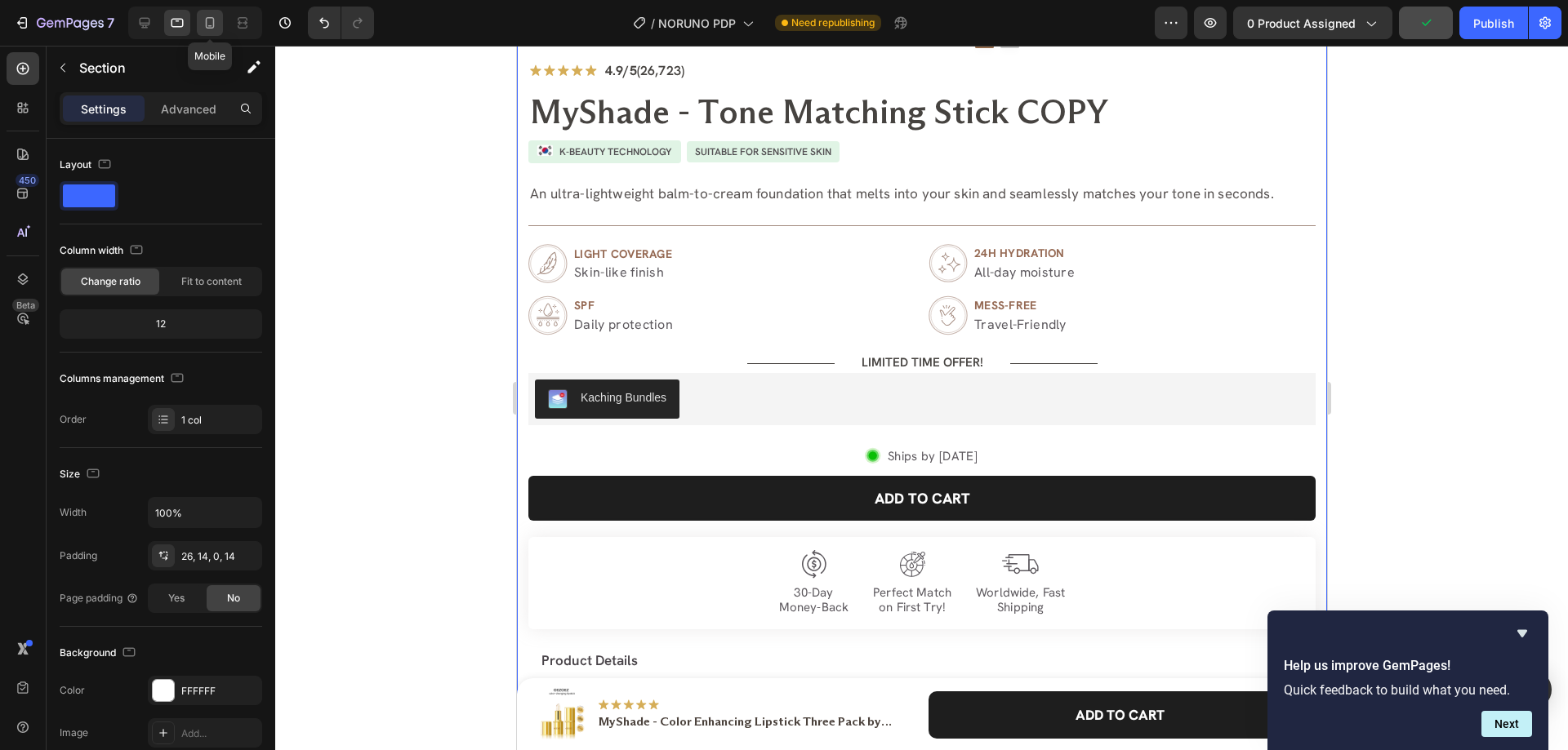
click at [208, 15] on icon at bounding box center [210, 23] width 17 height 17
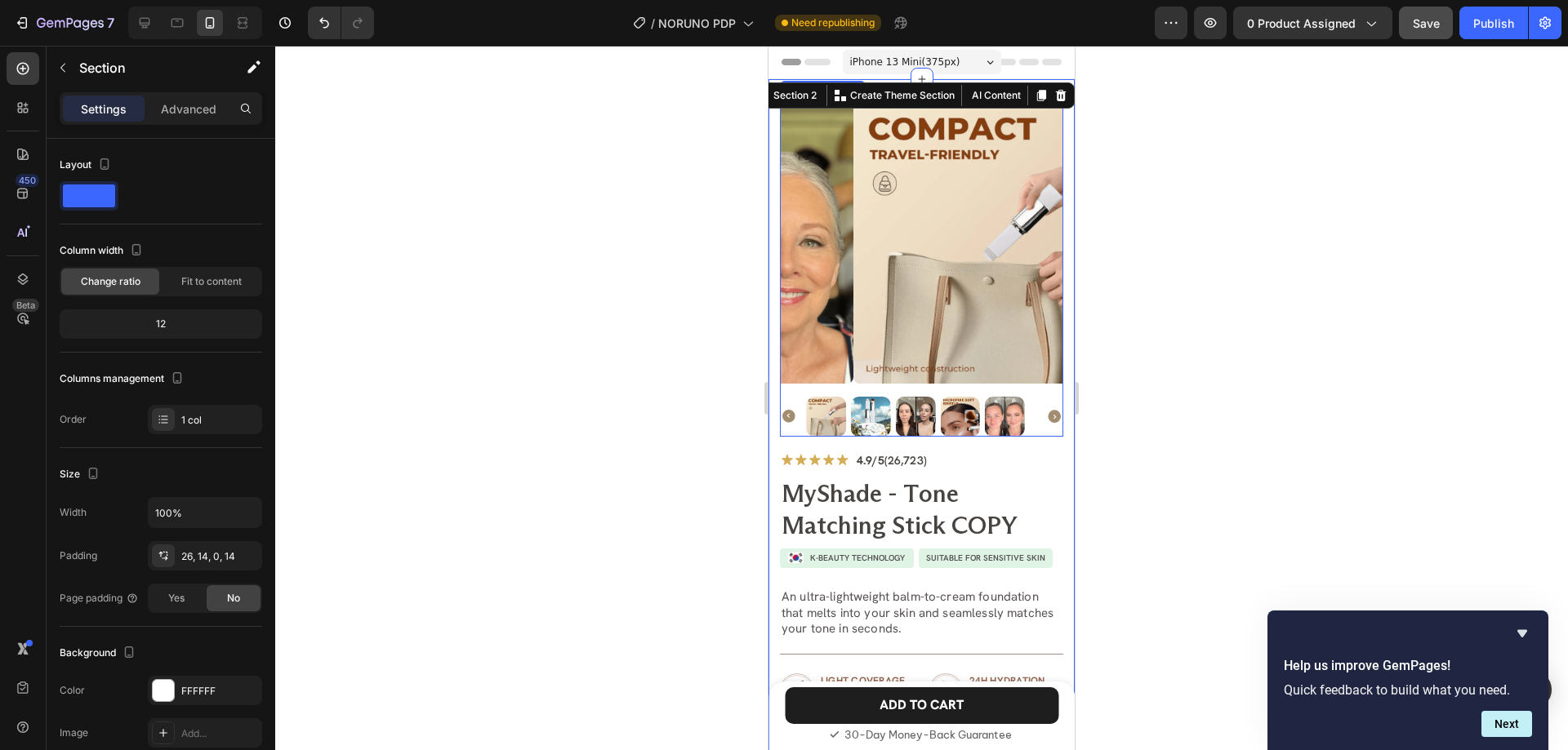
scroll to position [326, 0]
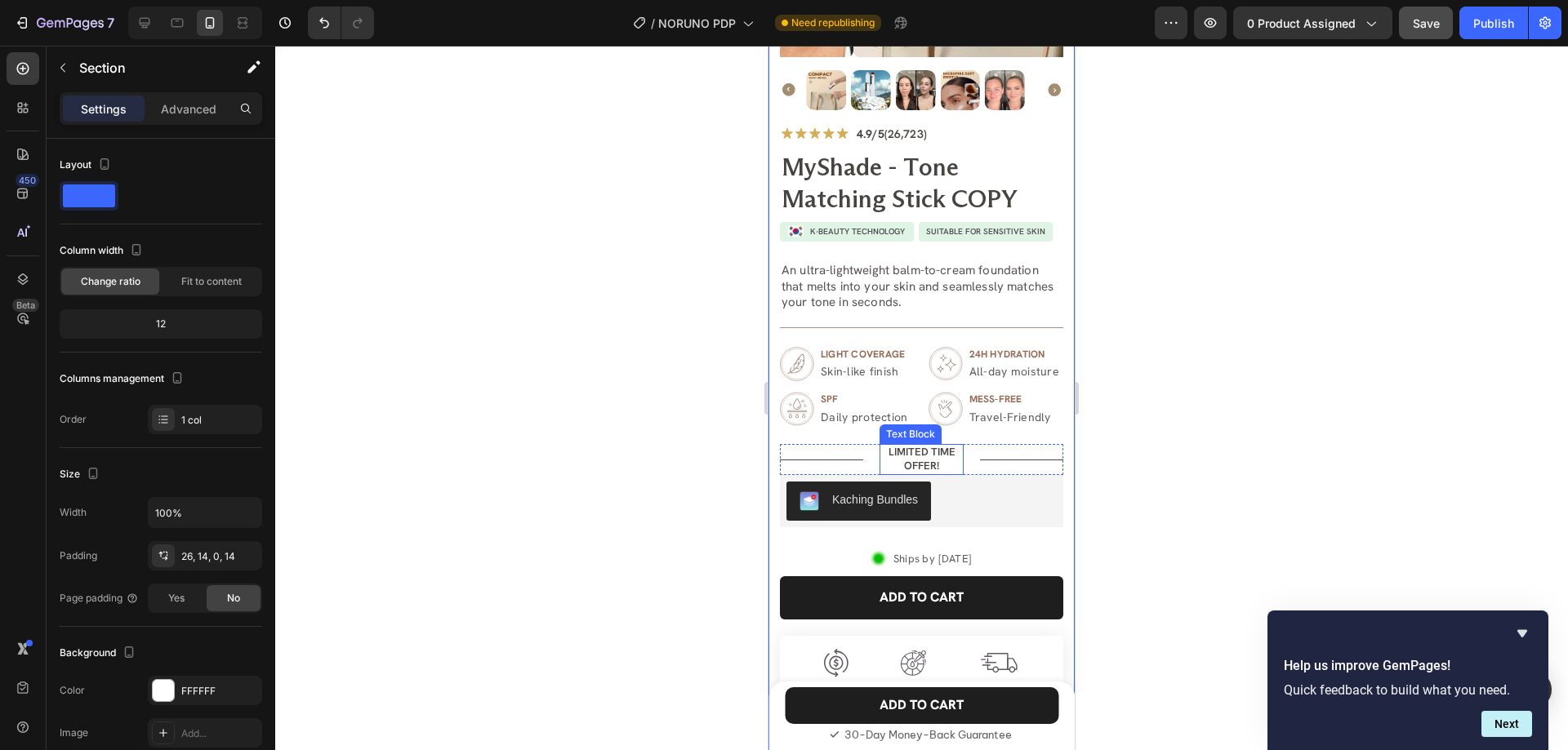
click at [937, 457] on p "LIMITED TIME OFFER!" at bounding box center [921, 459] width 80 height 28
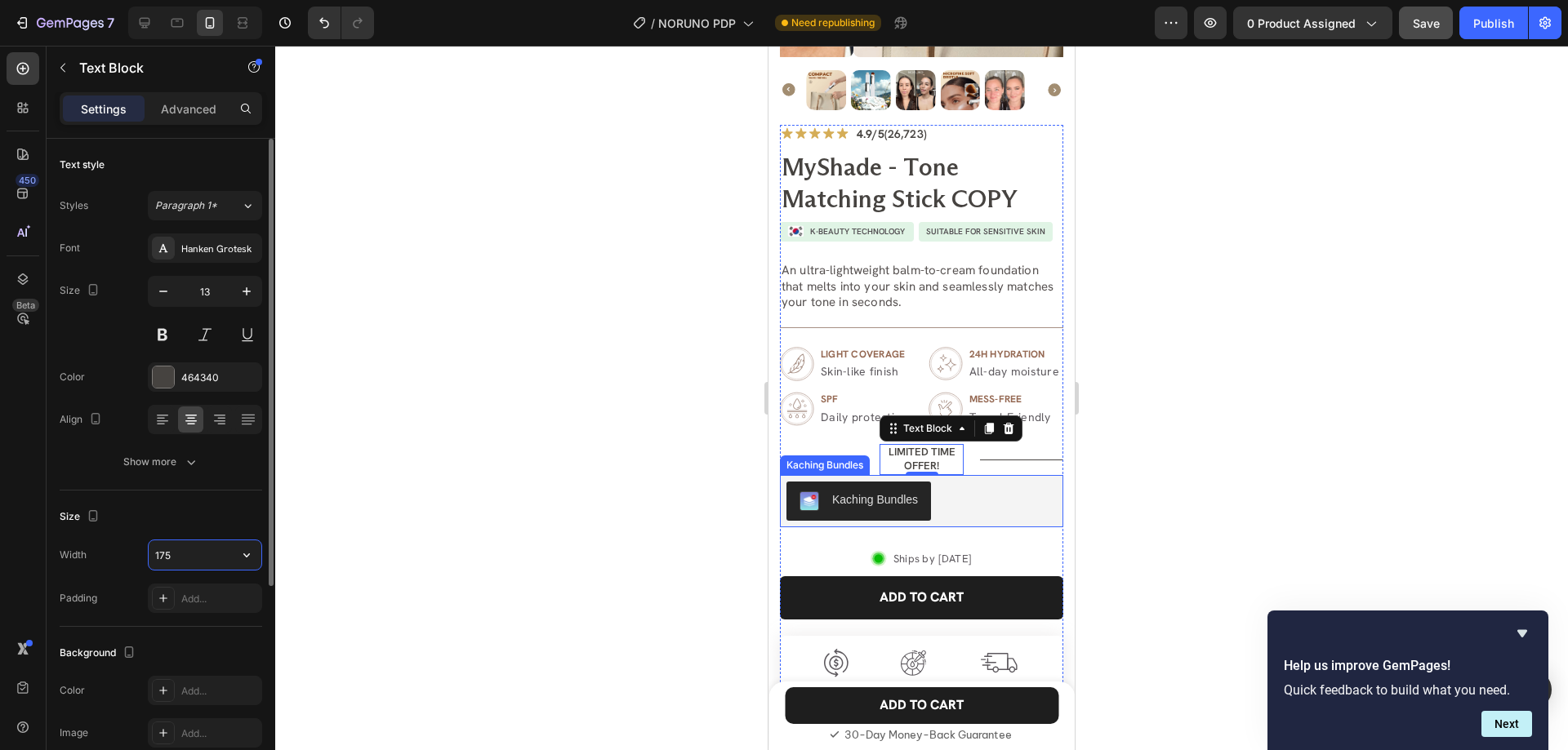
click at [195, 554] on input "175" at bounding box center [204, 555] width 113 height 30
type input "133"
click at [853, 459] on div "Title Line" at bounding box center [821, 459] width 83 height 14
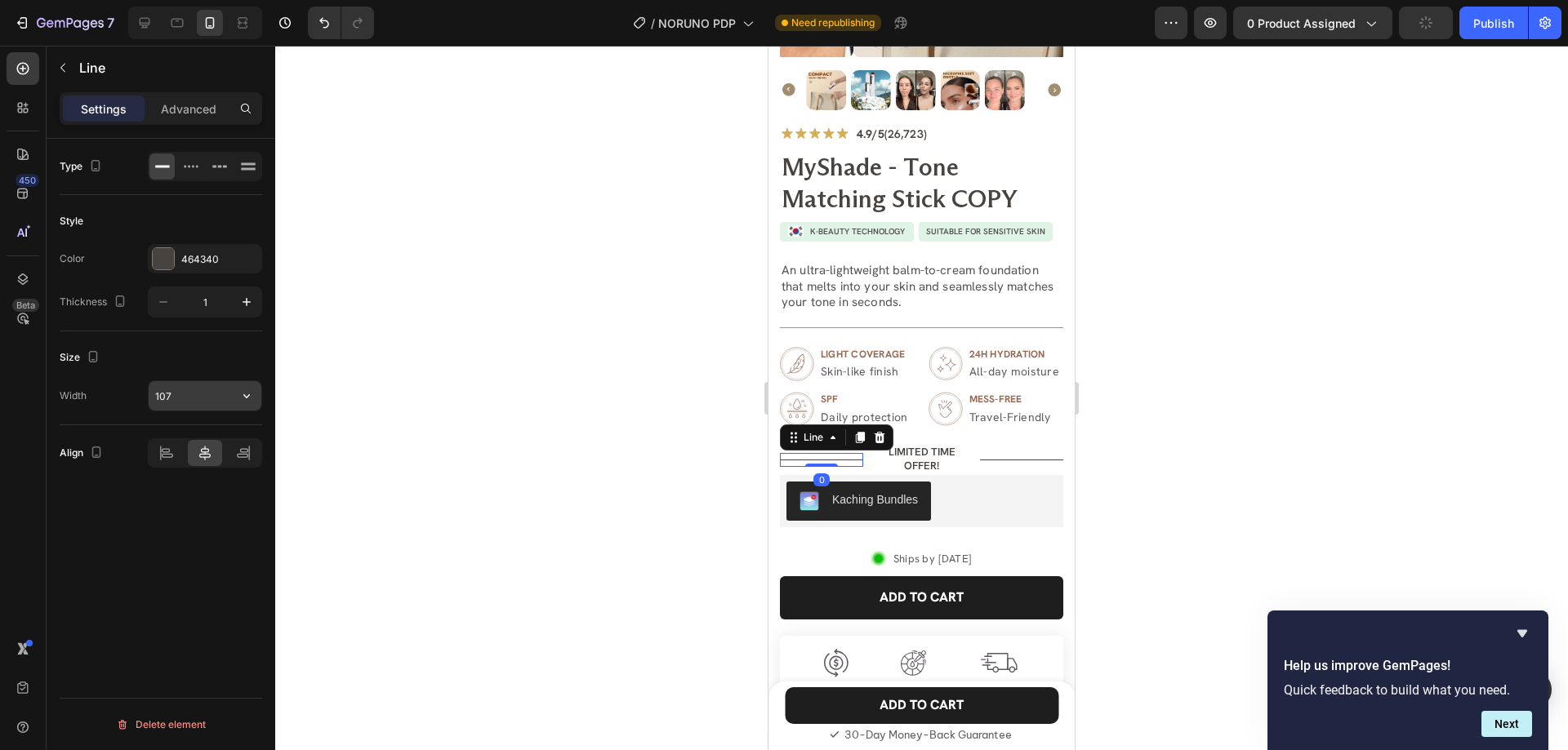
click at [201, 393] on input "107" at bounding box center [204, 396] width 113 height 30
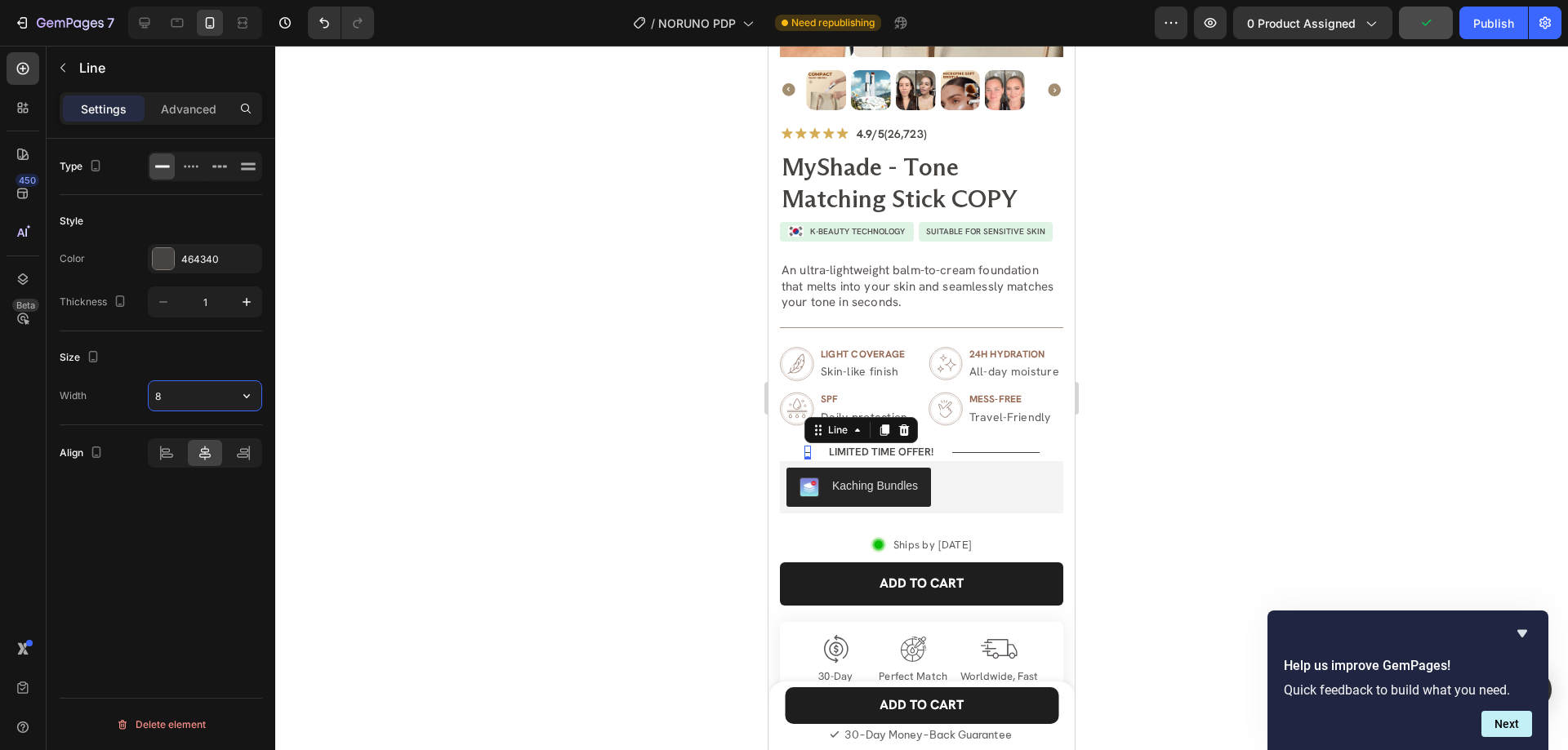
type input "83"
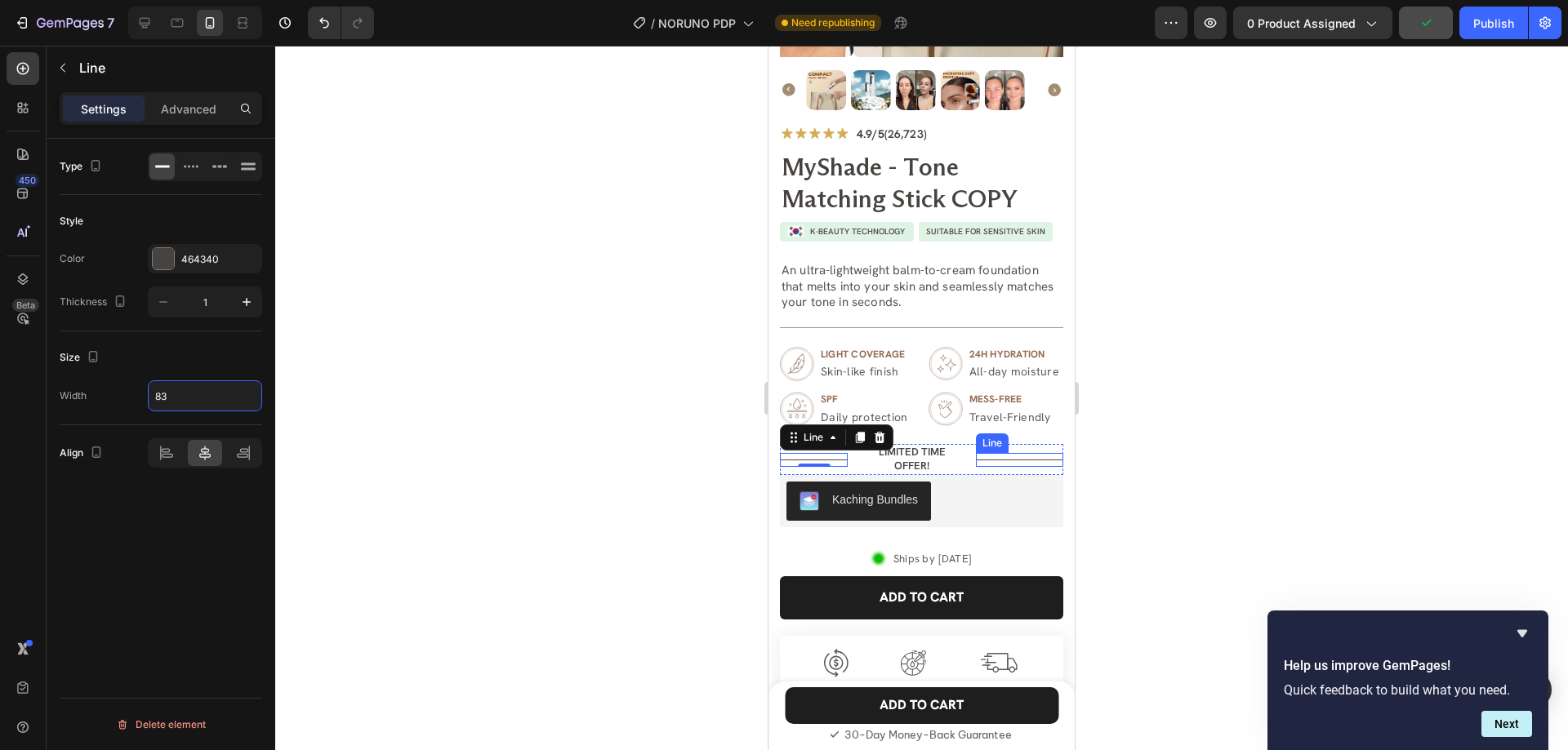
click at [976, 460] on div at bounding box center [1020, 459] width 88 height 1
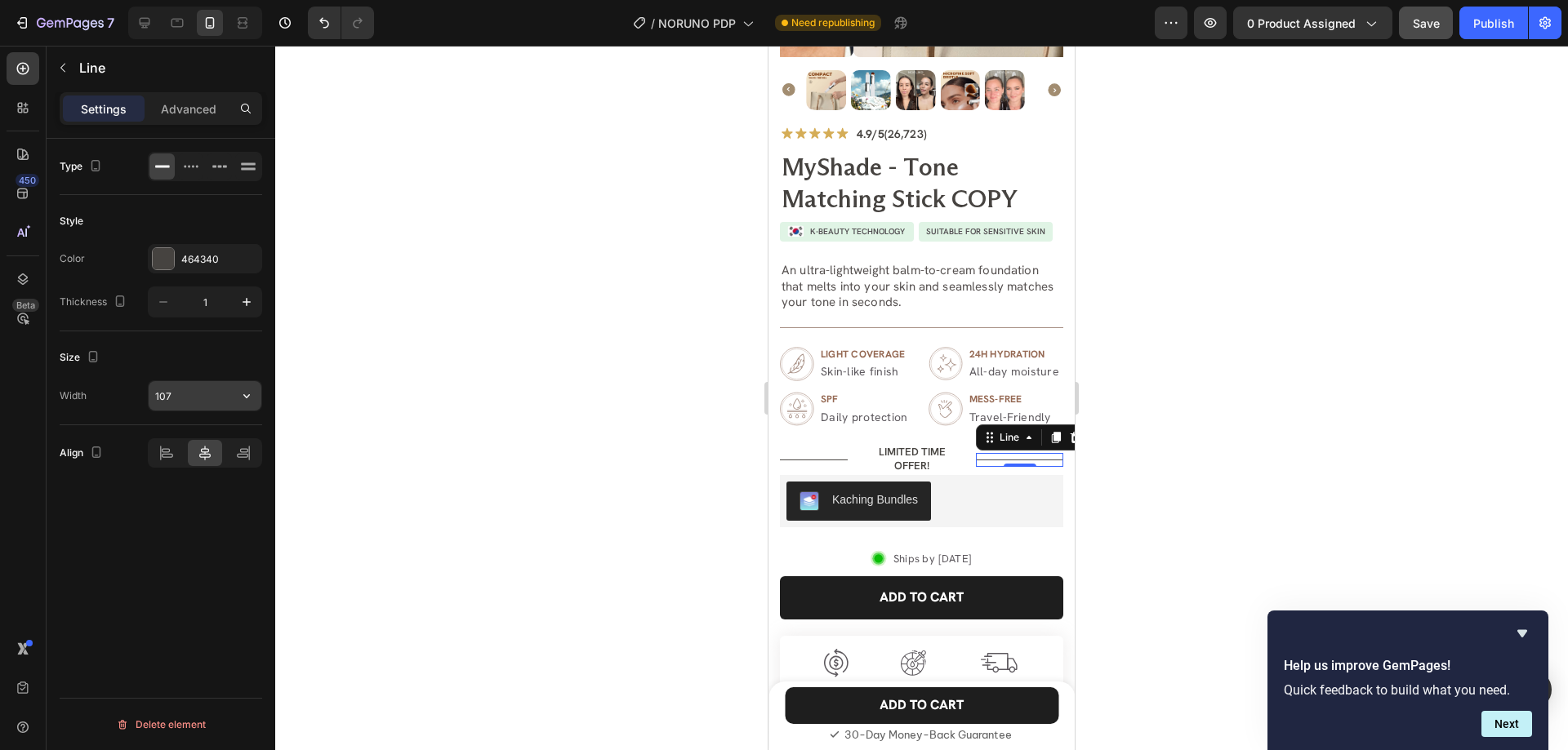
click at [195, 394] on input "107" at bounding box center [204, 396] width 113 height 30
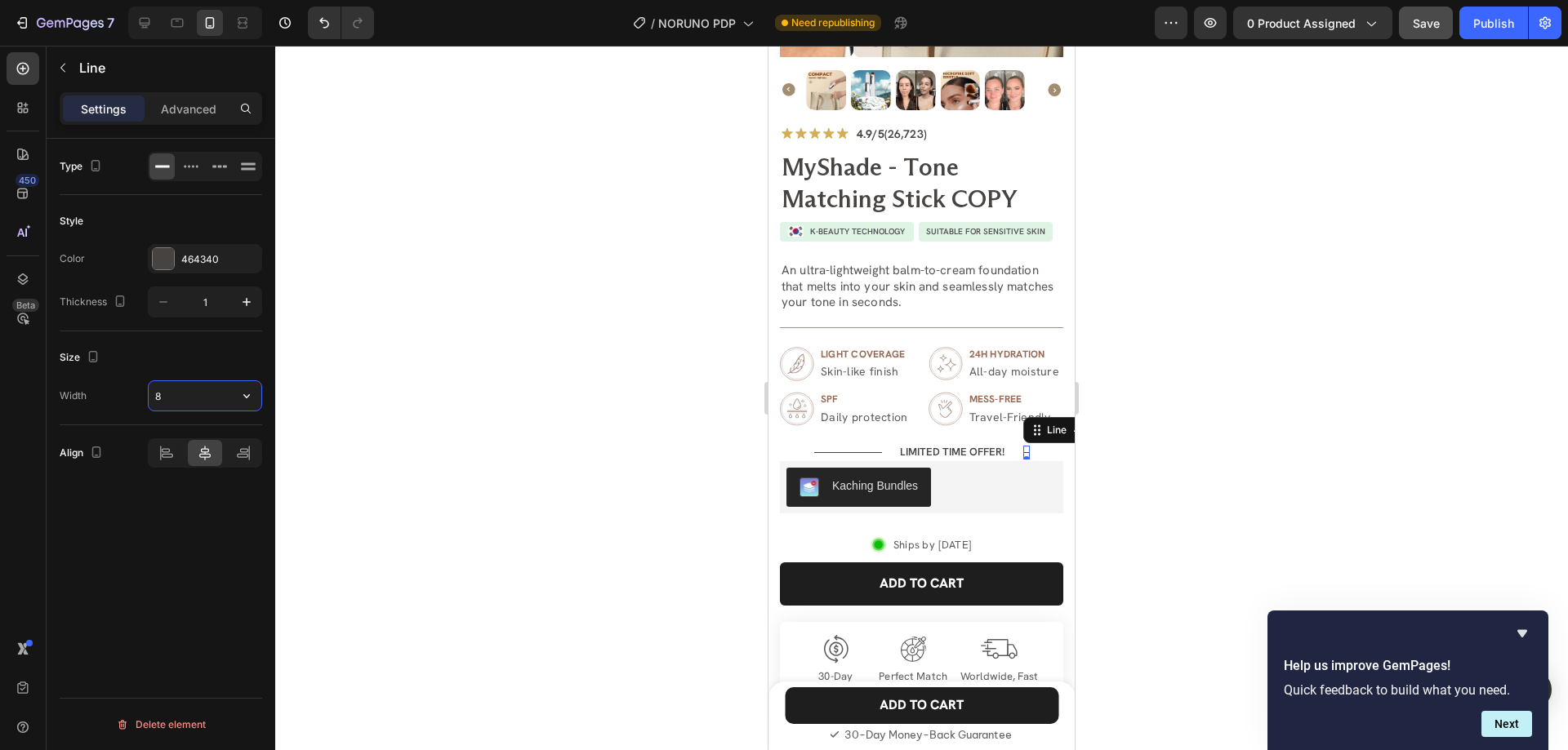
type input "83"
click at [977, 461] on div "Title Line LIMITED TIME OFFER! Text Block Title Line 0 Row" at bounding box center [922, 453] width 283 height 17
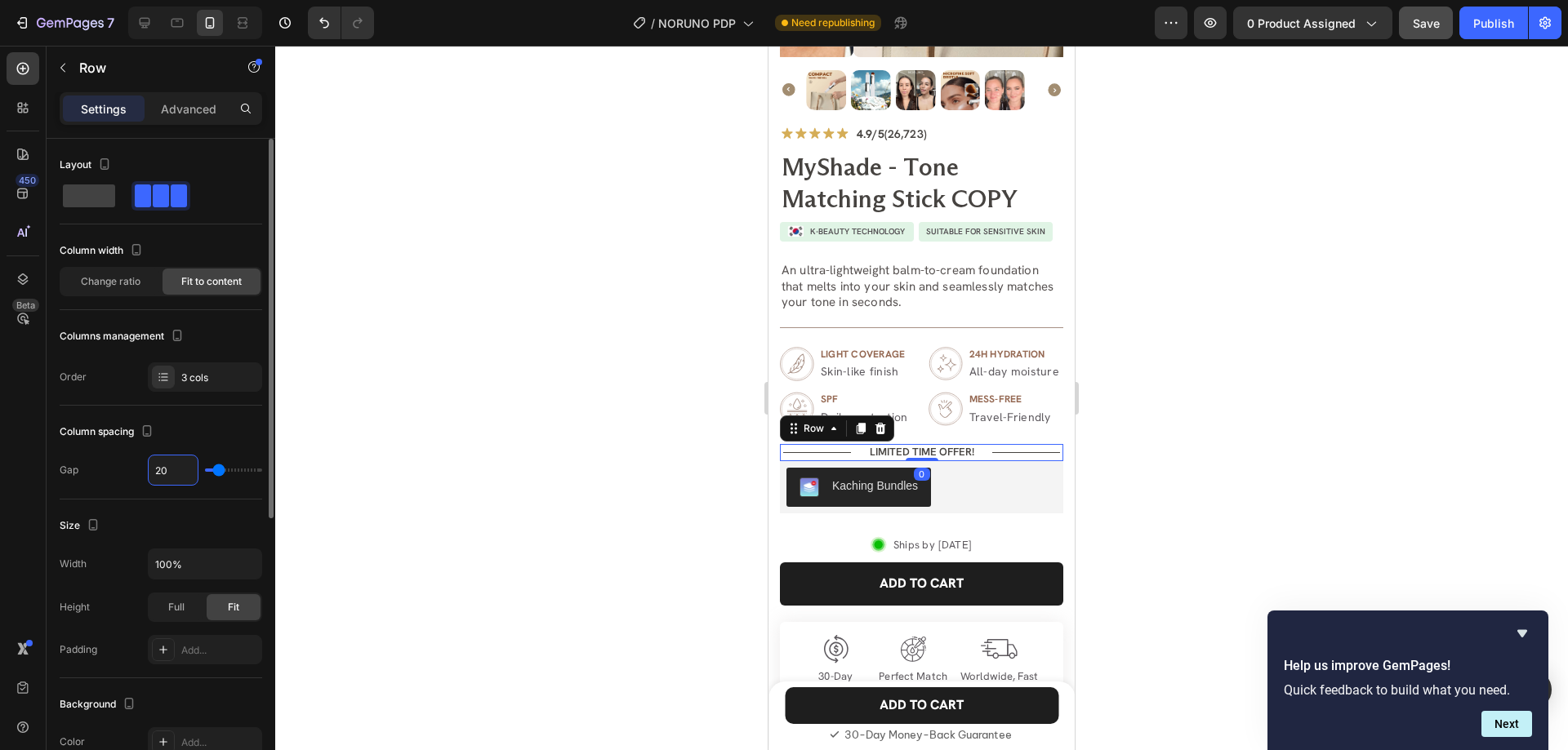
click at [170, 469] on input "20" at bounding box center [172, 470] width 49 height 30
type input "19"
type input "18"
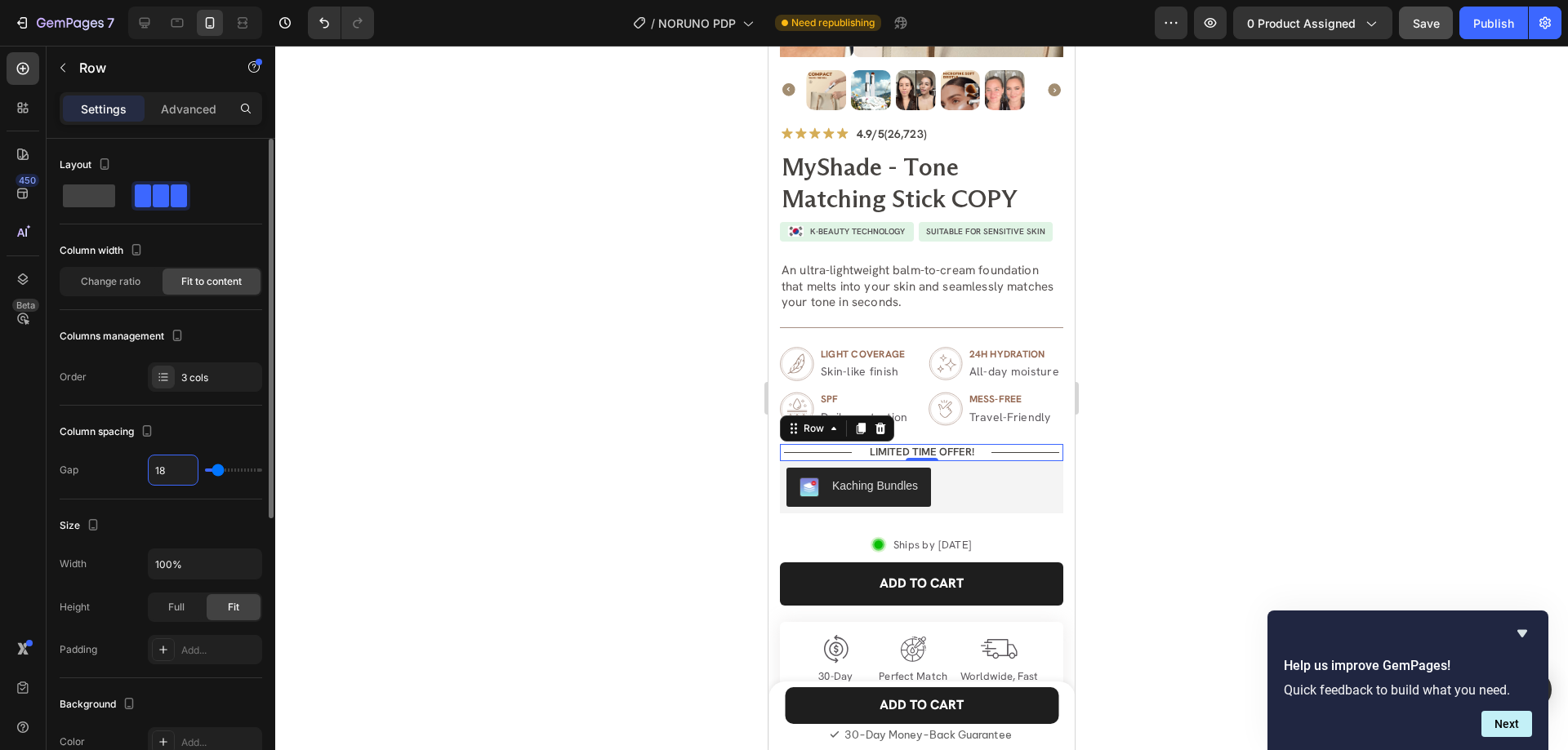
type input "17"
type input "16"
type input "15"
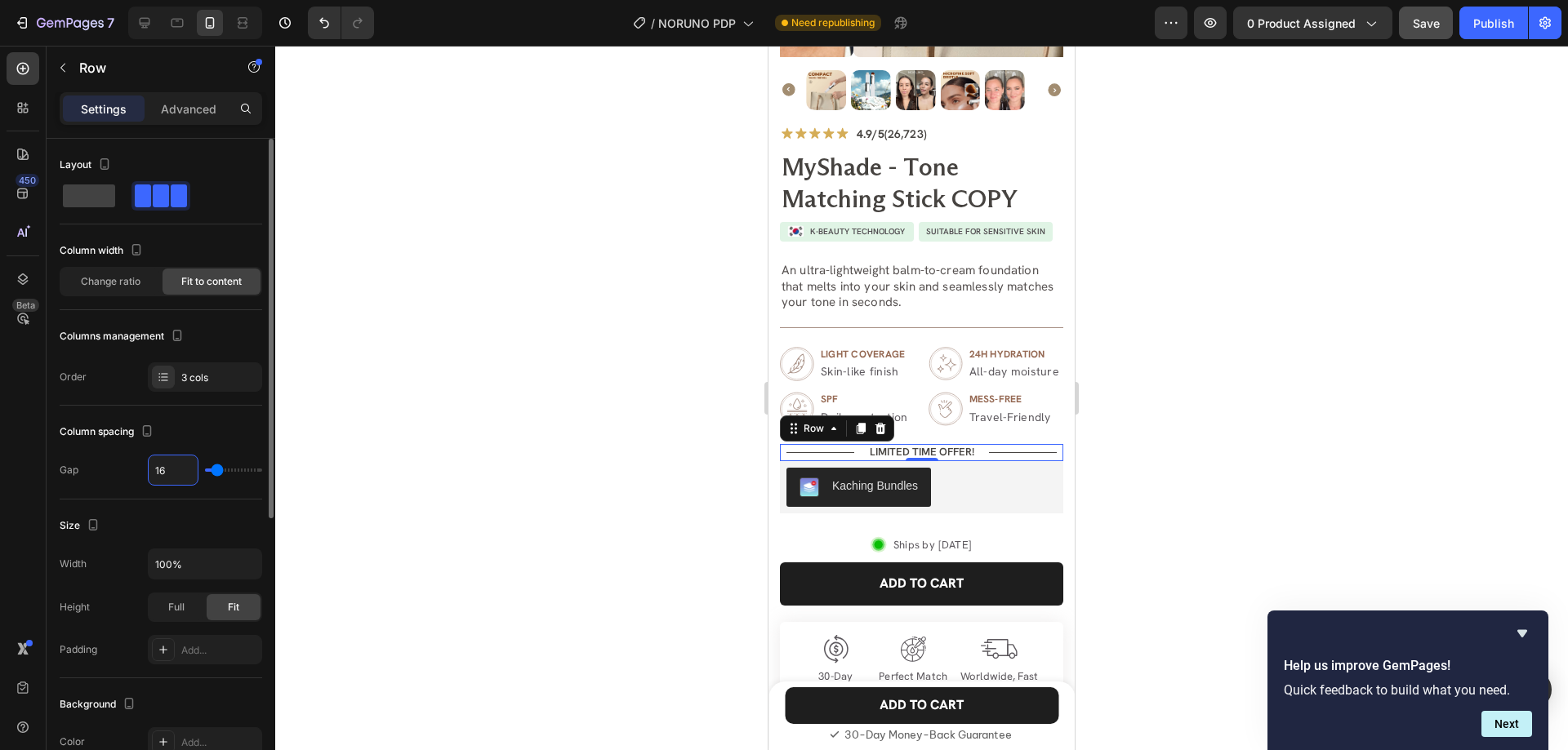
type input "15"
type input "14"
type input "13"
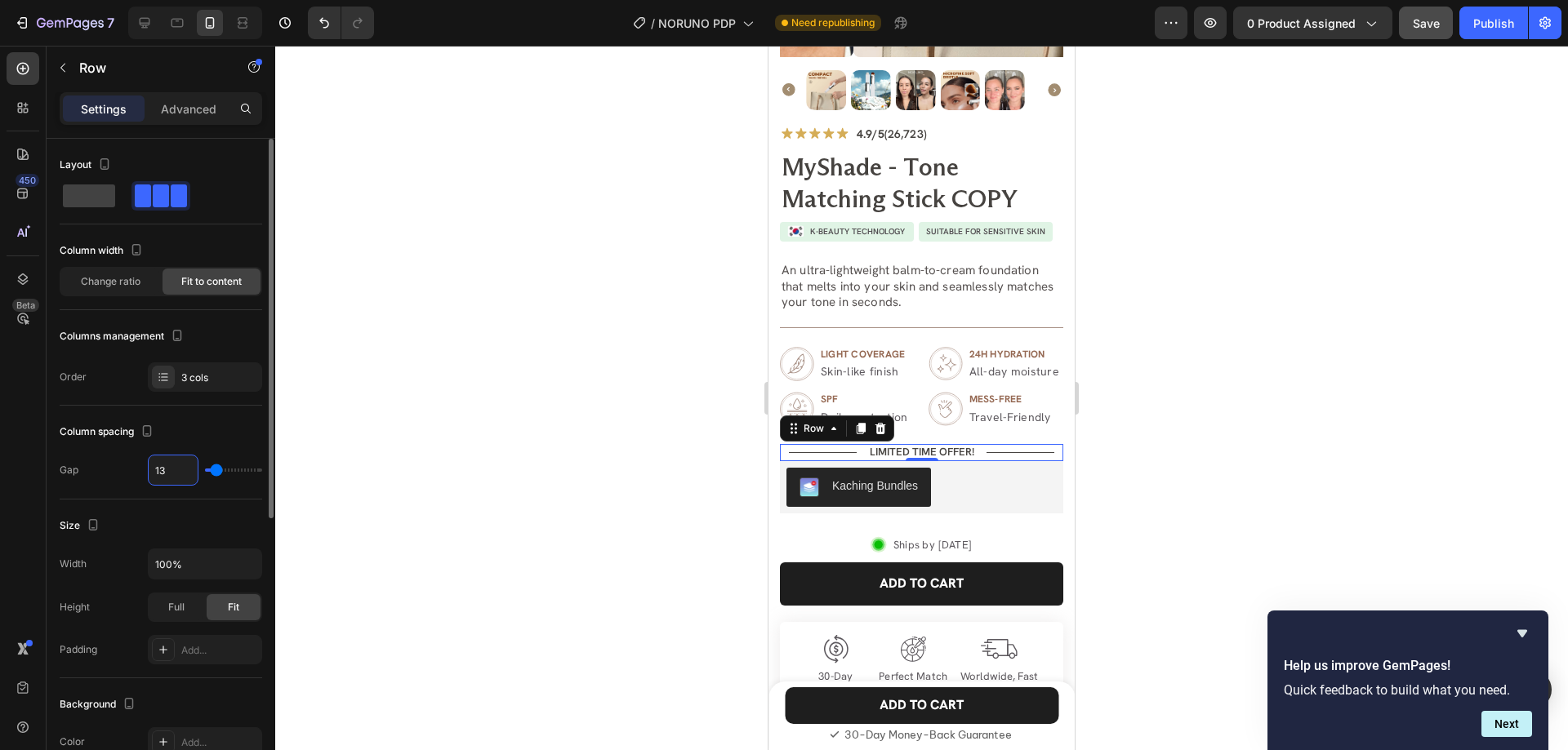
type input "12"
click at [1149, 438] on div at bounding box center [921, 398] width 1293 height 704
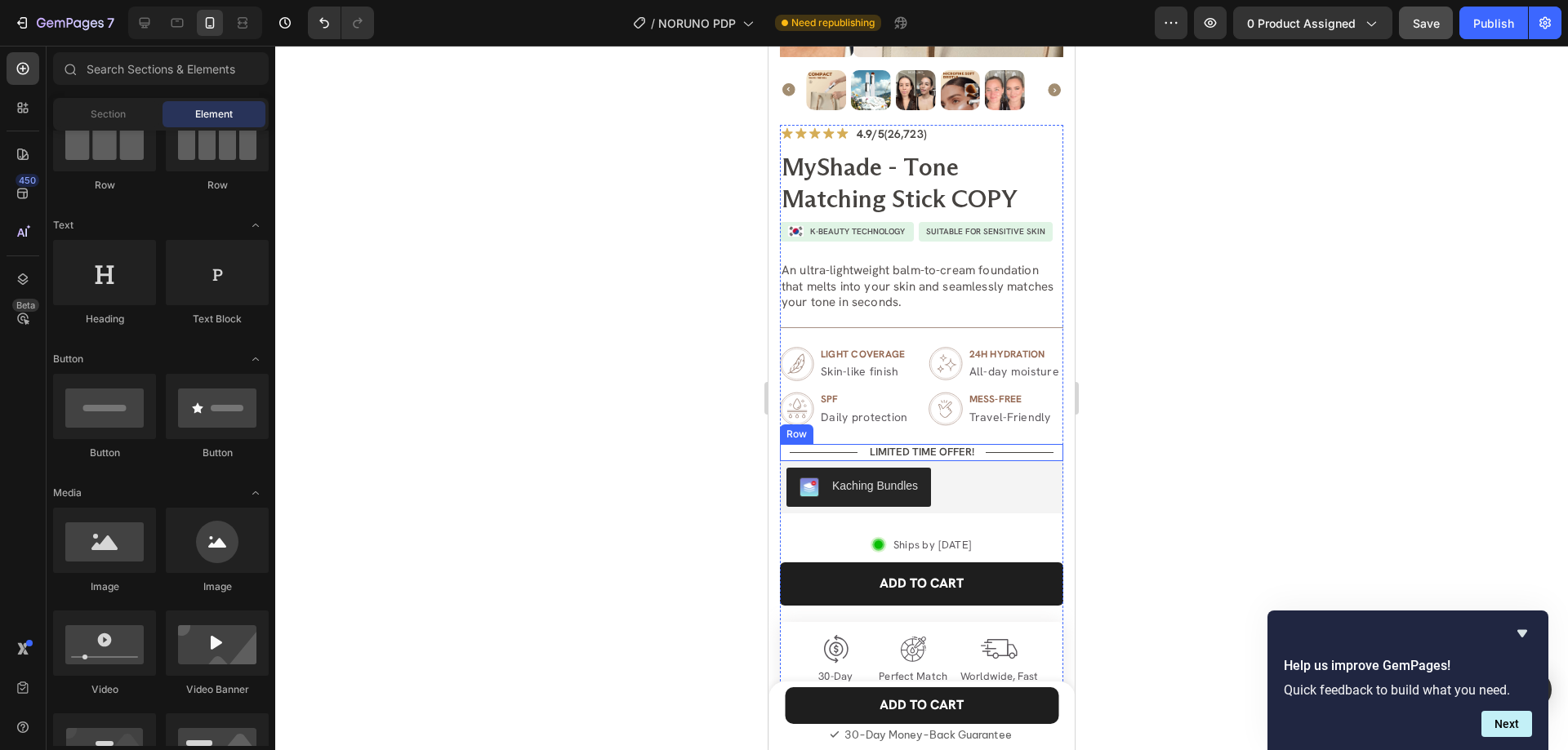
click at [977, 457] on div "Title Line LIMITED TIME OFFER! Text Block Title Line Row" at bounding box center [922, 453] width 283 height 17
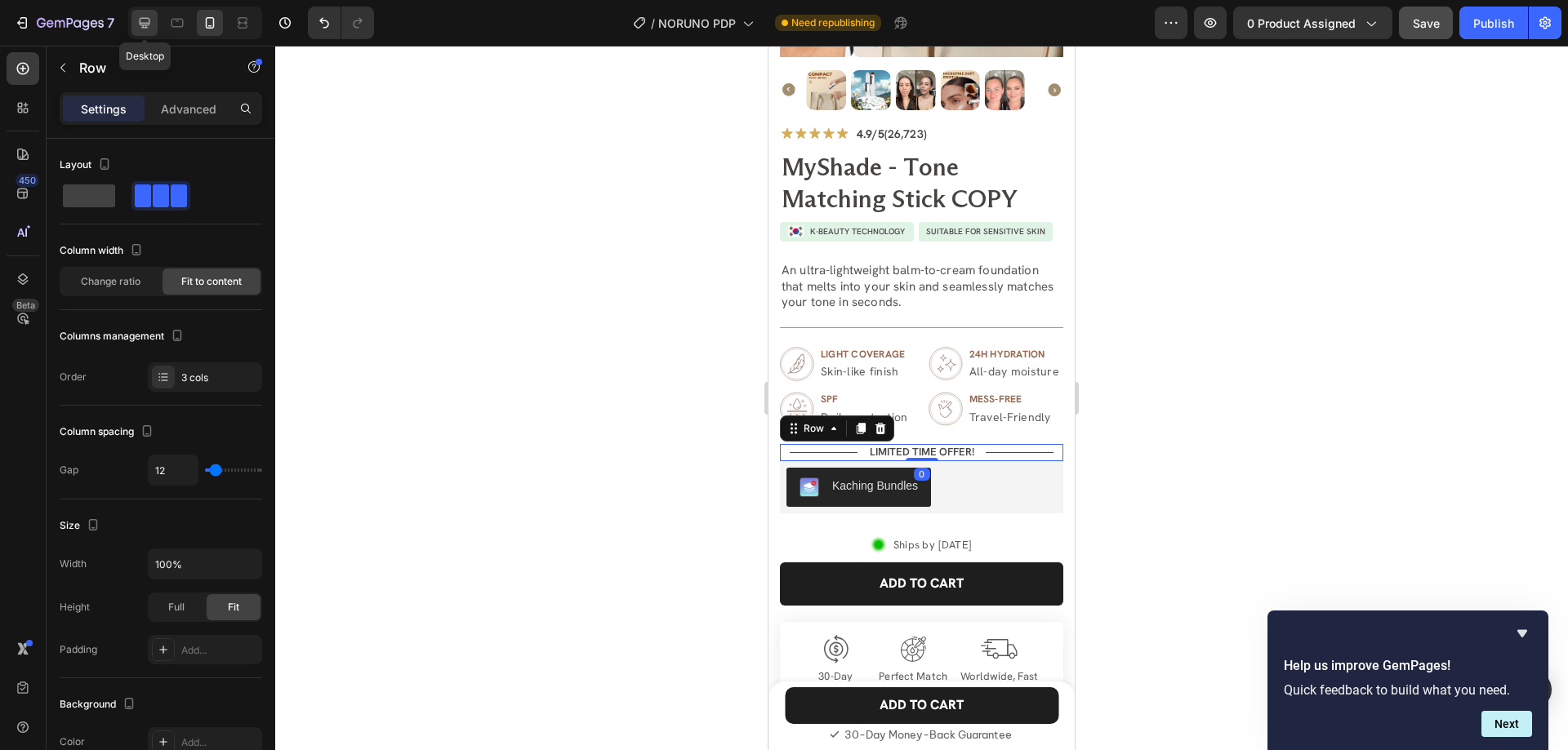
drag, startPoint x: 146, startPoint y: 23, endPoint x: 468, endPoint y: 404, distance: 498.8
click at [146, 23] on icon at bounding box center [144, 22] width 10 height 10
type input "20"
type input "1200"
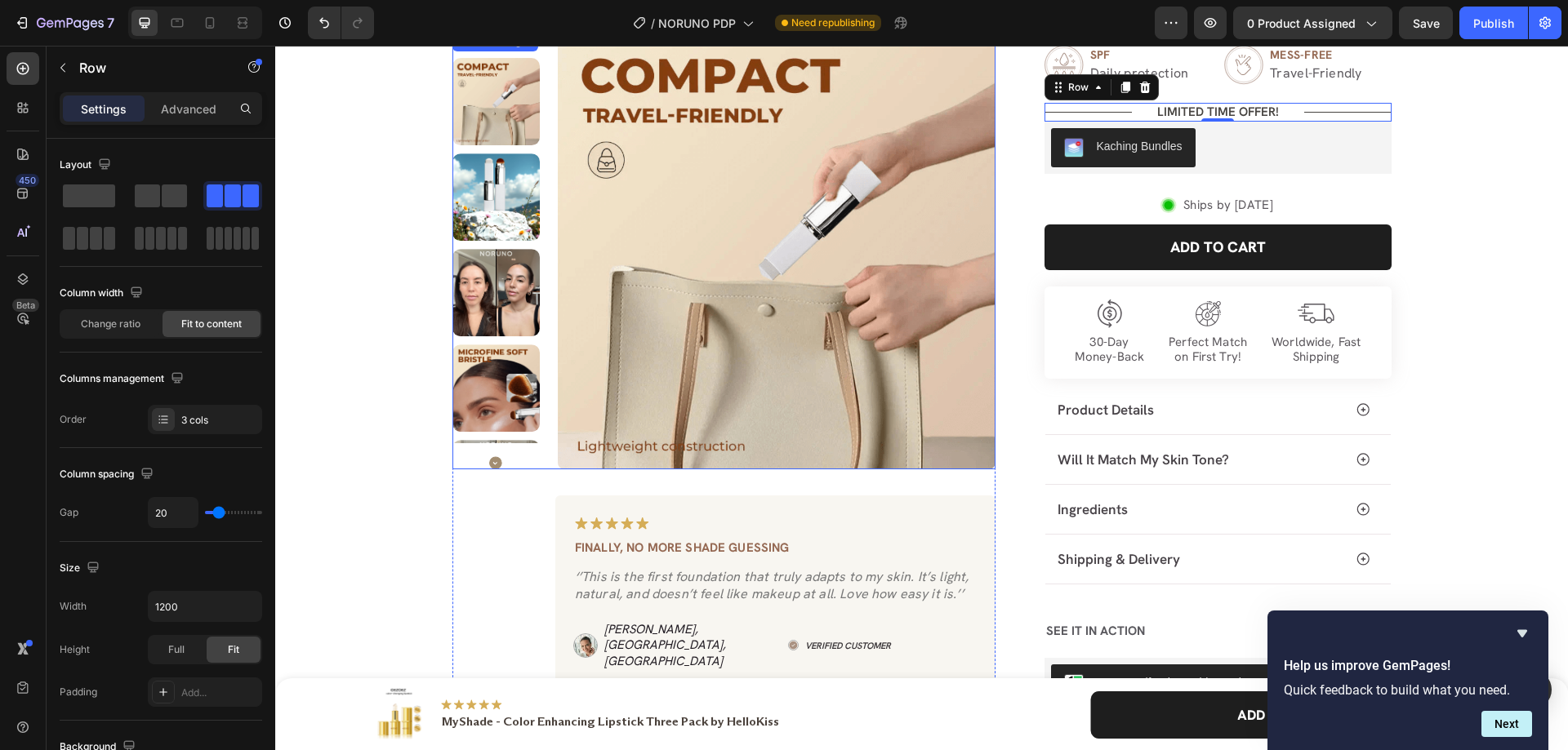
scroll to position [355, 0]
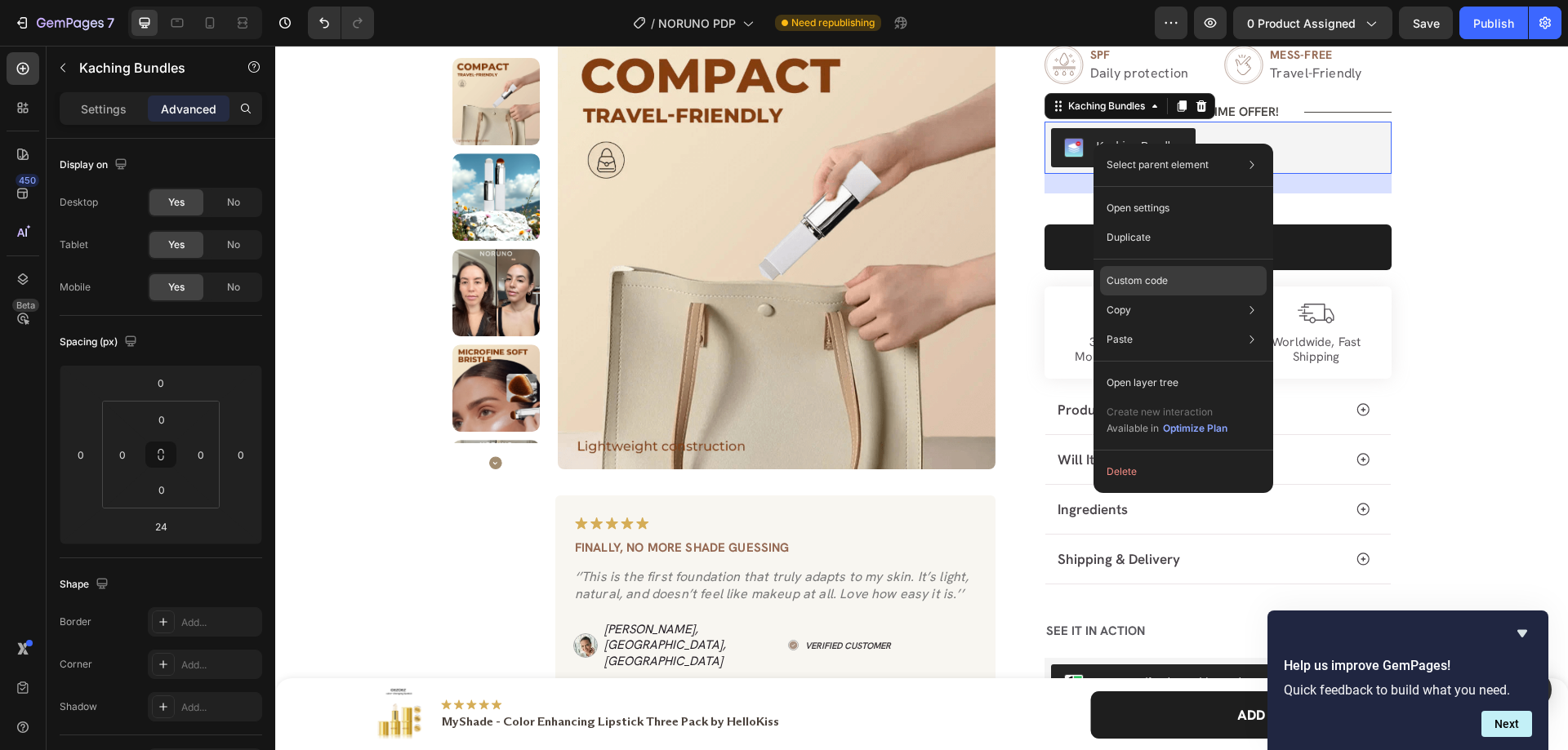
click at [1129, 278] on p "Custom code" at bounding box center [1137, 280] width 62 height 15
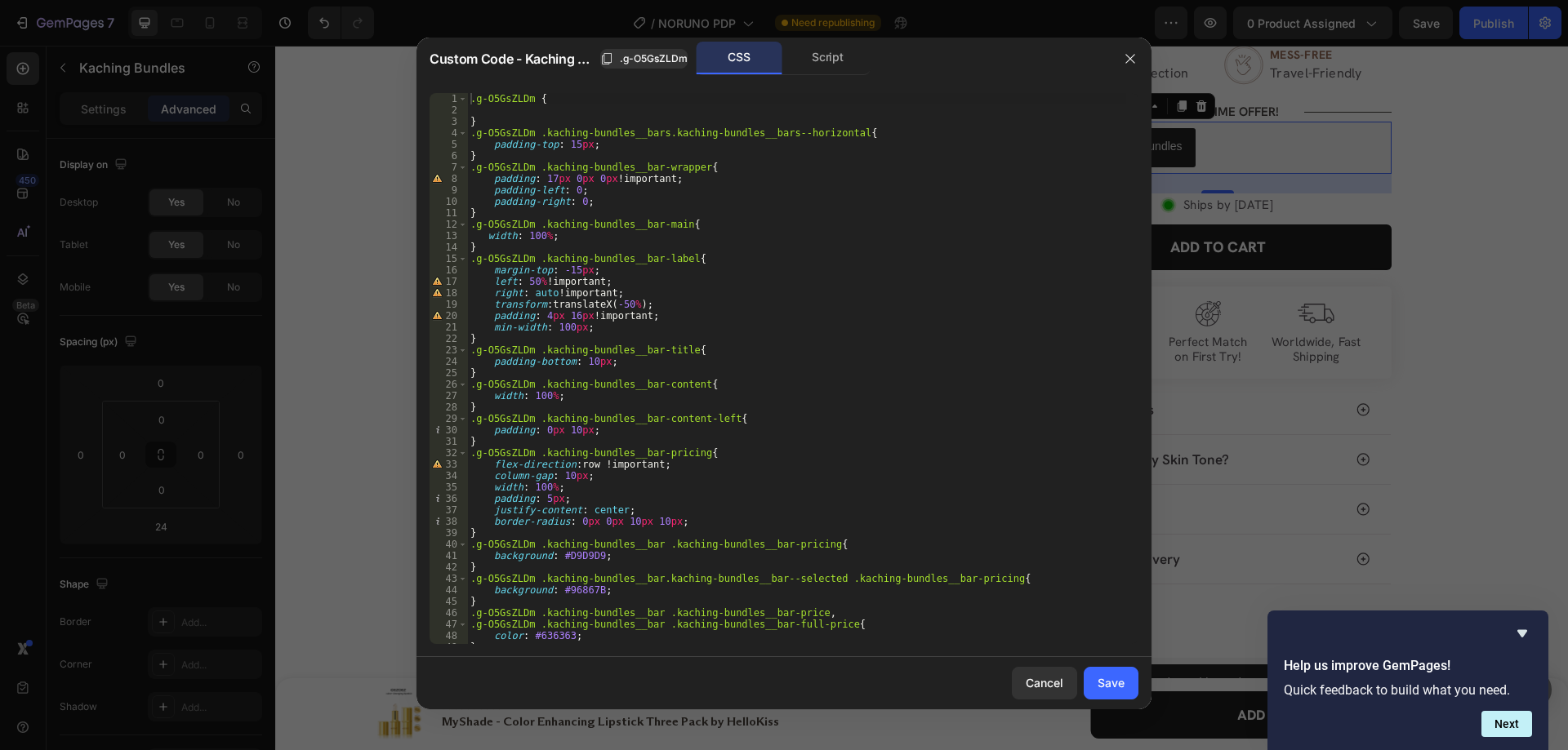
type textarea "}"
click at [550, 375] on div ".g-O5GsZLDm { } .g-O5GsZLDm .kaching-bundles__bars.kaching-bundles__bars--horiz…" at bounding box center [796, 380] width 659 height 574
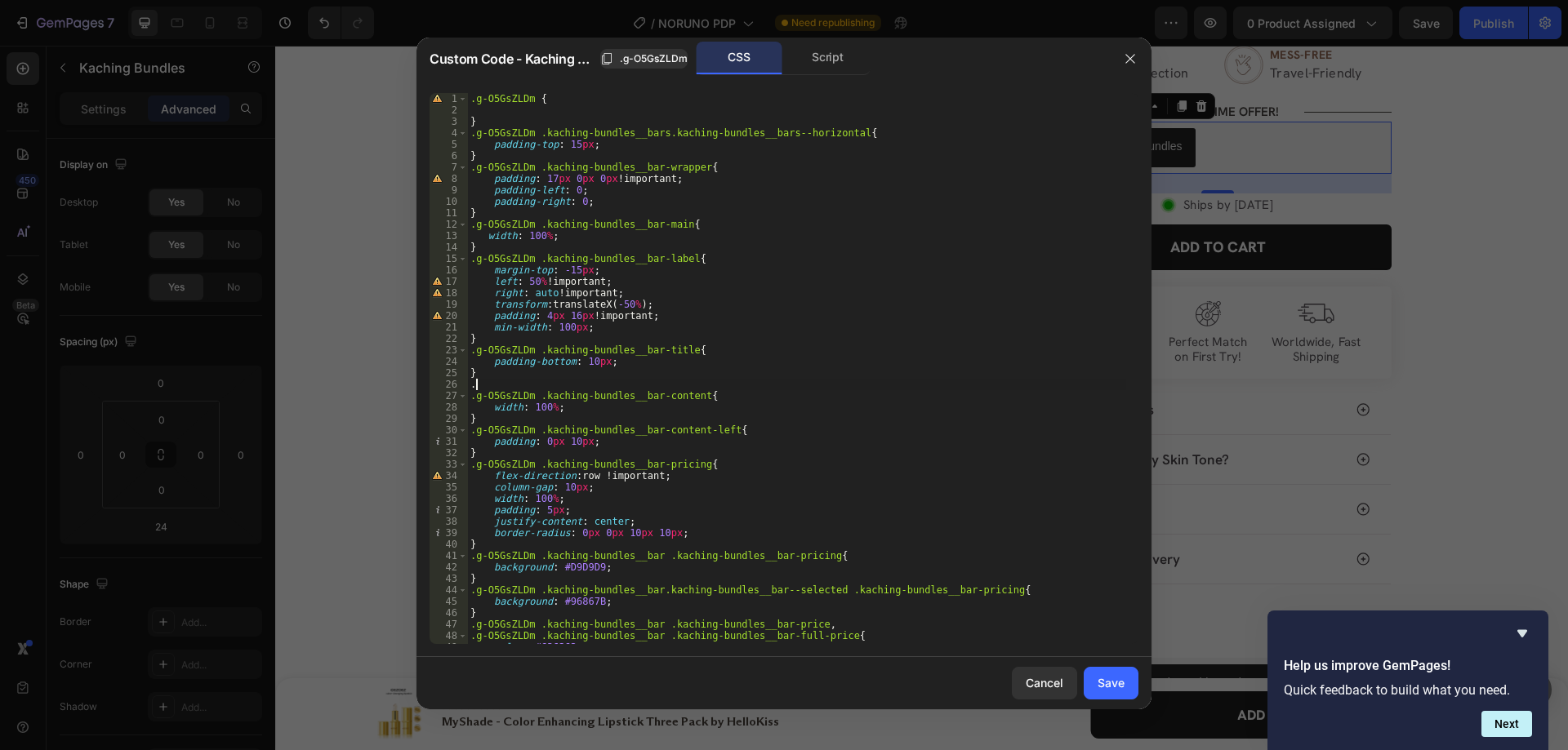
paste textarea ".kaching-bundles__bar-subtitle"
type textarea "..kaching-bundles__bar-subtitle{"
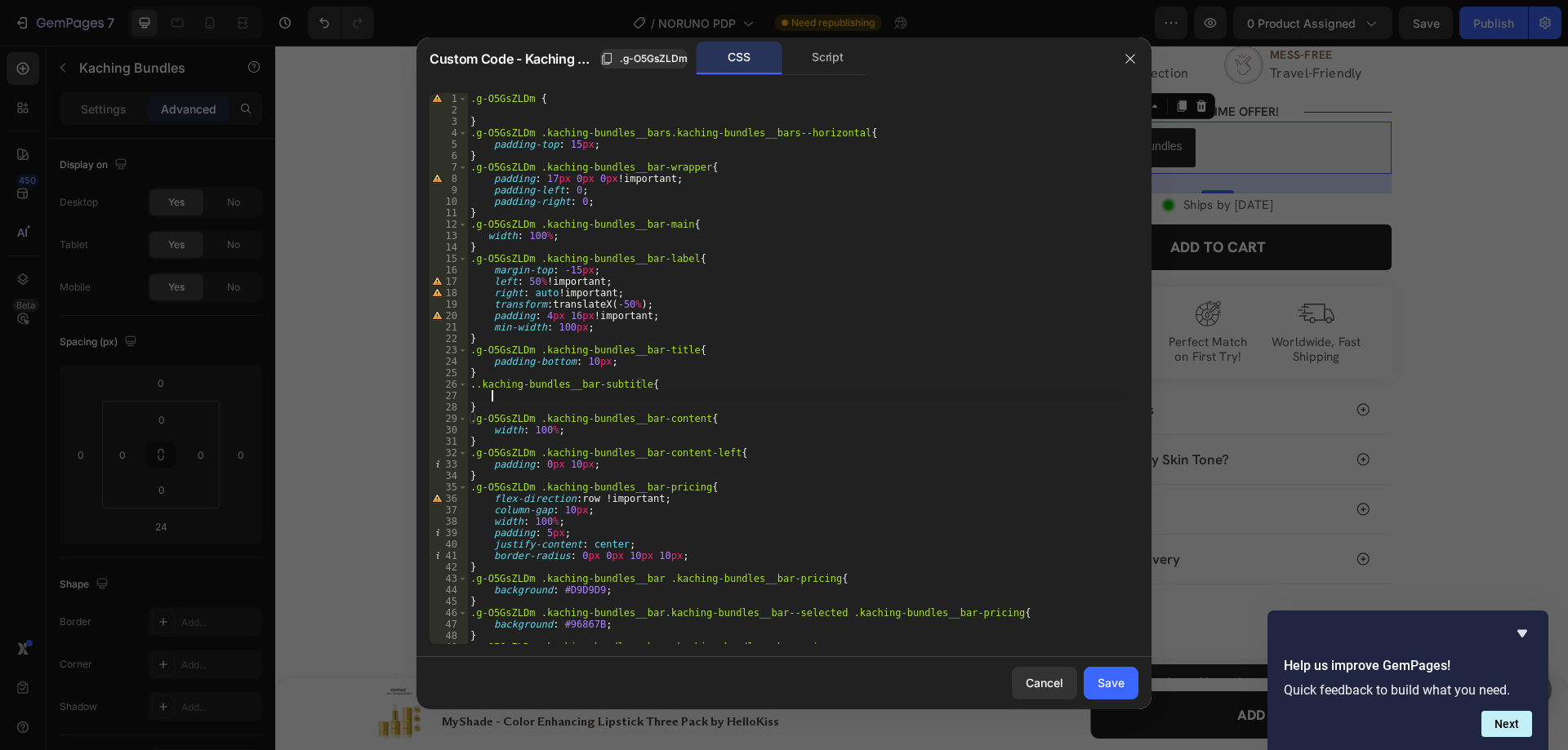
scroll to position [0, 1]
click at [620, 49] on button ".g-O5GsZLDm" at bounding box center [644, 59] width 88 height 20
click at [477, 384] on div ".g-O5GsZLDm { } .g-O5GsZLDm .kaching-bundles__bars.kaching-bundles__bars--horiz…" at bounding box center [796, 380] width 659 height 574
paste textarea ".g-O5GsZLDm"
type textarea ".g-O5GsZLDm .kaching-bundles__bar-subtitle{"
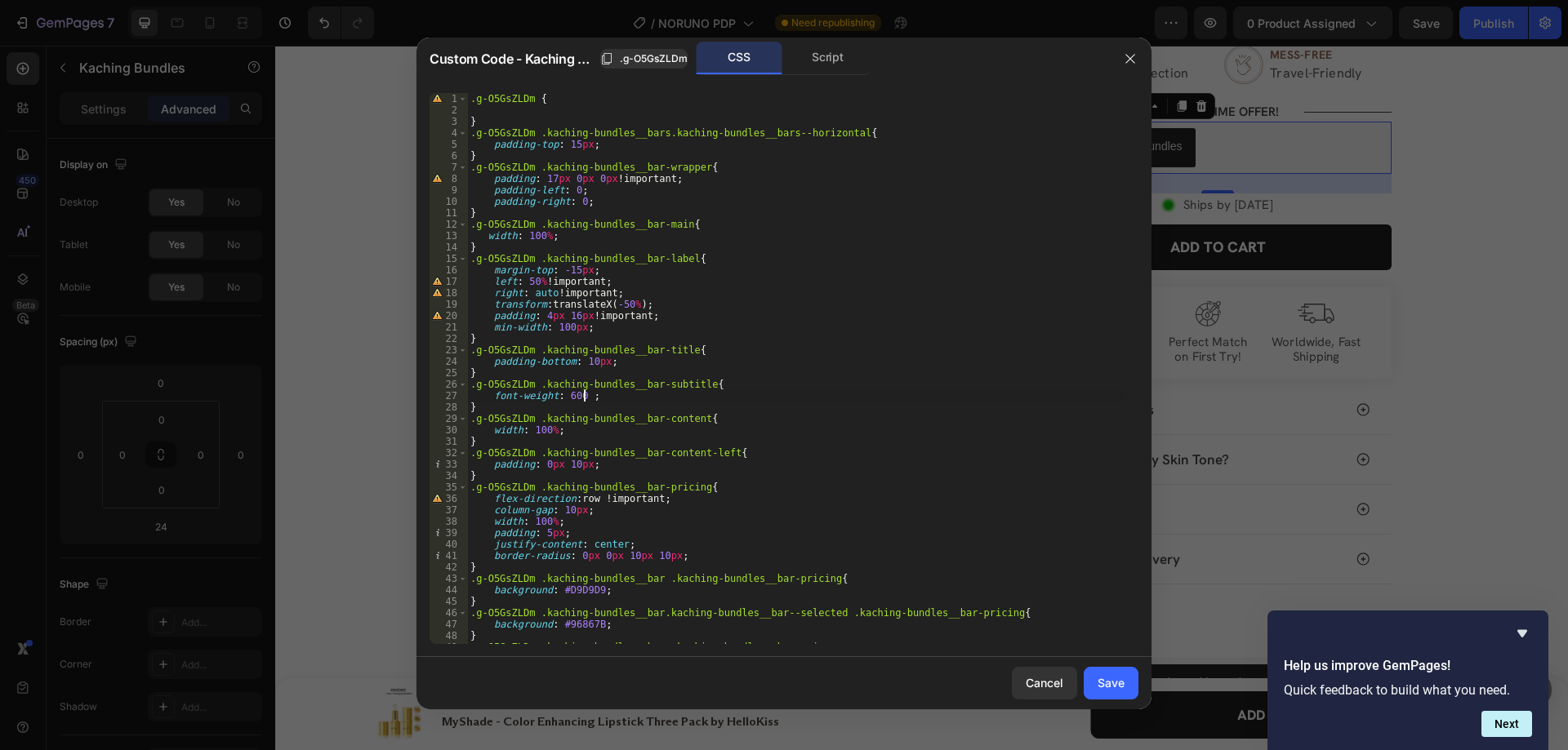
scroll to position [0, 9]
type textarea "font-weight: 600 !;"
click at [1103, 686] on div "Save" at bounding box center [1110, 683] width 27 height 17
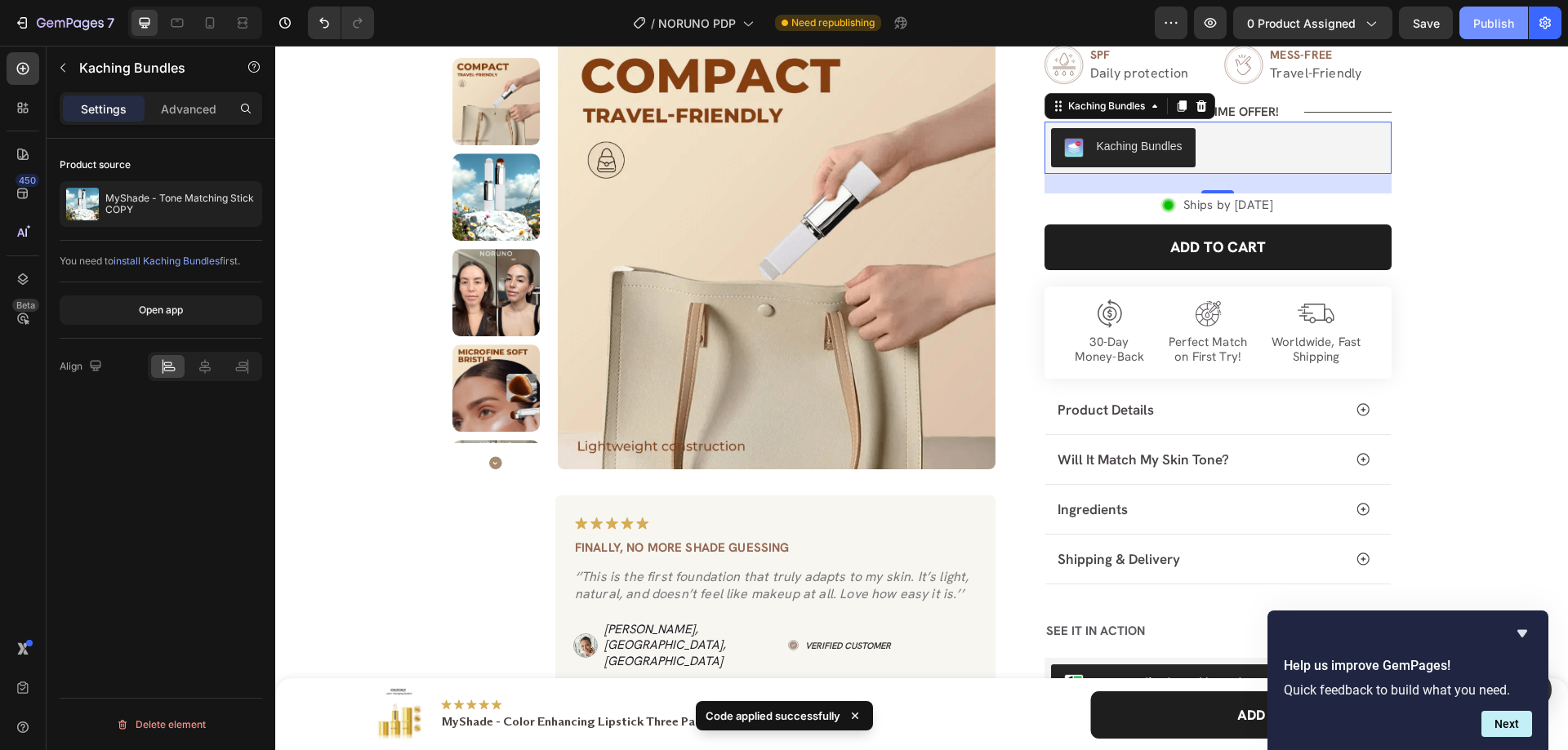
click at [1489, 29] on div "Publish" at bounding box center [1493, 23] width 41 height 17
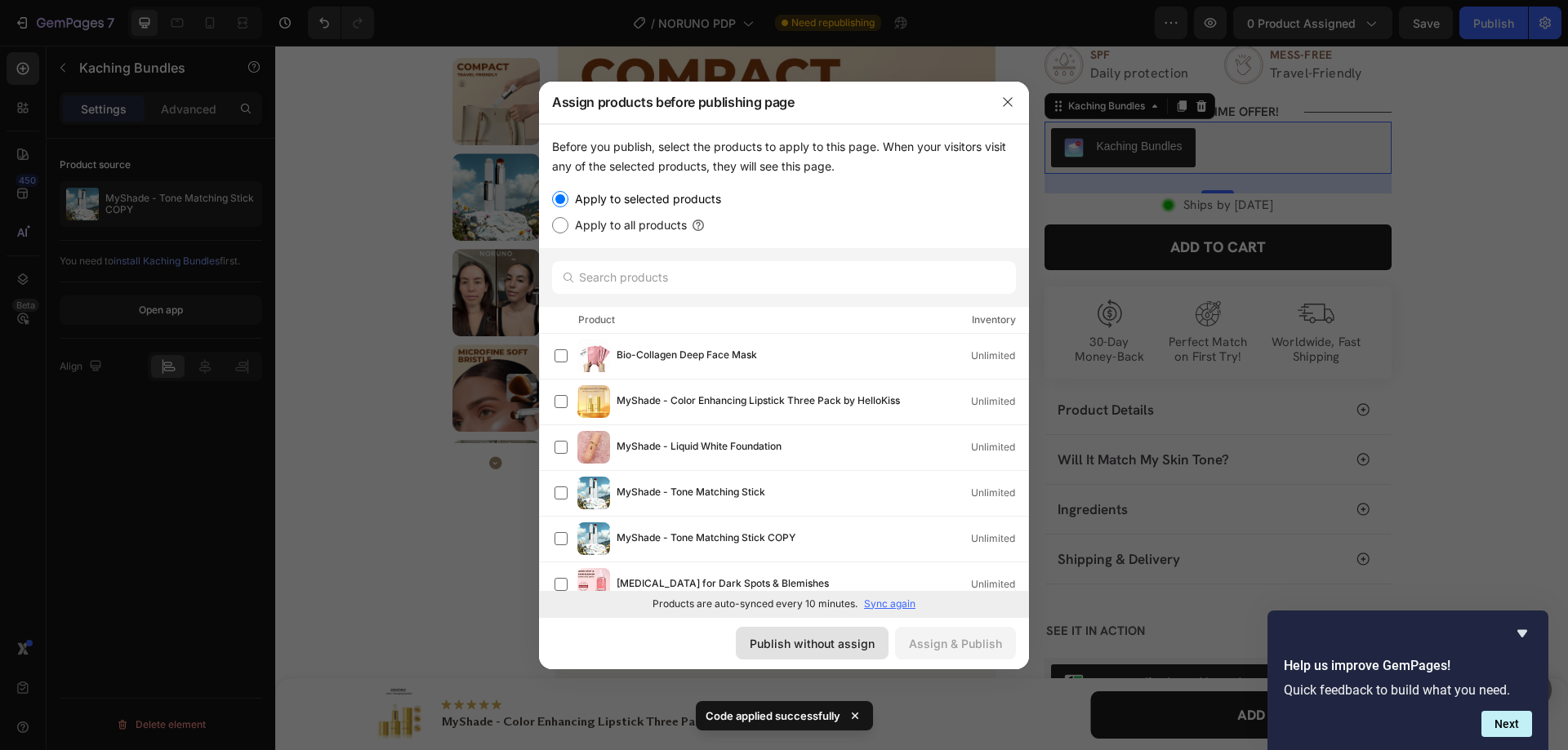
click at [874, 646] on div "Publish without assign" at bounding box center [812, 644] width 125 height 17
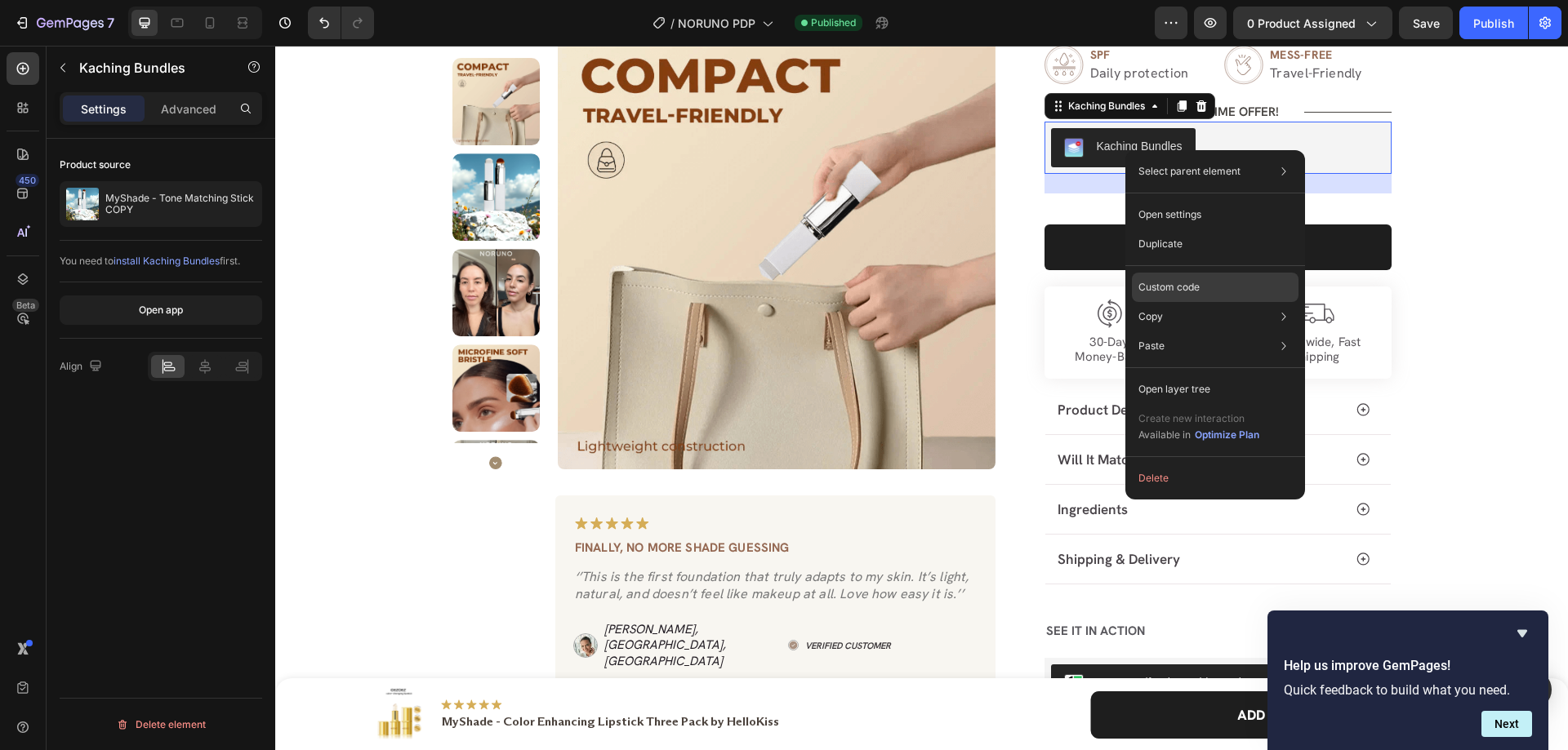
click at [1163, 286] on p "Custom code" at bounding box center [1169, 288] width 62 height 15
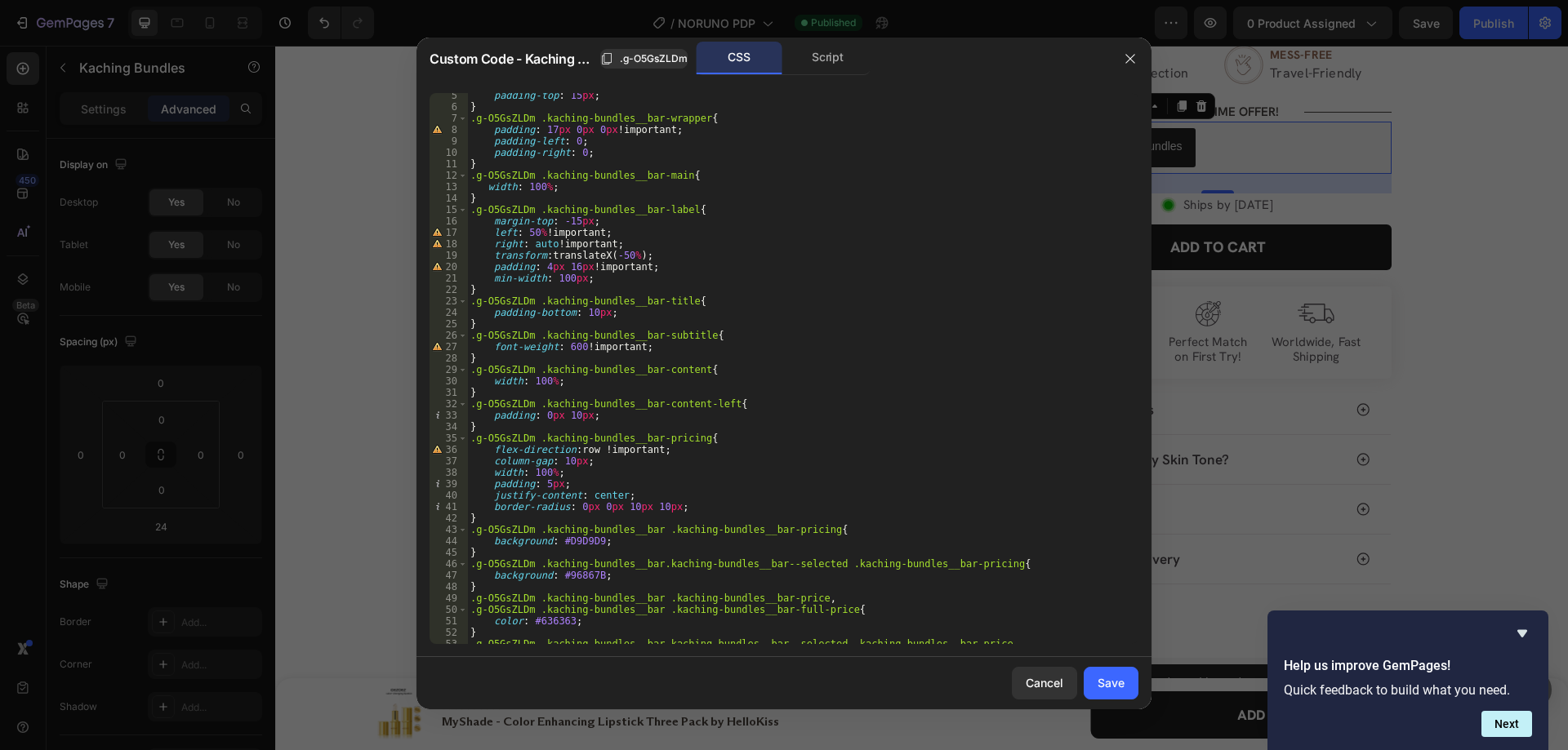
scroll to position [89, 0]
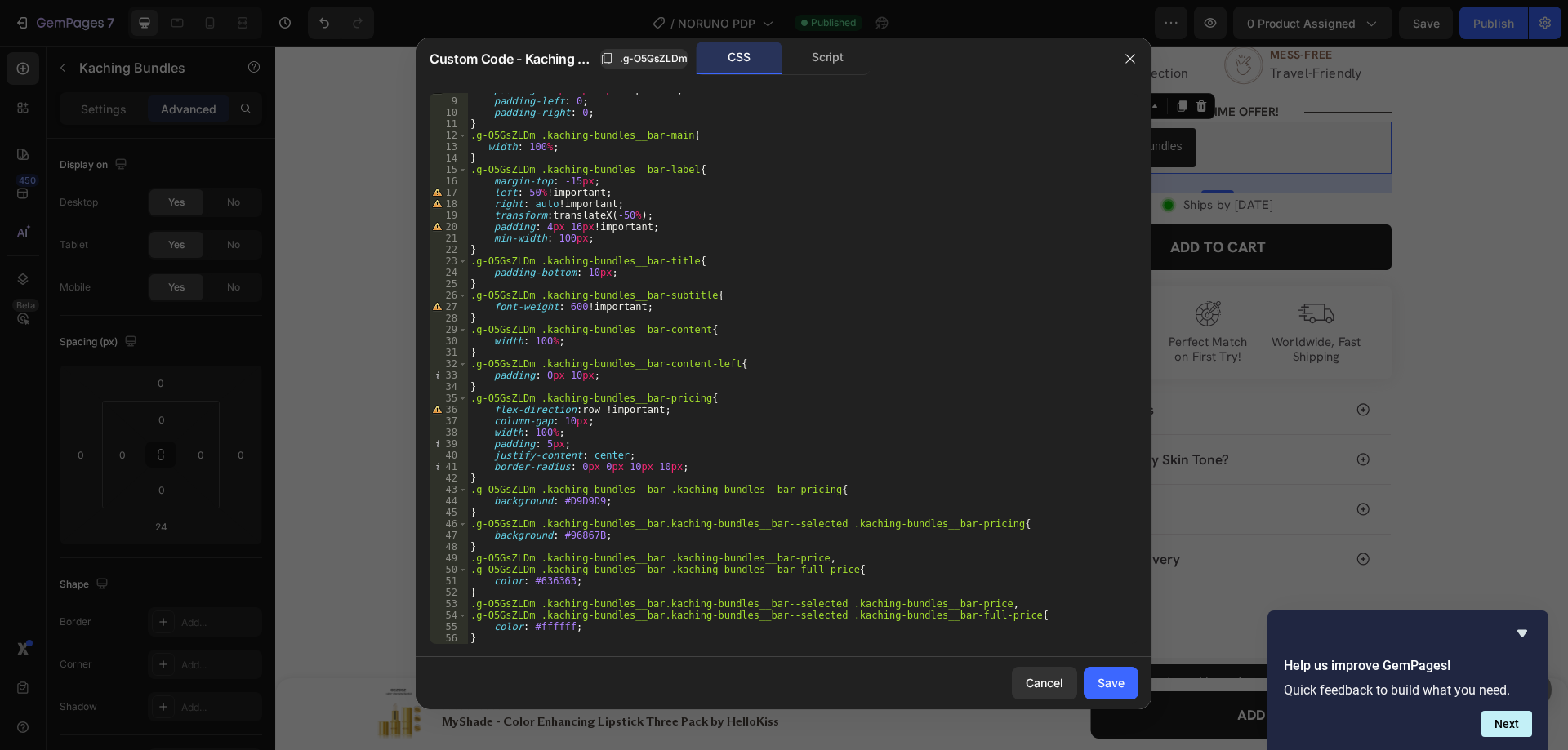
type textarea "}"
click at [654, 252] on div "padding : 17 px 0 px 0 px !important ; padding-left : 0 ; padding-right : 0 ; }…" at bounding box center [796, 371] width 659 height 574
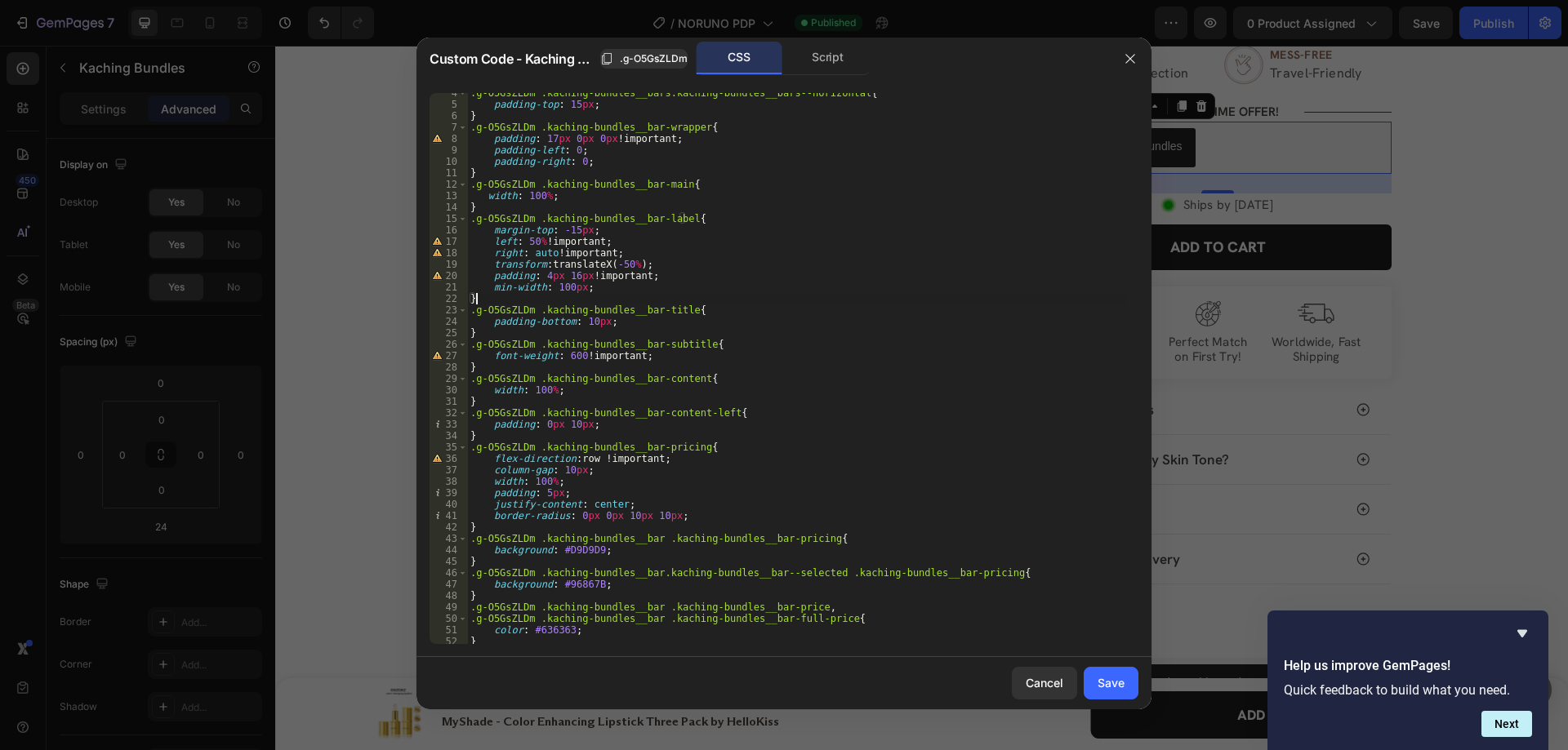
scroll to position [0, 0]
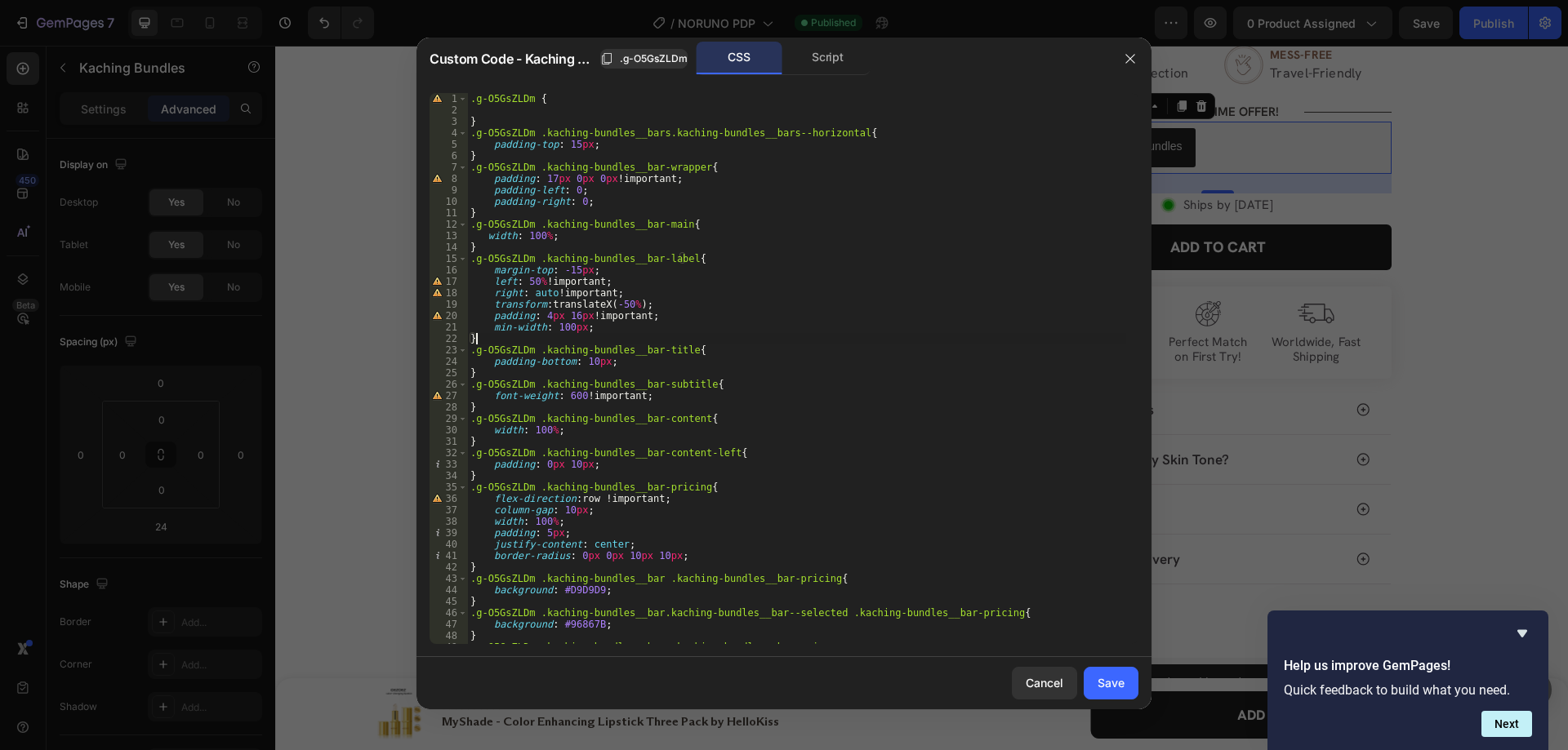
click at [695, 215] on div ".g-O5GsZLDm { } .g-O5GsZLDm .kaching-bundles__bars.kaching-bundles__bars--horiz…" at bounding box center [796, 380] width 659 height 574
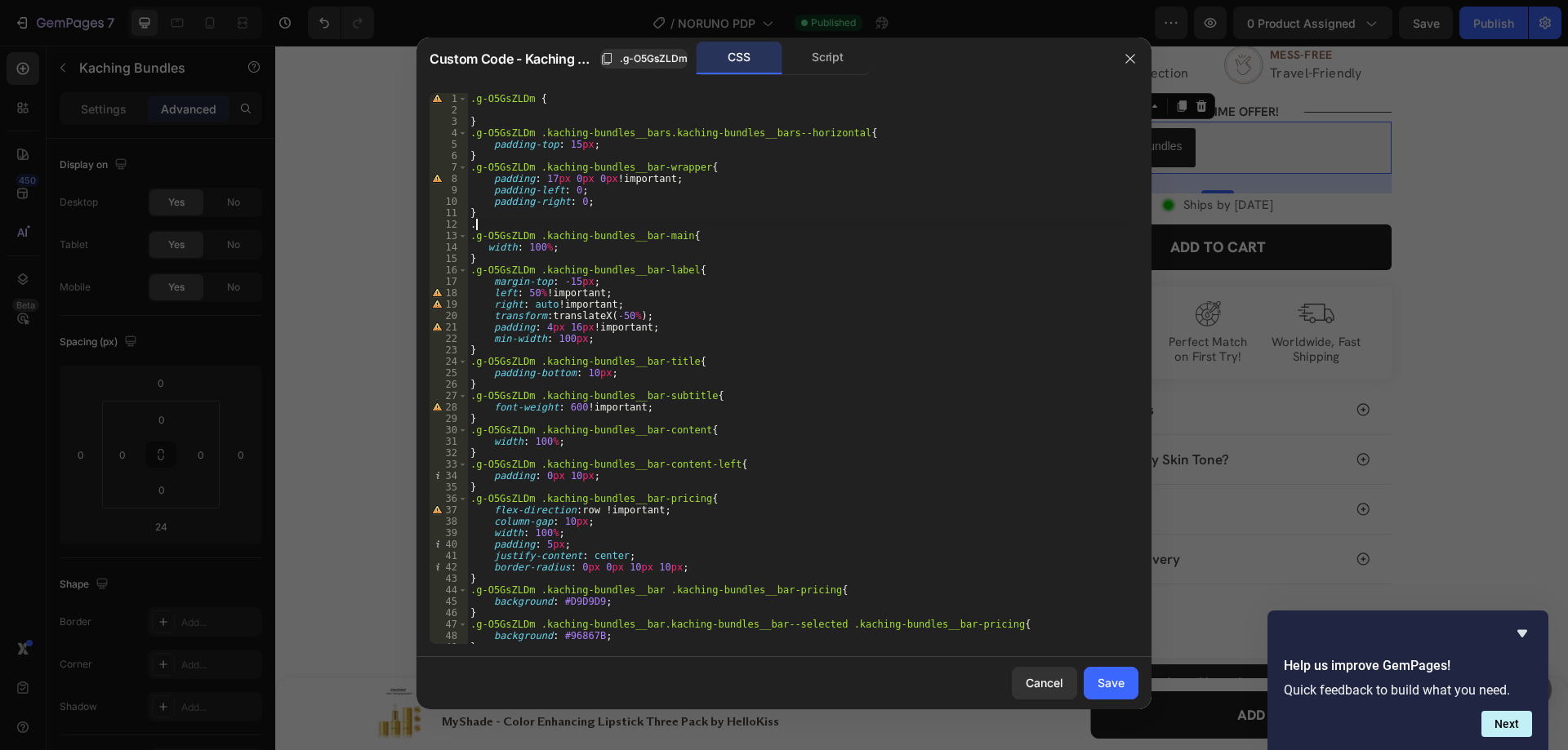
paste textarea "2px var(--bar-selected-border-color, #000);"
type textarea "."
type textarea "Ơ"
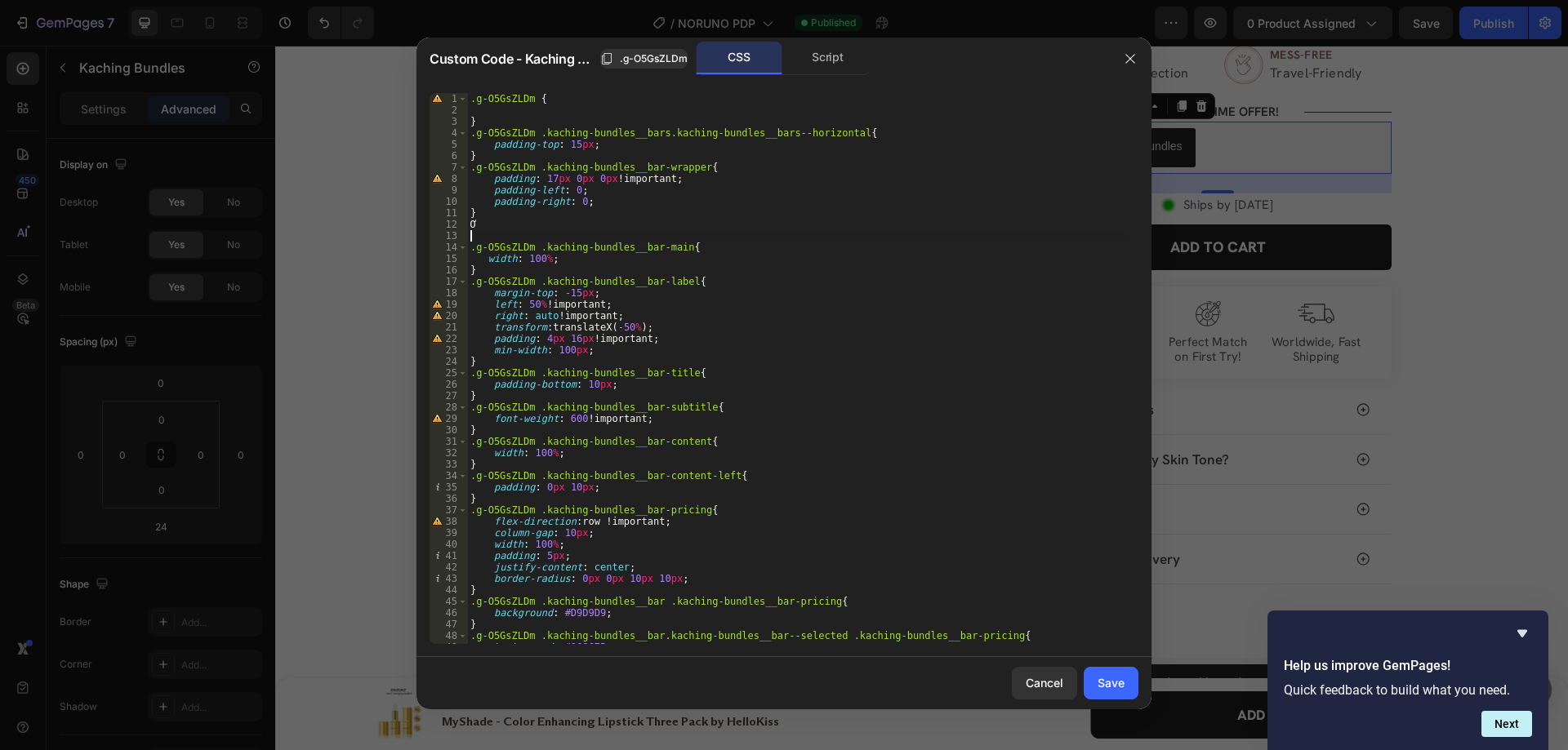
type textarea "Ơ"
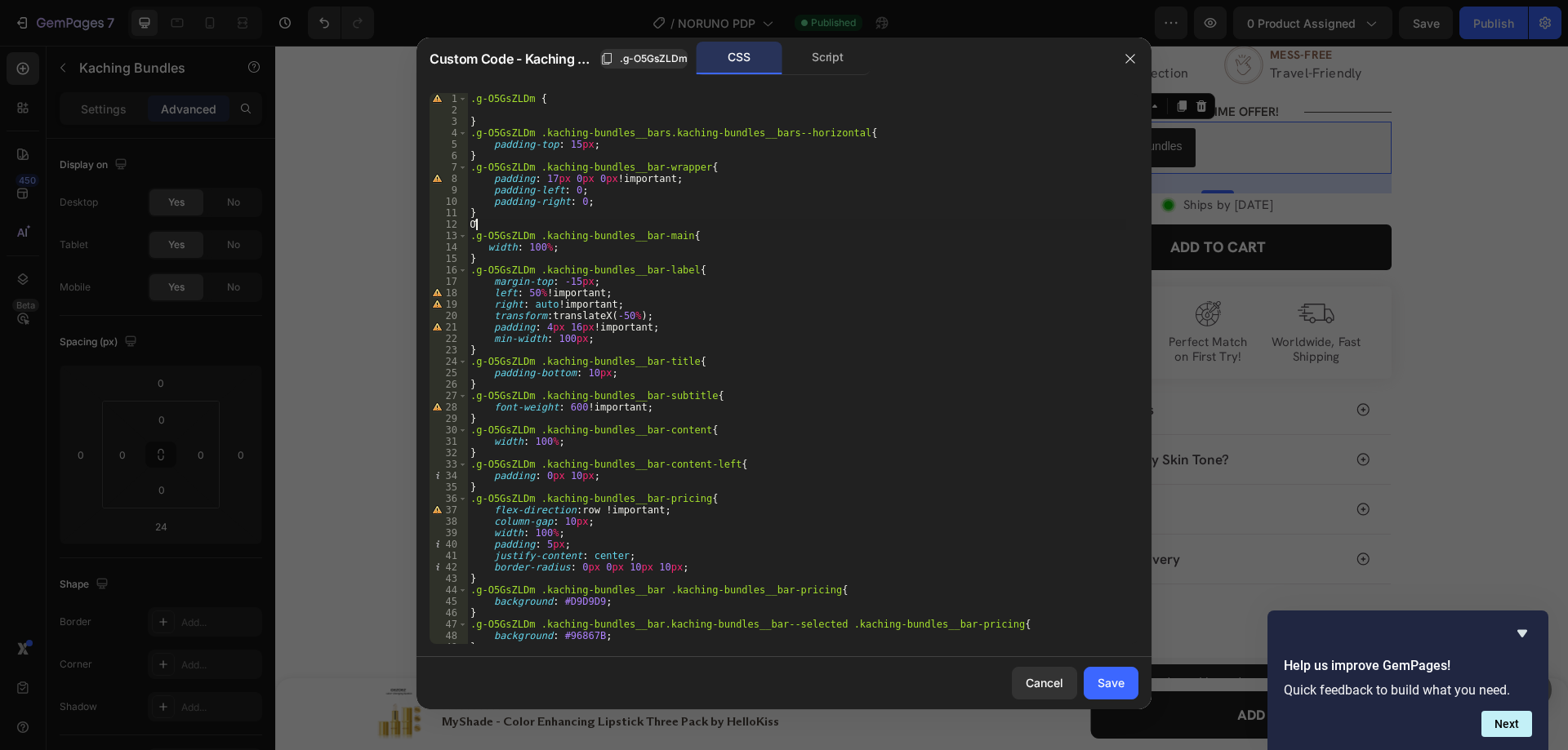
type textarea "Ơ"
type textarea "{"
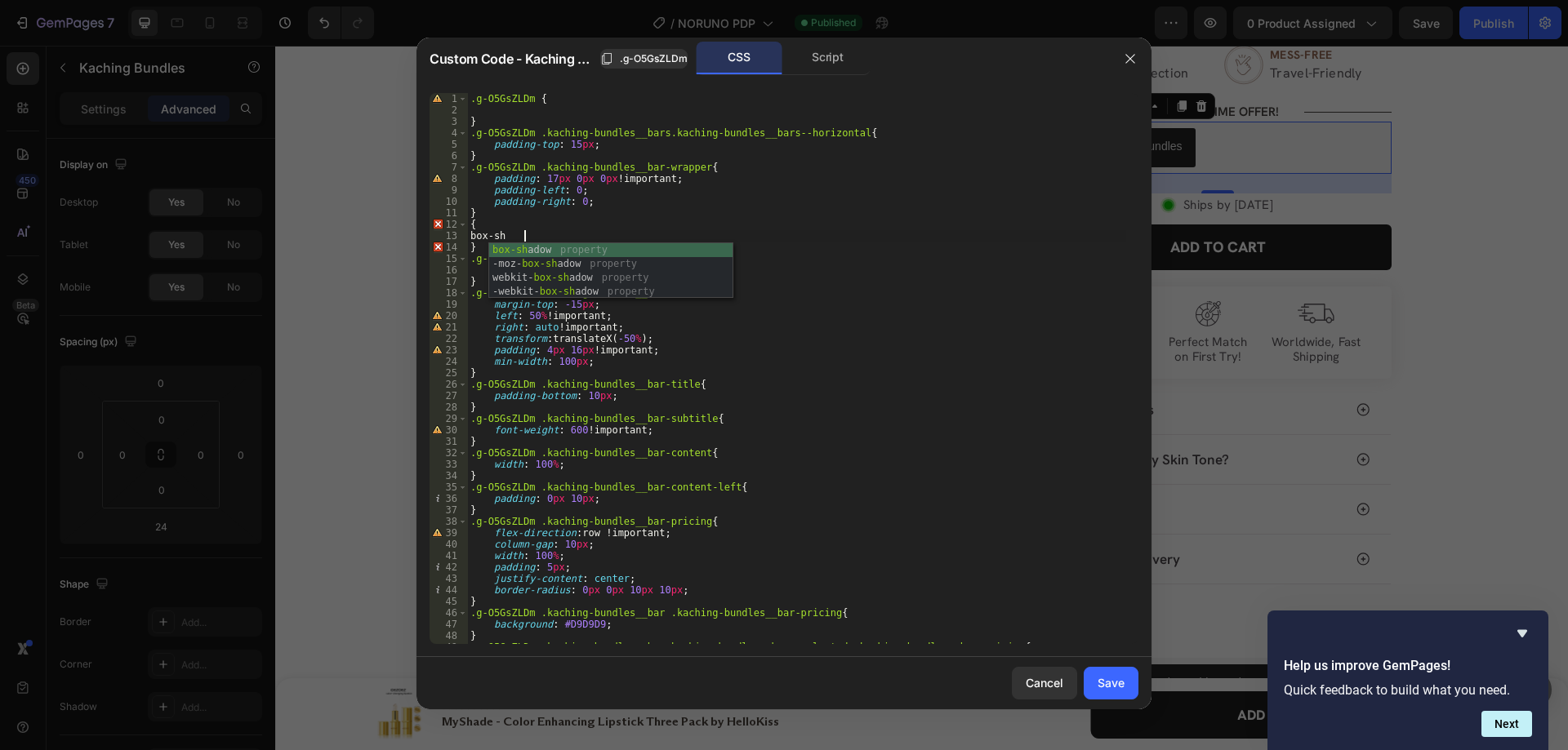
scroll to position [0, 4]
paste textarea "2px var(--bar-selected-border-color, #000);"
drag, startPoint x: 579, startPoint y: 234, endPoint x: 788, endPoint y: 239, distance: 209.1
click at [788, 239] on div ".g-O5GsZLDm { } .g-O5GsZLDm .kaching-bundles__bars.kaching-bundles__bars--horiz…" at bounding box center [796, 380] width 659 height 574
paste textarea "#96867B"
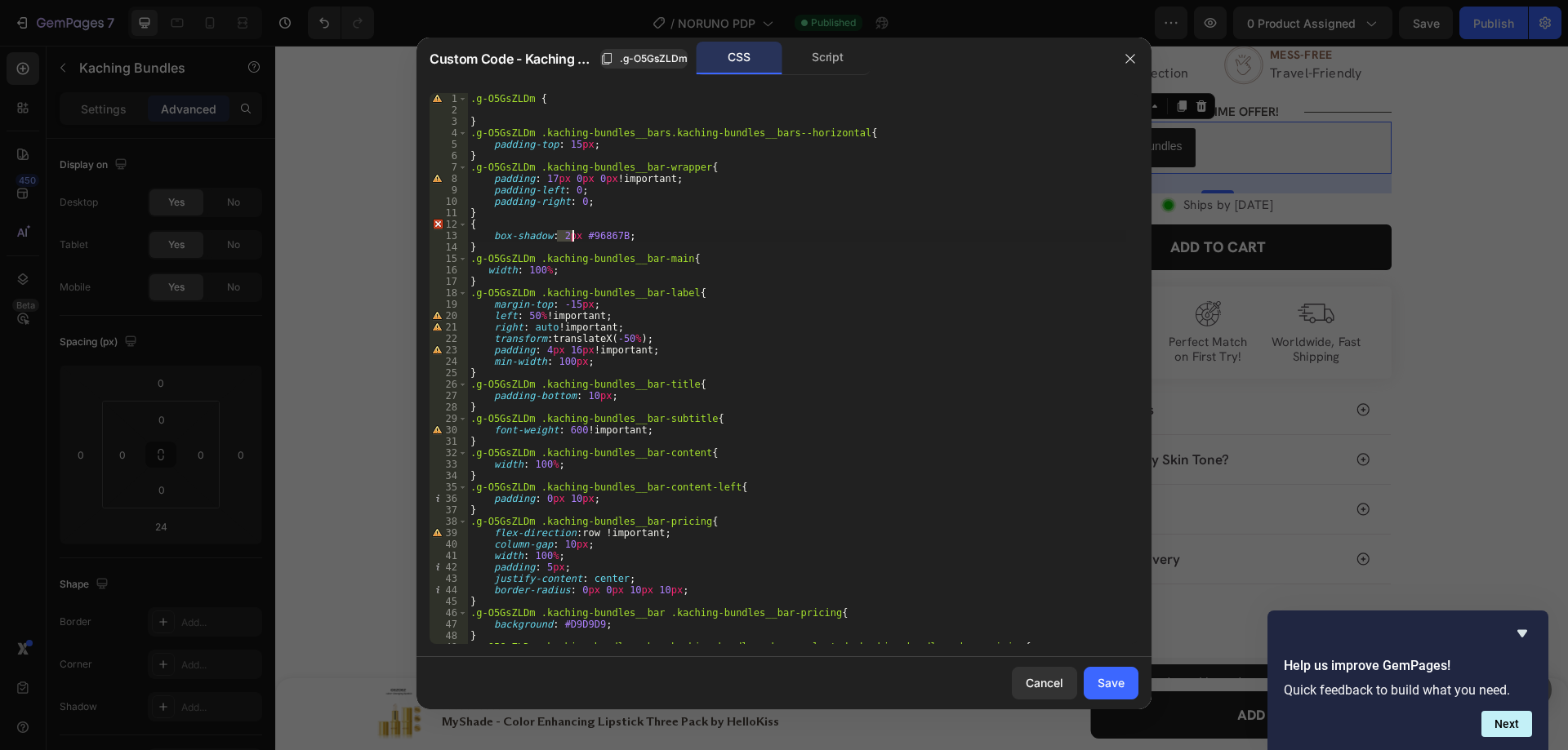
drag, startPoint x: 556, startPoint y: 235, endPoint x: 571, endPoint y: 238, distance: 15.3
click at [571, 238] on div ".g-O5GsZLDm { } .g-O5GsZLDm .kaching-bundles__bars.kaching-bundles__bars--horiz…" at bounding box center [796, 380] width 659 height 574
paste textarea "inset 0 0 0"
click at [470, 220] on div ".g-O5GsZLDm { } .g-O5GsZLDm .kaching-bundles__bars.kaching-bundles__bars--horiz…" at bounding box center [796, 380] width 659 height 574
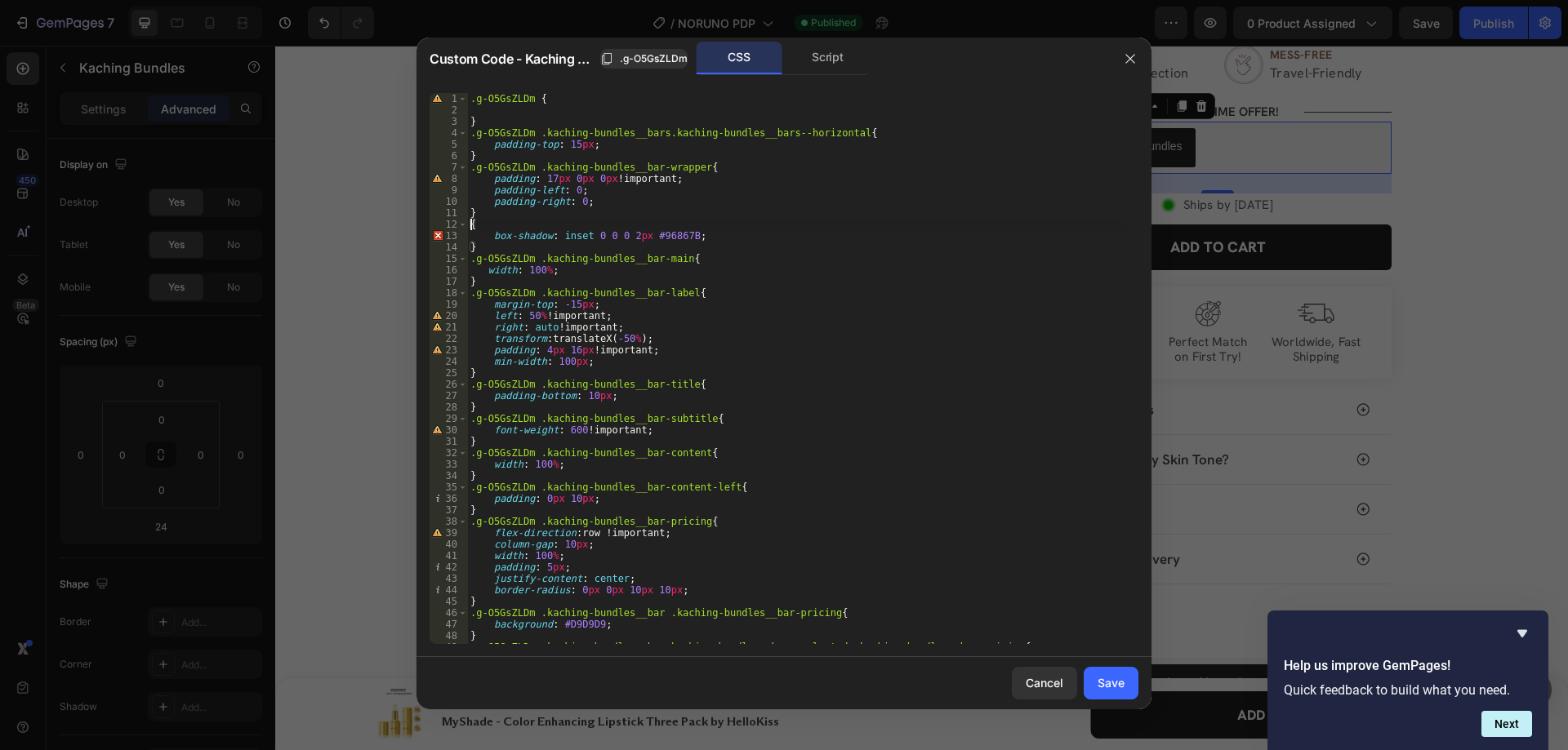
paste textarea "kaching-bundles__bar-container"
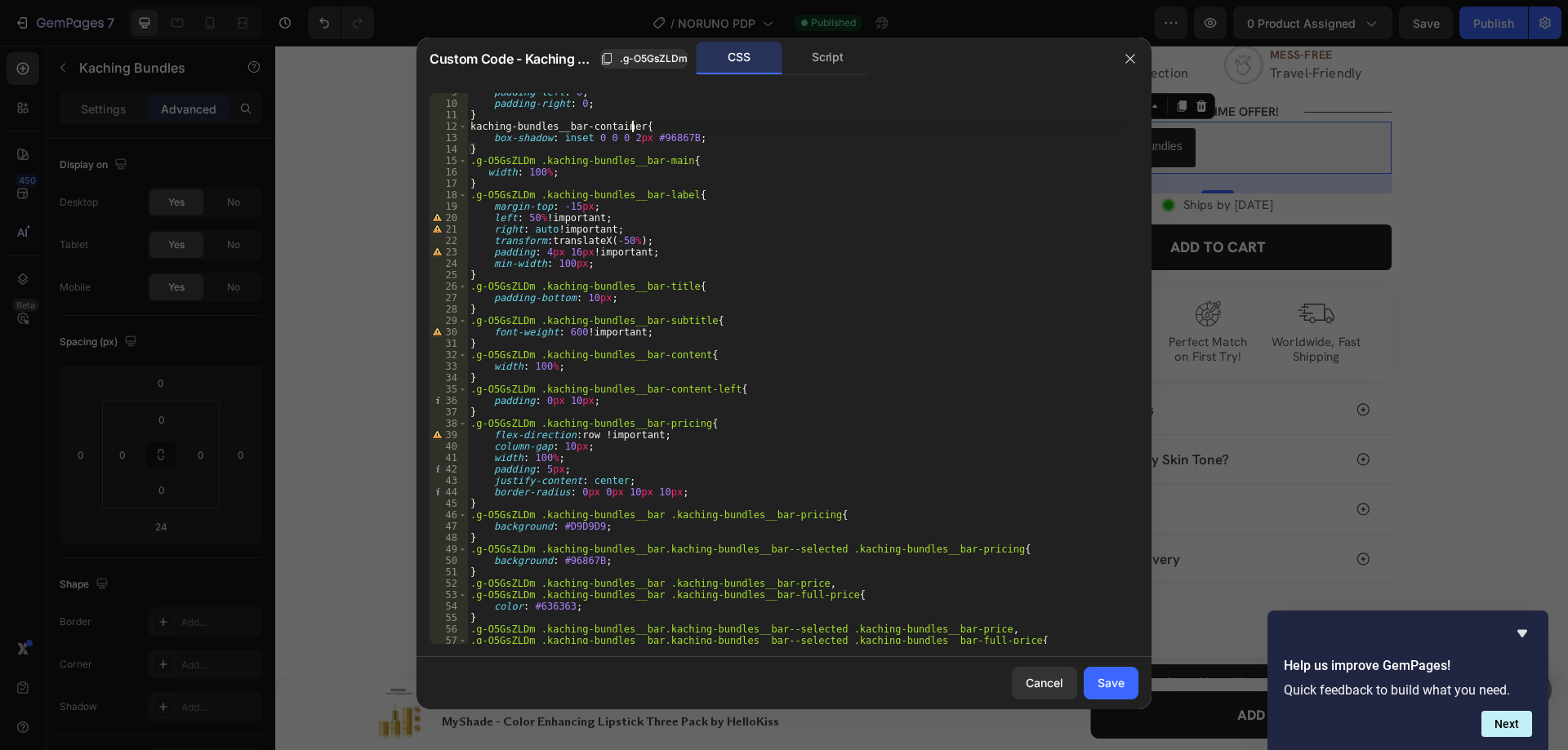
scroll to position [123, 0]
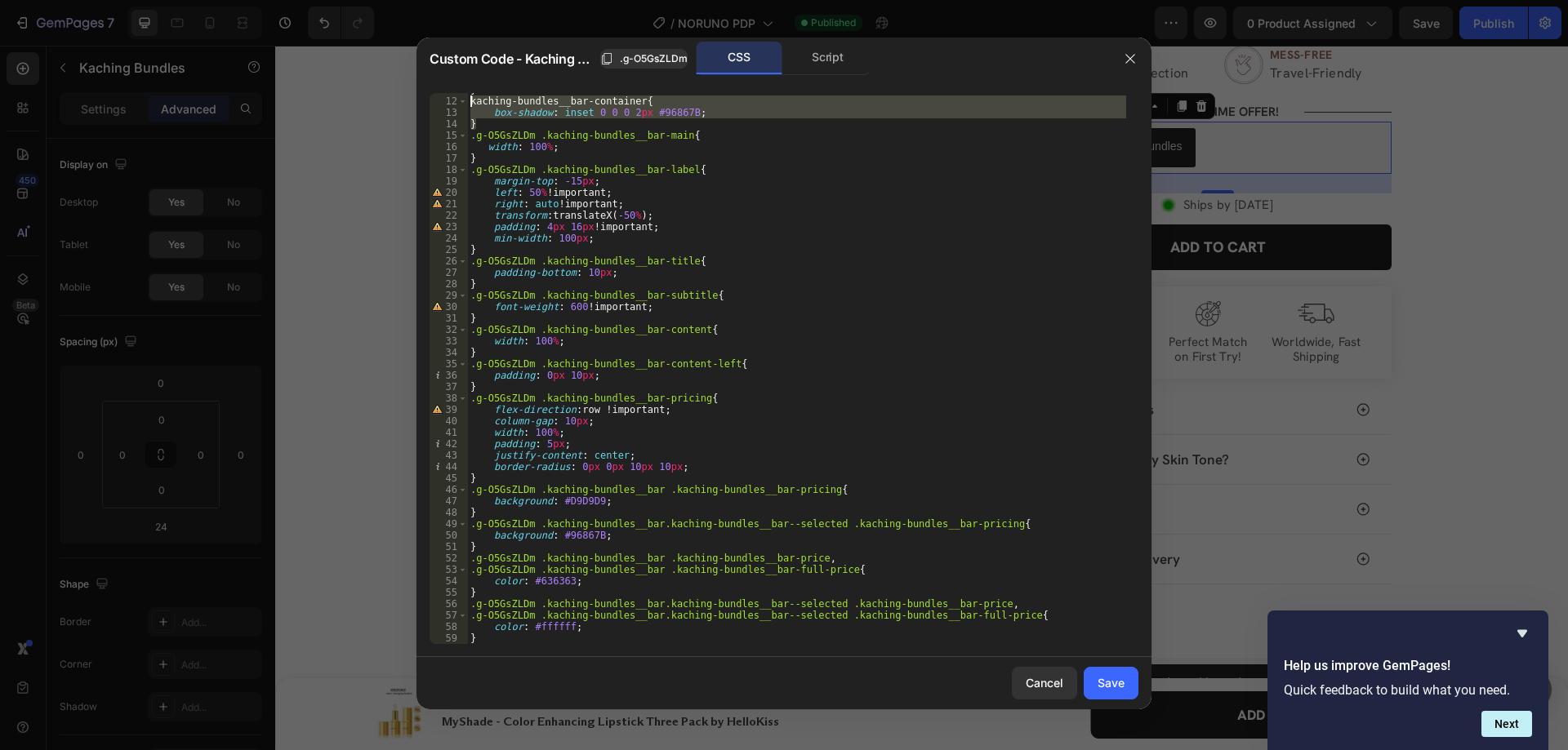
drag, startPoint x: 488, startPoint y: 118, endPoint x: 453, endPoint y: 101, distance: 38.9
click at [453, 101] on div "kaching-bundles__bar-container{ 11 12 13 14 15 16 17 18 19 20 21 22 23 24 25 26…" at bounding box center [784, 368] width 708 height 551
type textarea "kaching-bundles__bar-container{ box-shadow: inset 0 0 0 2px #96867B;"
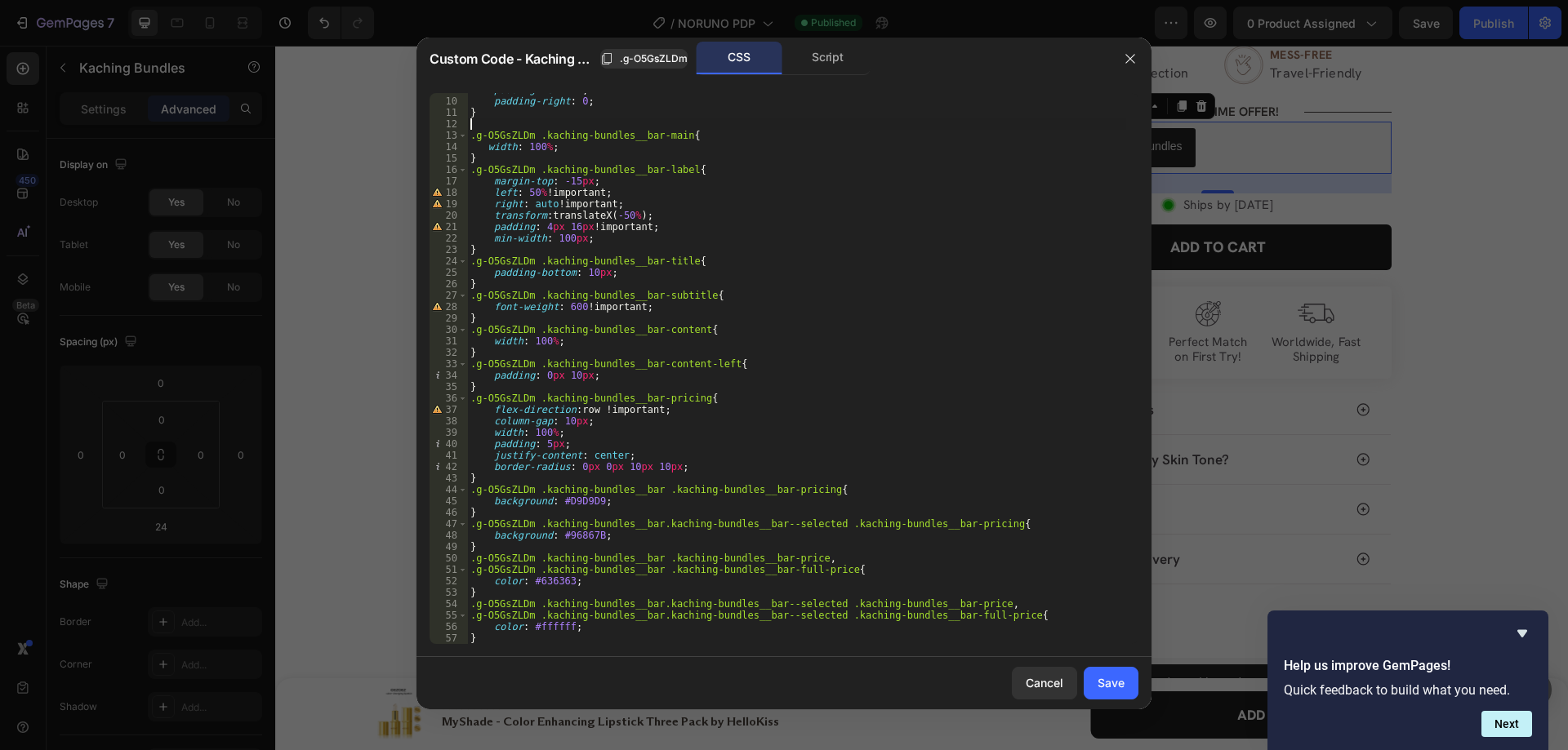
scroll to position [101, 0]
type textarea "}"
click at [672, 543] on div "padding : 17 px 0 px 0 px !important ; padding-left : 0 ; padding-right : 0 ; }…" at bounding box center [796, 371] width 659 height 574
click at [618, 482] on div "padding : 17 px 0 px 0 px !important ; padding-left : 0 ; padding-right : 0 ; }…" at bounding box center [796, 371] width 659 height 574
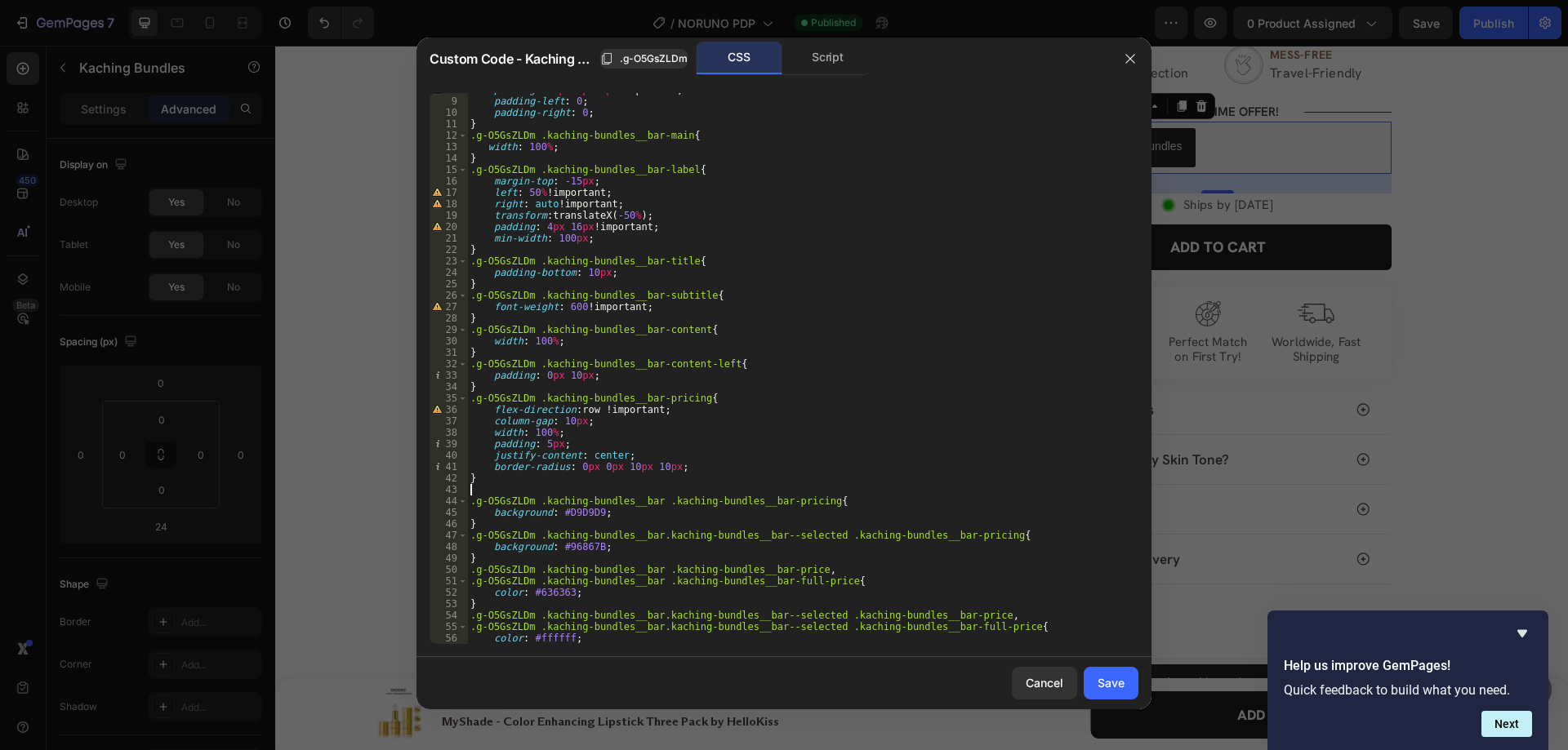
paste textarea "}"
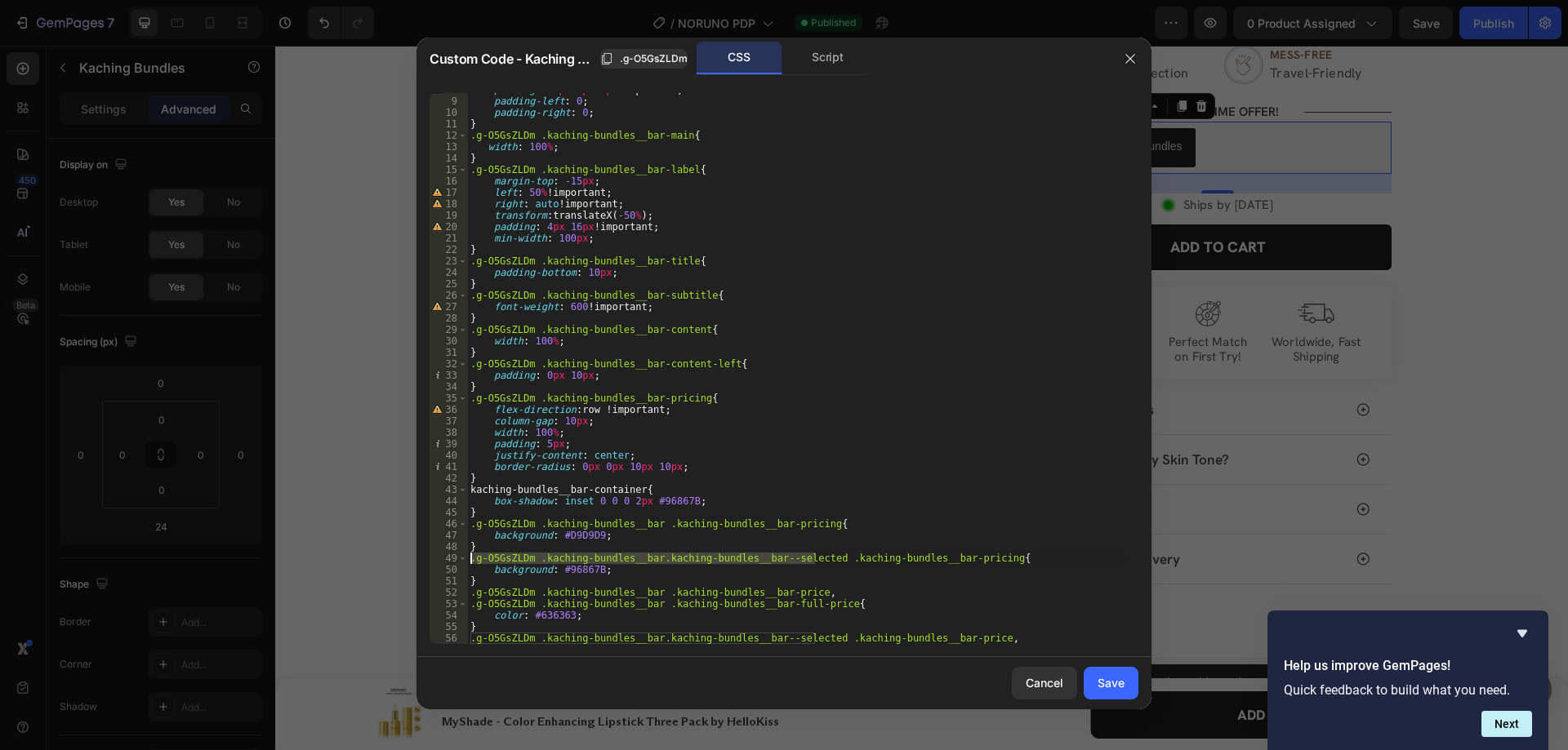
drag, startPoint x: 817, startPoint y: 557, endPoint x: 437, endPoint y: 557, distance: 380.0
click at [437, 557] on div "} 8 9 10 11 12 13 14 15 16 17 18 19 20 21 22 23 24 25 26 27 28 29 30 31 32 33 3…" at bounding box center [784, 368] width 708 height 551
click at [469, 493] on div "padding : 17 px 0 px 0 px !important ; padding-left : 0 ; padding-right : 0 ; }…" at bounding box center [796, 371] width 659 height 574
paste textarea ".g-O5GsZLDm .kaching-bundles__bar.kaching-bundles__bar--selected"
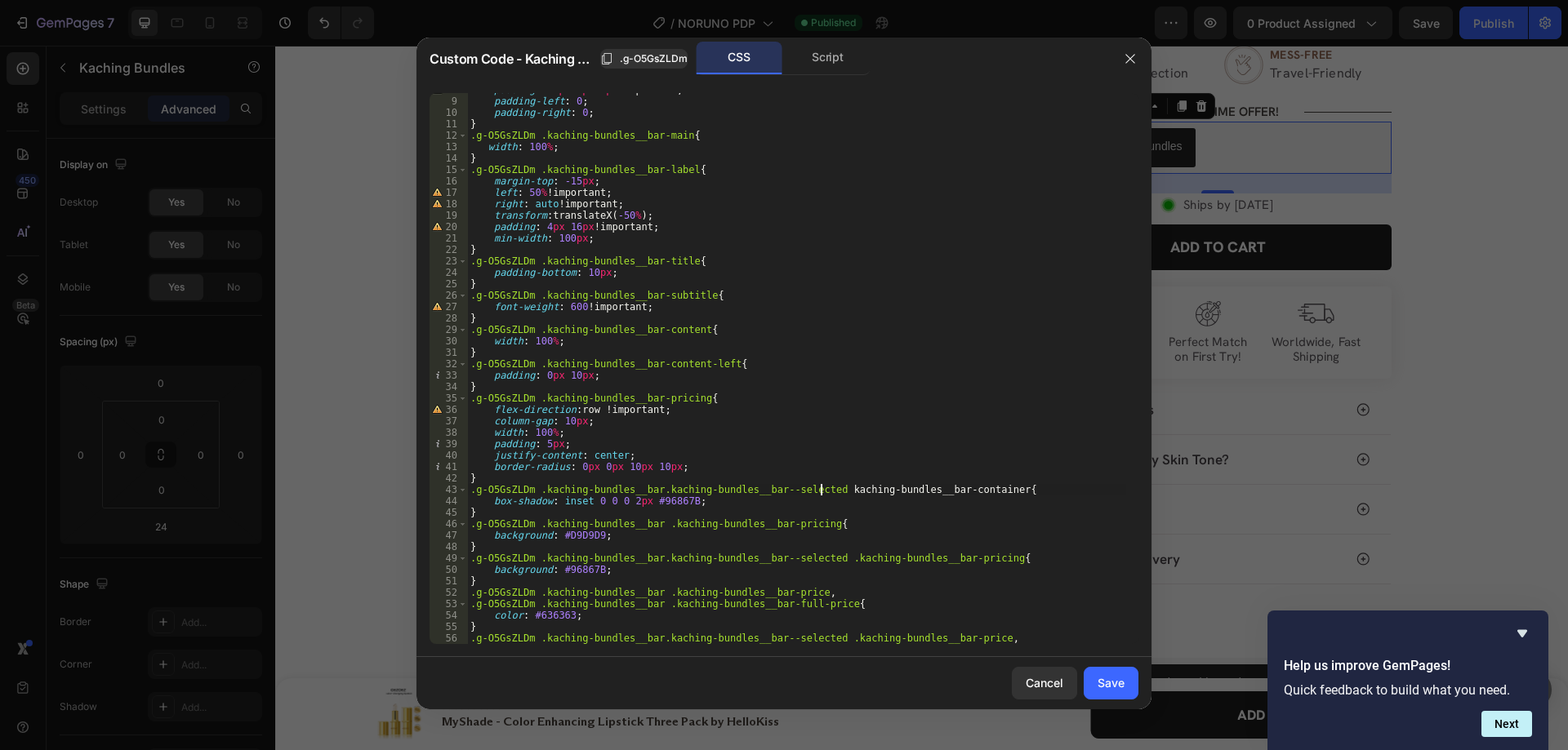
scroll to position [0, 30]
type textarea ".g-O5GsZLDm .kaching-bundles__bar.kaching-bundles__bar--selected .kaching-bundl…"
click at [1101, 687] on div "Save" at bounding box center [1110, 683] width 27 height 17
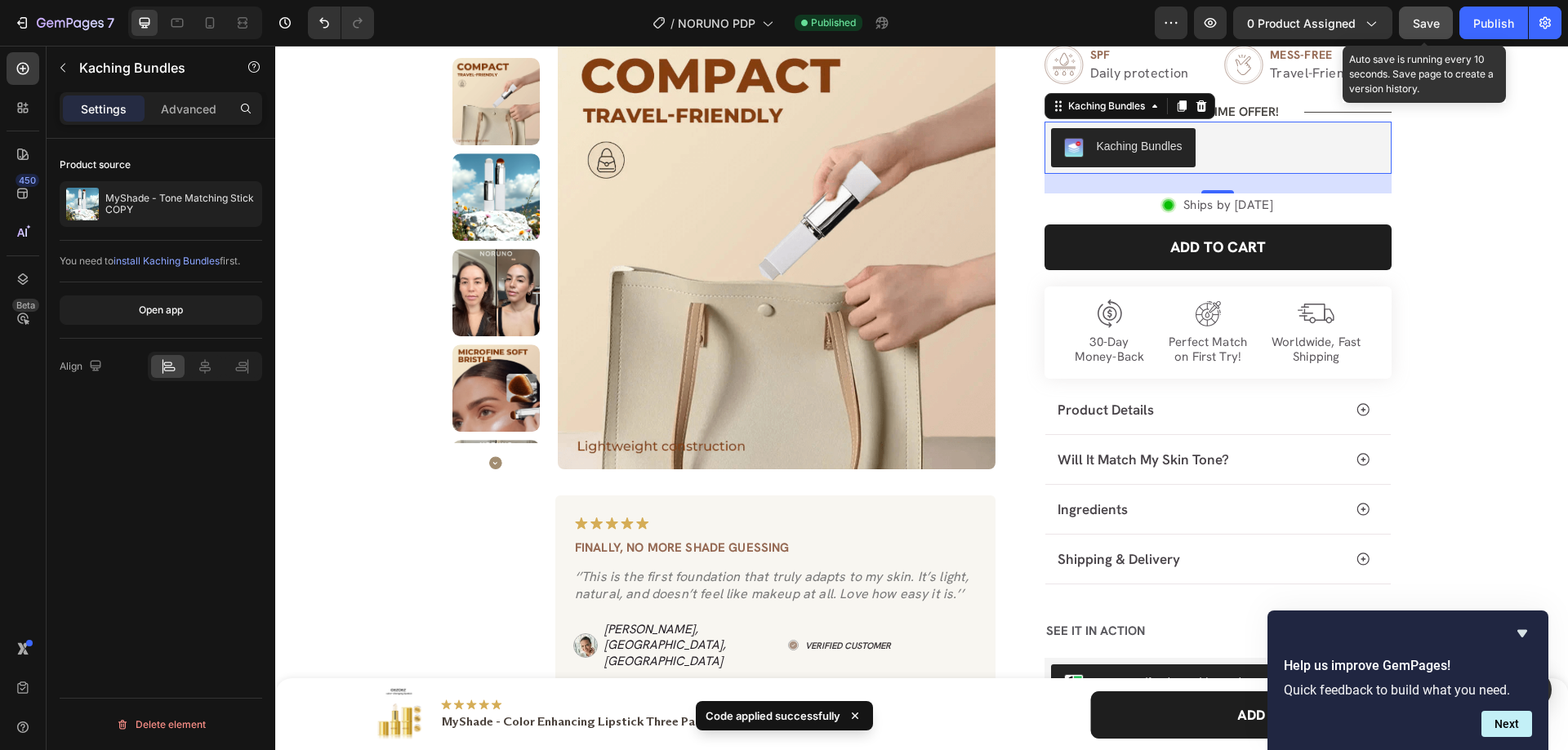
click at [1421, 23] on span "Save" at bounding box center [1426, 23] width 27 height 14
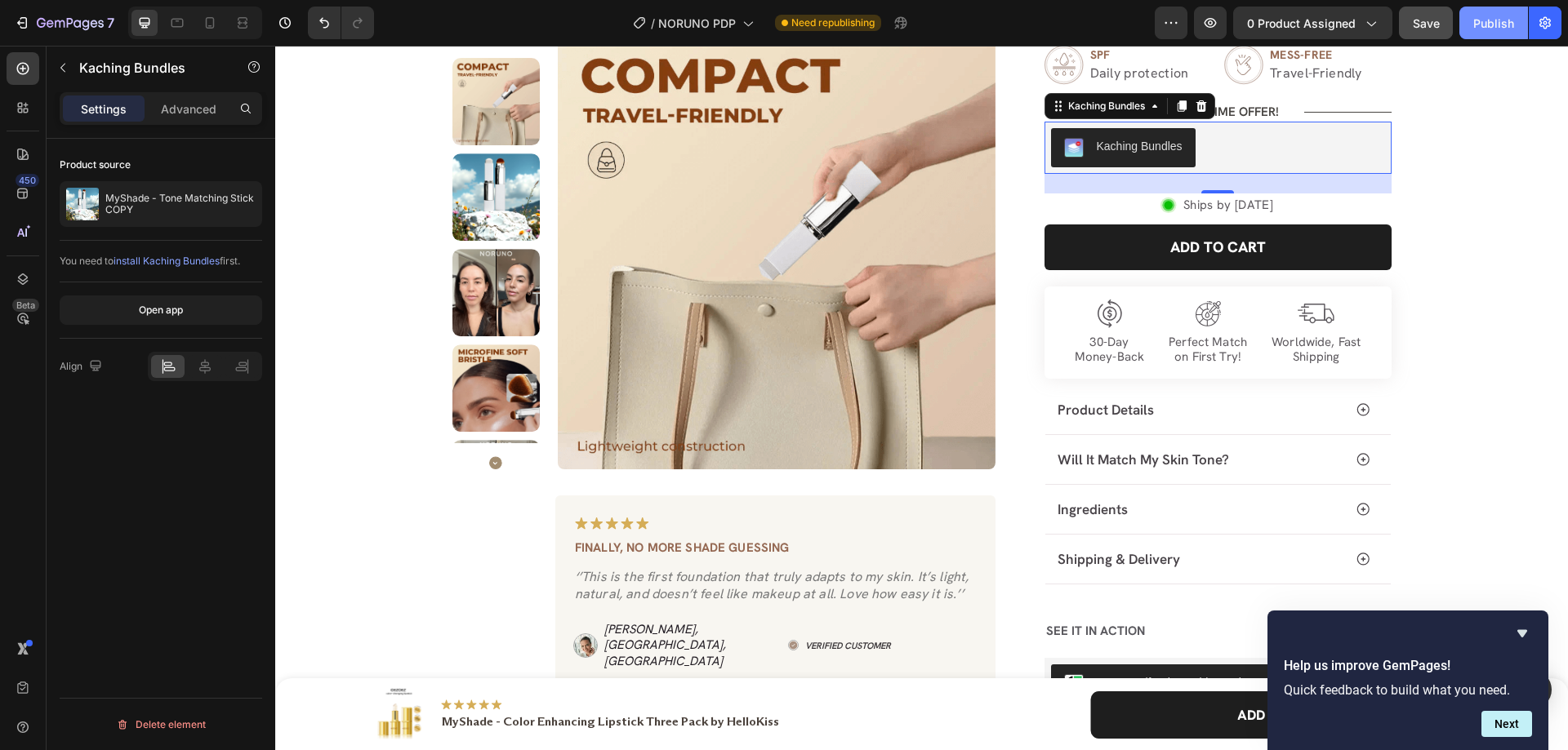
click at [1490, 22] on div "Publish" at bounding box center [1493, 23] width 41 height 17
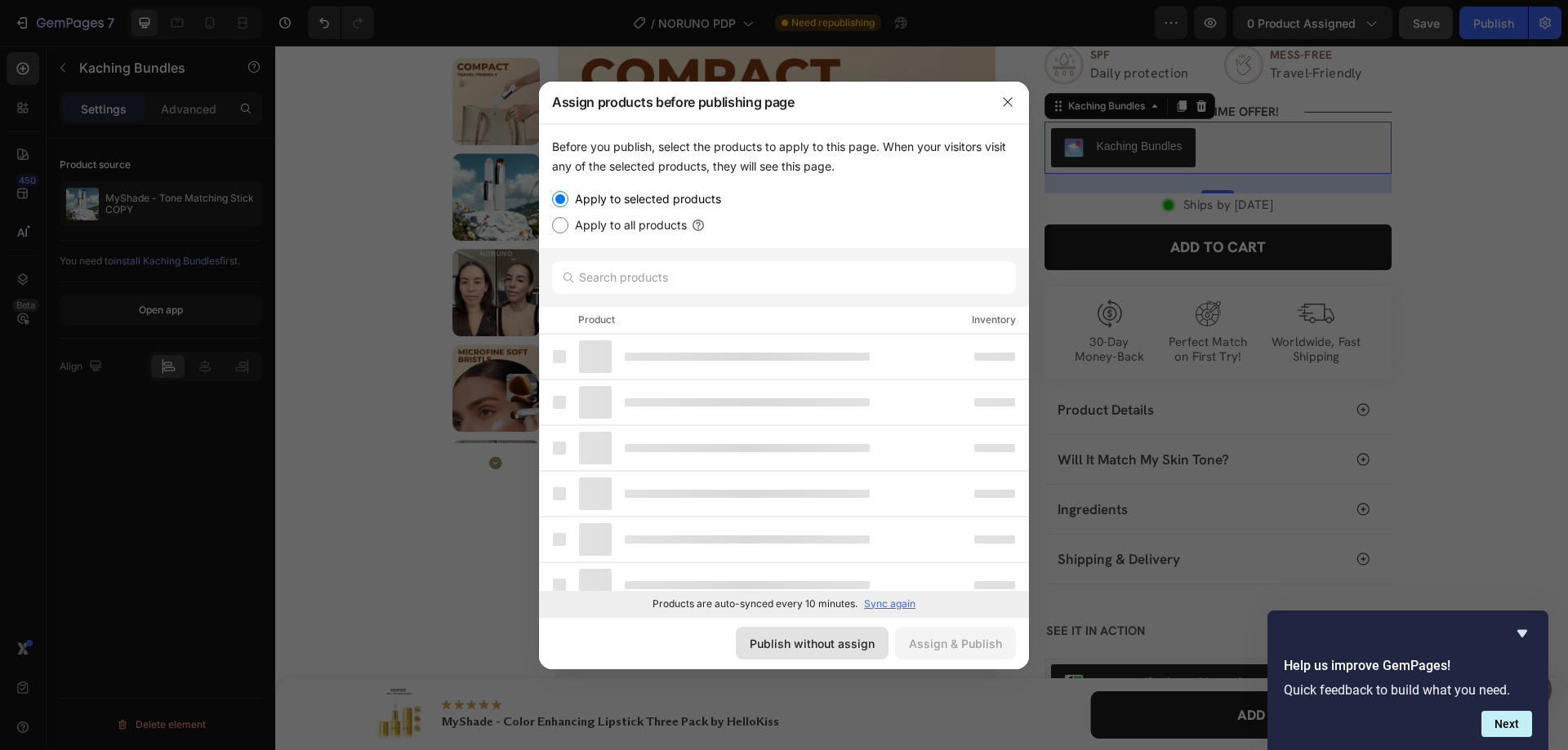
click at [868, 646] on div "Publish without assign" at bounding box center [812, 644] width 125 height 17
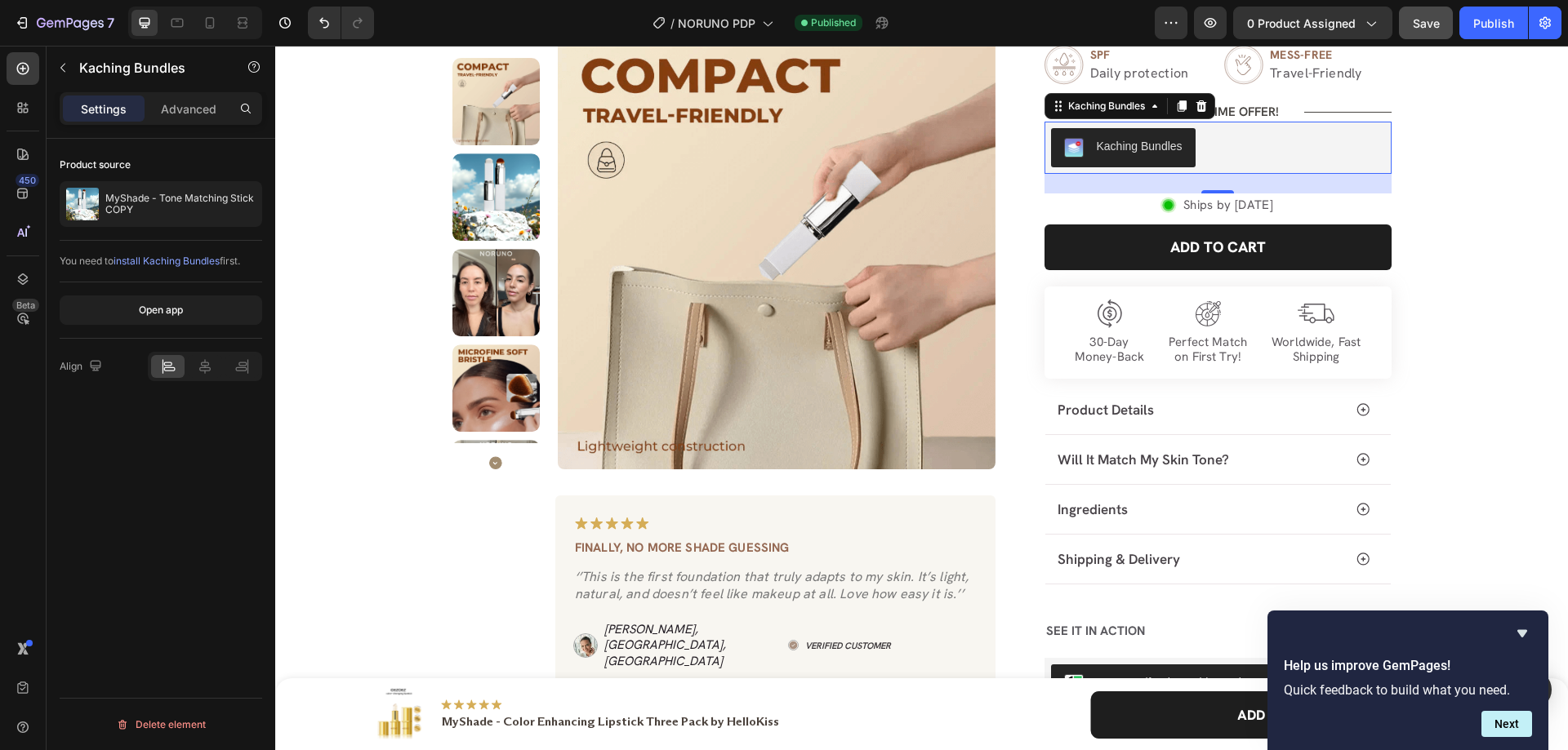
click at [1120, 20] on div "/ NORUNO PDP Published" at bounding box center [771, 22] width 768 height 33
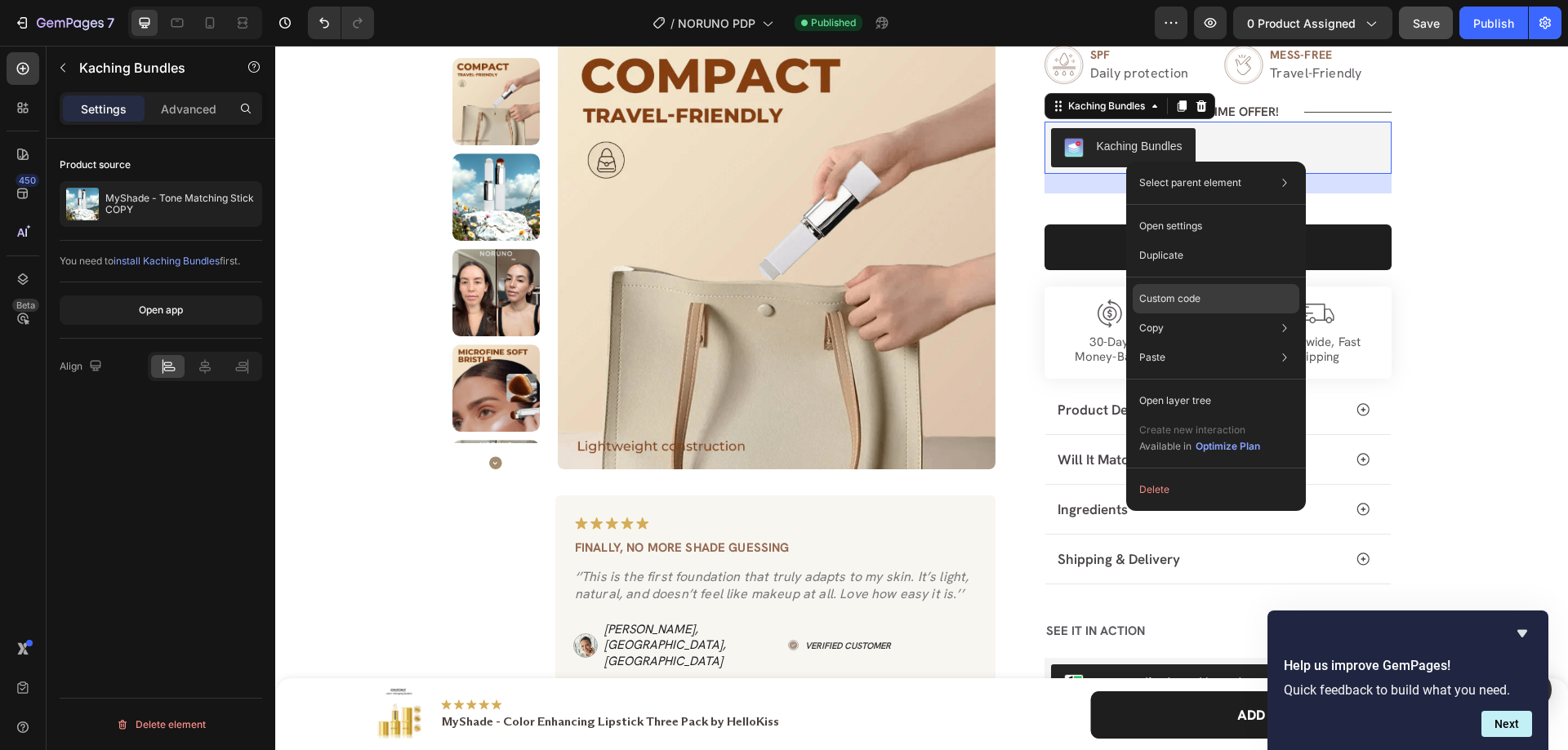
click at [1166, 300] on p "Custom code" at bounding box center [1170, 299] width 62 height 15
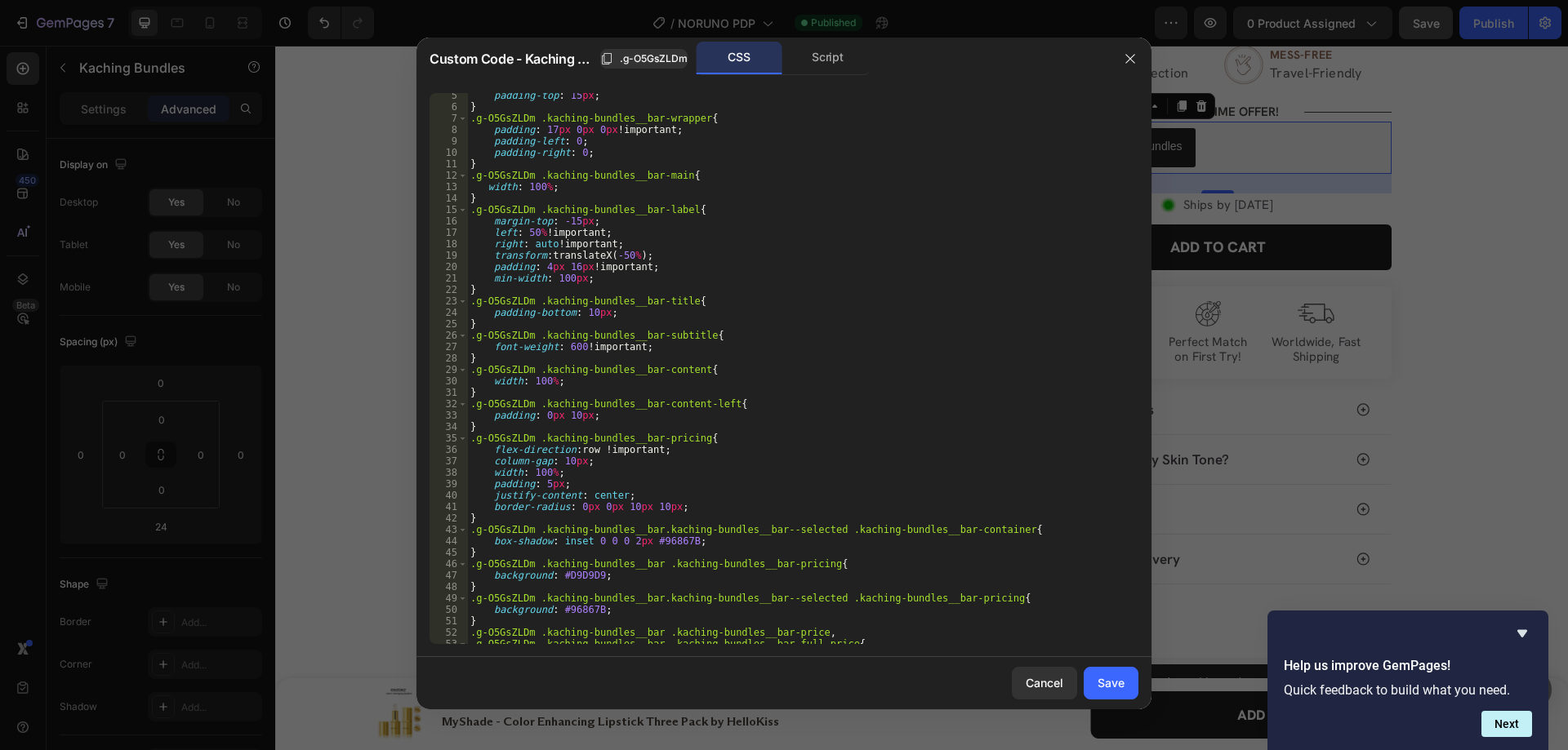
scroll to position [123, 0]
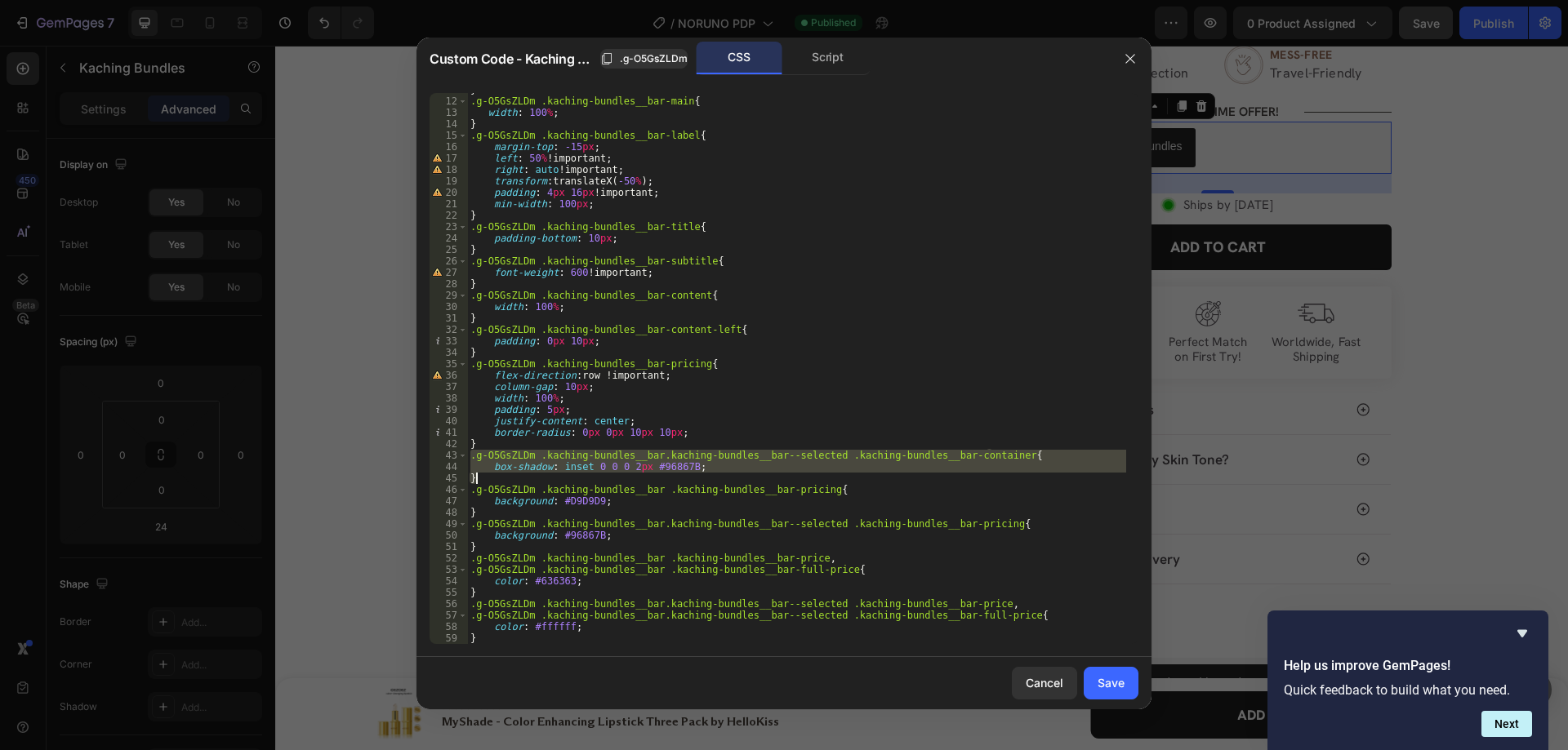
drag, startPoint x: 472, startPoint y: 455, endPoint x: 489, endPoint y: 476, distance: 27.0
click at [489, 476] on div "} .g-O5GsZLDm .kaching-bundles__bar-main { width : 100 % ; } .g-O5GsZLDm .kachi…" at bounding box center [796, 371] width 659 height 574
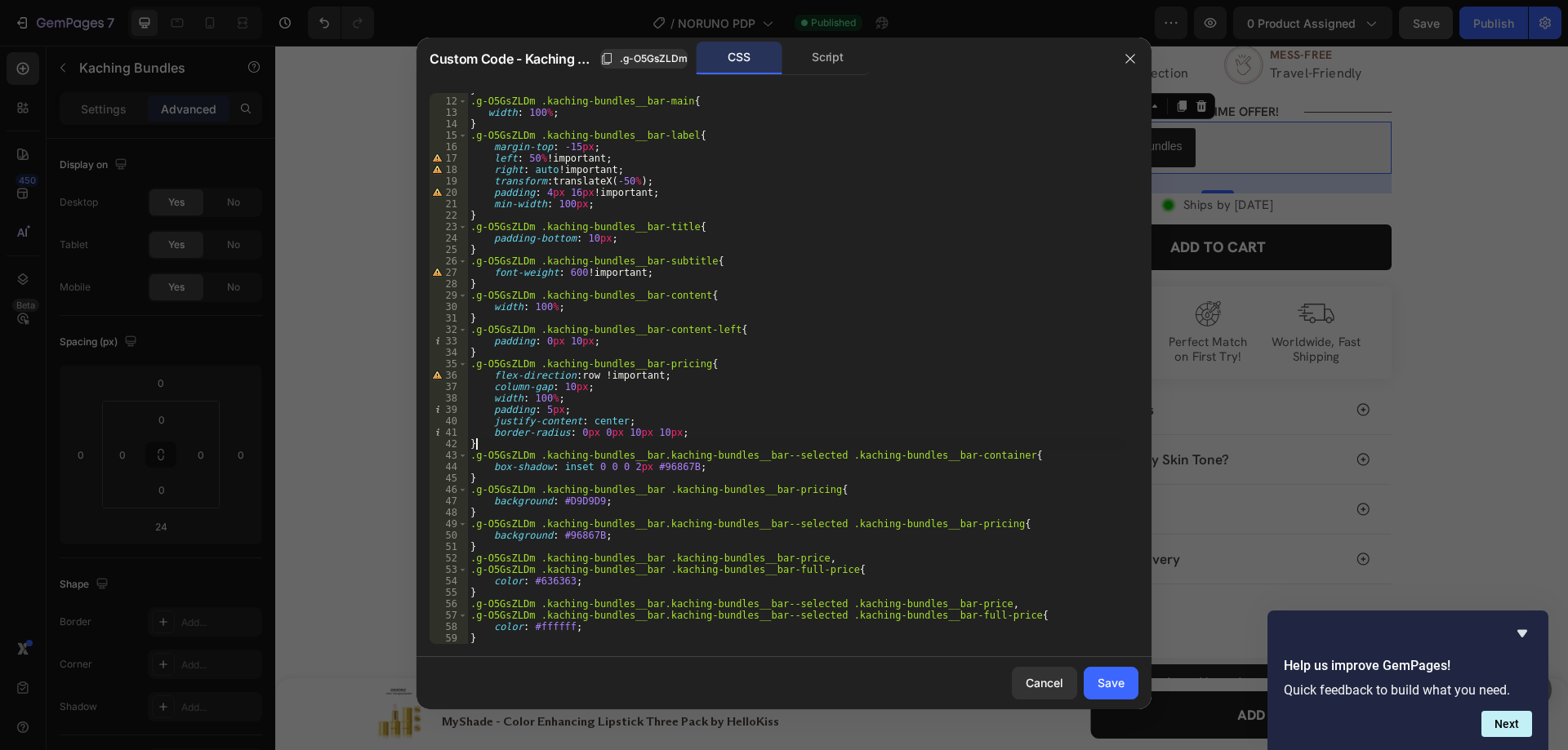
click at [499, 439] on div "} .g-O5GsZLDm .kaching-bundles__bar-main { width : 100 % ; } .g-O5GsZLDm .kachi…" at bounding box center [796, 371] width 659 height 574
type textarea "}"
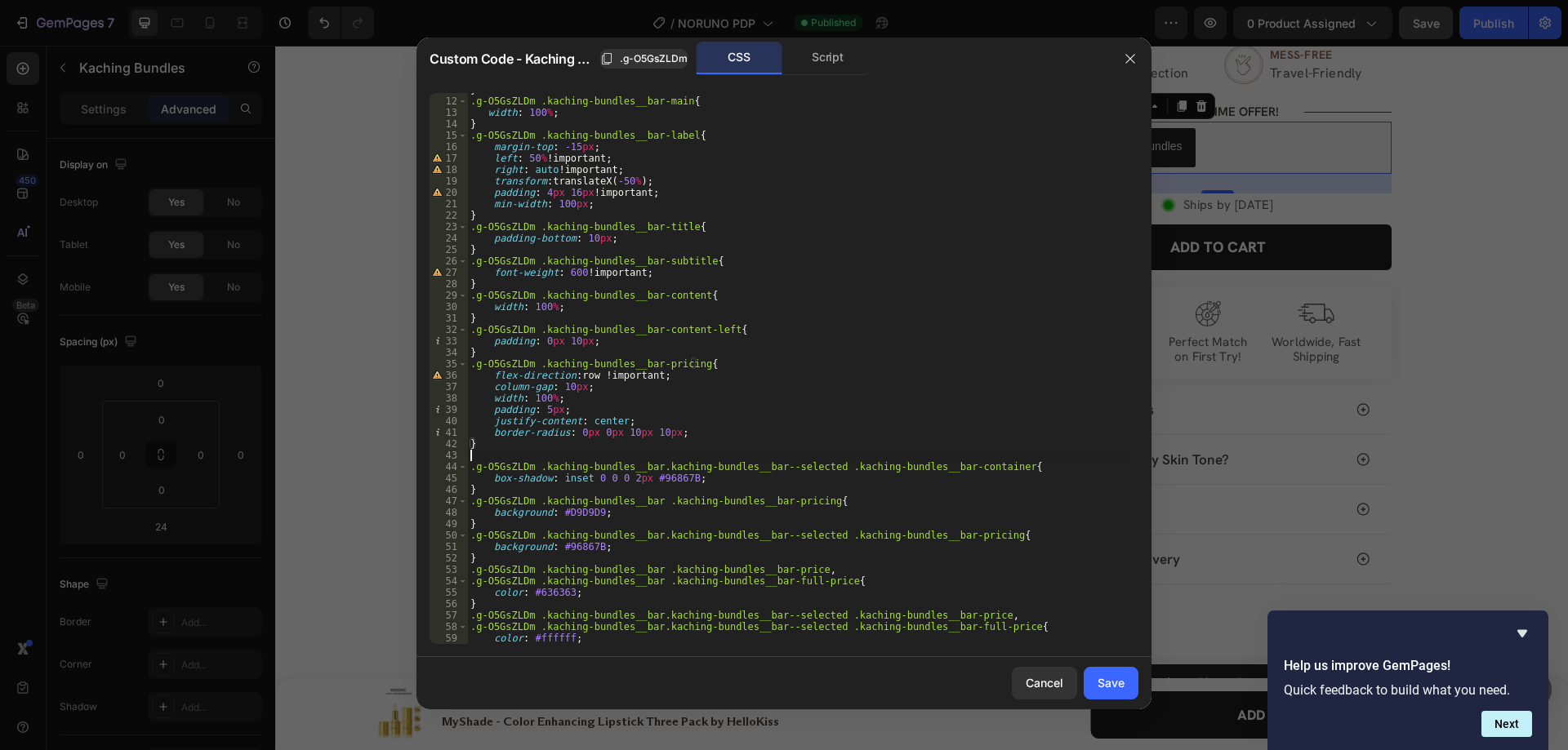
paste textarea "}"
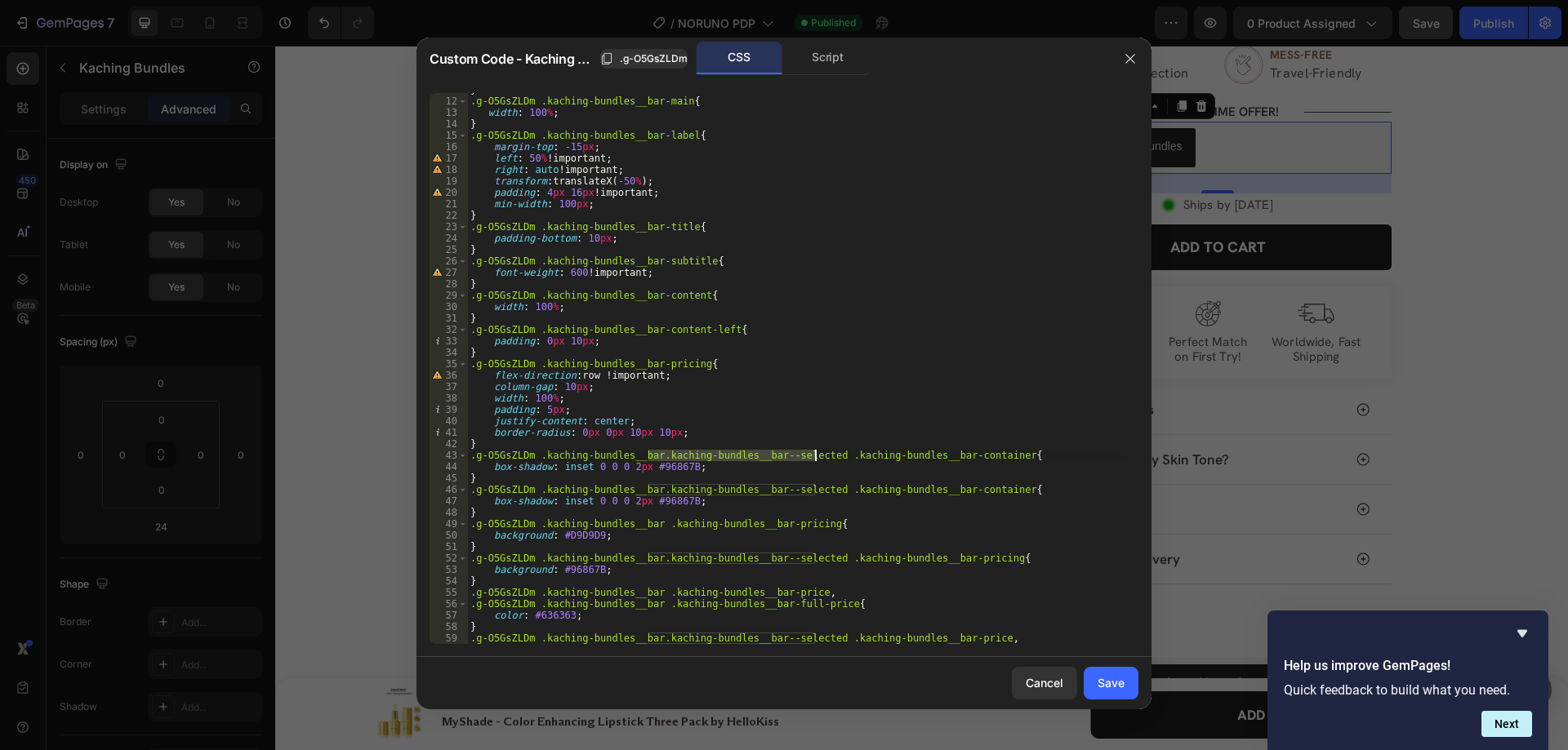
drag, startPoint x: 650, startPoint y: 455, endPoint x: 816, endPoint y: 457, distance: 166.0
click at [816, 457] on div "} .g-O5GsZLDm .kaching-bundles__bar-main { width : 100 % ; } .g-O5GsZLDm .kachi…" at bounding box center [796, 371] width 659 height 574
drag, startPoint x: 642, startPoint y: 465, endPoint x: 680, endPoint y: 470, distance: 38.3
click at [680, 470] on div "} .g-O5GsZLDm .kaching-bundles__bar-main { width : 100 % ; } .g-O5GsZLDm .kachi…" at bounding box center [796, 371] width 659 height 574
paste textarea "D6D6D6"
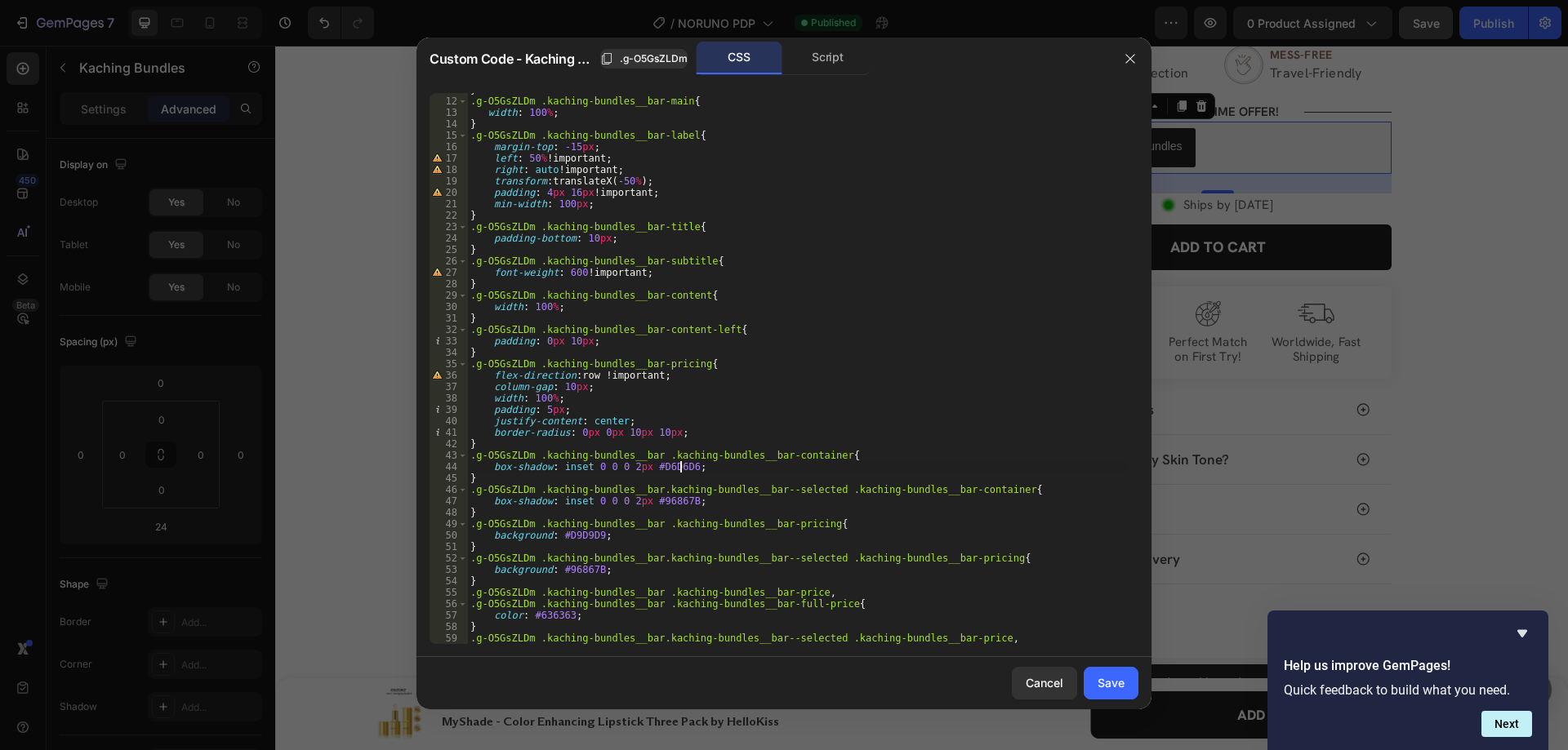
click at [890, 523] on div "} .g-O5GsZLDm .kaching-bundles__bar-main { width : 100 % ; } .g-O5GsZLDm .kachi…" at bounding box center [796, 371] width 659 height 574
type textarea ".g-O5GsZLDm .kaching-bundles__bar .kaching-bundles__bar-pricing{"
drag, startPoint x: 1106, startPoint y: 682, endPoint x: 829, endPoint y: 635, distance: 281.0
click at [1106, 682] on div "Save" at bounding box center [1110, 683] width 27 height 17
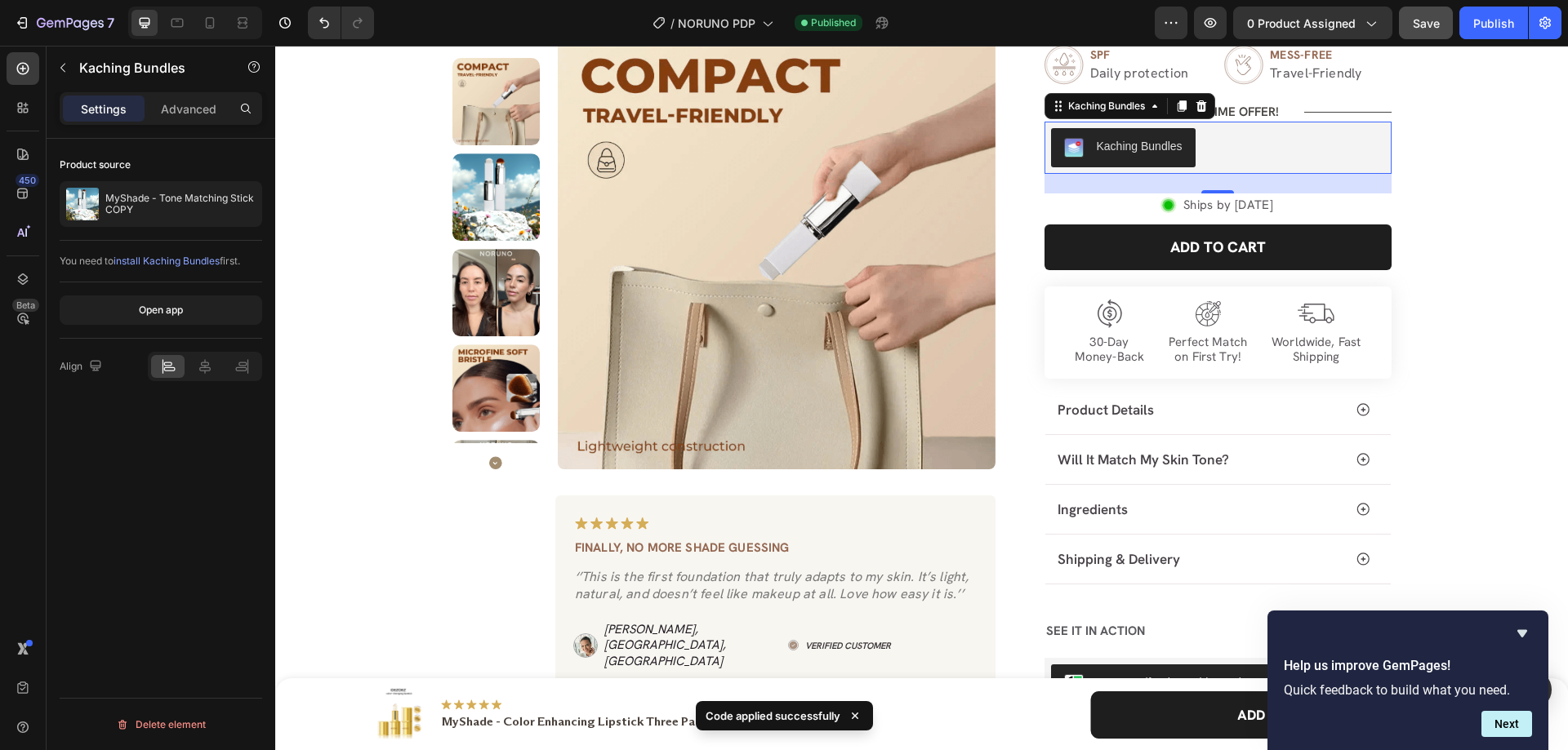
click at [205, 605] on div "Product source MyShade - Tone Matching Stick COPY You need to install Kaching B…" at bounding box center [160, 468] width 228 height 658
click at [56, 69] on icon "button" at bounding box center [62, 68] width 13 height 13
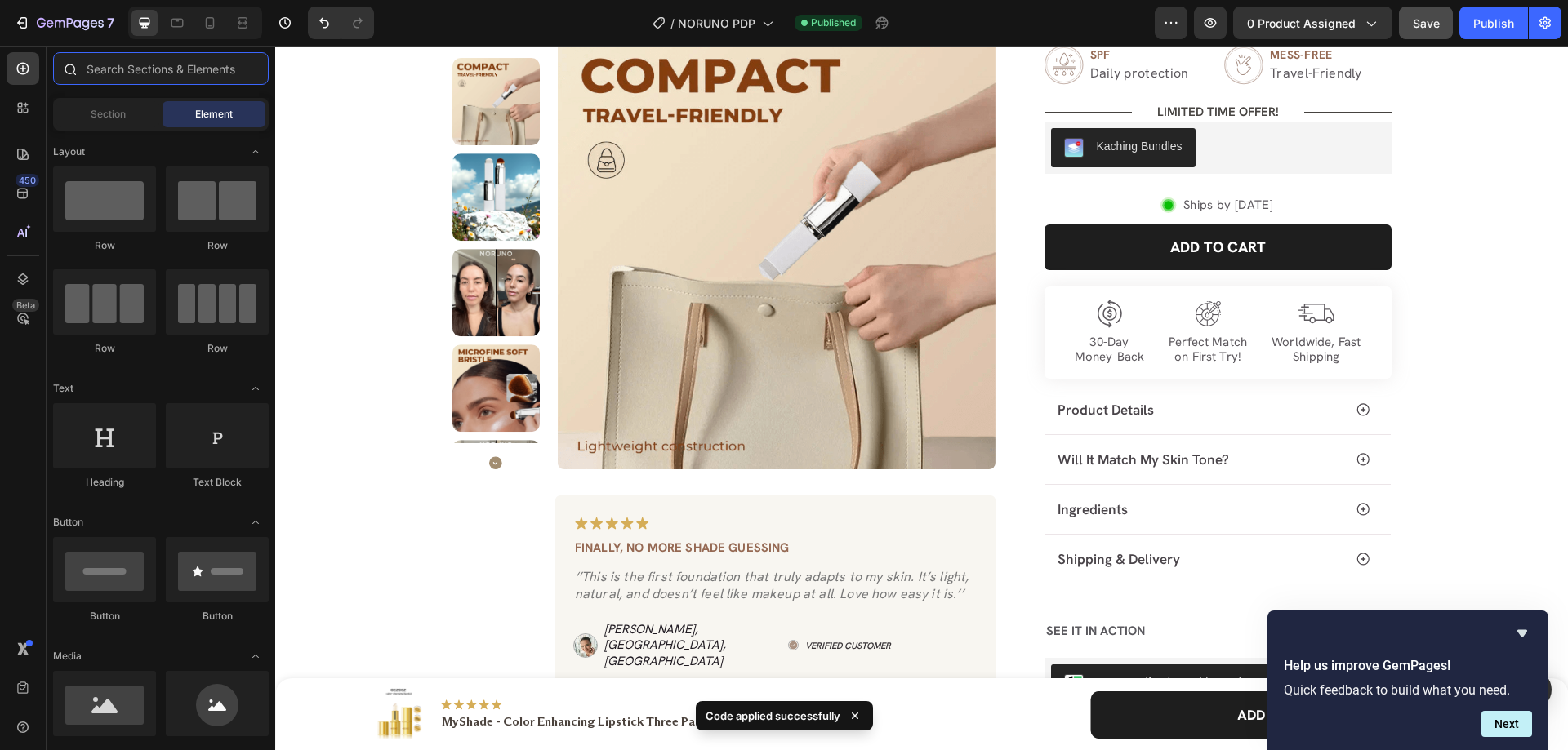
click at [129, 75] on input "text" at bounding box center [160, 68] width 215 height 33
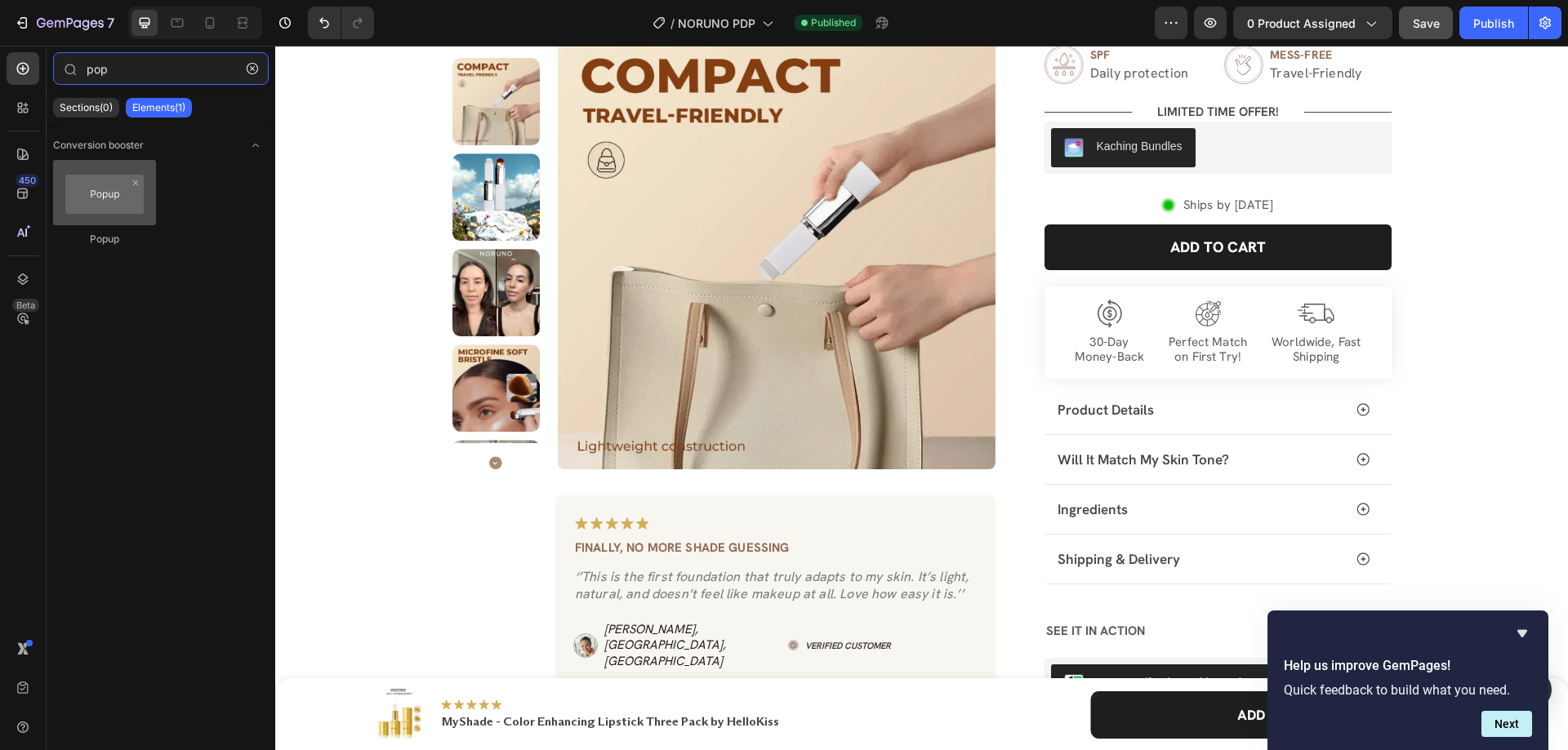
type input "pop"
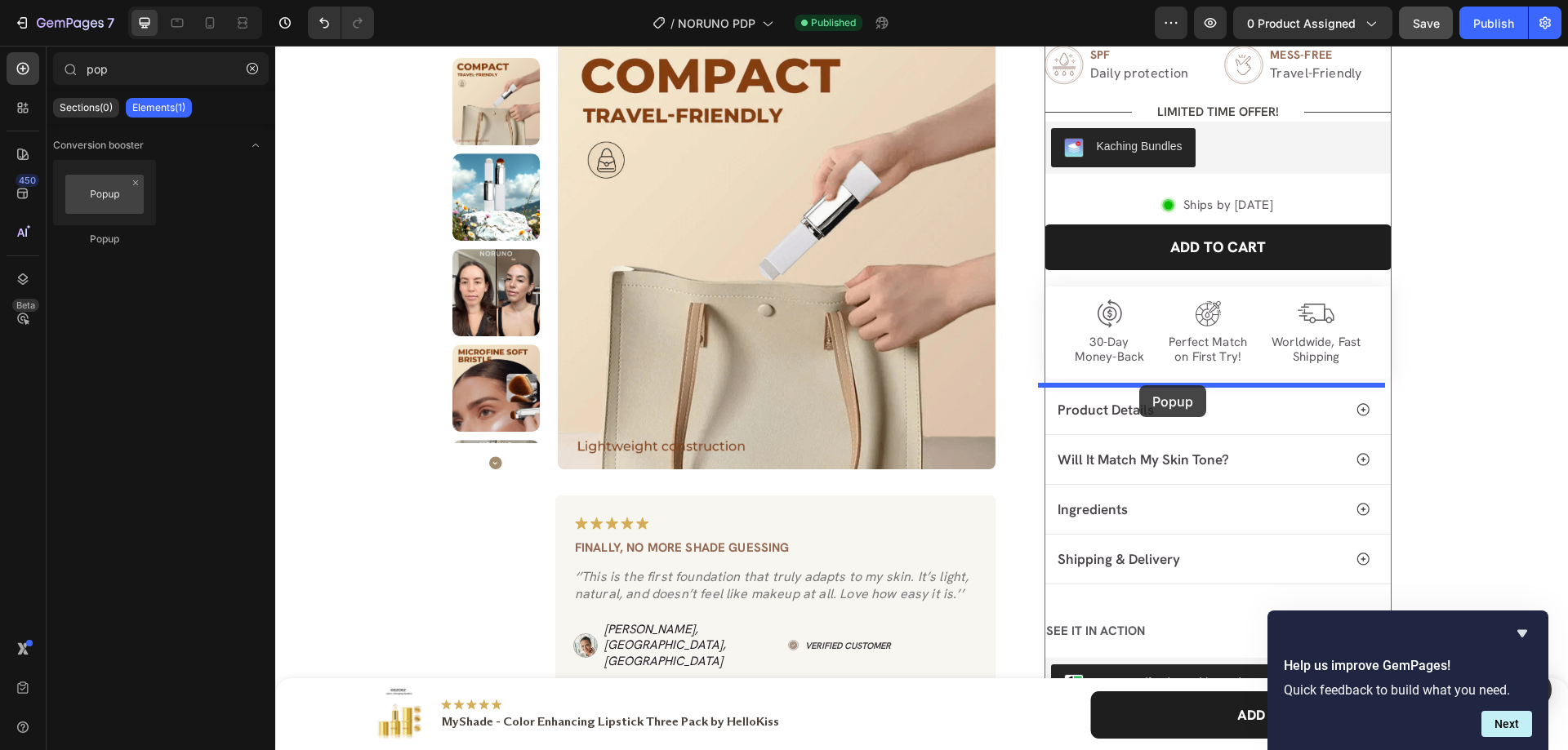
drag, startPoint x: 359, startPoint y: 249, endPoint x: 1140, endPoint y: 386, distance: 792.9
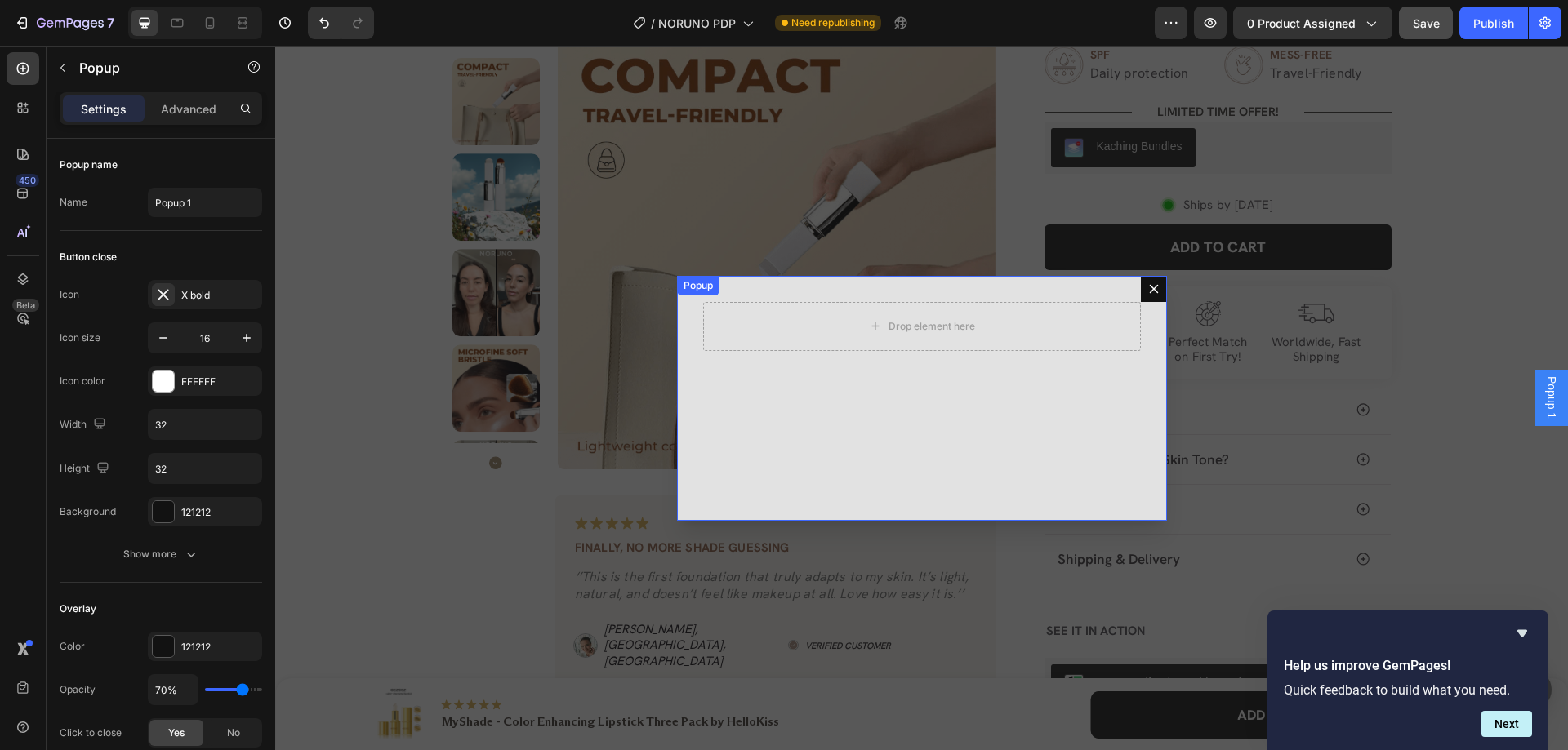
click at [698, 365] on div "Drop element here" at bounding box center [922, 398] width 490 height 245
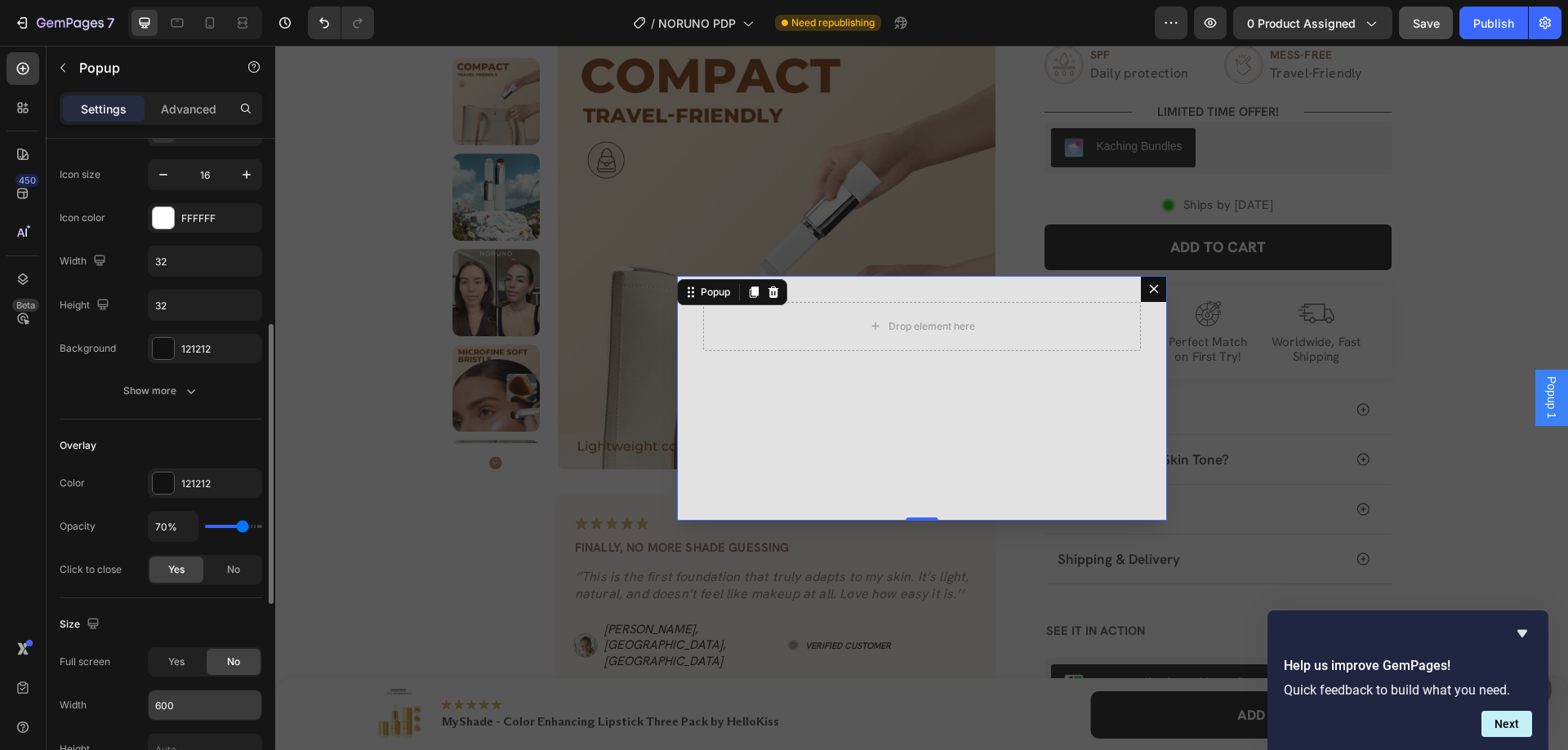
scroll to position [326, 0]
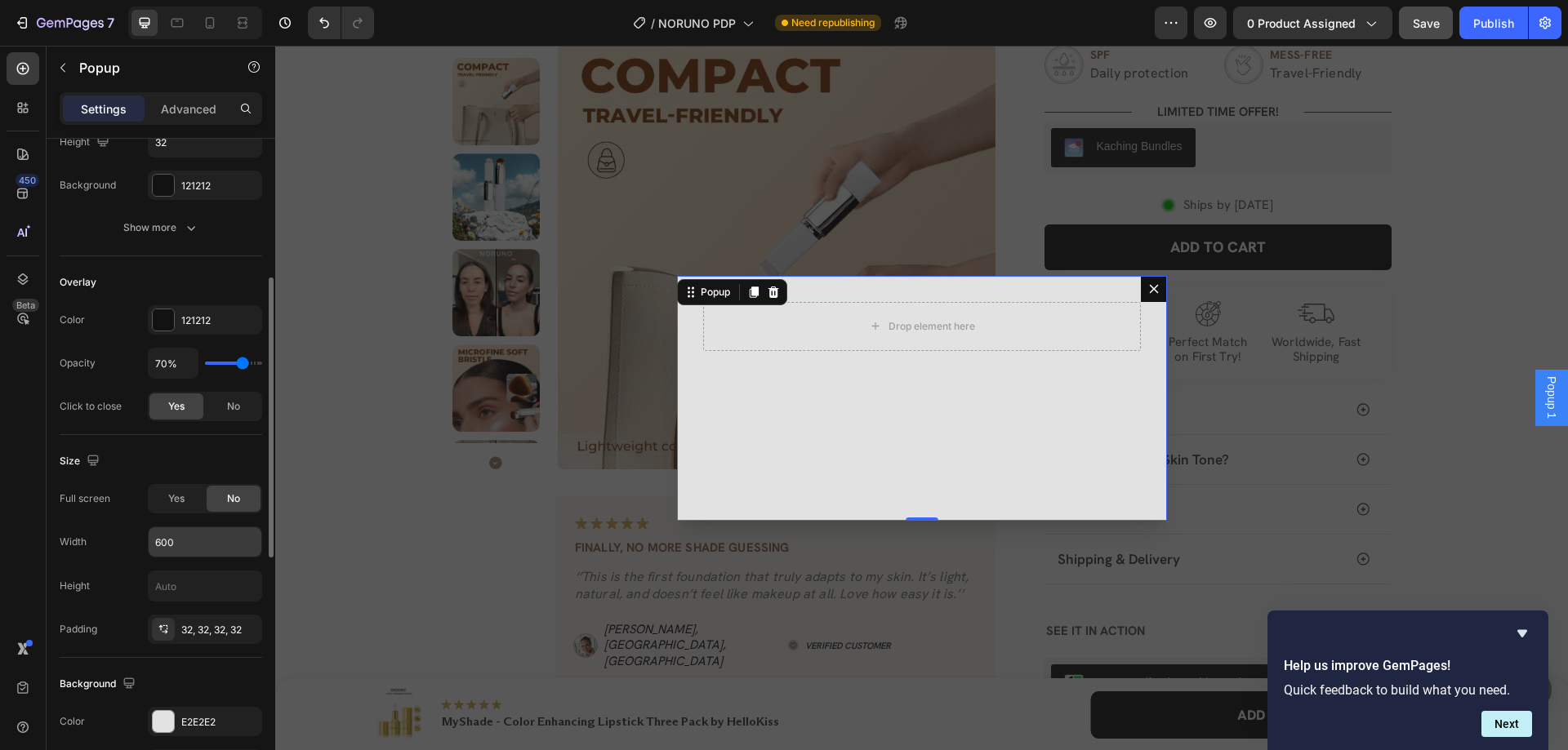
click at [192, 543] on input "600" at bounding box center [204, 542] width 113 height 30
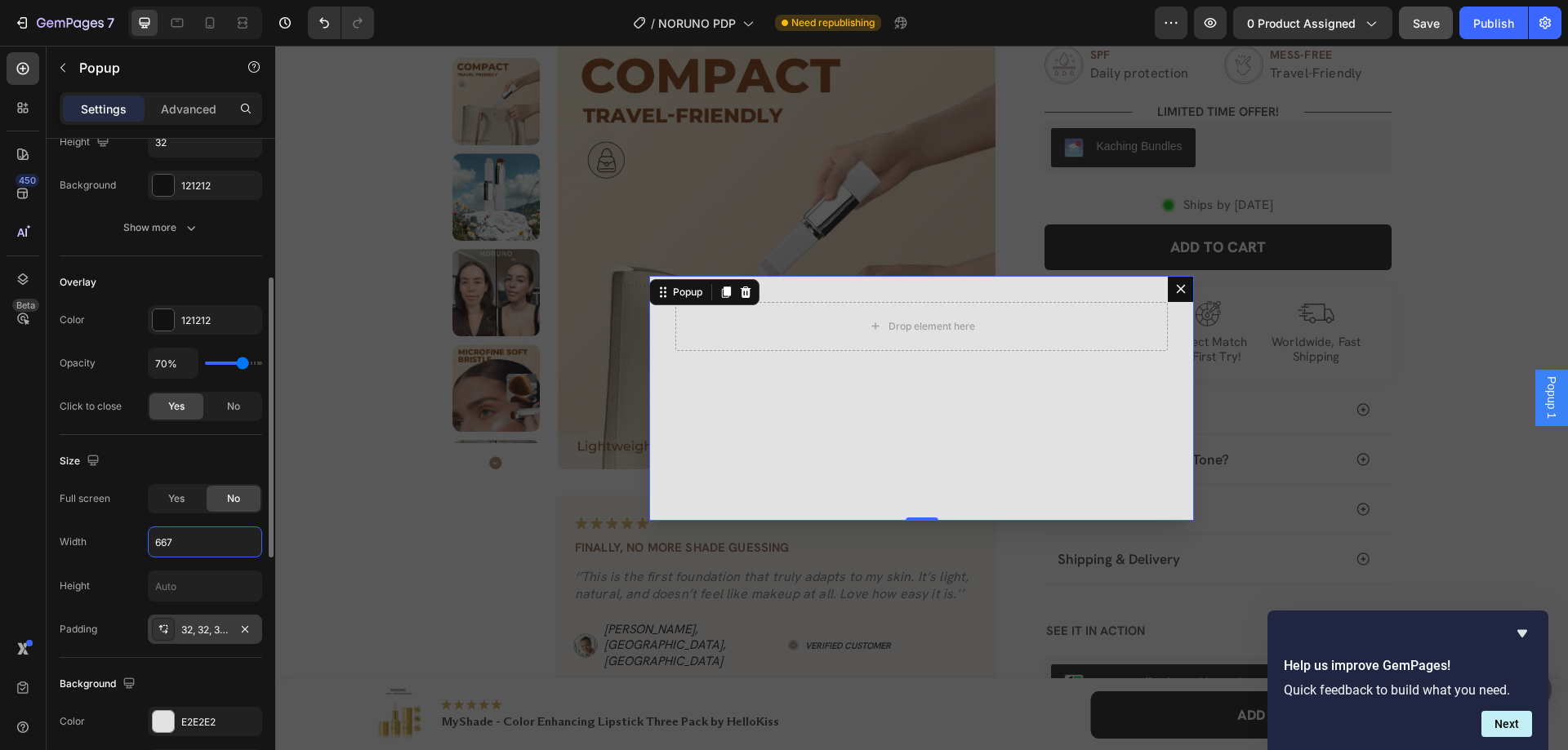
type input "667"
click at [198, 631] on div "32, 32, 32, 32" at bounding box center [204, 630] width 48 height 15
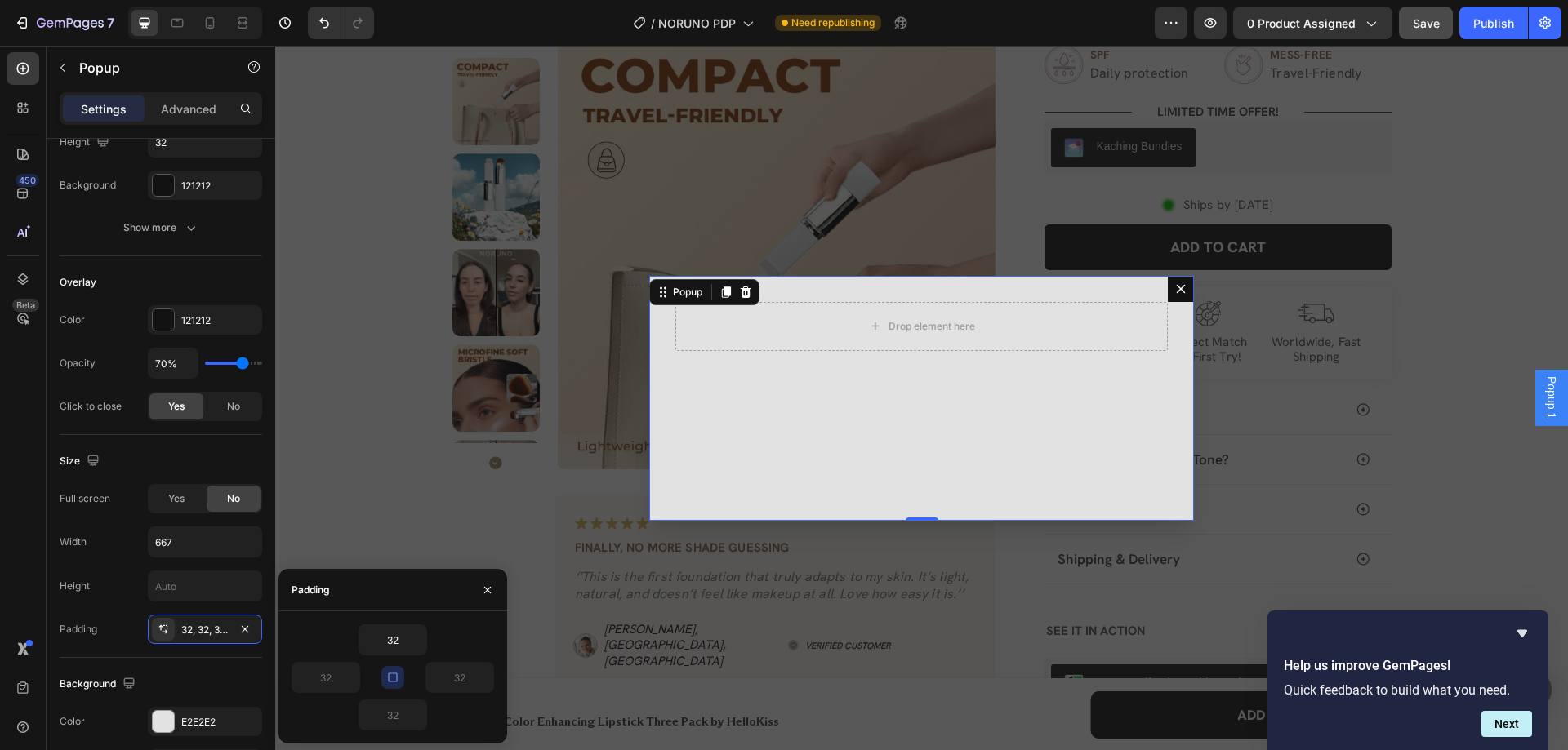
drag, startPoint x: 386, startPoint y: 672, endPoint x: 359, endPoint y: 684, distance: 29.5
click at [386, 671] on button "button" at bounding box center [392, 677] width 23 height 23
click at [333, 688] on input "32" at bounding box center [326, 677] width 67 height 30
type input "28"
click at [460, 675] on input "32" at bounding box center [460, 677] width 67 height 30
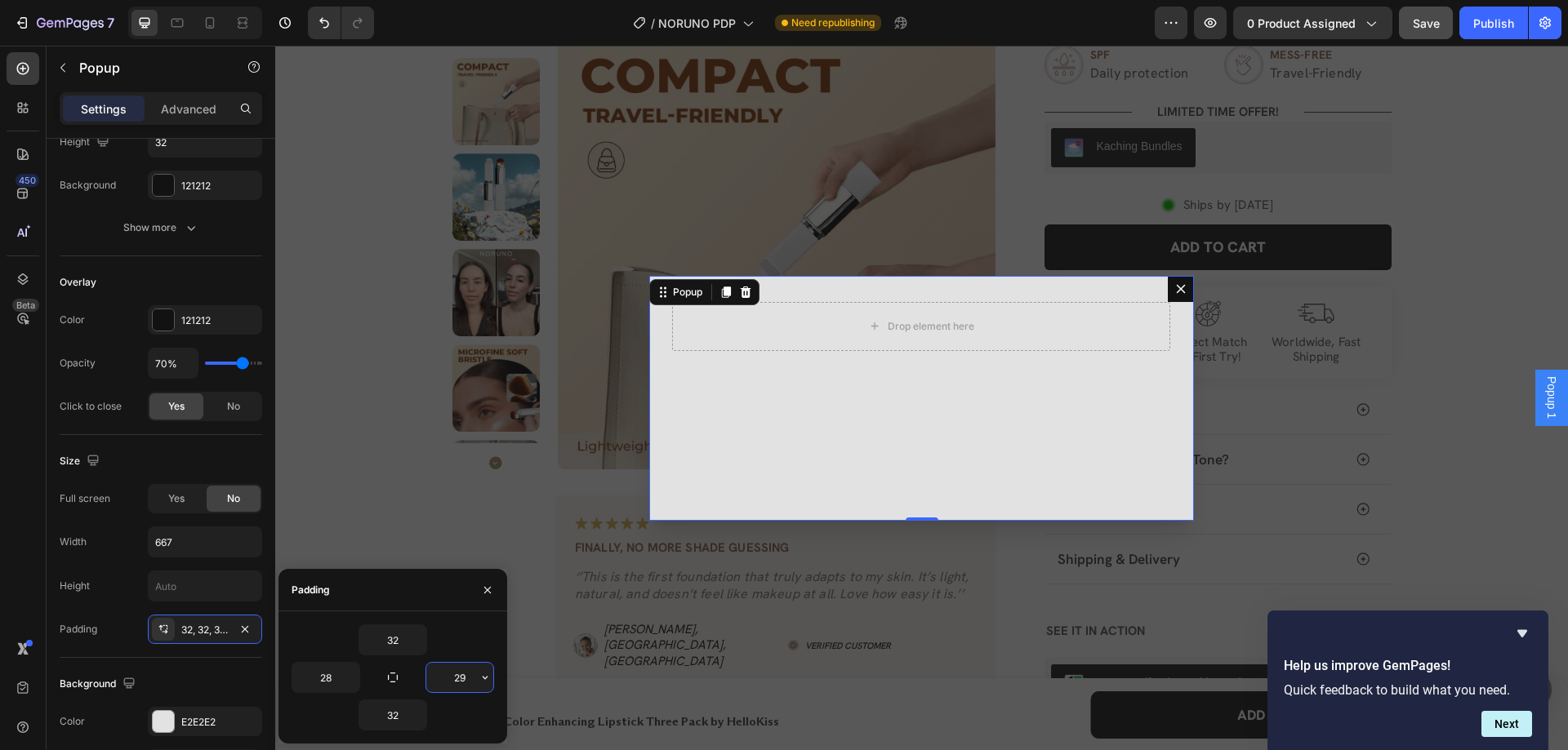
type input "28"
click at [404, 713] on input "32" at bounding box center [392, 716] width 67 height 30
type input "46"
click at [62, 75] on button "button" at bounding box center [62, 68] width 26 height 26
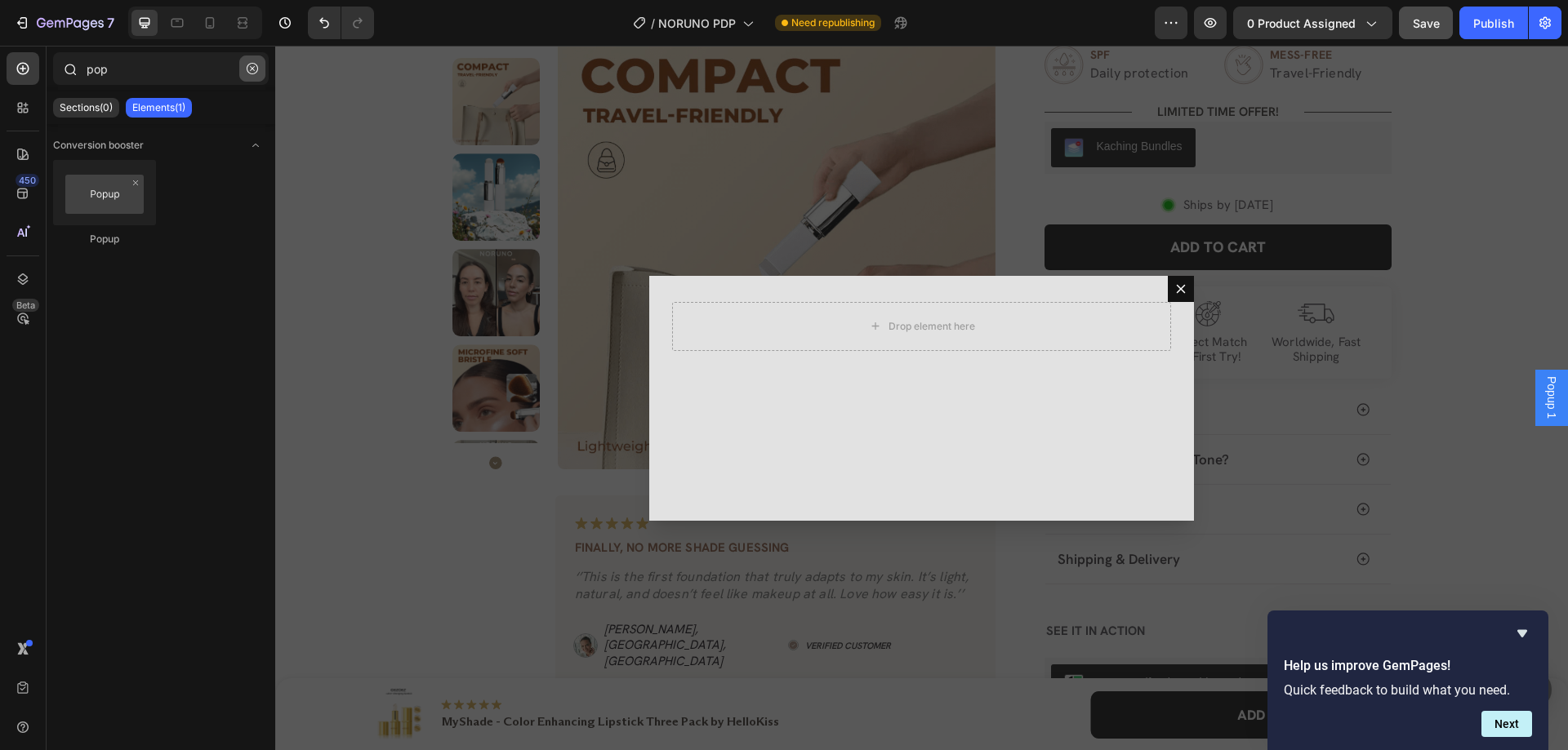
click at [248, 70] on icon "button" at bounding box center [253, 68] width 11 height 11
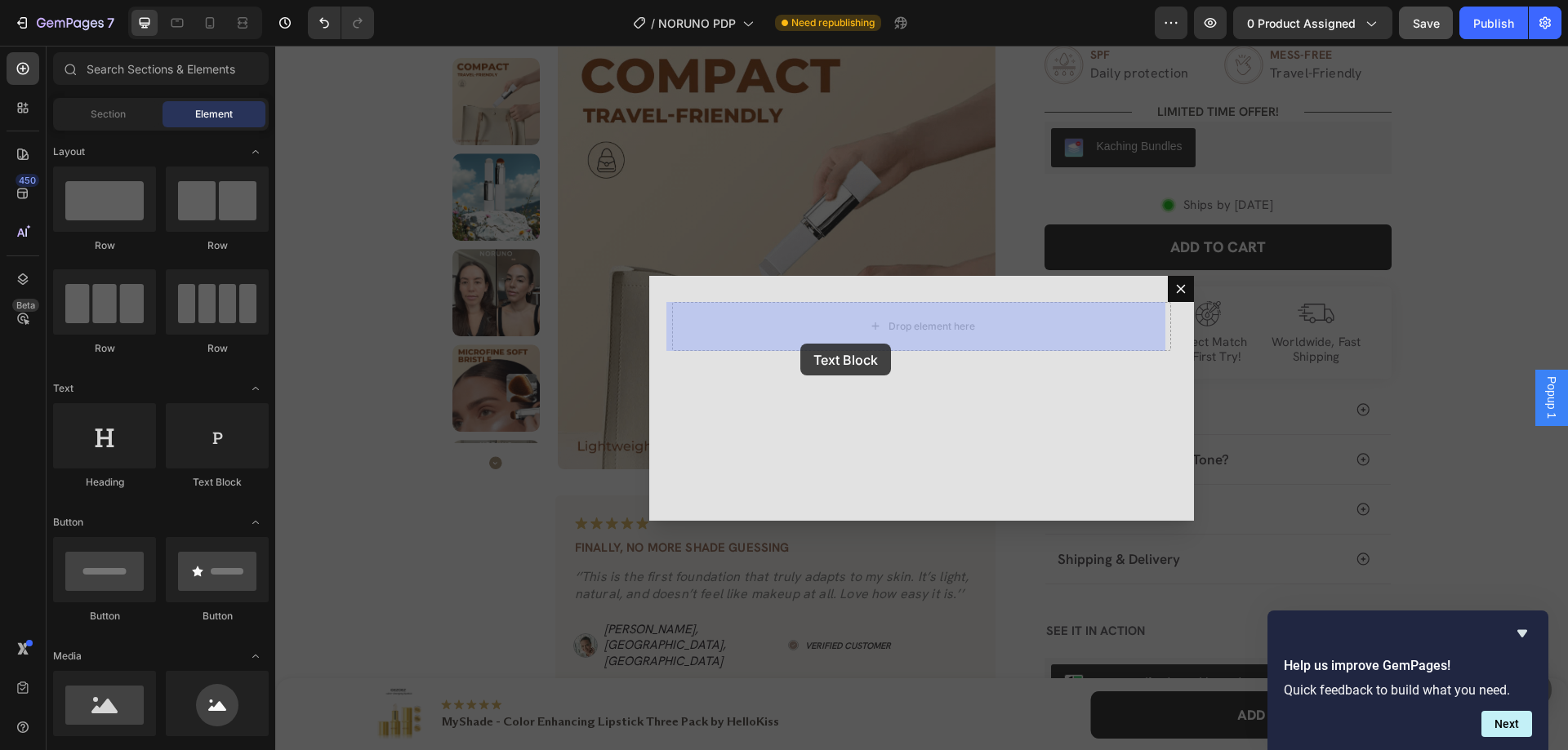
drag, startPoint x: 481, startPoint y: 498, endPoint x: 801, endPoint y: 343, distance: 355.6
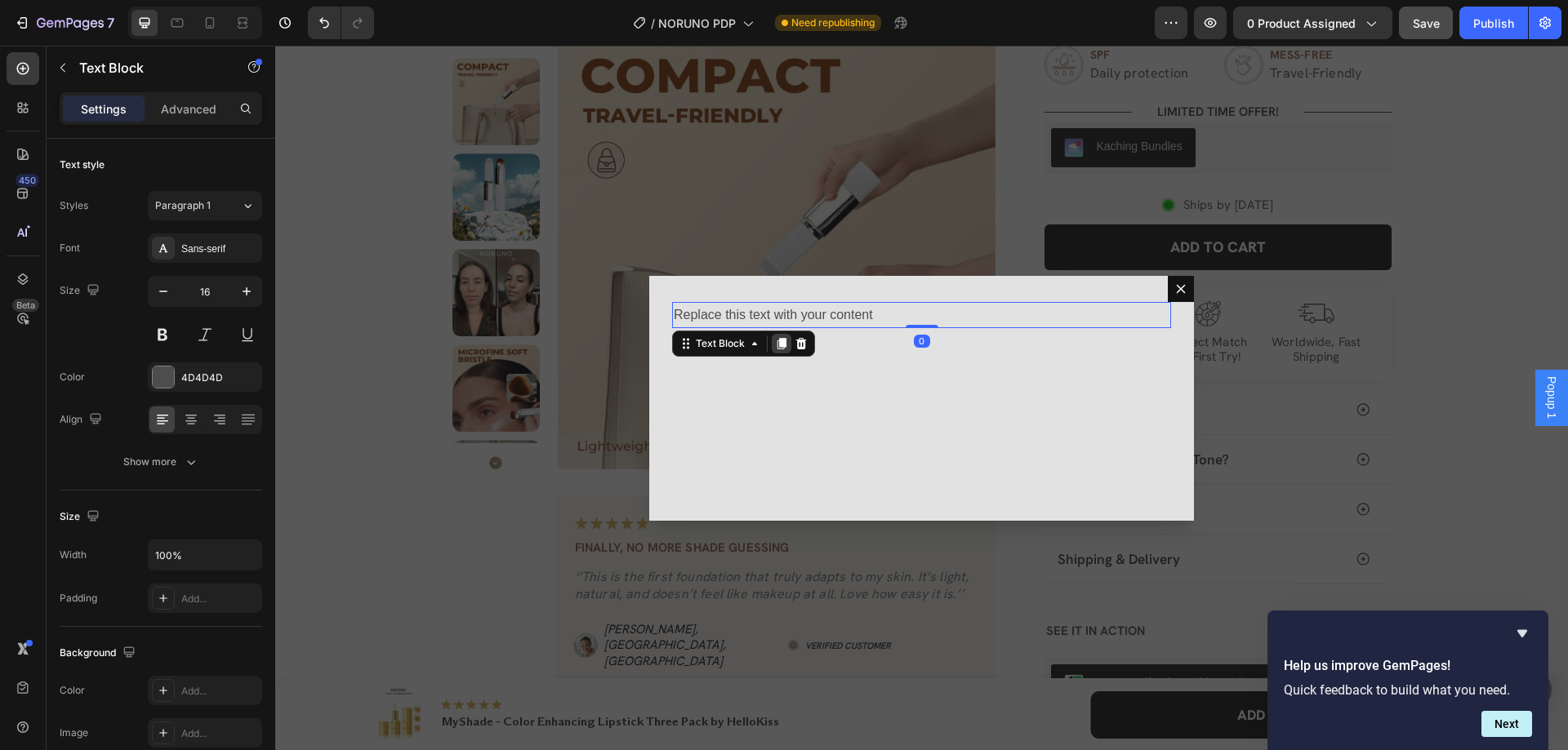
click at [777, 340] on icon "Dialog body" at bounding box center [782, 345] width 9 height 11
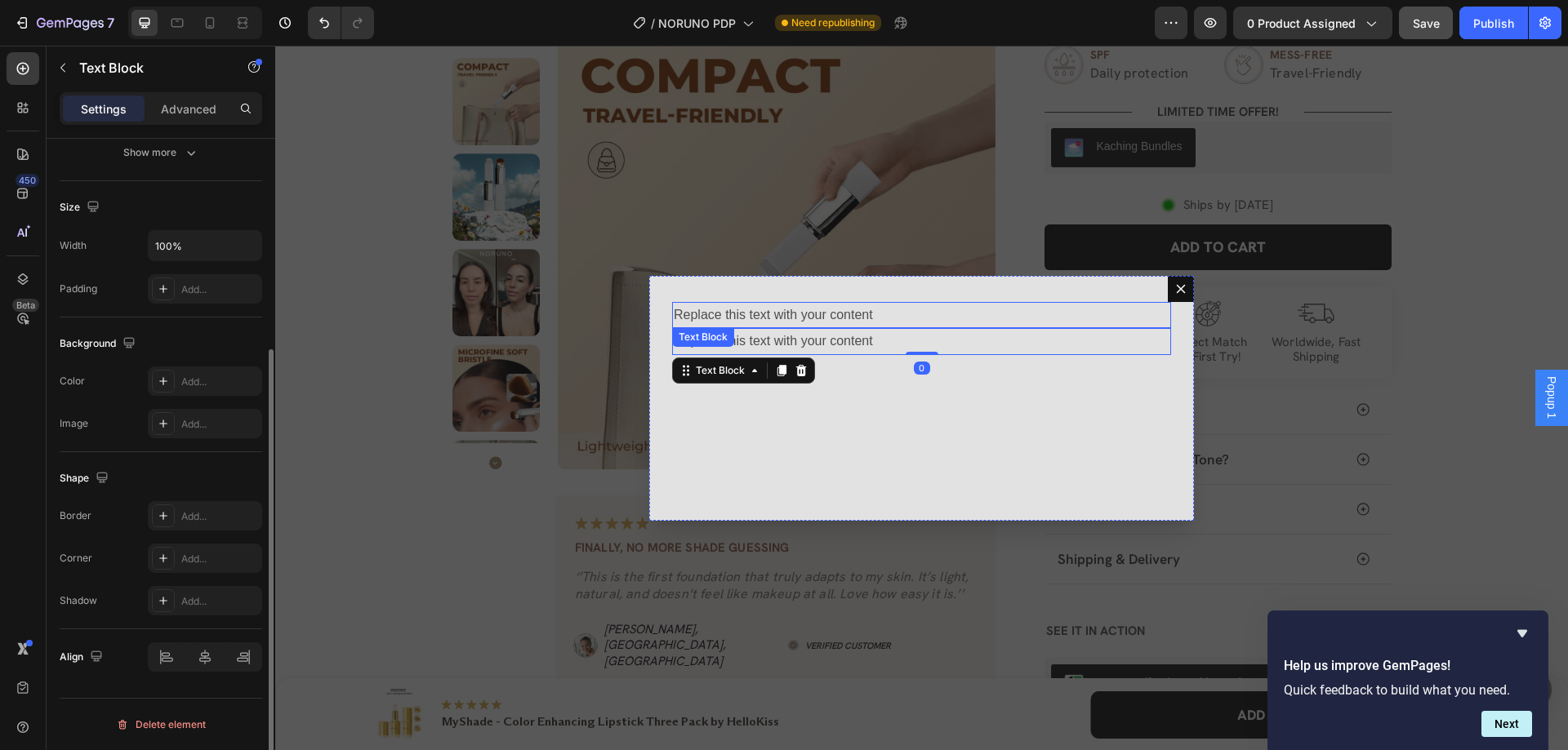
click at [778, 320] on div "Replace this text with your content" at bounding box center [921, 315] width 499 height 27
click at [793, 321] on div "Replace this text with your content" at bounding box center [921, 315] width 499 height 27
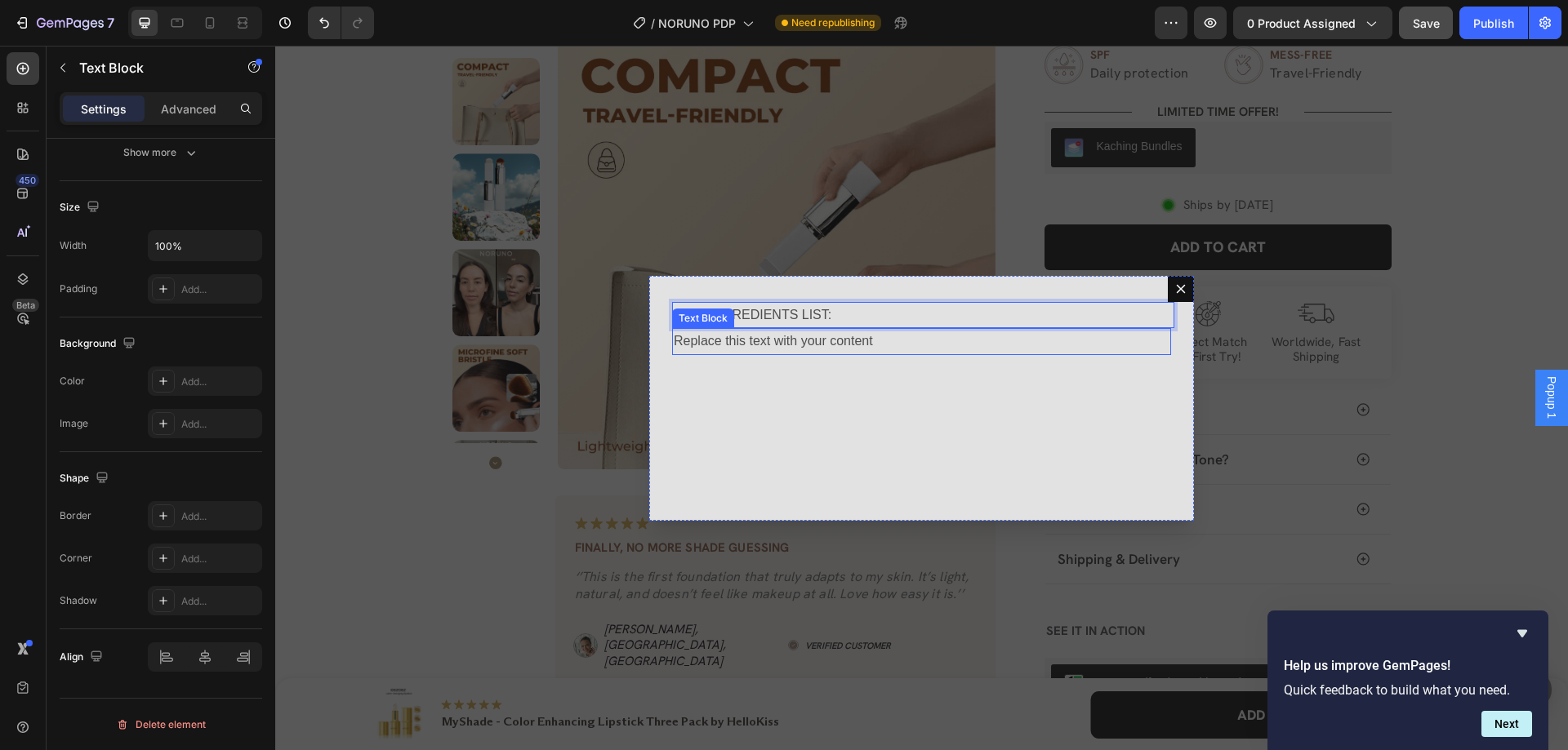
click at [759, 334] on div "Replace this text with your content" at bounding box center [921, 341] width 499 height 27
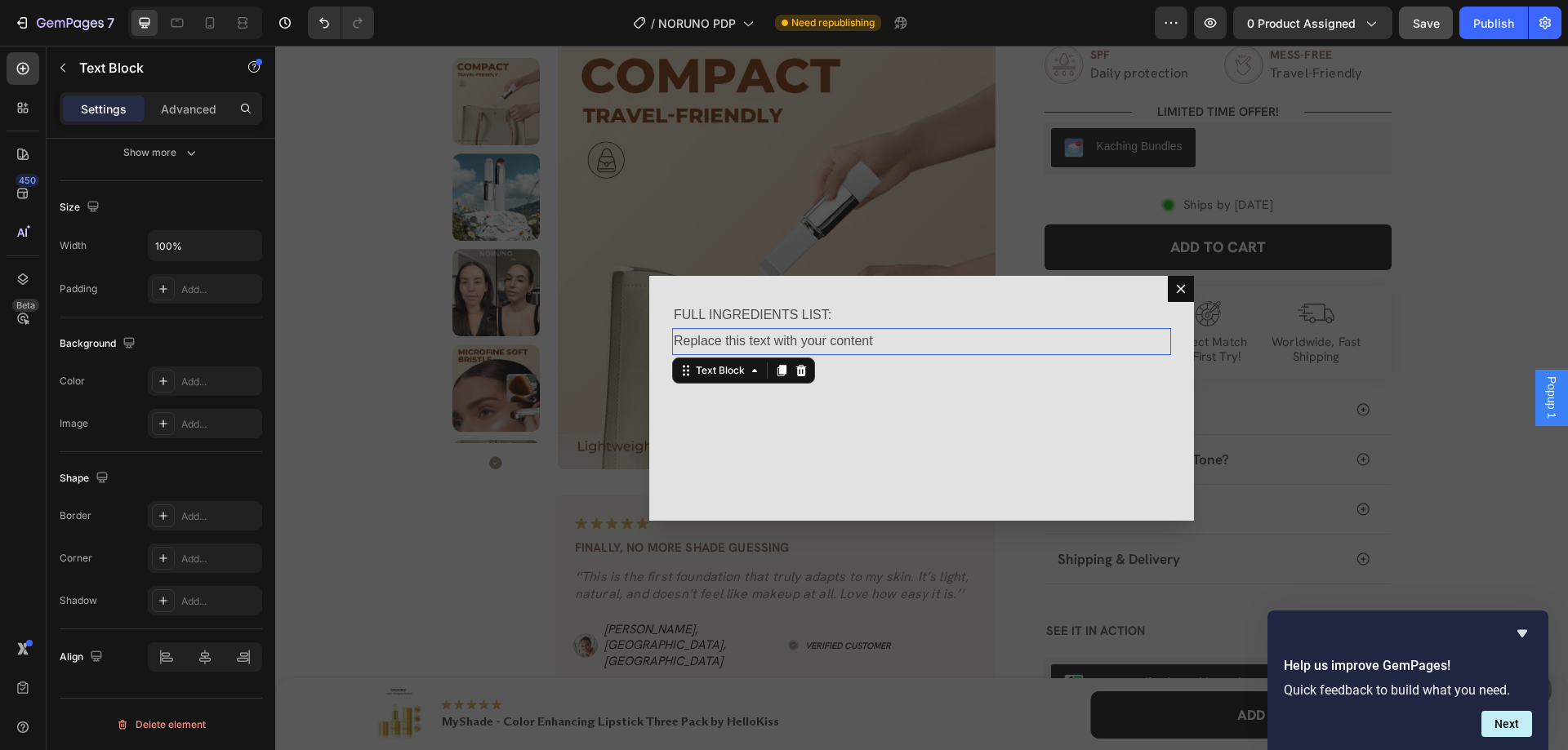
click at [775, 344] on div "Replace this text with your content" at bounding box center [921, 341] width 499 height 27
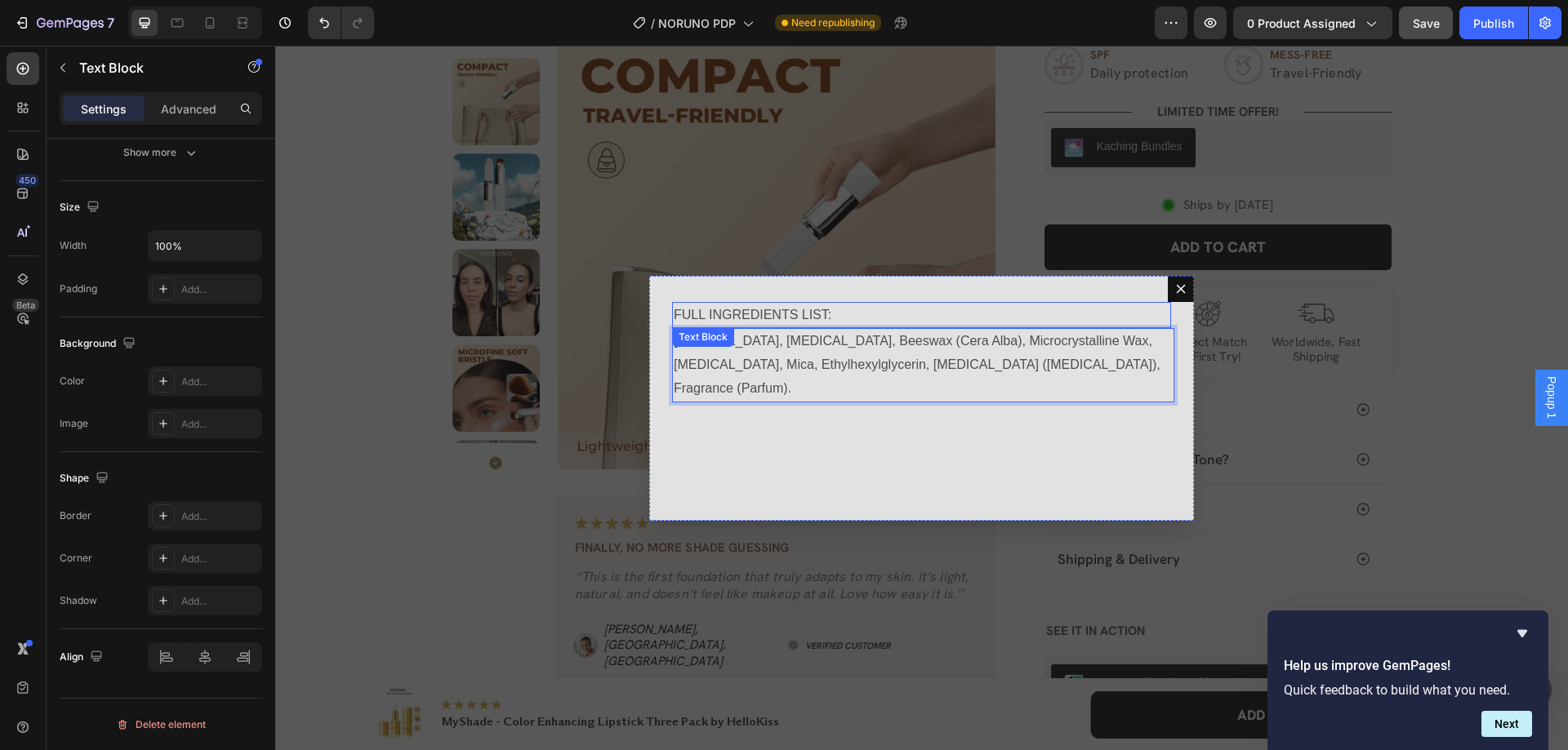
click at [922, 311] on p "FULL INGREDIENTS LIST:" at bounding box center [922, 315] width 496 height 23
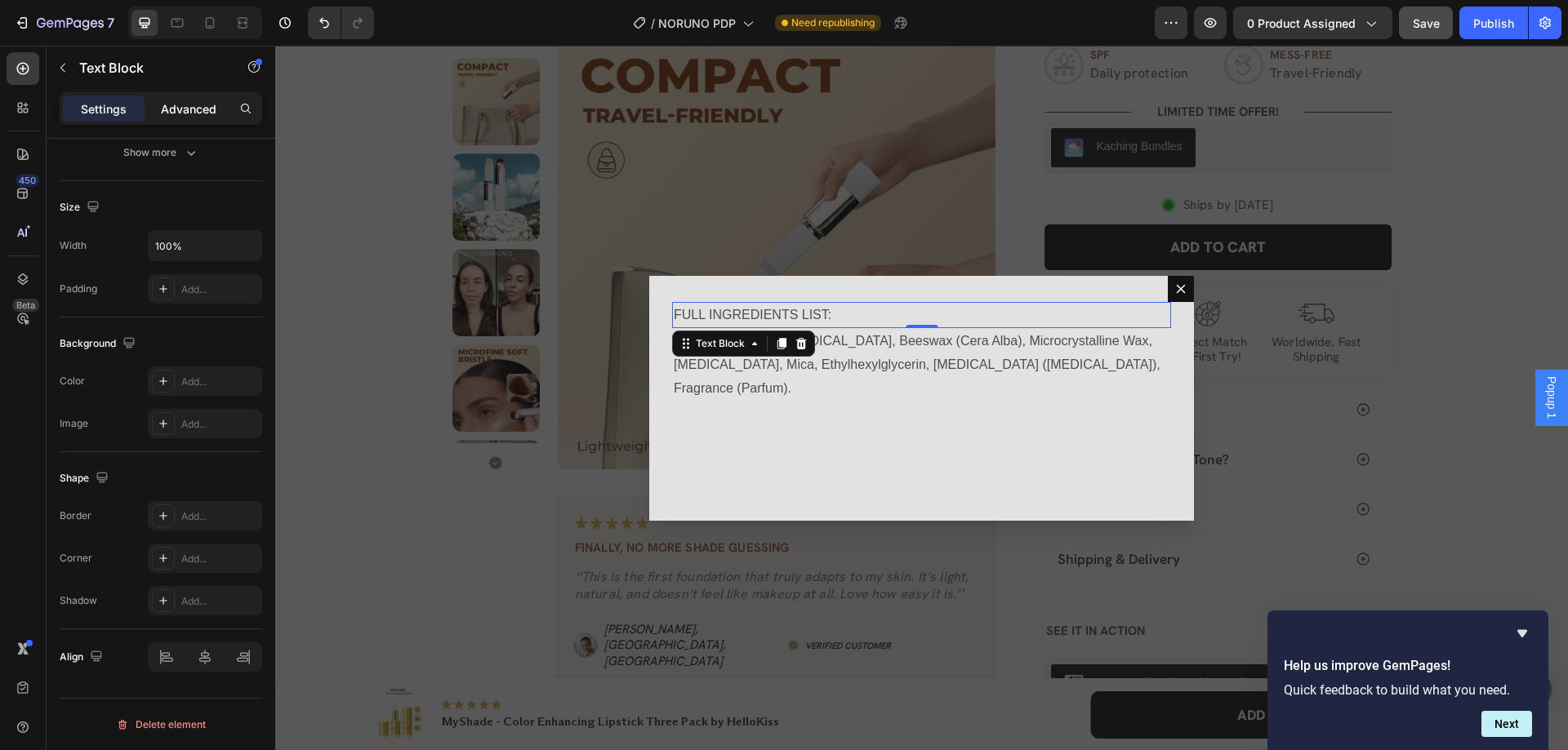
click at [186, 111] on p "Advanced" at bounding box center [189, 109] width 56 height 17
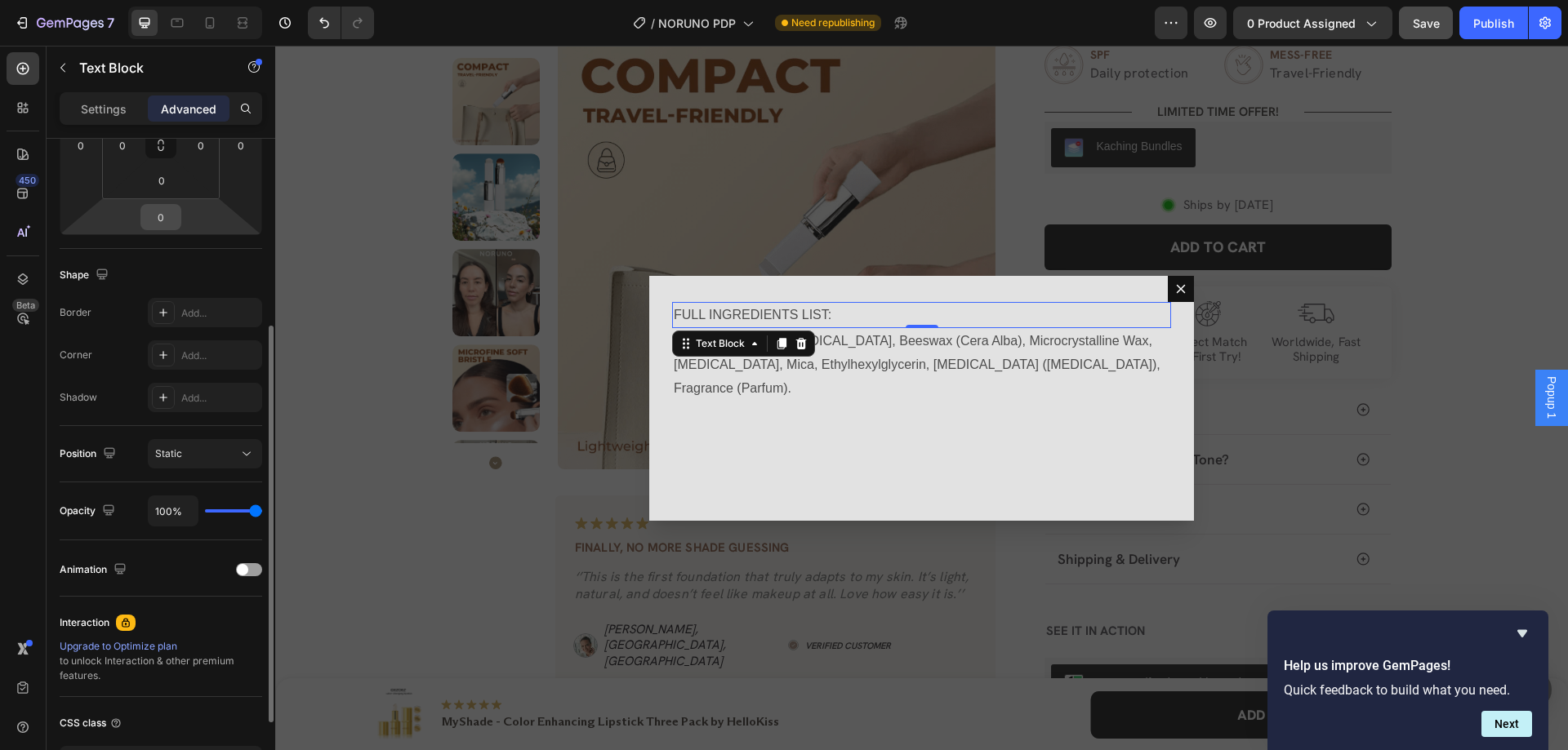
click at [170, 226] on input "0" at bounding box center [160, 217] width 33 height 24
type input "18"
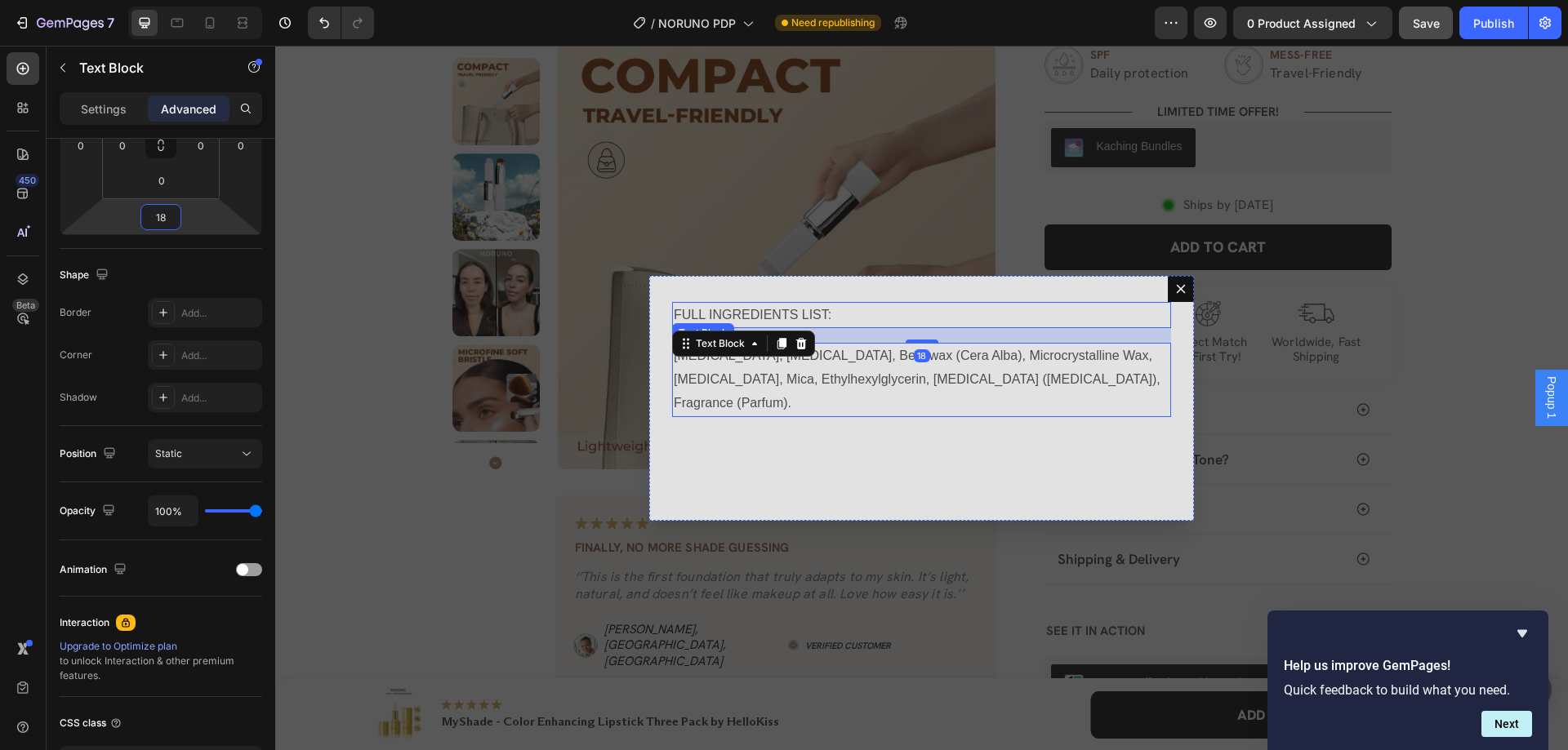
click at [674, 372] on p "Mineral Oil, Petrolatum, Beeswax (Cera Alba), Microcrystalline Wax, Titanium Di…" at bounding box center [922, 379] width 496 height 70
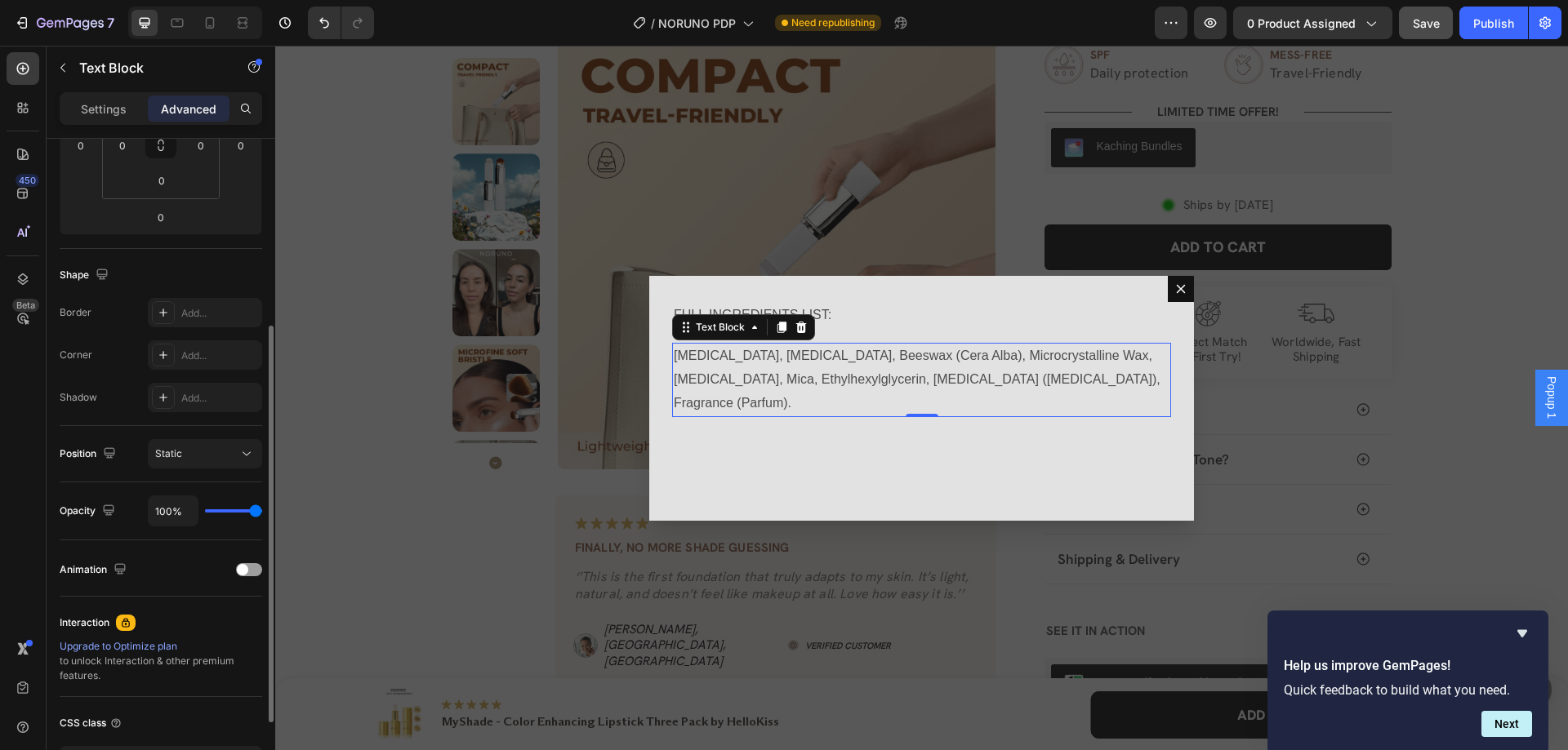
click at [107, 120] on div "Settings" at bounding box center [103, 109] width 82 height 26
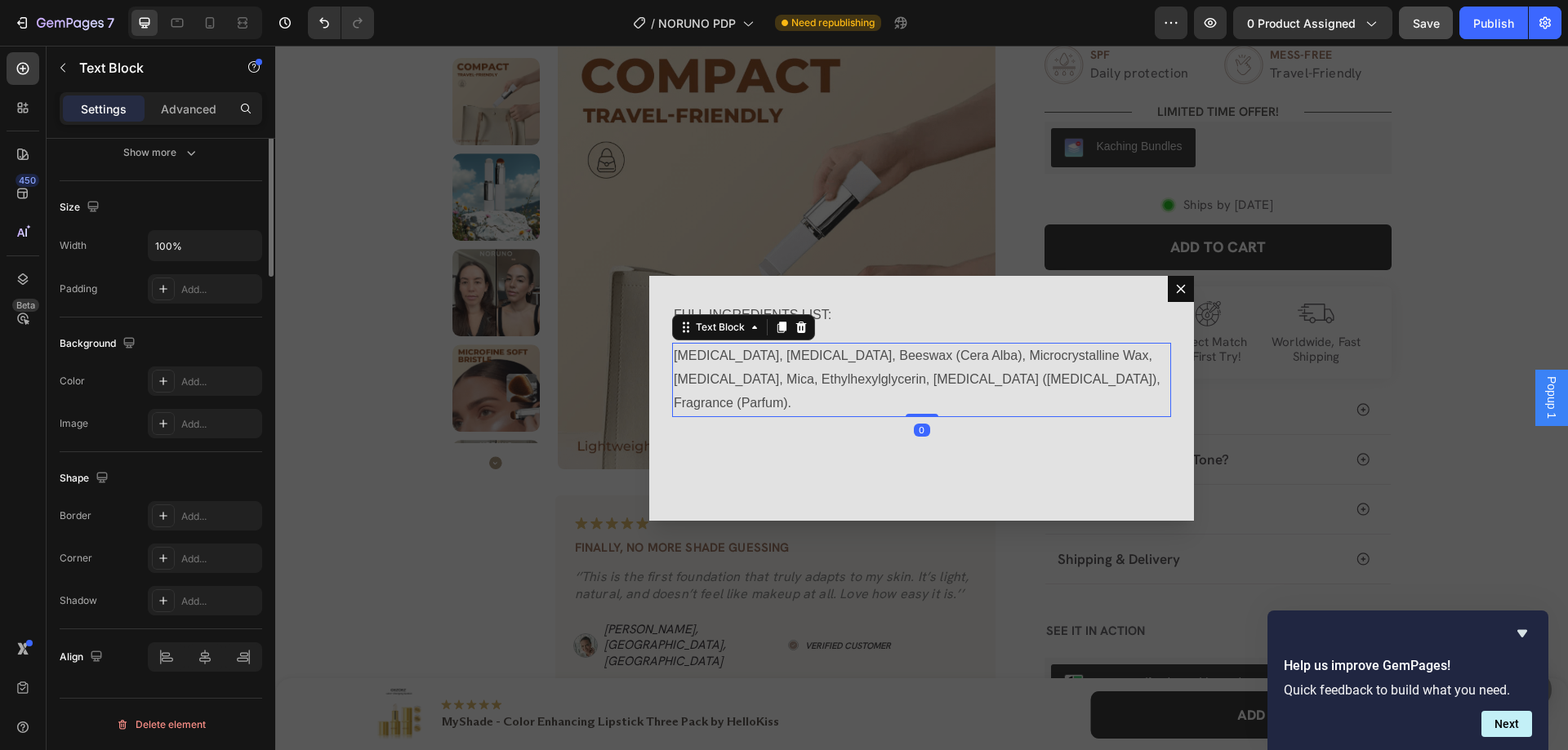
scroll to position [0, 0]
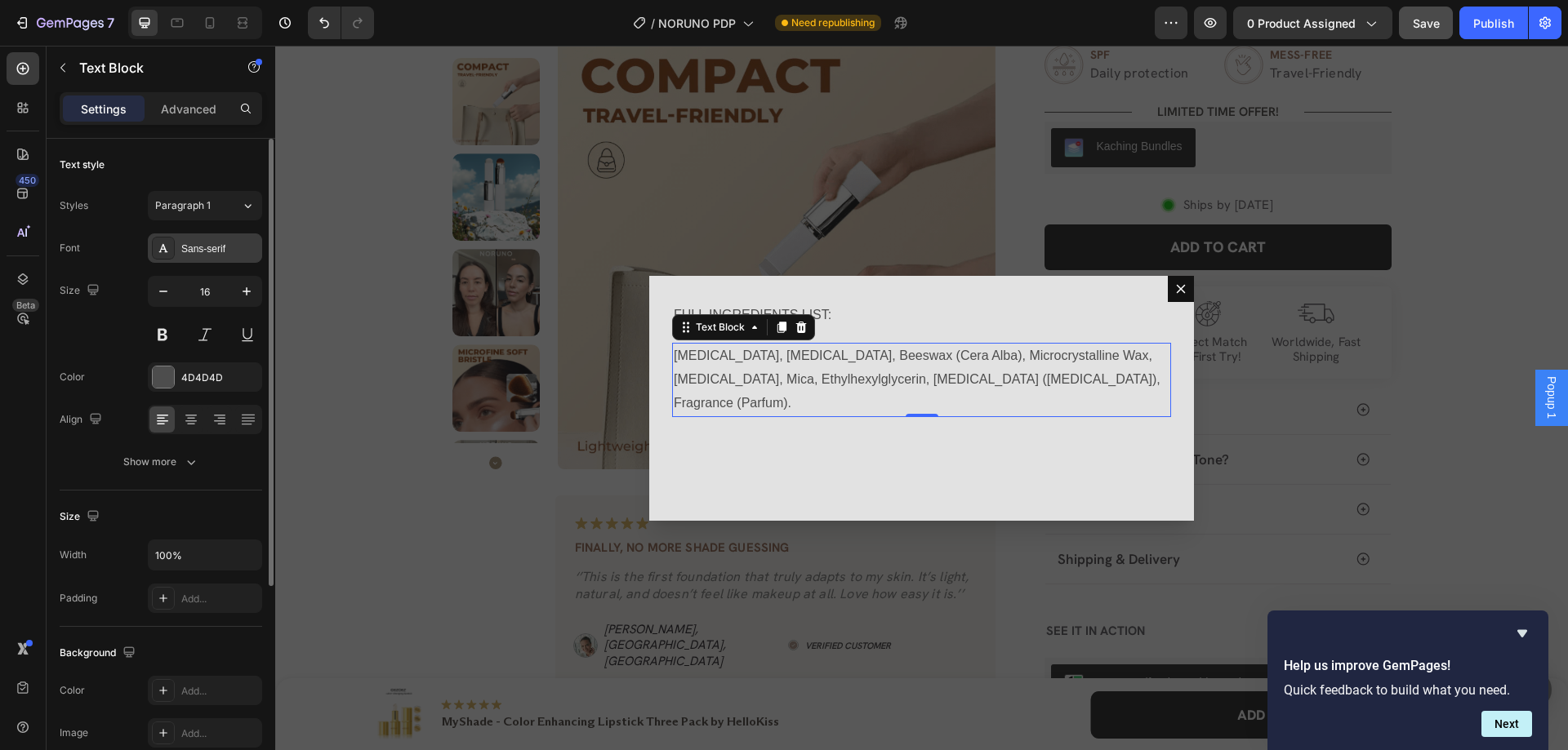
click at [202, 247] on div "Sans-serif" at bounding box center [219, 249] width 76 height 15
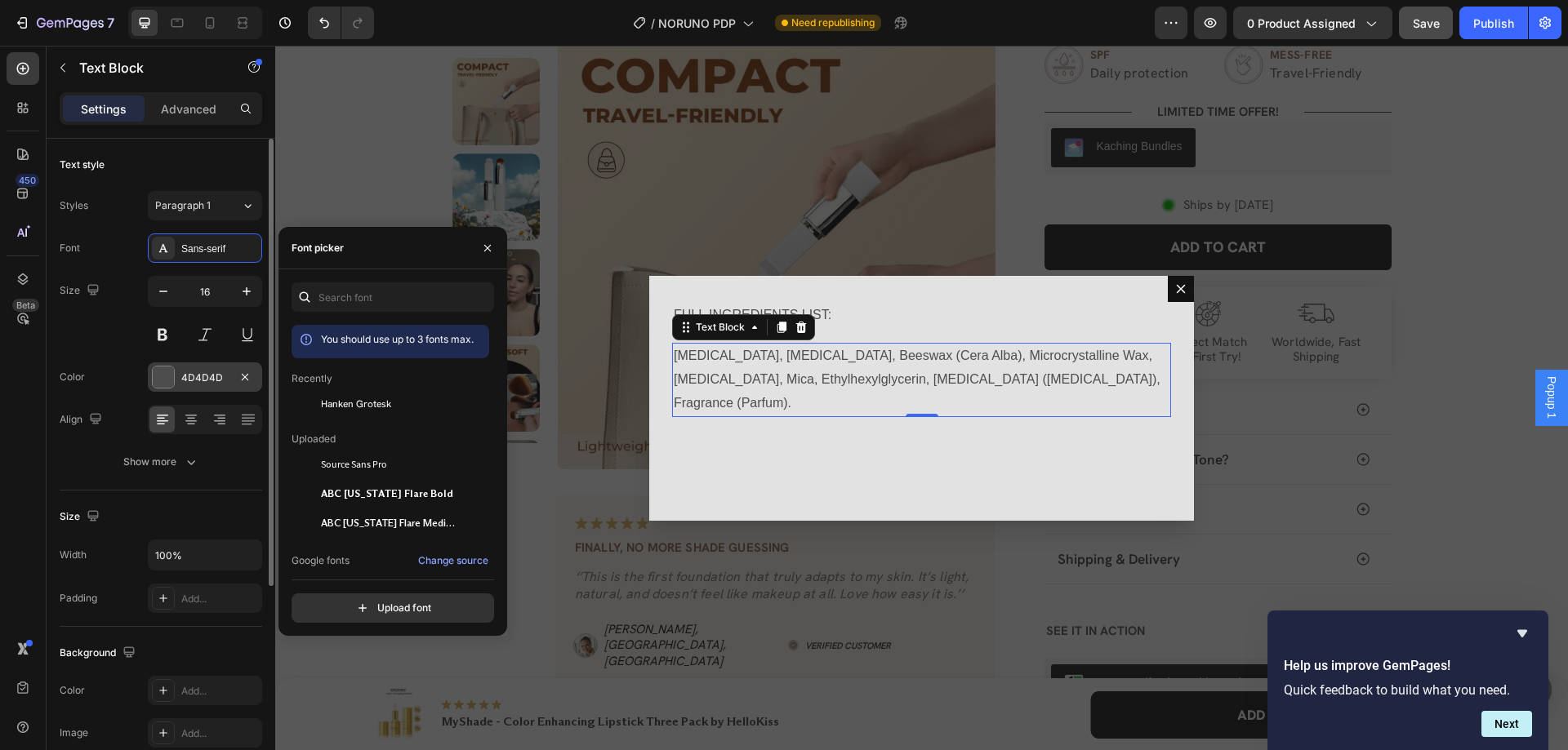
drag, startPoint x: 339, startPoint y: 405, endPoint x: 227, endPoint y: 387, distance: 113.4
click at [339, 404] on span "Hanken Grotesk" at bounding box center [355, 404] width 70 height 15
click at [198, 382] on div "4D4D4D" at bounding box center [204, 378] width 48 height 15
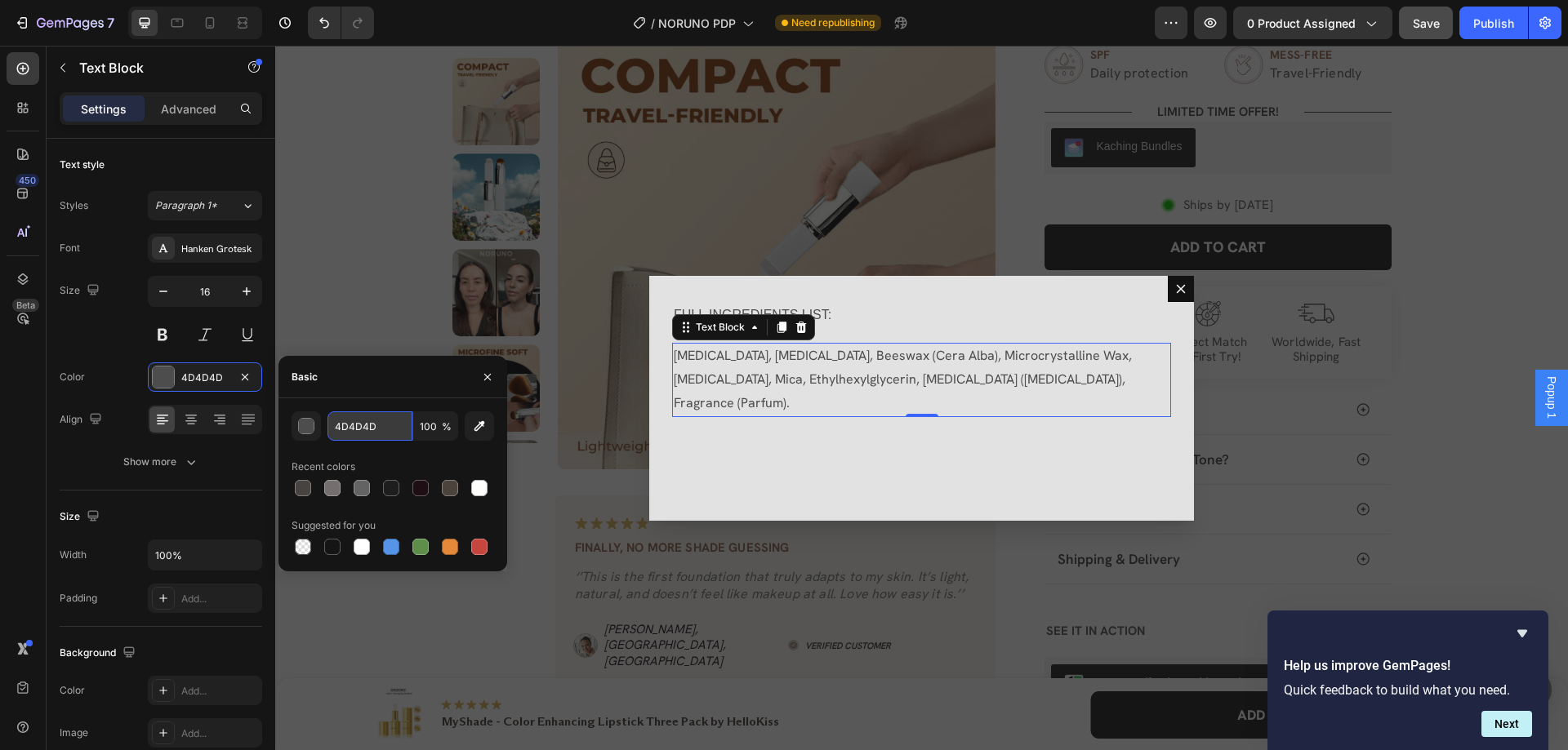
click at [364, 431] on input "4D4D4D" at bounding box center [369, 427] width 85 height 30
paste input "#575157"
type input "#575157"
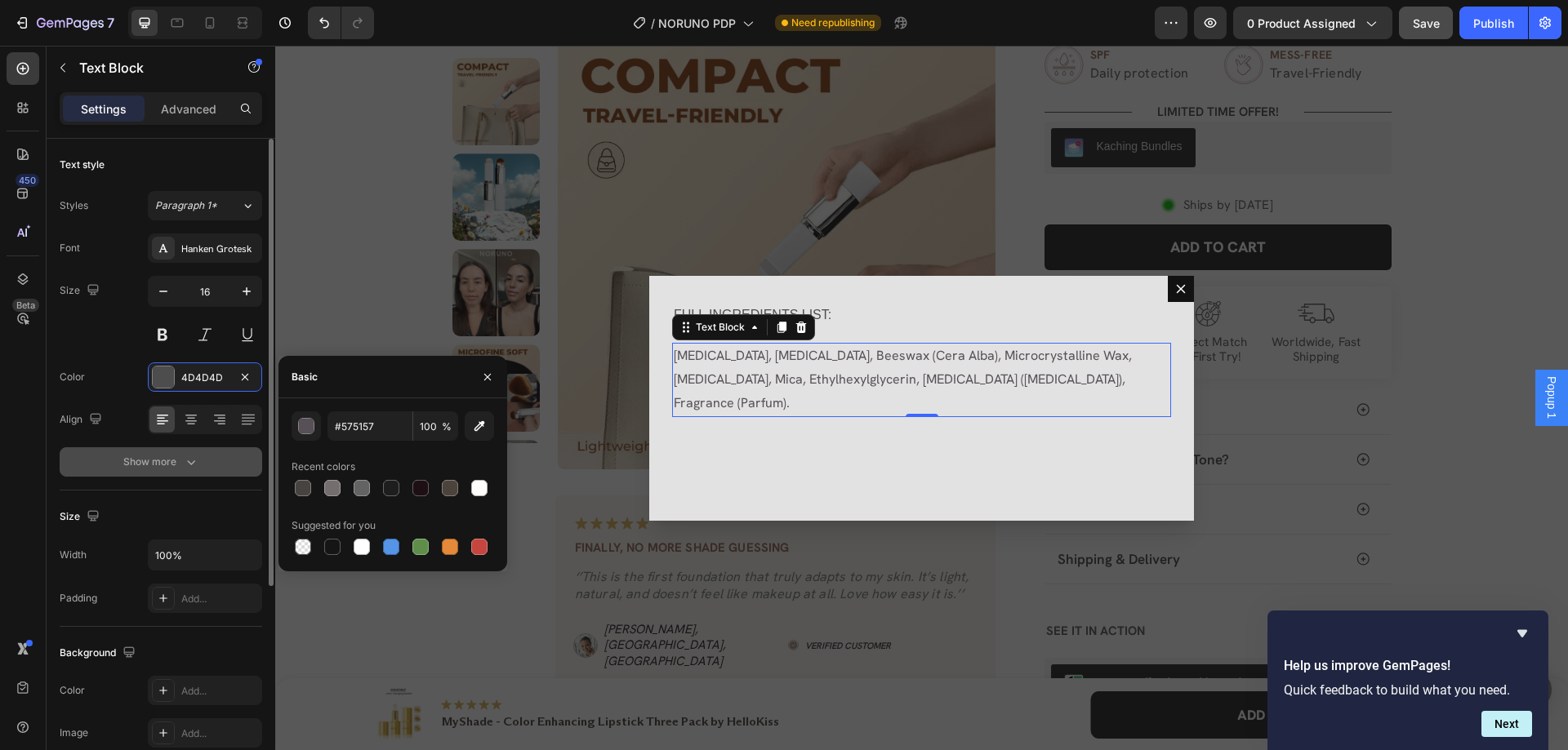
click at [187, 457] on icon "button" at bounding box center [191, 462] width 17 height 17
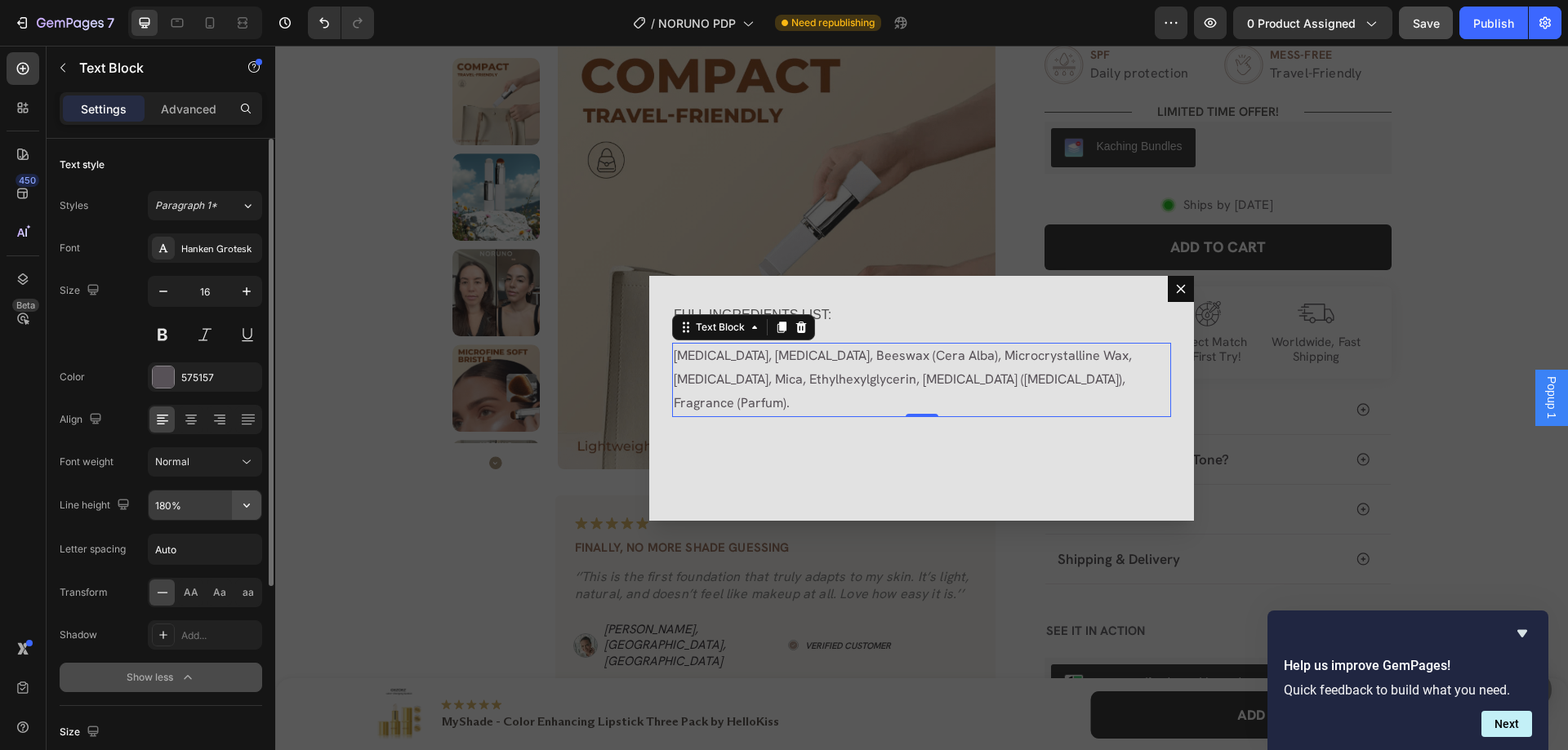
click at [243, 498] on icon "button" at bounding box center [247, 506] width 17 height 17
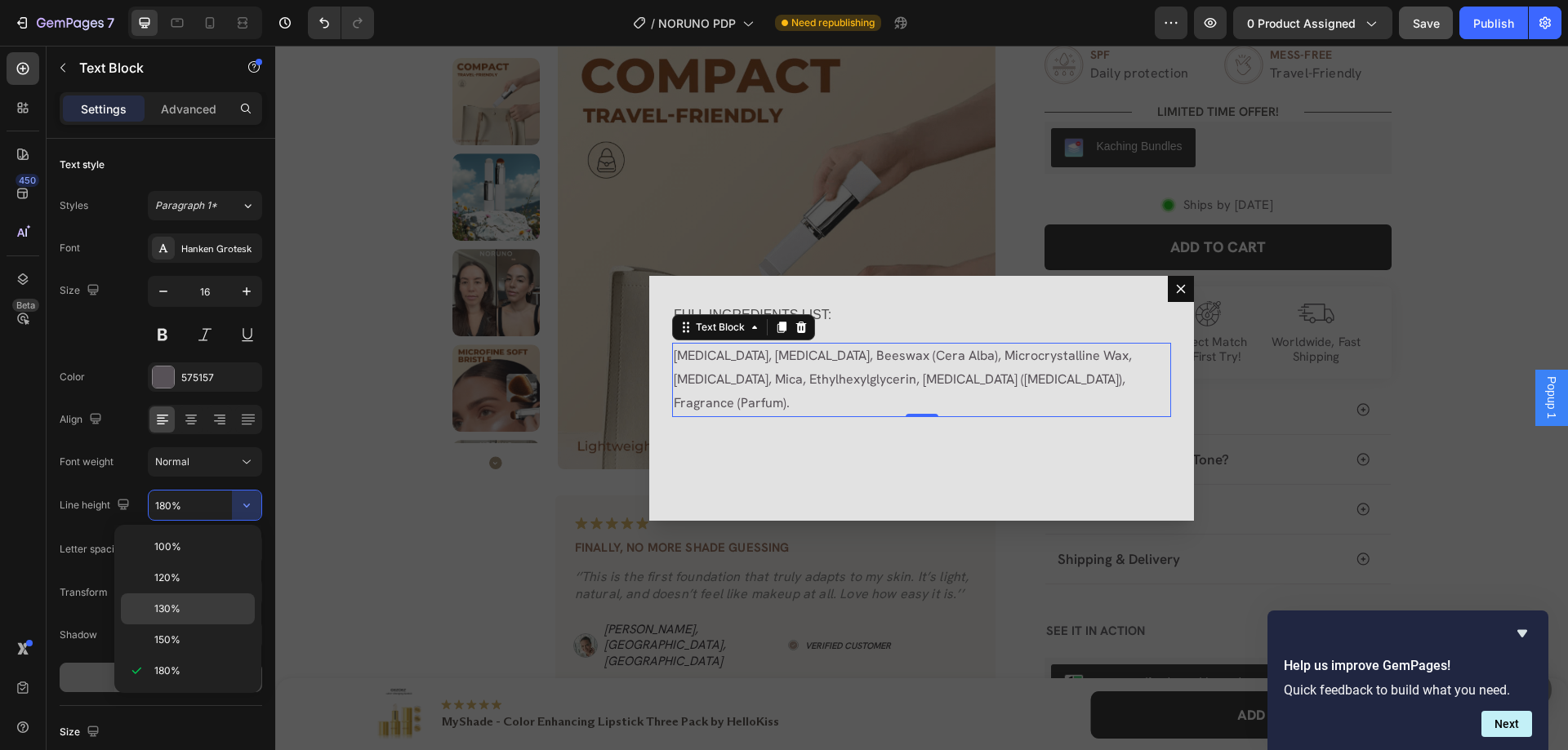
click at [194, 604] on p "130%" at bounding box center [201, 609] width 93 height 15
type input "130%"
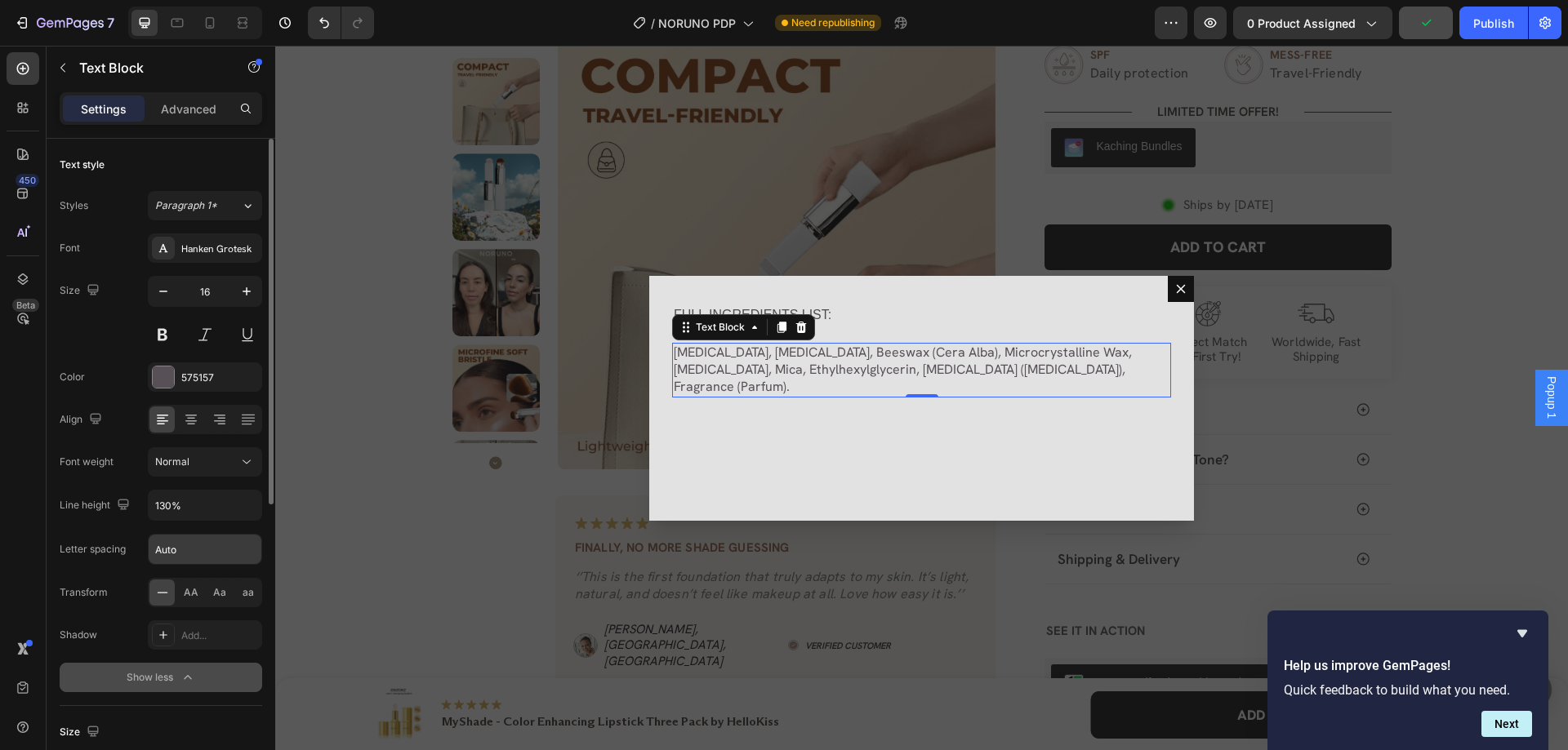
click at [201, 543] on input "Auto" at bounding box center [204, 550] width 113 height 30
type input "0.01em"
click at [825, 309] on p "FULL INGREDIENTS LIST:" at bounding box center [922, 315] width 496 height 23
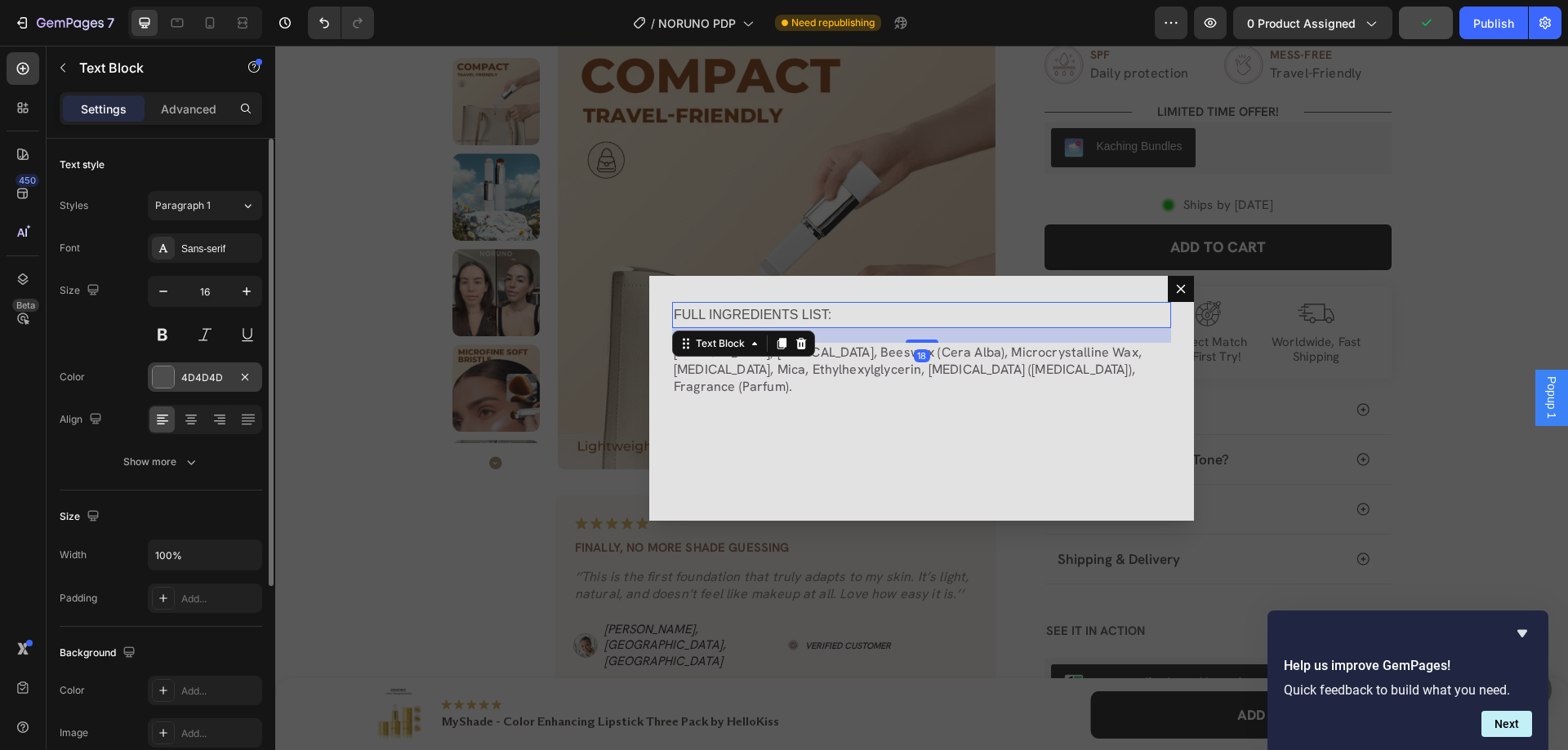
click at [204, 375] on div "4D4D4D" at bounding box center [204, 378] width 48 height 15
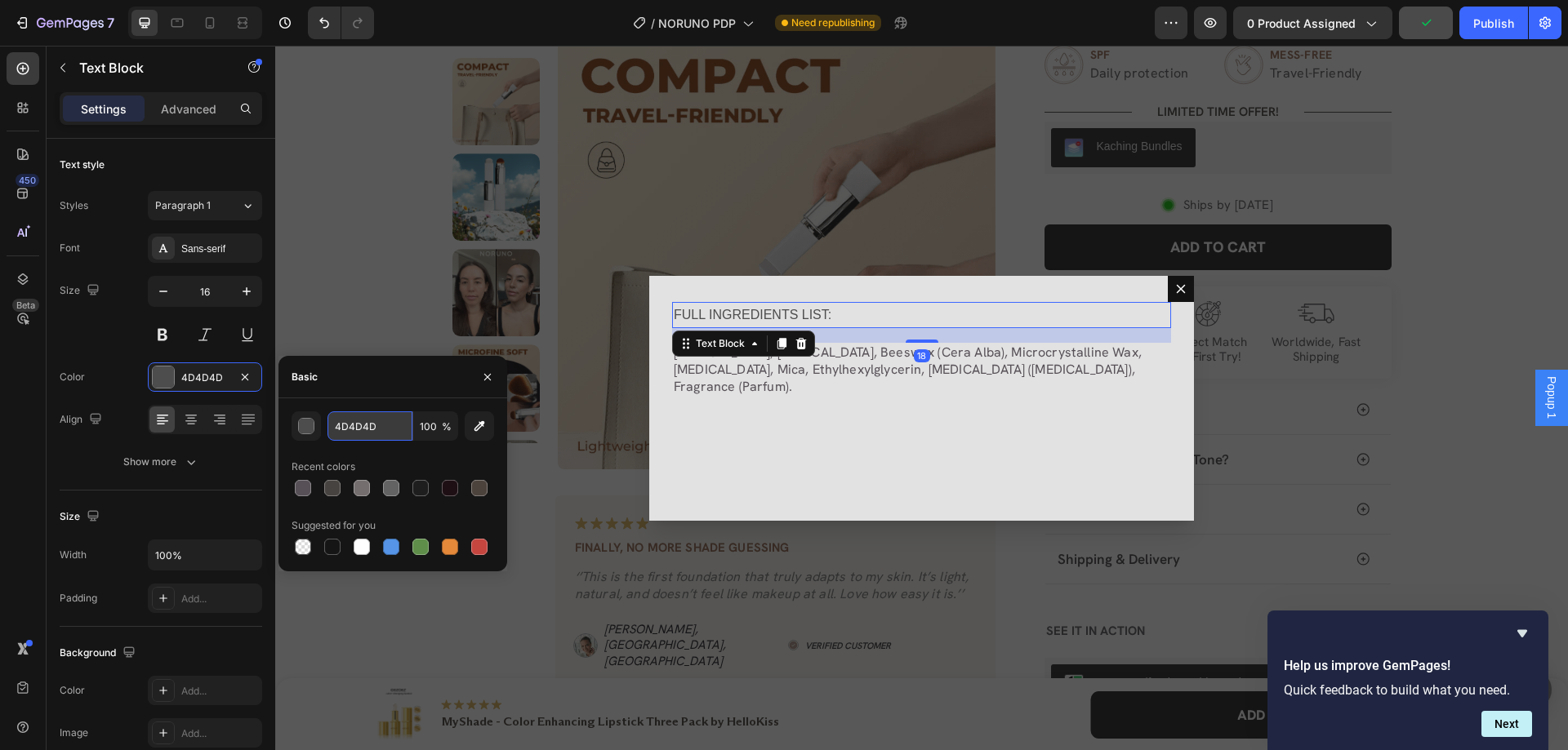
click at [345, 430] on input "4D4D4D" at bounding box center [369, 427] width 85 height 30
paste input "#575157"
type input "#575157"
click at [199, 257] on div "Sans-serif" at bounding box center [205, 249] width 115 height 30
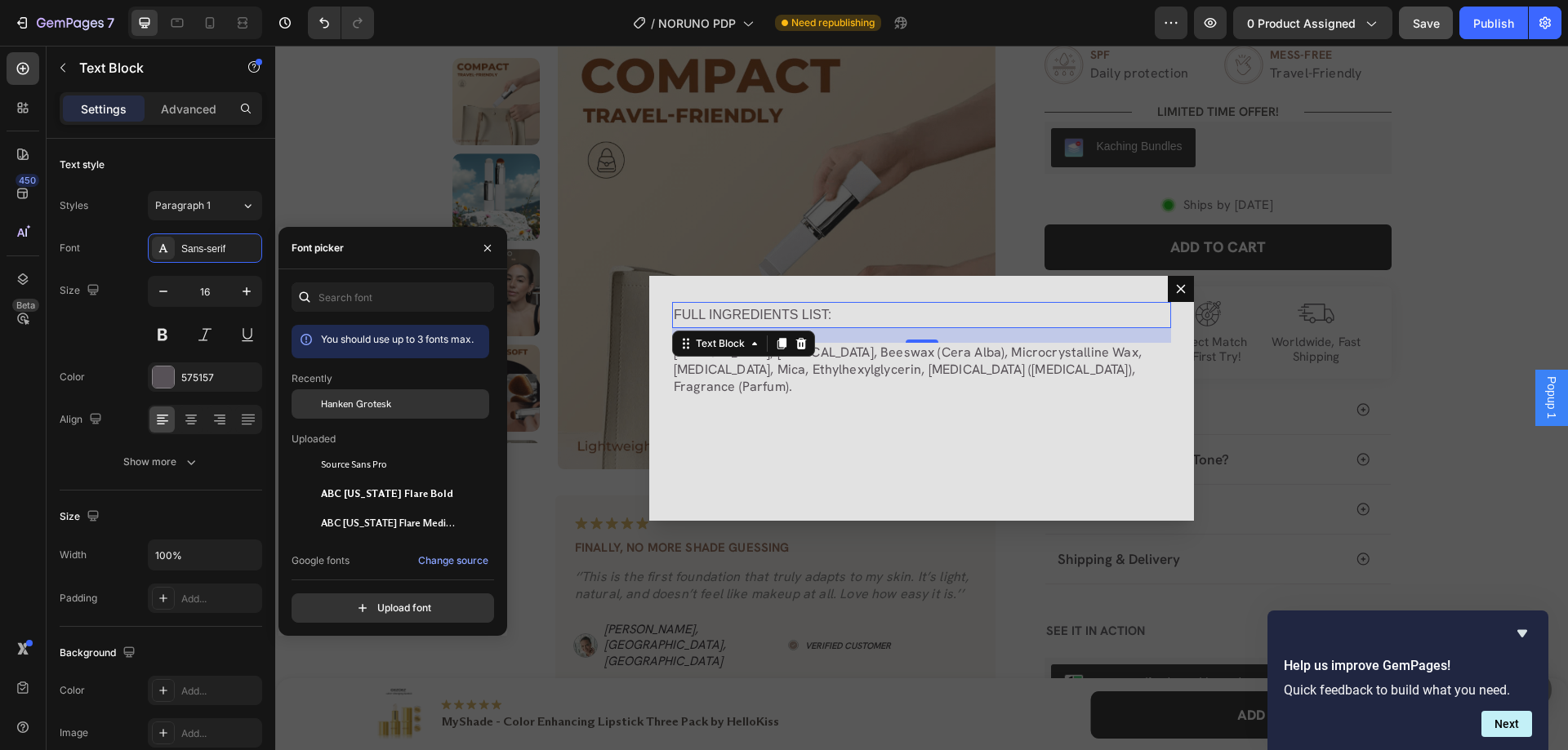
click at [352, 405] on span "Hanken Grotesk" at bounding box center [355, 404] width 70 height 15
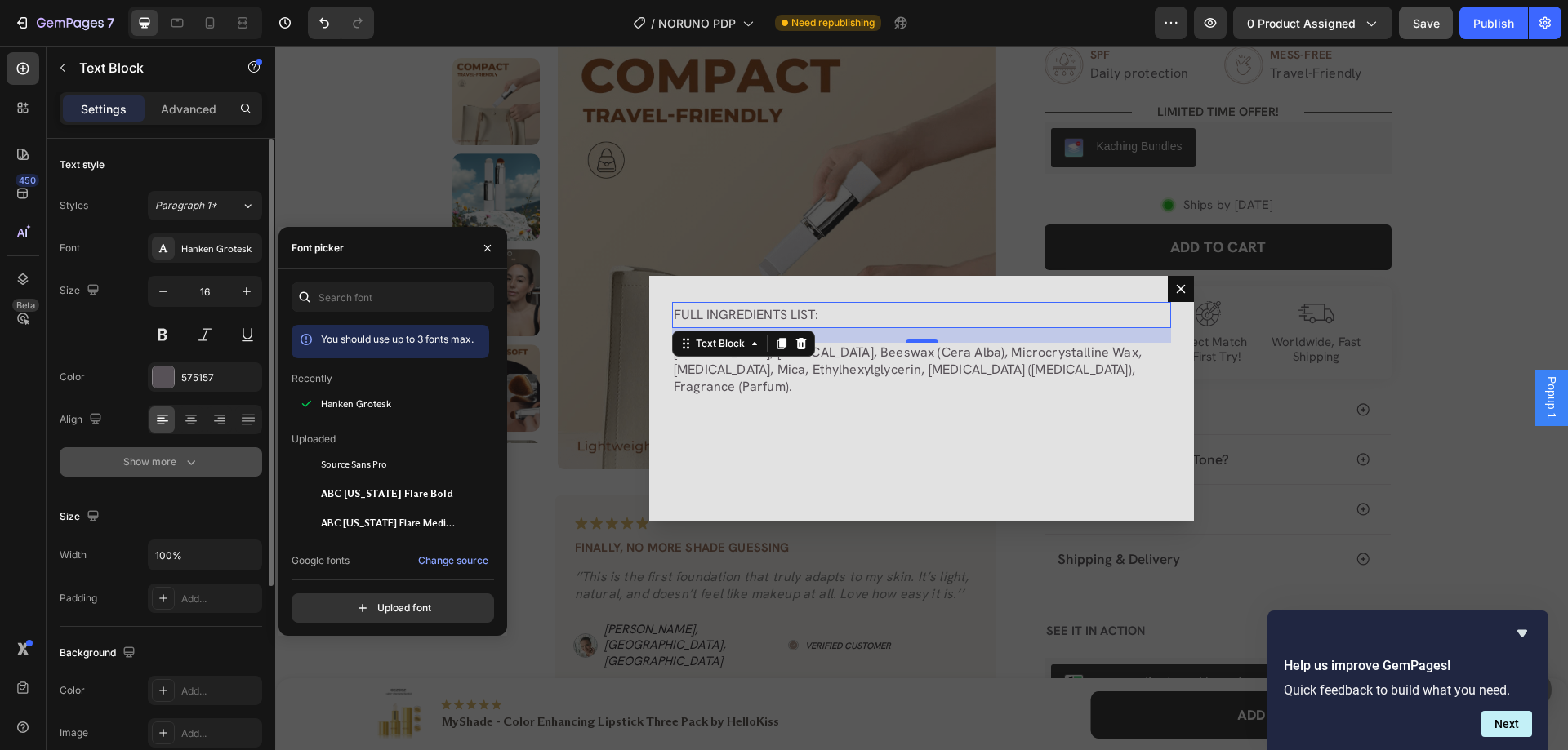
click at [175, 452] on button "Show more" at bounding box center [160, 462] width 202 height 30
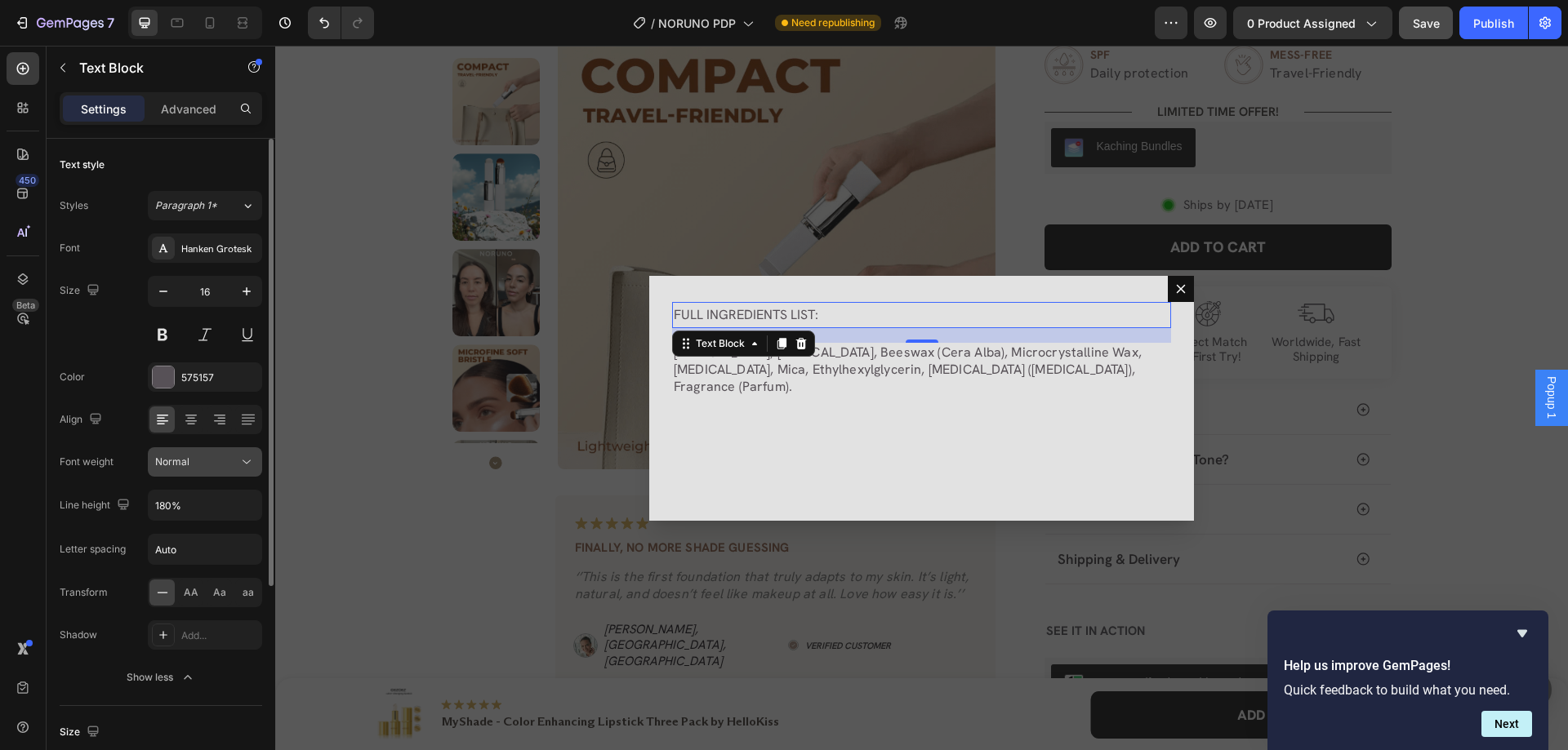
click at [241, 460] on icon at bounding box center [247, 462] width 17 height 17
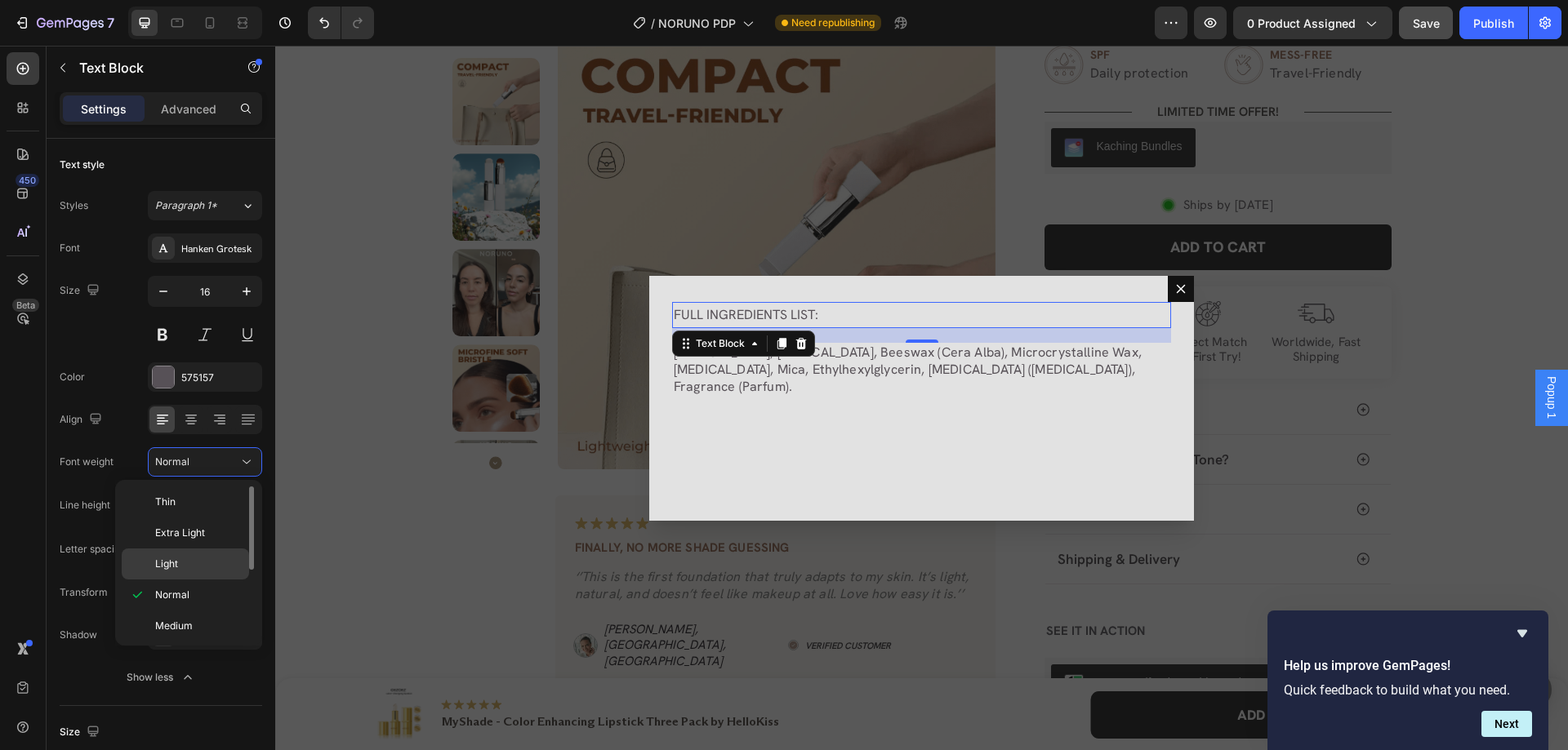
scroll to position [82, 0]
click at [176, 607] on p "Bold" at bounding box center [198, 607] width 87 height 15
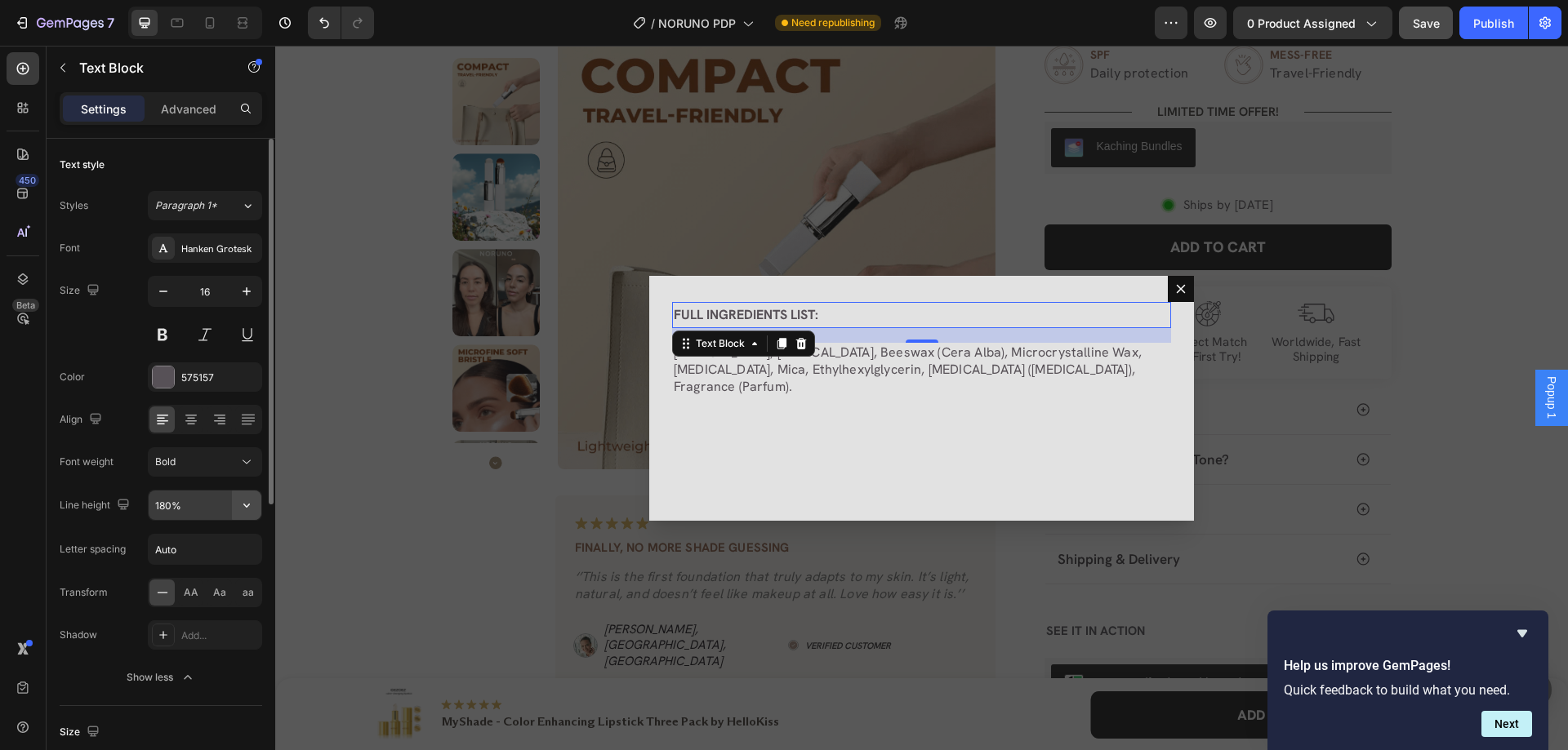
click at [248, 505] on icon "button" at bounding box center [246, 506] width 7 height 4
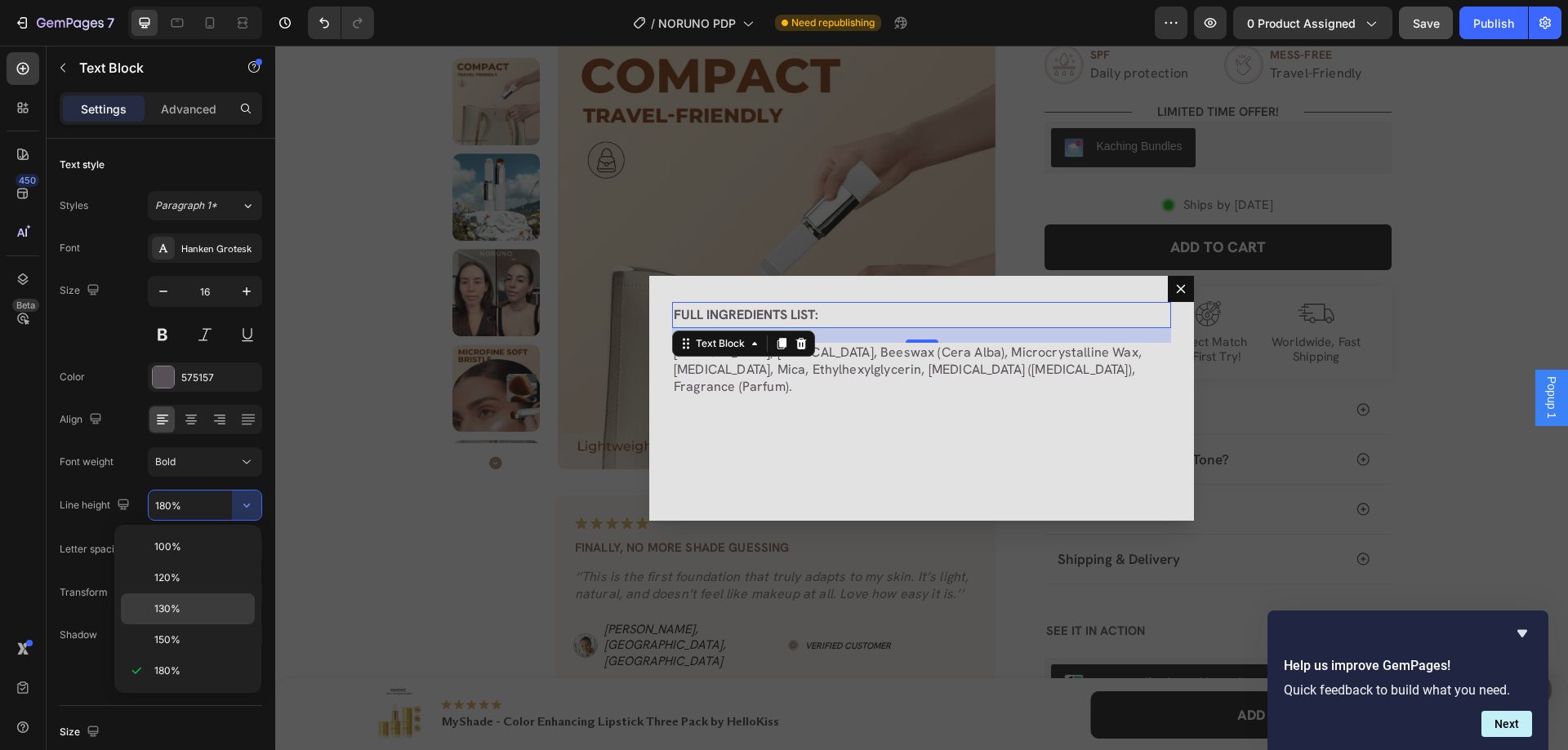
click at [188, 603] on p "130%" at bounding box center [201, 609] width 93 height 15
type input "130%"
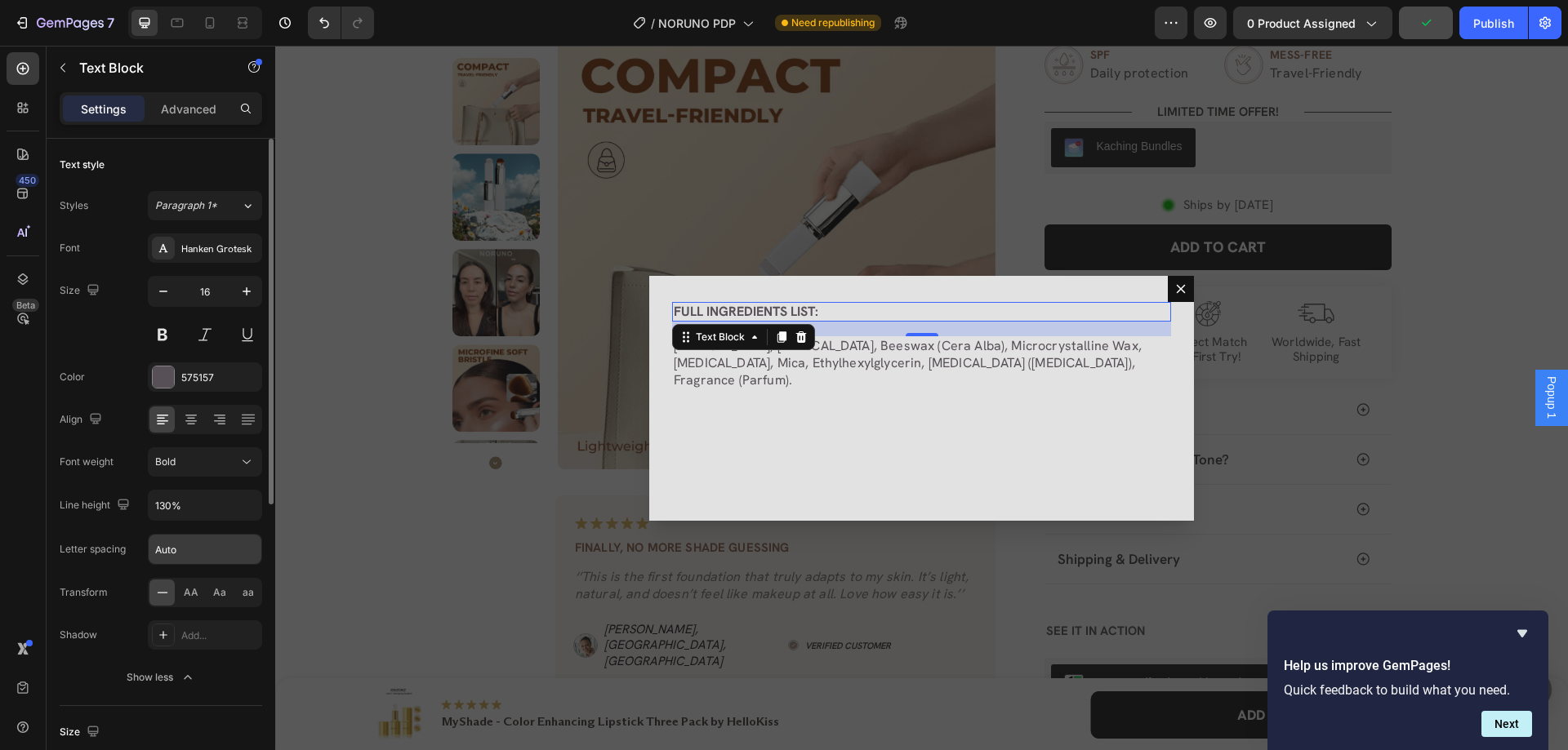
click at [216, 543] on input "Auto" at bounding box center [204, 550] width 113 height 30
type input "0.01em"
click at [134, 335] on div "Size 16" at bounding box center [160, 312] width 202 height 74
click at [172, 23] on icon at bounding box center [177, 23] width 12 height 9
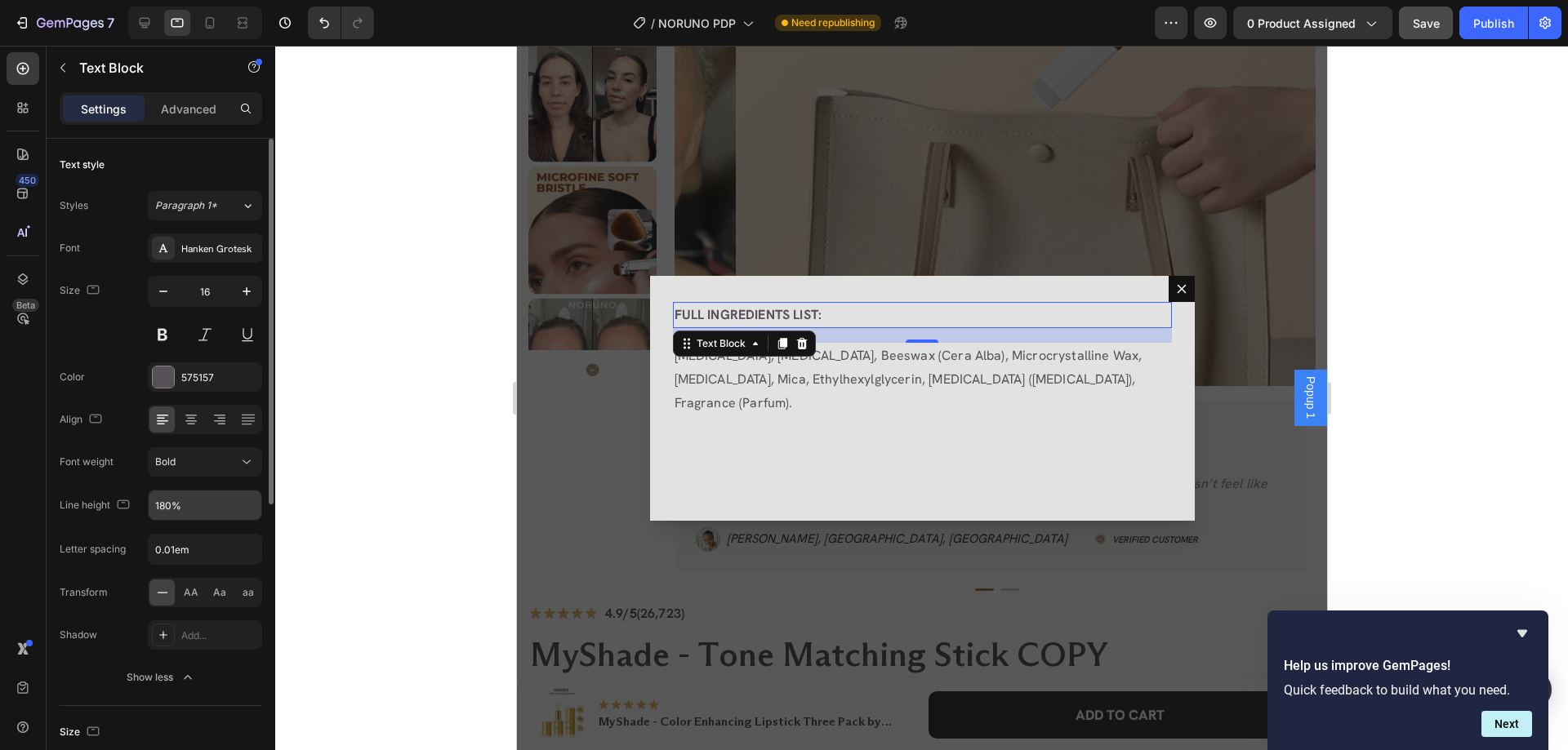
scroll to position [554, 0]
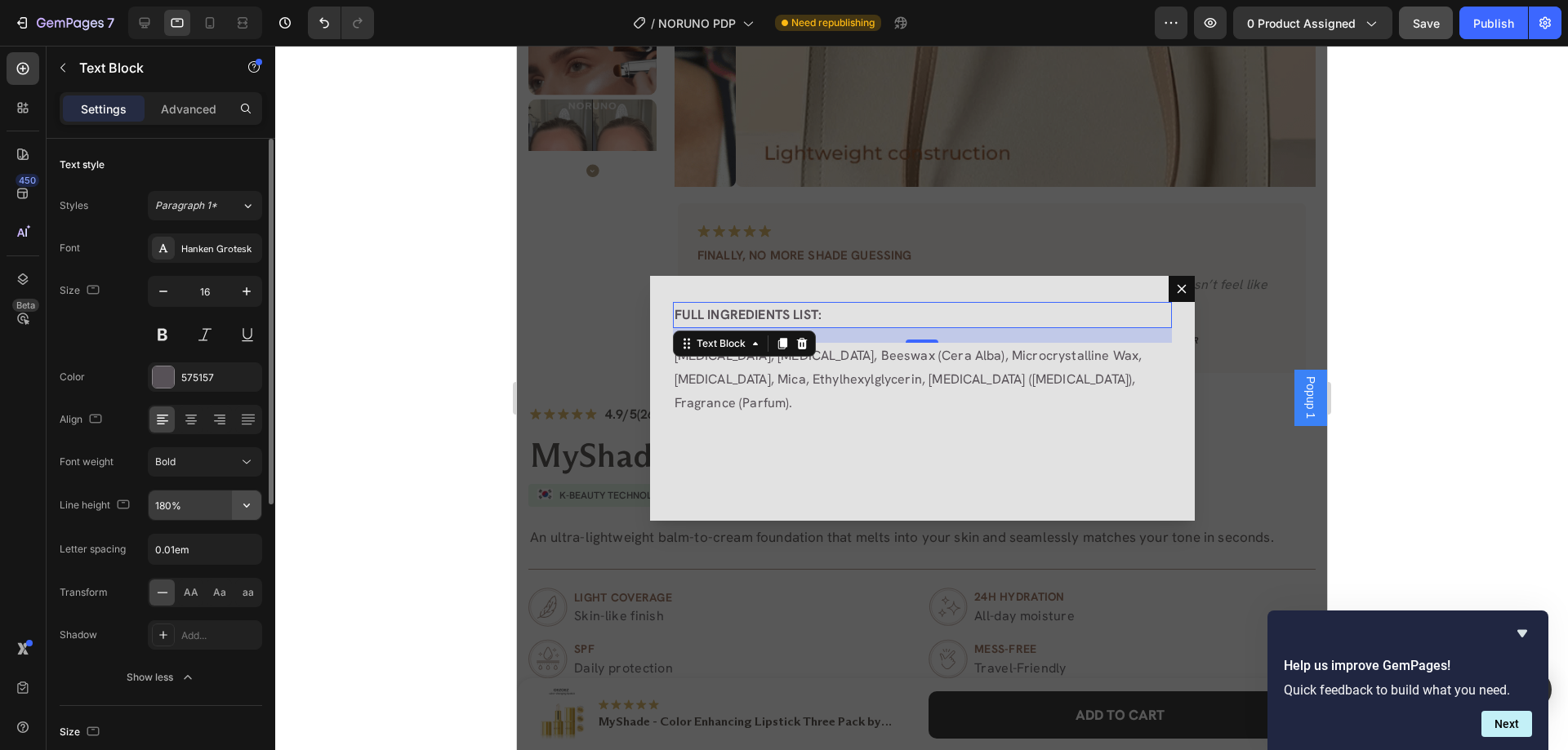
click at [245, 501] on icon "button" at bounding box center [247, 506] width 17 height 17
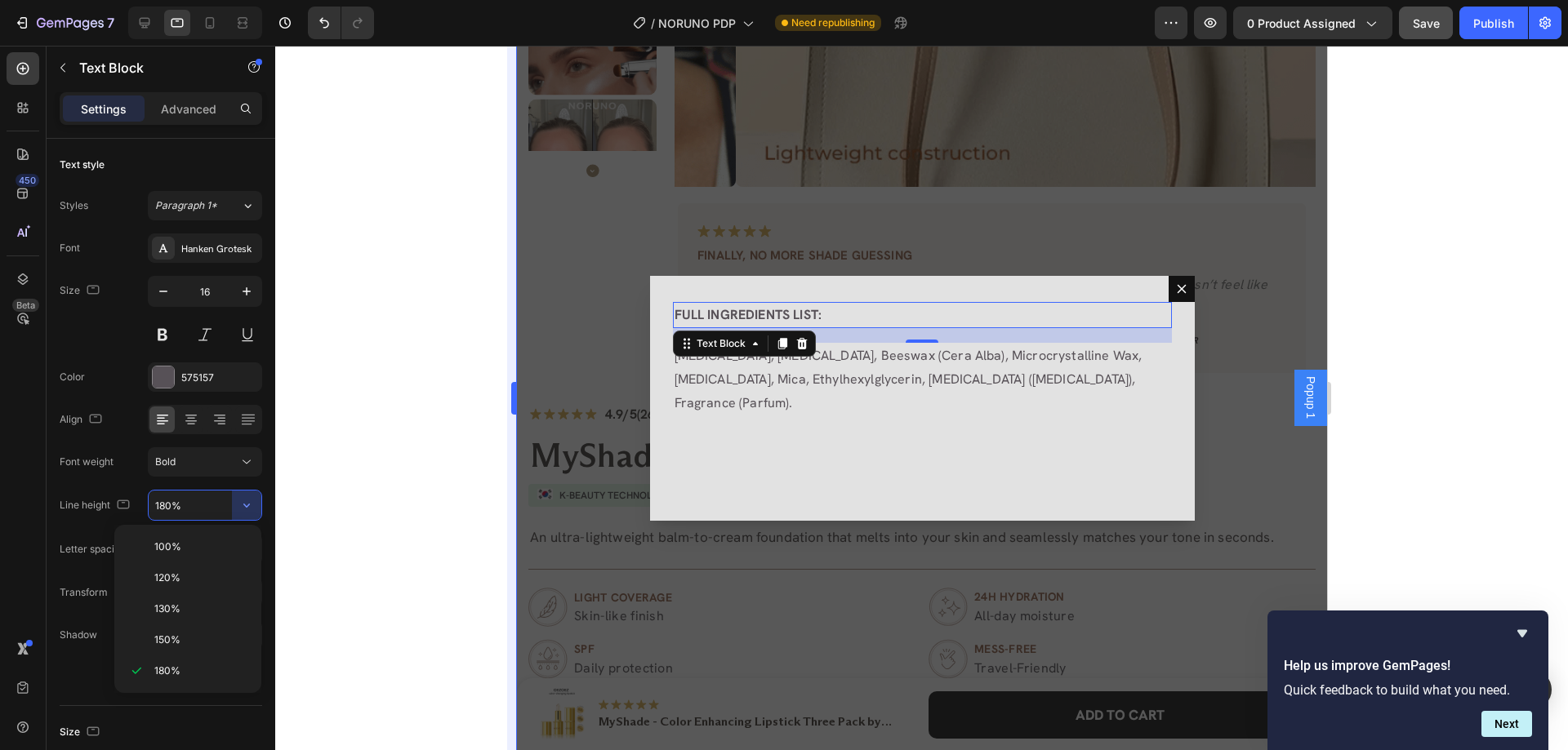
drag, startPoint x: 203, startPoint y: 605, endPoint x: 510, endPoint y: 515, distance: 319.9
click at [203, 606] on p "130%" at bounding box center [201, 609] width 93 height 15
type input "130%"
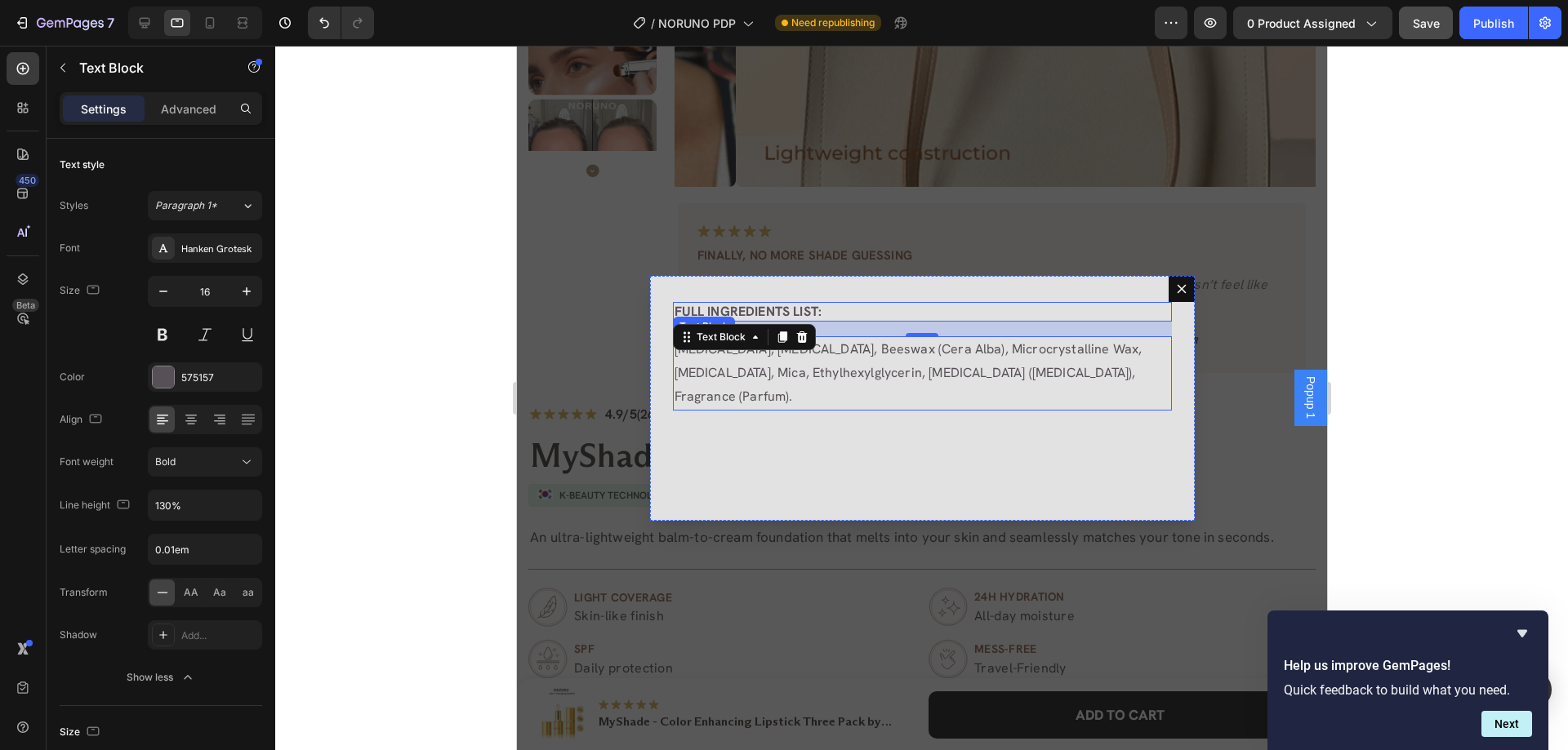
click at [781, 376] on p "Mineral Oil, Petrolatum, Beeswax (Cera Alba), Microcrystalline Wax, Titanium Di…" at bounding box center [922, 373] width 496 height 70
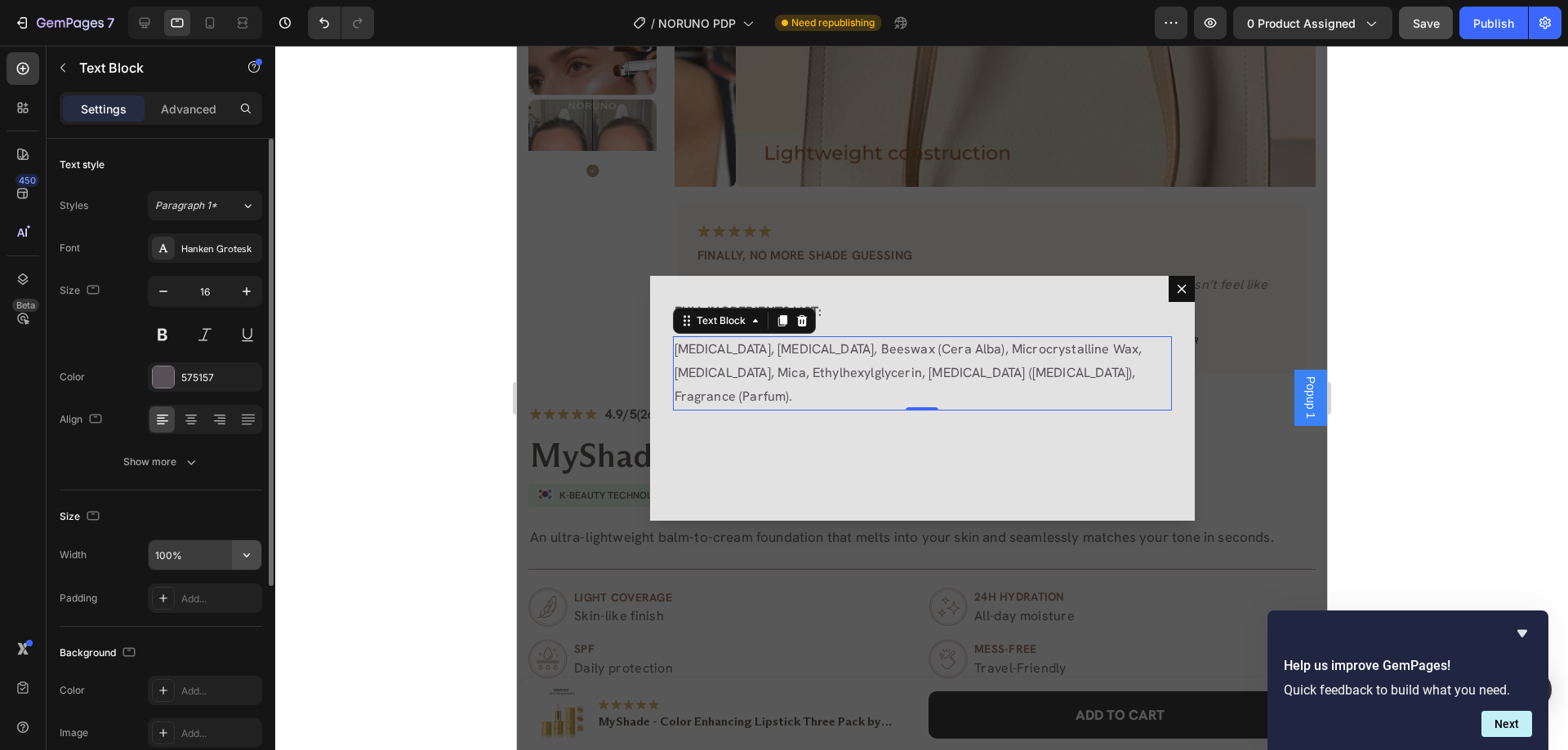
click at [245, 555] on icon "button" at bounding box center [246, 555] width 7 height 4
click at [229, 511] on div "Size" at bounding box center [160, 517] width 202 height 26
click at [198, 454] on icon "button" at bounding box center [191, 462] width 17 height 17
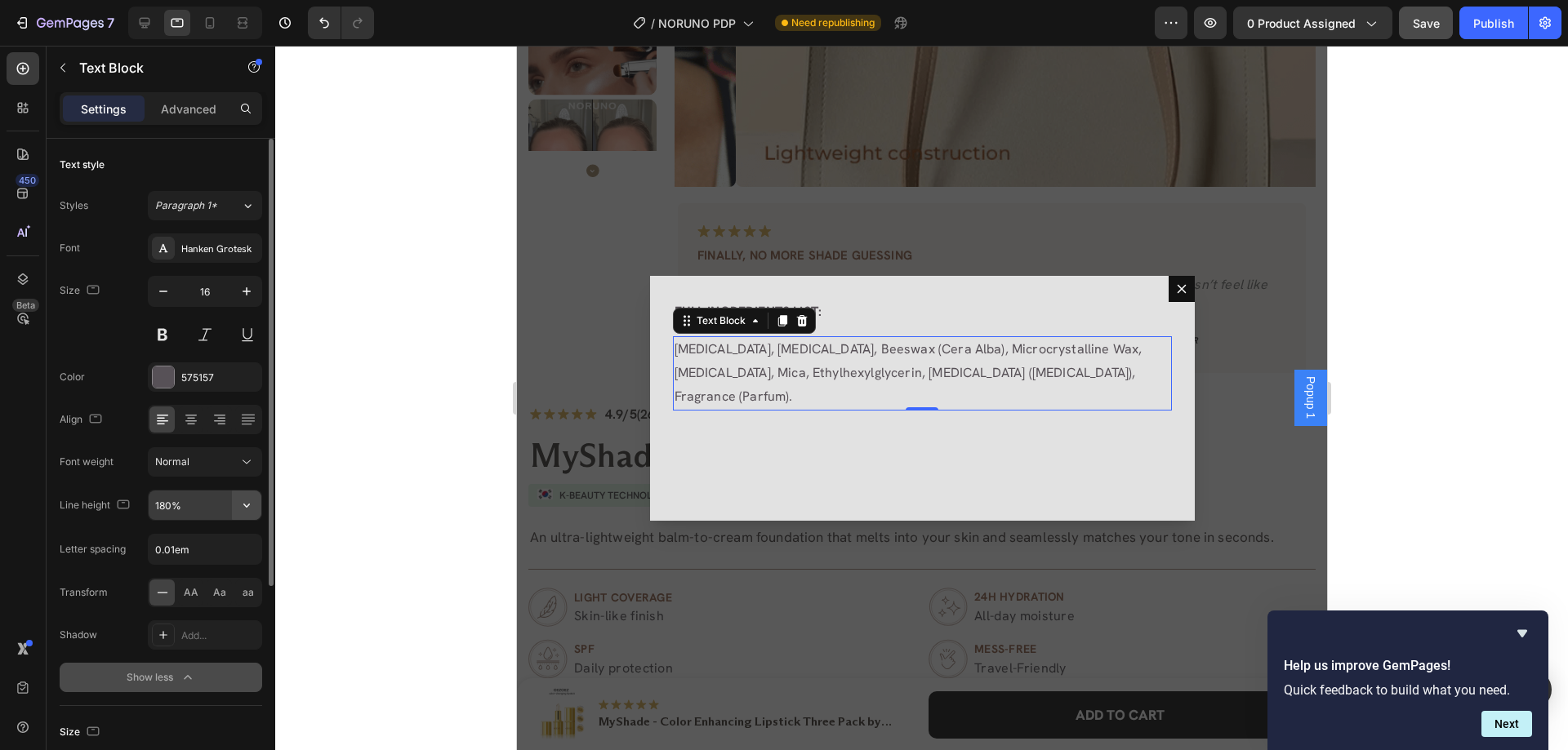
click at [243, 504] on icon "button" at bounding box center [247, 506] width 17 height 17
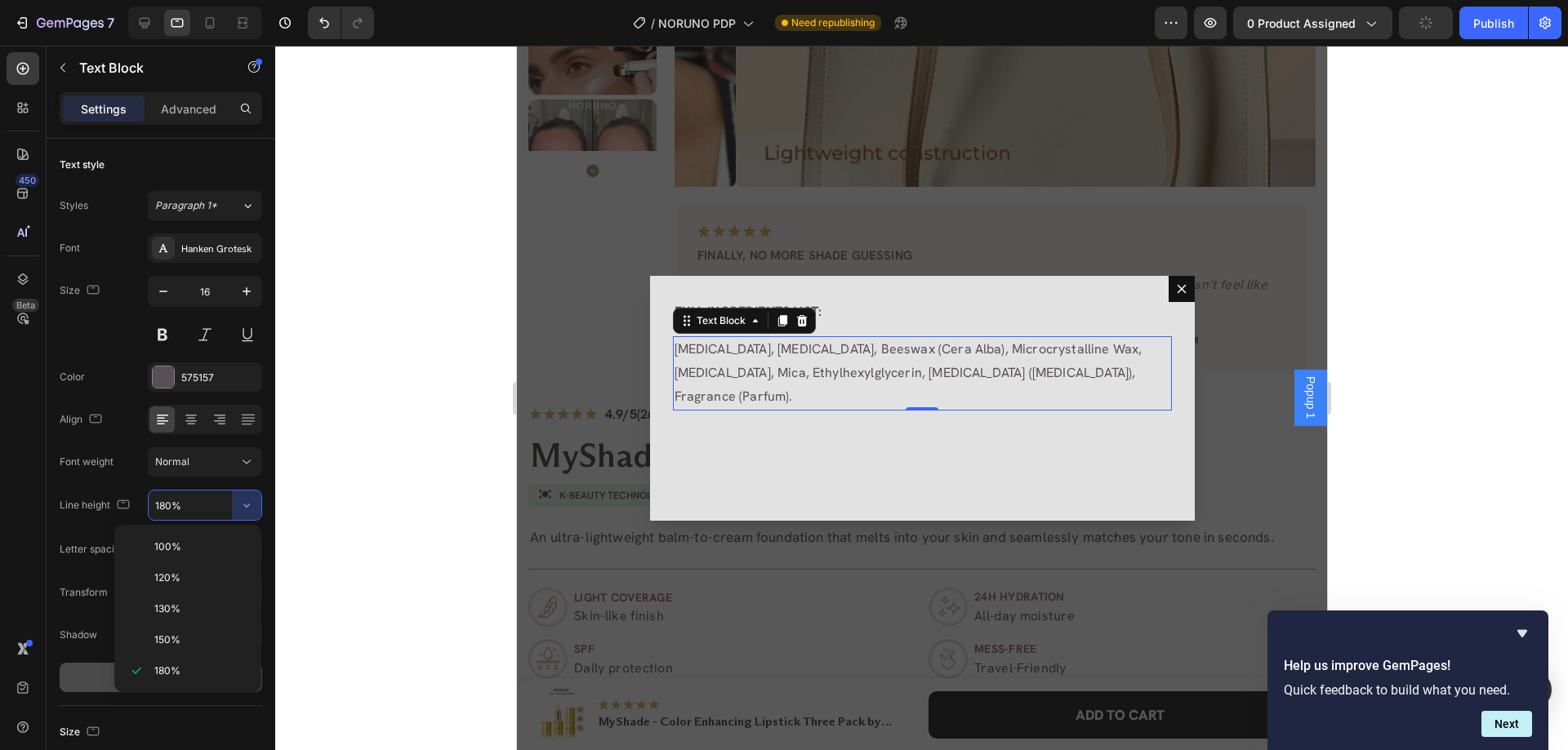
drag, startPoint x: 195, startPoint y: 608, endPoint x: 275, endPoint y: 491, distance: 141.7
click at [195, 607] on p "130%" at bounding box center [201, 609] width 93 height 15
type input "130%"
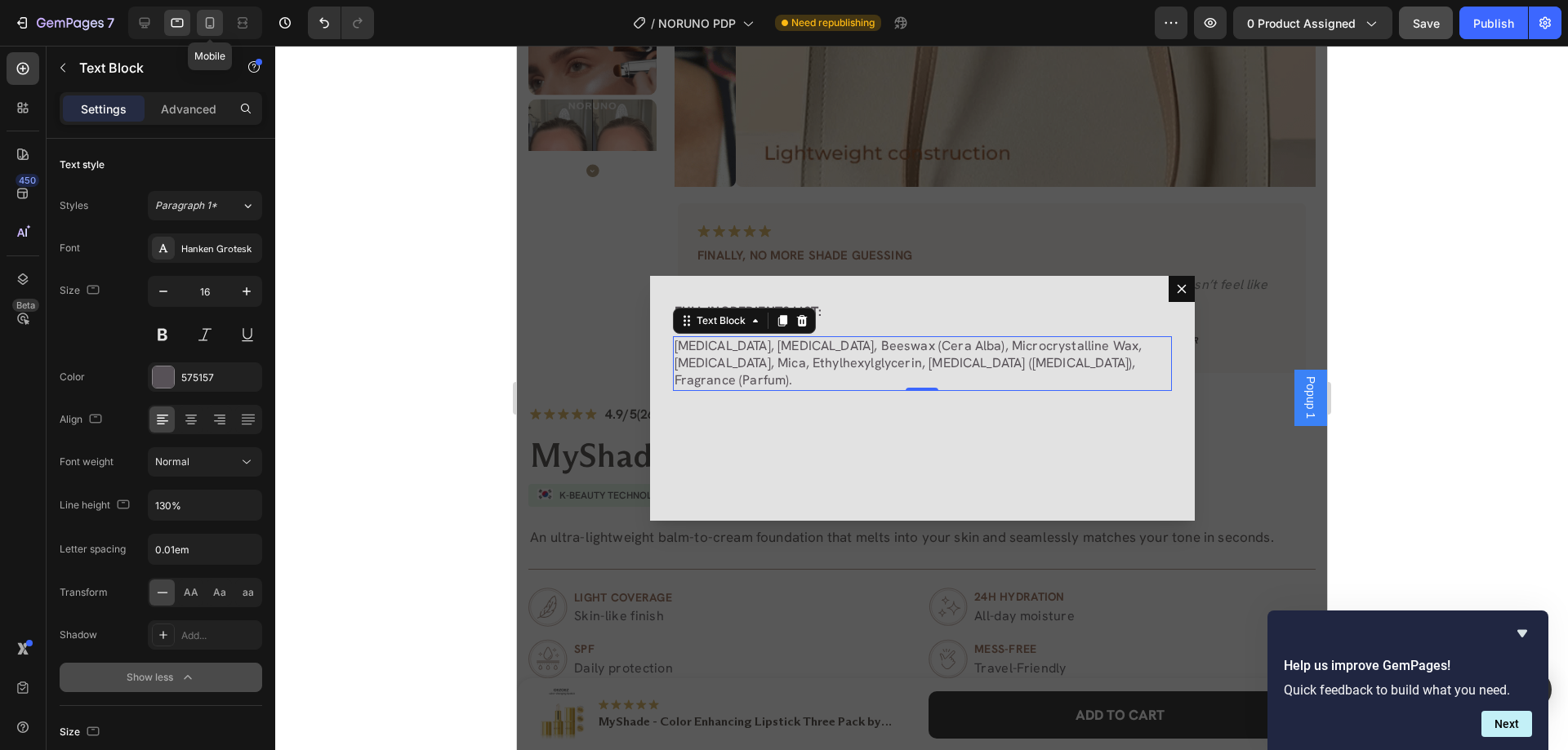
drag, startPoint x: 211, startPoint y: 28, endPoint x: 59, endPoint y: 232, distance: 254.4
click at [211, 28] on icon at bounding box center [211, 22] width 9 height 11
type input "14"
type input "180%"
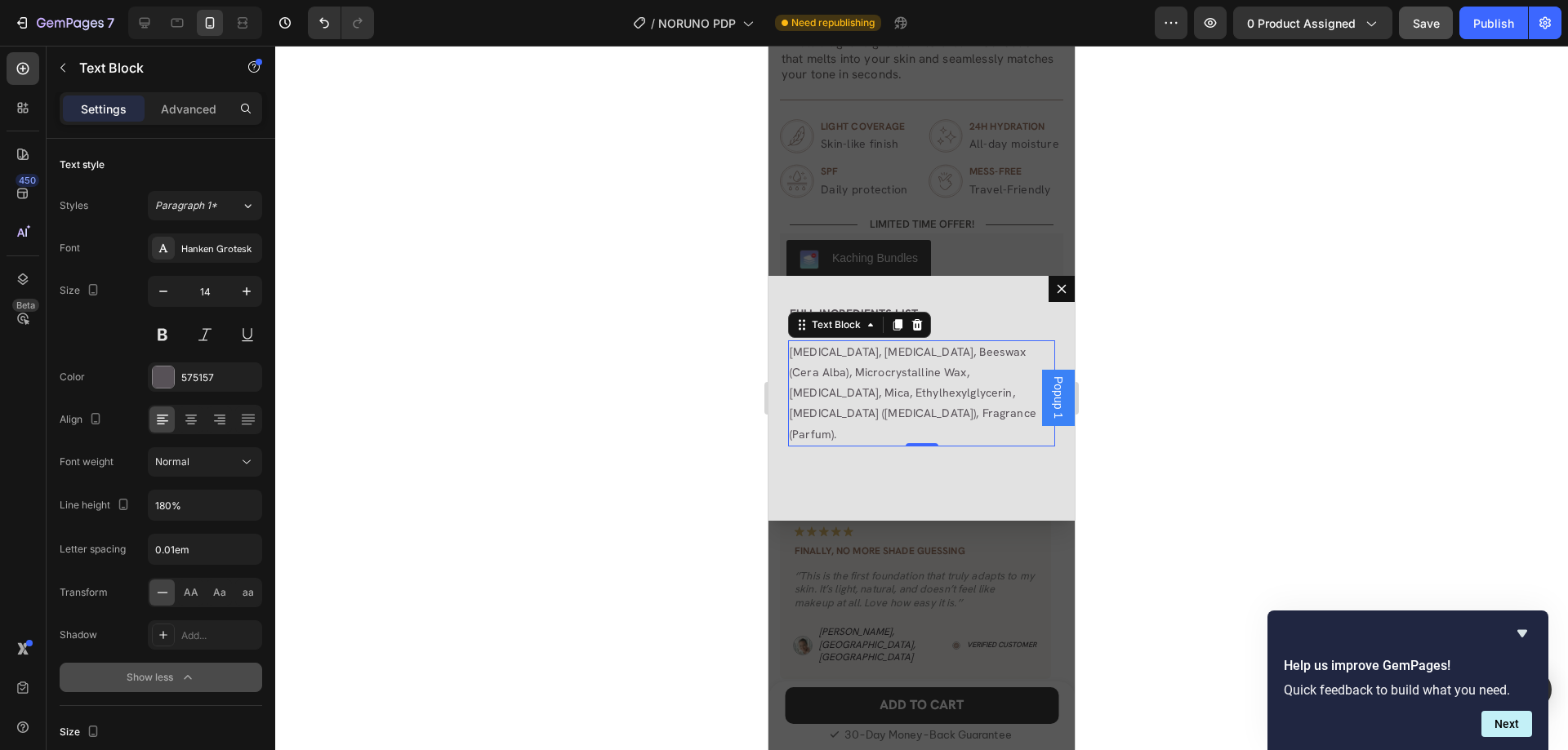
scroll to position [792, 0]
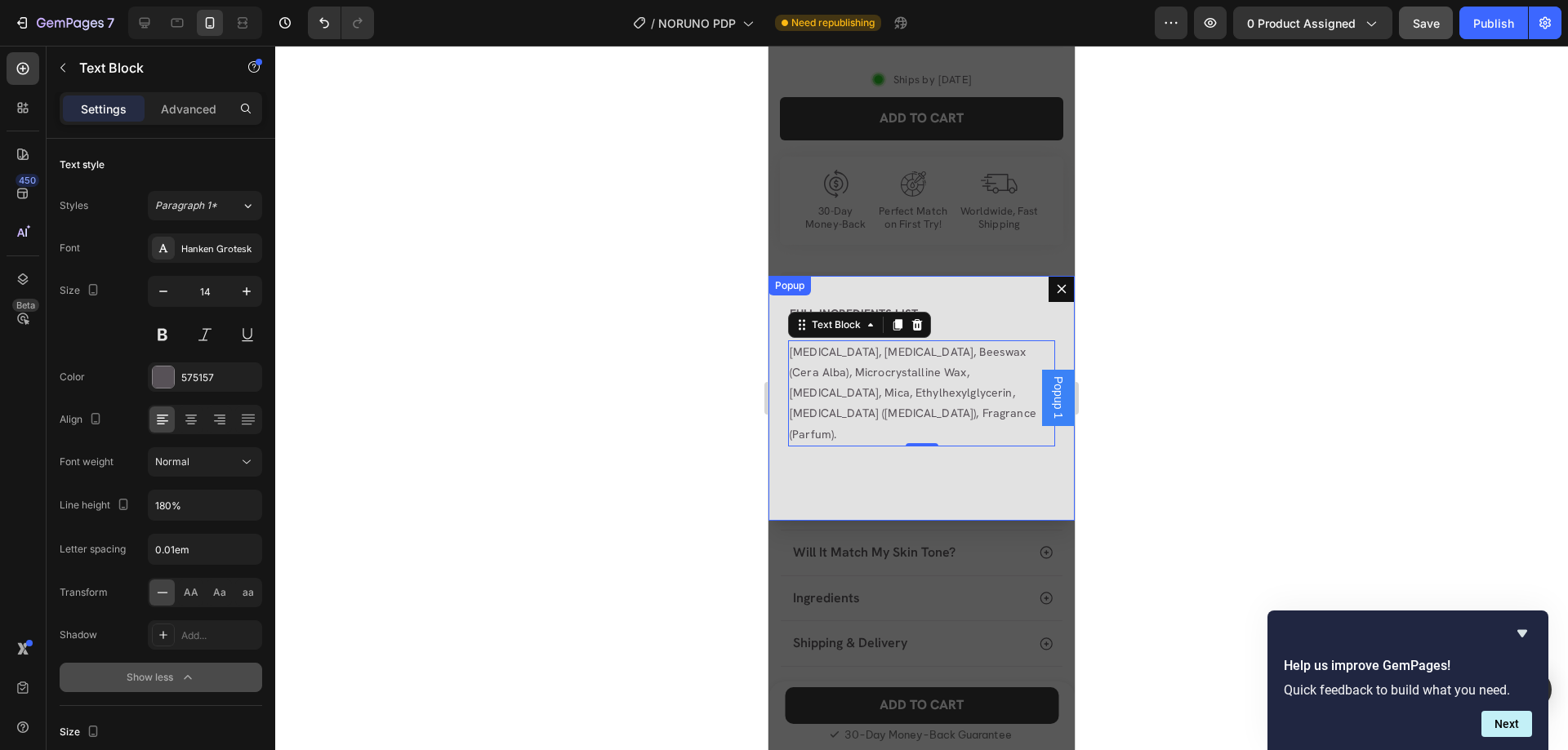
click at [789, 439] on div "FULL INGREDIENTS LIST: Text Block Mineral Oil, Petrolatum, Beeswax (Cera Alba),…" at bounding box center [921, 398] width 307 height 245
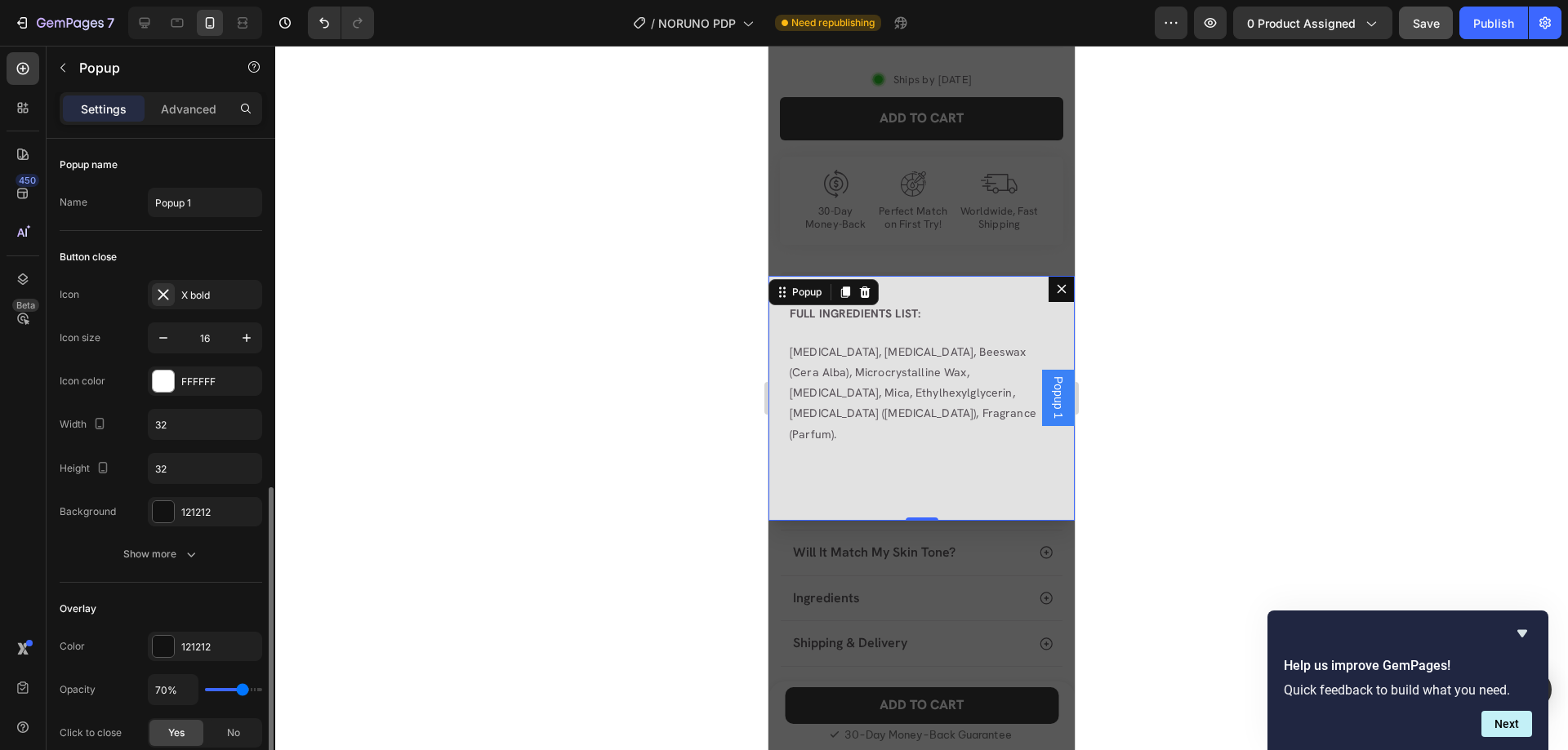
scroll to position [245, 0]
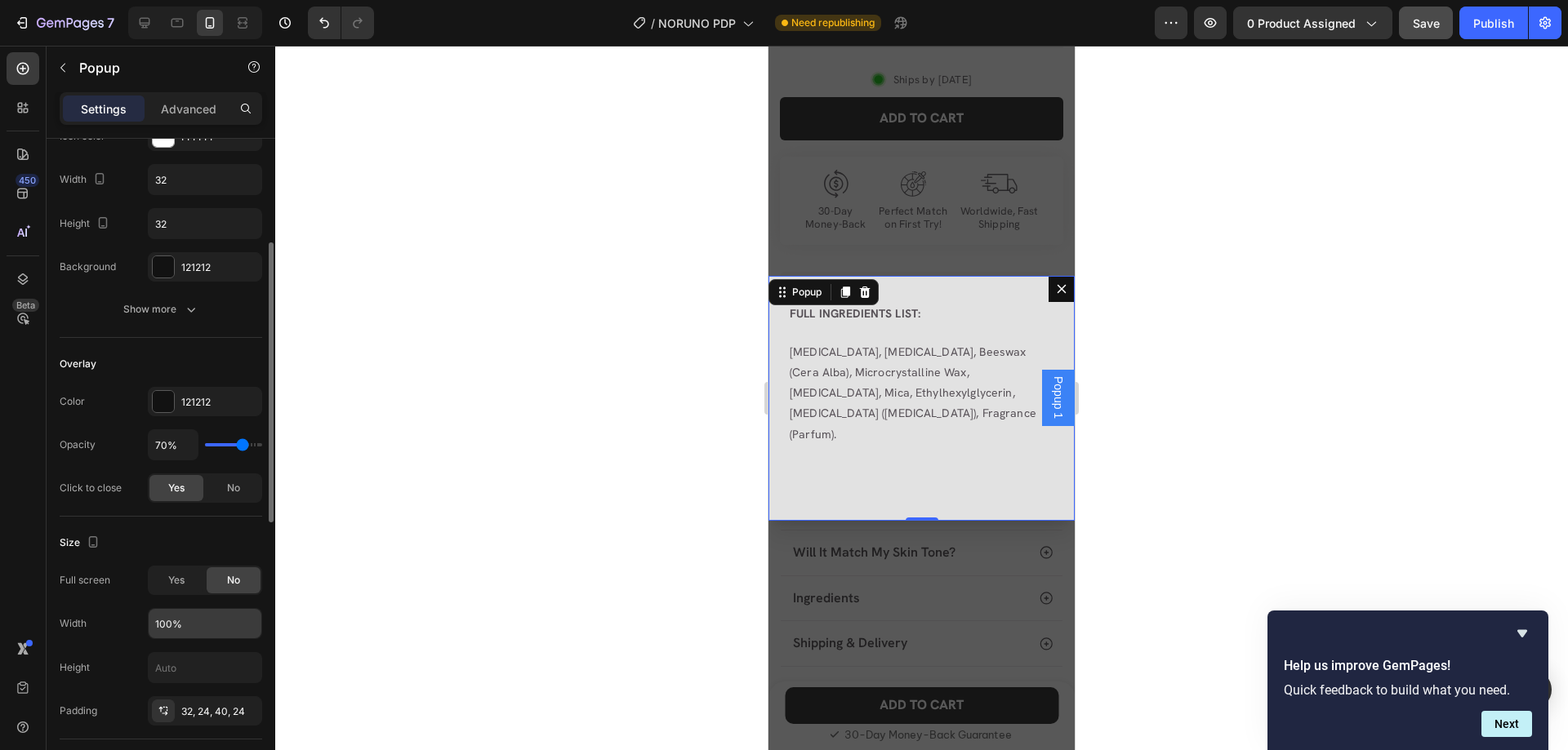
click at [206, 613] on input "100%" at bounding box center [204, 624] width 113 height 30
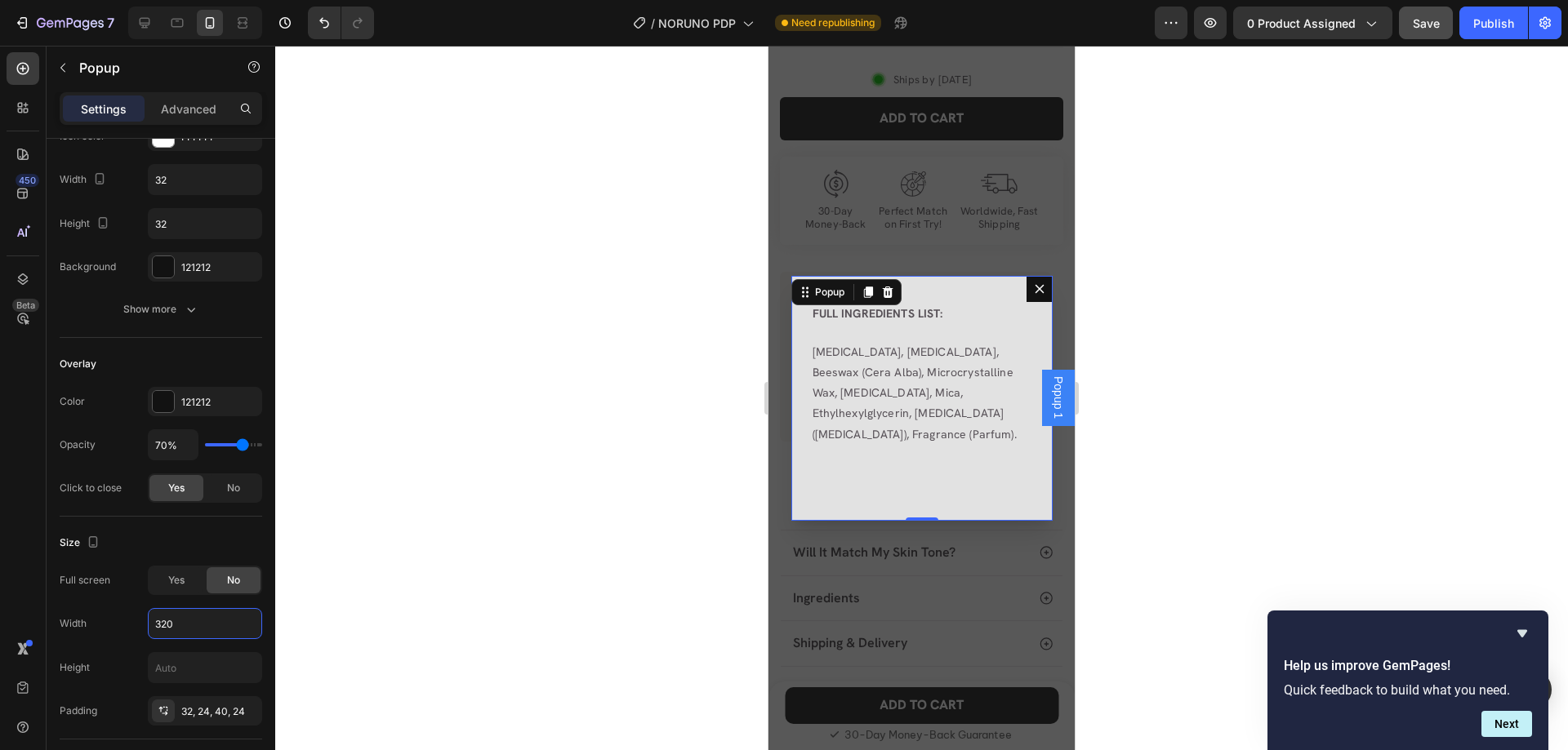
type input "320"
click at [801, 382] on div "FULL INGREDIENTS LIST: Text Block Mineral Oil, Petrolatum, Beeswax (Cera Alba),…" at bounding box center [922, 398] width 261 height 245
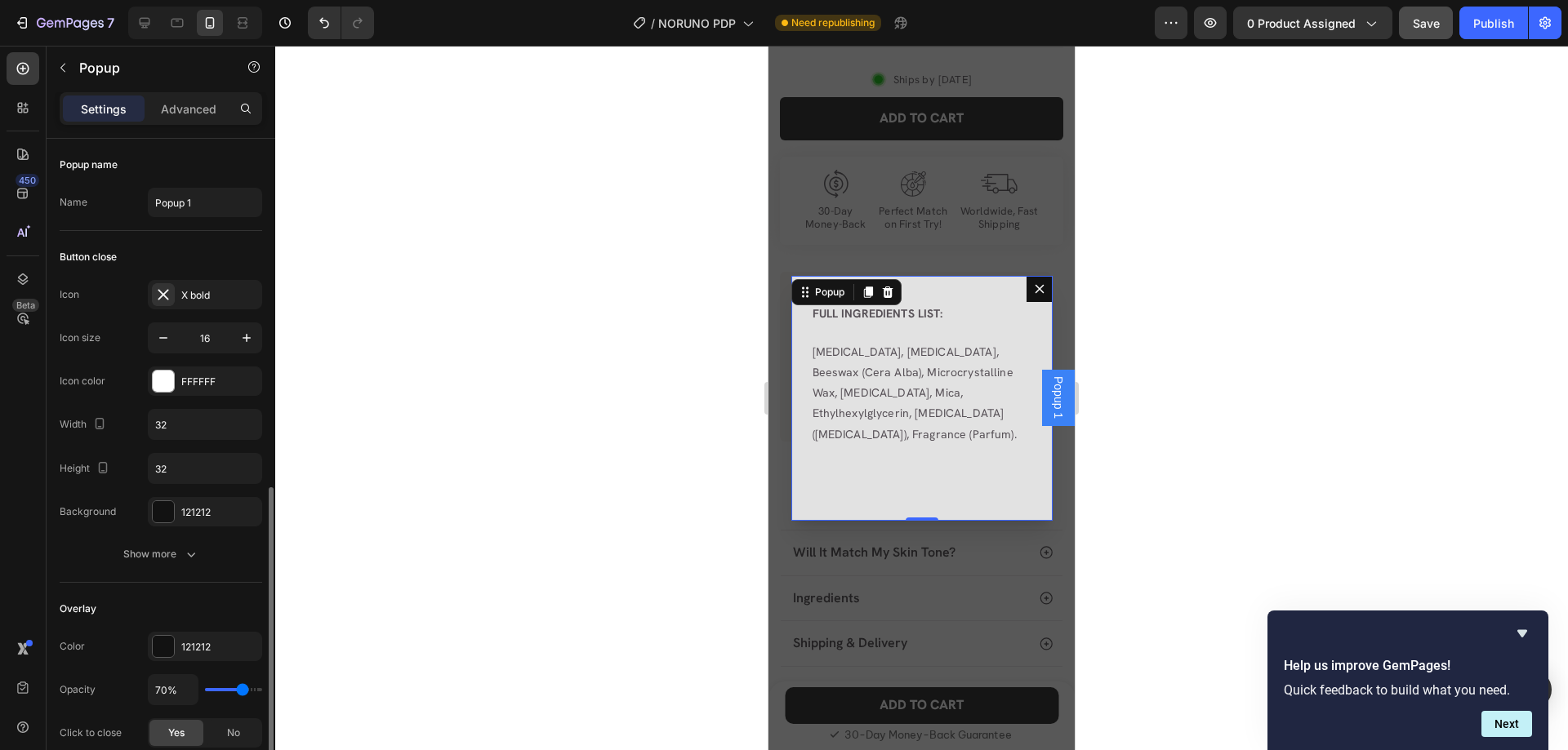
scroll to position [326, 0]
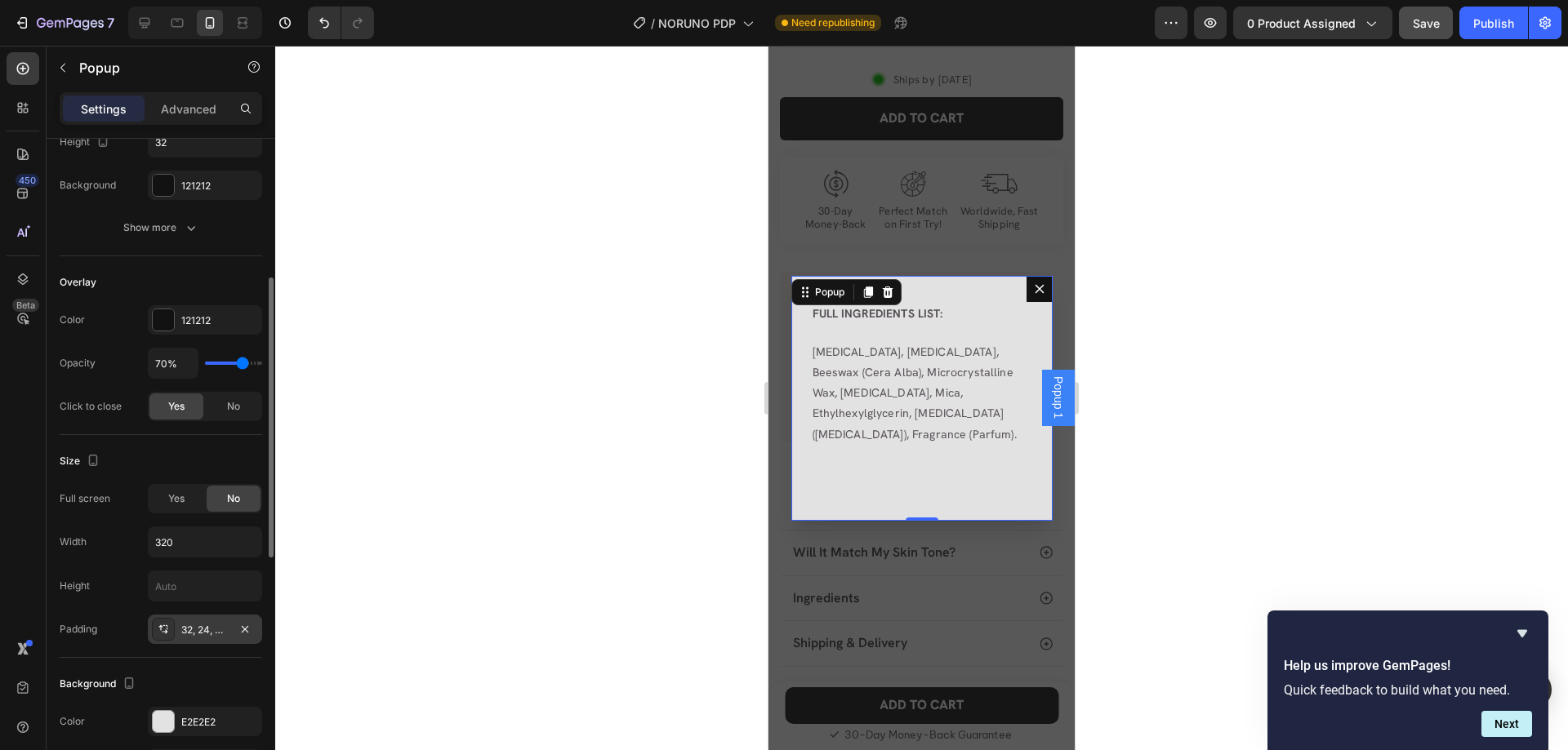
click at [201, 629] on div "32, 24, 40, 24" at bounding box center [204, 630] width 48 height 15
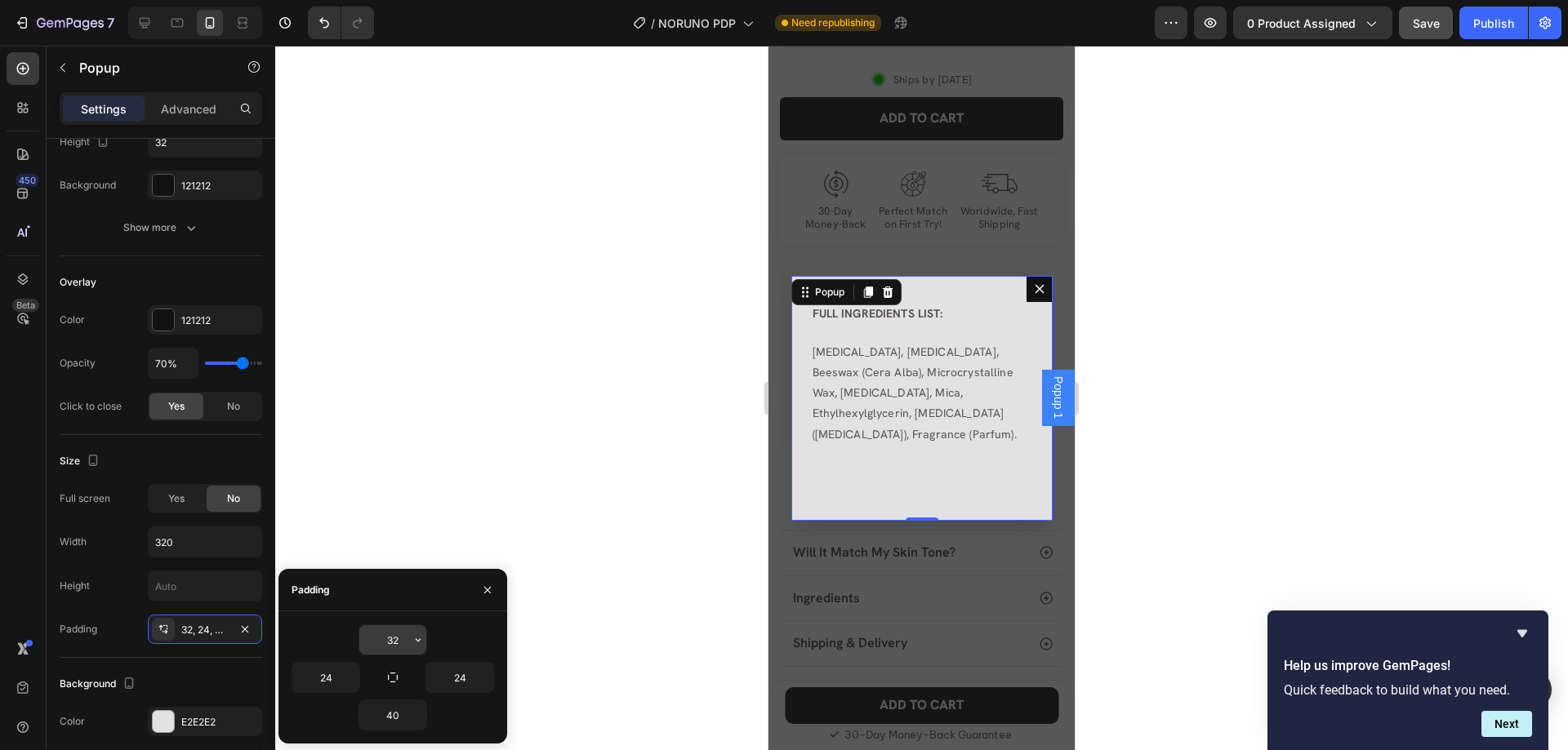
click at [396, 635] on input "32" at bounding box center [392, 640] width 67 height 30
type input "34"
click at [322, 675] on input "24" at bounding box center [326, 677] width 67 height 30
type input "27"
click at [454, 681] on input "24" at bounding box center [460, 677] width 67 height 30
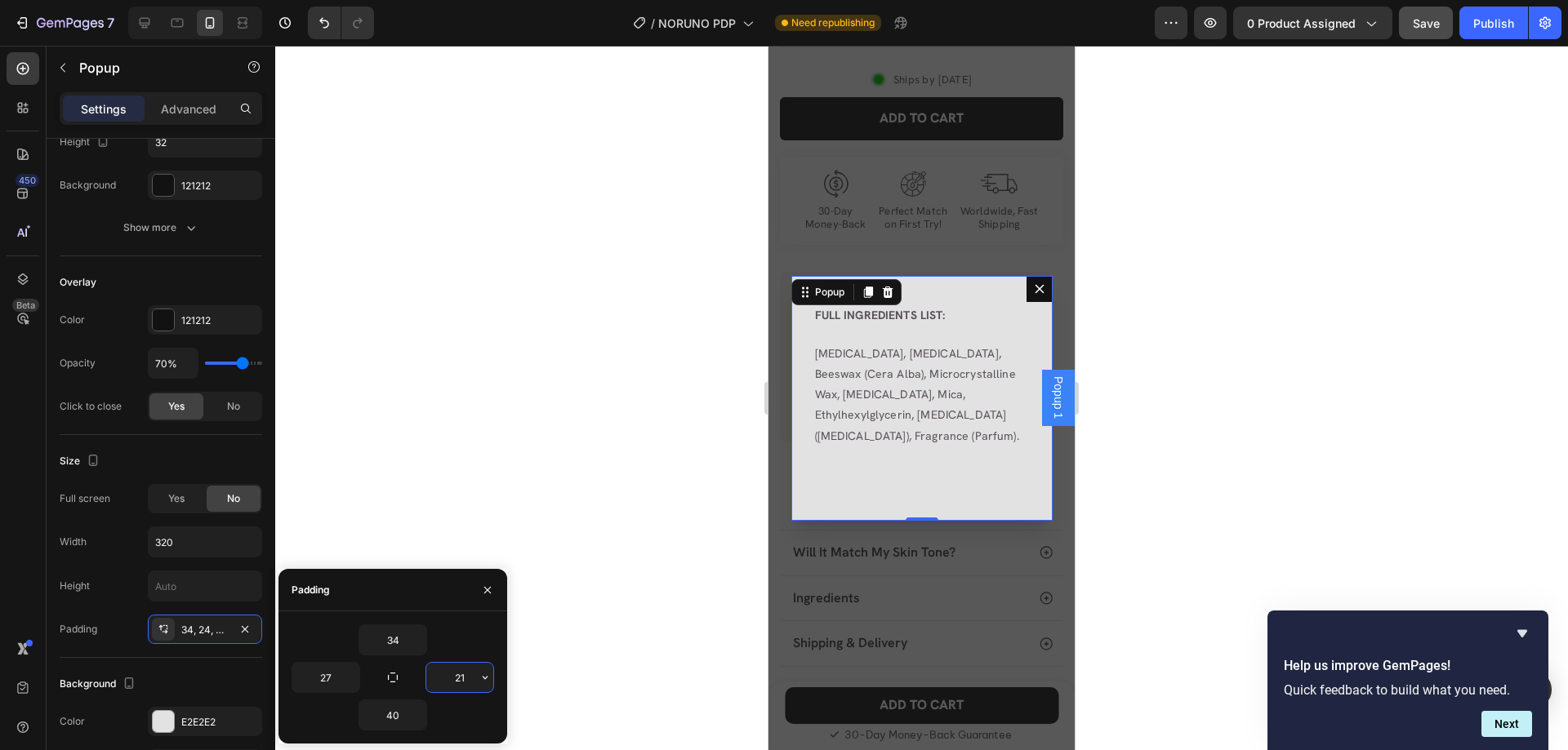
type input "22"
click at [390, 710] on input "40" at bounding box center [392, 716] width 67 height 30
type input "31"
click at [843, 410] on p "Mineral Oil, Petrolatum, Beeswax (Cera Alba), Microcrystalline Wax, Titanium Di…" at bounding box center [924, 395] width 218 height 102
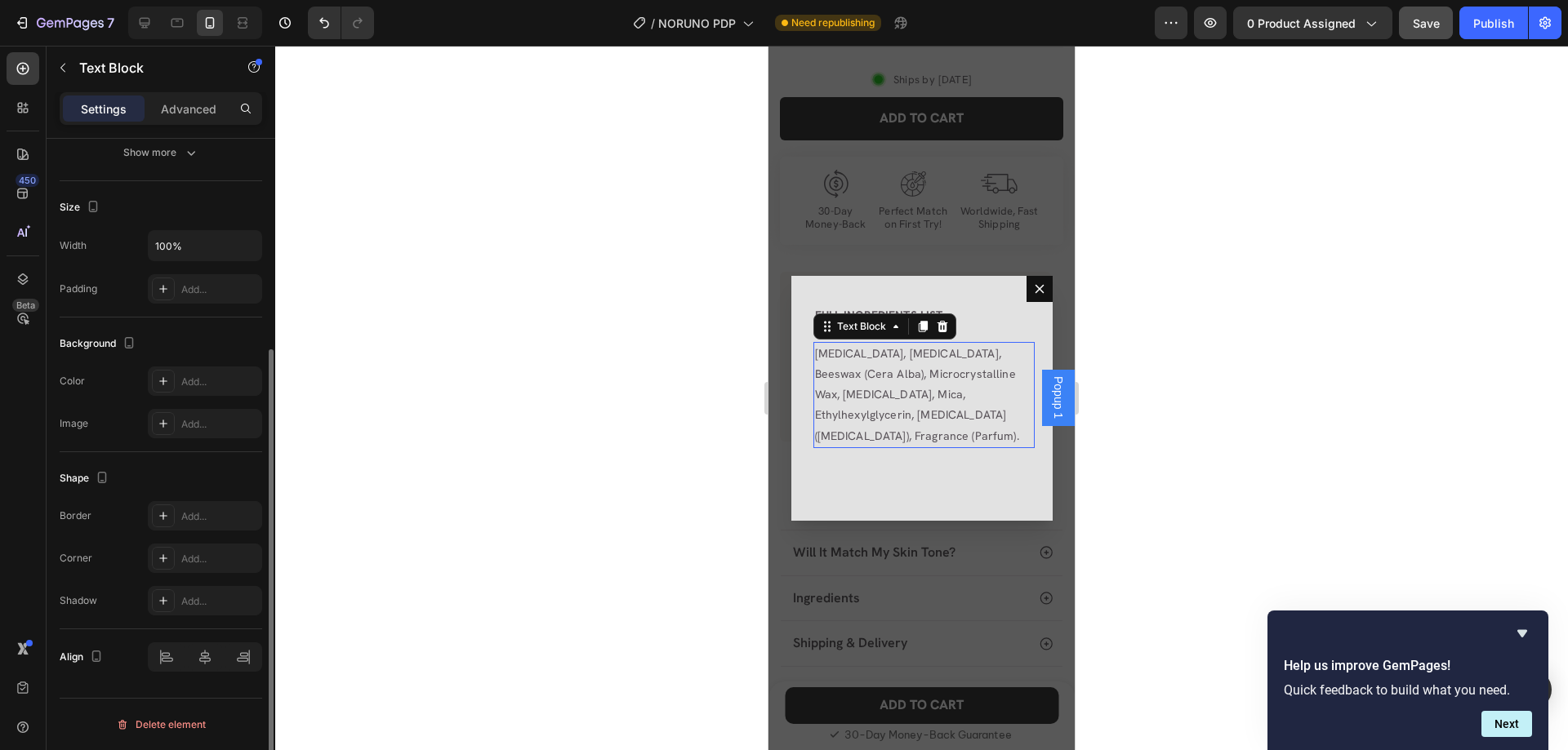
scroll to position [0, 0]
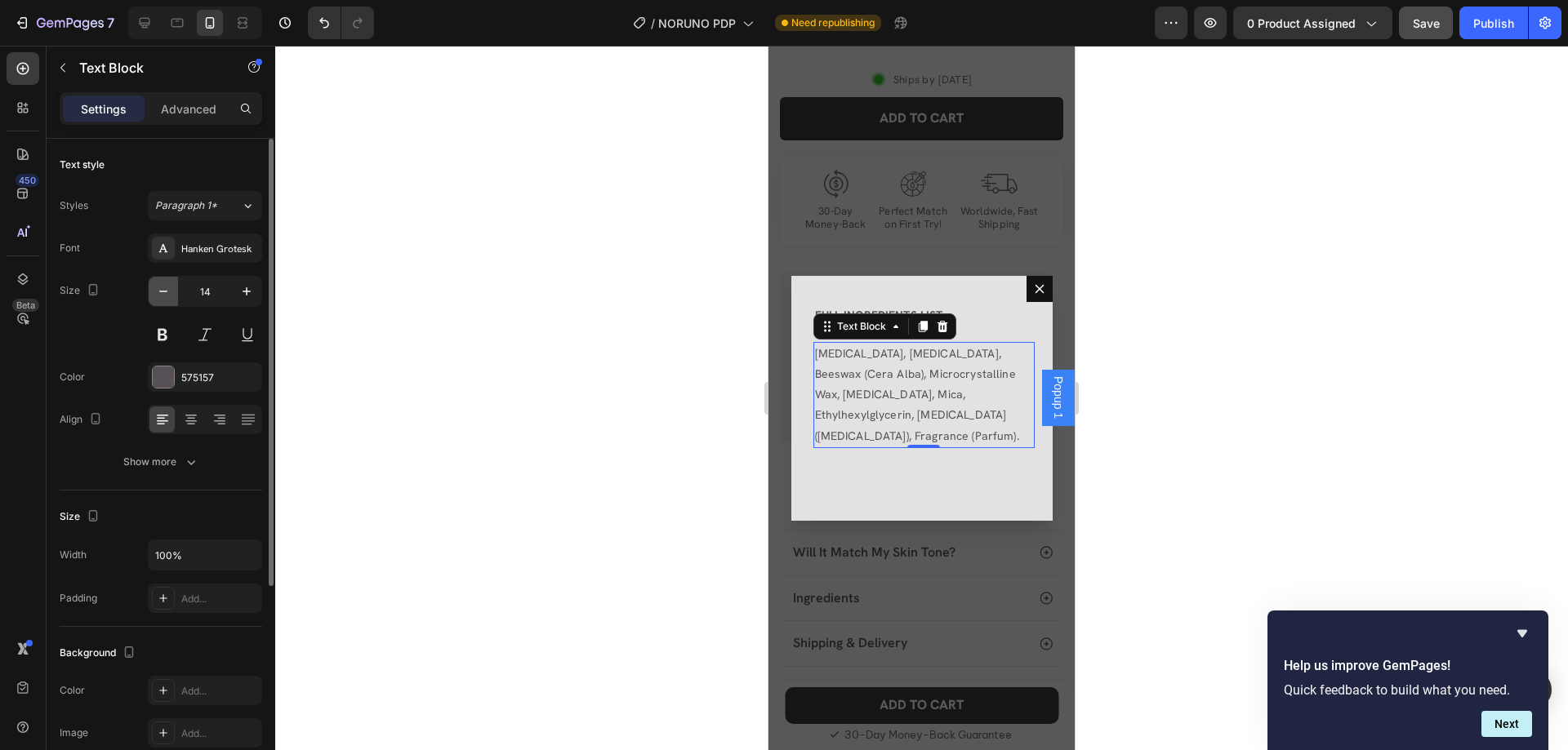
click at [150, 298] on button "button" at bounding box center [163, 292] width 30 height 30
type input "13"
click at [195, 463] on icon "button" at bounding box center [191, 462] width 17 height 17
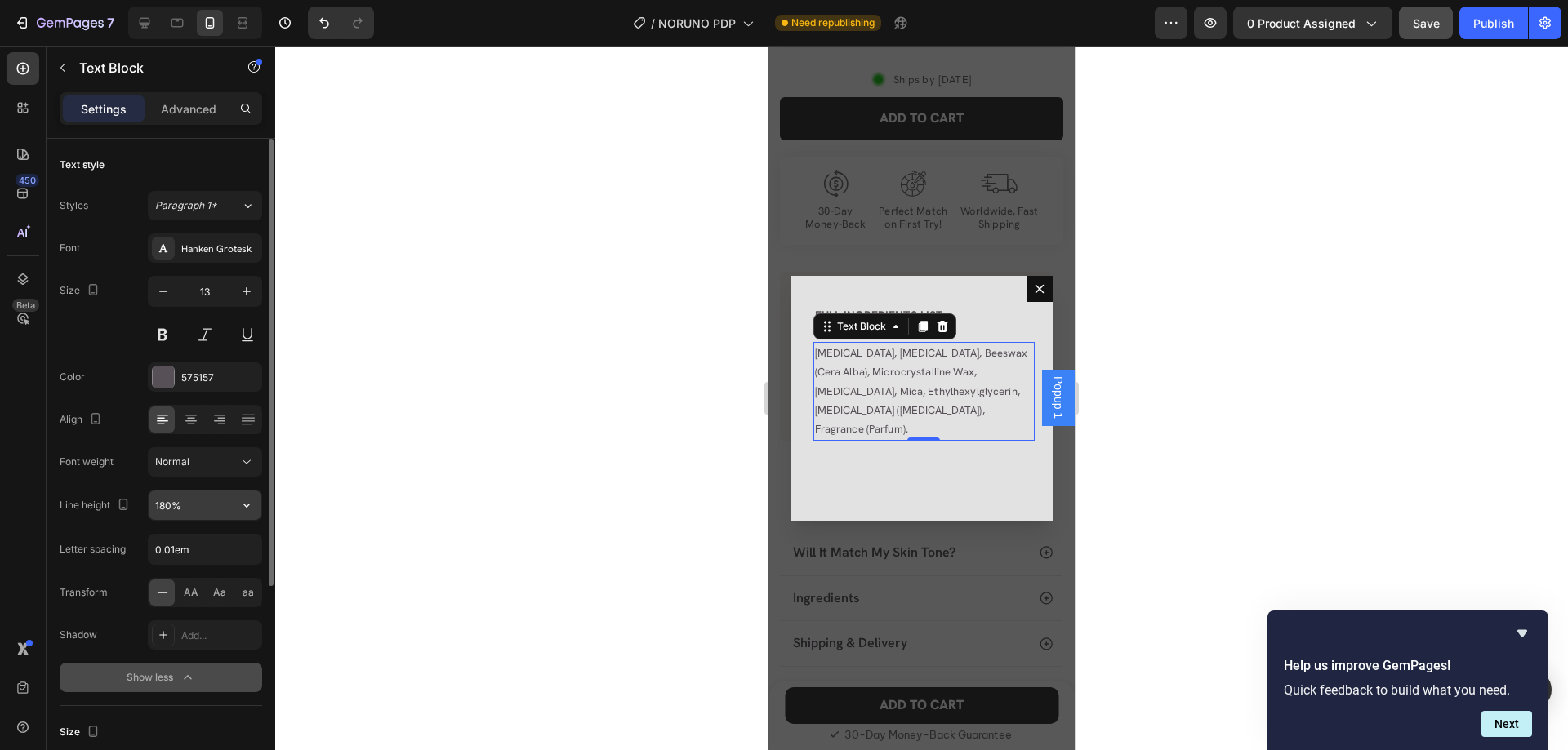
click at [260, 500] on button "button" at bounding box center [247, 506] width 30 height 30
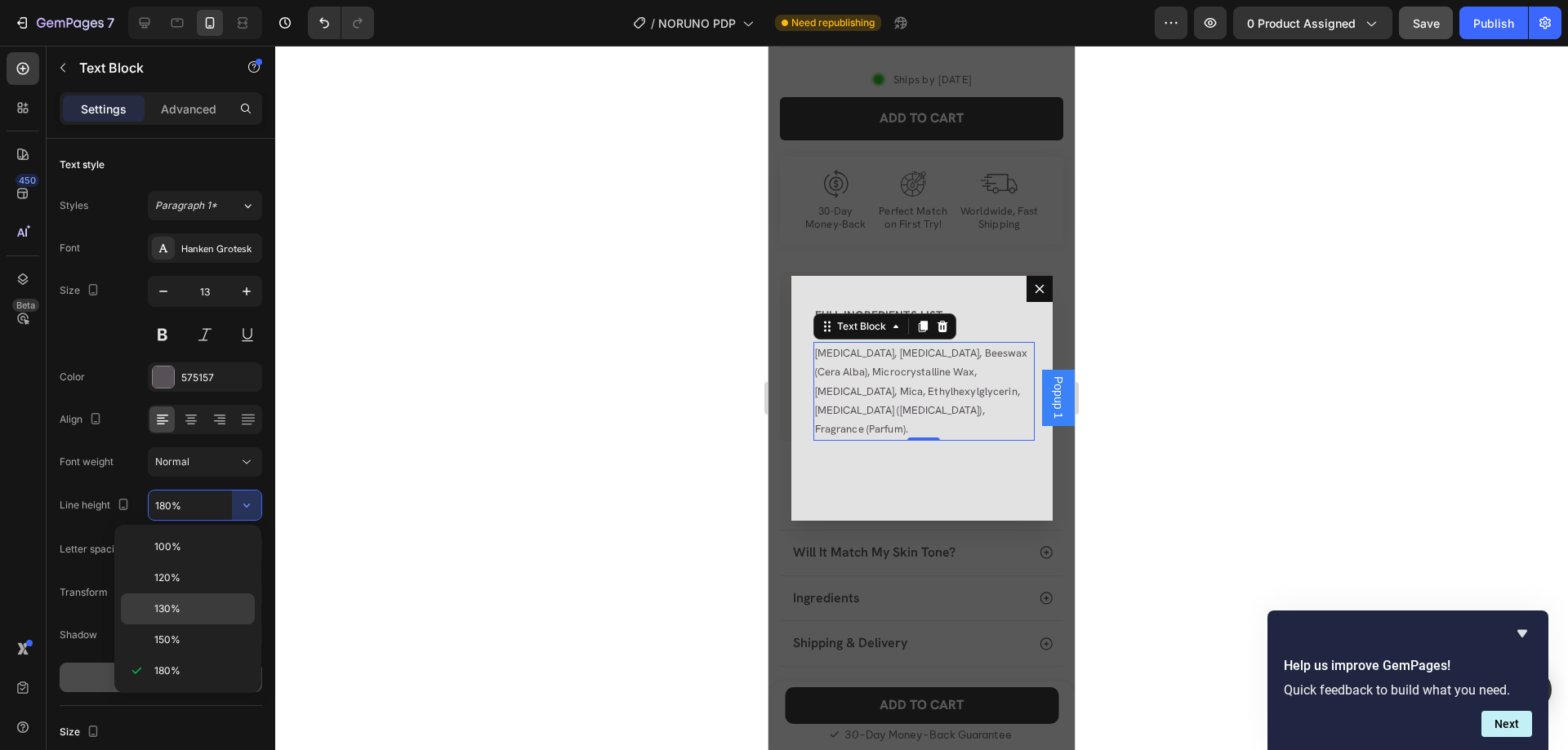
drag, startPoint x: 202, startPoint y: 616, endPoint x: 581, endPoint y: 451, distance: 413.4
click at [203, 615] on p "130%" at bounding box center [201, 609] width 93 height 15
type input "130%"
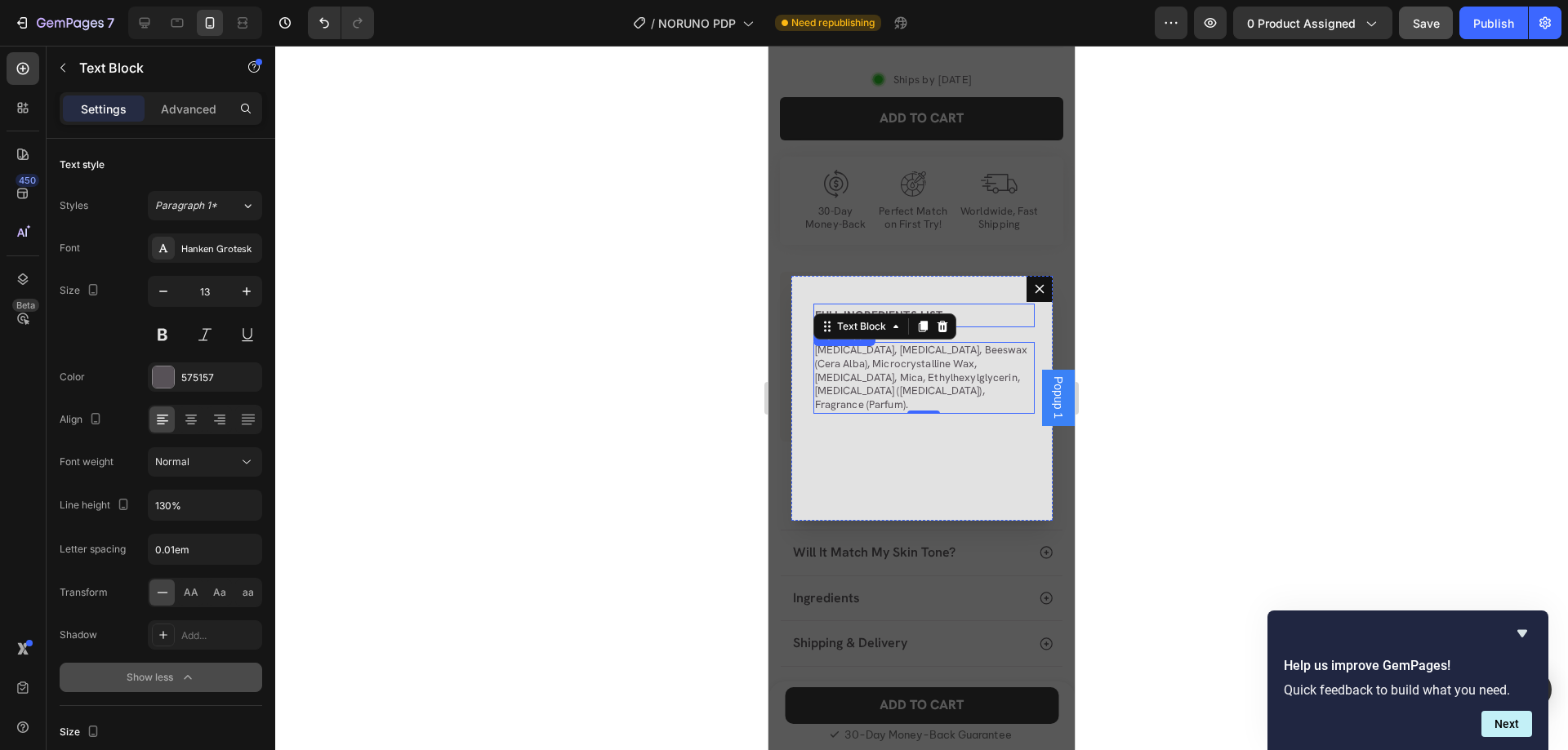
click at [970, 325] on p "FULL INGREDIENTS LIST:" at bounding box center [924, 316] width 218 height 20
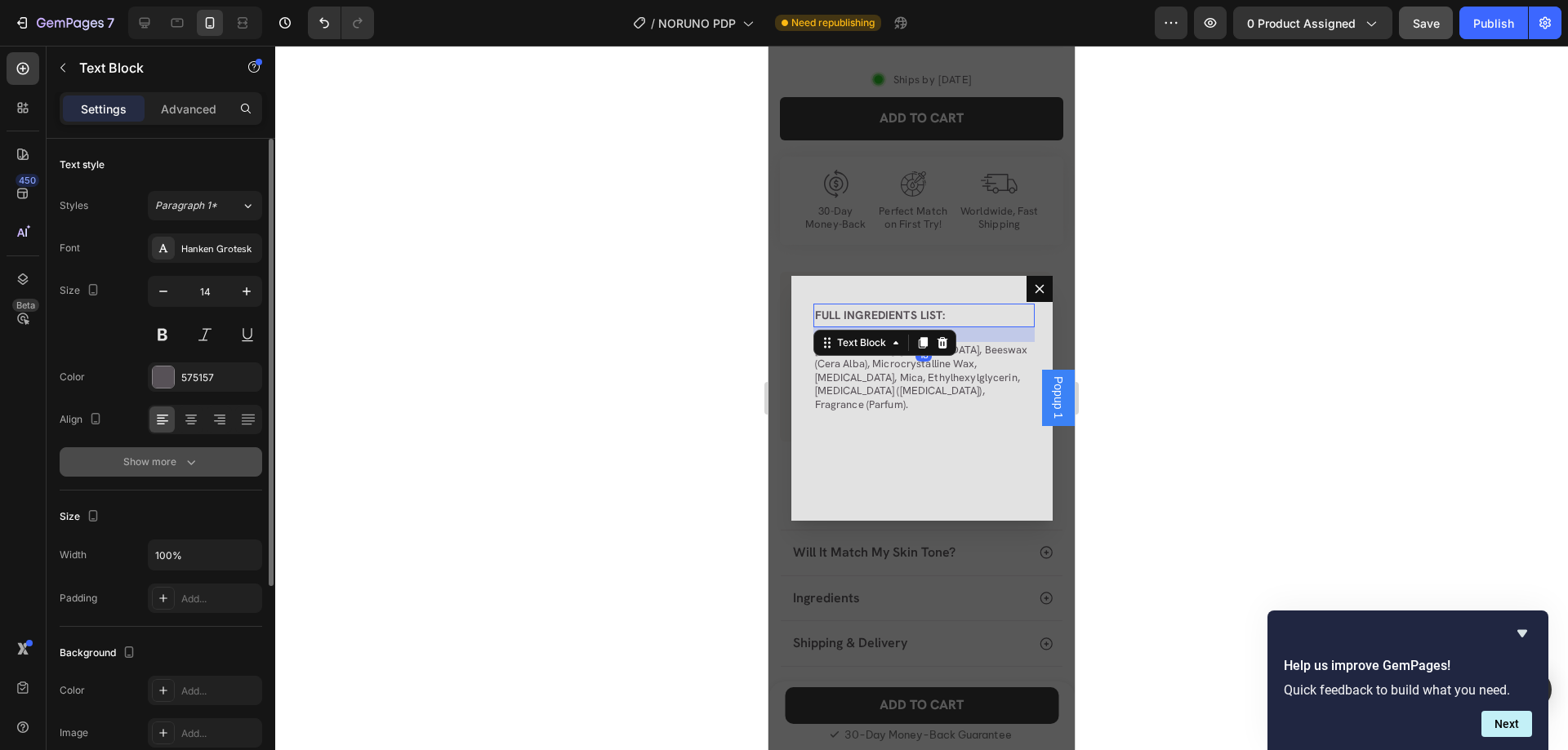
click at [180, 465] on div "Show more" at bounding box center [160, 462] width 76 height 17
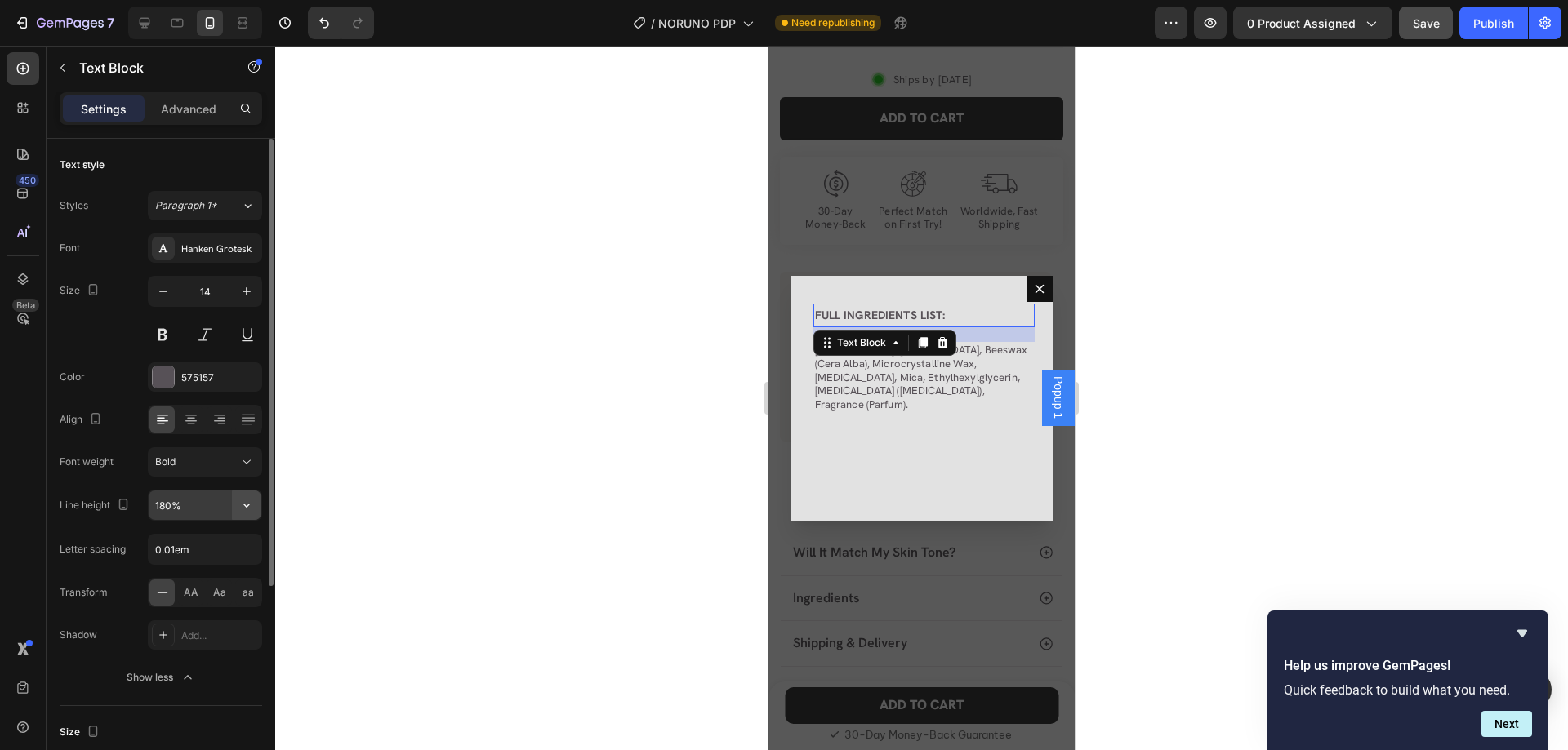
click at [244, 511] on icon "button" at bounding box center [247, 506] width 17 height 17
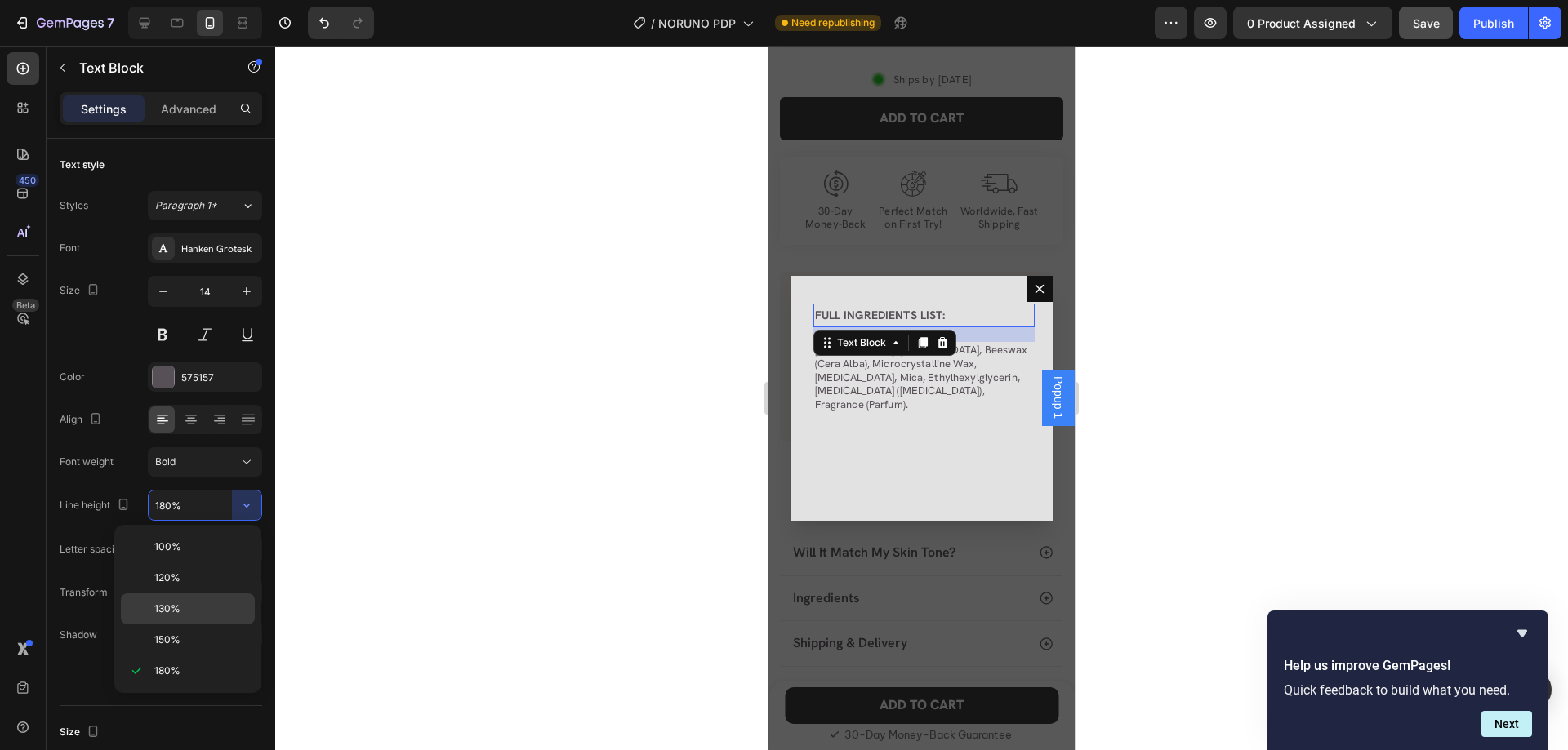
click at [192, 607] on p "130%" at bounding box center [201, 609] width 93 height 15
type input "130%"
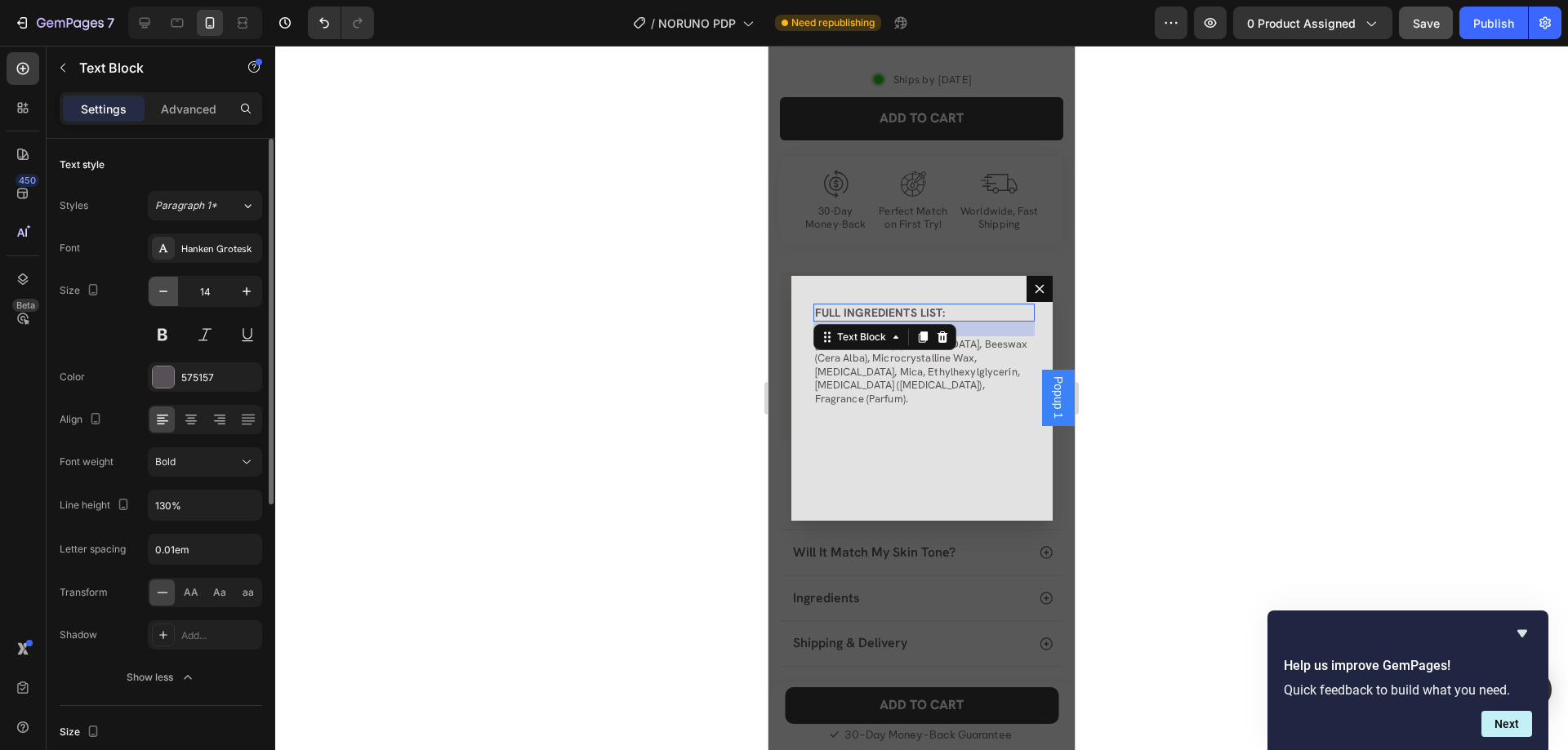
click at [161, 300] on button "button" at bounding box center [163, 292] width 30 height 30
click at [141, 14] on div at bounding box center [144, 23] width 26 height 26
type input "16"
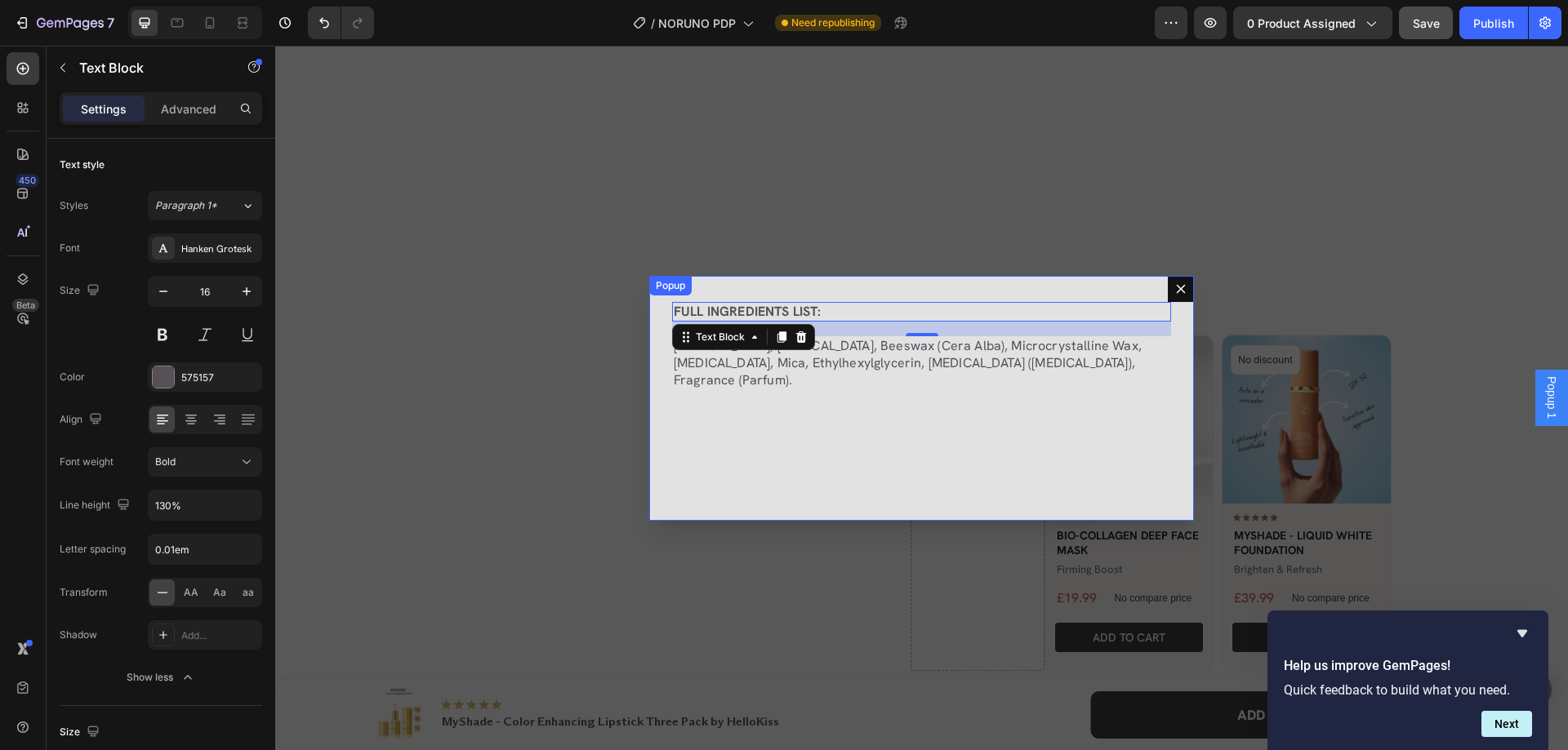
scroll to position [1409, 0]
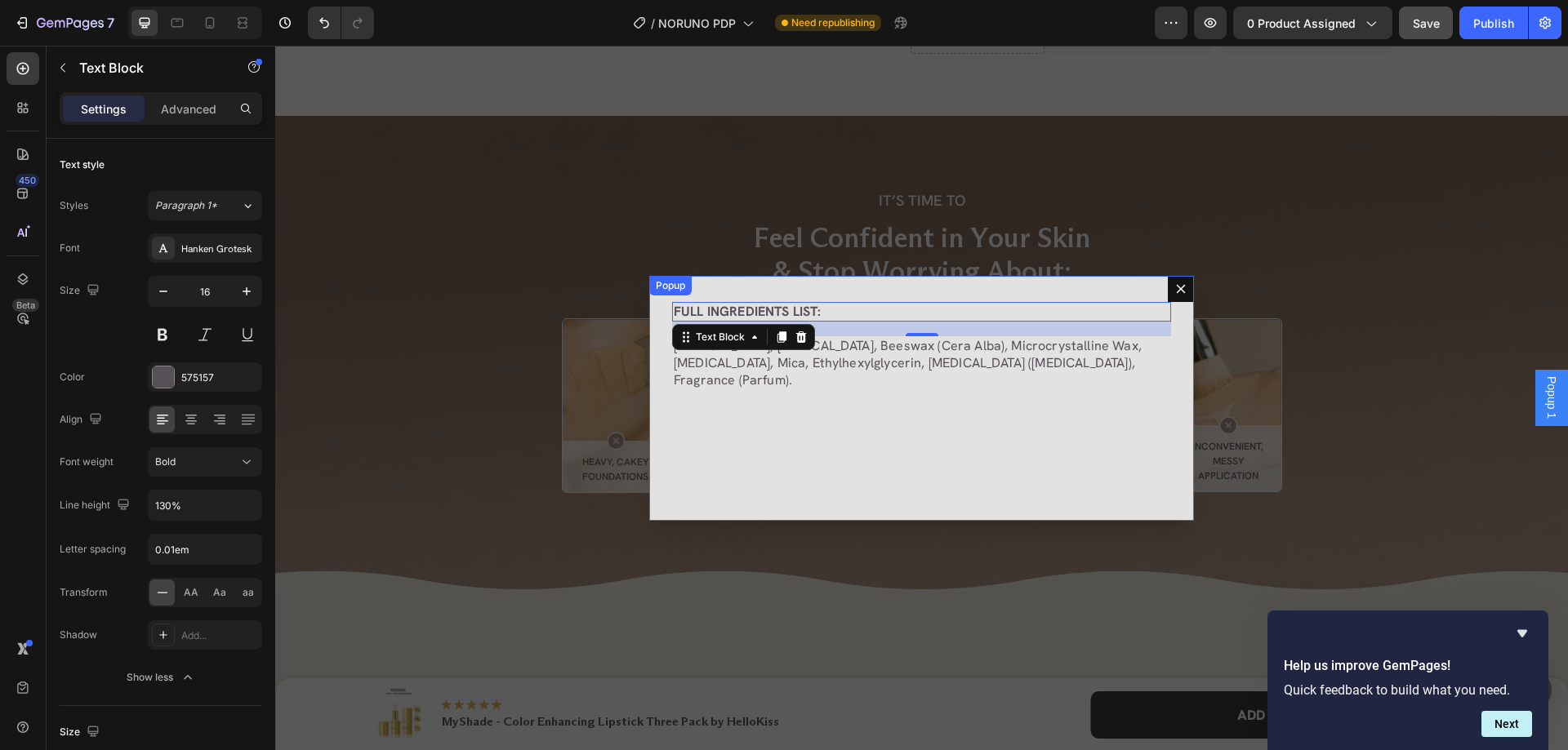
click at [705, 423] on div "FULL INGREDIENTS LIST: Text Block 18 Mineral Oil, Petrolatum, Beeswax (Cera Alb…" at bounding box center [922, 398] width 544 height 245
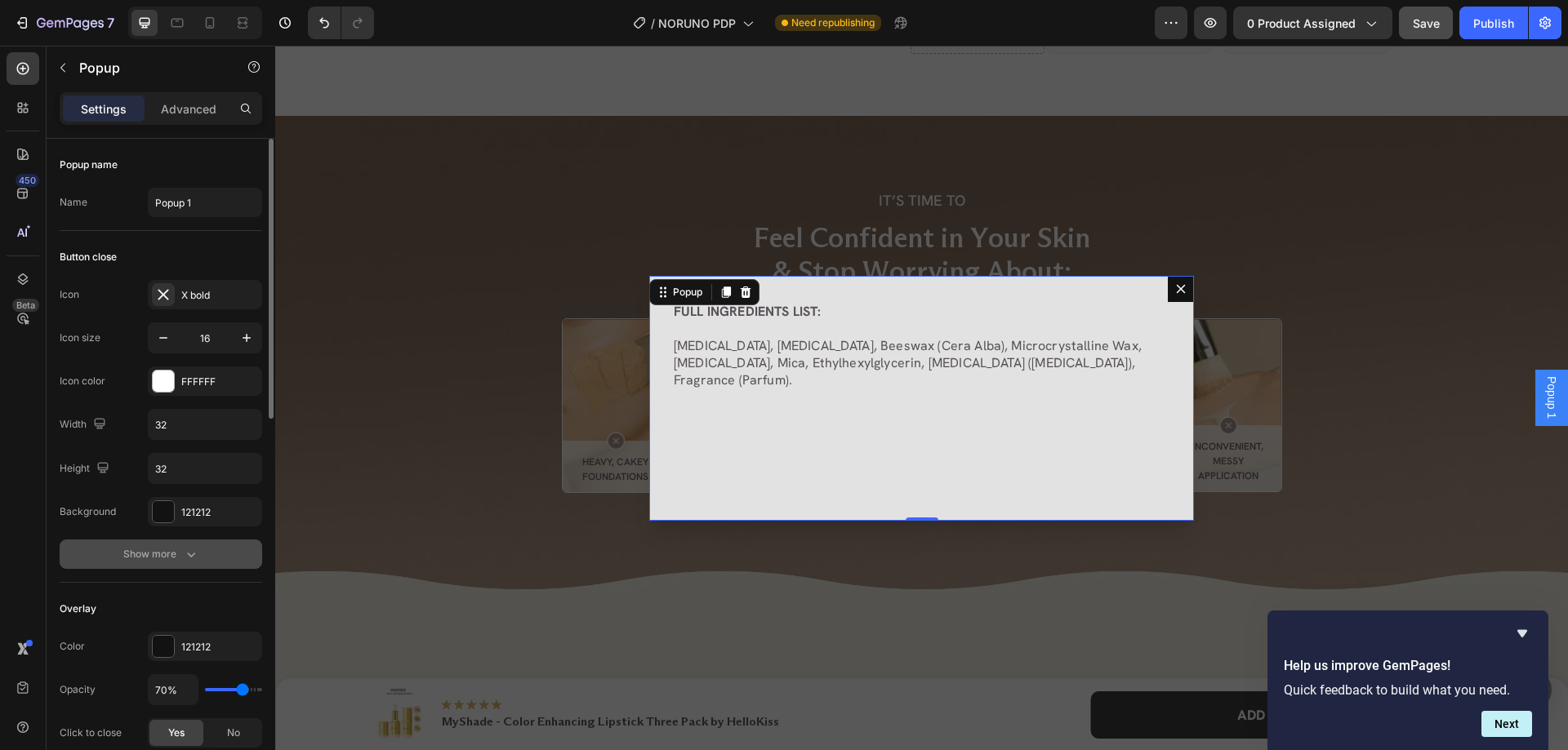
click at [158, 549] on div "Show more" at bounding box center [160, 554] width 76 height 17
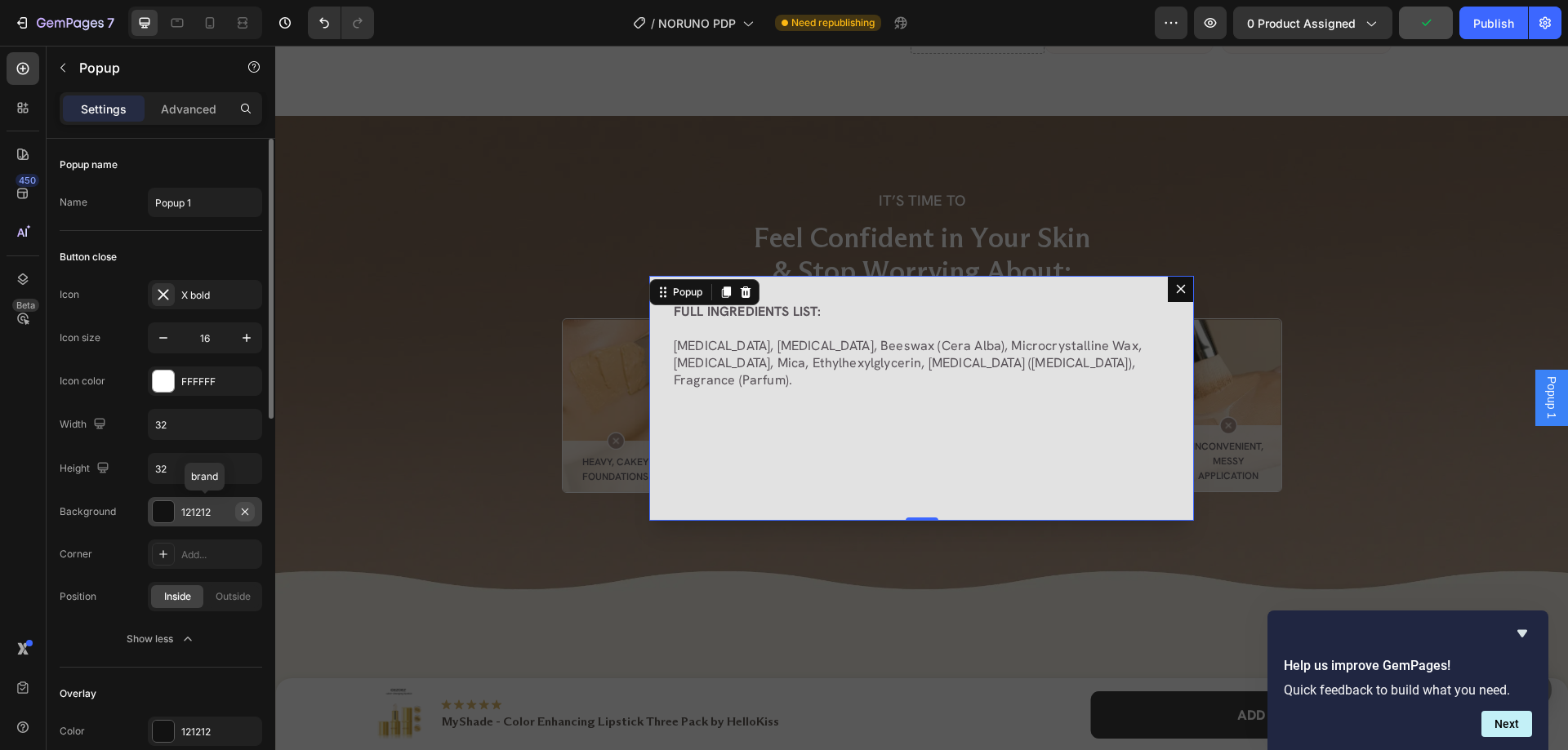
click at [241, 512] on icon "button" at bounding box center [245, 511] width 13 height 13
click at [321, 31] on button "Undo/Redo" at bounding box center [323, 22] width 33 height 33
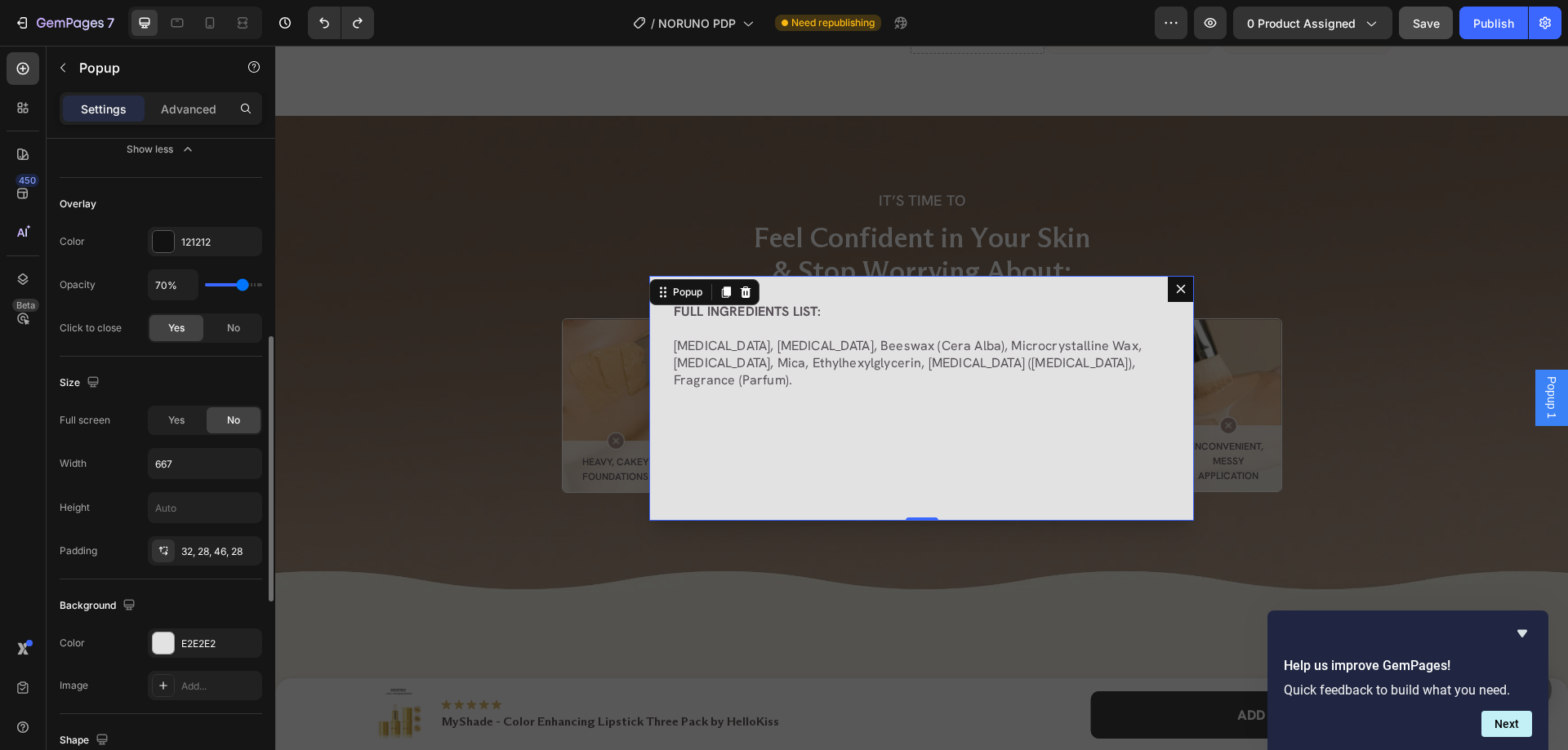
scroll to position [653, 0]
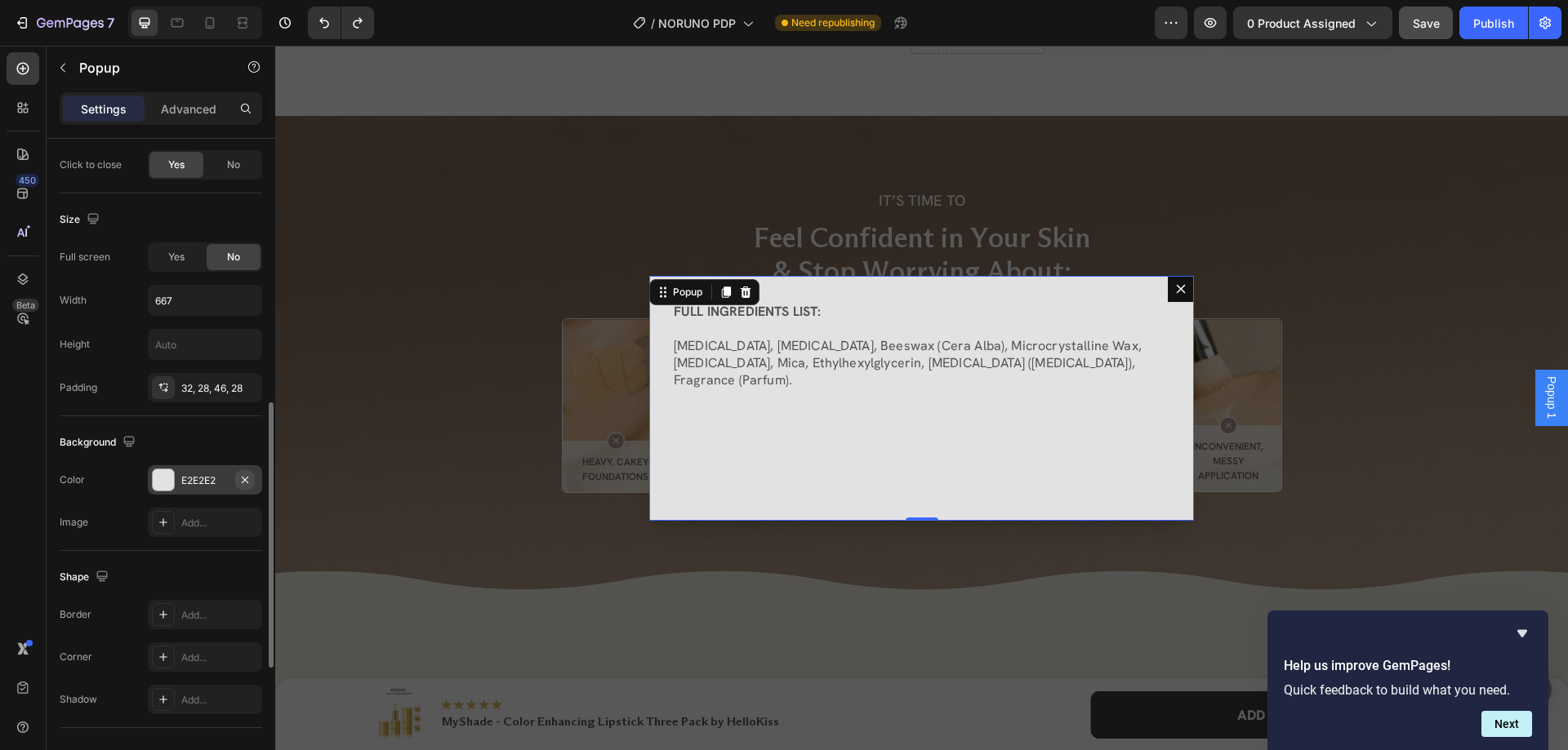
click at [241, 480] on icon "button" at bounding box center [245, 480] width 13 height 13
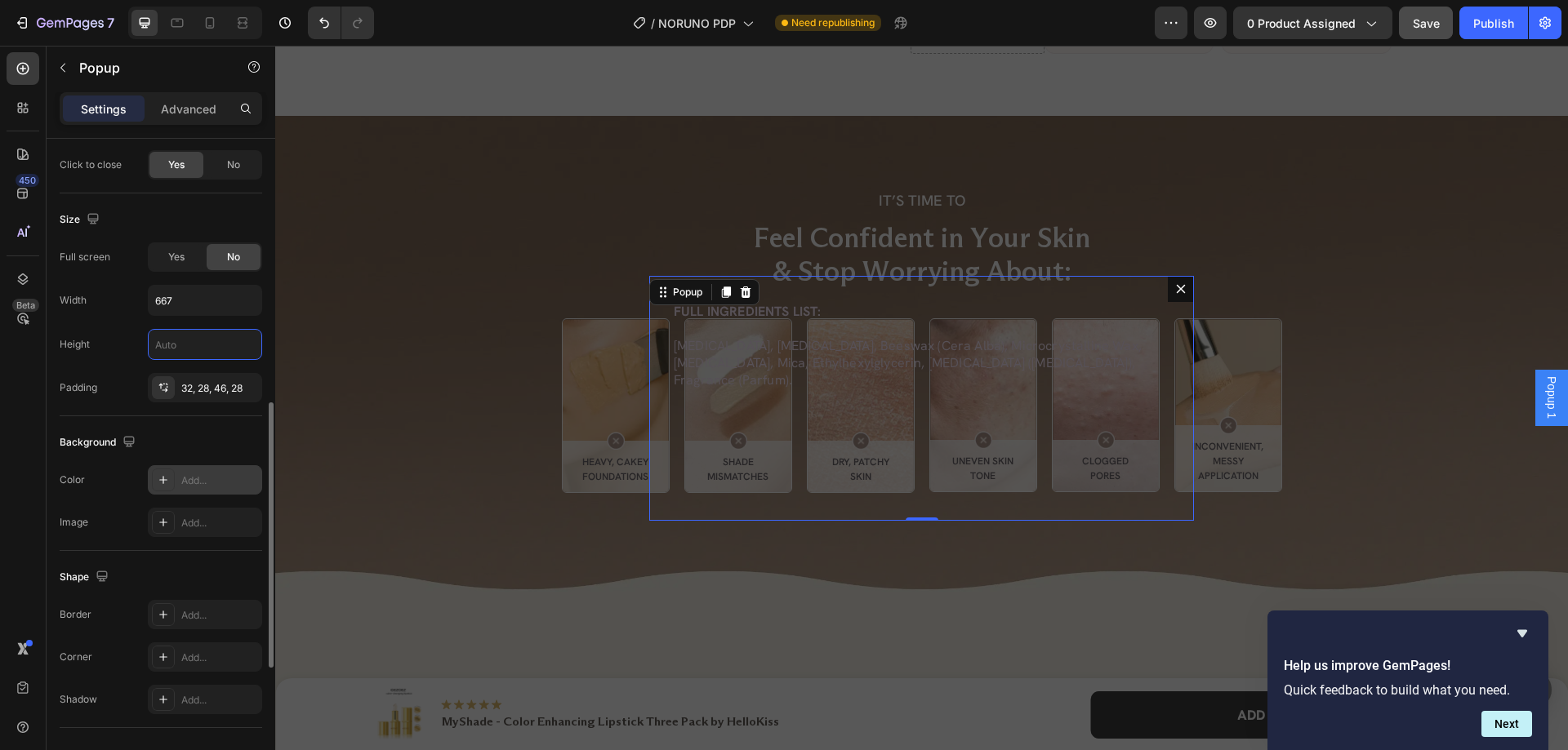
click at [186, 348] on input "text" at bounding box center [204, 345] width 113 height 30
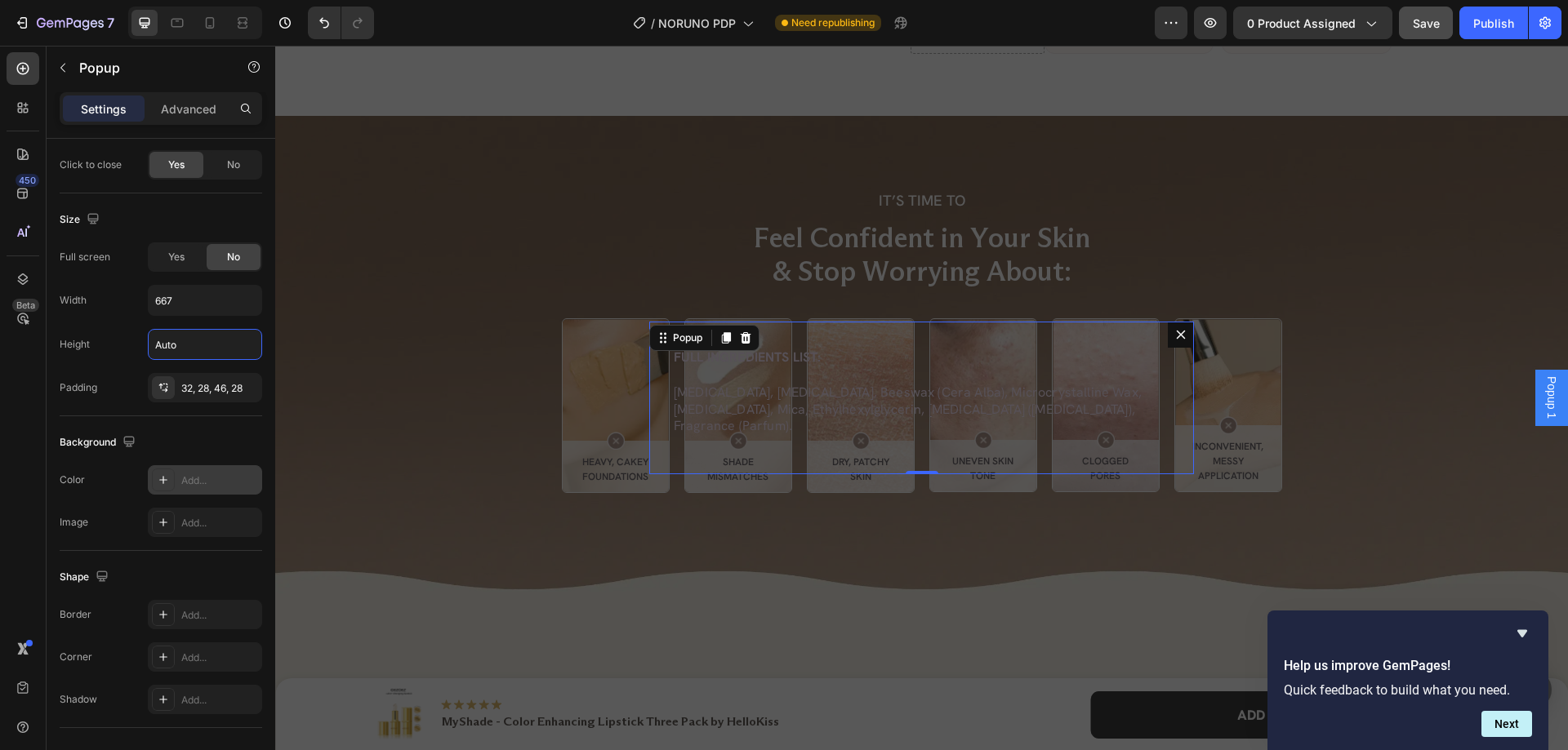
type input "Auto"
click at [181, 522] on div "Add..." at bounding box center [219, 524] width 76 height 15
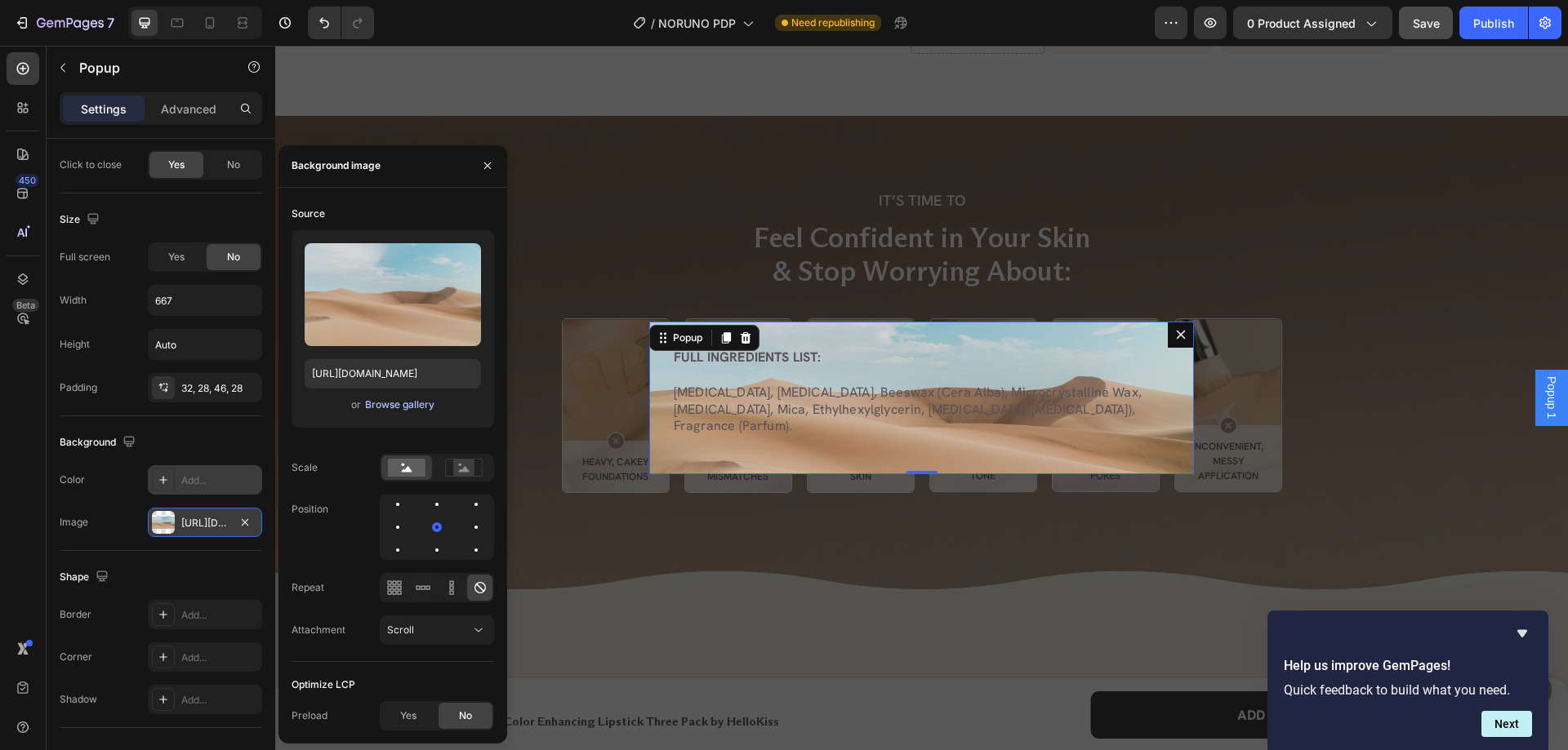
click at [380, 400] on div "Browse gallery" at bounding box center [400, 405] width 69 height 15
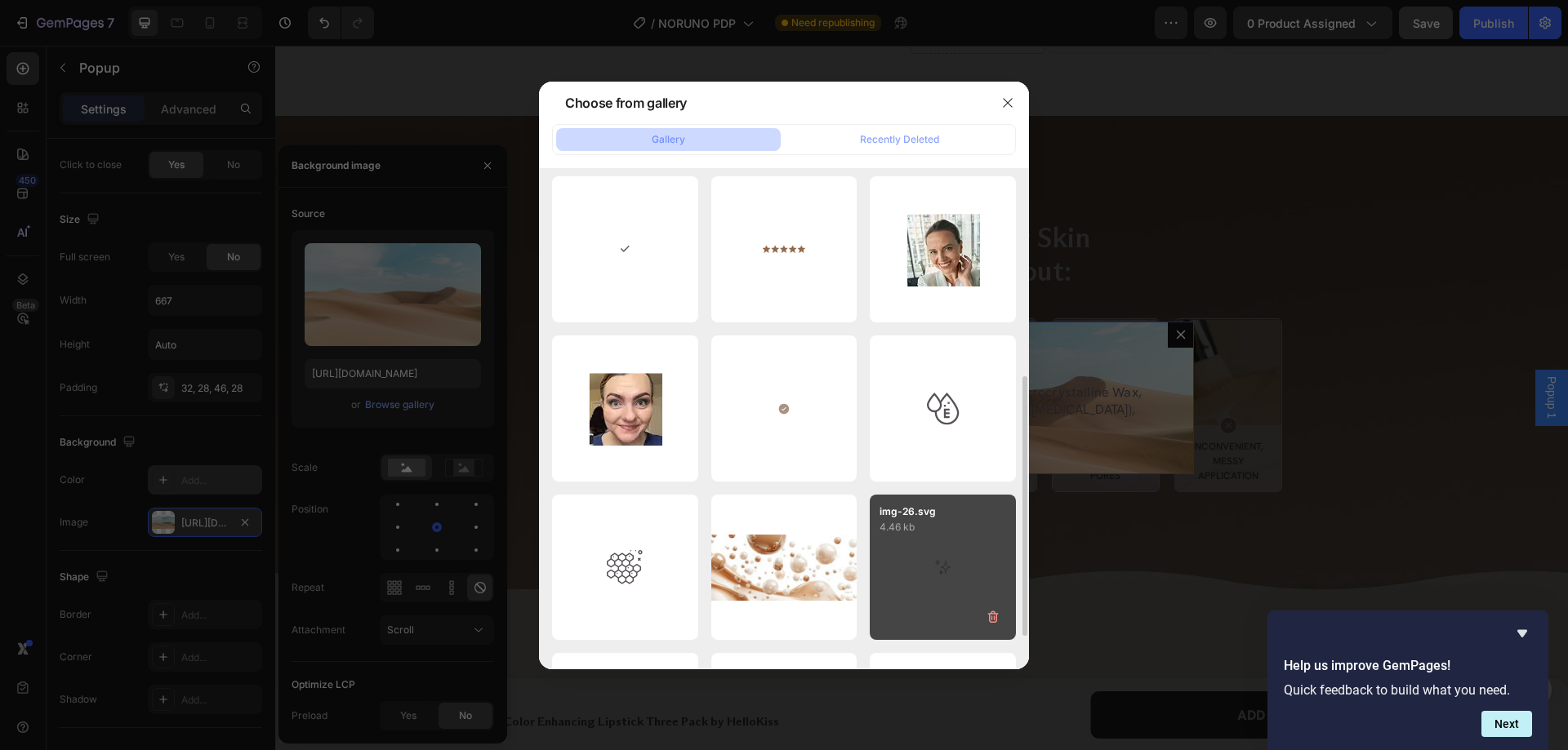
scroll to position [245, 0]
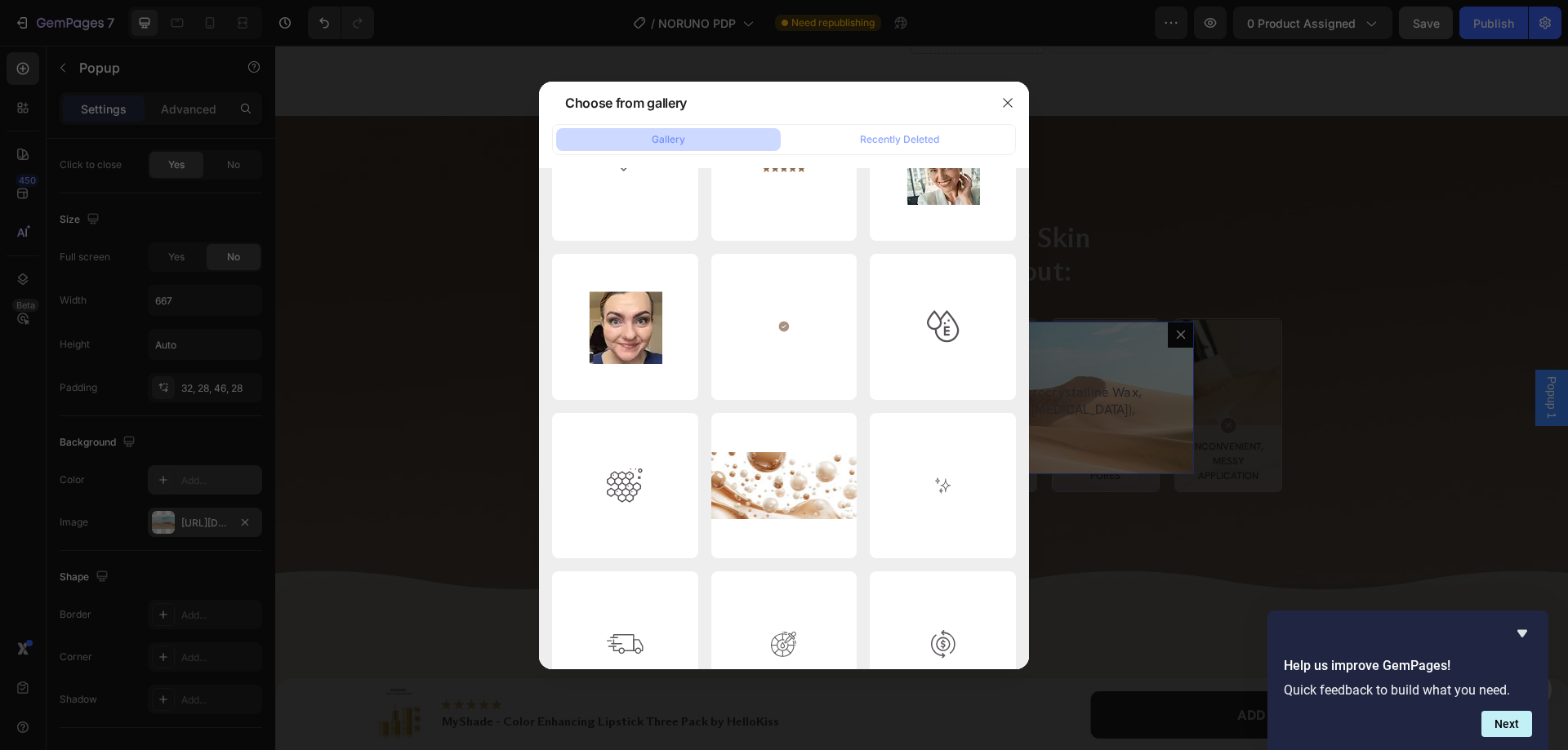
click at [450, 412] on div at bounding box center [784, 375] width 1568 height 750
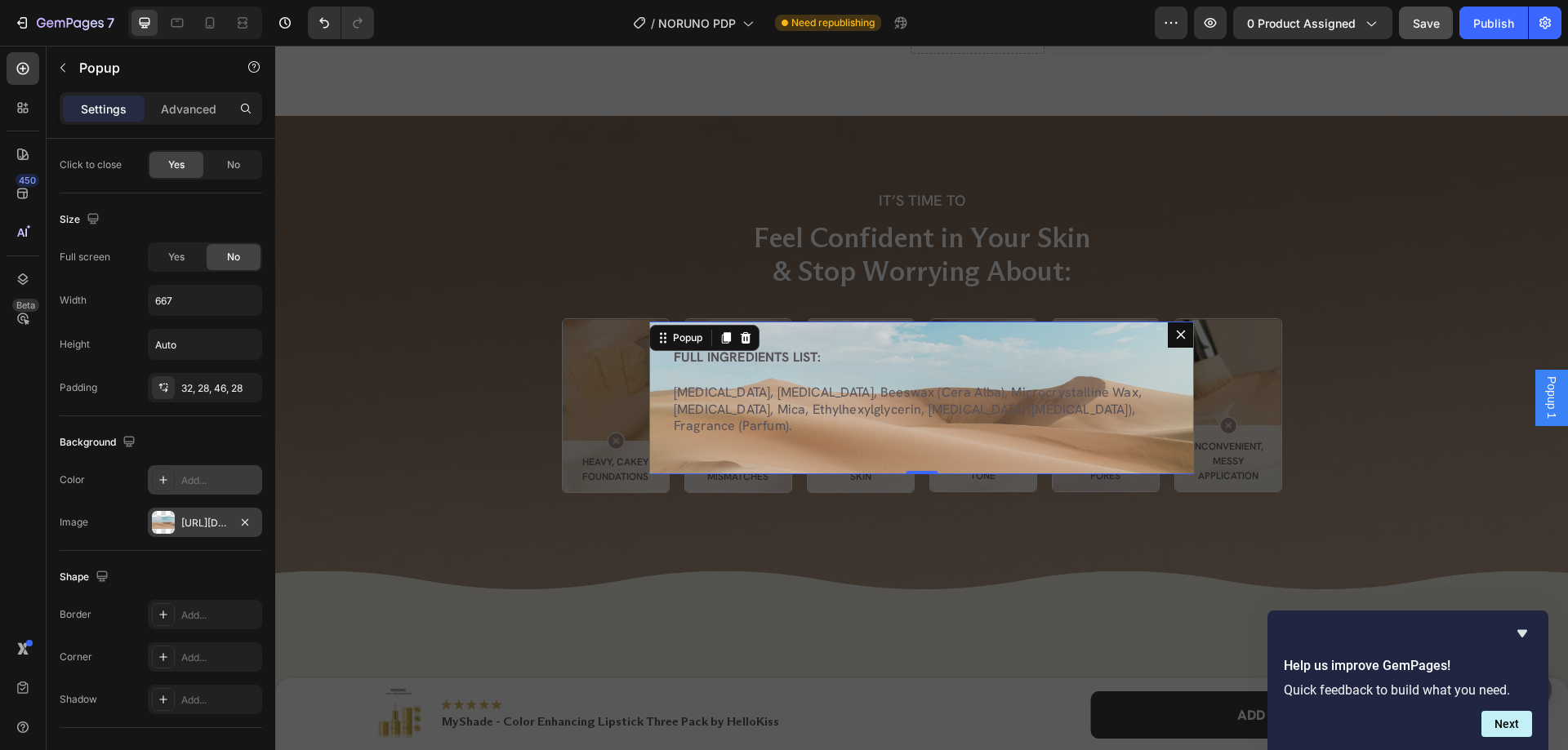
click at [177, 525] on div "https://cdn.shopify.com/s/files/1/2005/9307/files/background_settings.jpg" at bounding box center [205, 523] width 115 height 30
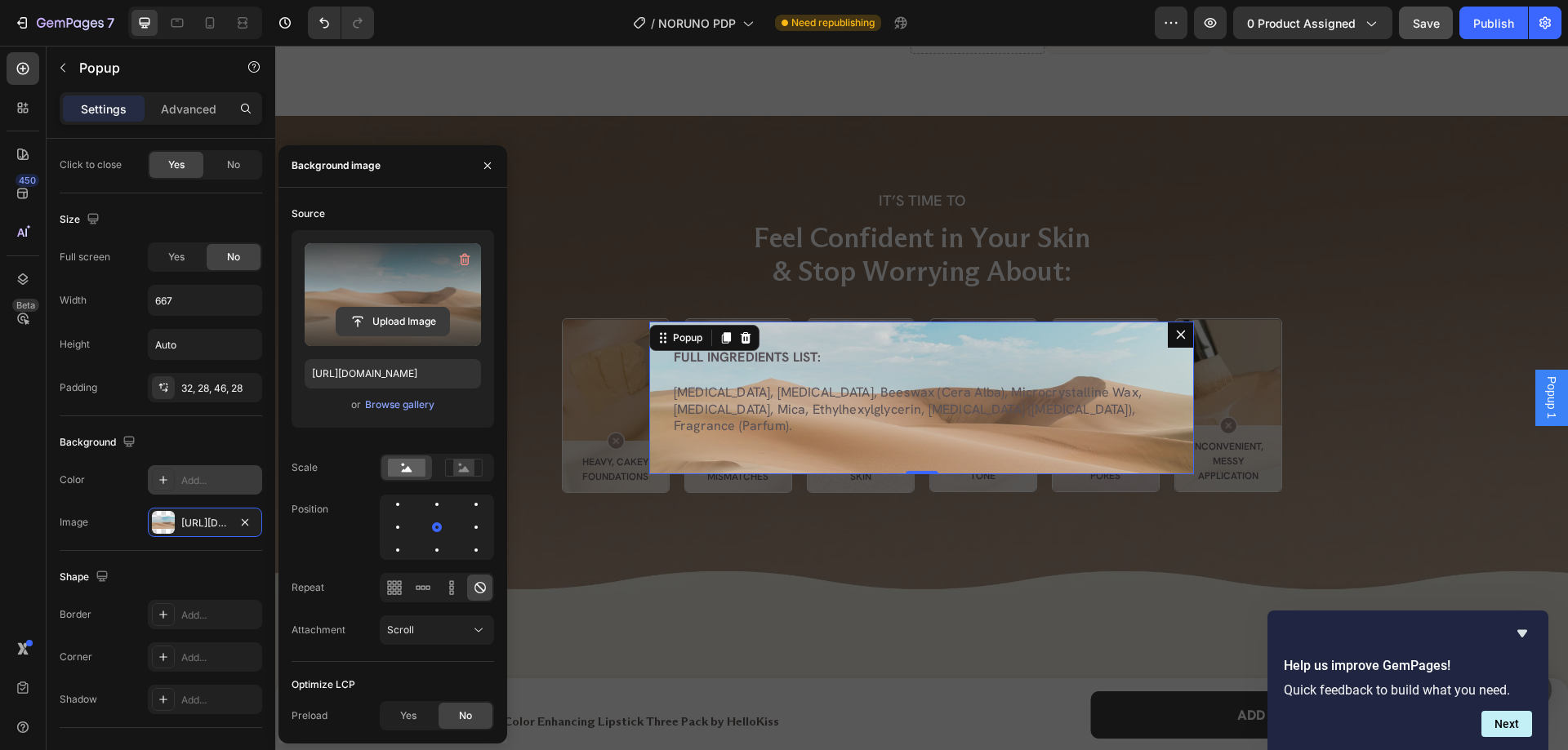
click at [406, 313] on input "file" at bounding box center [392, 321] width 113 height 28
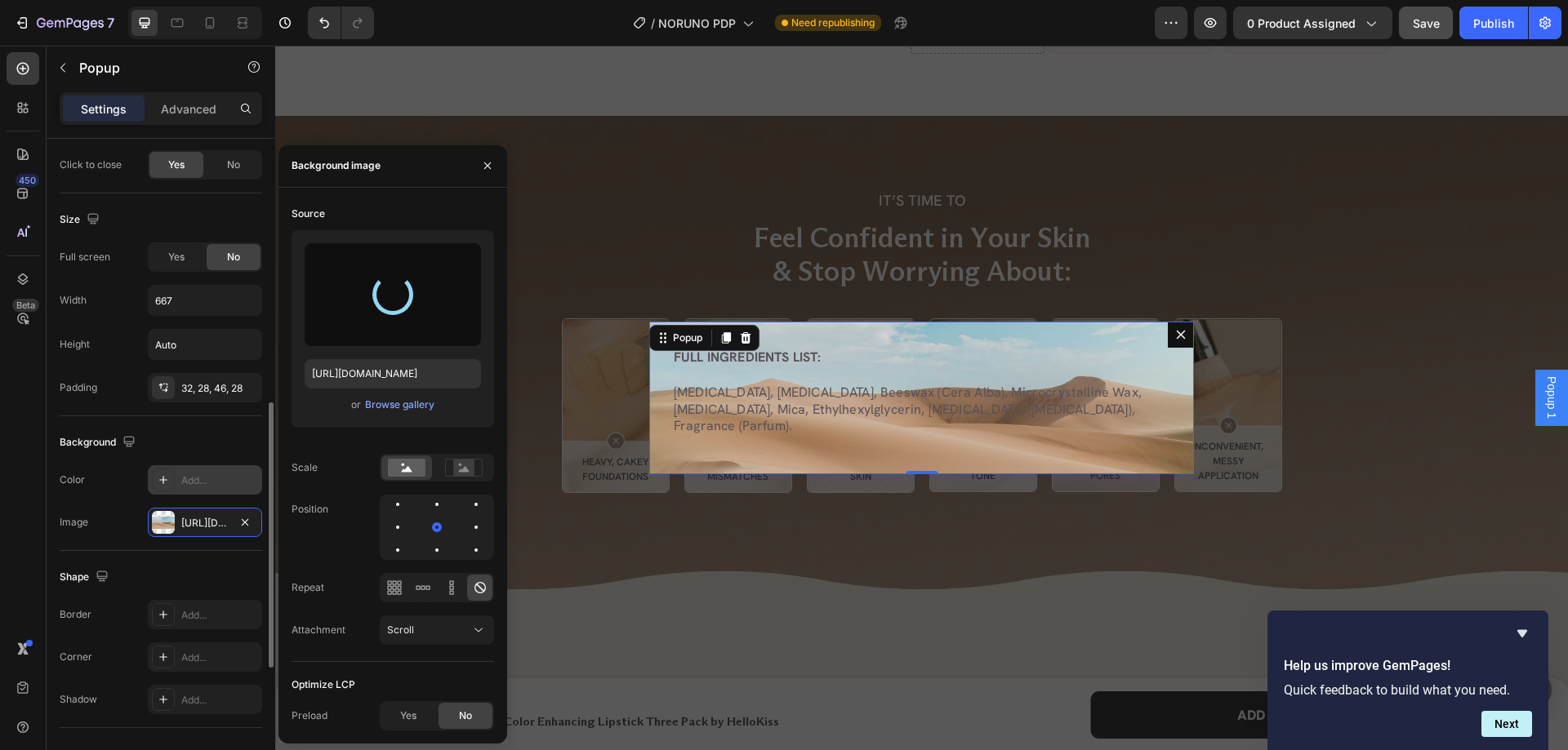
type input "https://cdn.shopify.com/s/files/1/0956/4795/7327/files/gempages_584964709569004…"
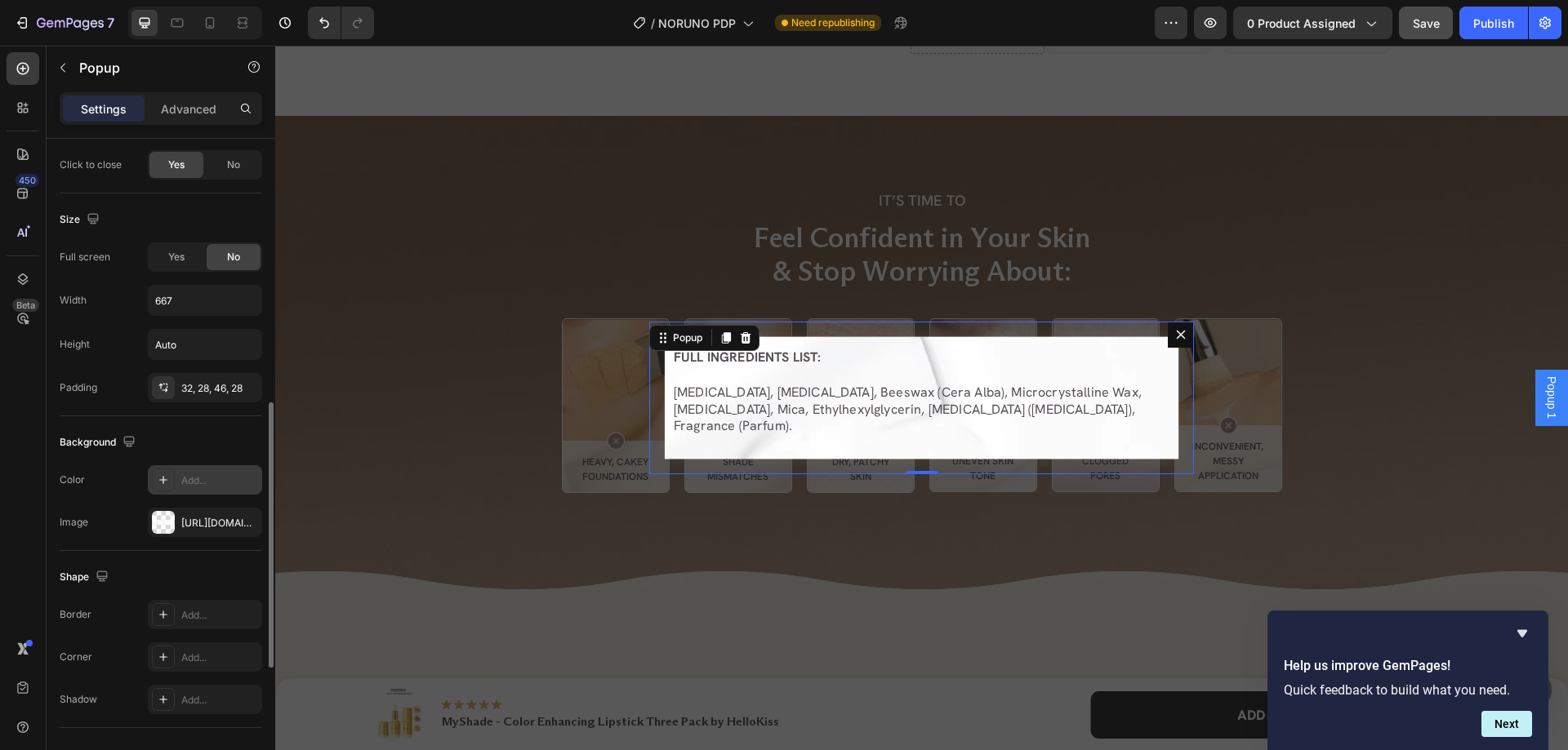
click at [170, 437] on div "Background" at bounding box center [160, 443] width 202 height 26
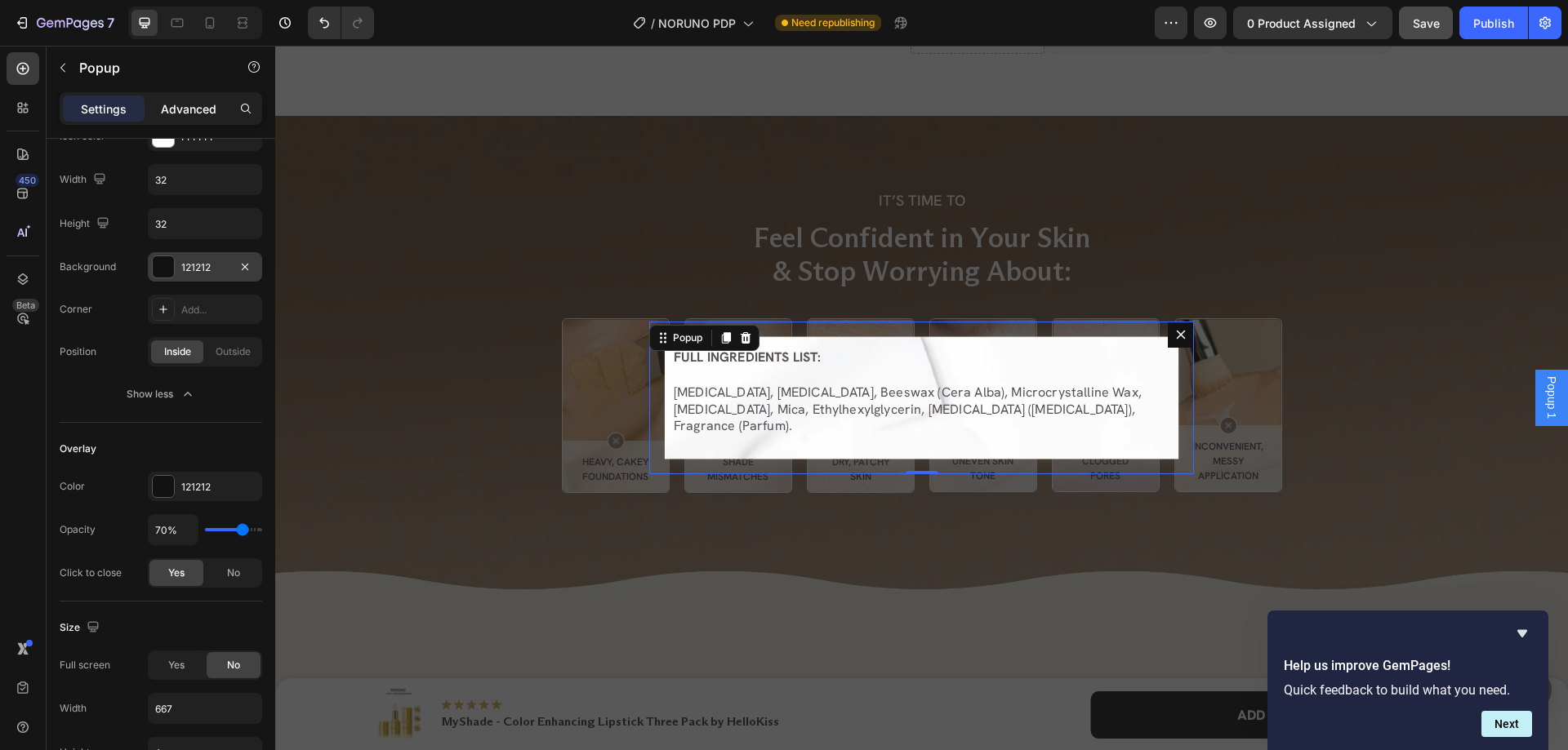
click at [178, 107] on p "Advanced" at bounding box center [189, 109] width 56 height 17
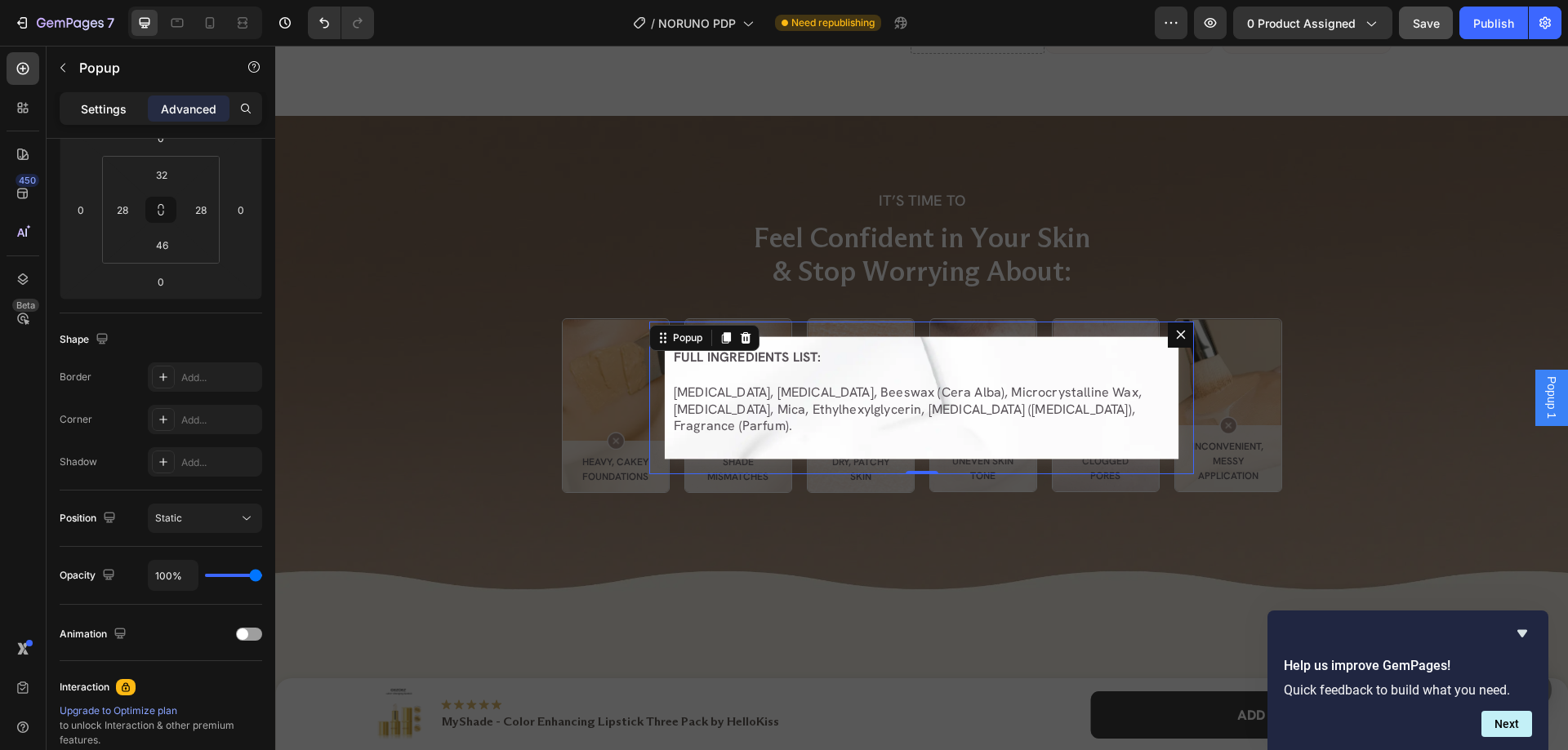
click at [122, 110] on p "Settings" at bounding box center [103, 109] width 46 height 17
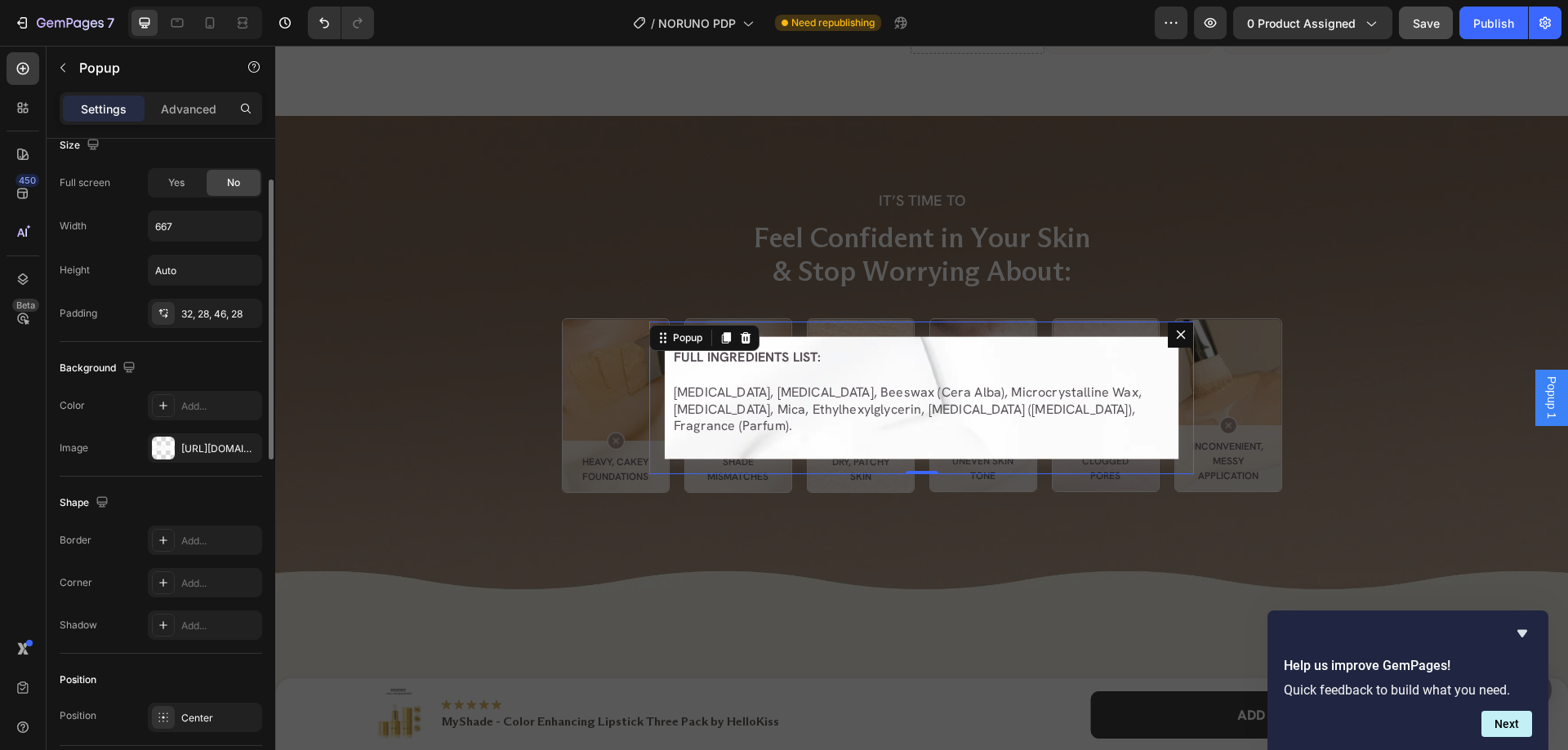
scroll to position [479, 0]
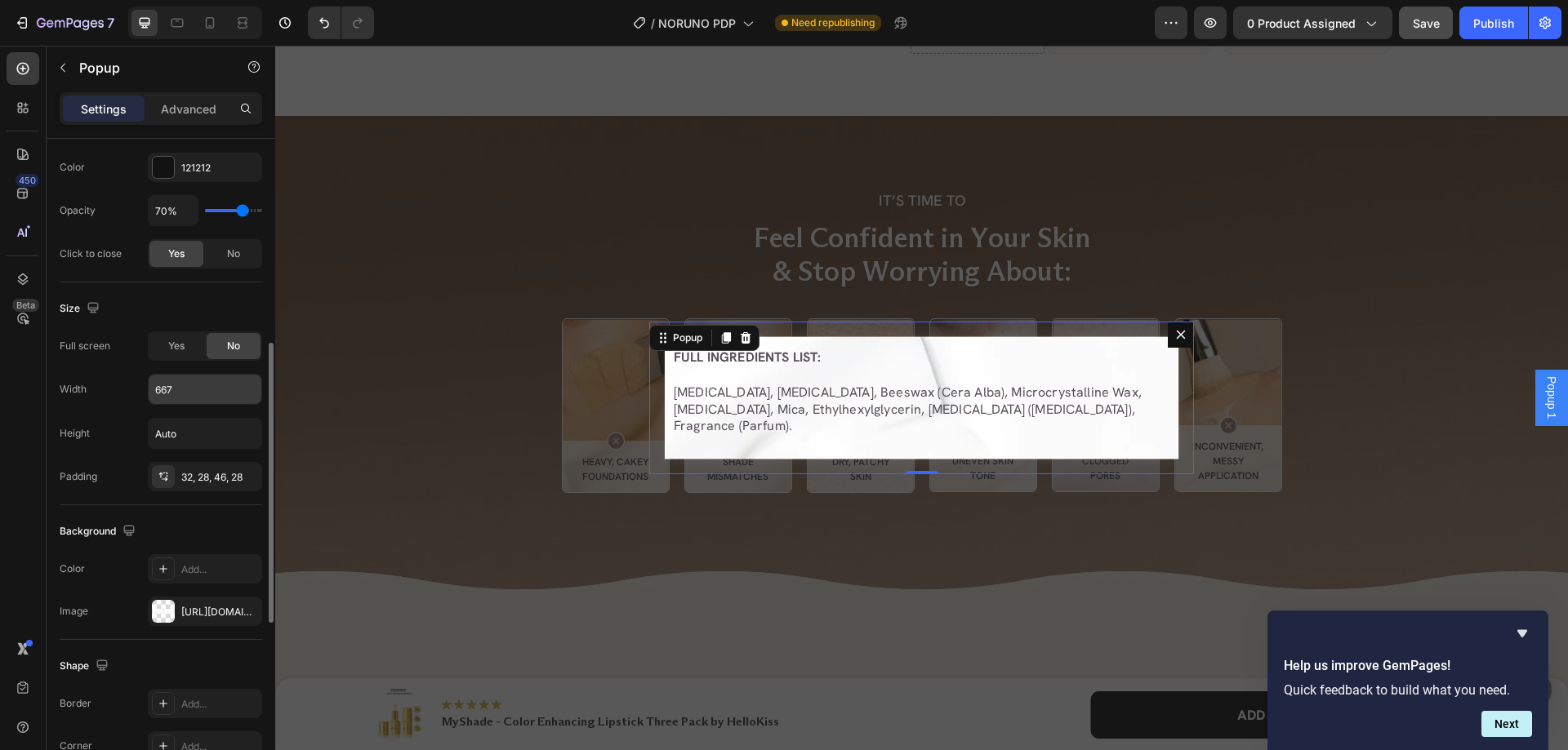
click at [190, 395] on input "667" at bounding box center [204, 389] width 113 height 30
type input "668"
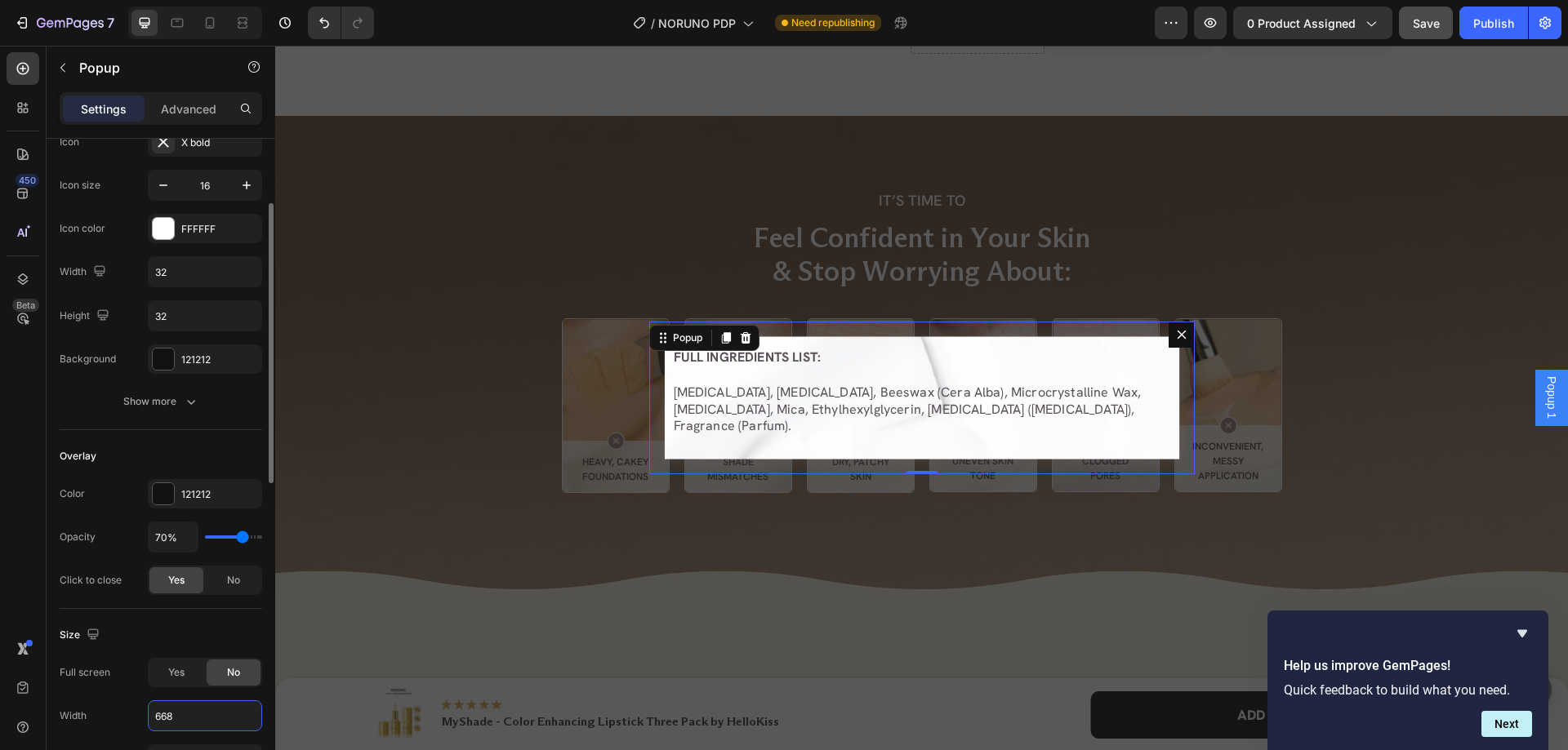
scroll to position [71, 0]
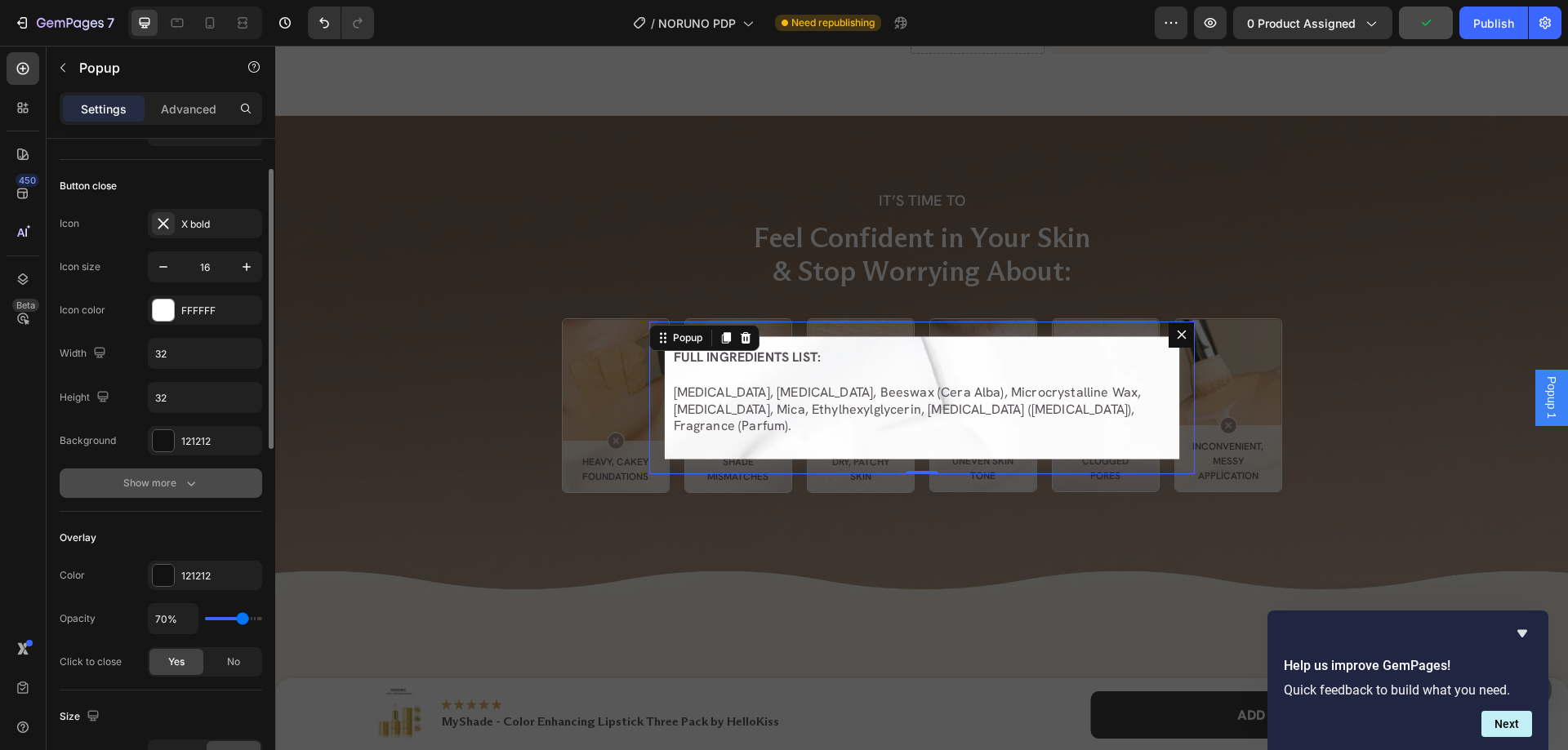
click at [153, 478] on div "Show more" at bounding box center [160, 484] width 76 height 17
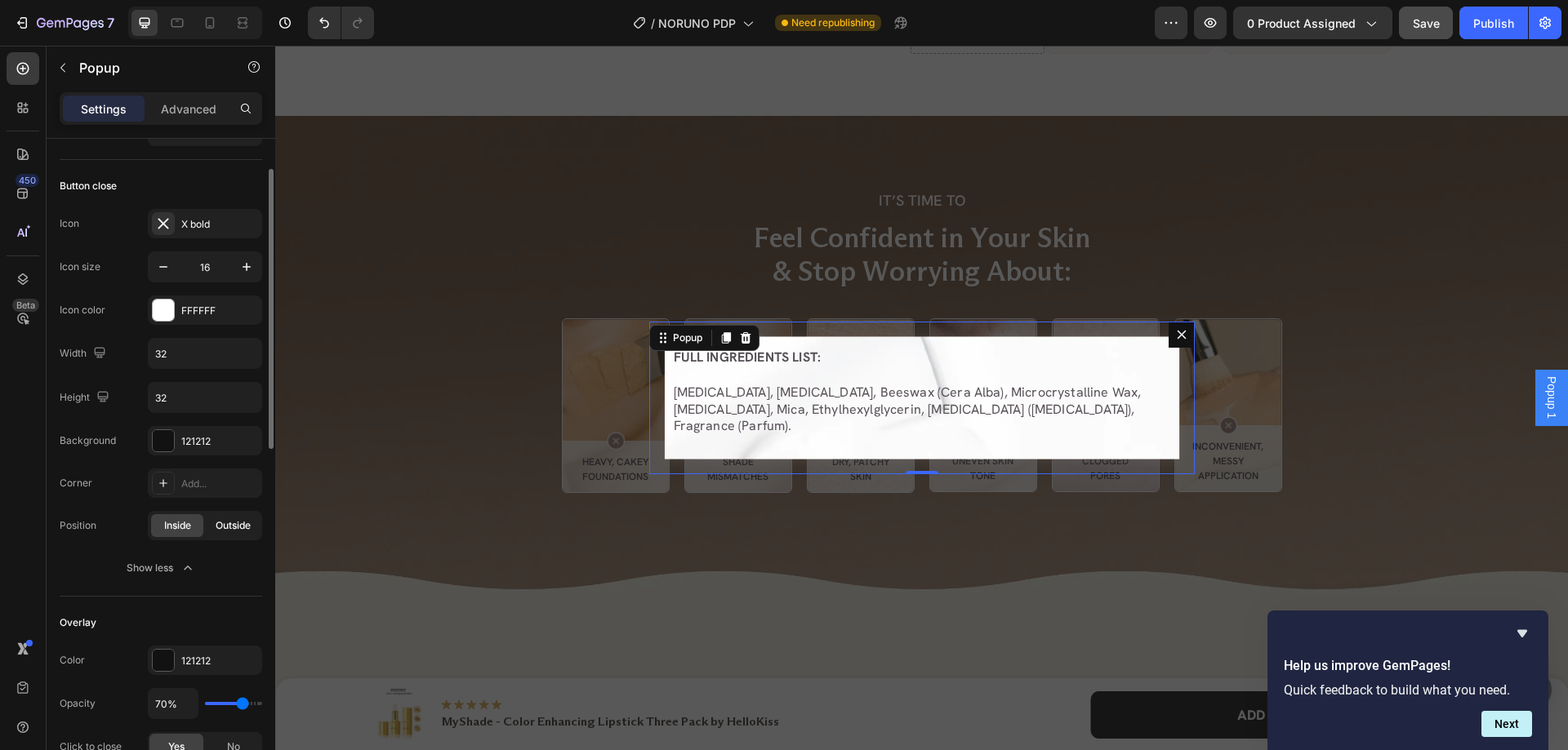
click at [229, 527] on span "Outside" at bounding box center [233, 525] width 35 height 15
click at [195, 519] on div "Inside" at bounding box center [177, 525] width 52 height 23
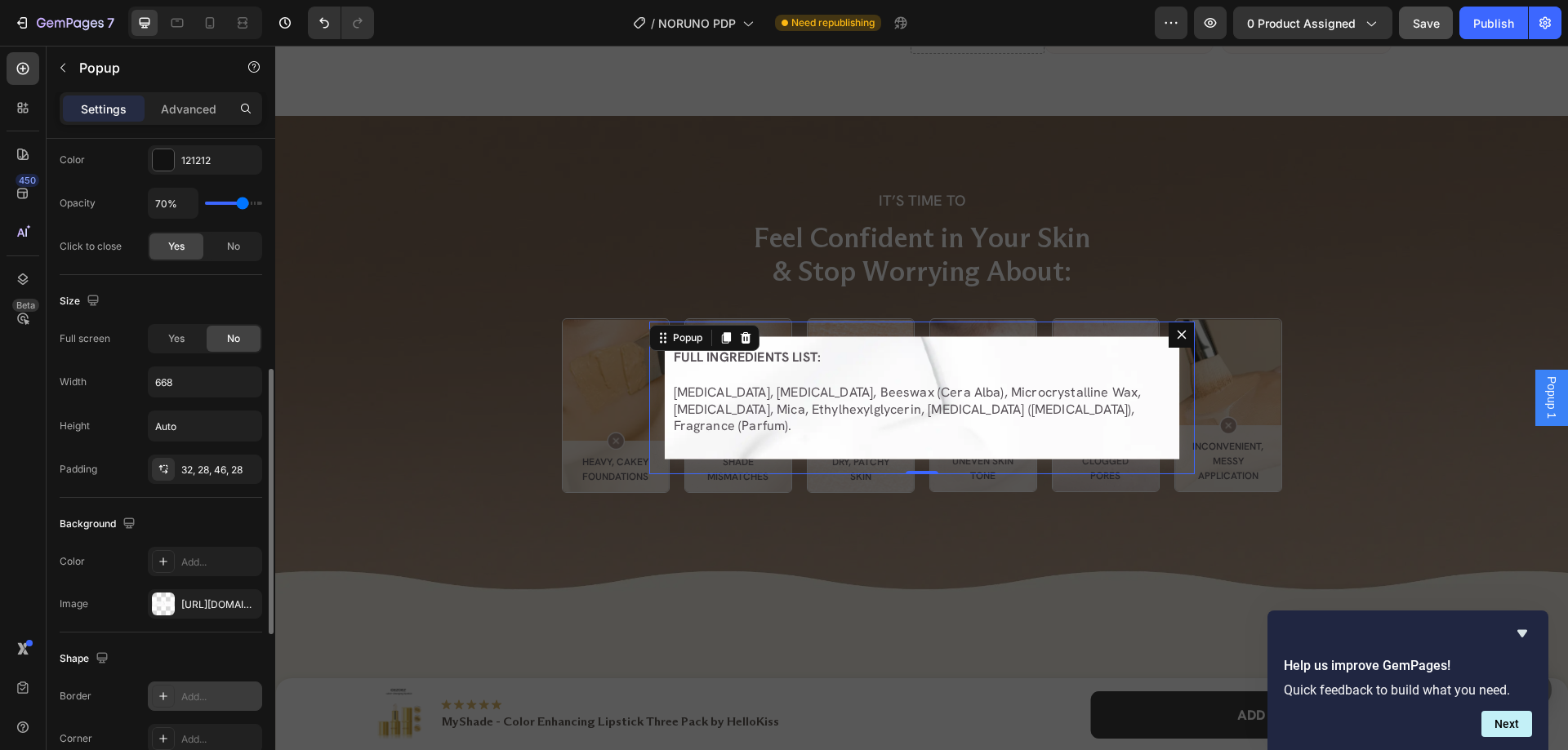
scroll to position [734, 0]
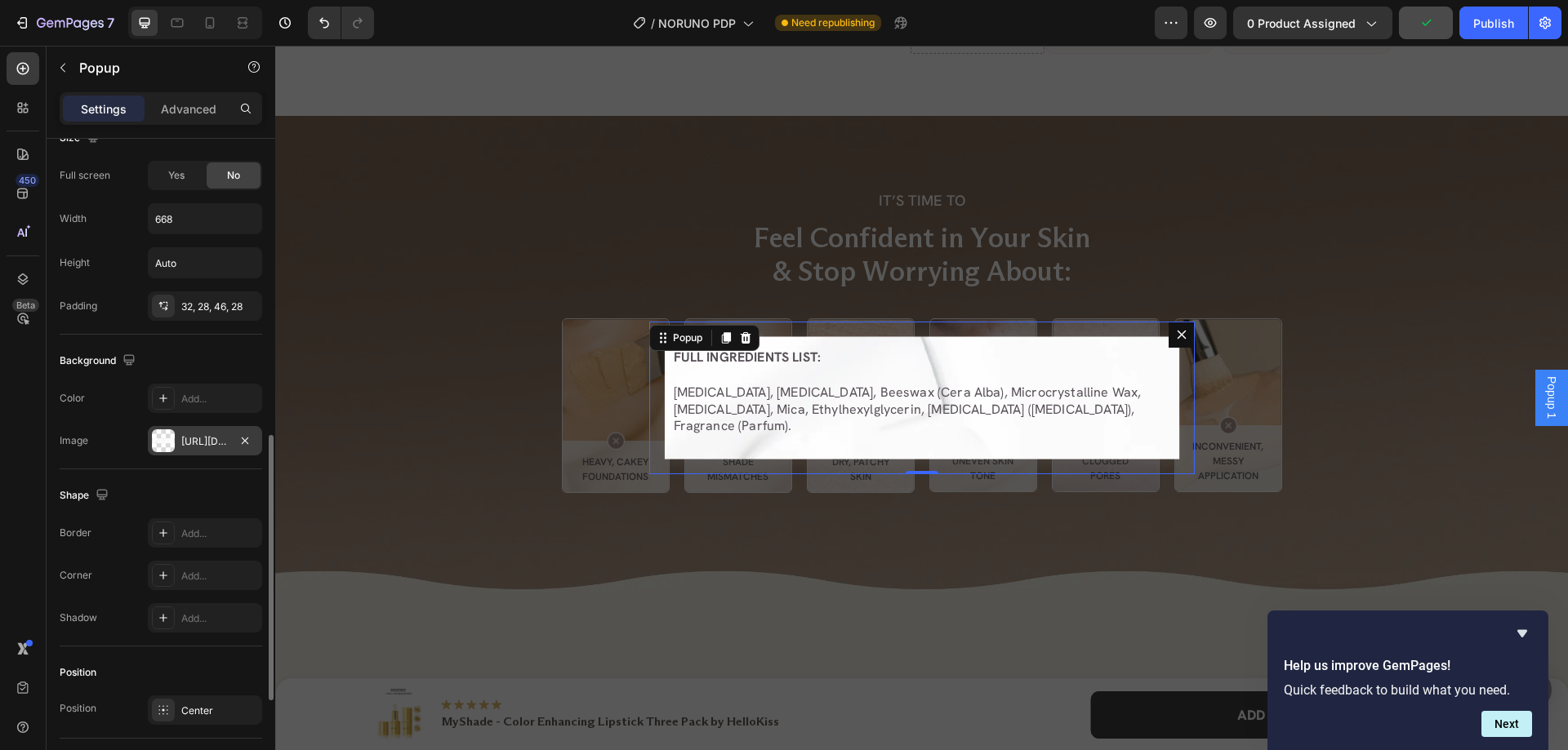
click at [197, 448] on div "https://cdn.shopify.com/s/files/1/0956/4795/7327/files/gempages_584964709569004…" at bounding box center [204, 442] width 48 height 15
click at [198, 392] on div "Add..." at bounding box center [219, 400] width 76 height 15
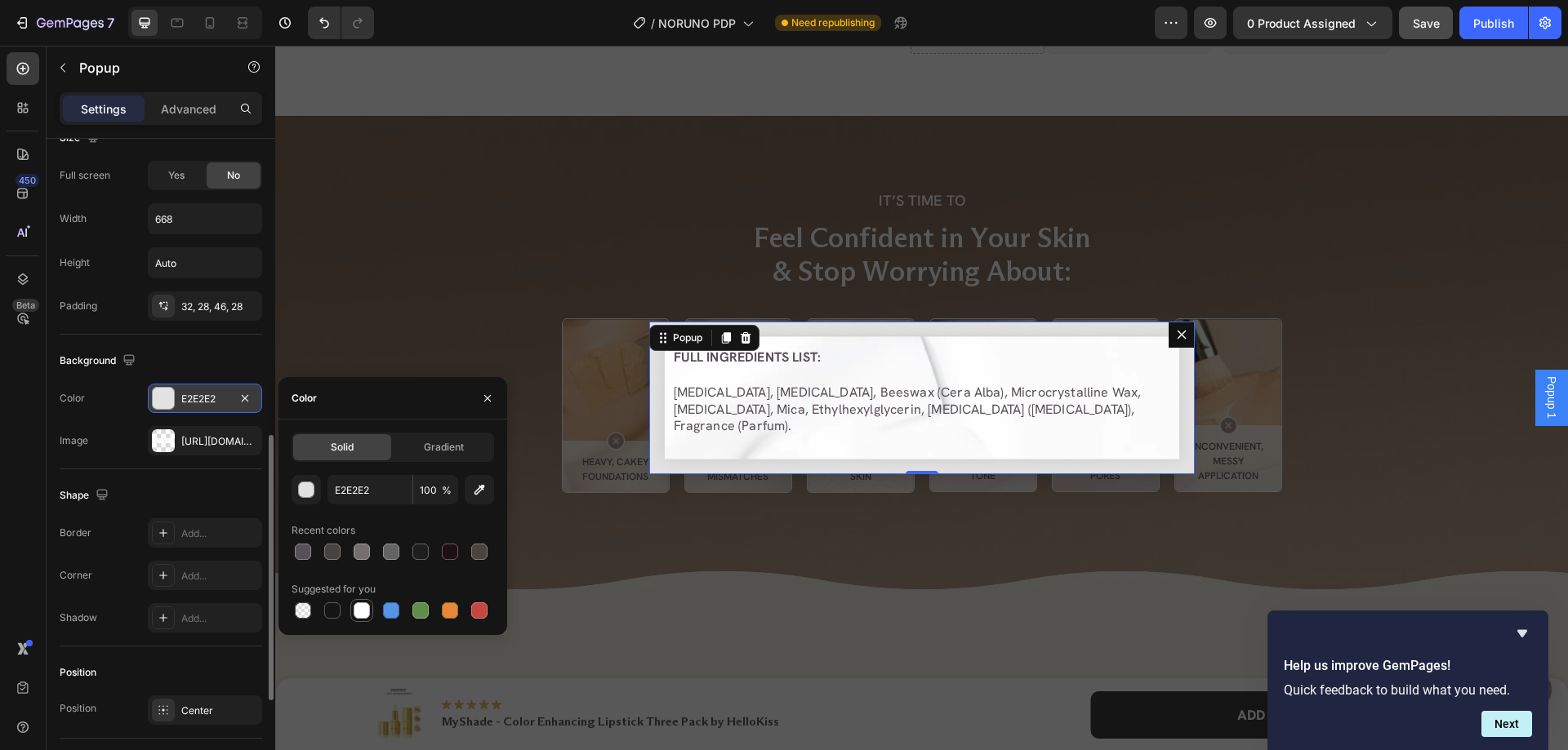
click at [360, 609] on div at bounding box center [362, 611] width 17 height 17
type input "FFFFFF"
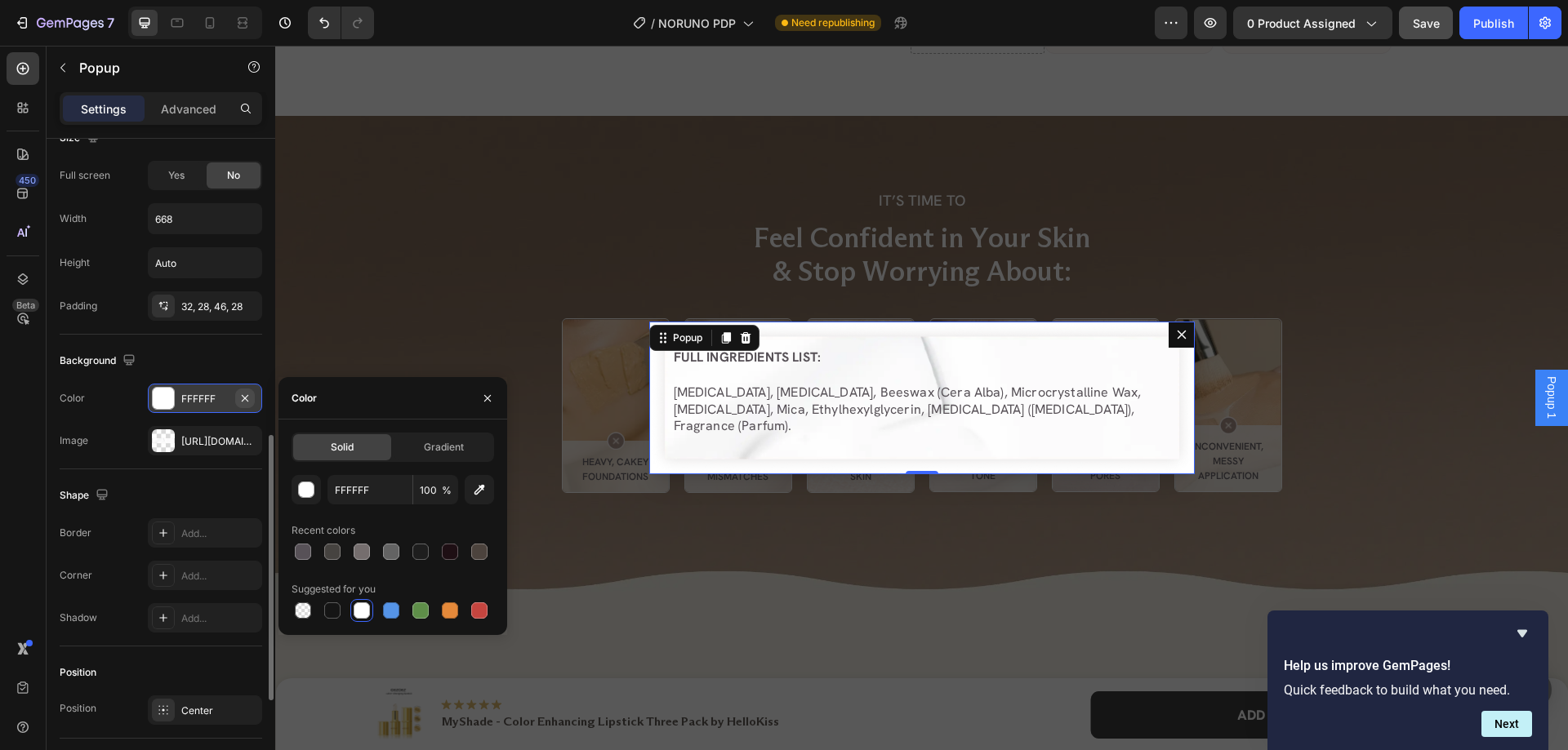
click at [243, 401] on icon "button" at bounding box center [245, 399] width 13 height 13
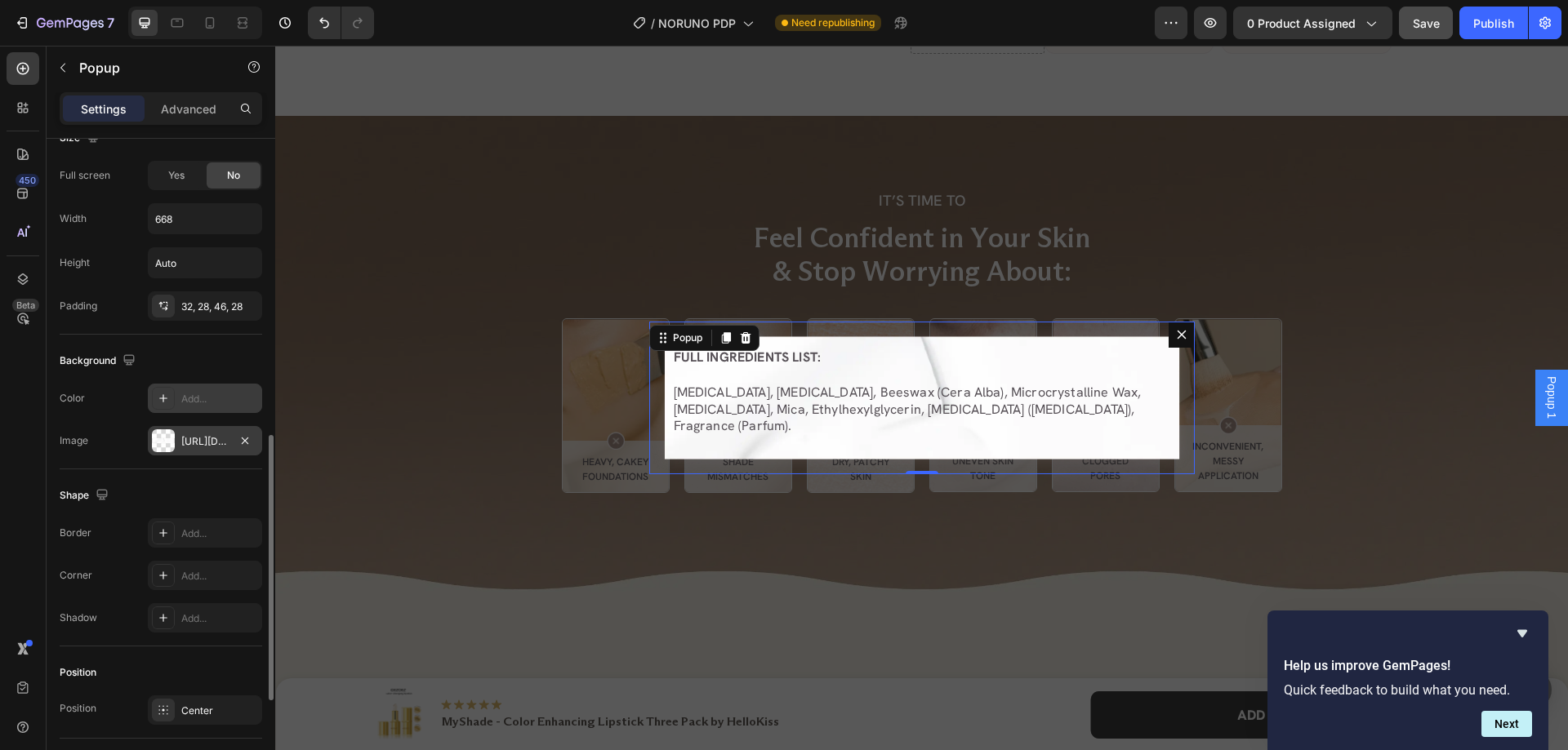
click at [198, 439] on div "https://cdn.shopify.com/s/files/1/0956/4795/7327/files/gempages_584964709569004…" at bounding box center [204, 442] width 48 height 15
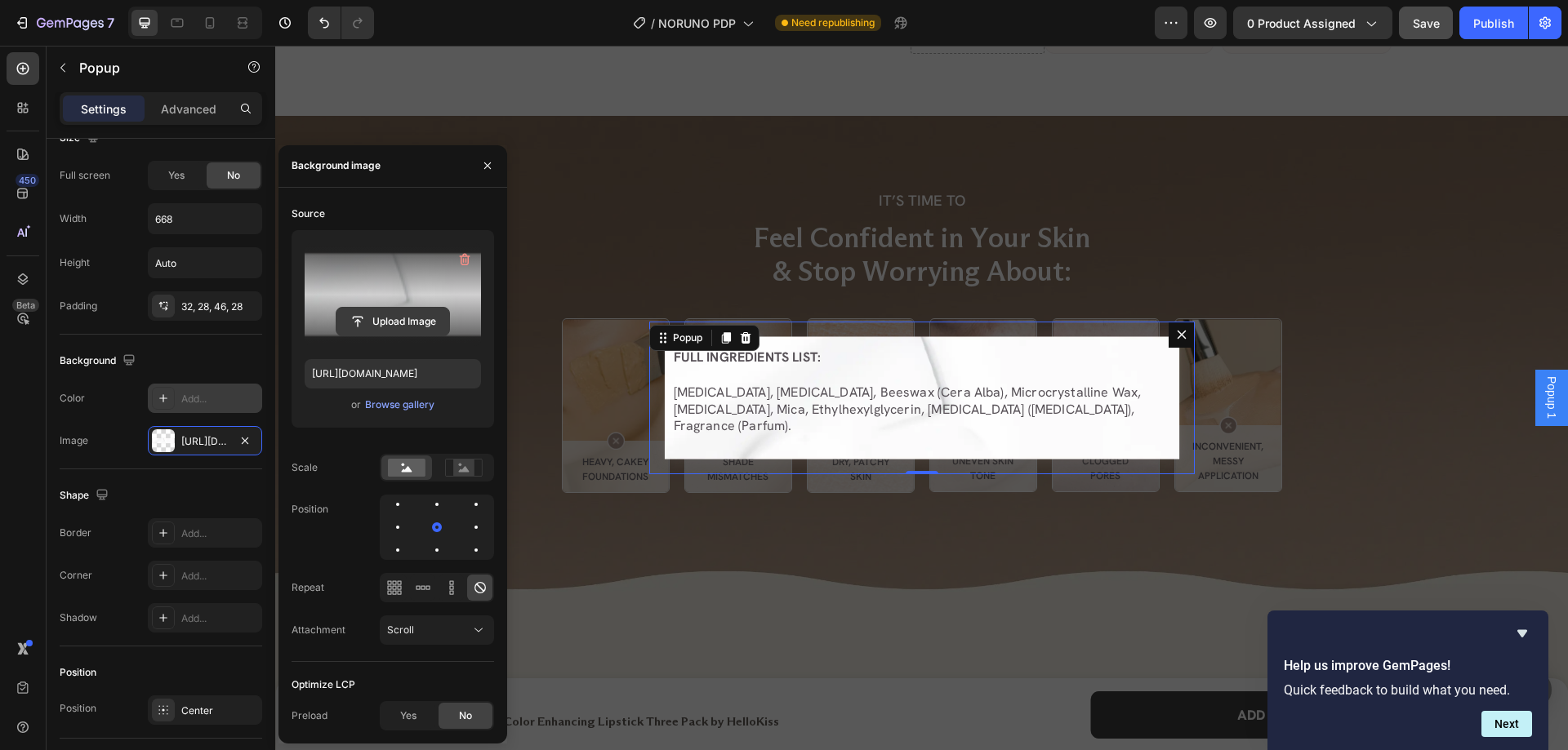
click at [376, 332] on input "file" at bounding box center [392, 321] width 113 height 28
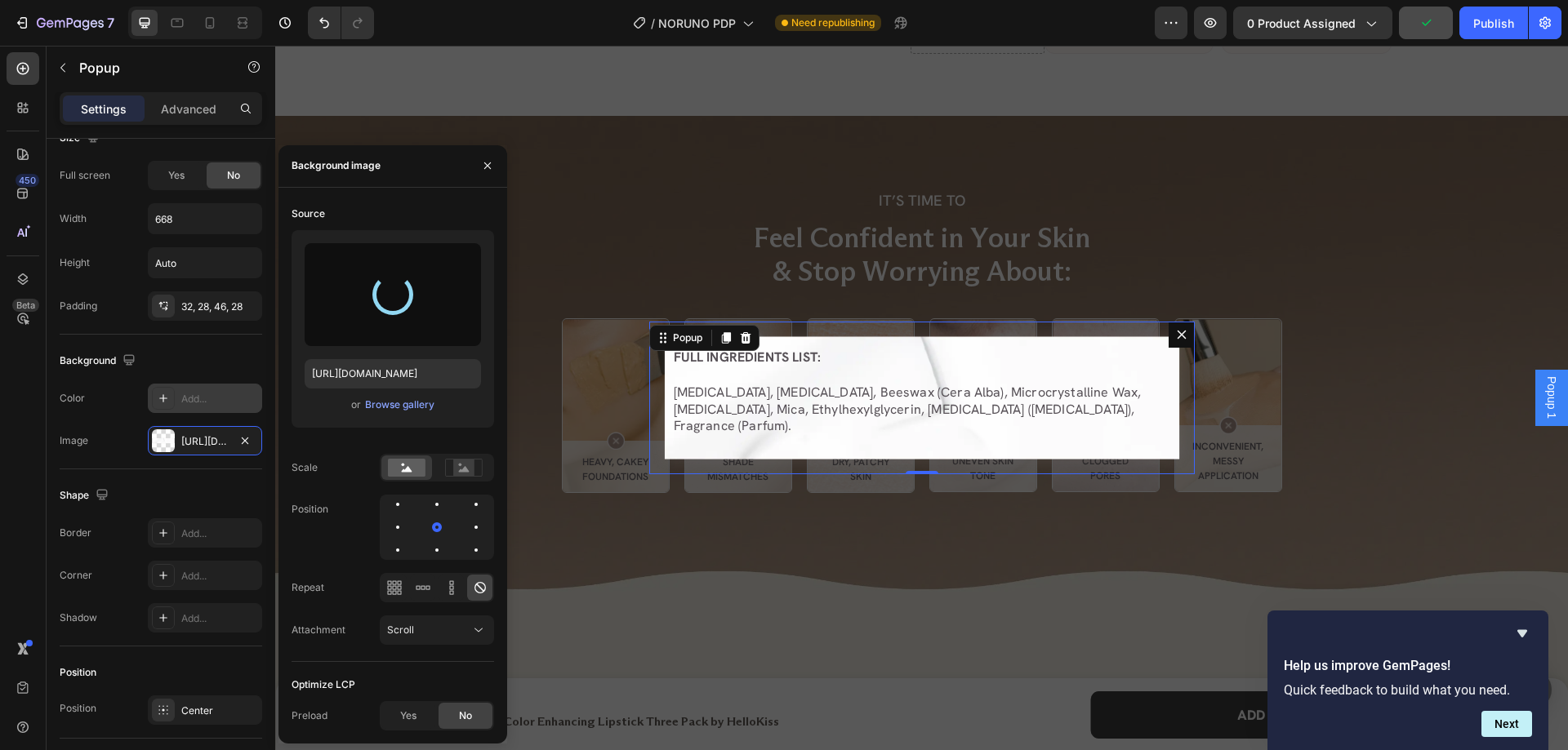
type input "https://cdn.shopify.com/s/files/1/0956/4795/7327/files/gempages_584964709569004…"
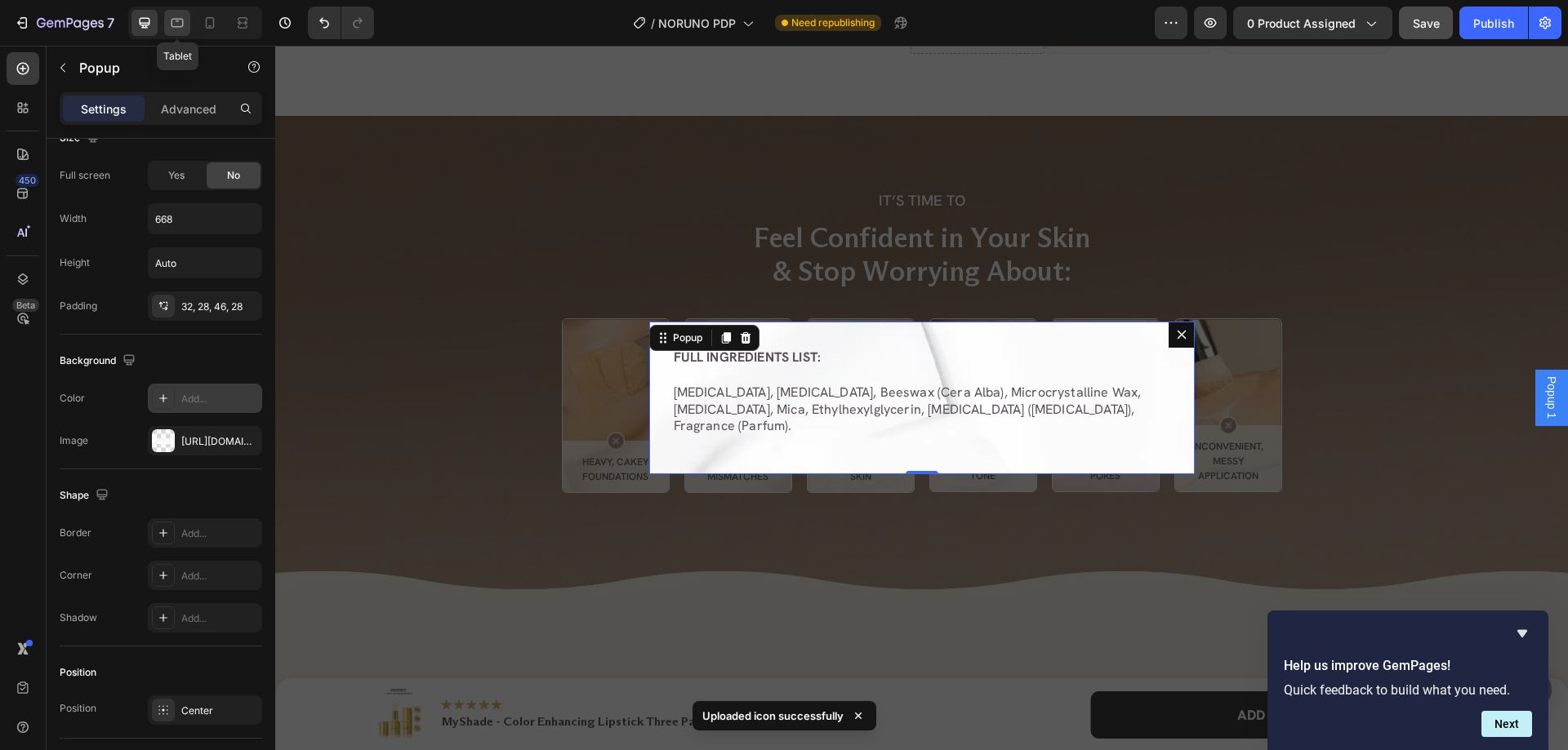
click at [179, 18] on icon at bounding box center [177, 23] width 17 height 17
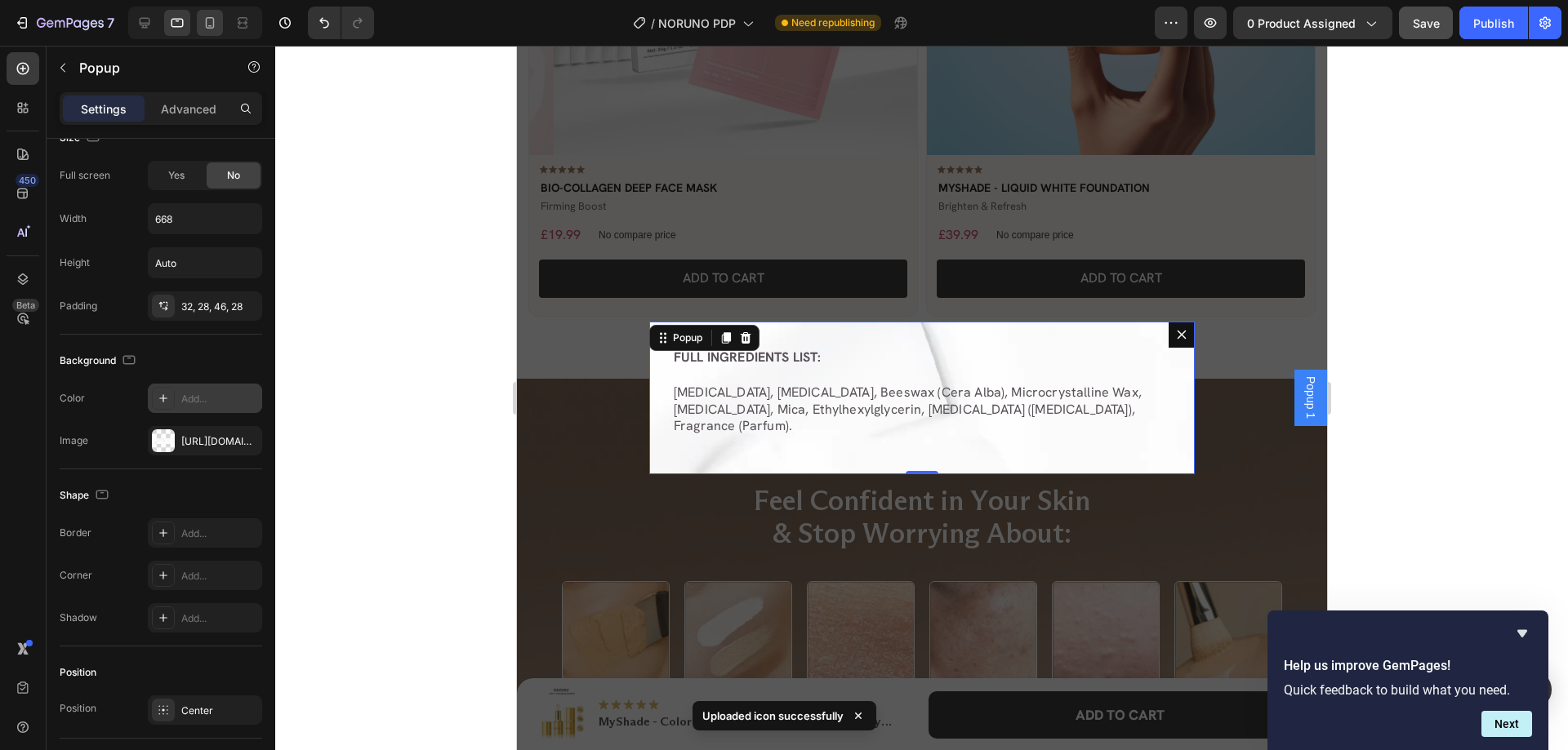
scroll to position [1626, 0]
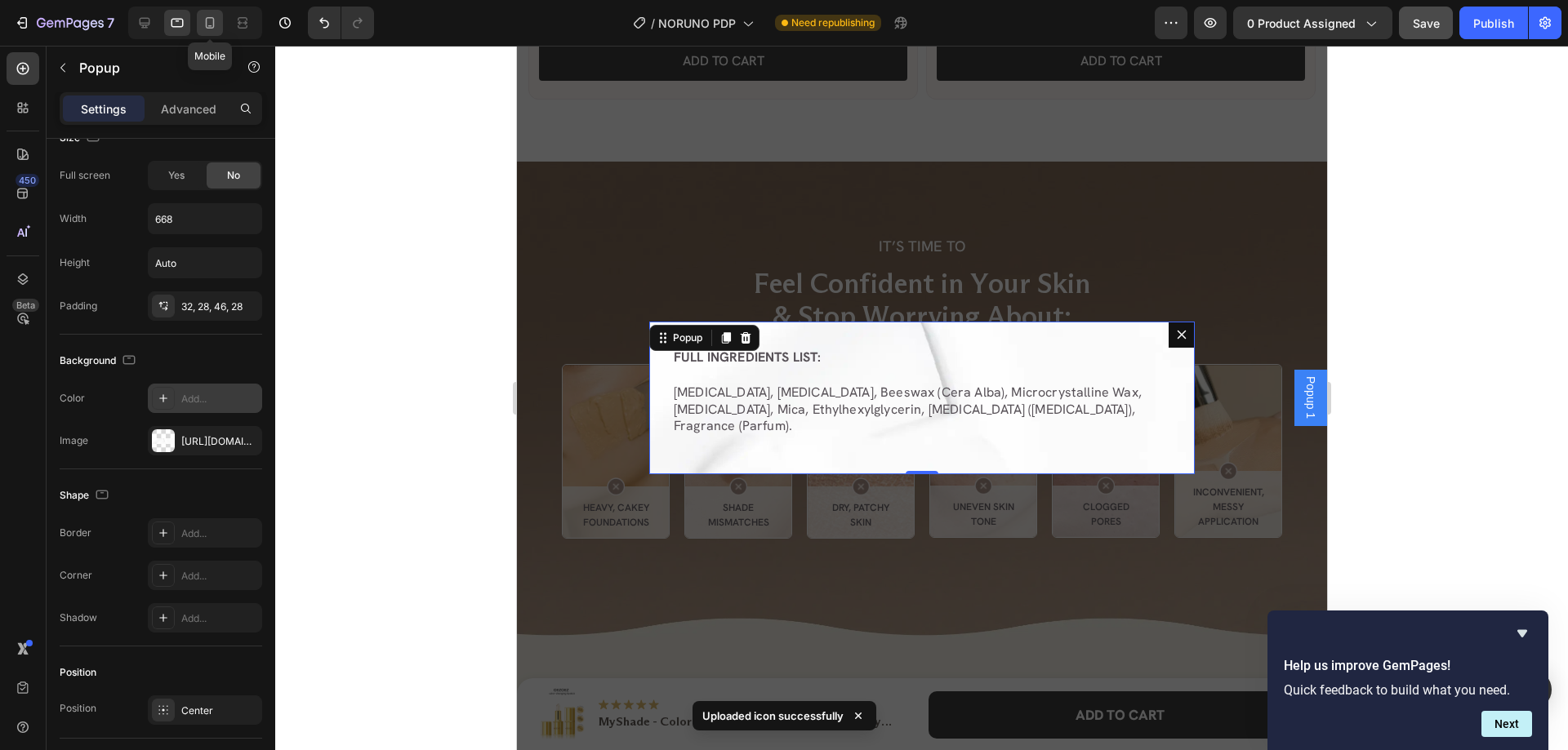
click at [199, 23] on div at bounding box center [210, 23] width 26 height 26
type input "320"
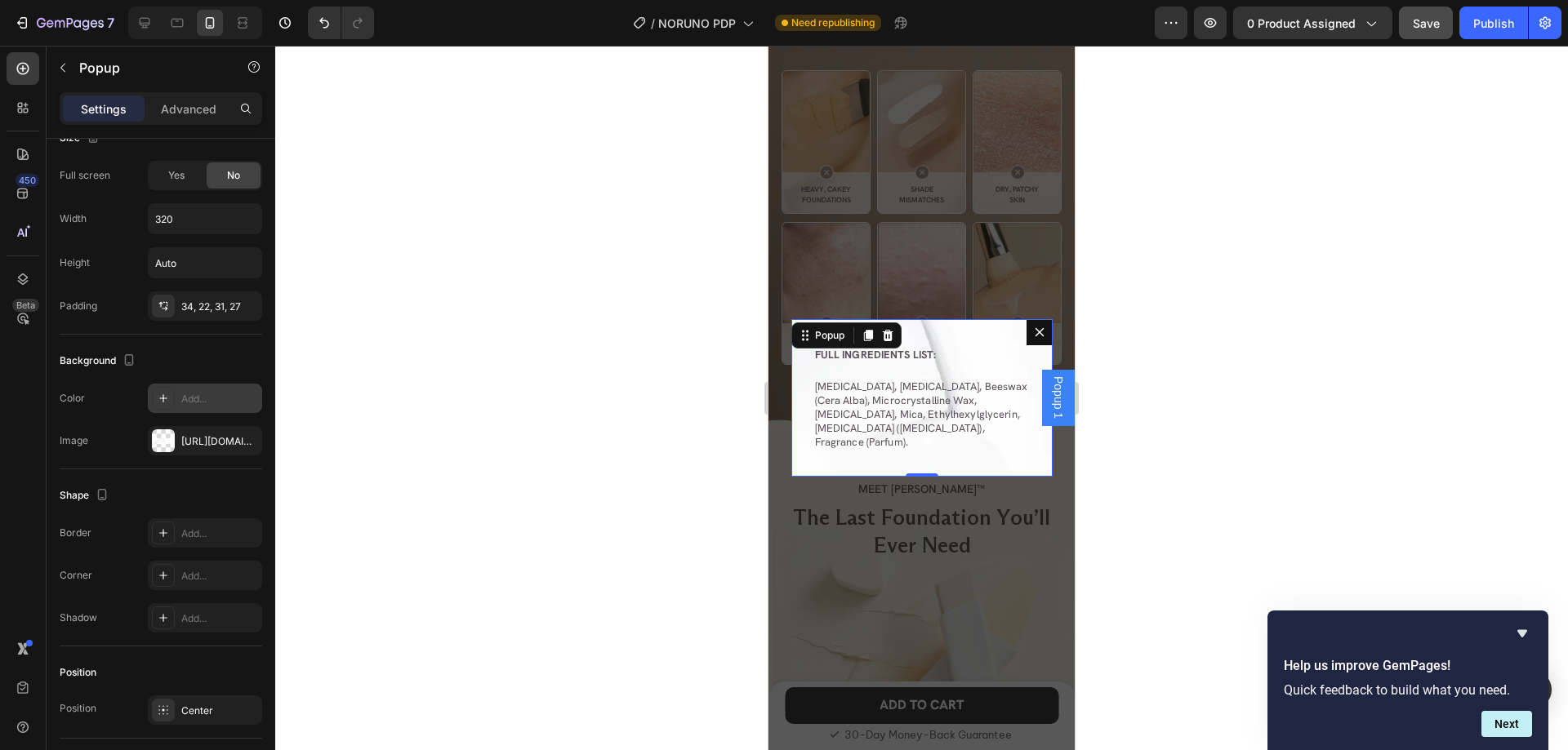
scroll to position [1848, 0]
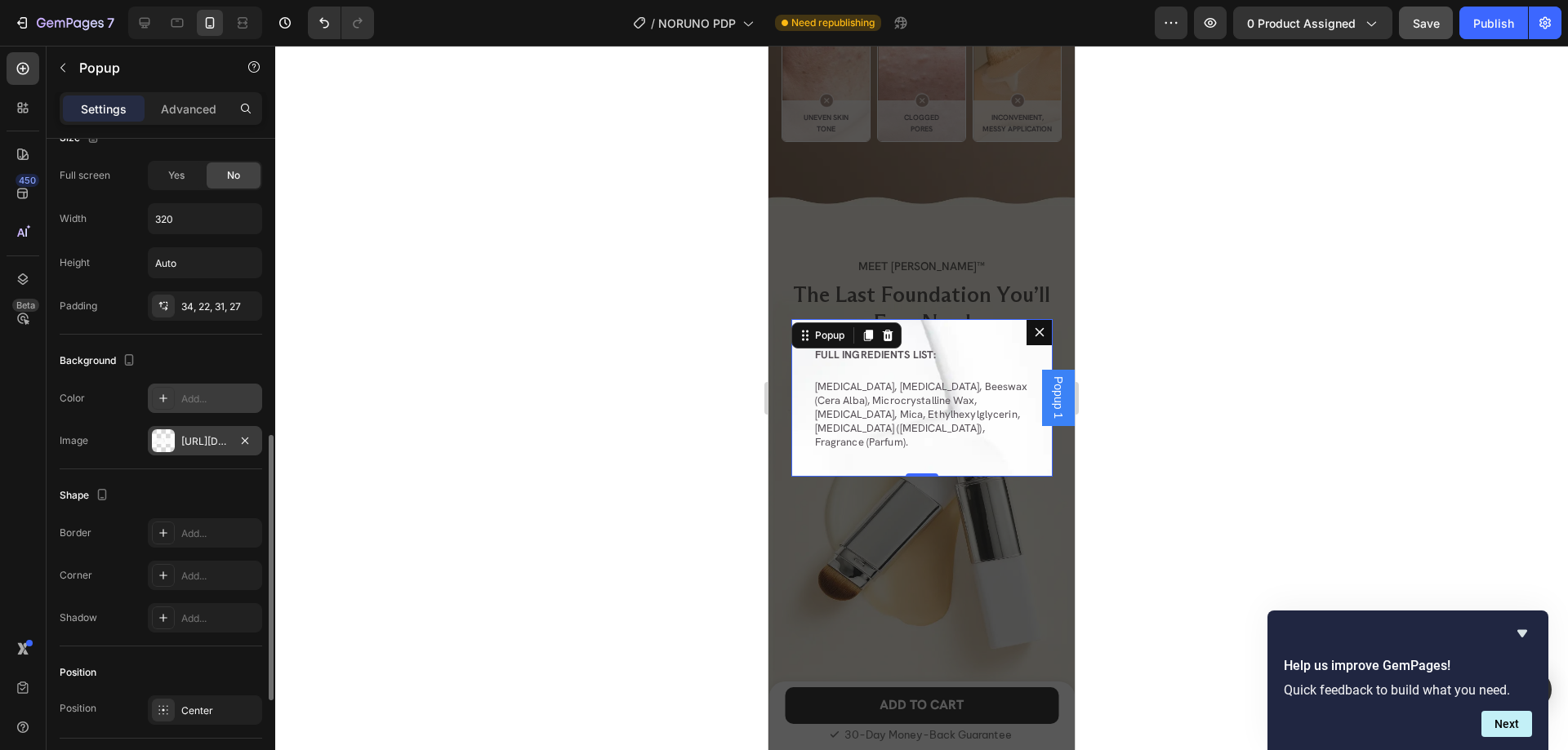
click at [202, 440] on div "https://cdn.shopify.com/s/files/1/0956/4795/7327/files/gempages_584964709569004…" at bounding box center [204, 442] width 48 height 15
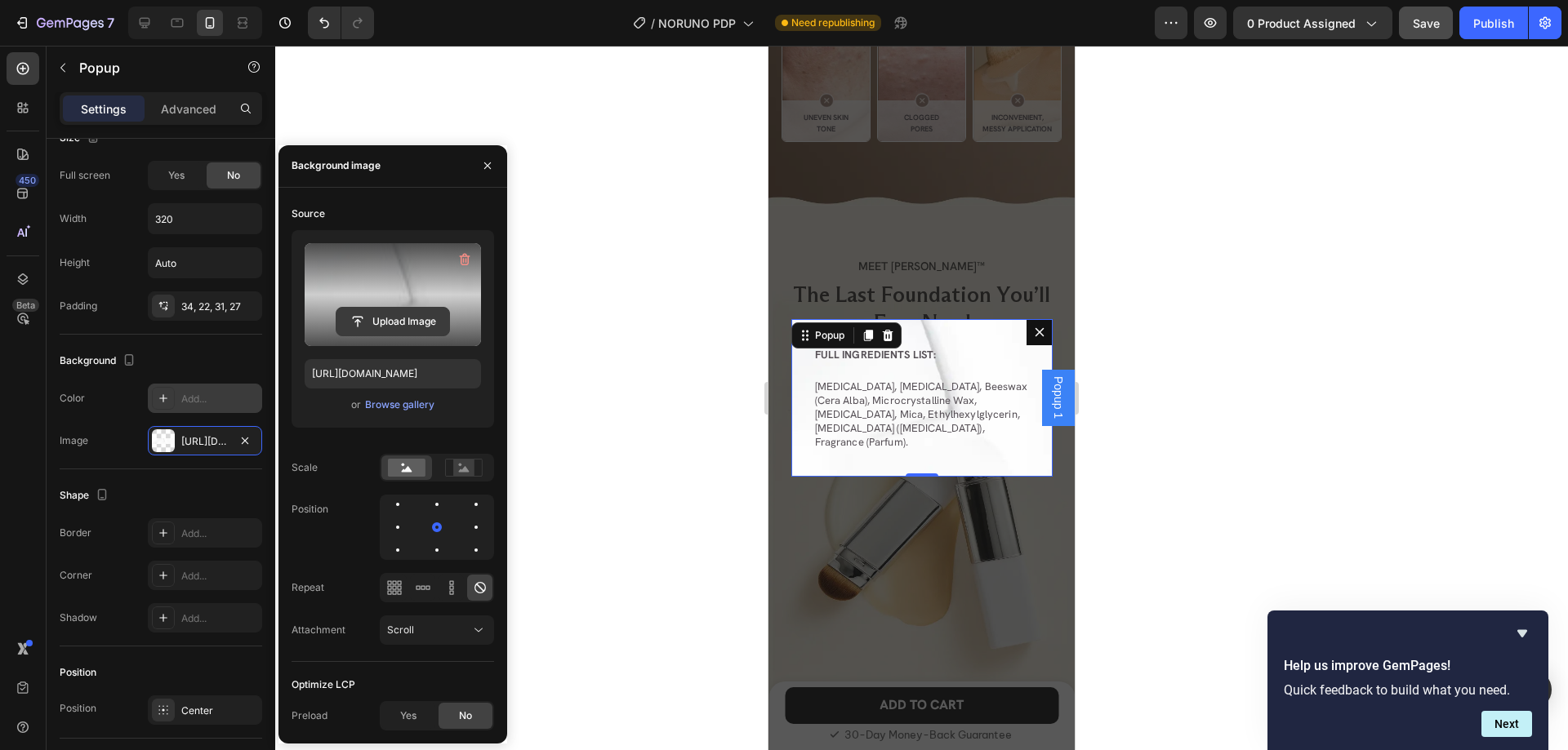
click at [396, 325] on input "file" at bounding box center [392, 321] width 113 height 28
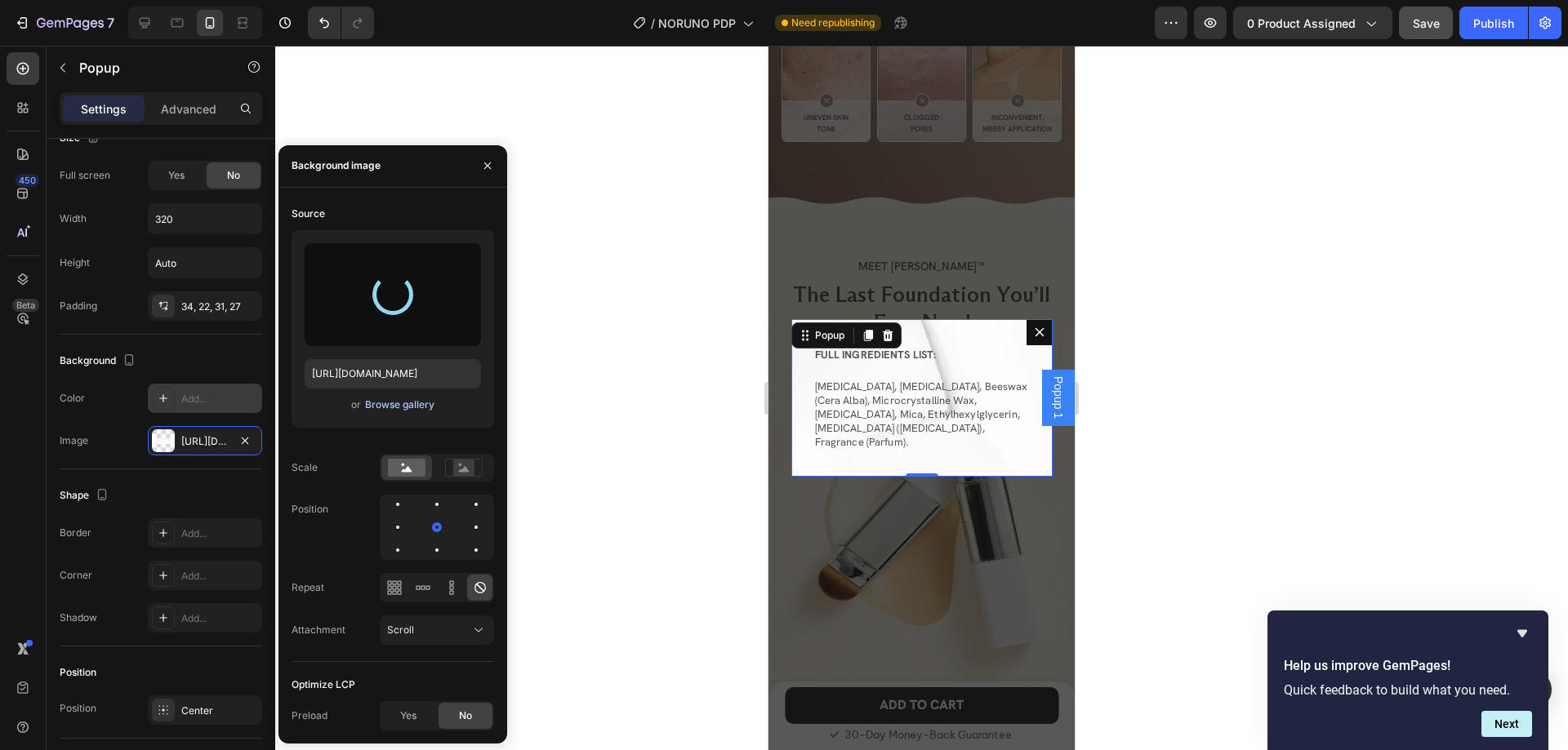
type input "https://cdn.shopify.com/s/files/1/0956/4795/7327/files/gempages_584964709569004…"
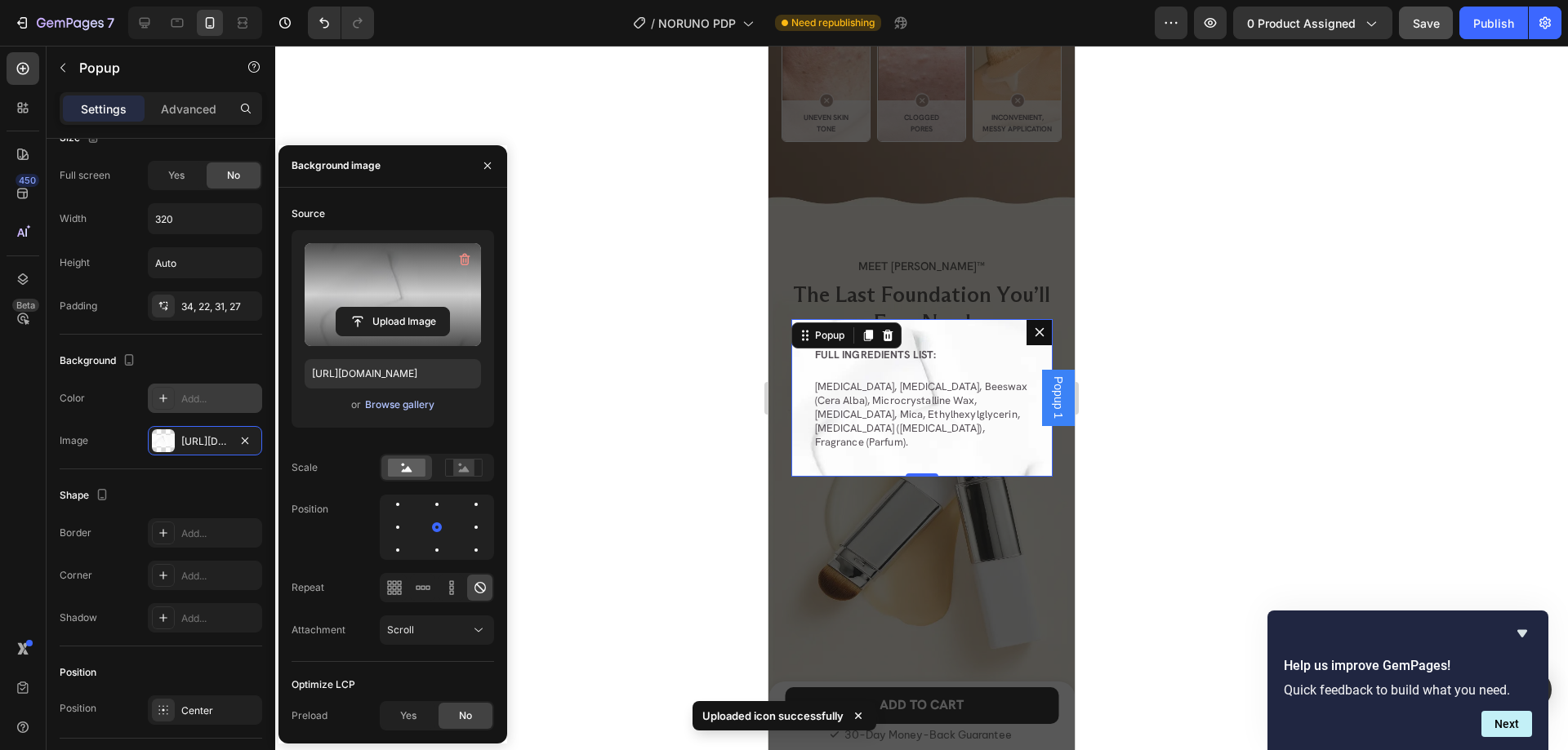
click at [379, 402] on div "Browse gallery" at bounding box center [400, 405] width 69 height 15
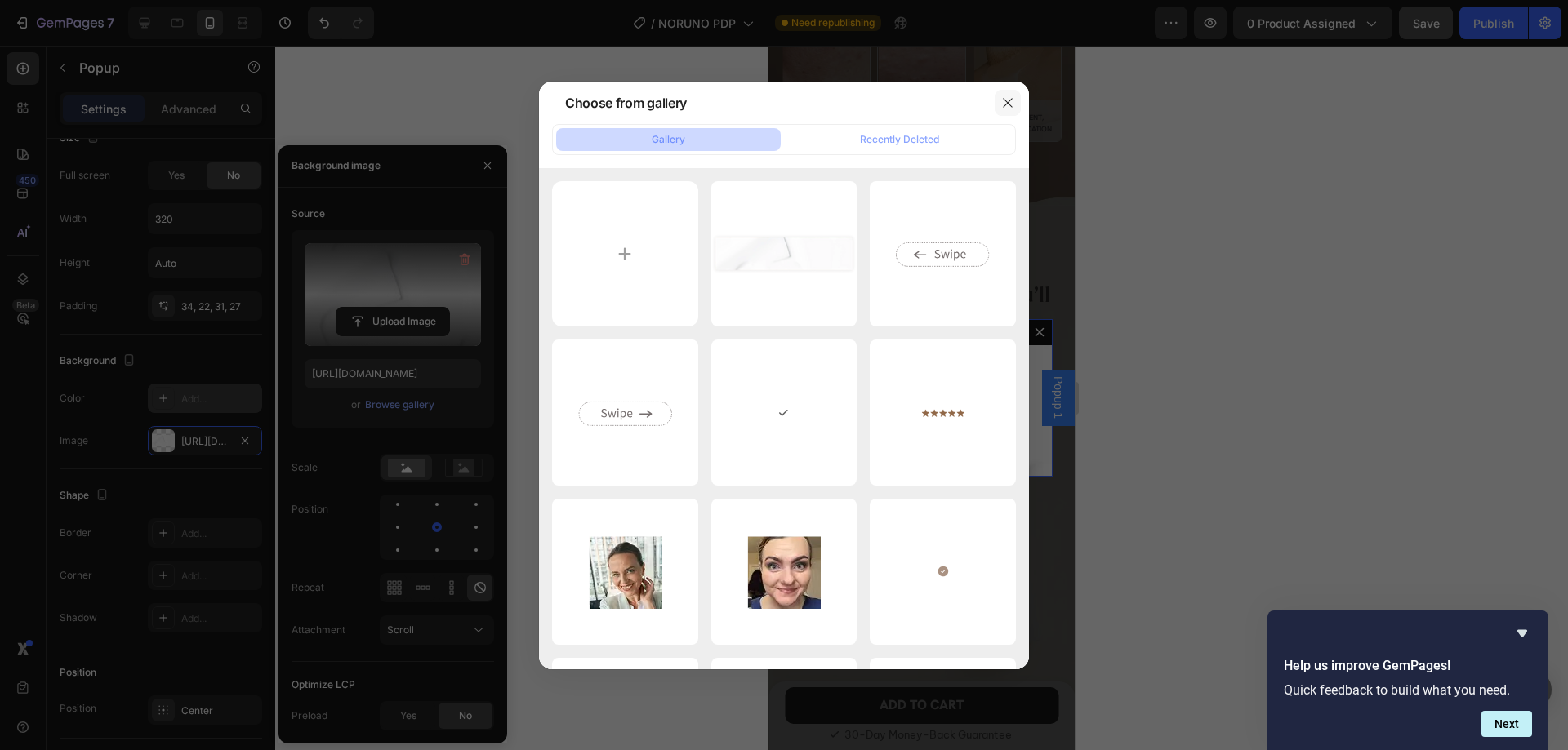
click at [1006, 101] on icon "button" at bounding box center [1008, 102] width 9 height 9
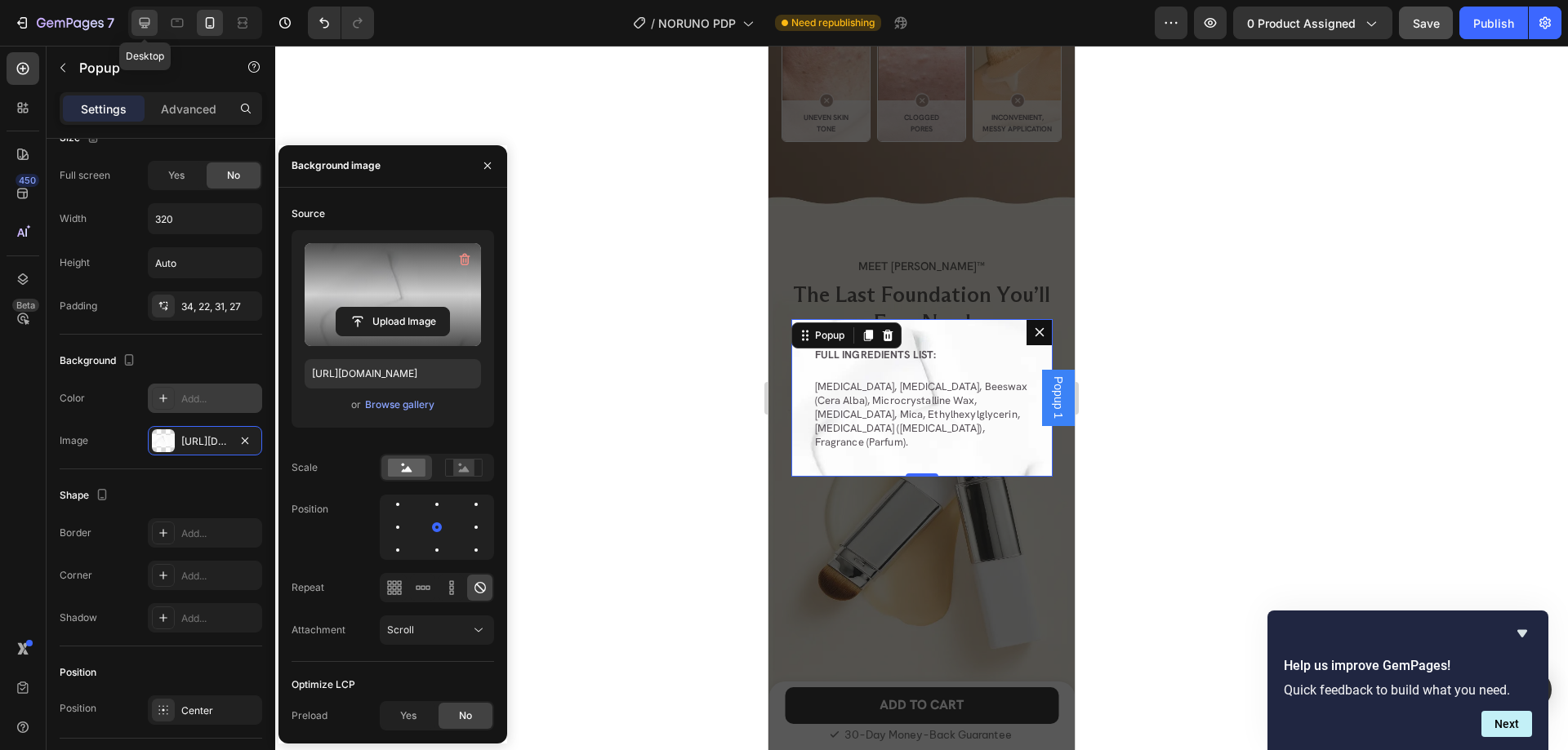
click at [142, 22] on icon at bounding box center [144, 23] width 17 height 17
type input "668"
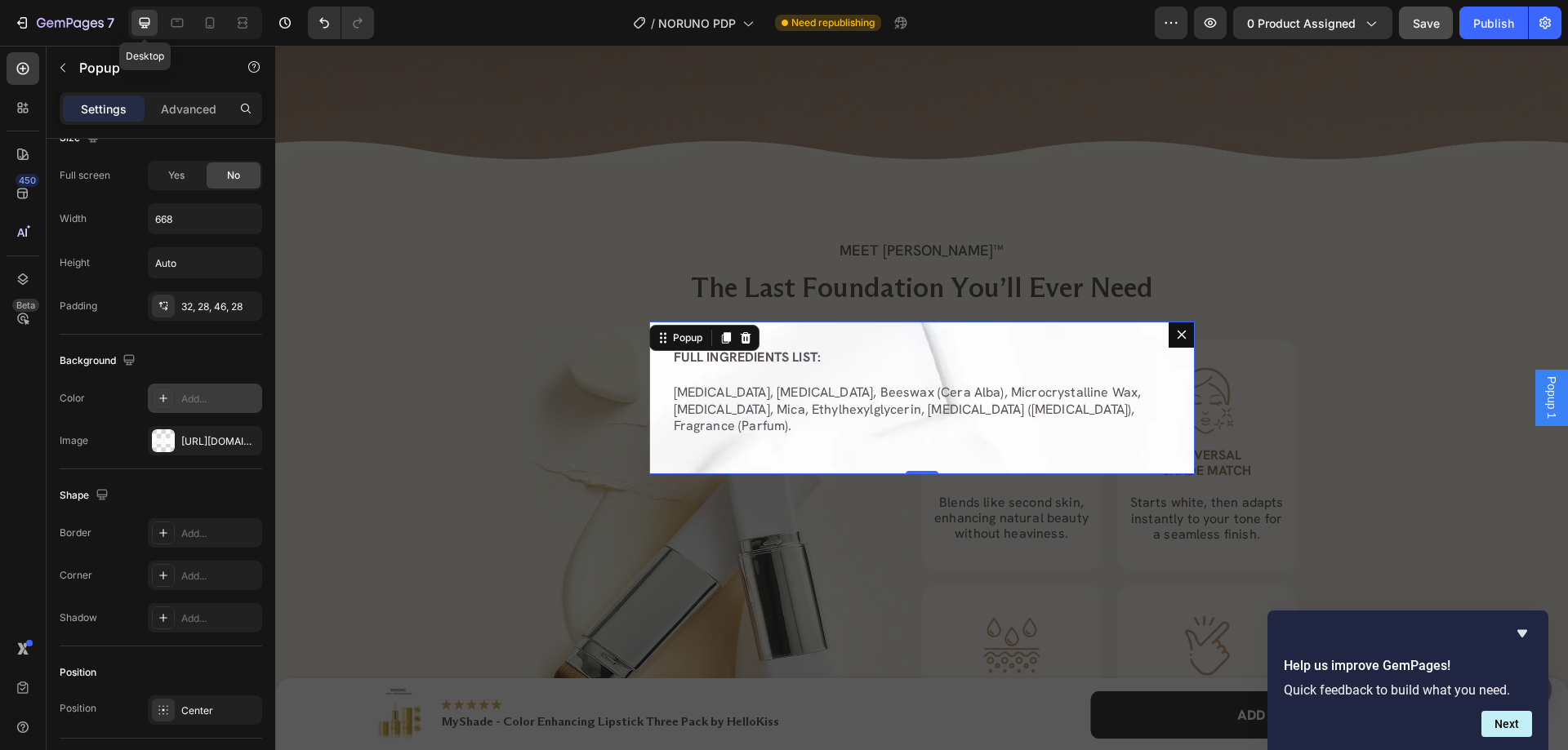
scroll to position [2193, 0]
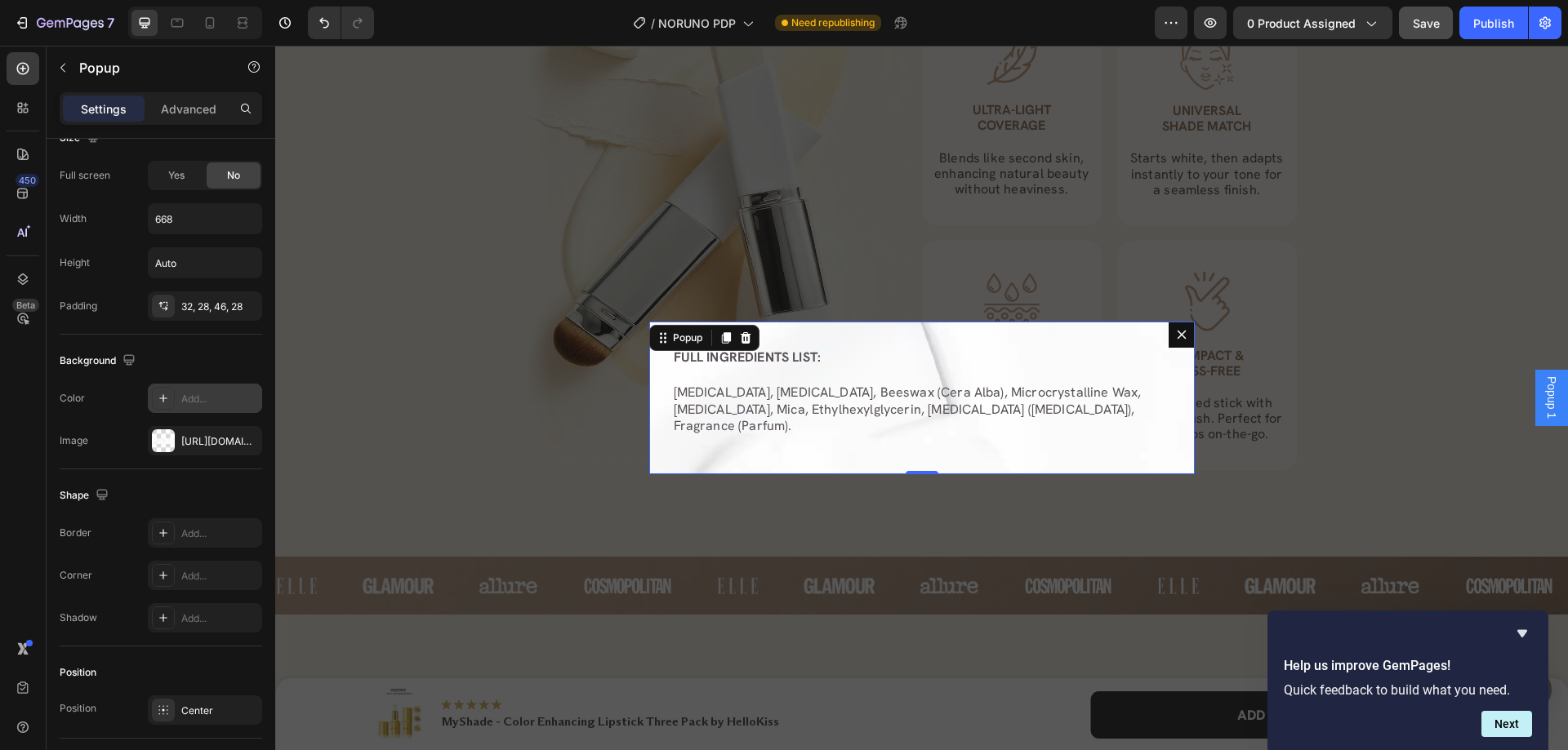
drag, startPoint x: 1163, startPoint y: 349, endPoint x: 1146, endPoint y: 345, distance: 17.5
click at [1169, 348] on button "Dialog content" at bounding box center [1182, 334] width 26 height 26
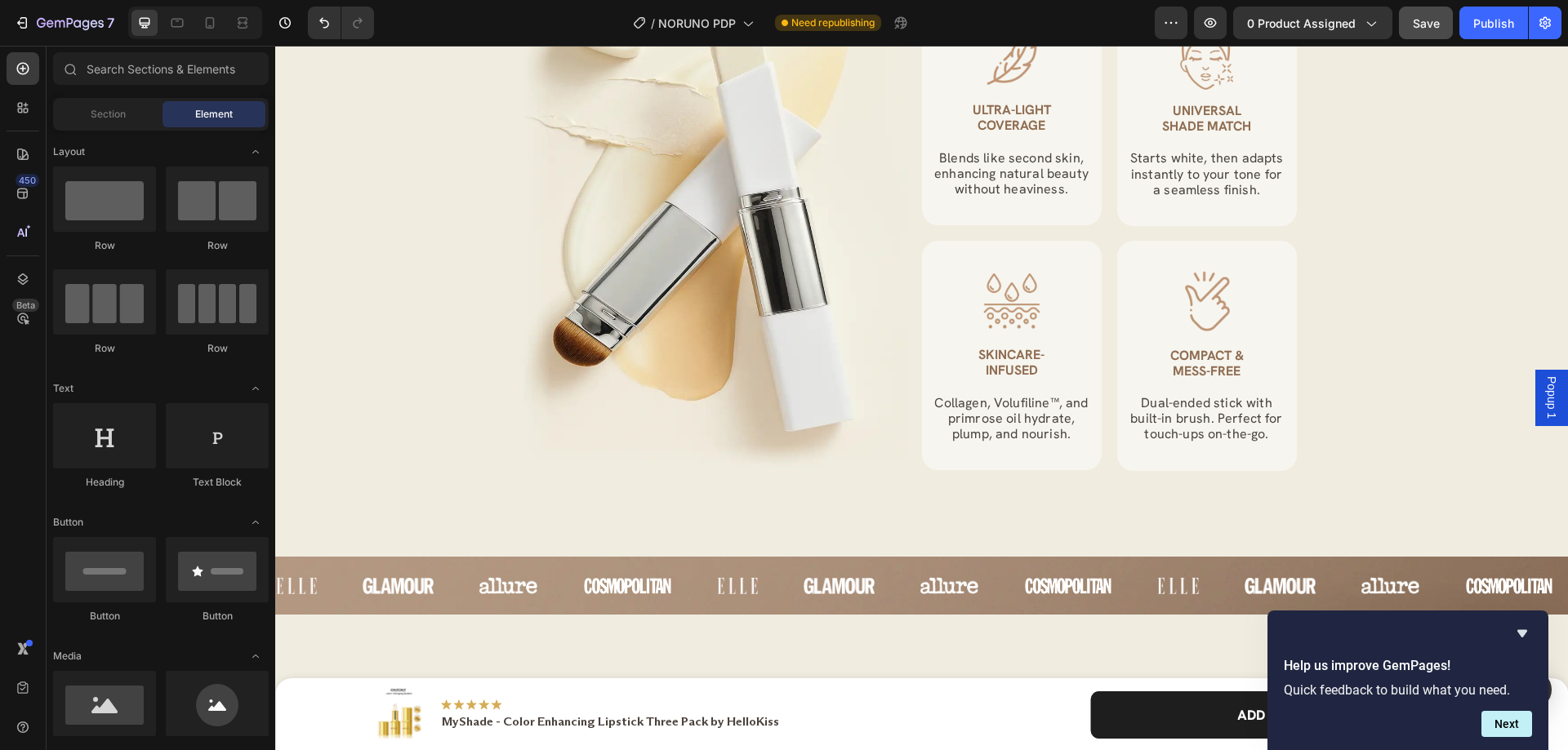
click at [1544, 406] on span "Popup 1" at bounding box center [1552, 398] width 17 height 43
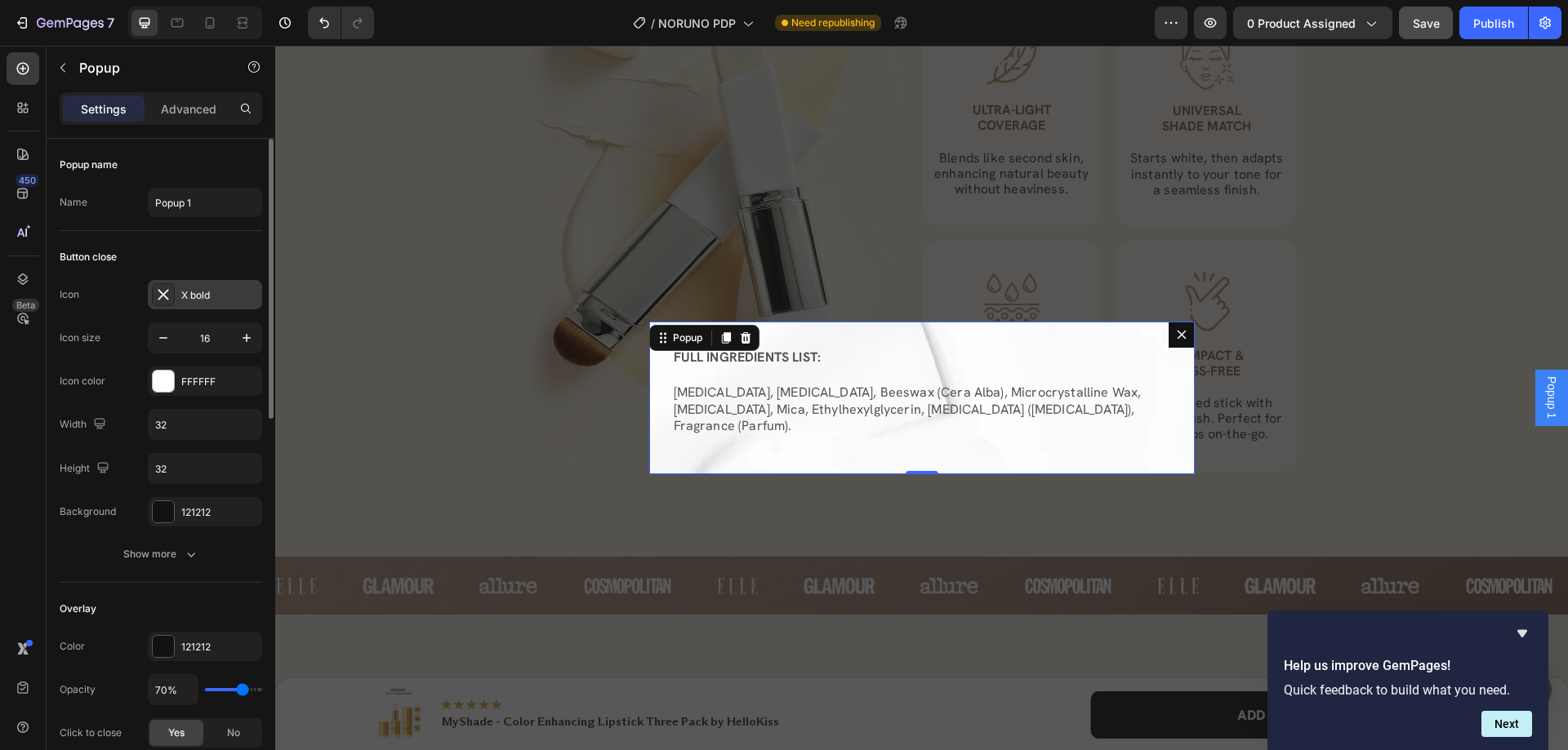
click at [188, 301] on div "X bold" at bounding box center [219, 295] width 76 height 15
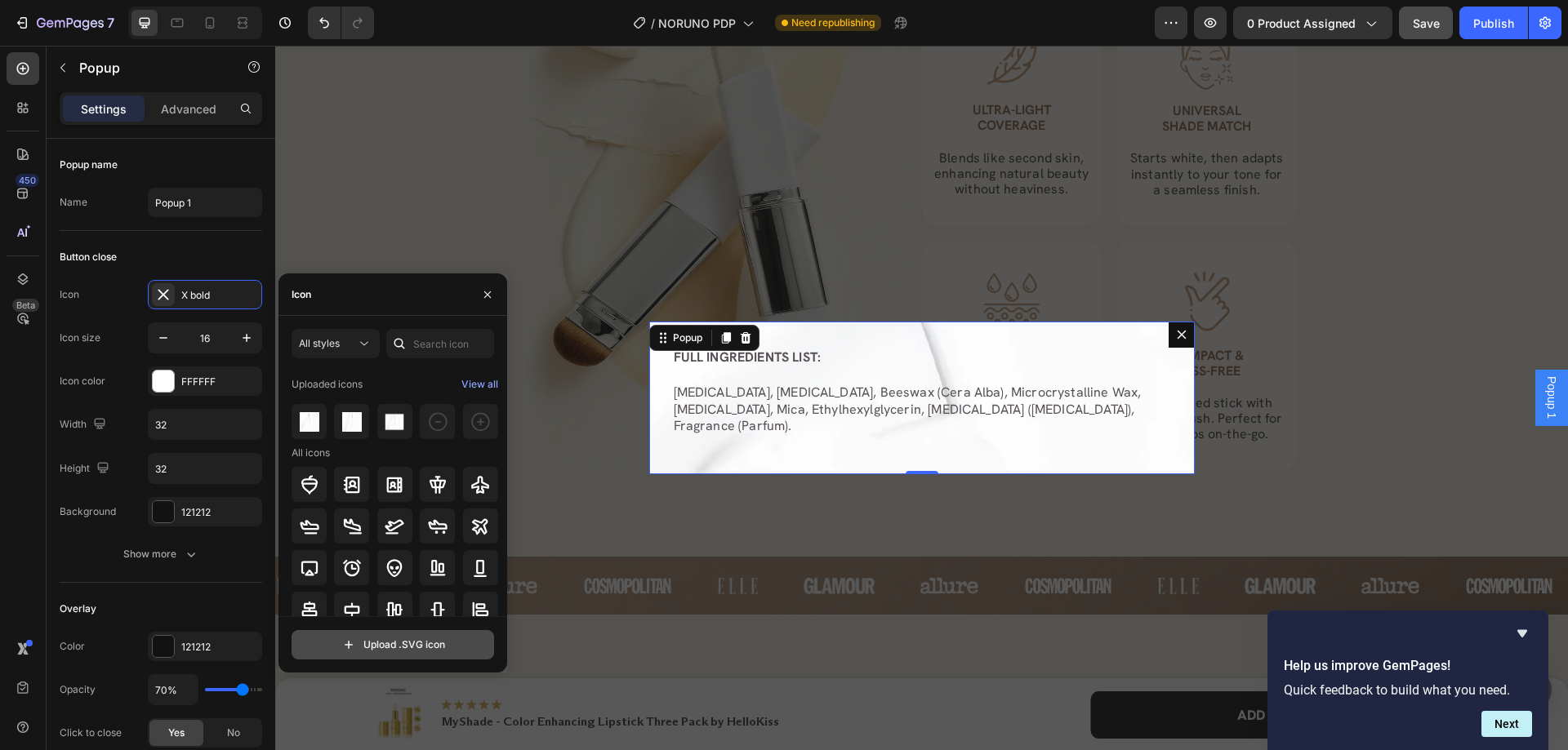
click at [367, 642] on input "file" at bounding box center [393, 645] width 201 height 28
type input "C:\fakepath\close-popup.svg"
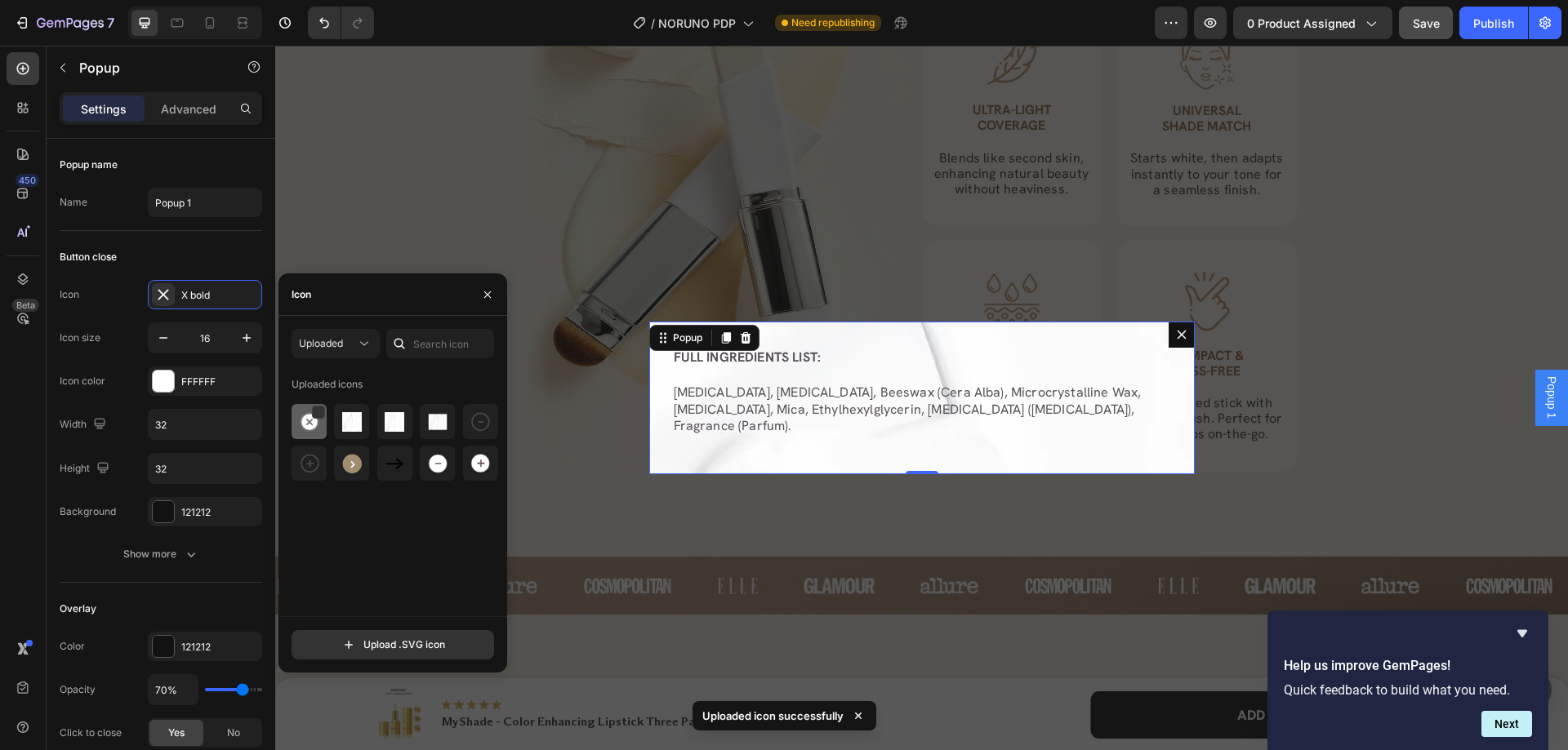
click at [297, 418] on div at bounding box center [309, 422] width 35 height 35
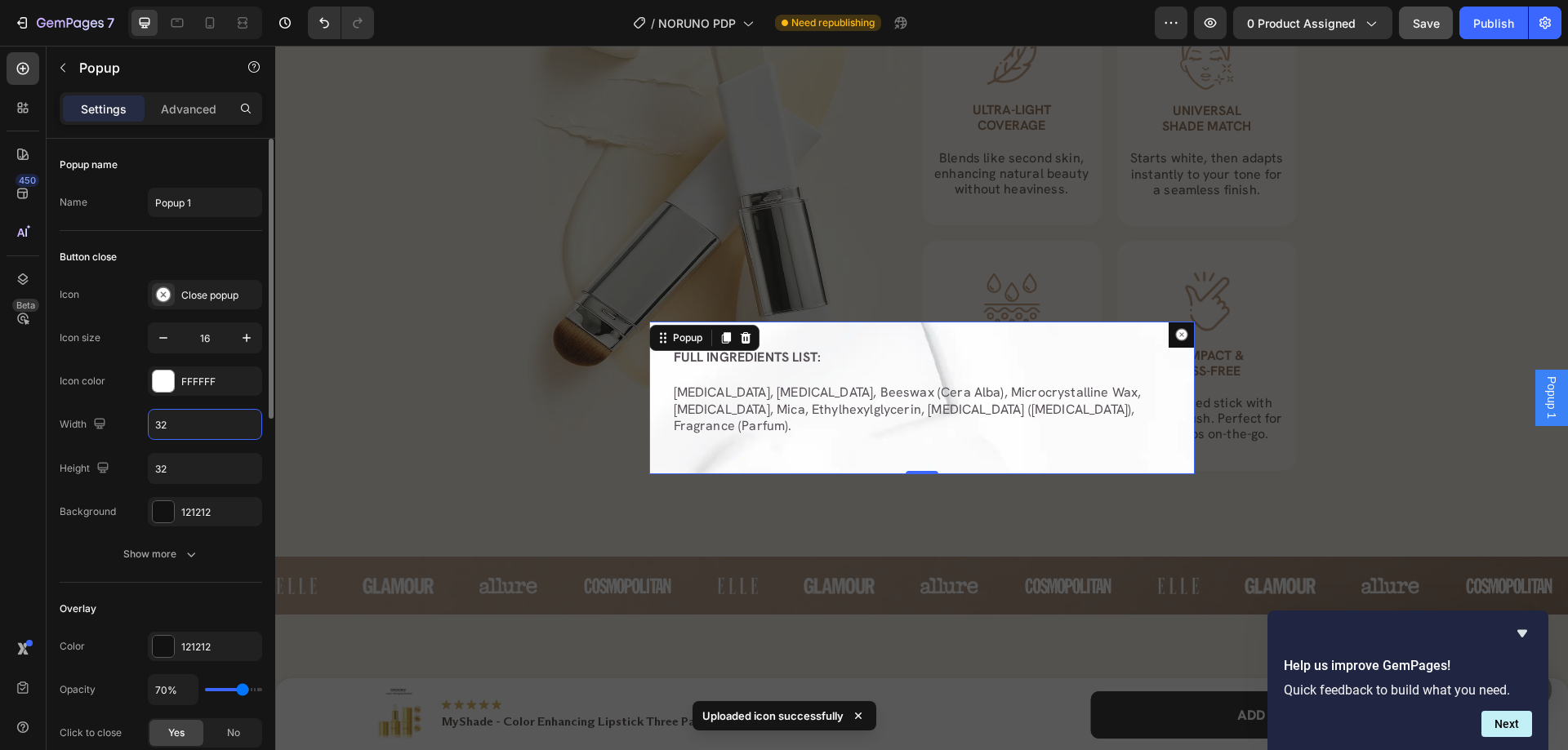
click at [189, 429] on input "32" at bounding box center [204, 425] width 113 height 30
type input "16"
click at [195, 467] on input "32" at bounding box center [204, 469] width 113 height 30
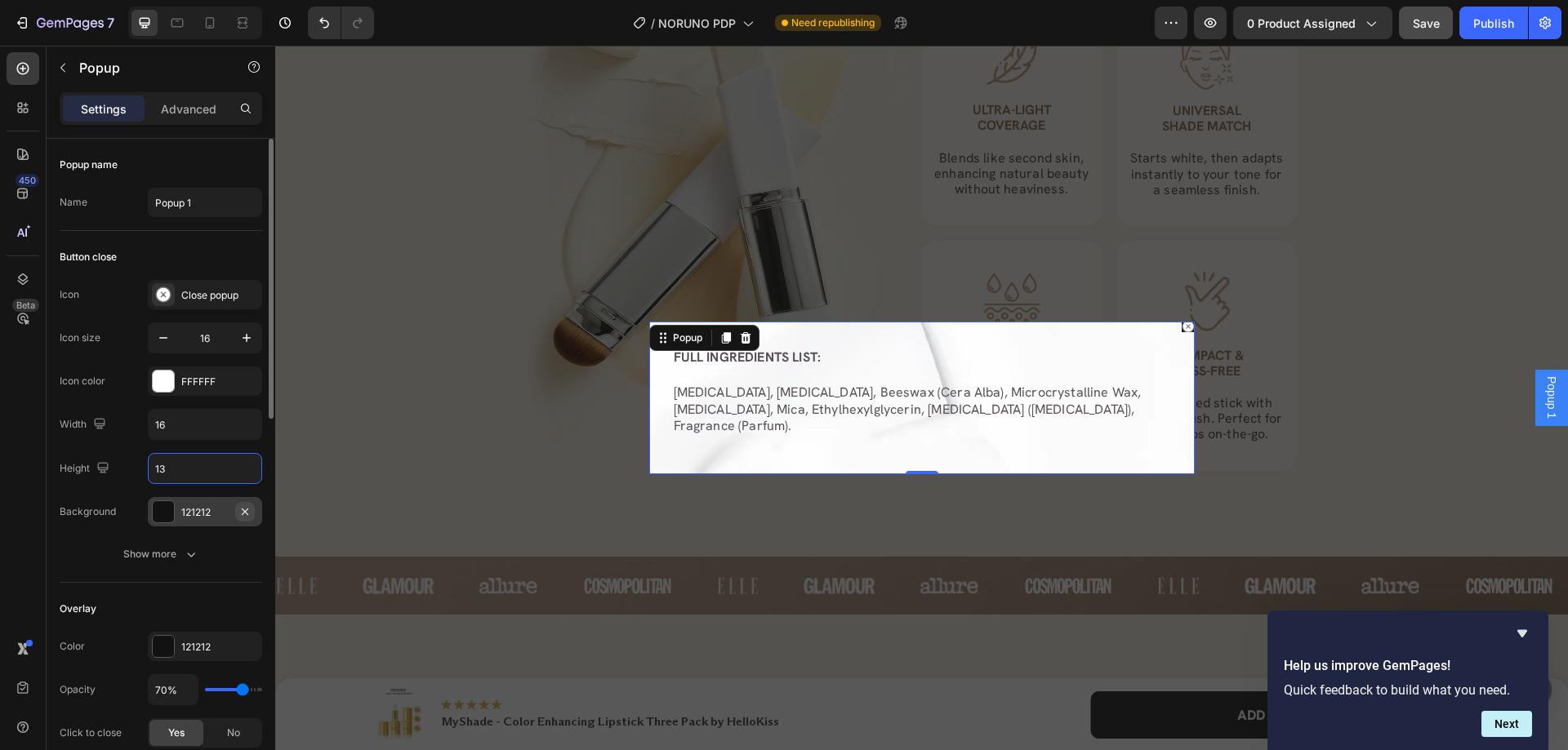
type input "13"
click at [241, 511] on icon "button" at bounding box center [245, 511] width 13 height 13
click at [178, 558] on div "Show more" at bounding box center [160, 554] width 76 height 17
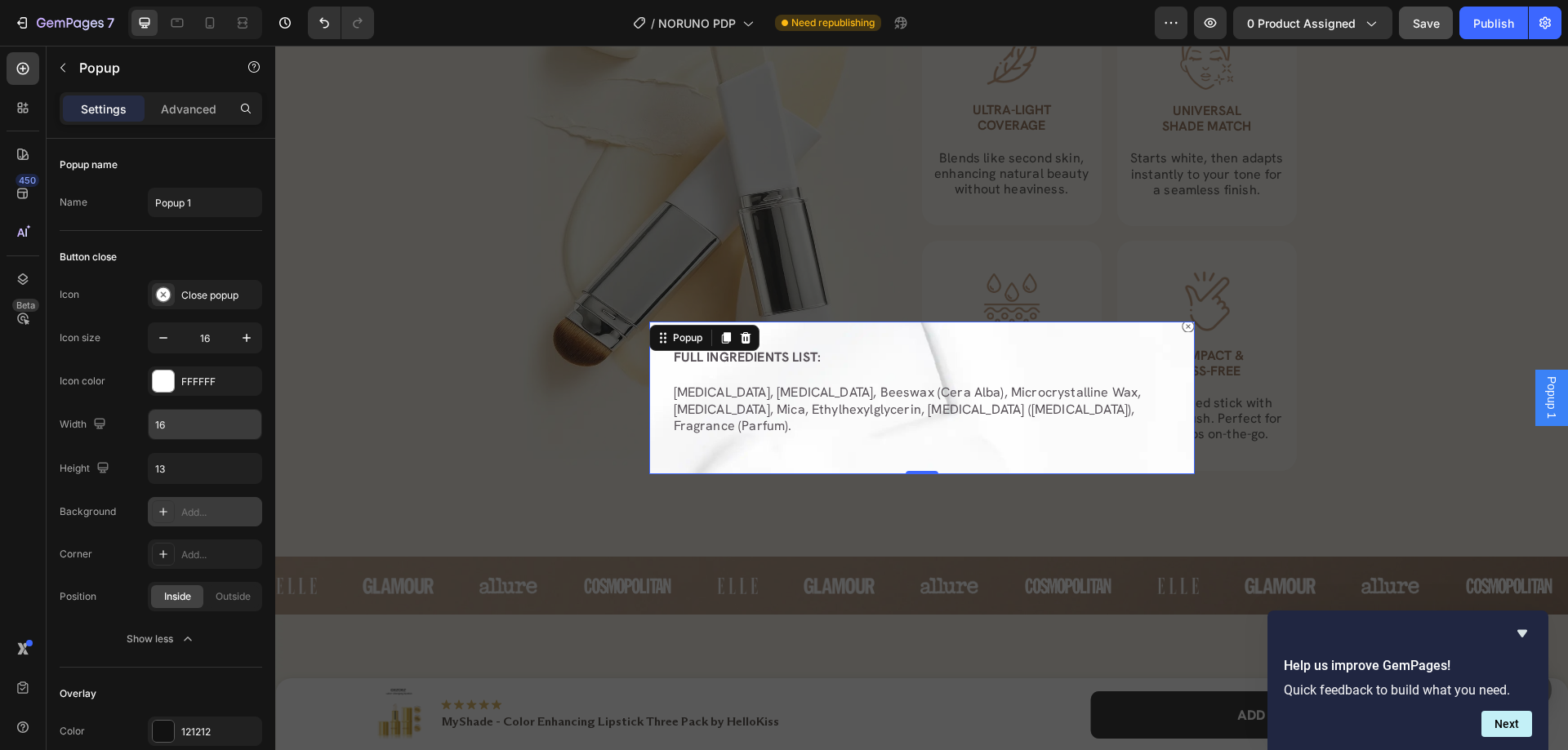
click at [191, 430] on input "16" at bounding box center [204, 425] width 113 height 30
click at [191, 430] on input "29" at bounding box center [204, 425] width 113 height 30
type input "44"
click at [223, 470] on input "13" at bounding box center [204, 469] width 113 height 30
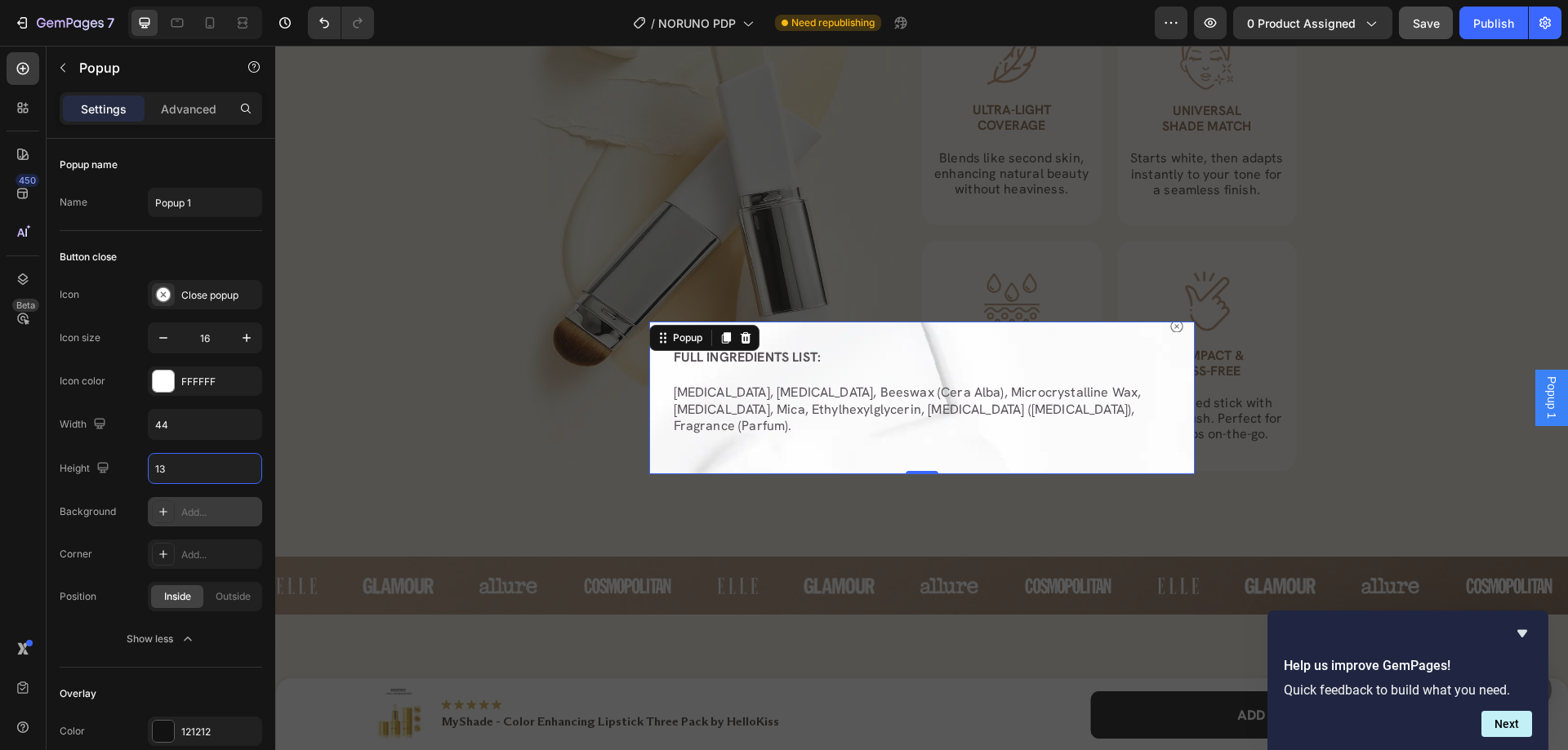
click at [223, 470] on input "13" at bounding box center [204, 469] width 113 height 30
type input "31"
click at [213, 30] on icon at bounding box center [210, 23] width 17 height 17
type input "320"
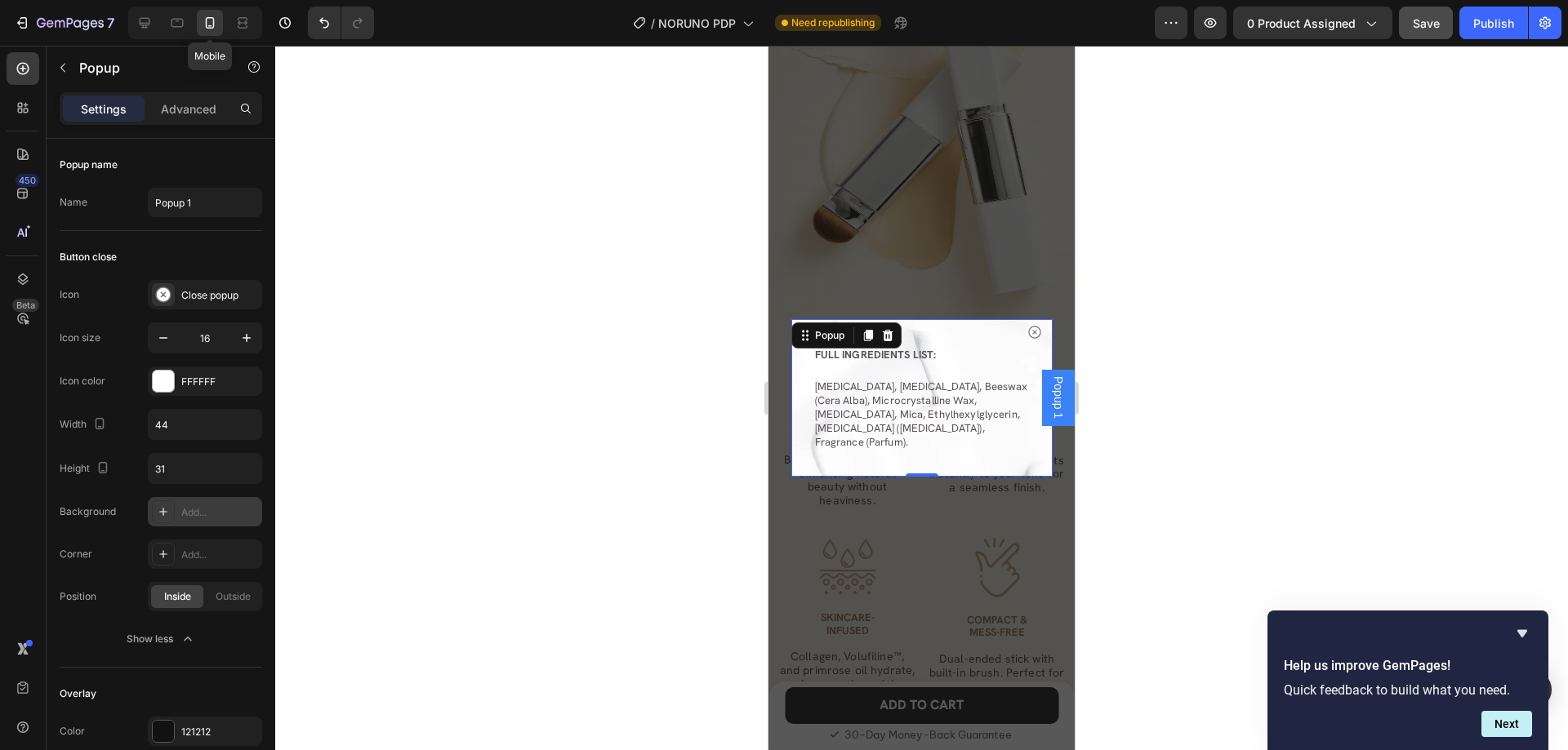
scroll to position [2445, 0]
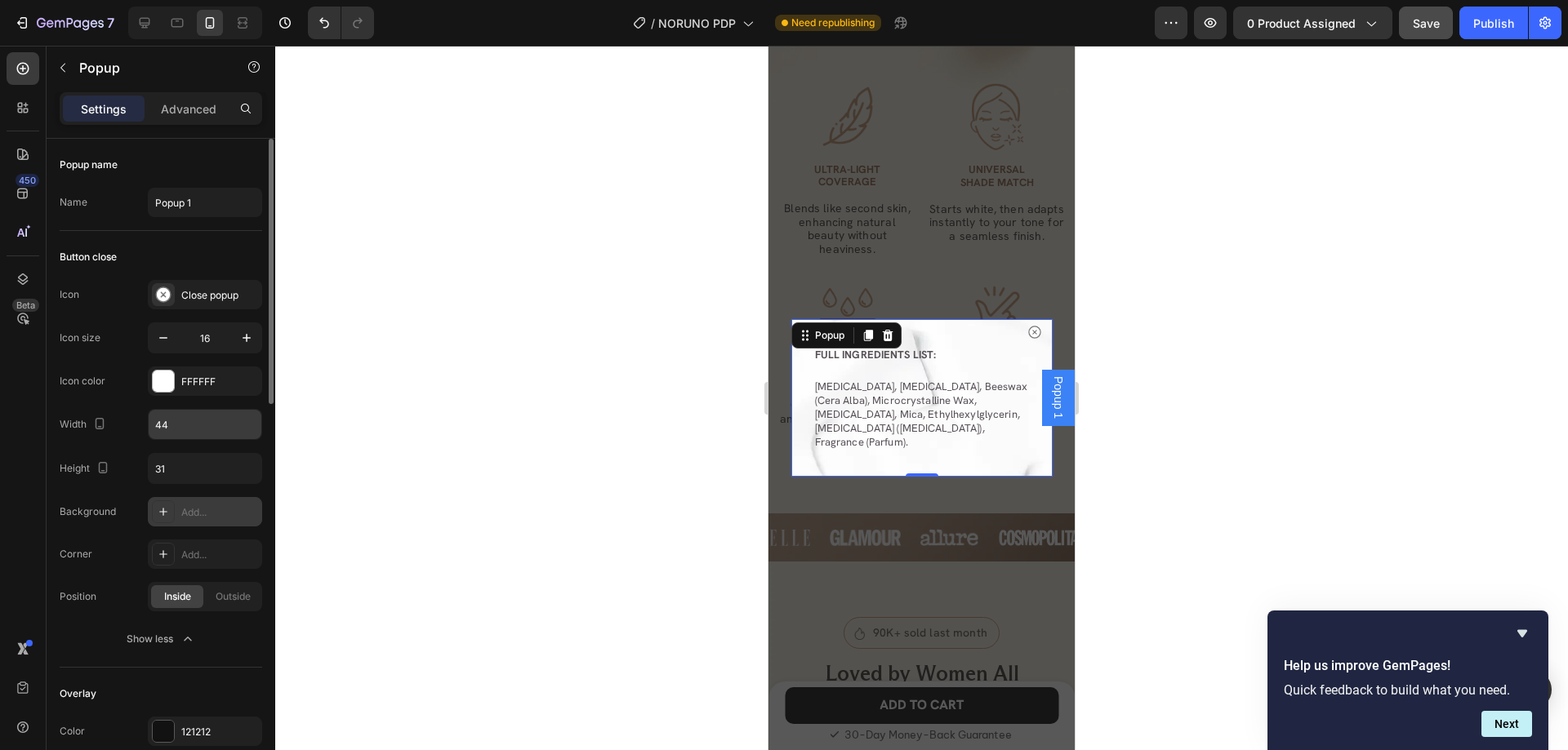
click at [187, 419] on input "44" at bounding box center [204, 425] width 113 height 30
type input "28"
click at [187, 482] on input "31" at bounding box center [204, 469] width 113 height 30
type input "28"
click at [205, 202] on input "Popup 1" at bounding box center [205, 203] width 115 height 30
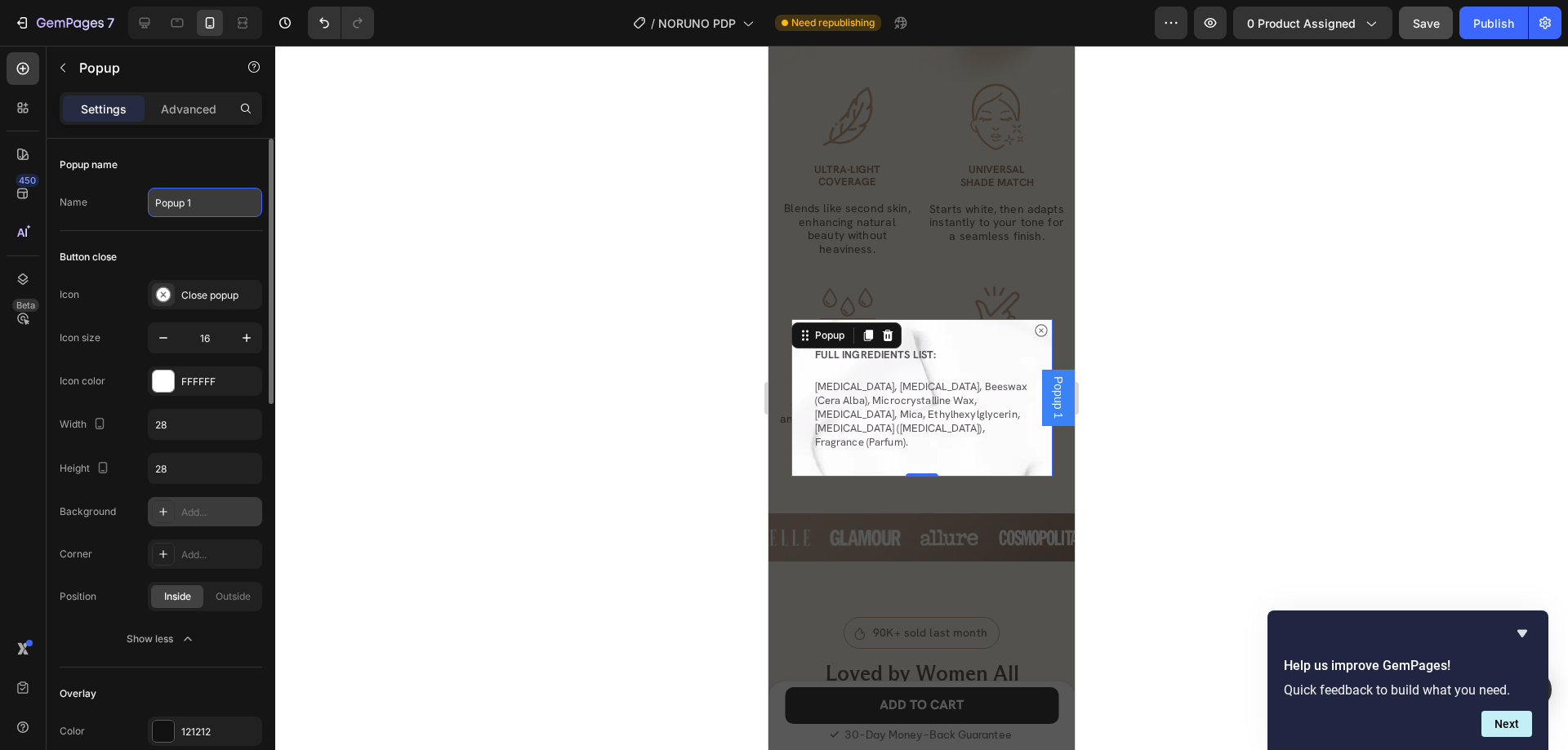
paste input "FULL INGREDIENTS LIST"
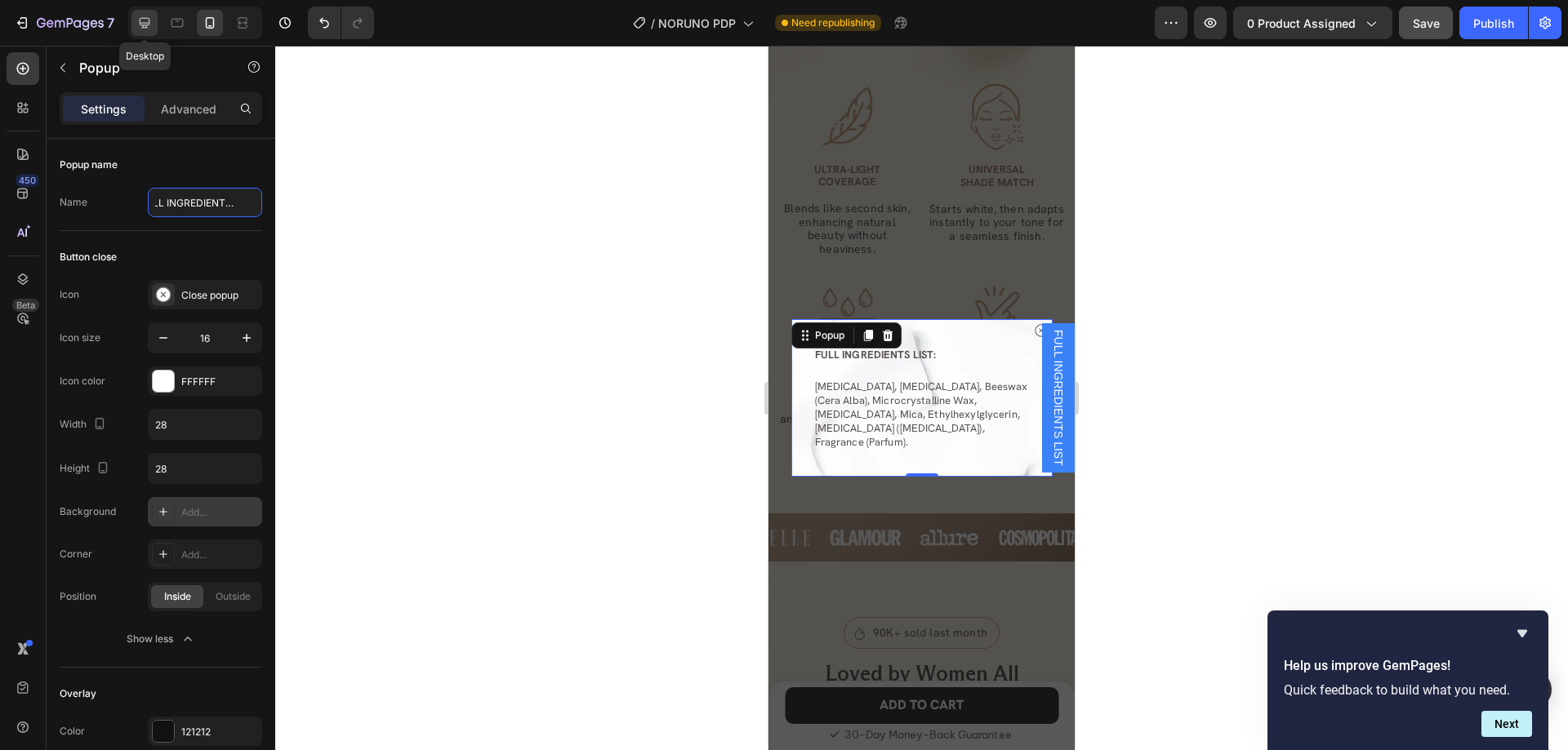
type input "FULL INGREDIENTS LIST"
drag, startPoint x: 133, startPoint y: 17, endPoint x: 297, endPoint y: 192, distance: 239.8
click at [133, 16] on div at bounding box center [144, 23] width 26 height 26
type input "44"
type input "31"
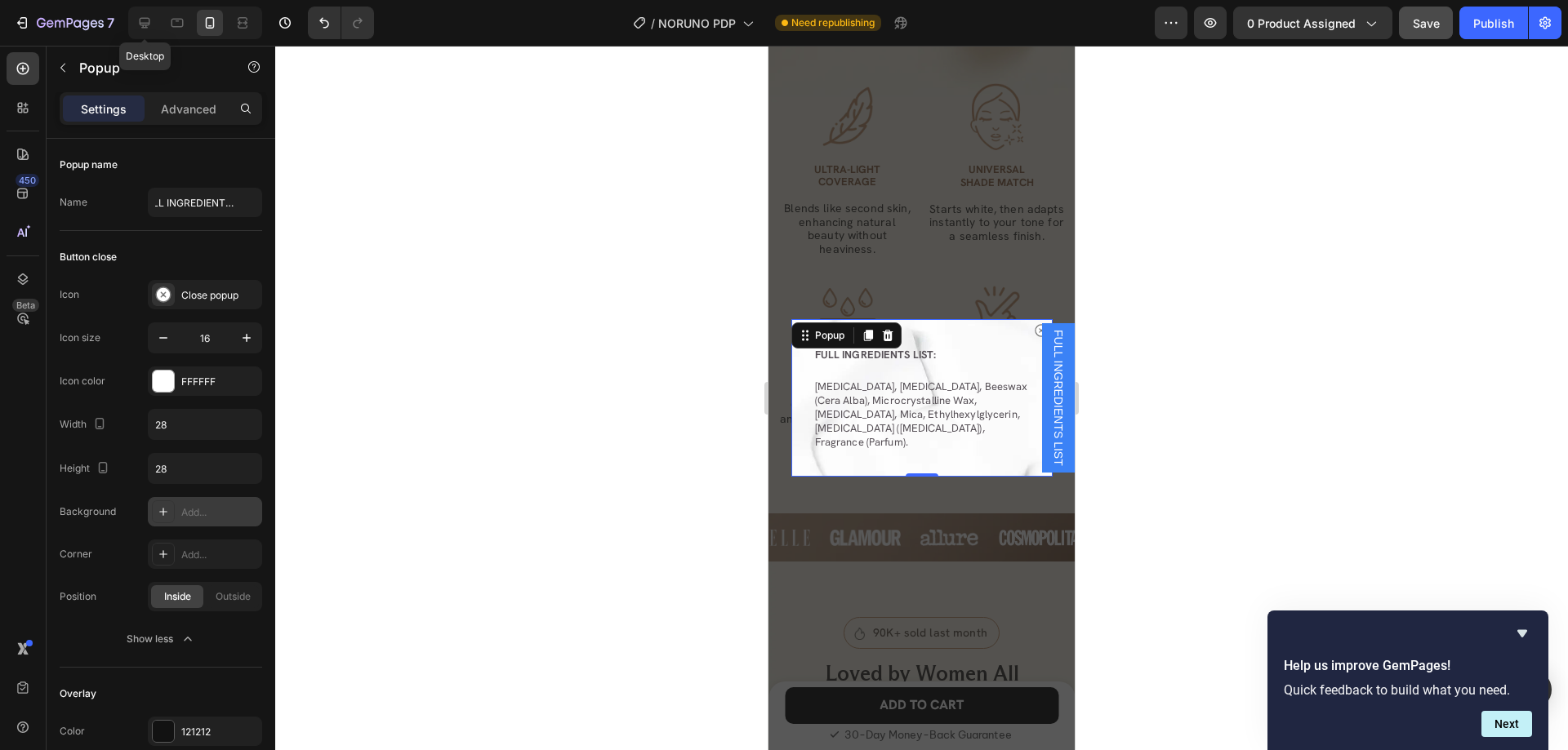
type input "668"
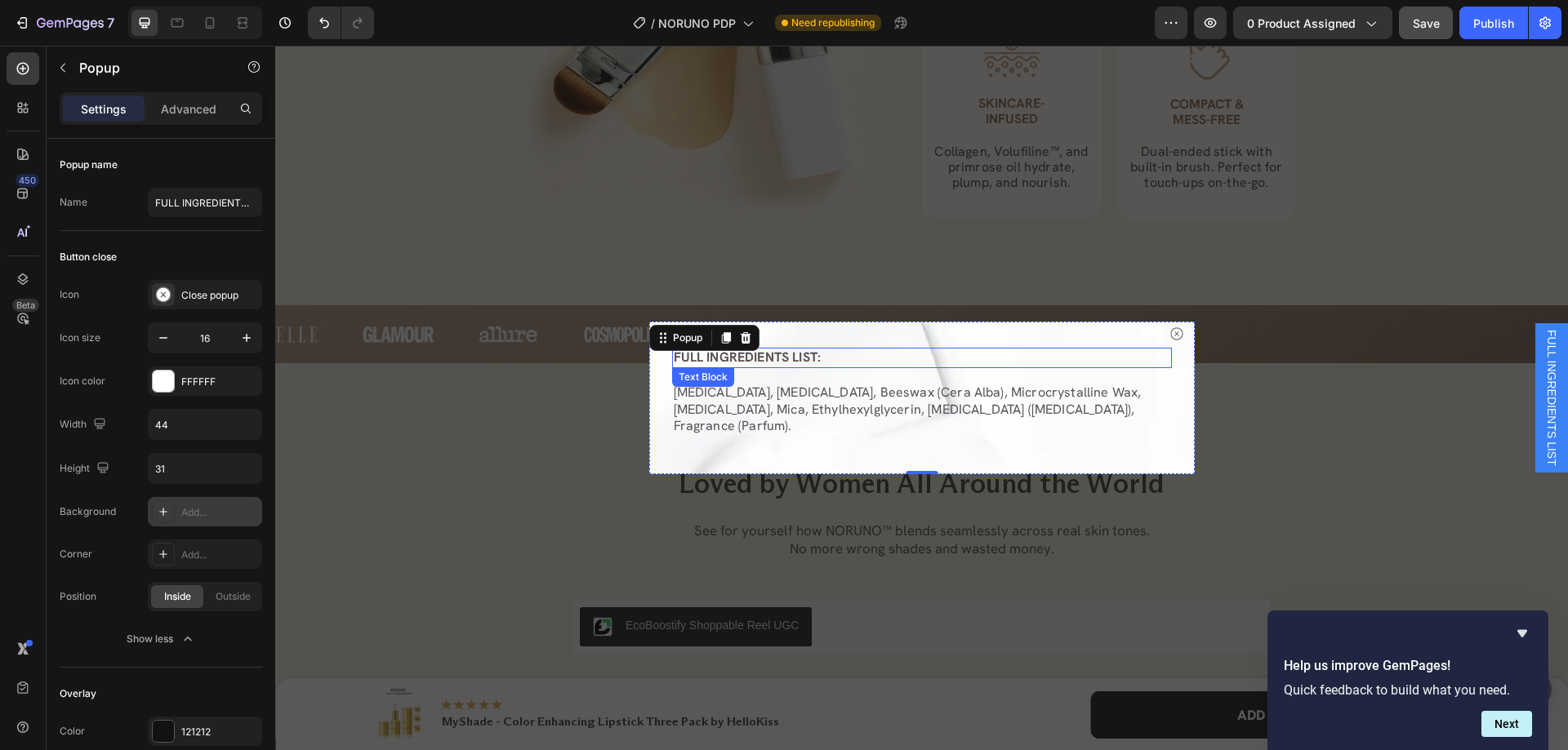
scroll to position [2671, 0]
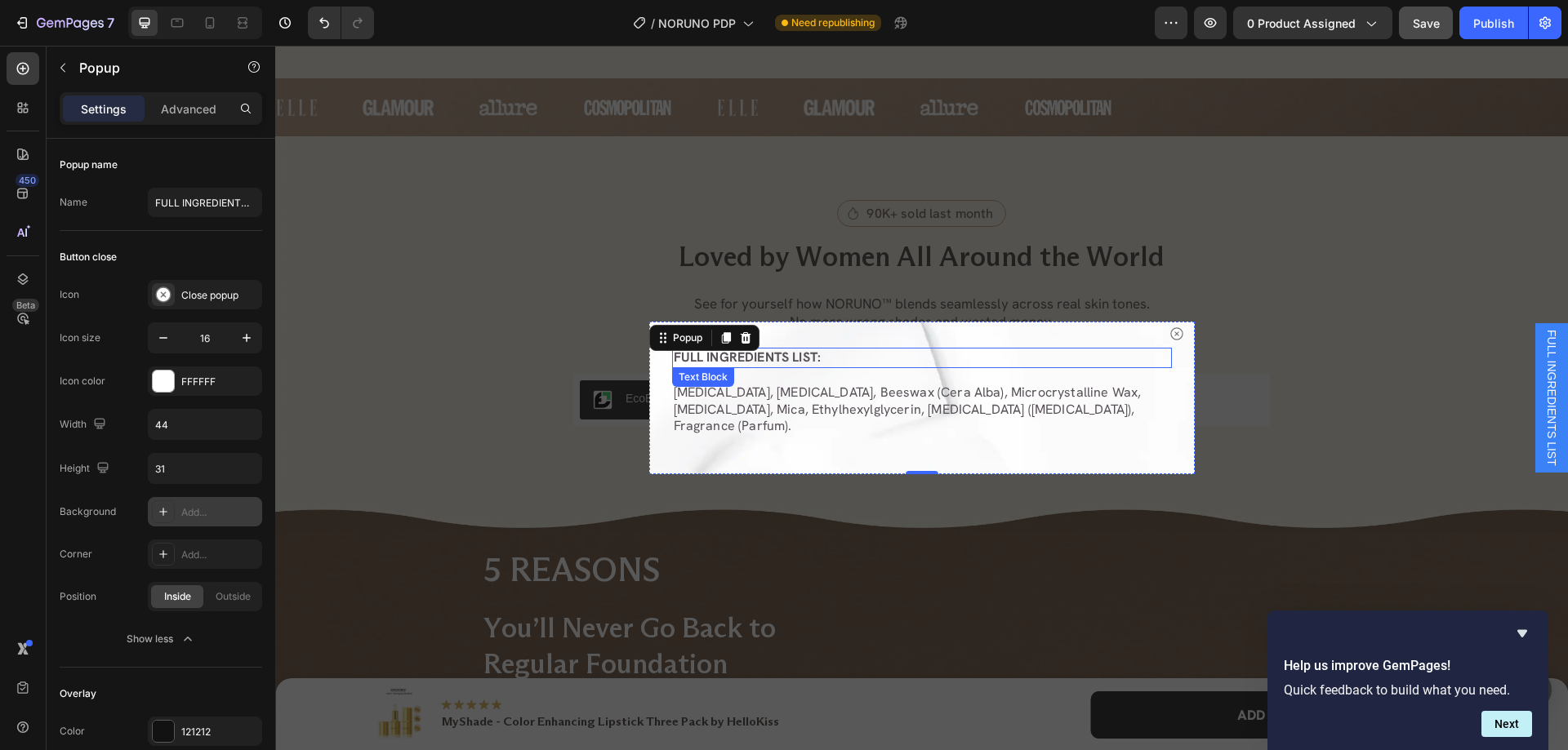
click at [1258, 416] on div "Backdrop" at bounding box center [921, 398] width 1293 height 704
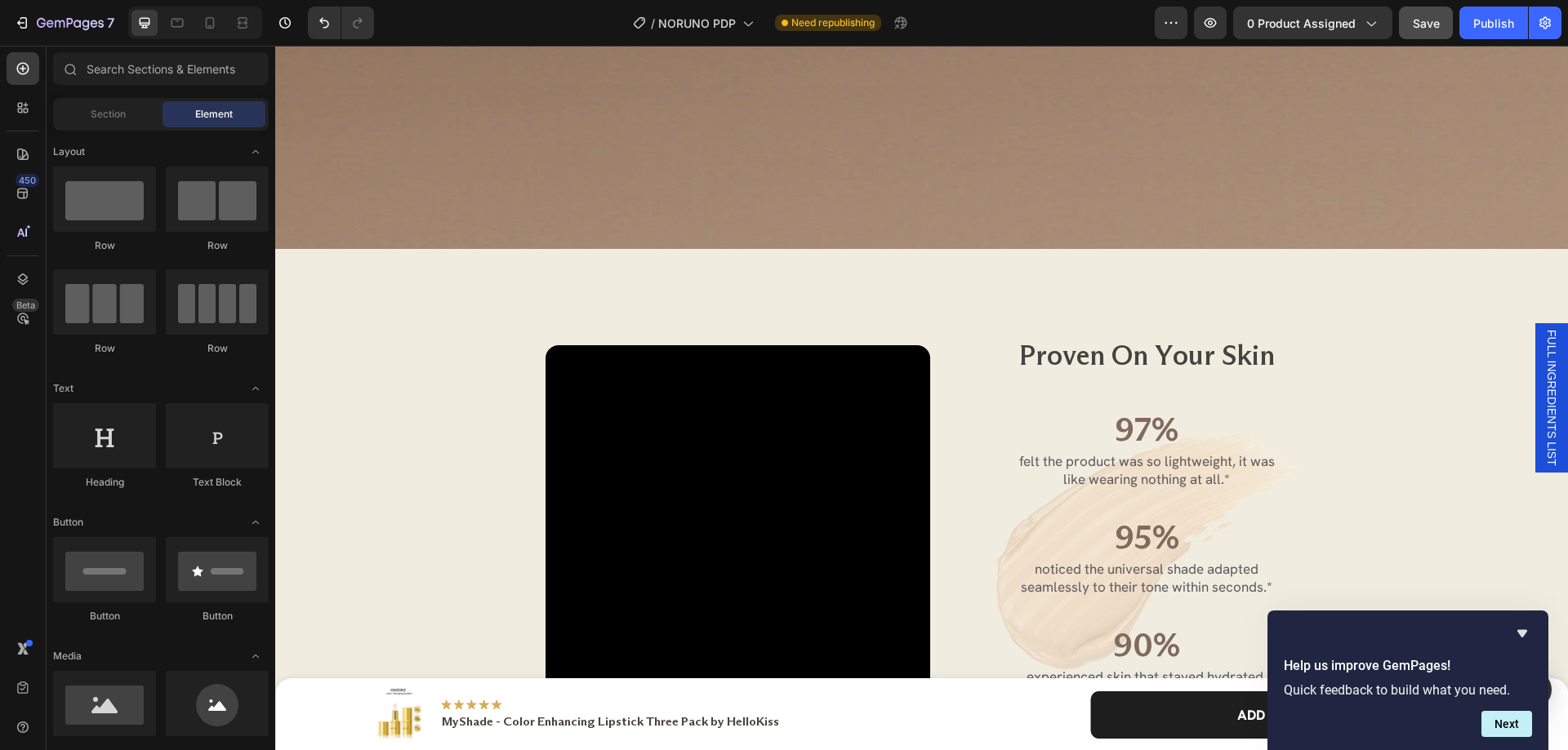
scroll to position [4467, 0]
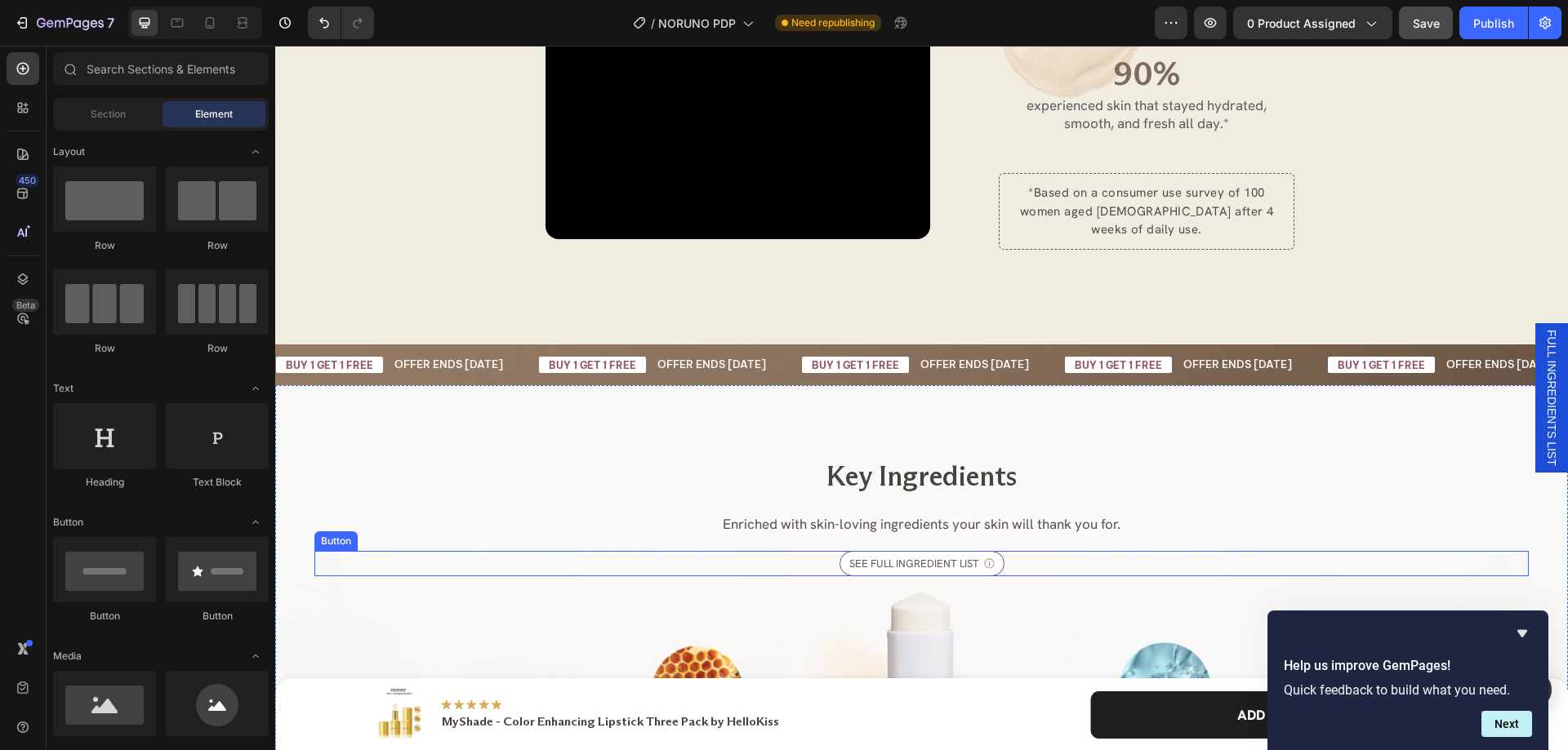
click at [977, 555] on button "SEE FULL INGREDIENT LIST" at bounding box center [922, 564] width 165 height 26
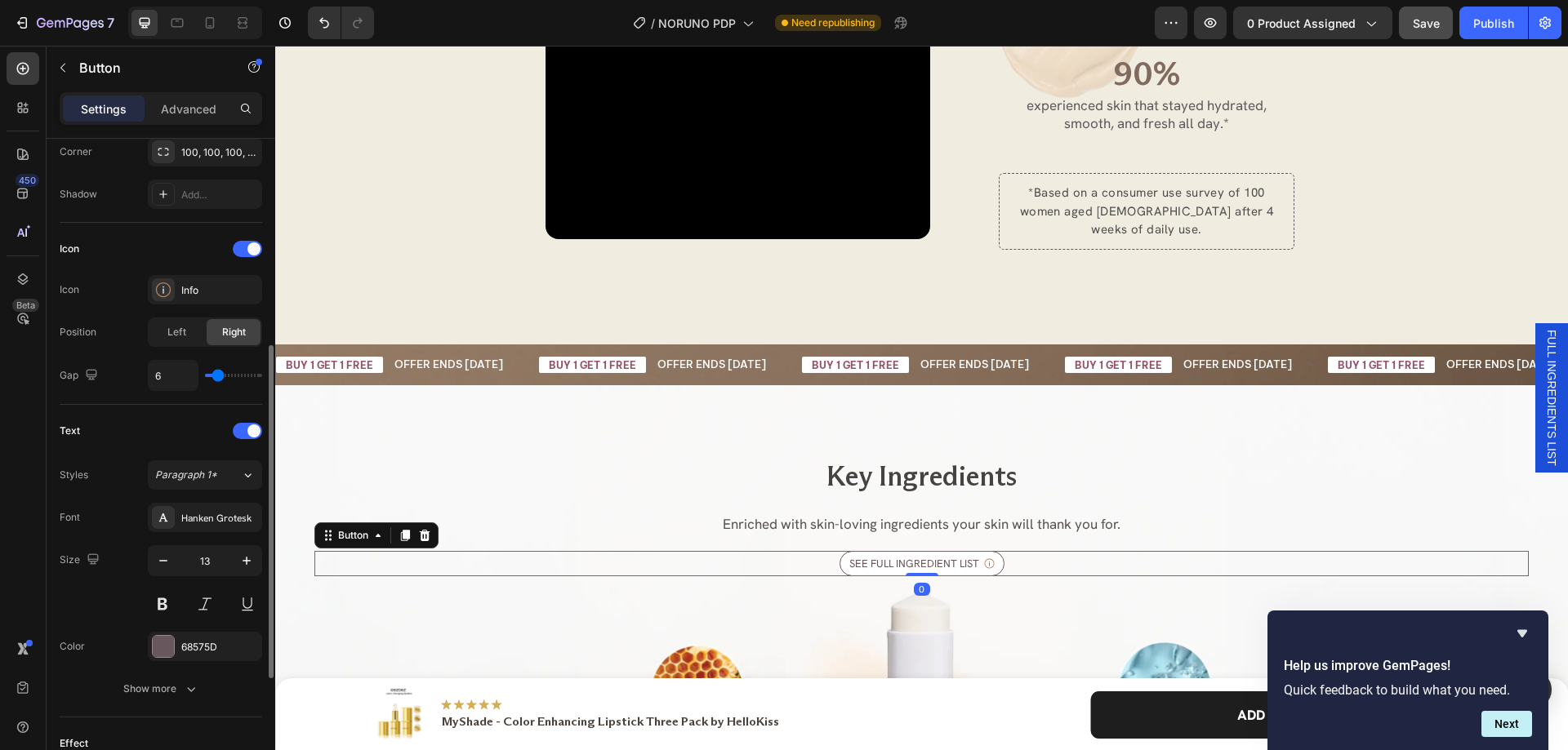
scroll to position [642, 0]
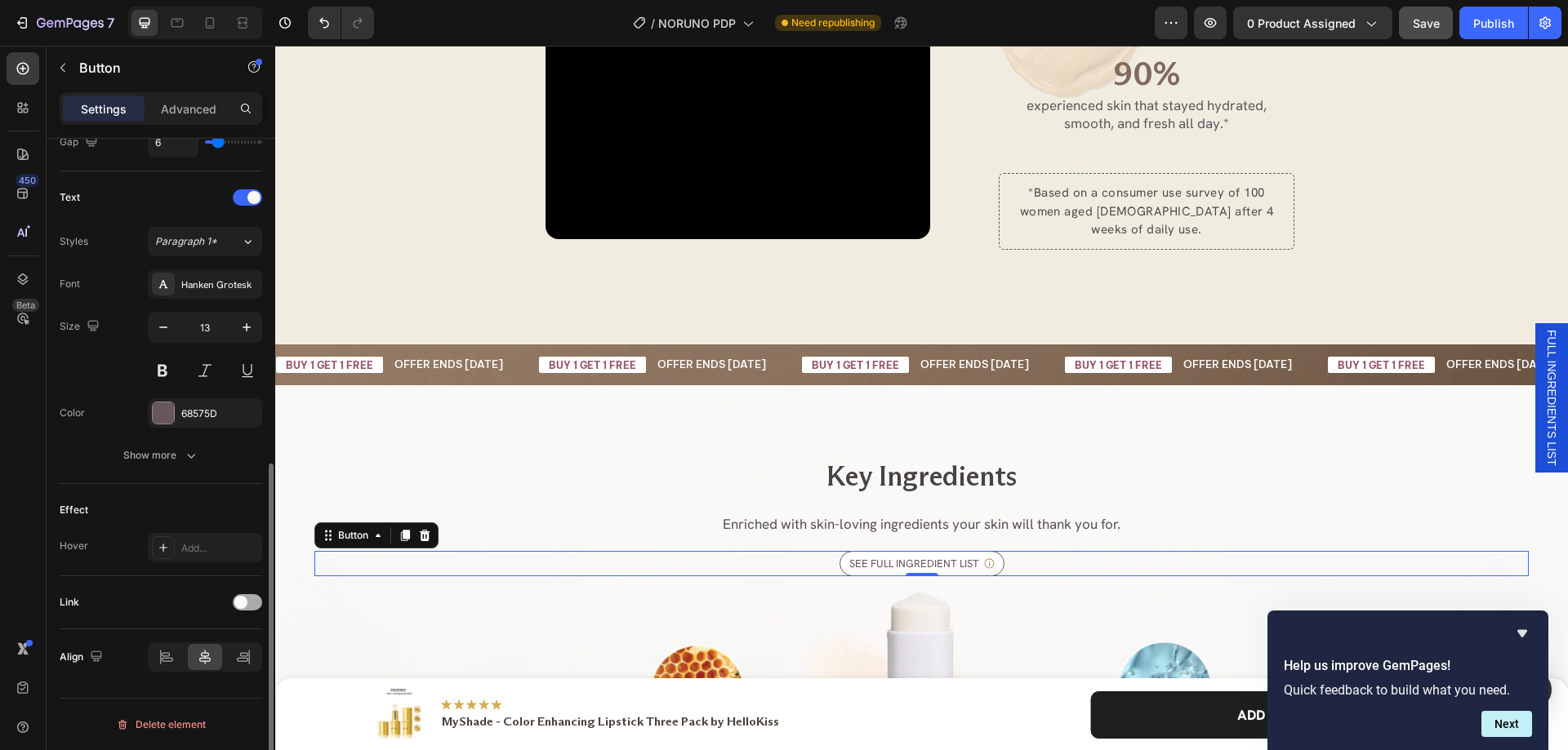
click at [250, 607] on div at bounding box center [248, 603] width 30 height 17
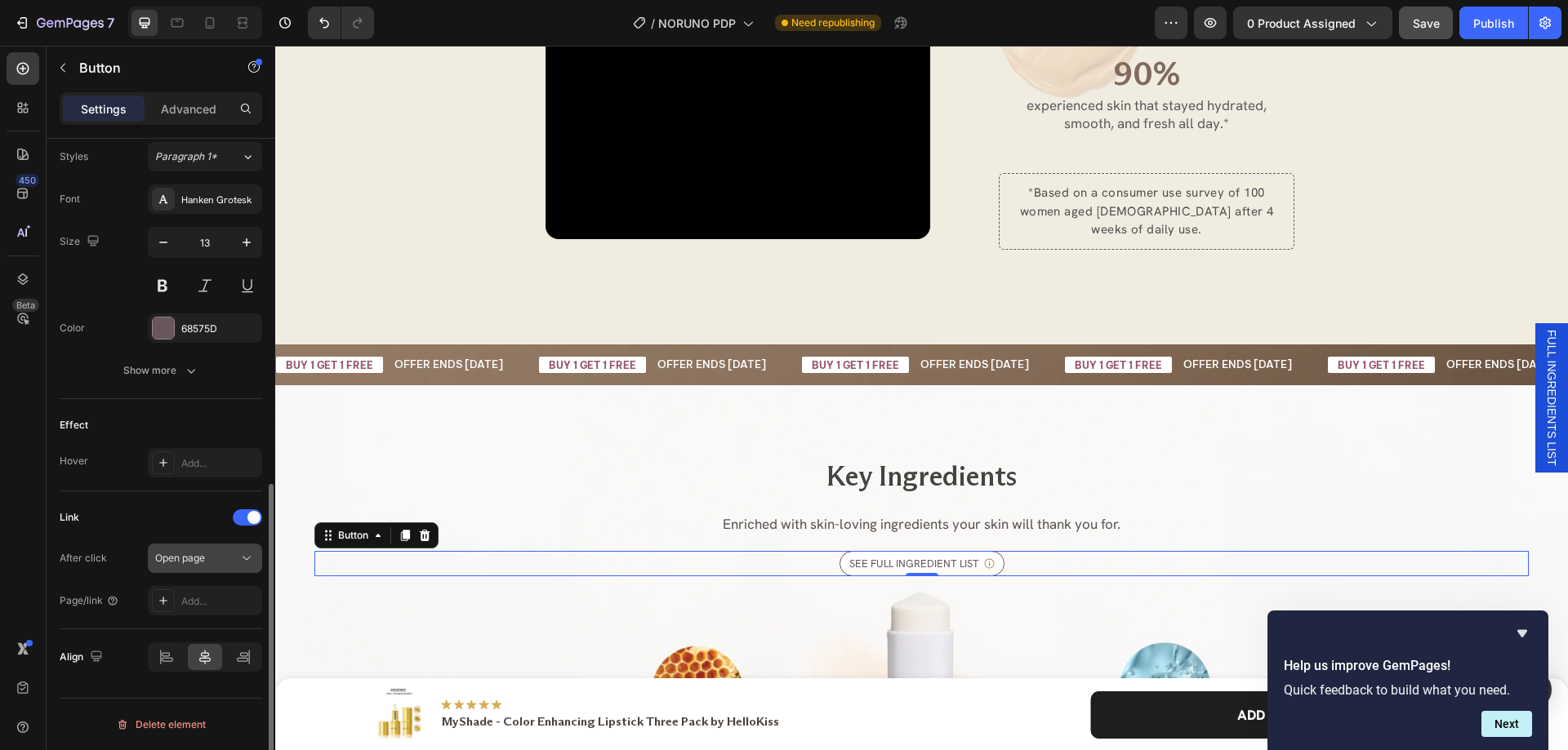
click at [198, 567] on button "Open page" at bounding box center [205, 558] width 115 height 30
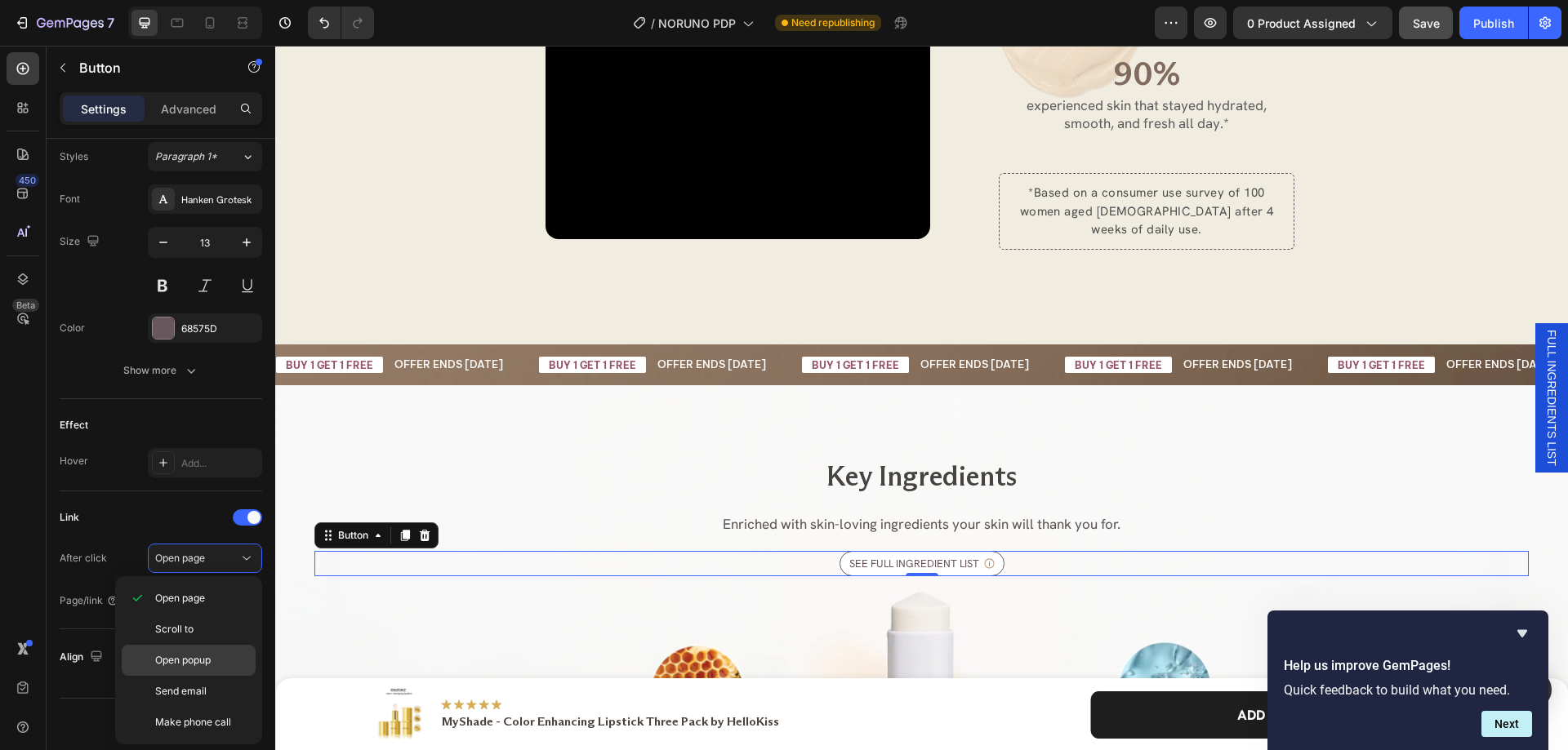
click at [193, 662] on span "Open popup" at bounding box center [183, 661] width 56 height 15
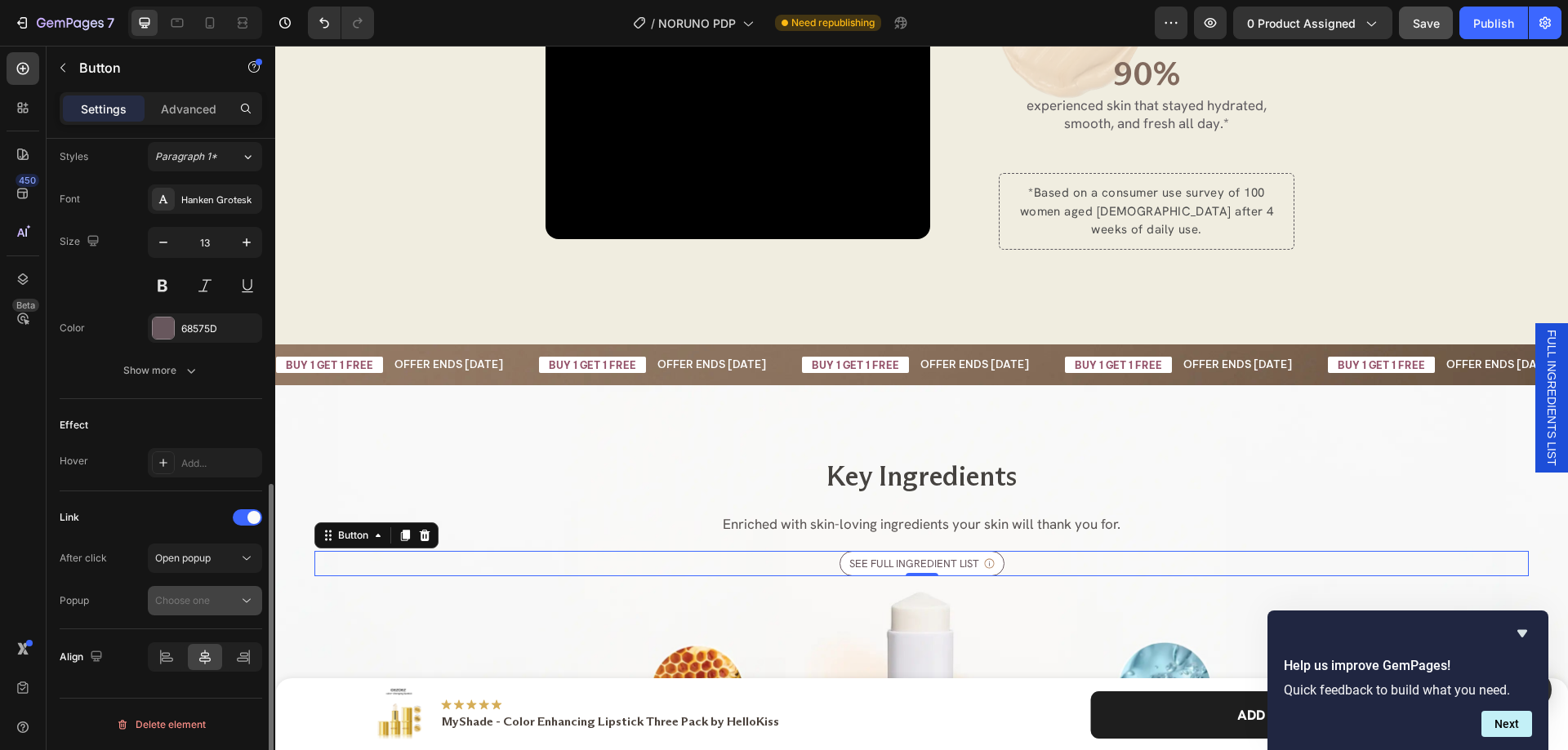
click at [184, 601] on span "Choose one" at bounding box center [182, 600] width 55 height 12
click at [179, 637] on span "FULL INGREDIENTS LIST" at bounding box center [191, 641] width 116 height 15
click at [168, 511] on div "Link" at bounding box center [160, 517] width 202 height 26
click at [1494, 18] on div "Publish" at bounding box center [1493, 23] width 41 height 17
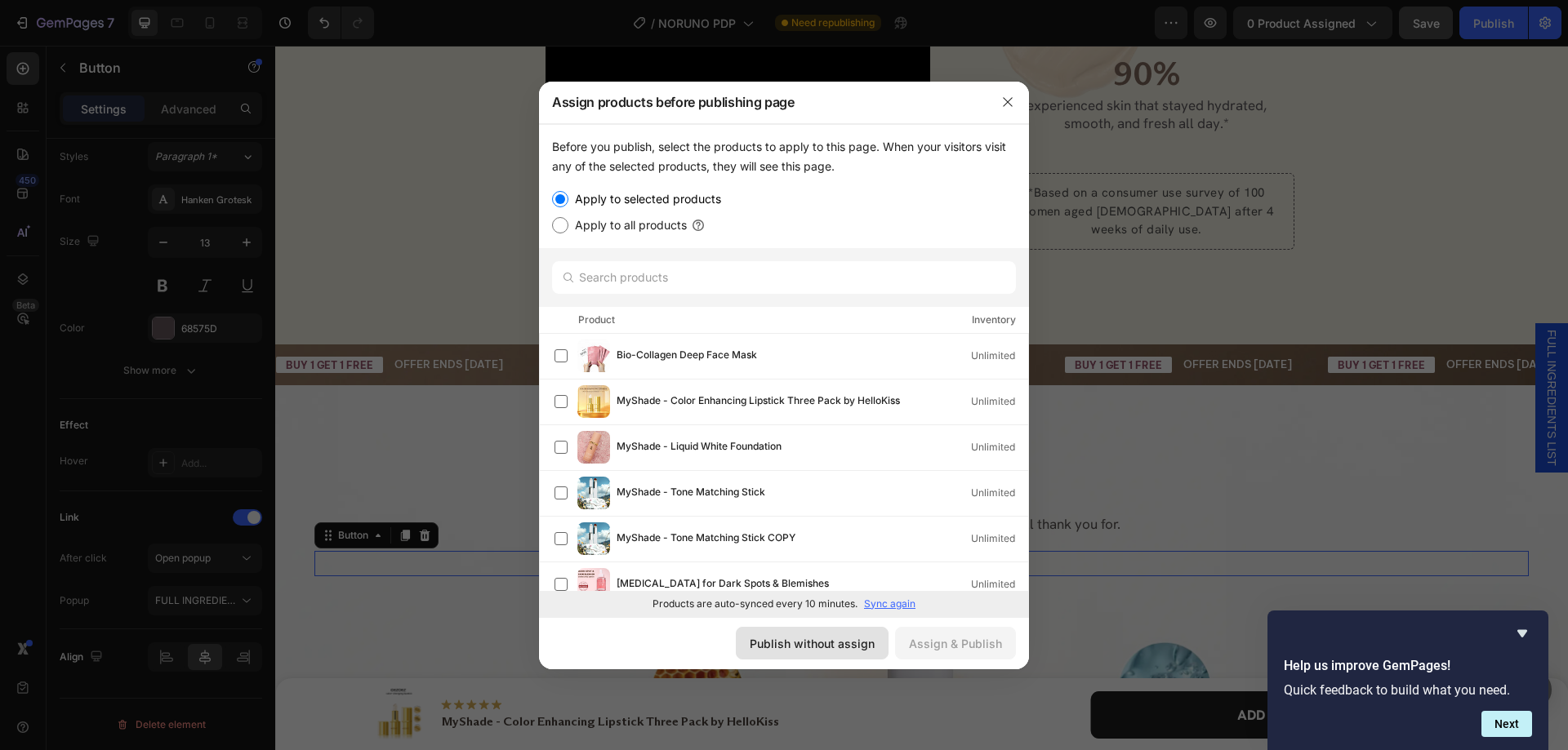
click at [880, 649] on button "Publish without assign" at bounding box center [812, 643] width 153 height 33
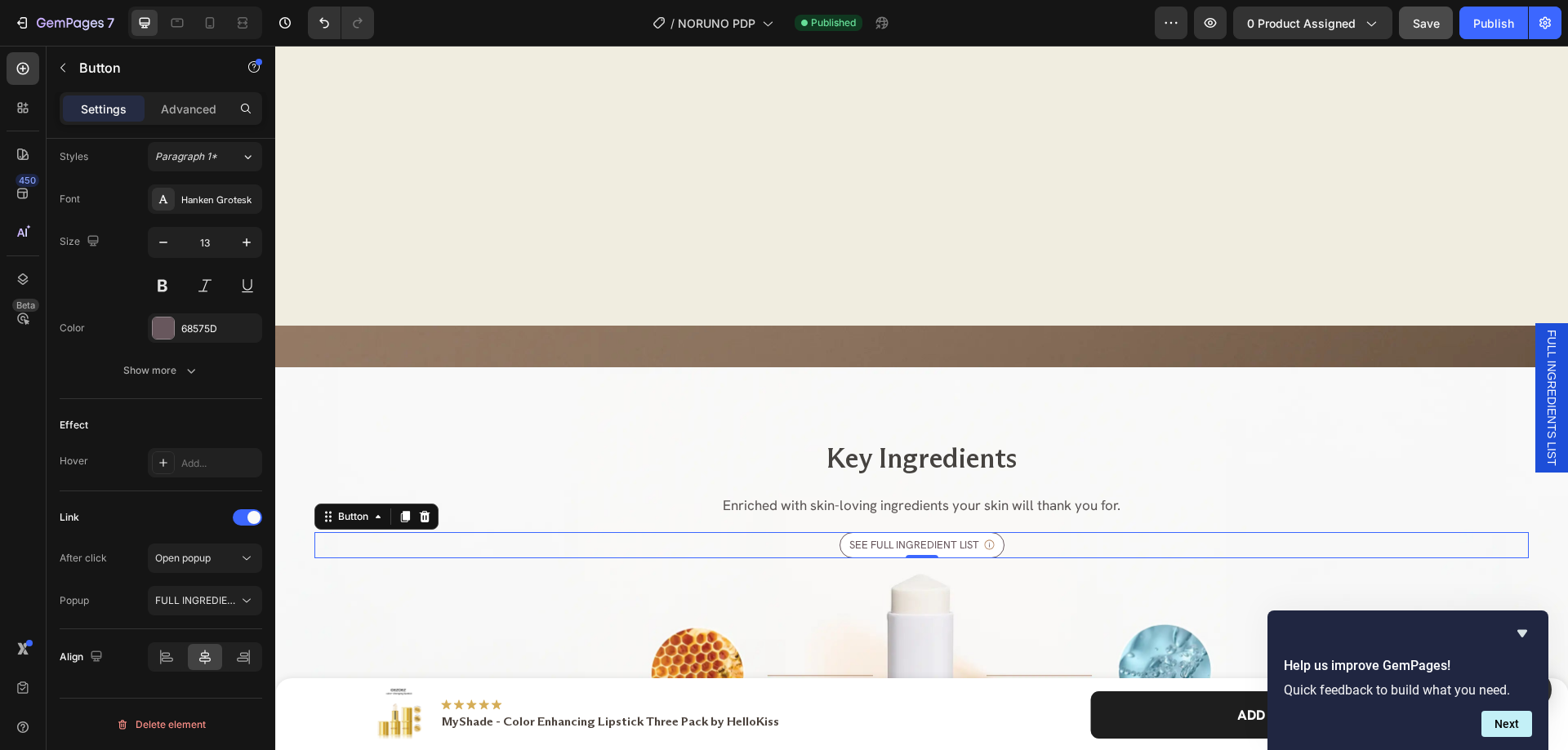
scroll to position [5120, 0]
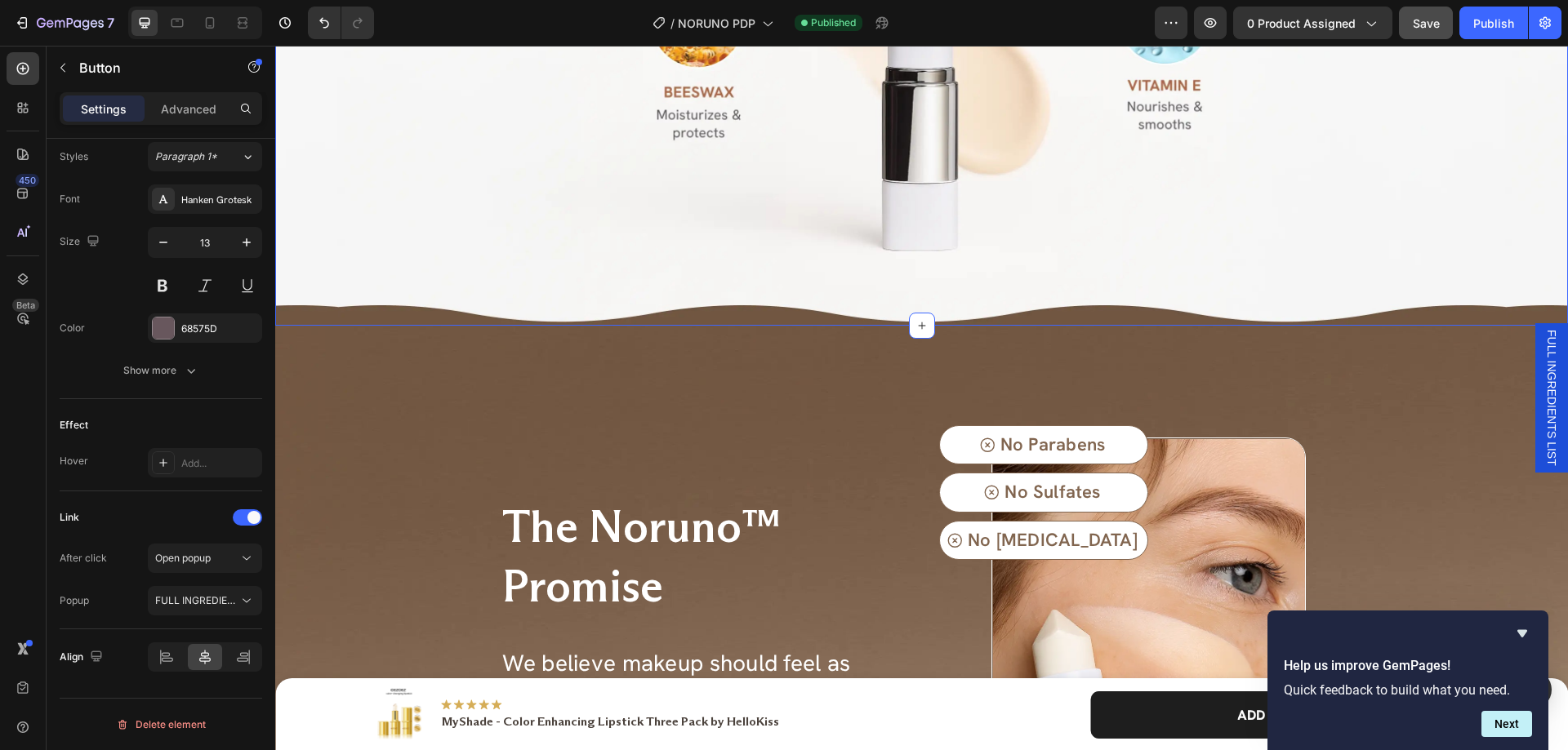
click at [841, 307] on div "Key Ingredients Heading Enriched with skin-loving ingredients your skin will th…" at bounding box center [921, 20] width 1293 height 611
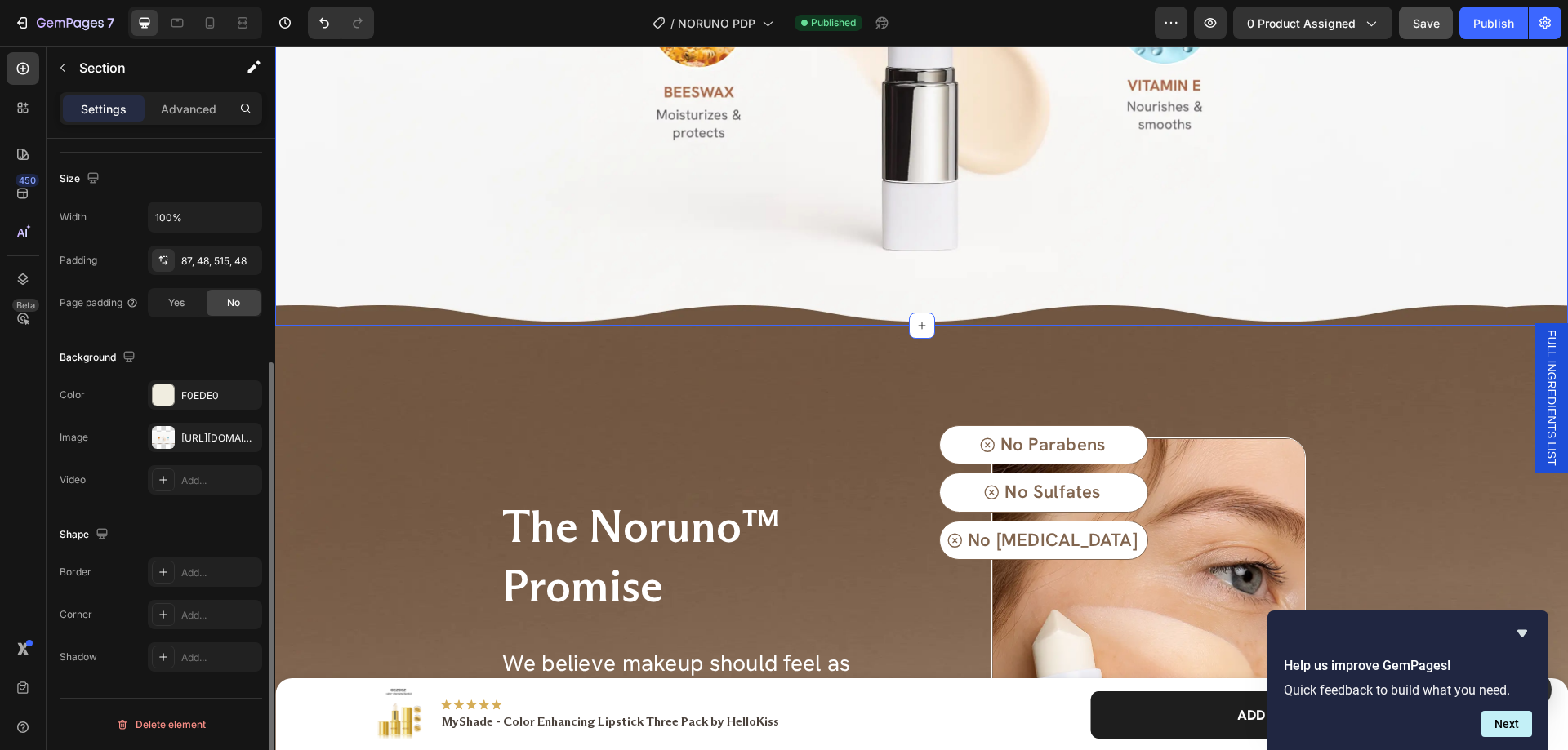
scroll to position [0, 0]
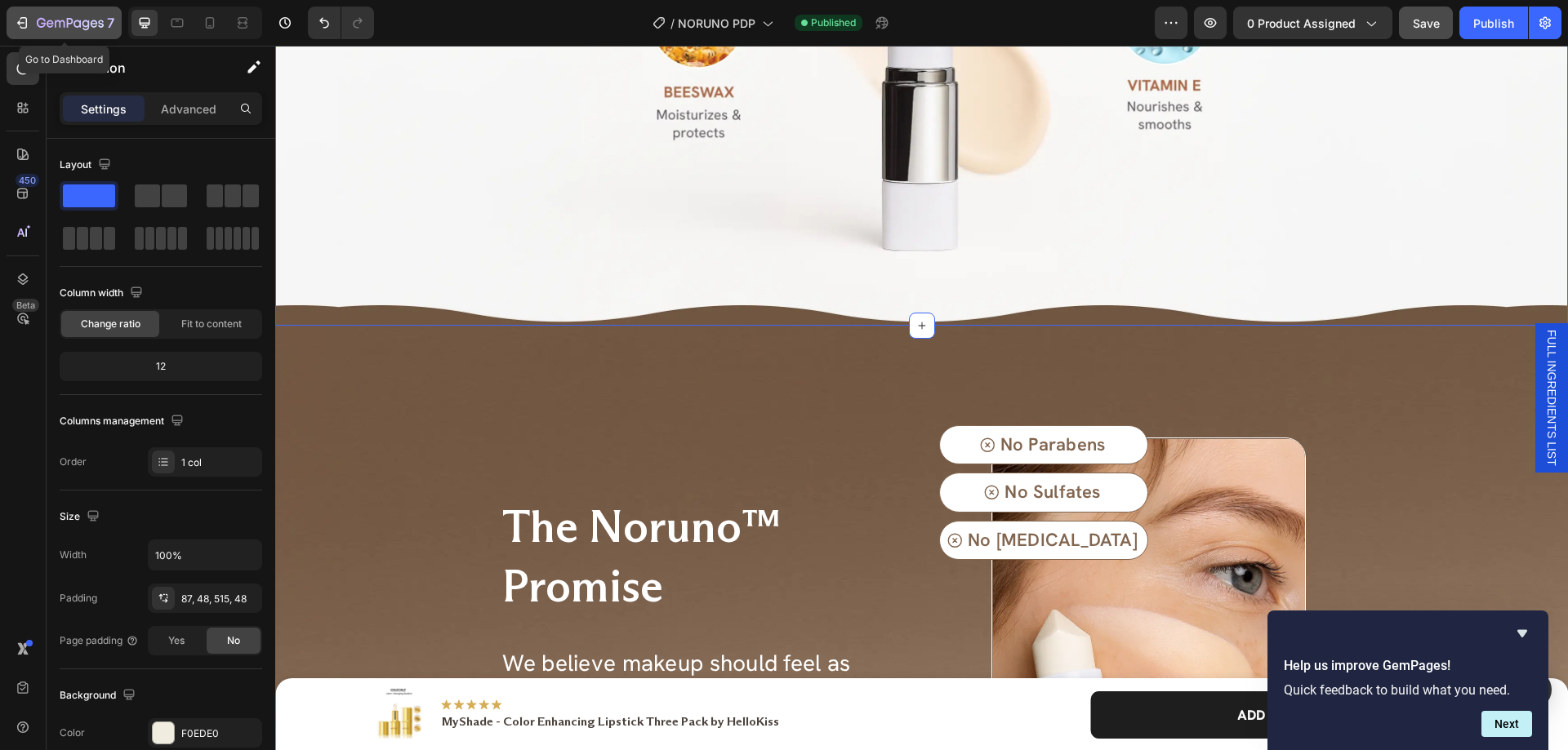
click at [96, 20] on icon "button" at bounding box center [70, 23] width 67 height 14
